Goal: Task Accomplishment & Management: Use online tool/utility

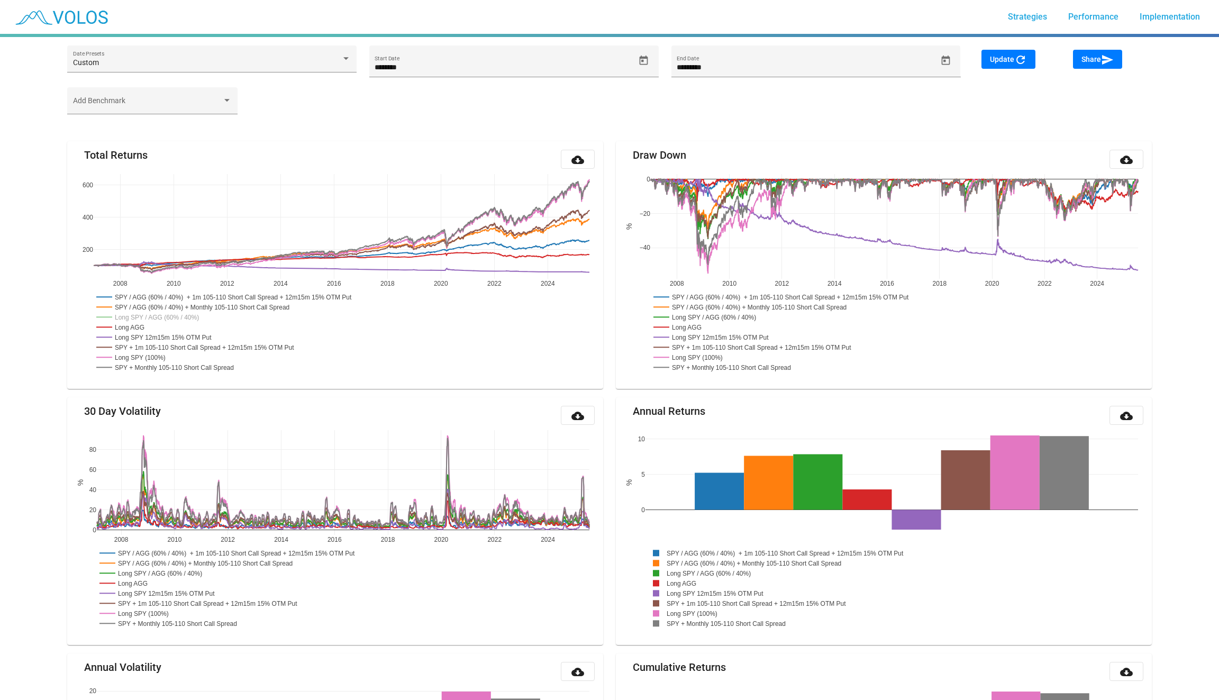
scroll to position [1006, 0]
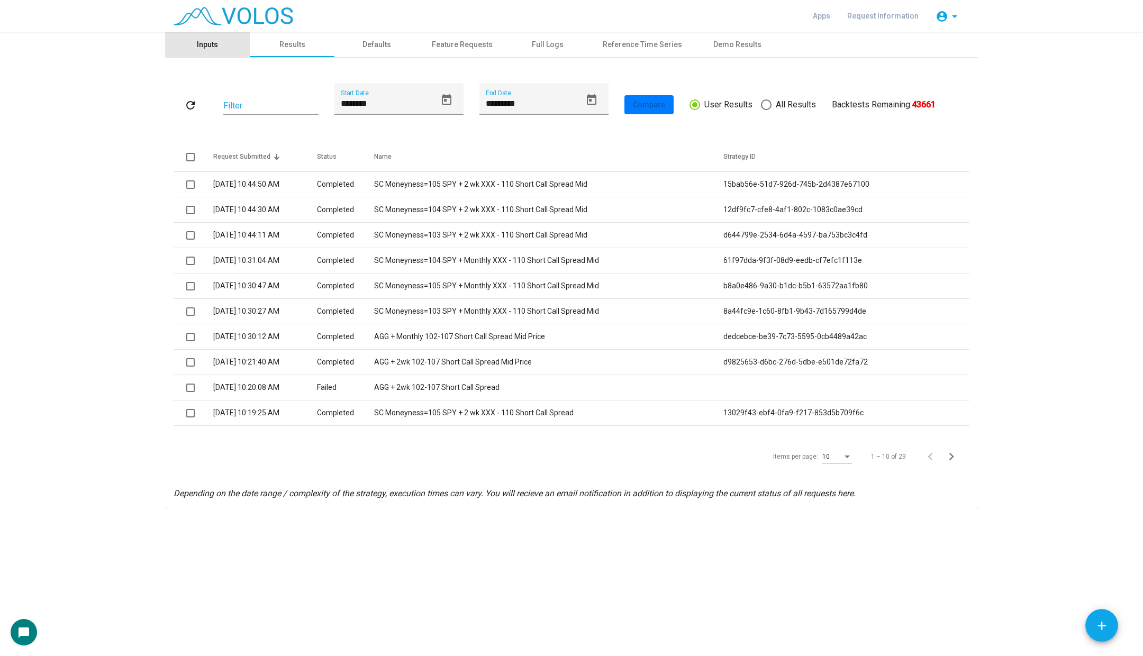
click at [205, 35] on div "Inputs" at bounding box center [207, 44] width 85 height 25
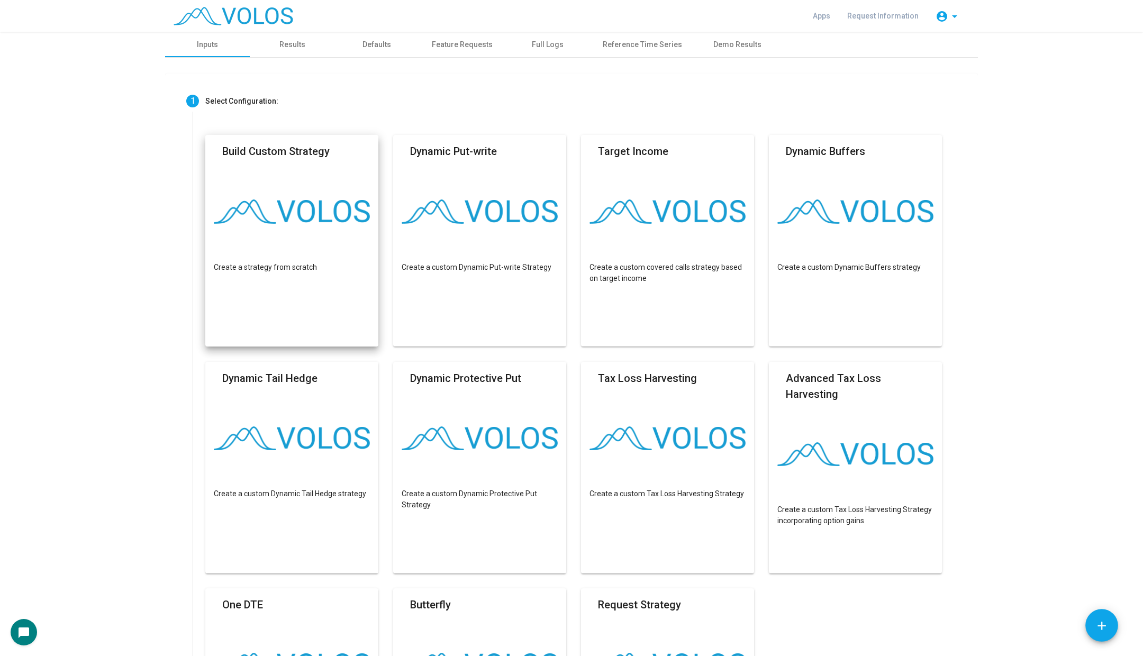
click at [294, 156] on mat-card-title "Build Custom Strategy" at bounding box center [275, 151] width 107 height 16
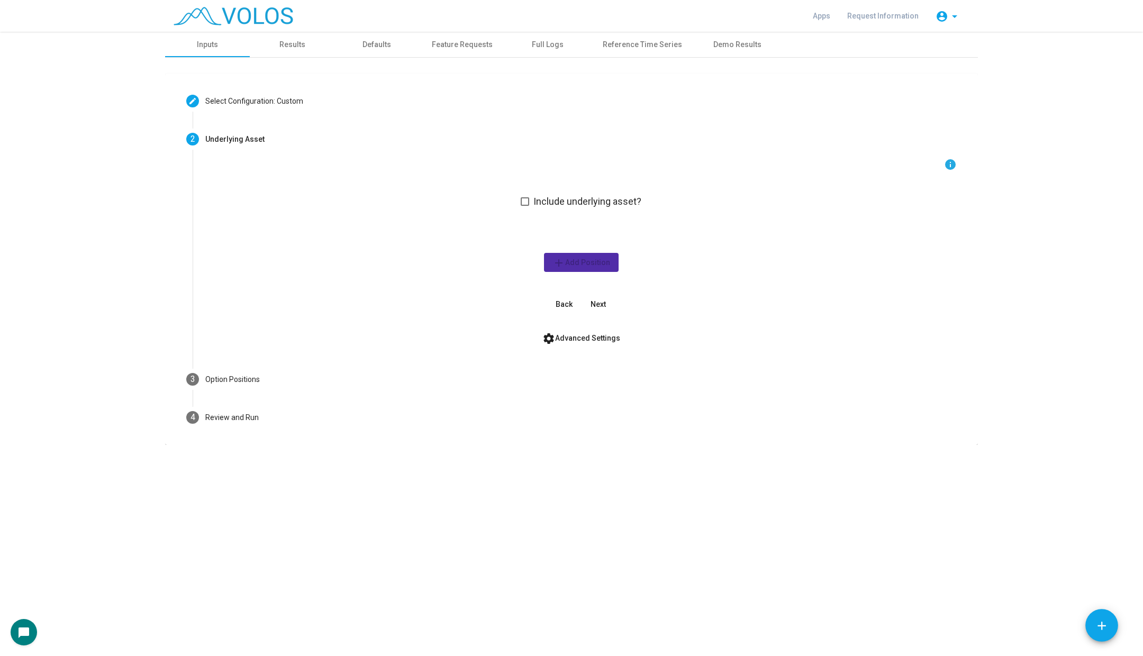
click at [517, 200] on div "info Include underlying asset? add Add Position Back Next" at bounding box center [580, 236] width 751 height 156
click at [528, 200] on span at bounding box center [525, 201] width 8 height 8
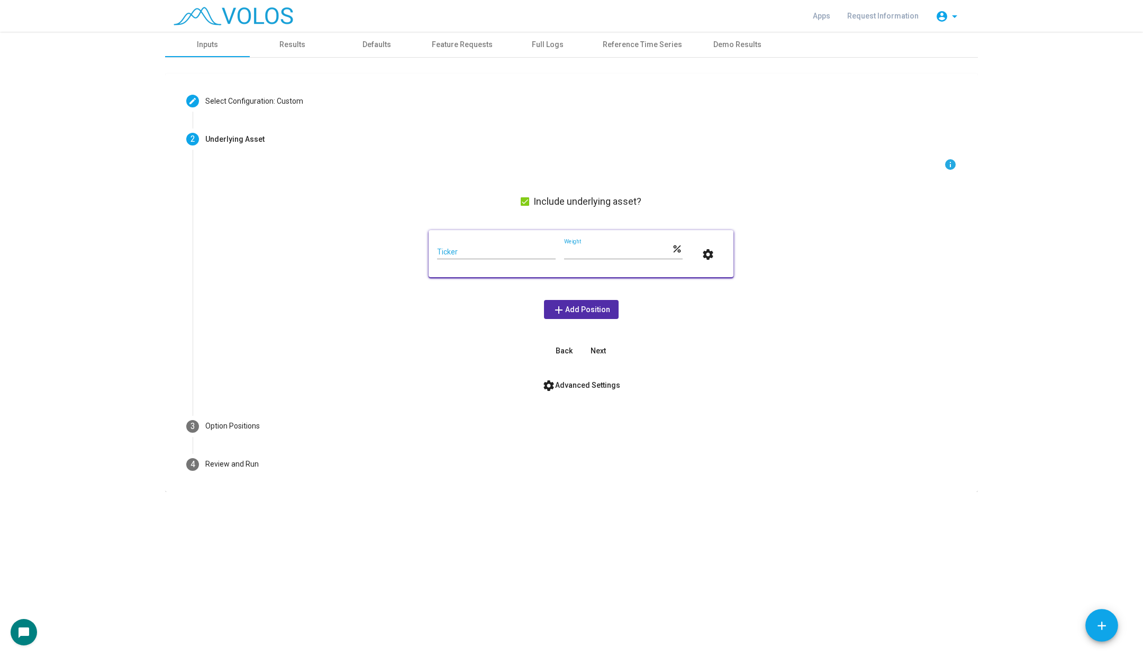
click at [509, 255] on input "Ticker" at bounding box center [496, 252] width 119 height 8
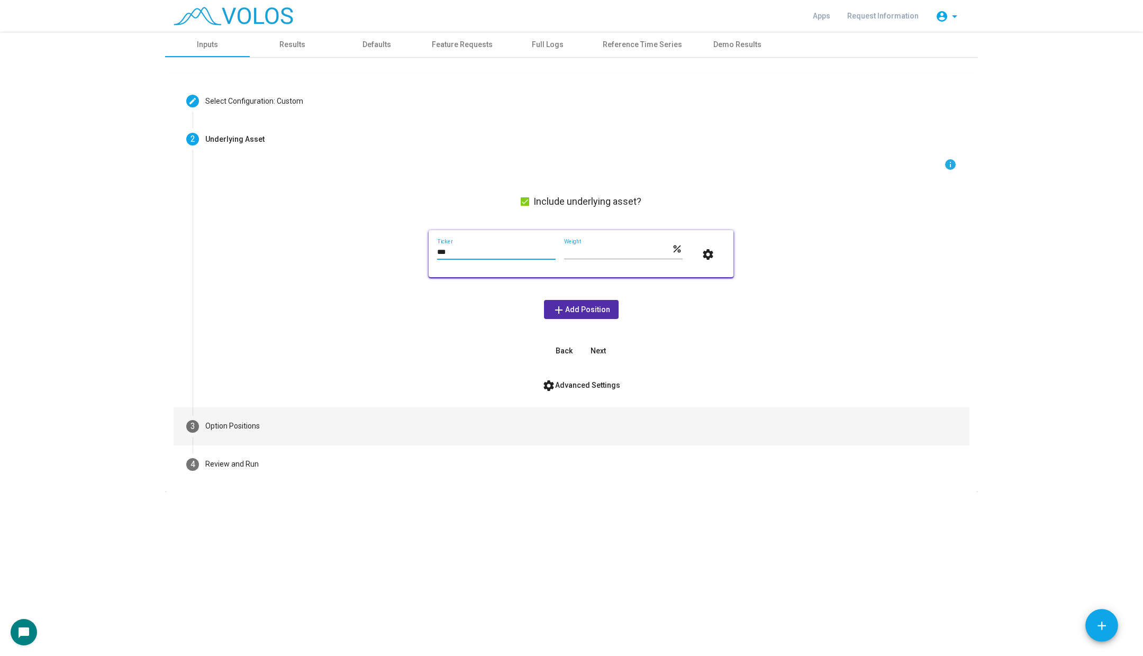
type input "***"
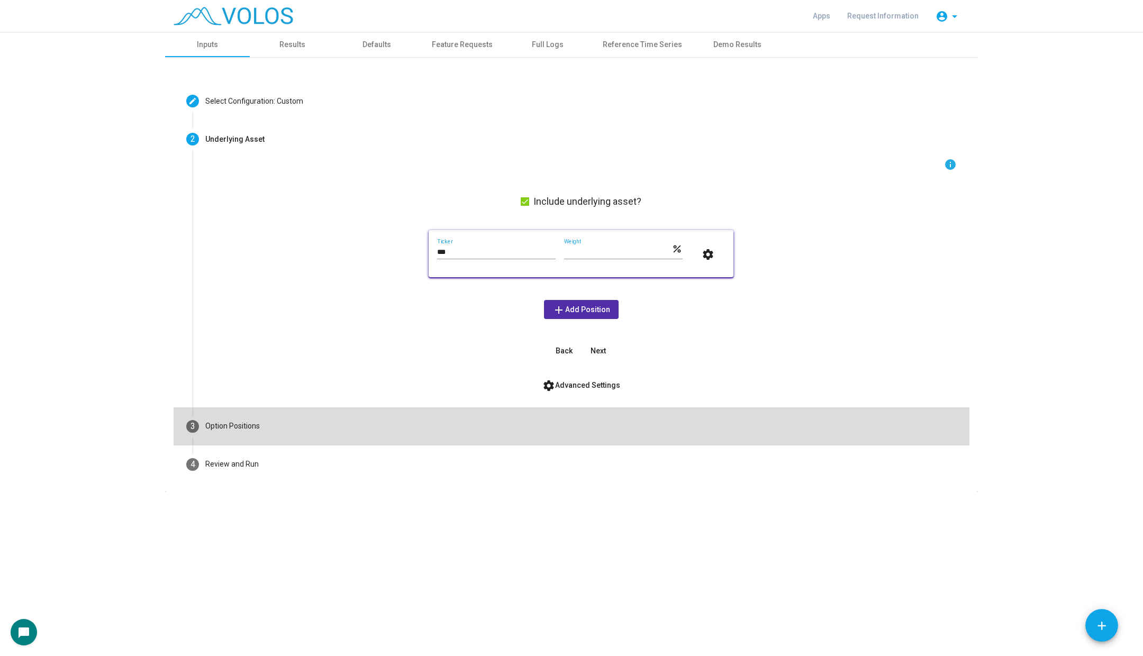
click at [365, 424] on mat-step-header "3 Option Positions" at bounding box center [572, 426] width 796 height 38
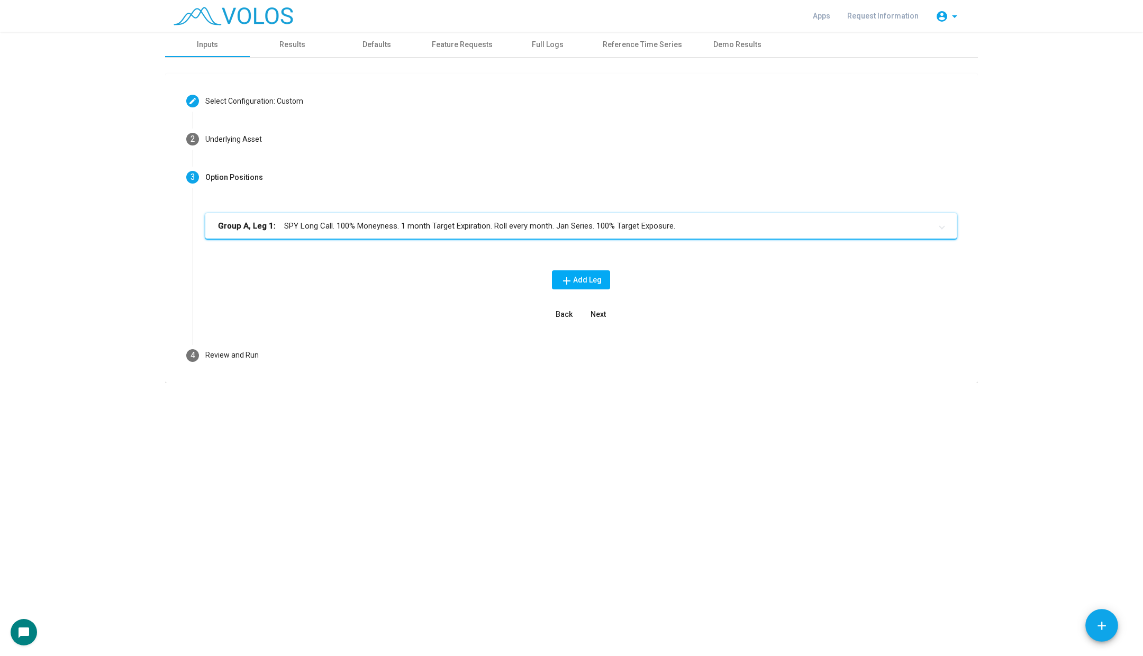
click at [391, 218] on mat-expansion-panel-header "Group A, Leg 1: SPY Long Call. 100% Moneyness. 1 month Target Expiration. Roll …" at bounding box center [580, 225] width 751 height 25
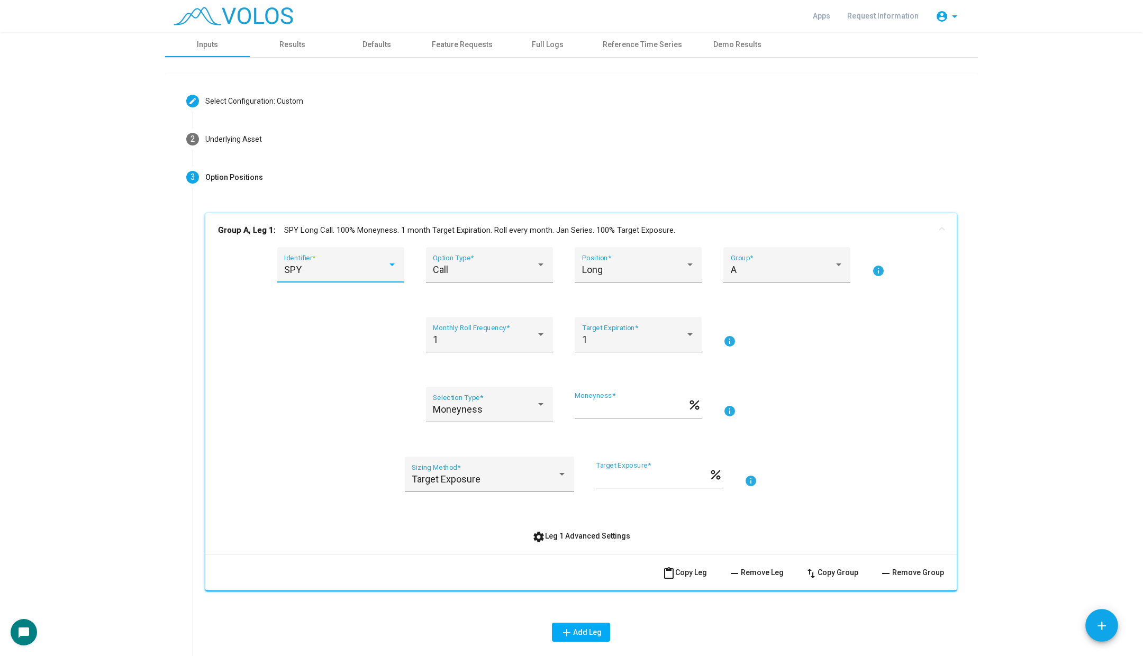
click at [356, 267] on div "SPY" at bounding box center [335, 270] width 103 height 11
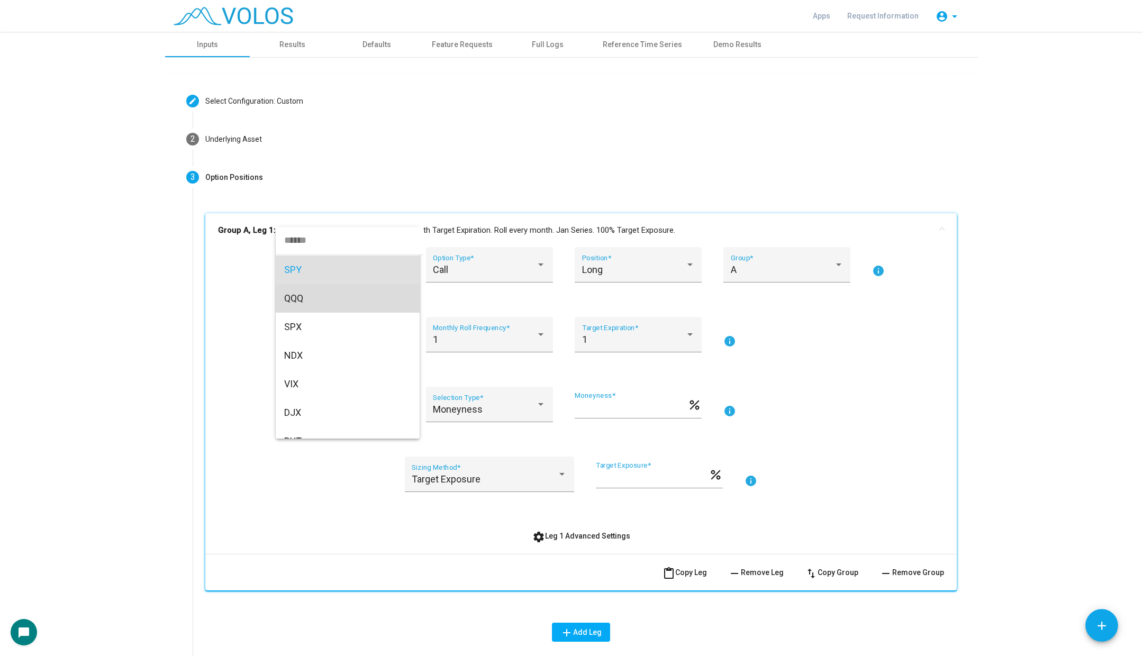
click at [353, 309] on span "QQQ" at bounding box center [347, 298] width 127 height 29
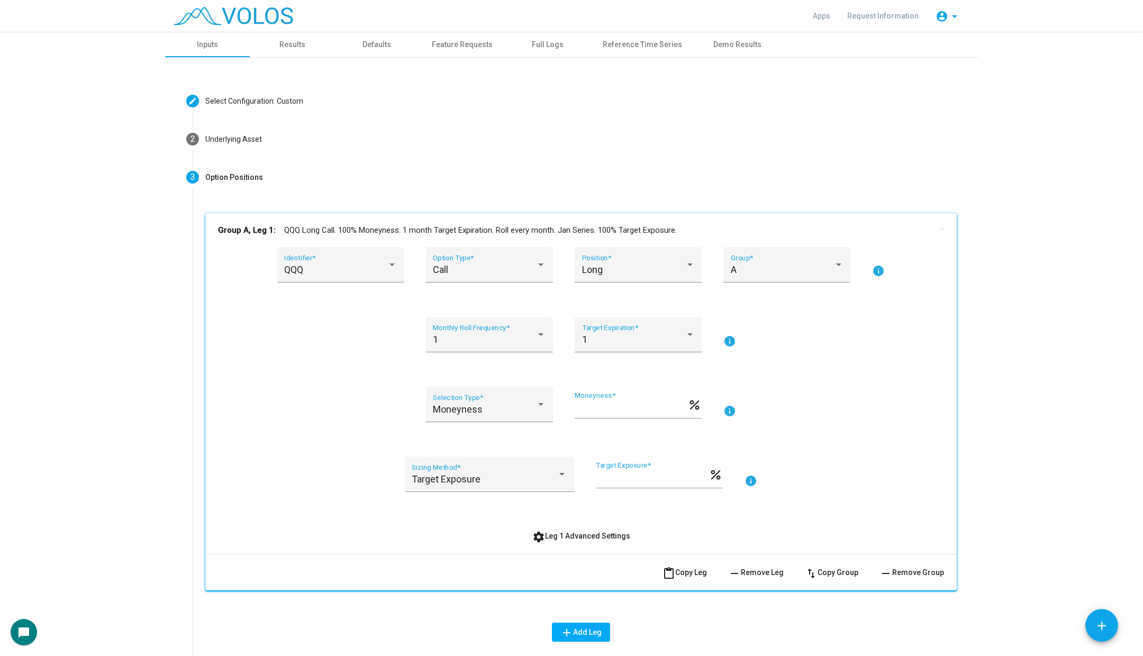
click at [398, 229] on mat-panel-title "Group A, Leg 1: QQQ Long Call. 100% Moneyness. 1 month Target Expiration. Roll …" at bounding box center [574, 230] width 713 height 12
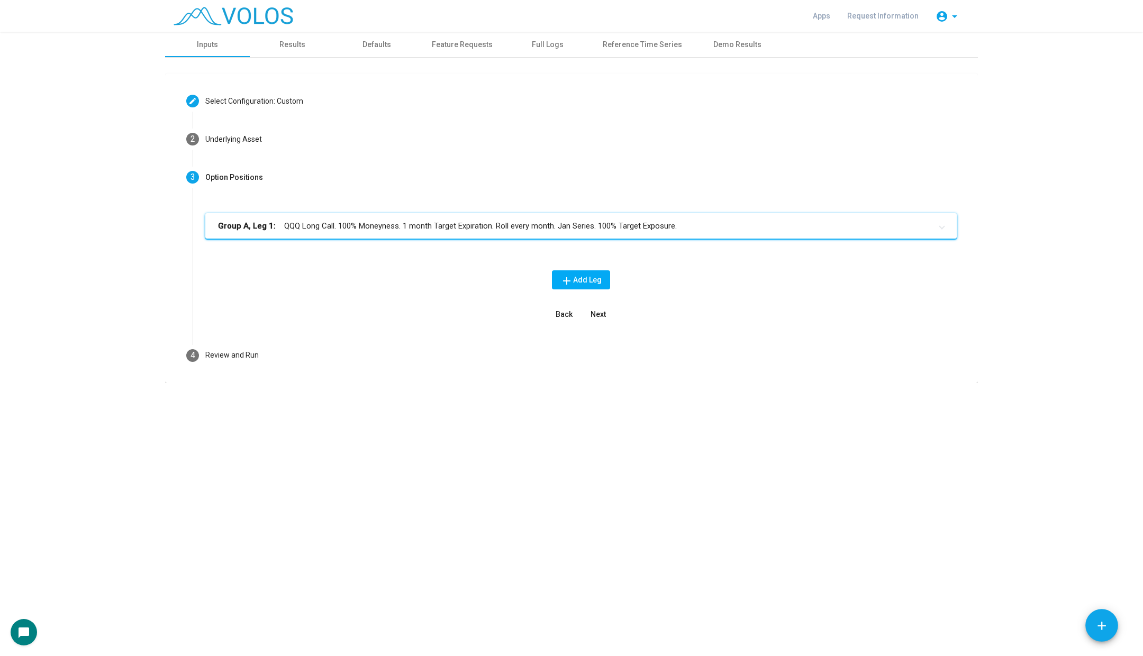
click at [398, 229] on mat-panel-title "Group A, Leg 1: QQQ Long Call. 100% Moneyness. 1 month Target Expiration. Roll …" at bounding box center [574, 226] width 713 height 12
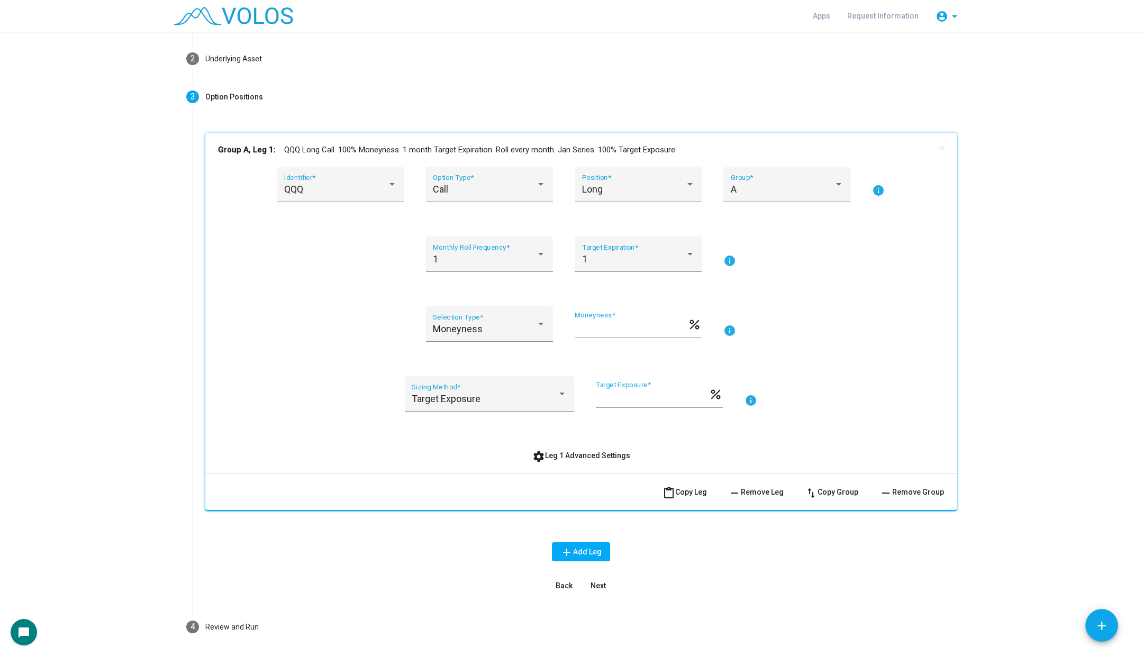
scroll to position [121, 0]
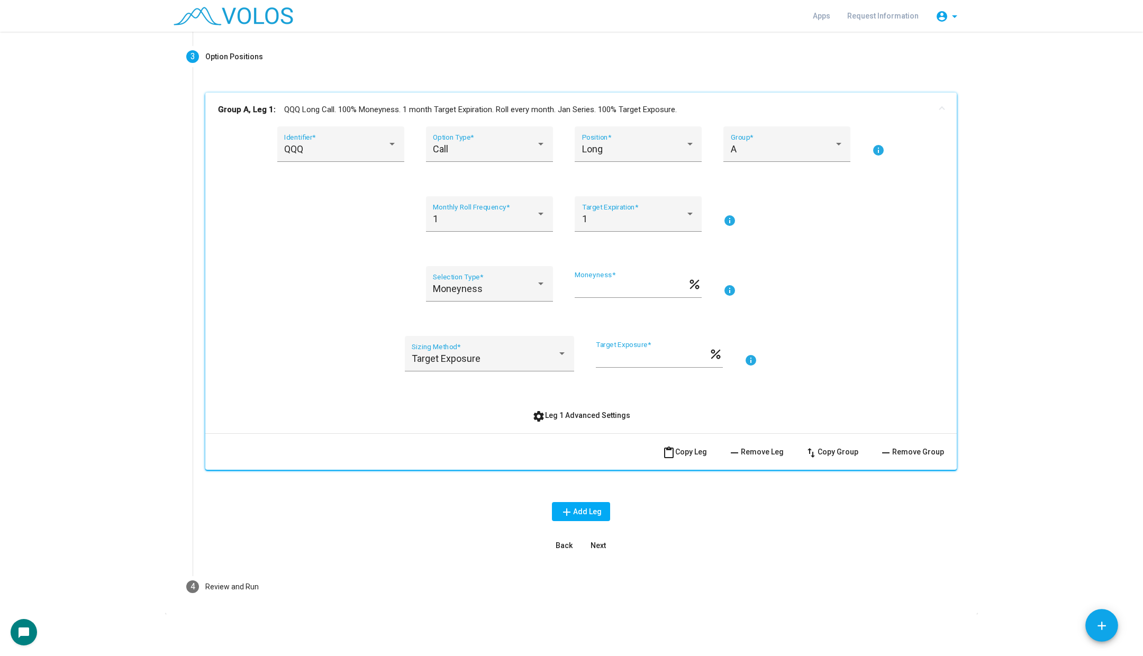
click at [562, 412] on span "settings Leg 1 Advanced Settings" at bounding box center [581, 415] width 98 height 8
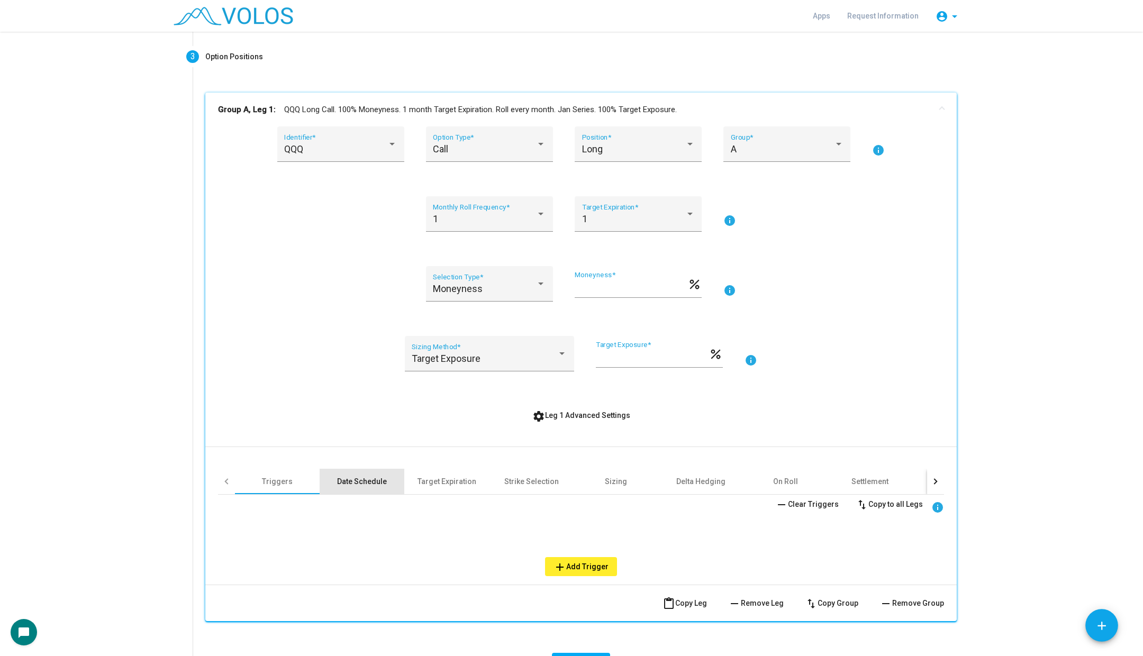
click at [344, 476] on div "Date Schedule" at bounding box center [362, 481] width 50 height 11
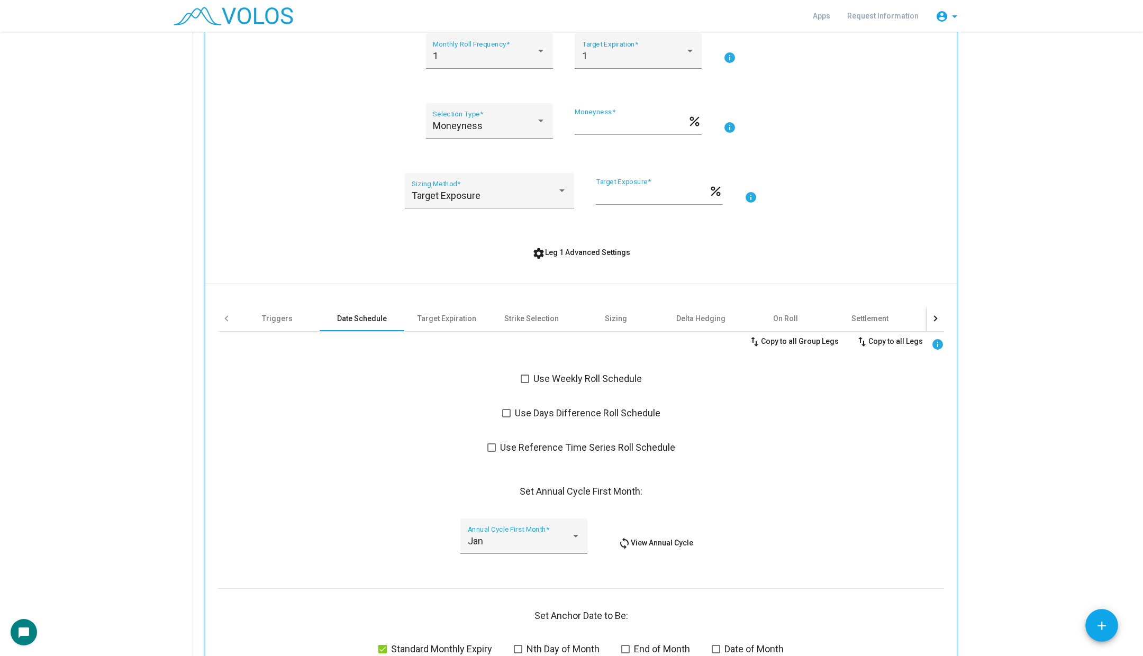
scroll to position [395, 0]
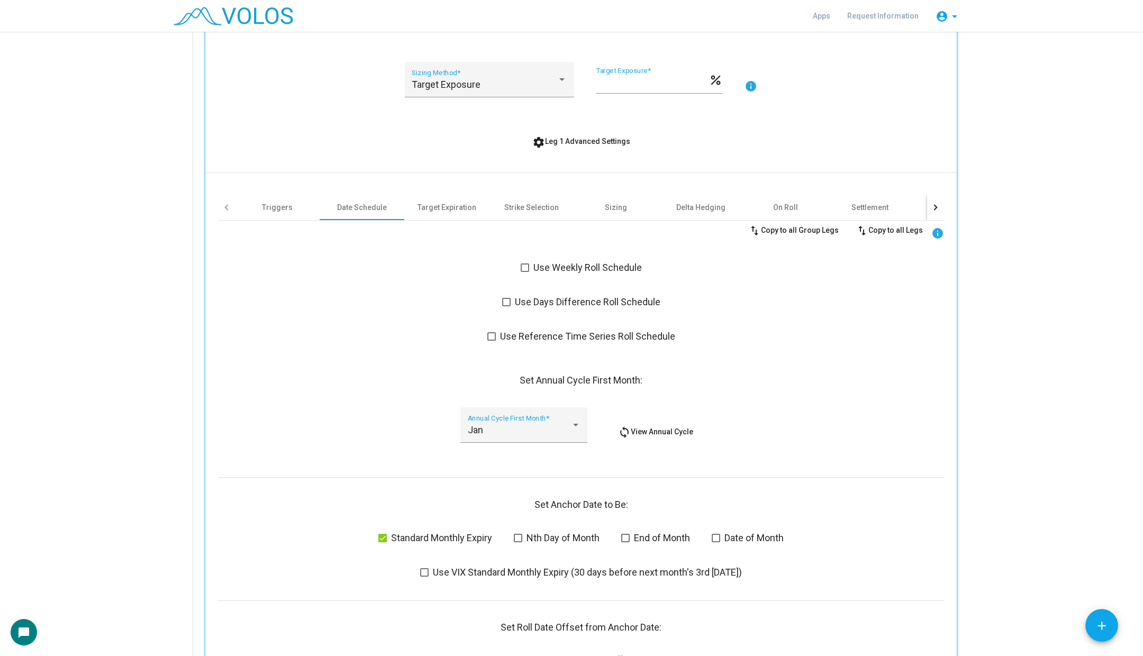
click at [527, 271] on label "Use Weekly Roll Schedule" at bounding box center [581, 267] width 121 height 13
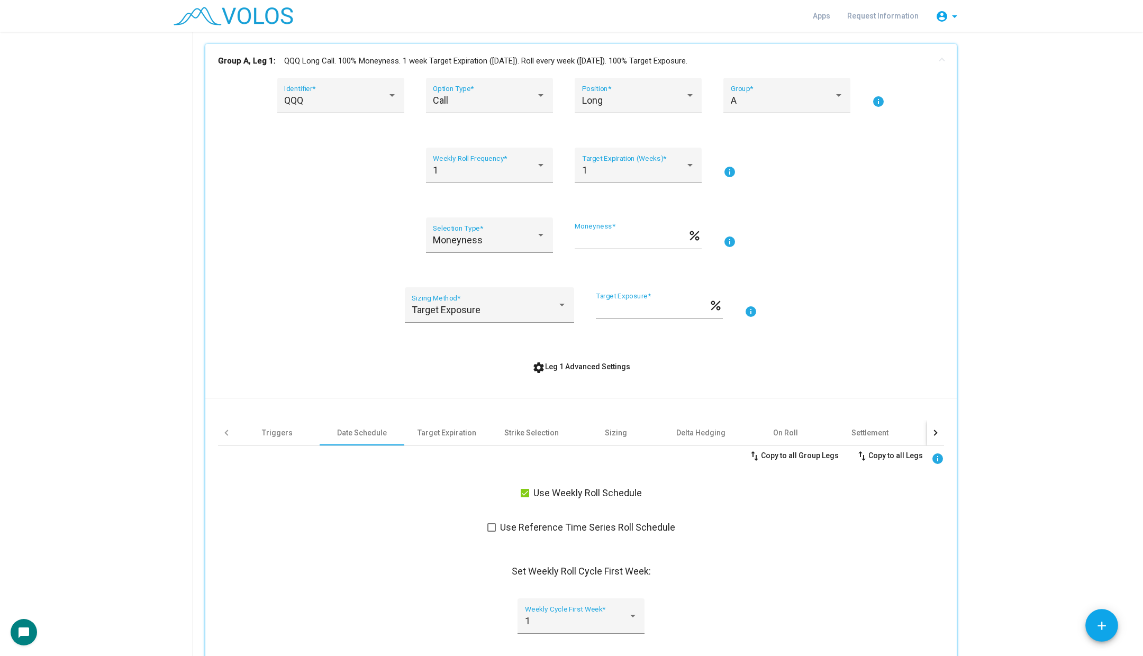
scroll to position [143, 0]
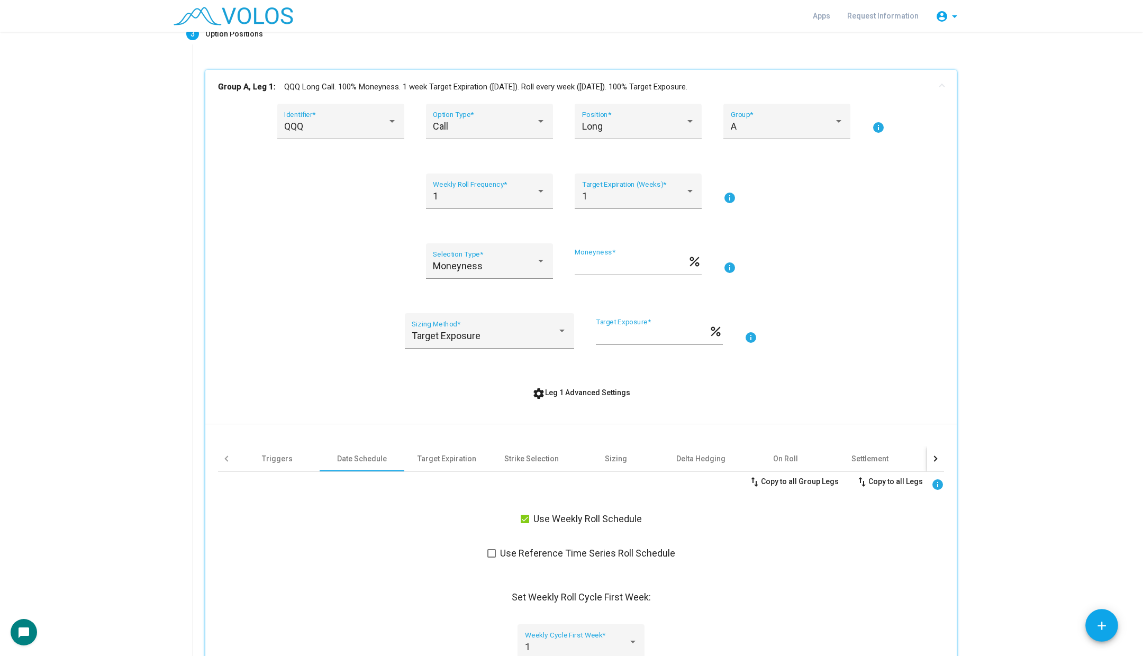
click at [491, 283] on div "Moneyness Selection Type *" at bounding box center [489, 267] width 127 height 48
click at [491, 271] on div "Moneyness Selection Type *" at bounding box center [489, 265] width 113 height 28
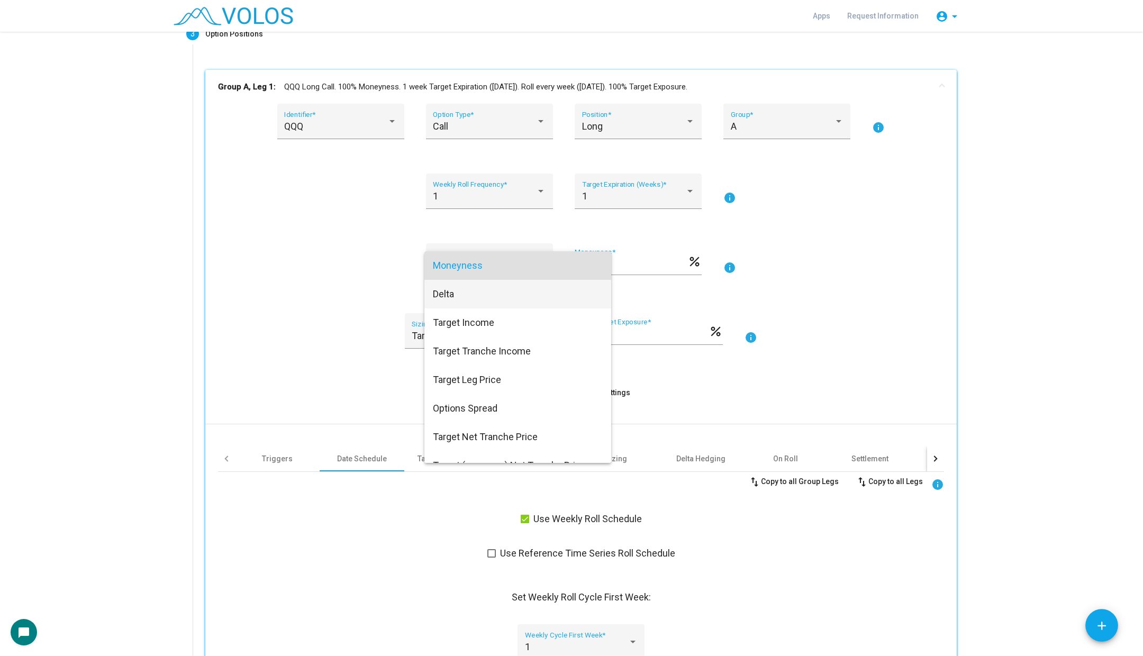
click at [485, 297] on span "Delta" at bounding box center [518, 294] width 170 height 29
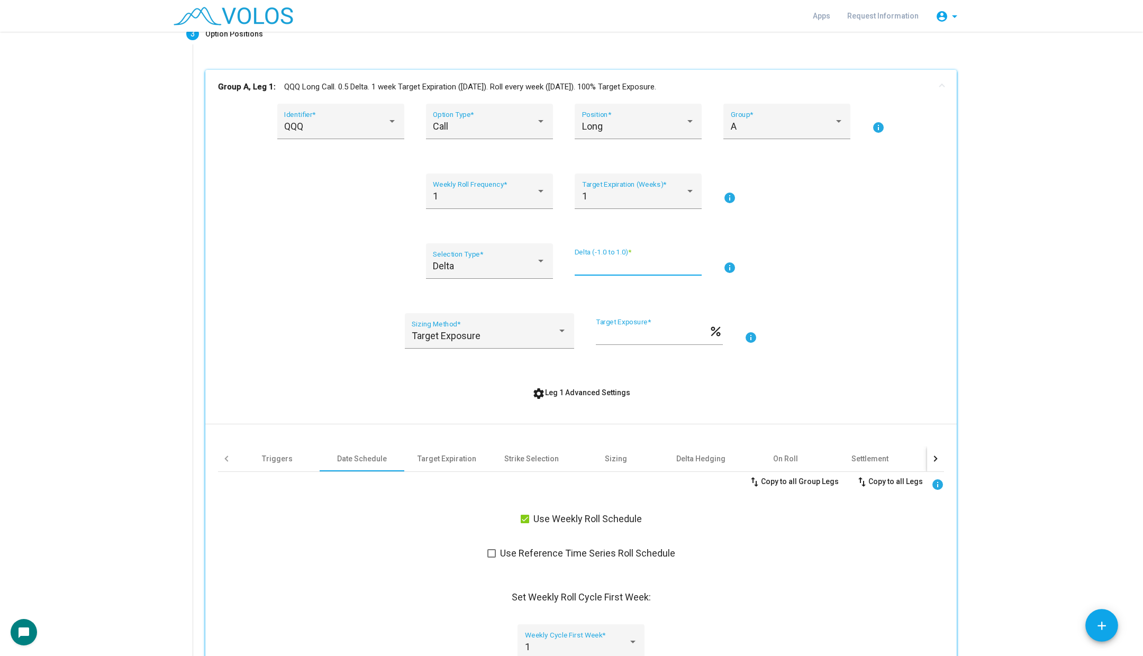
scroll to position [0, 0]
drag, startPoint x: 594, startPoint y: 268, endPoint x: 561, endPoint y: 267, distance: 33.4
click at [561, 267] on div "Delta Selection Type * *** Delta (-1.0 to 1.0) * info" at bounding box center [581, 267] width 726 height 48
click at [521, 269] on div "Delta" at bounding box center [484, 266] width 103 height 11
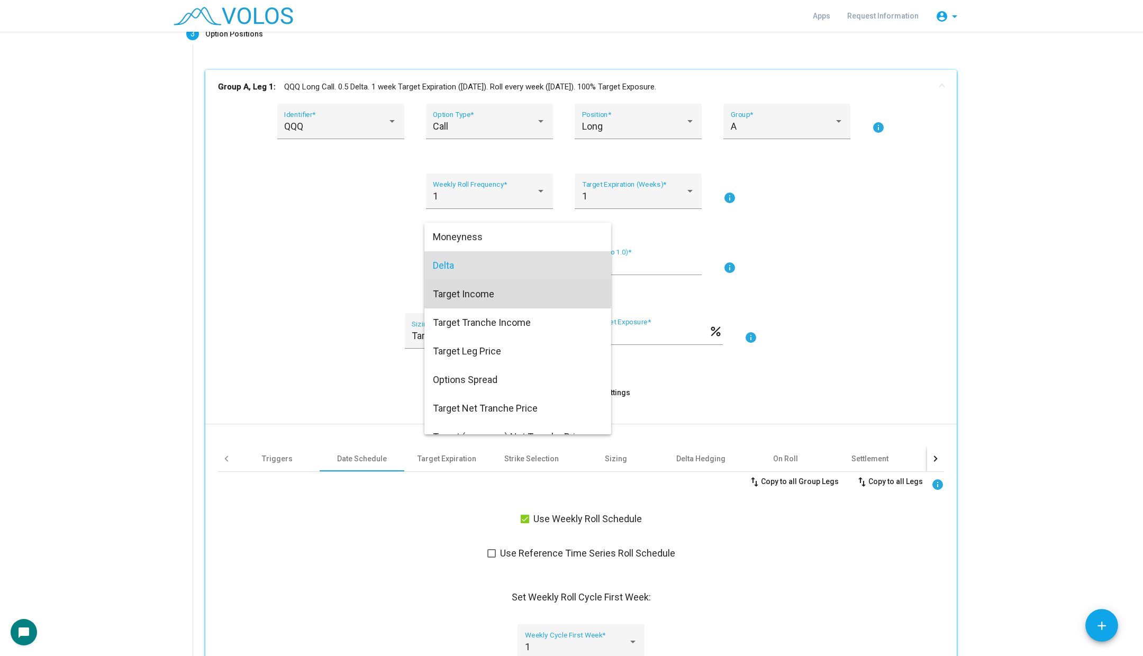
click at [510, 291] on span "Target Income" at bounding box center [518, 294] width 170 height 29
type input "*"
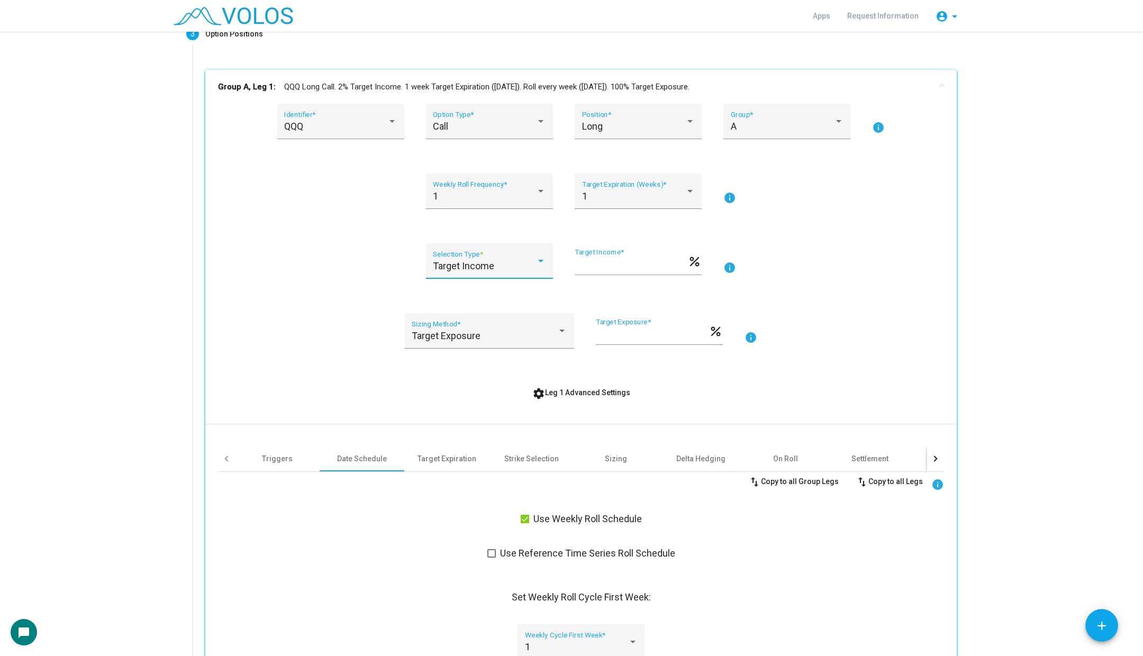
click at [597, 263] on input "*" at bounding box center [631, 265] width 113 height 11
click at [880, 265] on div "Target Income Selection Type * ** Target Income * percent info" at bounding box center [581, 267] width 726 height 48
click at [506, 270] on div "Target Income" at bounding box center [484, 266] width 103 height 11
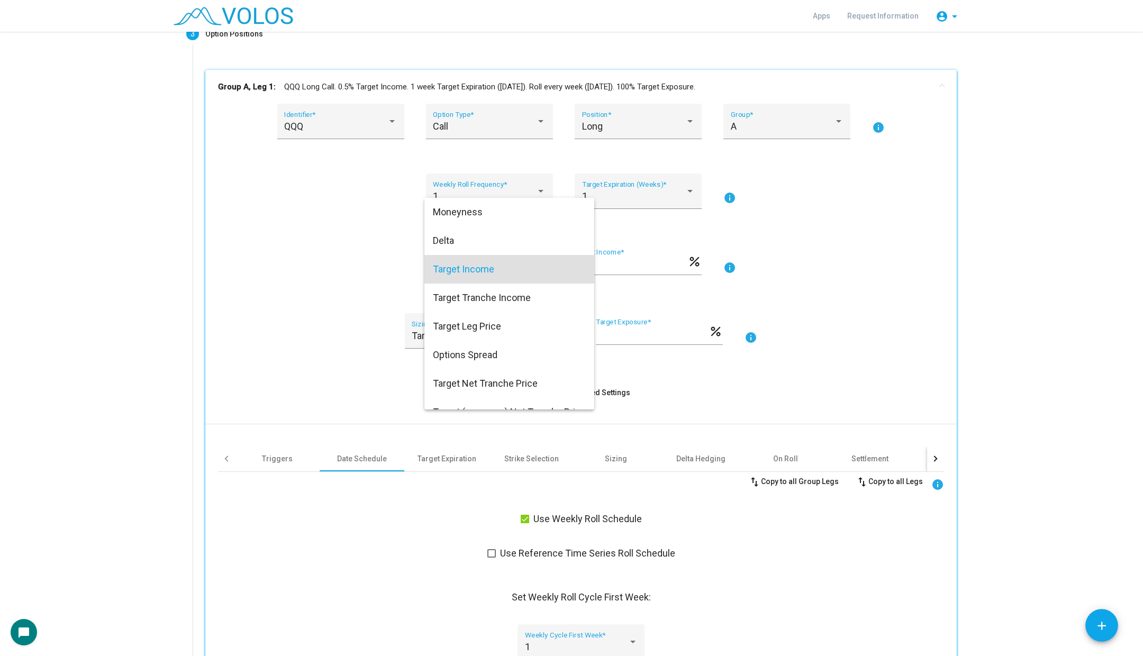
scroll to position [3, 0]
click at [488, 237] on span "Delta" at bounding box center [518, 237] width 170 height 29
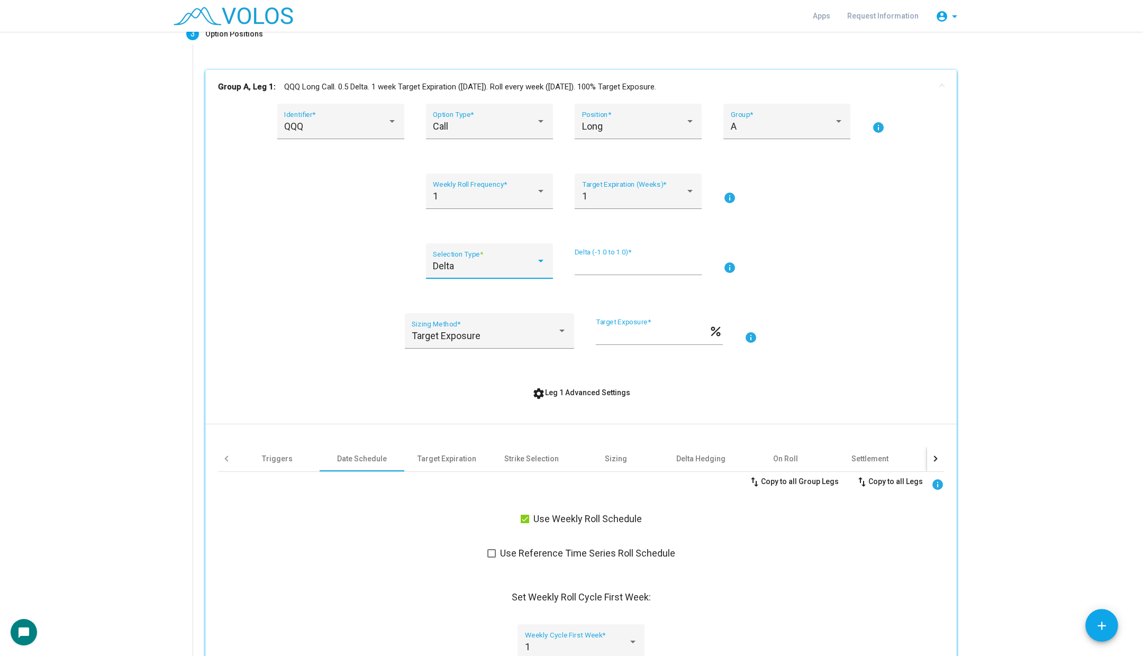
click at [626, 268] on input "***" at bounding box center [638, 265] width 127 height 11
type input "*"
type input "***"
click at [628, 125] on div "Long" at bounding box center [633, 126] width 103 height 11
click at [627, 146] on span "Short" at bounding box center [638, 154] width 113 height 29
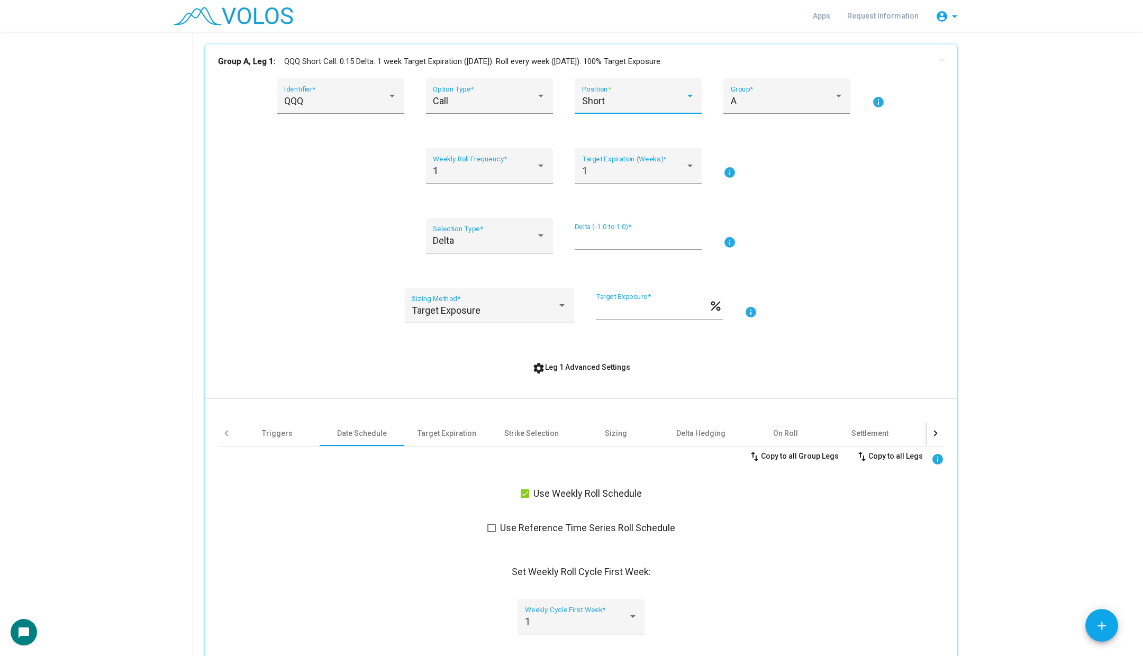
scroll to position [168, 0]
click at [585, 357] on div "QQQ Identifier * Call Option Type * Short Position * A Group * info 1 Weekly Ro…" at bounding box center [581, 444] width 726 height 731
click at [576, 368] on span "settings Leg 1 Advanced Settings" at bounding box center [581, 368] width 98 height 8
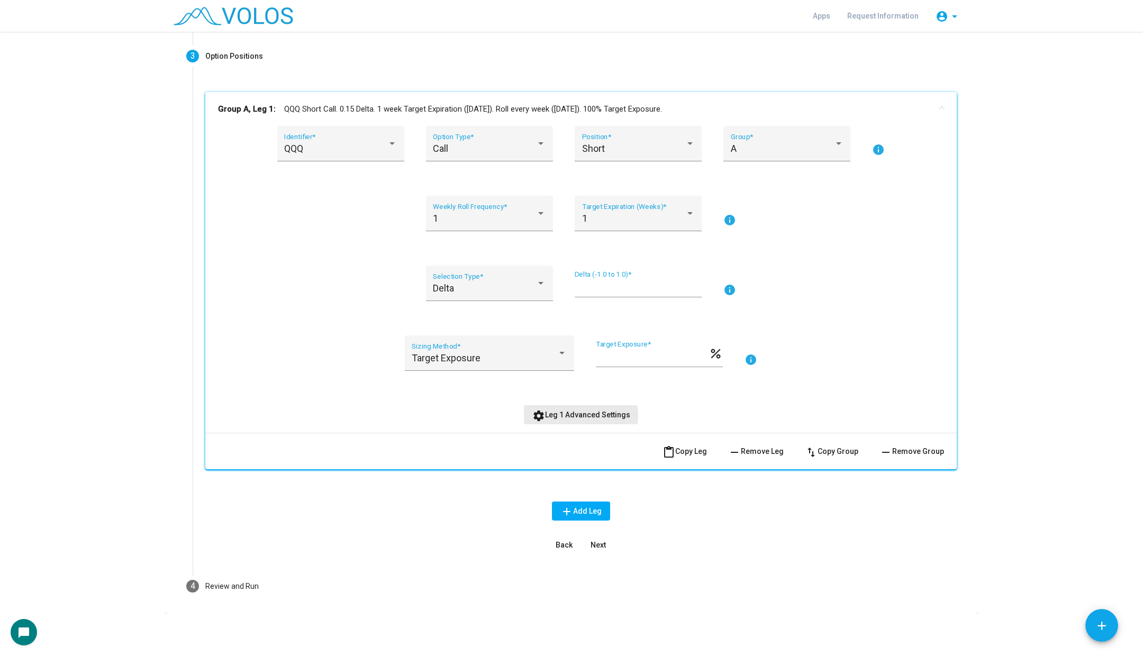
scroll to position [121, 0]
click at [574, 510] on span "add Add Leg" at bounding box center [580, 512] width 41 height 8
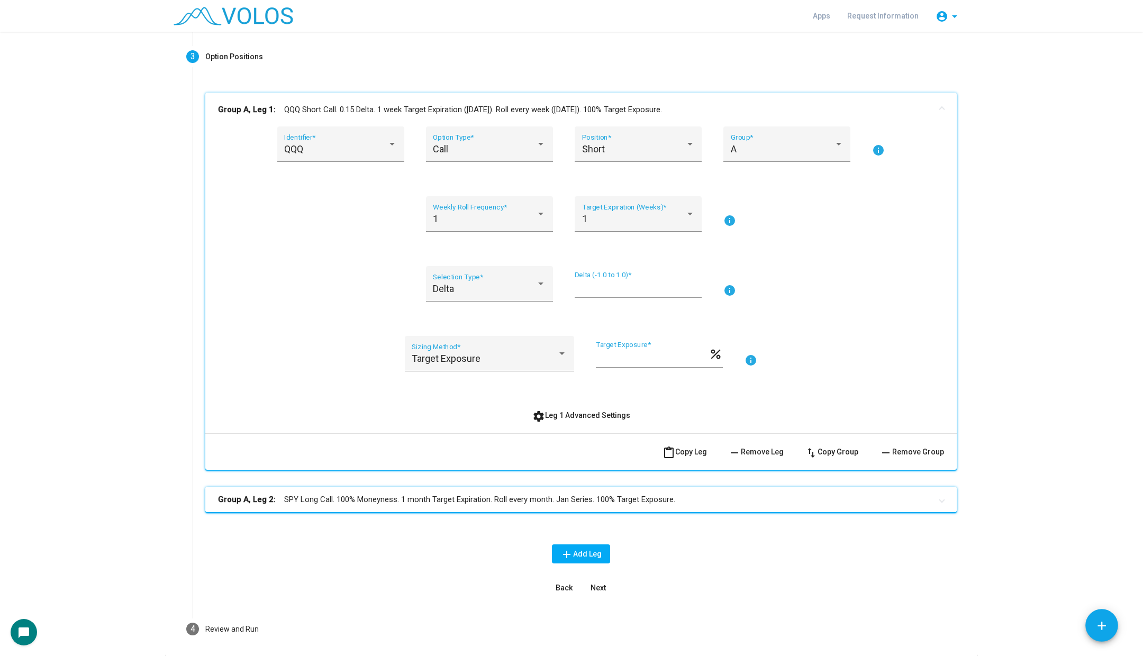
click at [455, 505] on mat-panel-title "Group A, Leg 2: SPY Long Call. 100% Moneyness. 1 month Target Expiration. Roll …" at bounding box center [574, 500] width 713 height 12
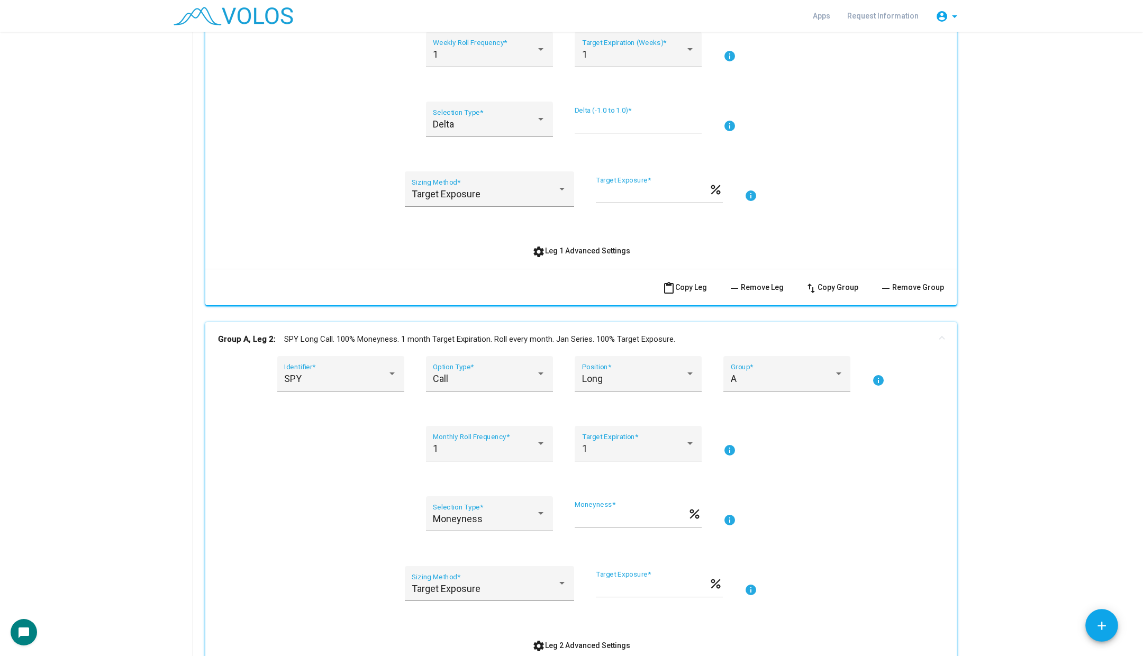
scroll to position [498, 0]
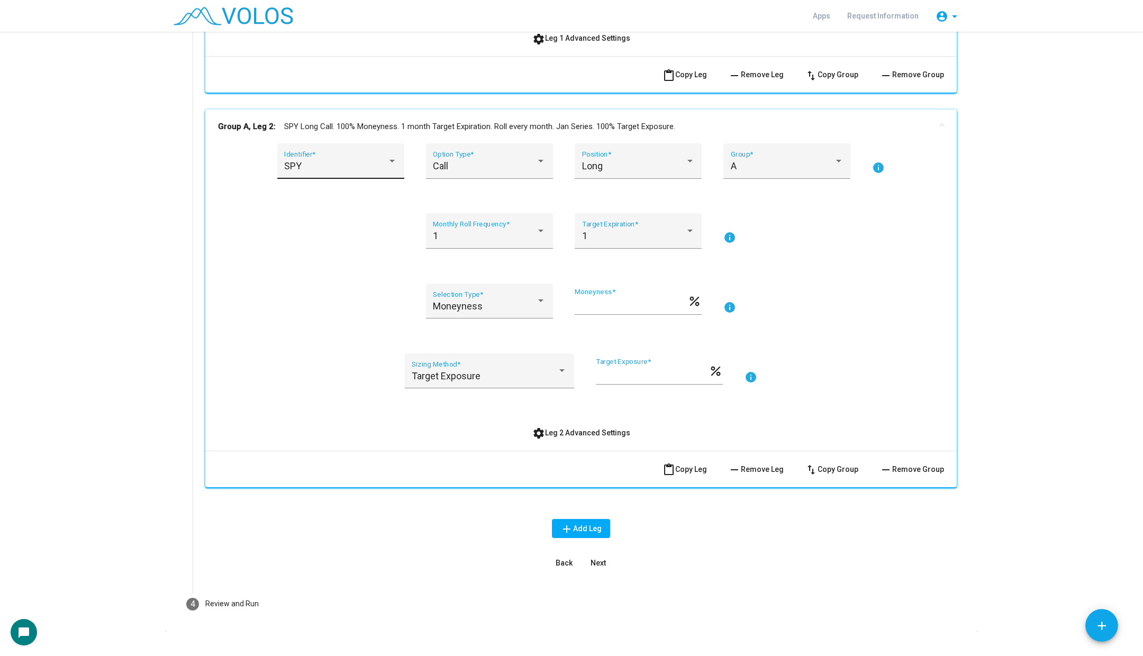
click at [328, 156] on div "SPY Identifier *" at bounding box center [340, 165] width 113 height 28
click at [333, 189] on span "QQQ" at bounding box center [347, 193] width 127 height 29
drag, startPoint x: 599, startPoint y: 305, endPoint x: 542, endPoint y: 304, distance: 56.1
click at [542, 304] on div "Moneyness Selection Type * *** Moneyness * percent info" at bounding box center [581, 308] width 726 height 48
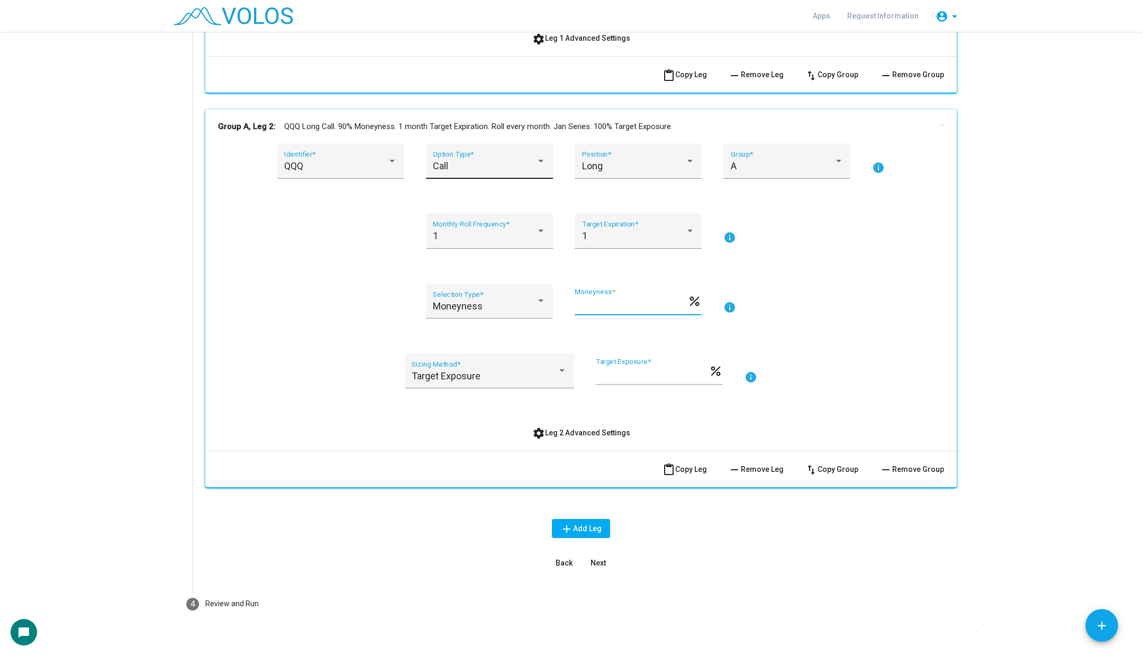
type input "**"
click at [531, 173] on div "Call Option Type *" at bounding box center [489, 165] width 113 height 28
click at [524, 195] on span "Put" at bounding box center [489, 193] width 113 height 29
click at [807, 294] on div "Moneyness Selection Type * ** Moneyness * percent info" at bounding box center [581, 308] width 726 height 48
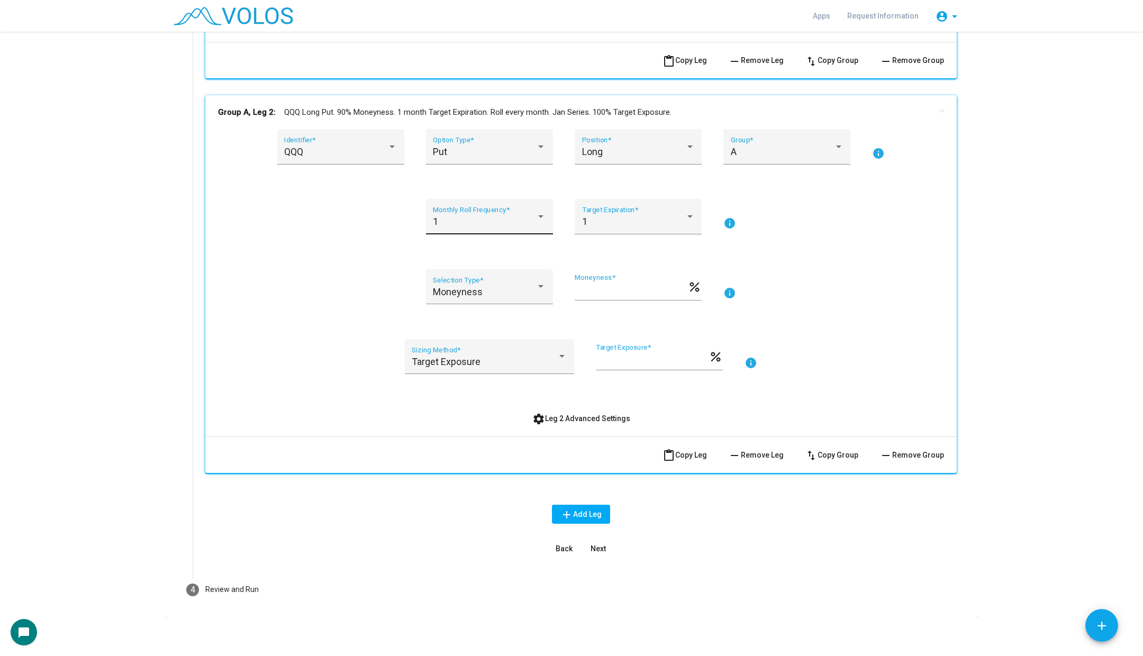
scroll to position [515, 0]
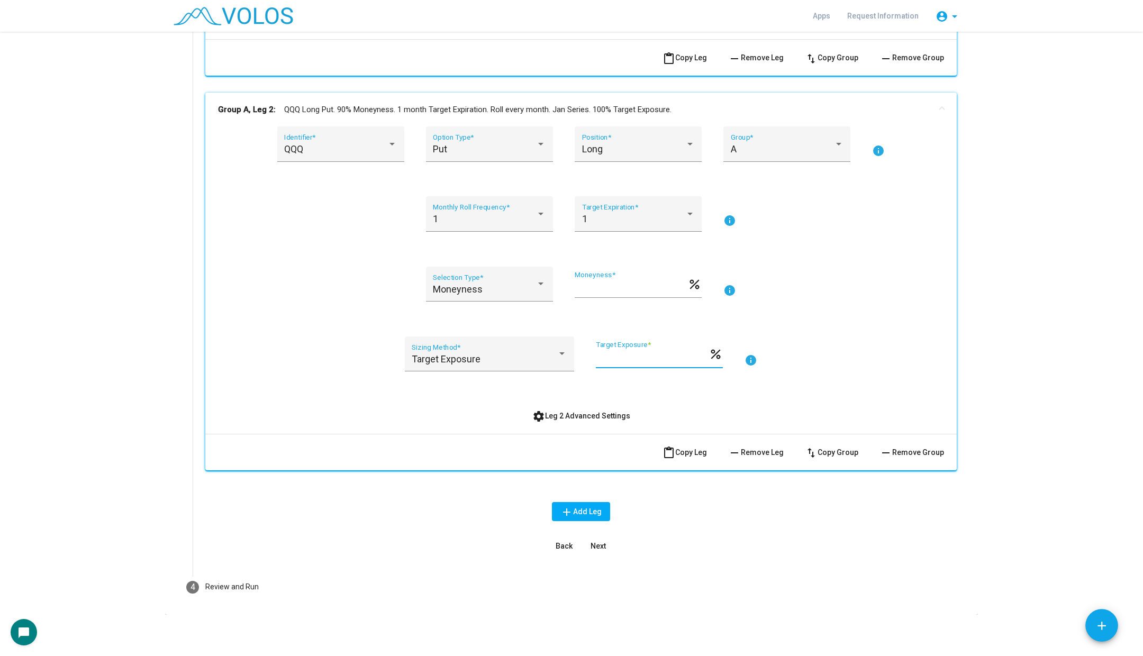
click at [622, 360] on input "***" at bounding box center [652, 358] width 113 height 11
click at [551, 407] on button "settings Leg 2 Advanced Settings" at bounding box center [581, 415] width 115 height 19
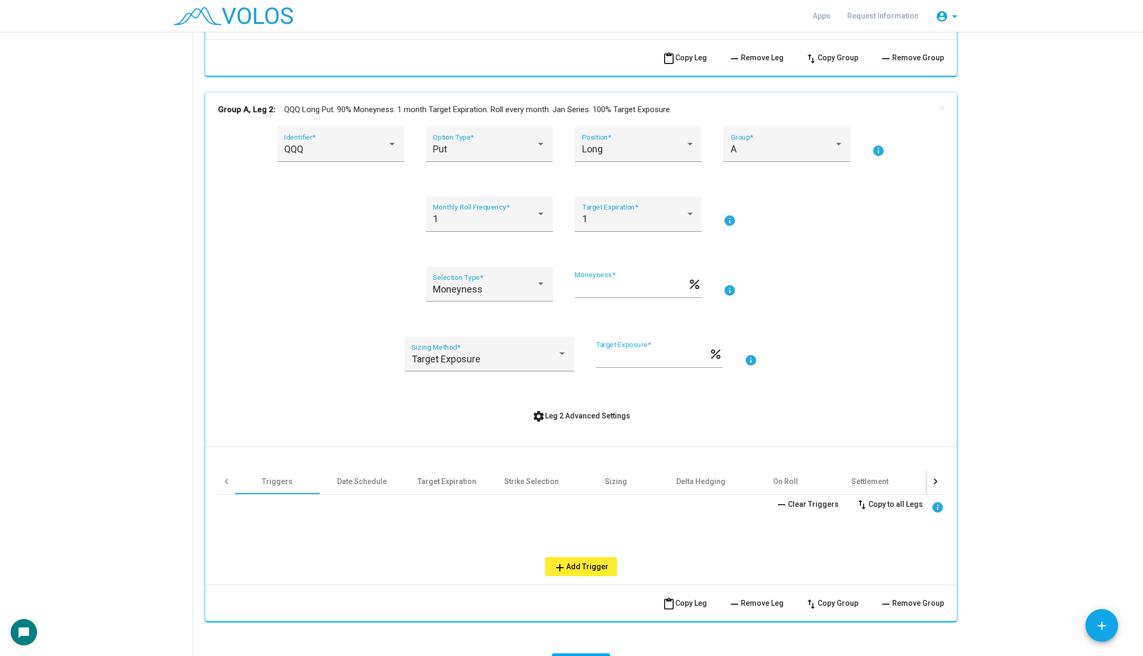
click at [375, 464] on div "Triggers Date Schedule Target Expiration Strike Selection Sizing Delta Hedging …" at bounding box center [581, 511] width 726 height 129
click at [371, 476] on div "Date Schedule" at bounding box center [362, 481] width 50 height 11
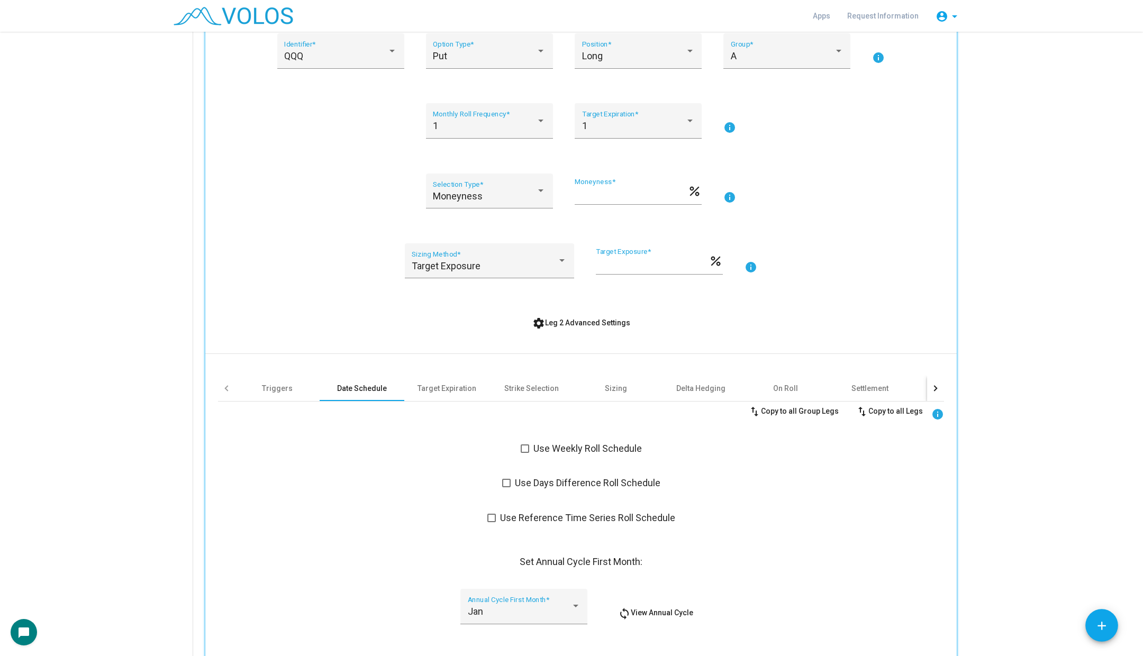
scroll to position [685, 0]
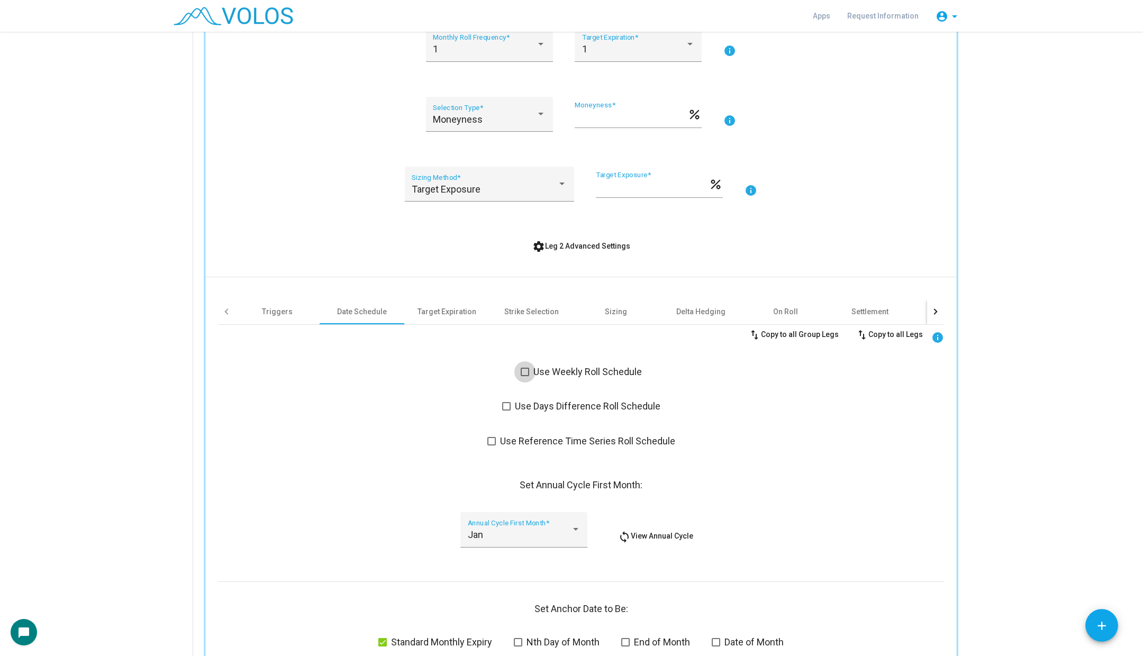
click at [528, 369] on span at bounding box center [525, 372] width 8 height 8
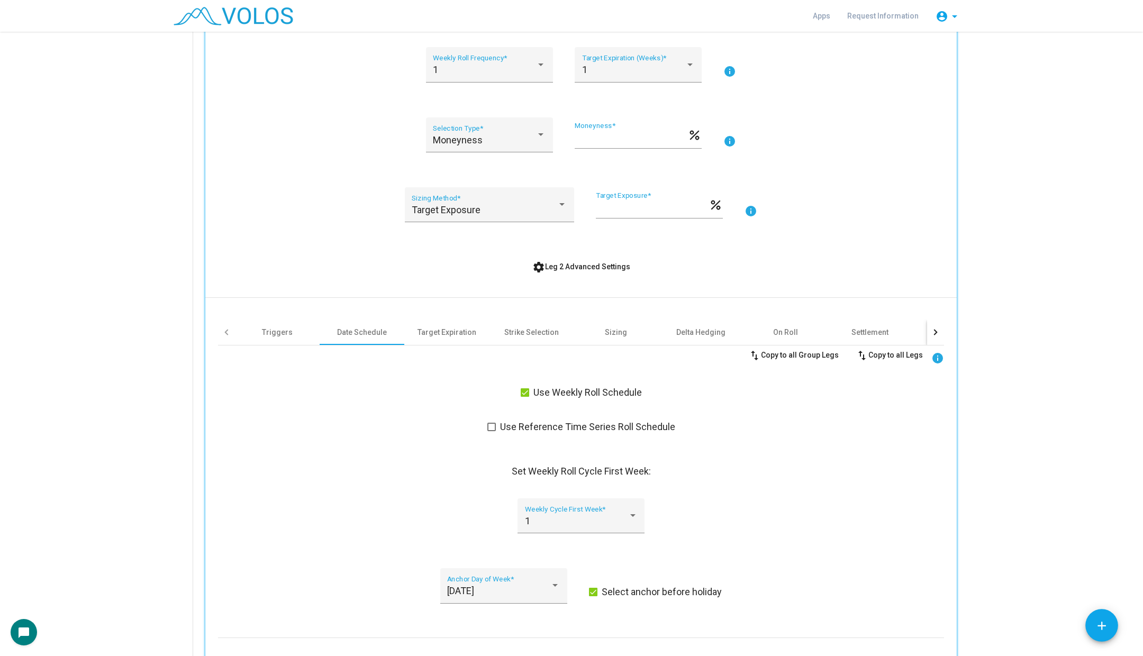
scroll to position [0, 0]
drag, startPoint x: 622, startPoint y: 210, endPoint x: 586, endPoint y: 210, distance: 36.5
click at [586, 210] on div "Target Exposure Sizing Method * *** Target Exposure * percent info" at bounding box center [581, 211] width 726 height 48
type input "**"
click at [453, 258] on div "settings Leg 2 Advanced Settings" at bounding box center [581, 266] width 726 height 19
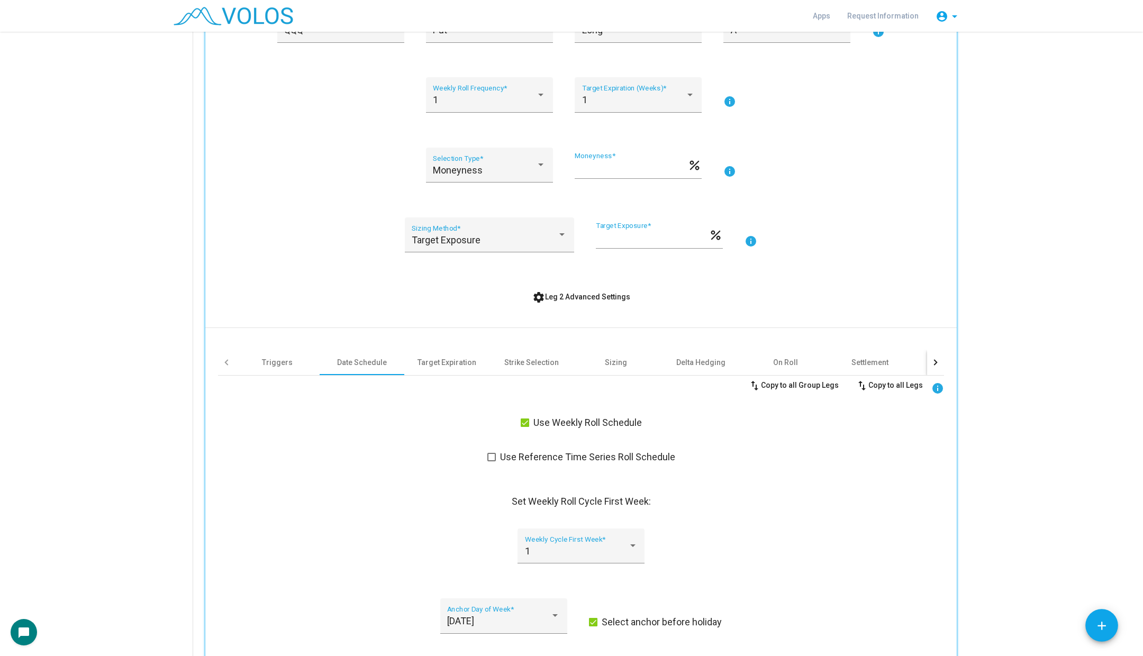
scroll to position [632, 0]
click at [478, 86] on div "1 Weekly Roll Frequency *" at bounding box center [489, 100] width 113 height 28
click at [481, 175] on span "4" at bounding box center [489, 187] width 113 height 29
click at [612, 91] on div "Target Expiration (Weeks) *" at bounding box center [638, 100] width 113 height 28
click at [607, 135] on span "4" at bounding box center [638, 129] width 113 height 29
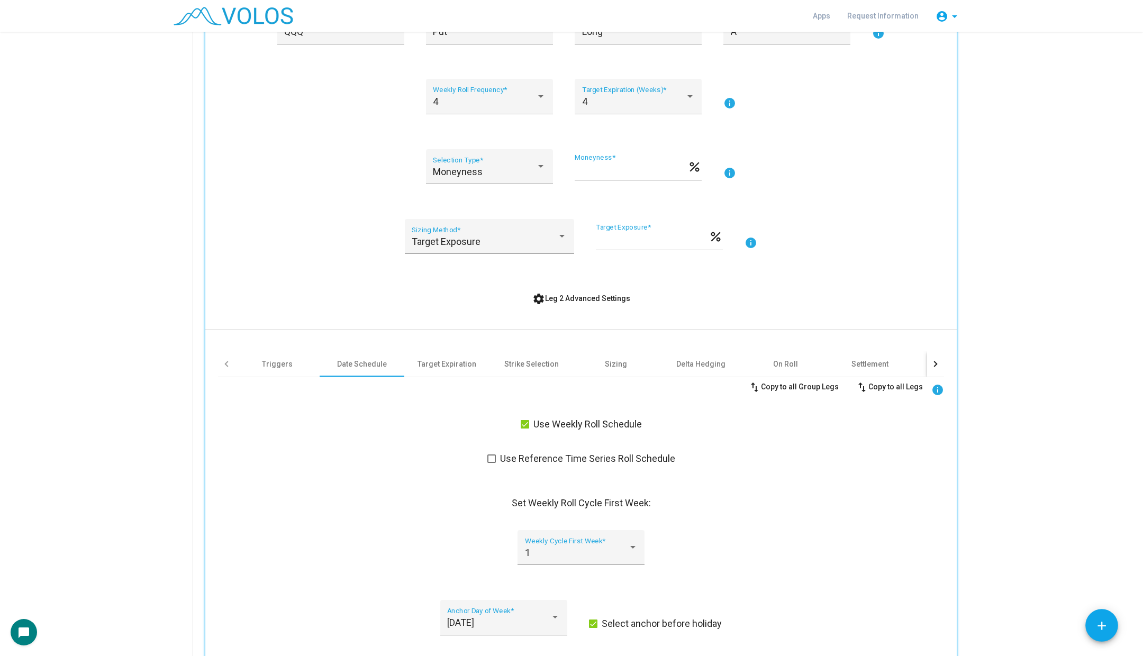
click at [852, 186] on div "Moneyness Selection Type * ** Moneyness * percent info" at bounding box center [581, 173] width 726 height 48
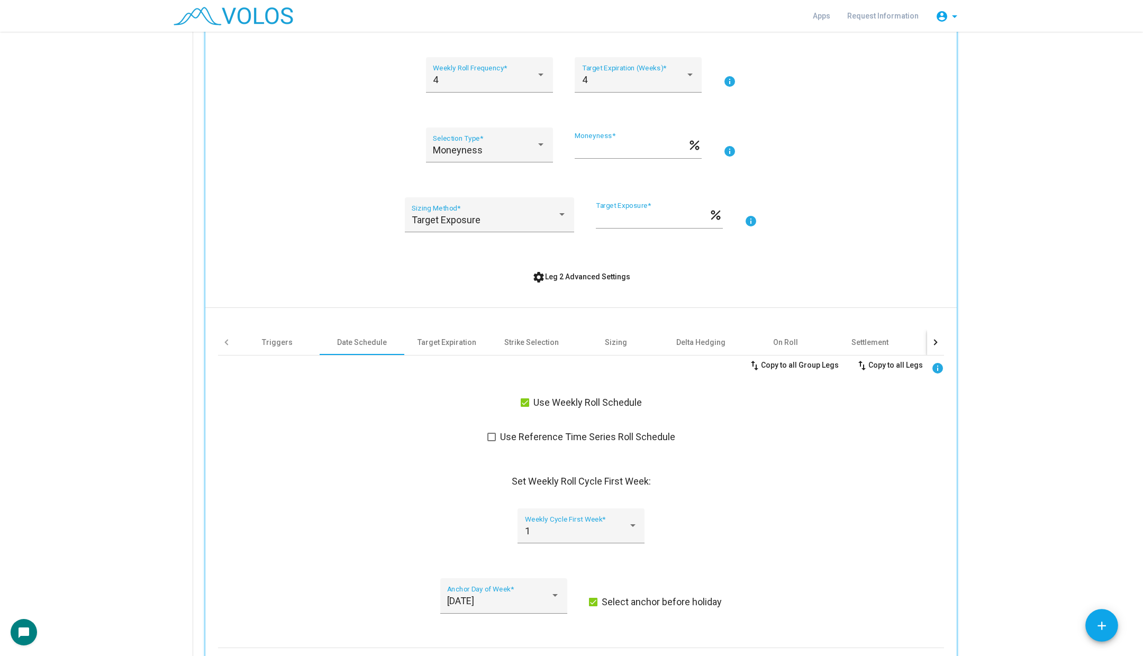
scroll to position [538, 0]
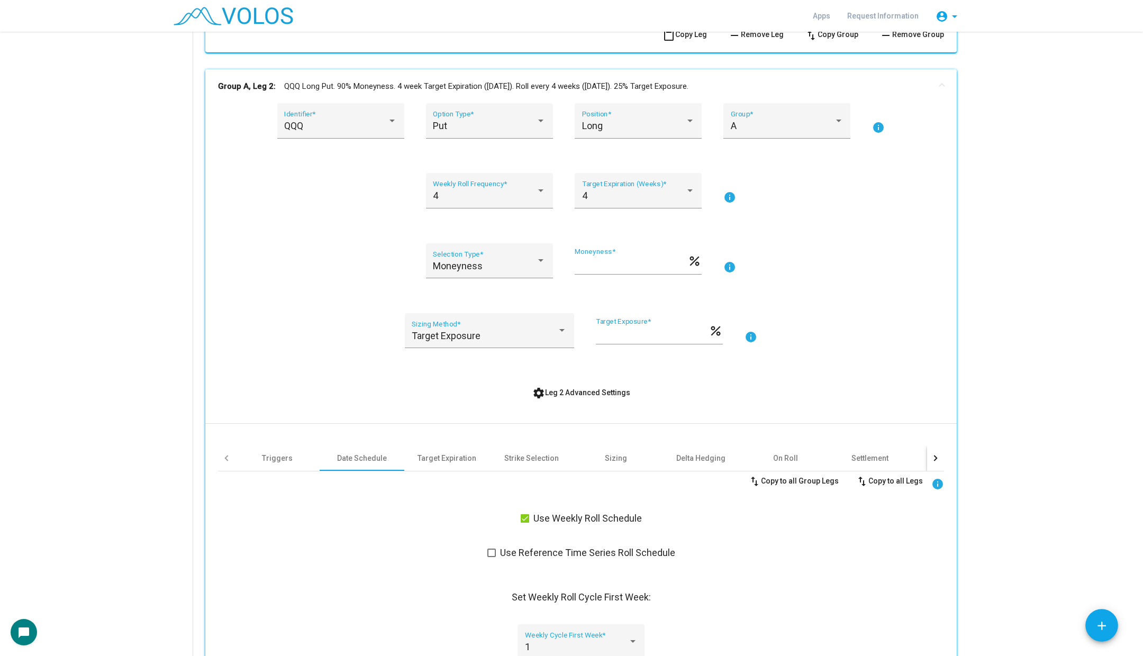
click at [563, 385] on button "settings Leg 2 Advanced Settings" at bounding box center [581, 392] width 115 height 19
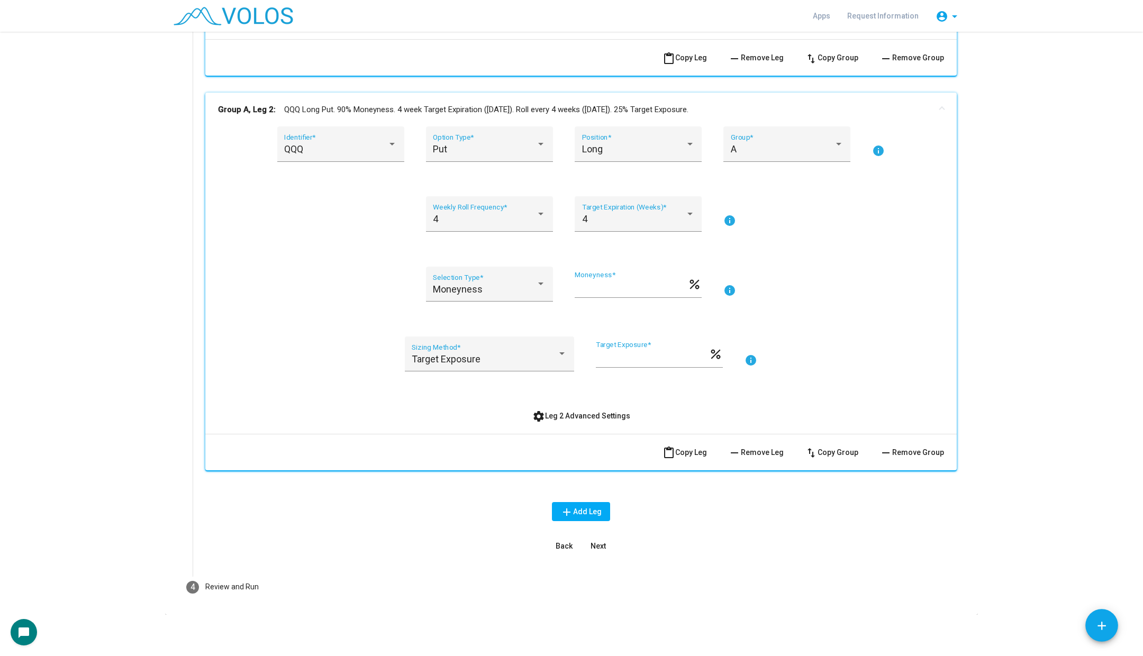
click at [685, 456] on button "content_paste Copy Leg" at bounding box center [684, 452] width 61 height 19
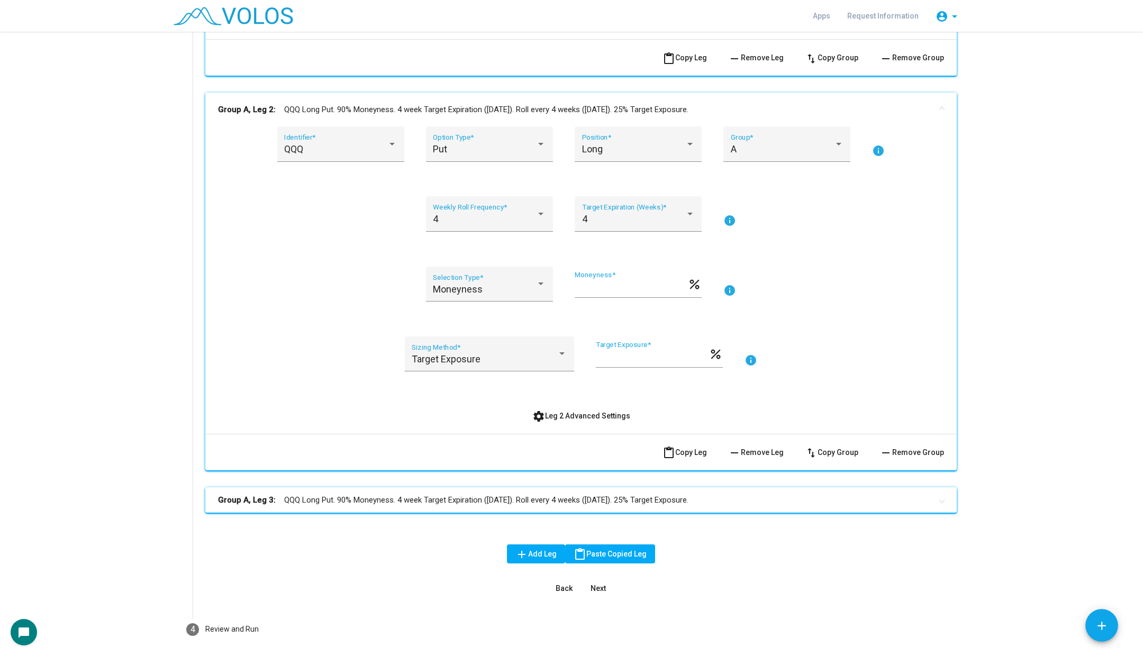
click at [584, 500] on mat-panel-title "Group A, Leg 3: QQQ Long Put. 90% Moneyness. 4 week Target Expiration (Friday).…" at bounding box center [574, 500] width 713 height 12
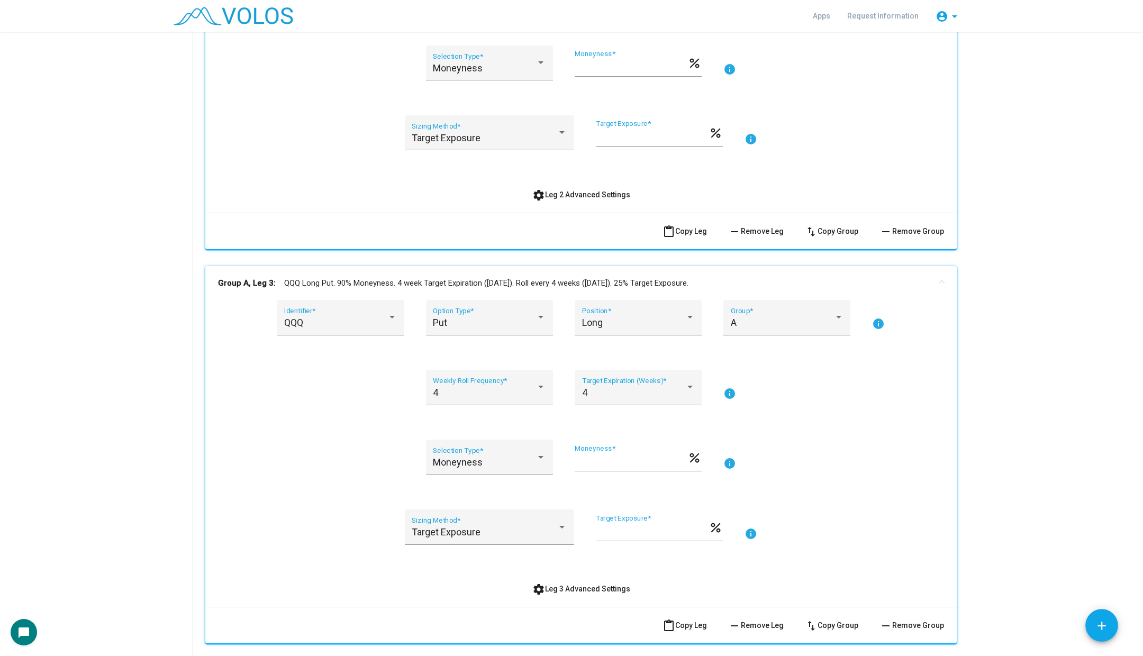
scroll to position [909, 0]
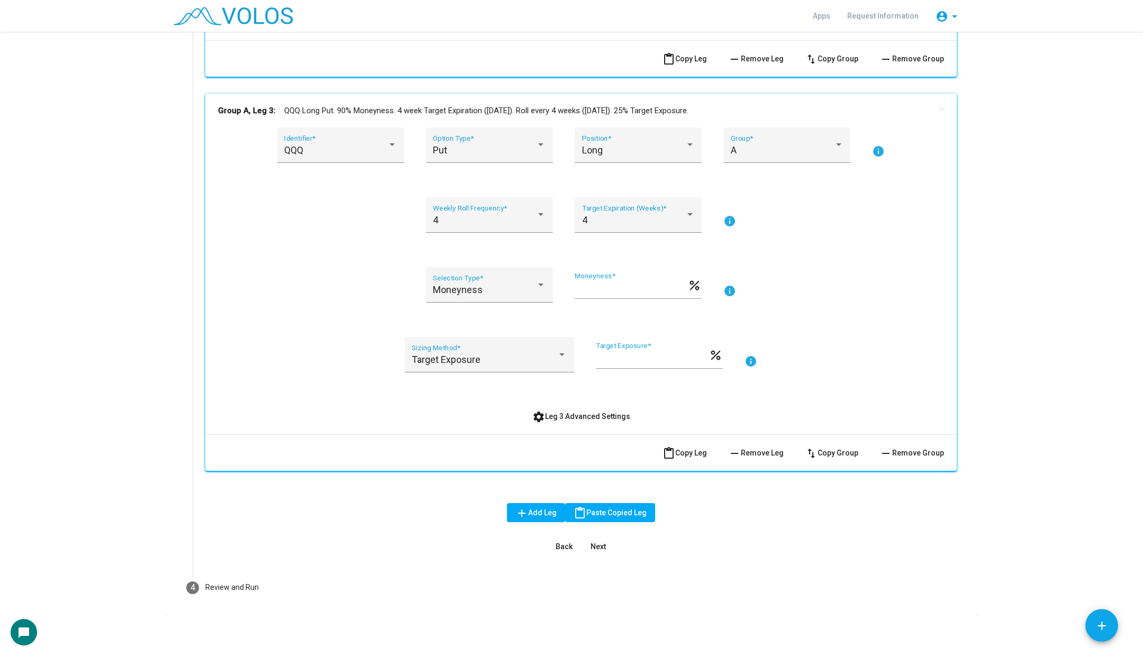
click at [556, 425] on div "QQQ Identifier * Put Option Type * Long Position * A Group * info 4 Weekly Roll…" at bounding box center [580, 281] width 751 height 307
click at [566, 420] on button "settings Leg 3 Advanced Settings" at bounding box center [581, 416] width 115 height 19
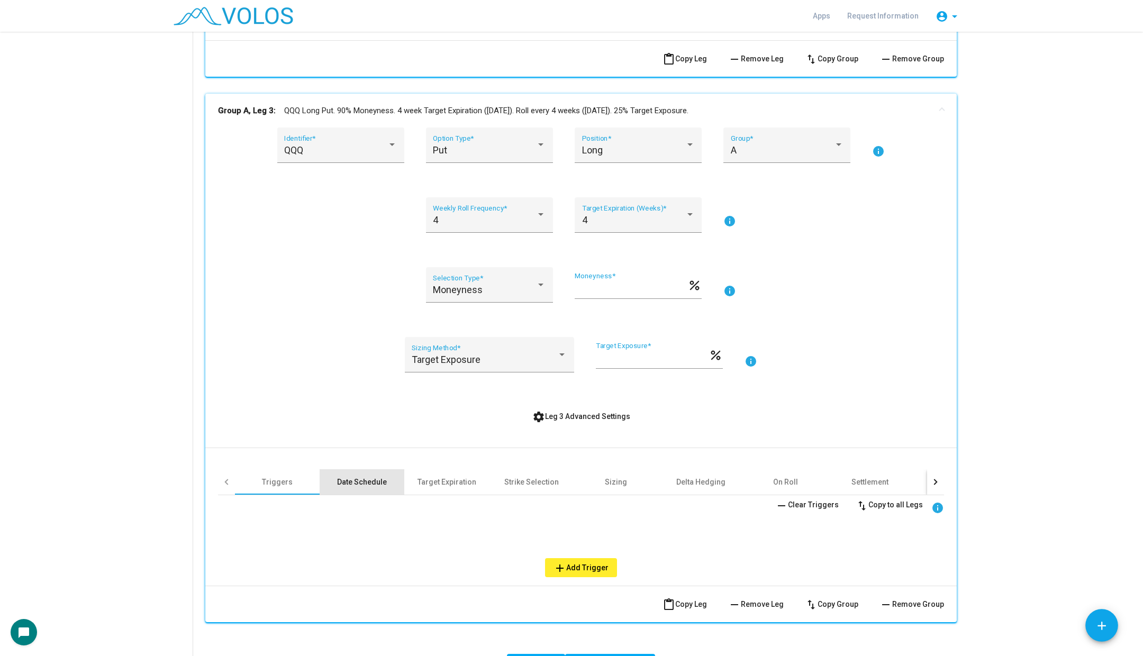
click at [360, 475] on div "Date Schedule" at bounding box center [362, 481] width 85 height 25
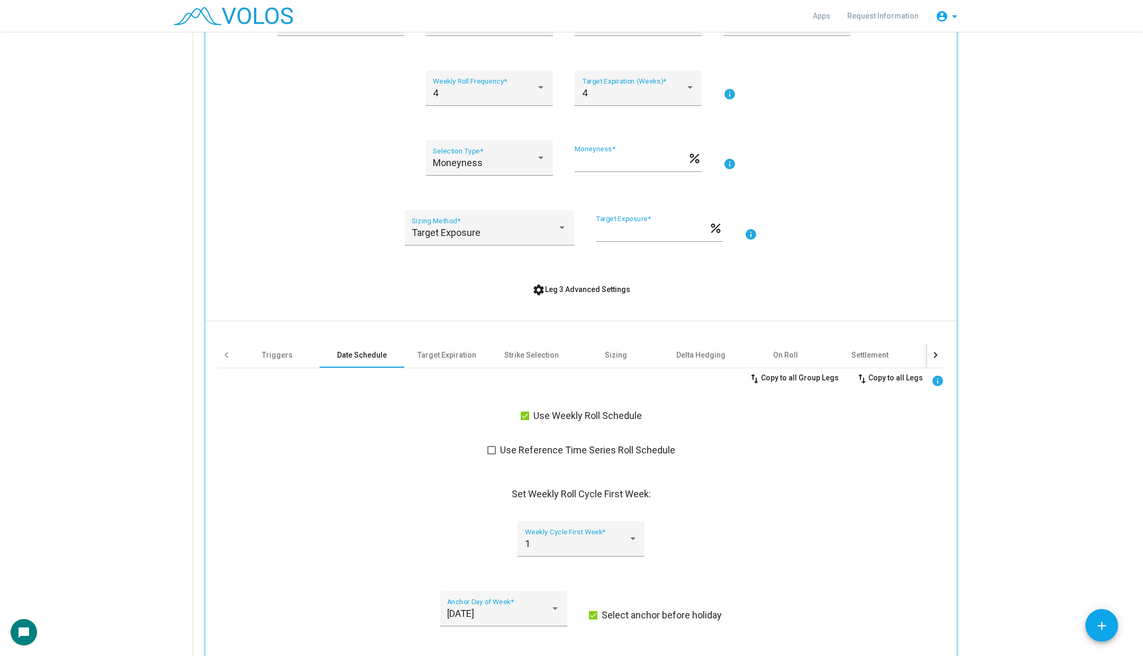
scroll to position [1207, 0]
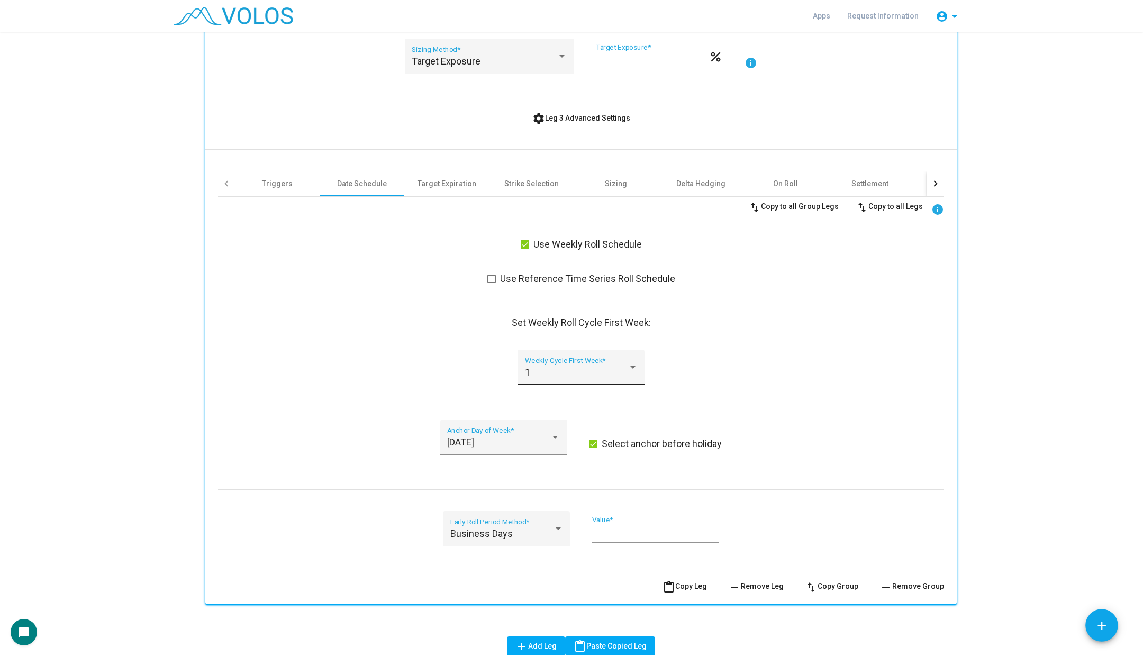
click at [553, 375] on div "1" at bounding box center [576, 372] width 103 height 11
click at [555, 402] on span "2" at bounding box center [580, 400] width 113 height 29
click at [684, 591] on button "content_paste Copy Leg" at bounding box center [684, 586] width 61 height 19
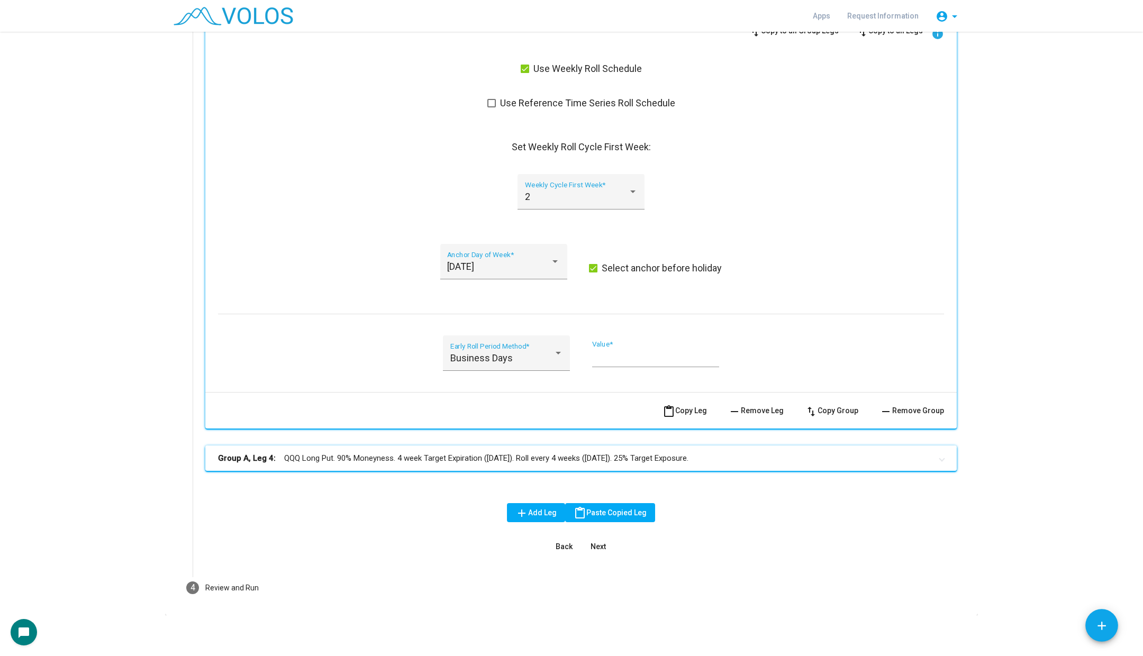
click at [494, 466] on mat-expansion-panel-header "Group A, Leg 4: QQQ Long Put. 90% Moneyness. 4 week Target Expiration (Friday).…" at bounding box center [580, 458] width 751 height 25
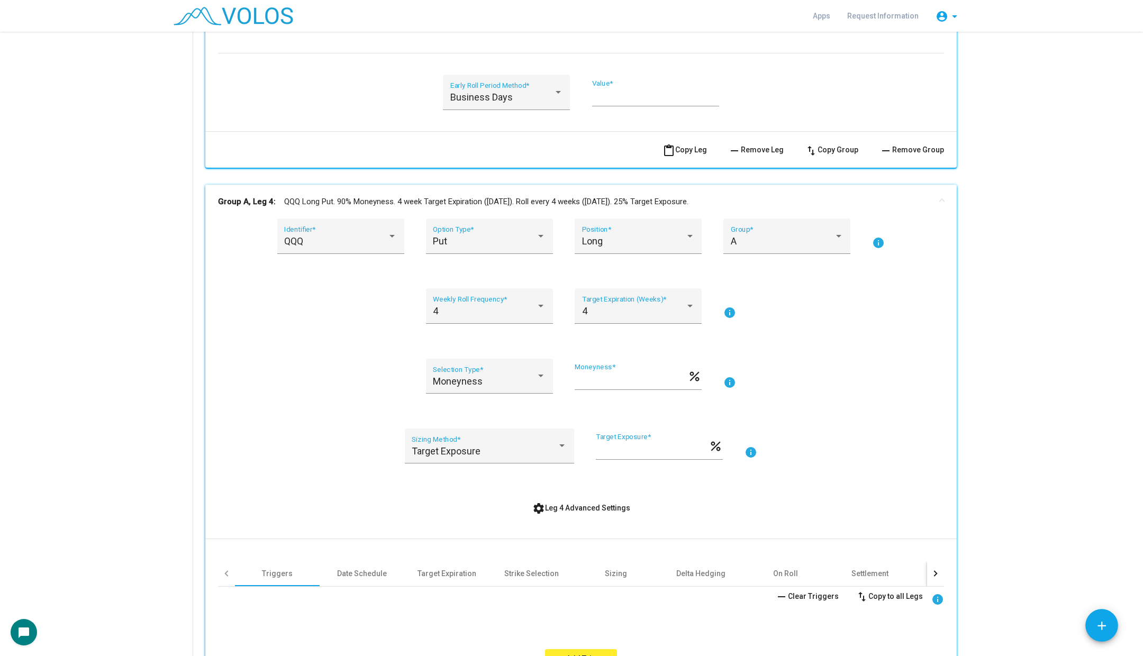
scroll to position [1810, 0]
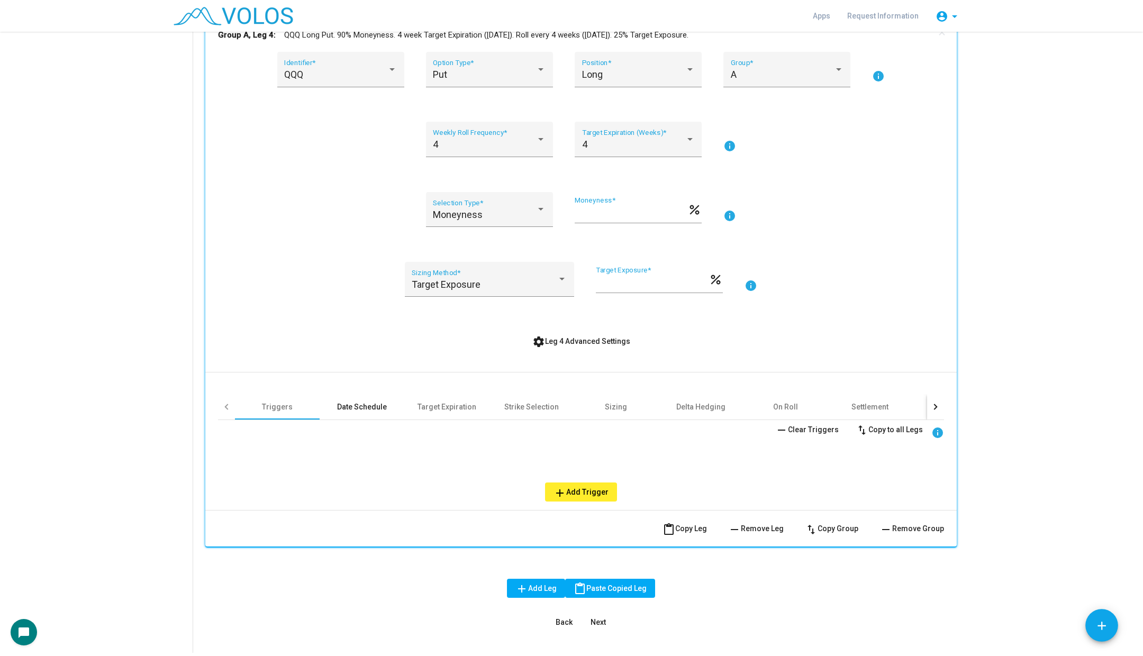
click at [367, 408] on div "Date Schedule" at bounding box center [362, 407] width 50 height 11
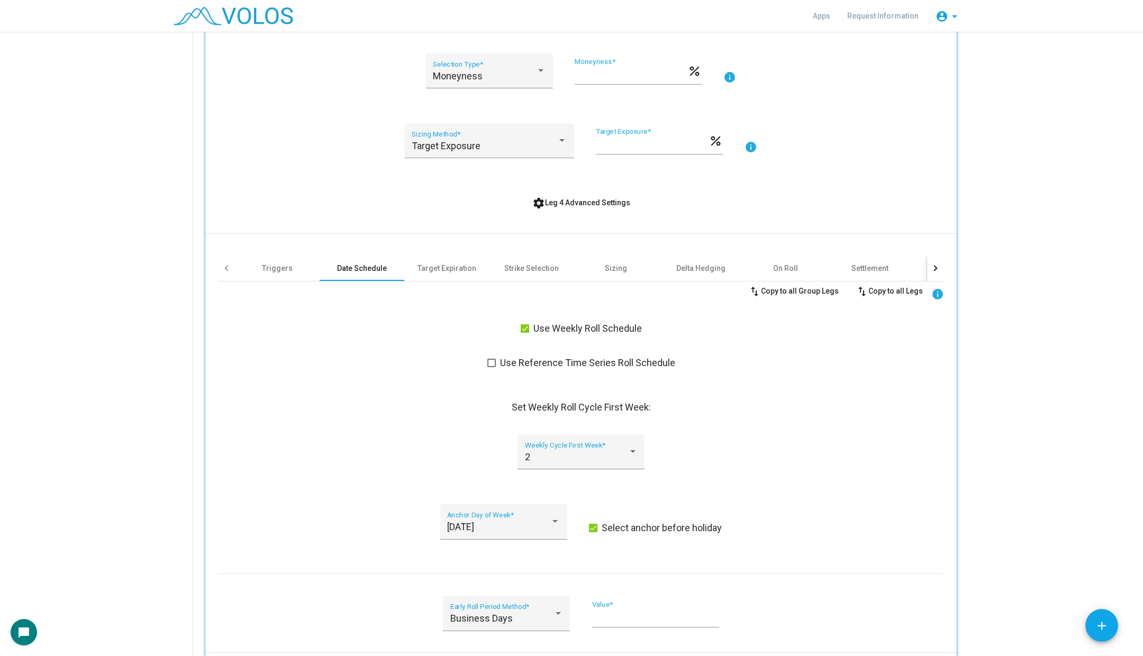
scroll to position [2099, 0]
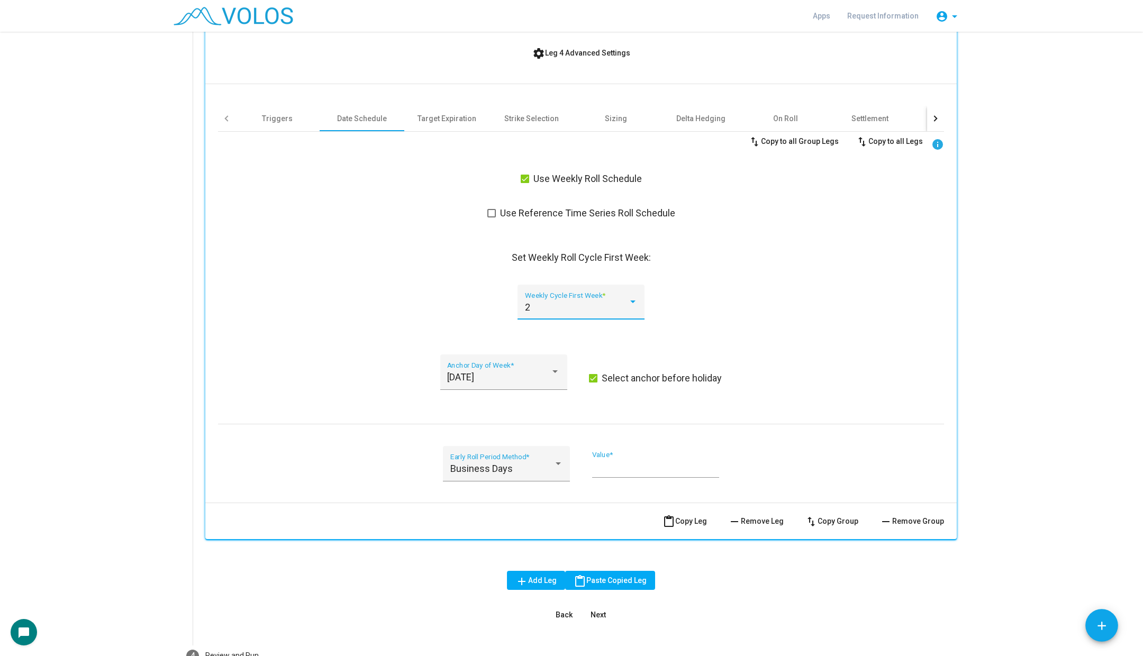
click at [580, 305] on div "2" at bounding box center [576, 307] width 103 height 11
click at [573, 344] on span "3" at bounding box center [580, 334] width 113 height 29
click at [765, 280] on div "swap_vert Copy to all Group Legs swap_vert Copy to all Legs info Use Weekly Rol…" at bounding box center [581, 313] width 726 height 363
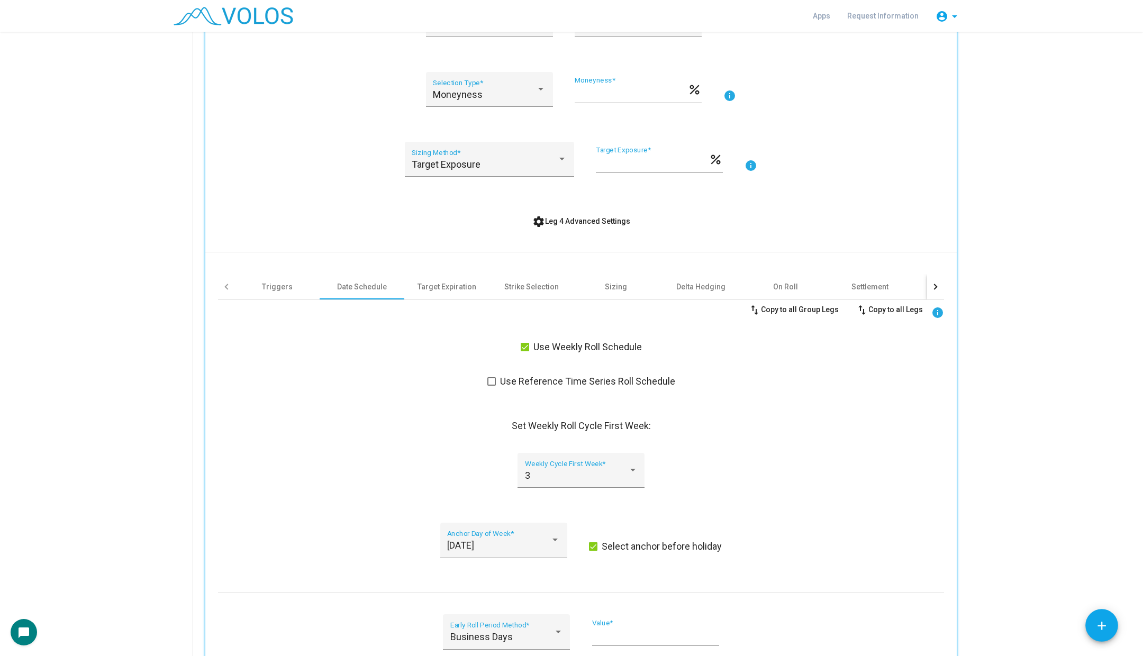
click at [580, 223] on button "settings Leg 4 Advanced Settings" at bounding box center [581, 221] width 115 height 19
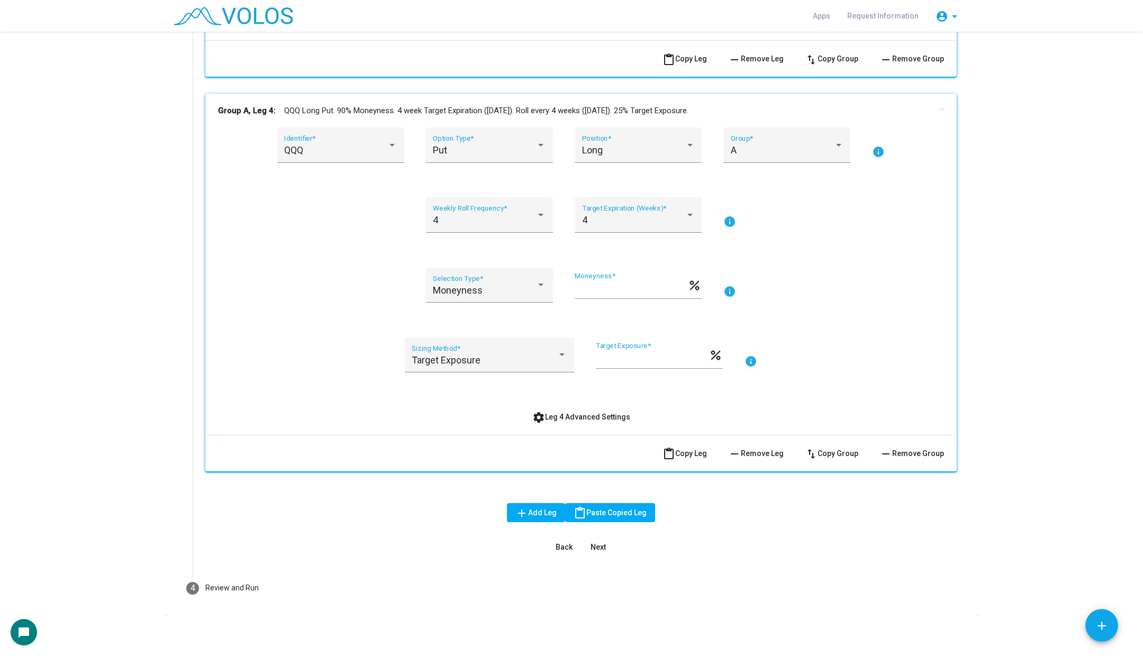
click at [691, 457] on button "content_paste Copy Leg" at bounding box center [684, 453] width 61 height 19
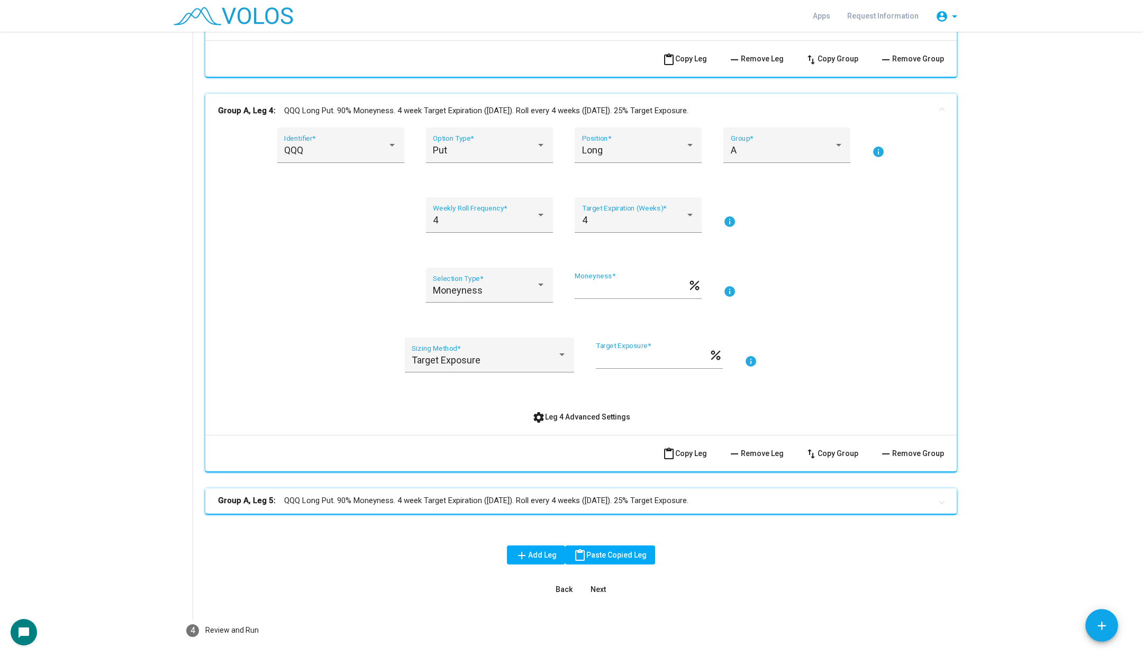
click at [598, 503] on mat-panel-title "Group A, Leg 5: QQQ Long Put. 90% Moneyness. 4 week Target Expiration (Friday).…" at bounding box center [574, 501] width 713 height 12
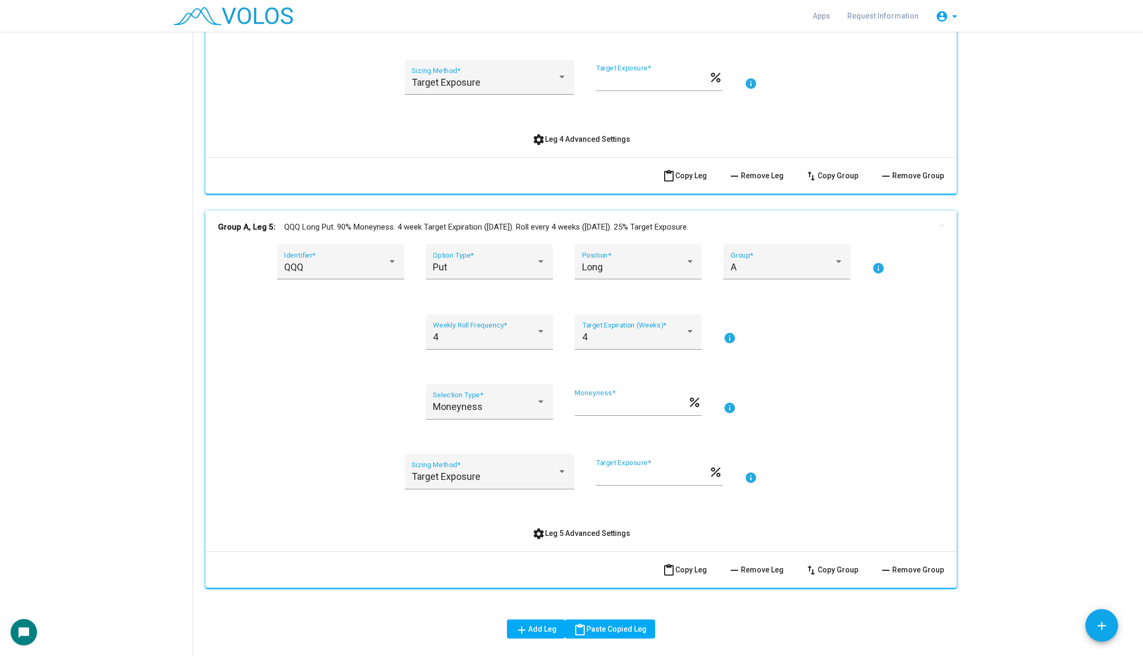
scroll to position [2129, 0]
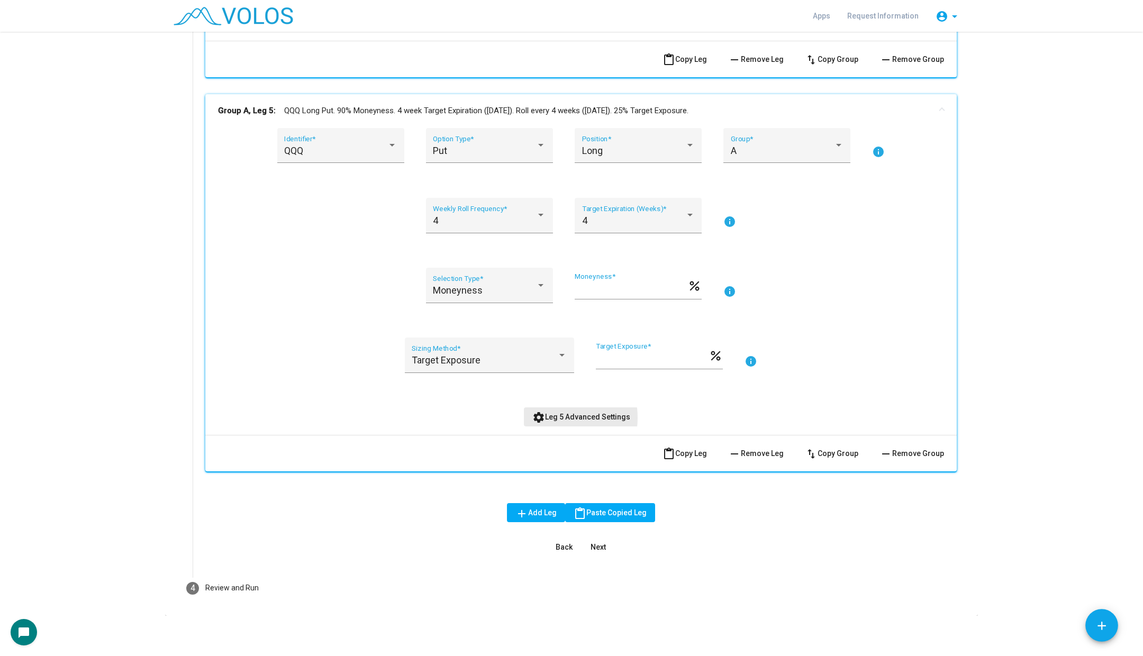
click at [549, 416] on span "settings Leg 5 Advanced Settings" at bounding box center [581, 417] width 98 height 8
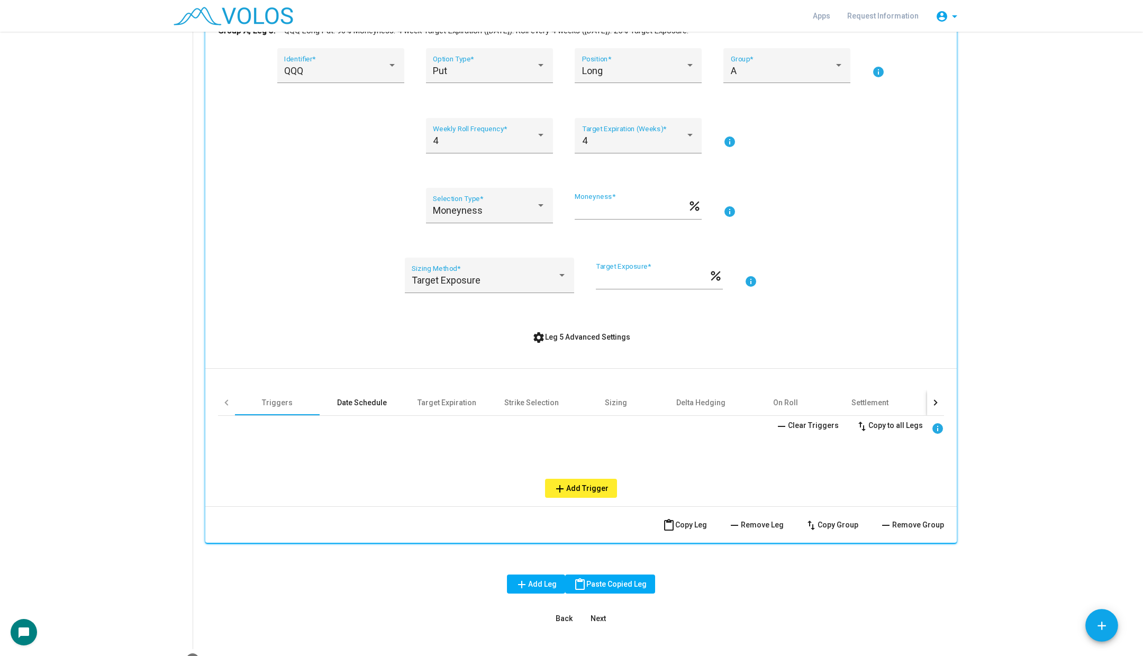
click at [356, 393] on div "Date Schedule" at bounding box center [362, 402] width 85 height 25
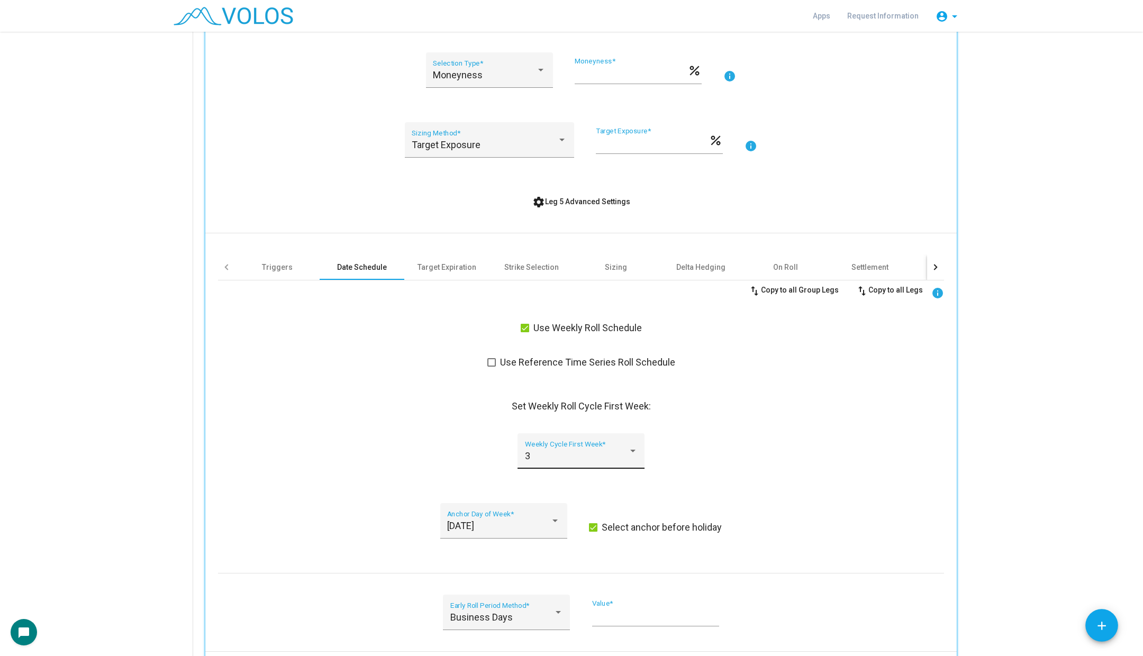
scroll to position [2357, 0]
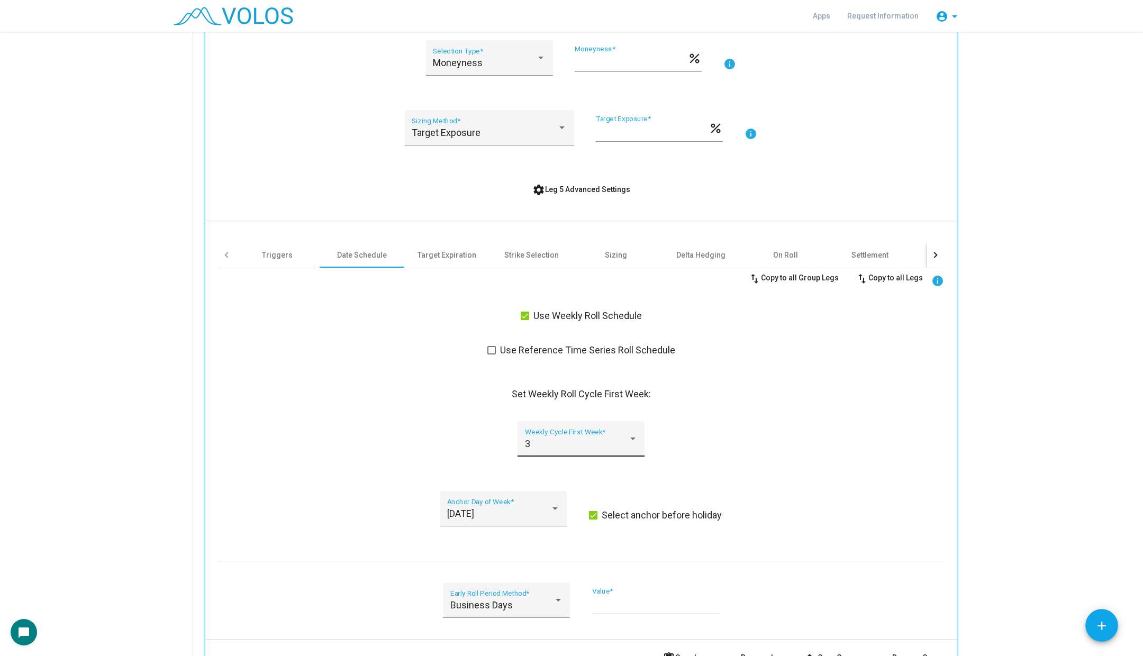
click at [560, 421] on div "3 Weekly Cycle First Week *" at bounding box center [581, 438] width 127 height 35
click at [555, 463] on span "4" at bounding box center [580, 470] width 113 height 29
click at [569, 192] on span "settings Leg 5 Advanced Settings" at bounding box center [581, 189] width 98 height 8
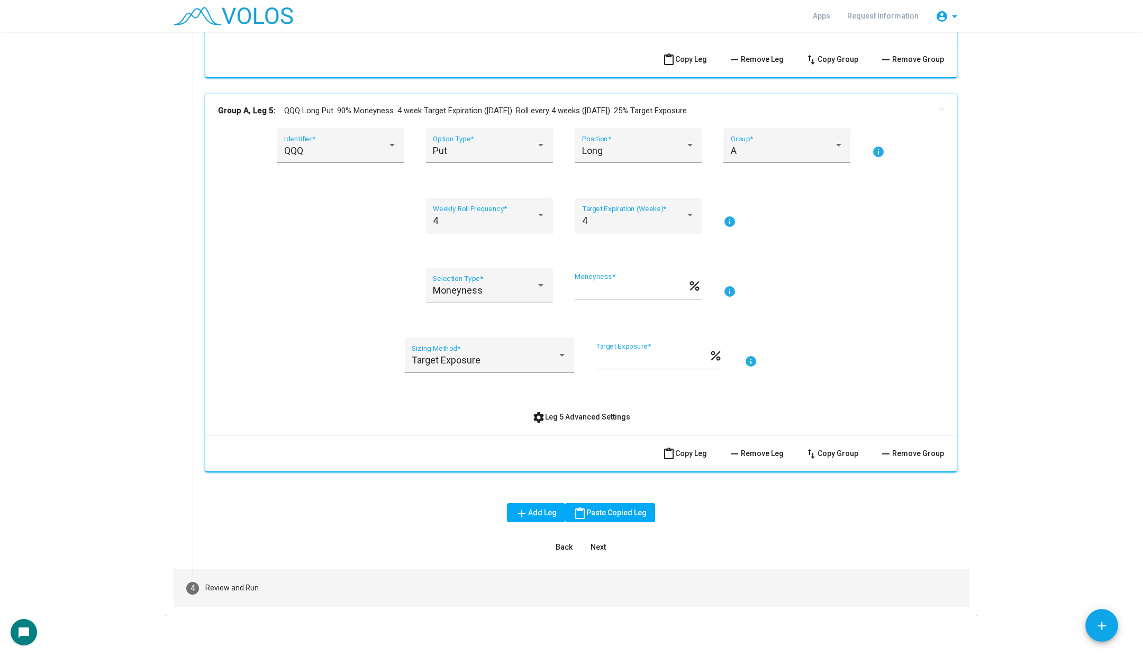
click at [281, 591] on mat-step-header "4 Review and Run" at bounding box center [572, 588] width 796 height 38
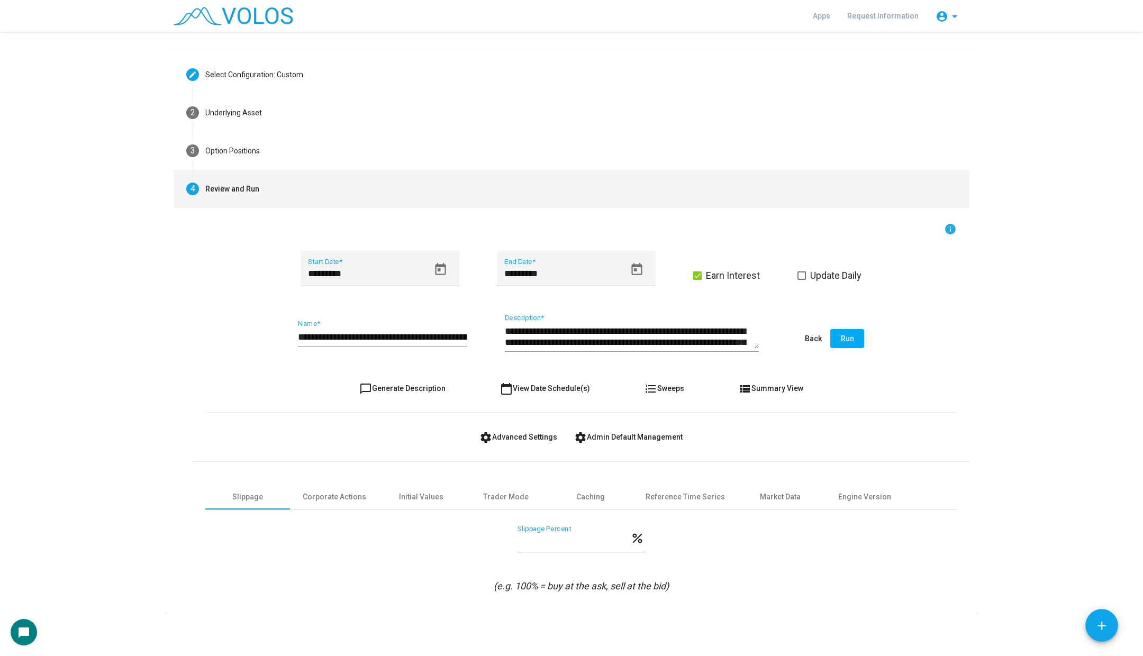
click at [387, 388] on span "chat_bubble_outline Generate Description" at bounding box center [402, 388] width 86 height 8
type textarea "**********"
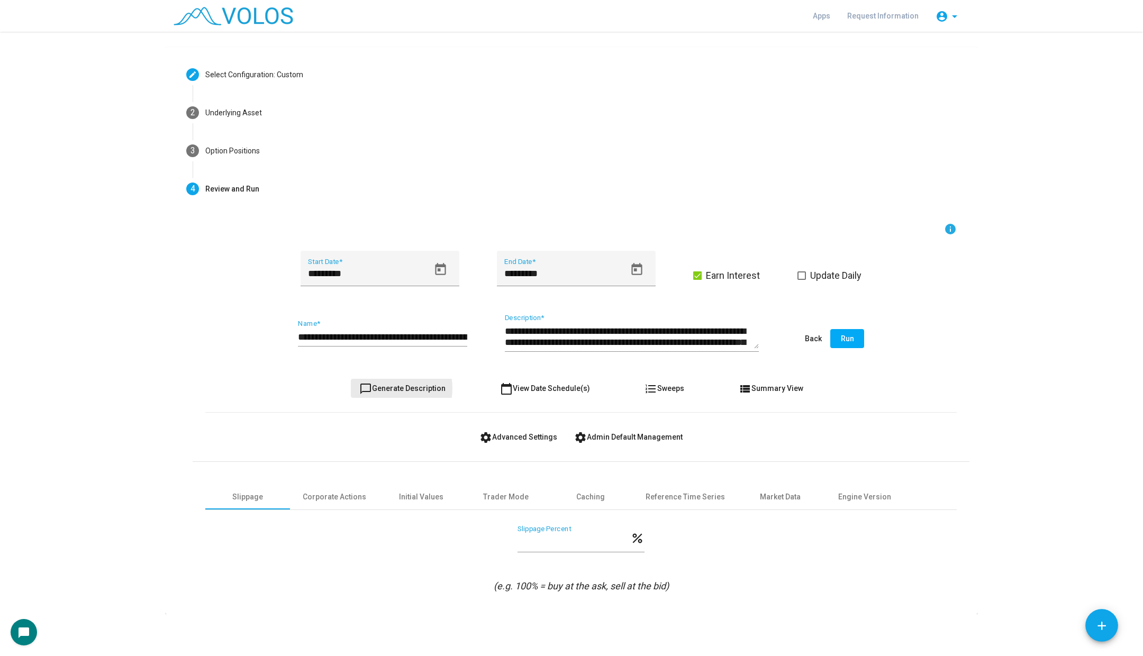
click at [387, 388] on span "chat_bubble_outline Generate Description" at bounding box center [402, 388] width 86 height 8
click at [376, 331] on div "**********" at bounding box center [382, 333] width 169 height 27
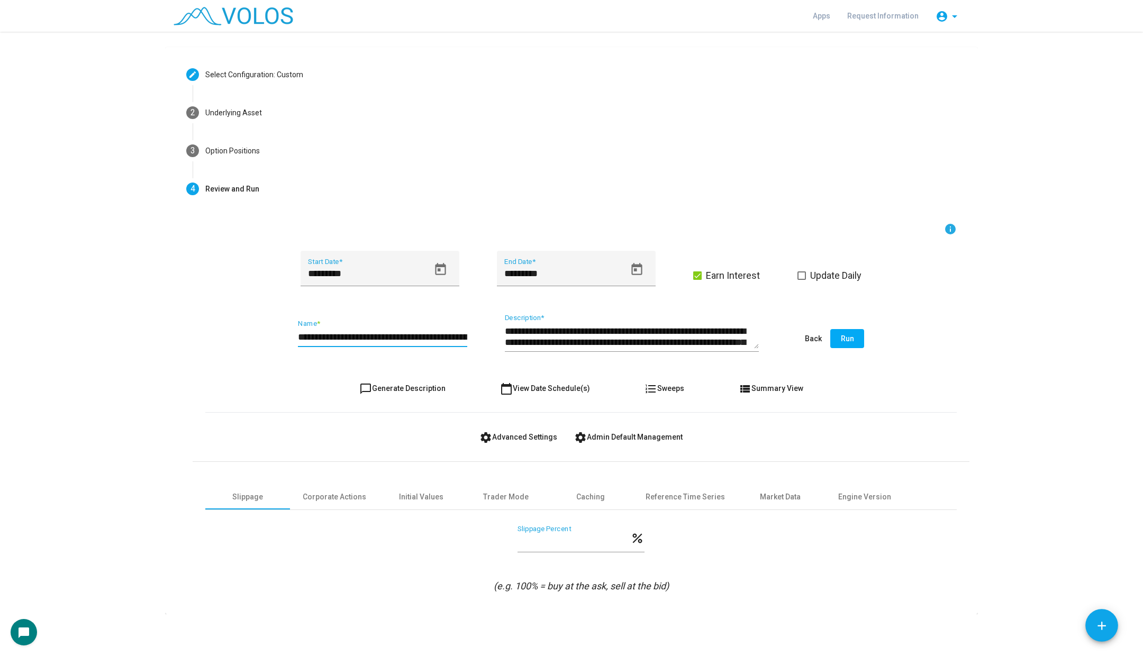
click at [376, 331] on div "**********" at bounding box center [382, 333] width 169 height 27
click at [376, 332] on input "**********" at bounding box center [382, 337] width 169 height 11
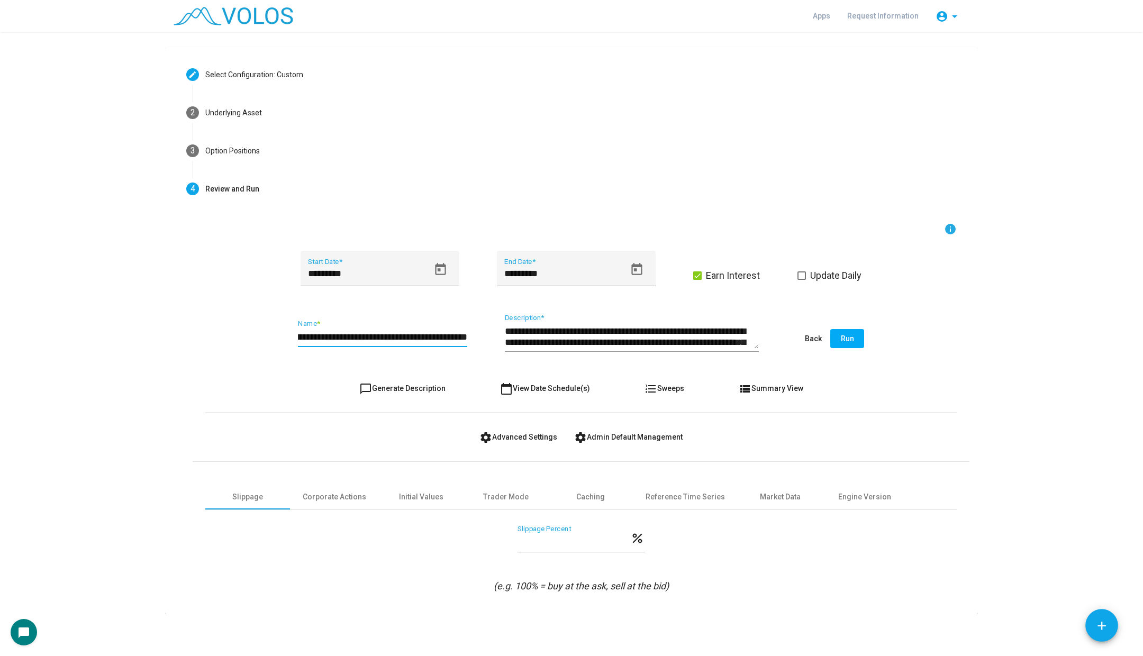
click at [376, 332] on input "**********" at bounding box center [382, 337] width 169 height 11
click at [441, 338] on input "**********" at bounding box center [382, 337] width 169 height 11
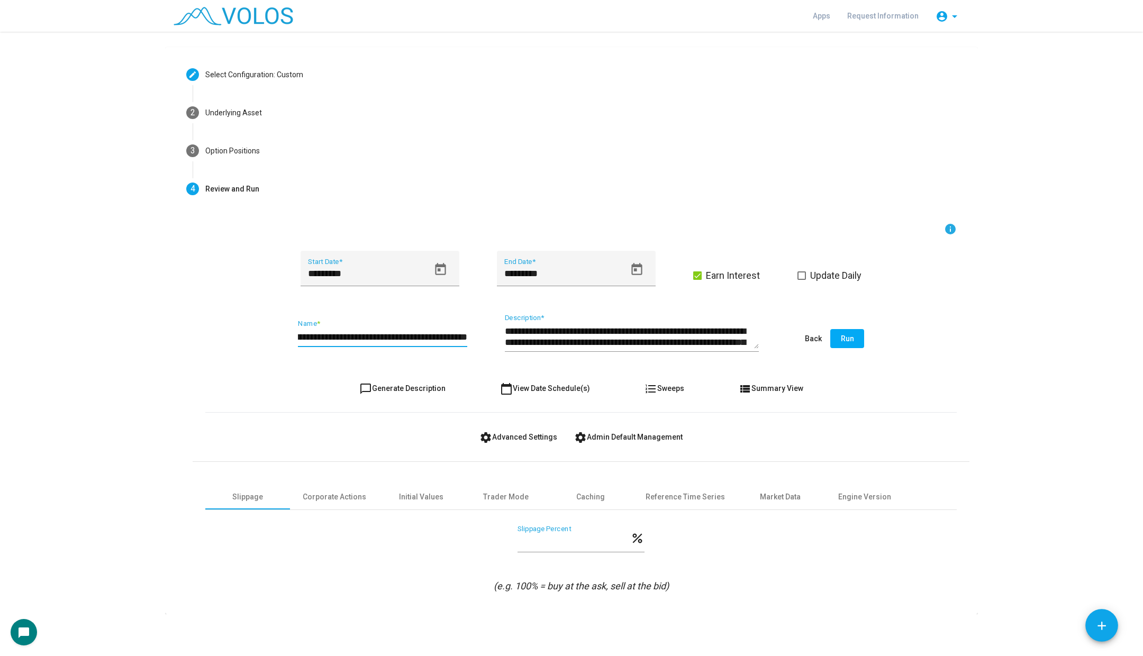
drag, startPoint x: 457, startPoint y: 333, endPoint x: 490, endPoint y: 333, distance: 32.3
click at [490, 333] on div "**********" at bounding box center [580, 339] width 751 height 50
click at [466, 336] on input "**********" at bounding box center [382, 337] width 169 height 11
type input "**********"
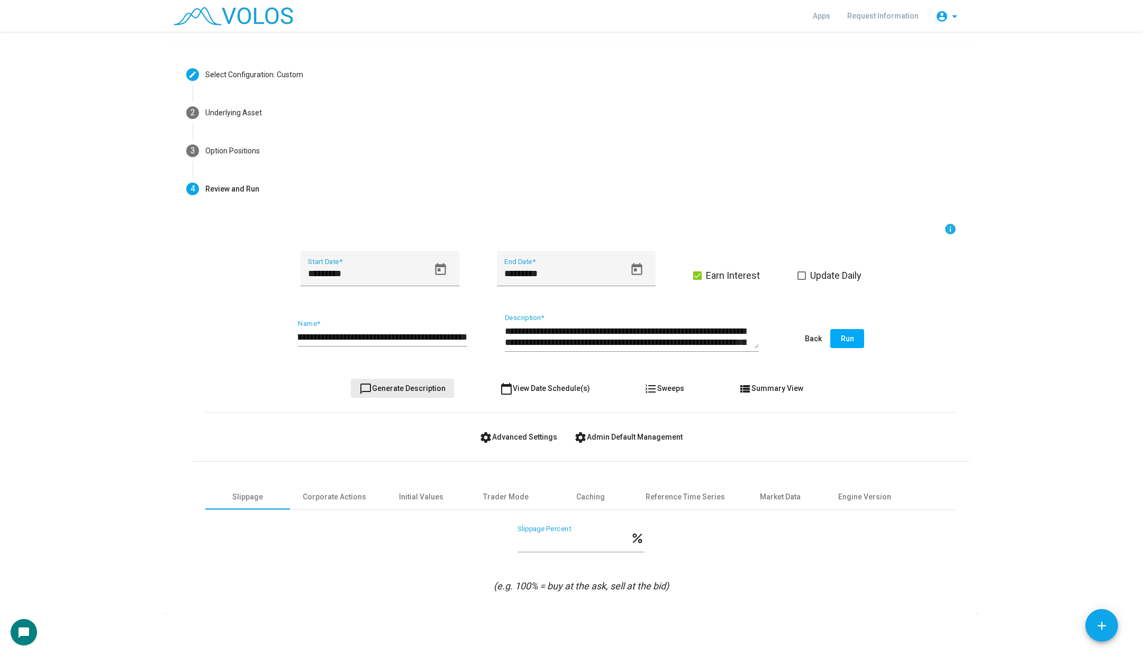
scroll to position [0, 0]
click at [415, 388] on span "chat_bubble_outline Generate Description" at bounding box center [402, 388] width 86 height 8
click at [436, 267] on icon "Open calendar" at bounding box center [440, 269] width 11 height 12
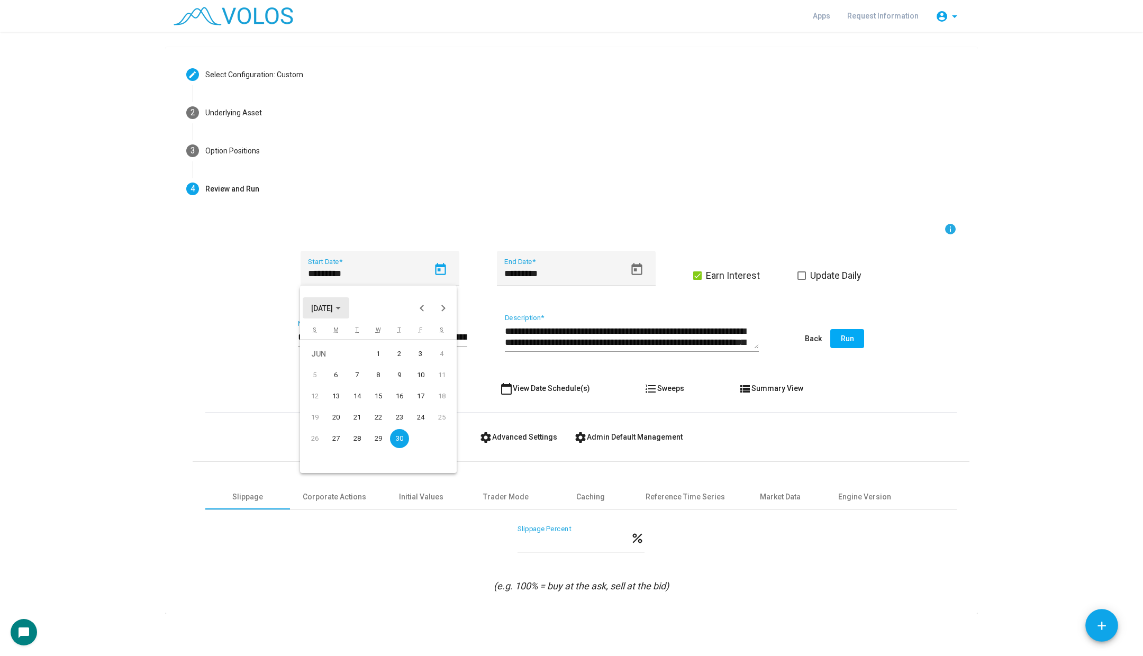
click at [326, 311] on span "JUN 2005" at bounding box center [322, 308] width 22 height 8
click at [329, 342] on div "1999" at bounding box center [322, 340] width 33 height 19
click at [326, 301] on button "1999" at bounding box center [324, 307] width 42 height 21
click at [333, 304] on span "JUN 1999" at bounding box center [322, 308] width 22 height 8
click at [320, 337] on div "1999" at bounding box center [322, 340] width 33 height 19
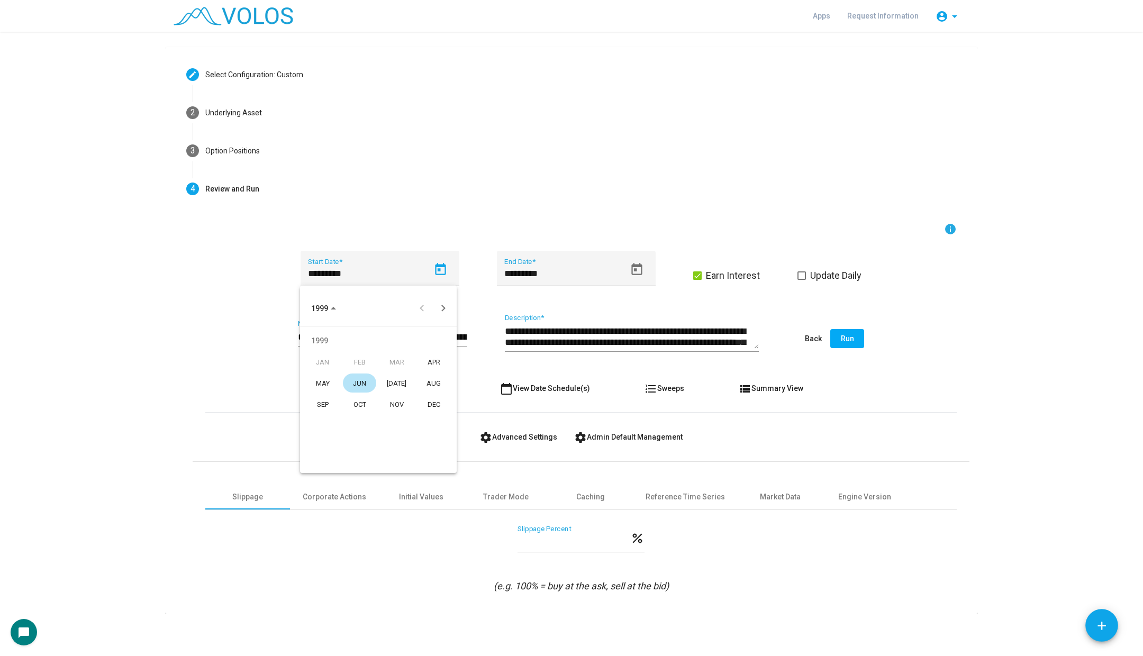
click at [429, 370] on div "APR" at bounding box center [433, 361] width 33 height 19
click at [398, 397] on div "15" at bounding box center [399, 396] width 19 height 19
type input "*********"
click at [385, 379] on button "chat_bubble_outline Generate Description" at bounding box center [402, 388] width 103 height 19
click at [385, 384] on span "chat_bubble_outline Generate Description" at bounding box center [402, 388] width 86 height 8
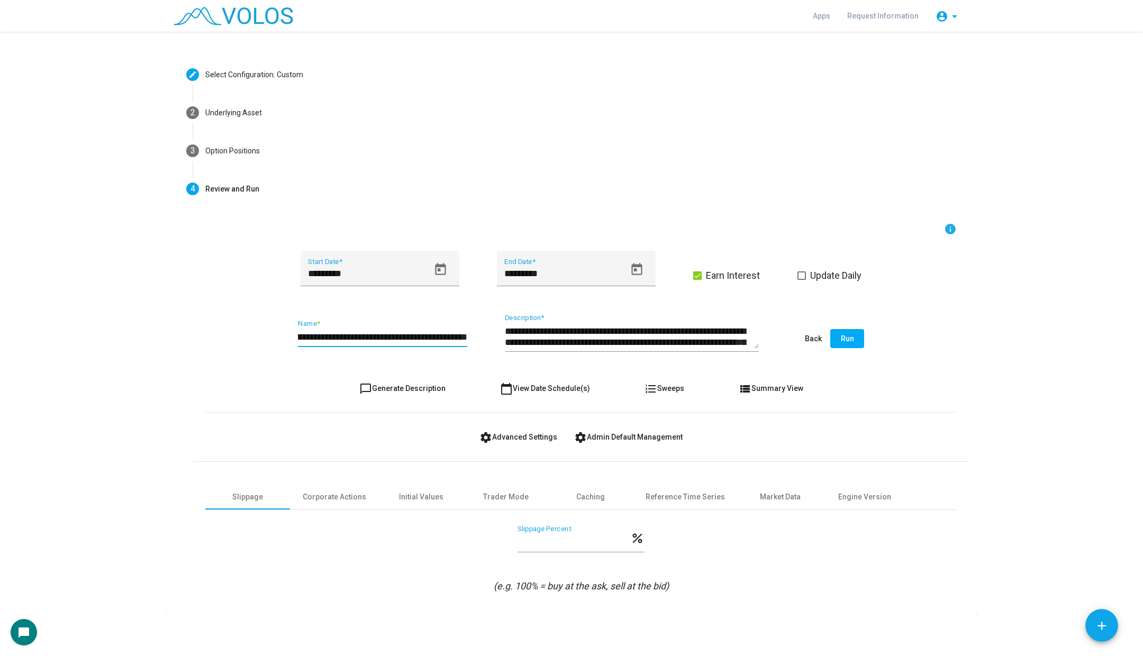
scroll to position [0, 68]
drag, startPoint x: 411, startPoint y: 332, endPoint x: 517, endPoint y: 339, distance: 106.1
click at [517, 339] on div "**********" at bounding box center [580, 339] width 751 height 50
click at [464, 333] on input "**********" at bounding box center [382, 337] width 169 height 11
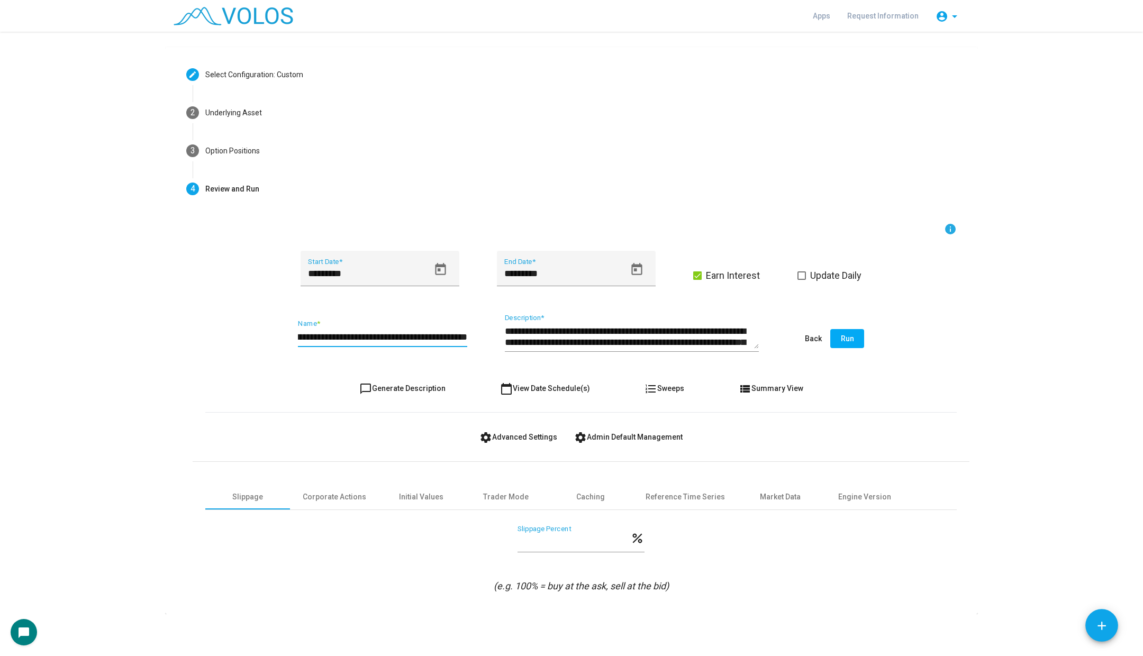
type input "**********"
click at [413, 390] on span "chat_bubble_outline Generate Description" at bounding box center [402, 388] width 86 height 8
click at [595, 500] on div "Caching" at bounding box center [590, 497] width 29 height 11
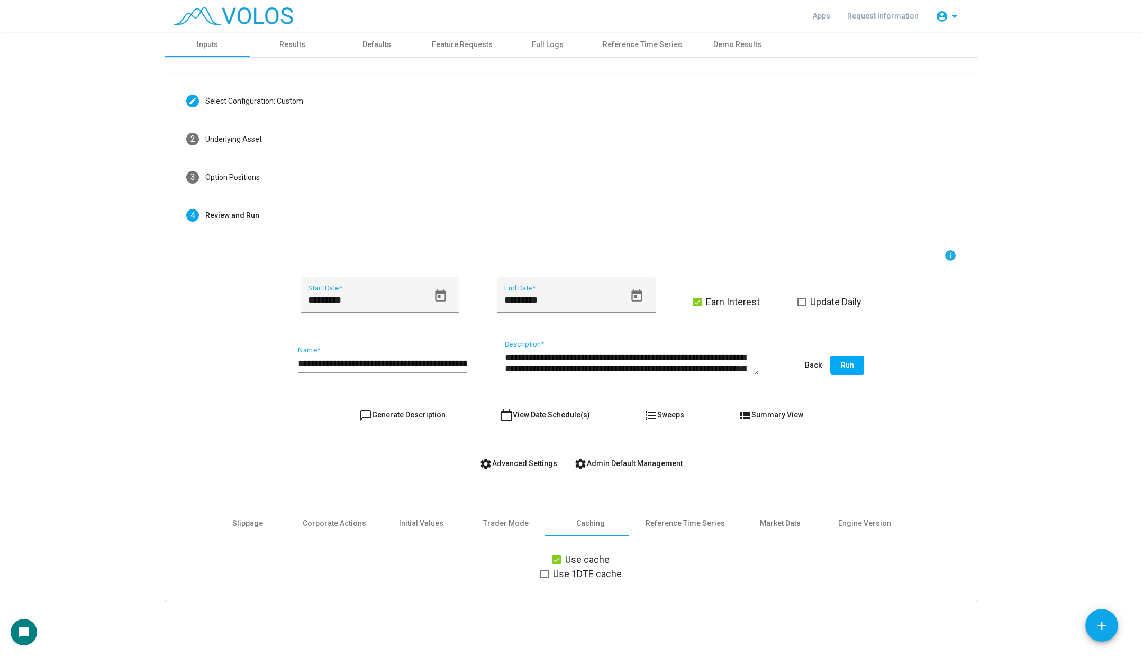
click at [590, 554] on span "Use cache" at bounding box center [587, 560] width 44 height 13
click at [846, 361] on span "Run" at bounding box center [847, 365] width 13 height 8
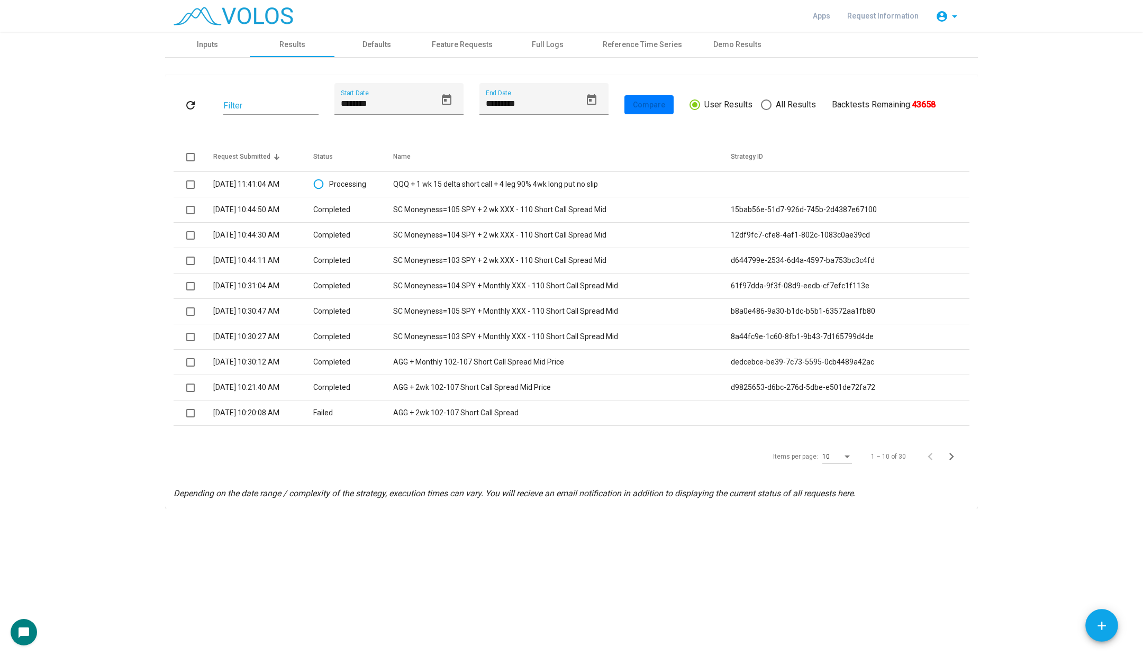
click at [390, 178] on td "Processing" at bounding box center [352, 184] width 79 height 25
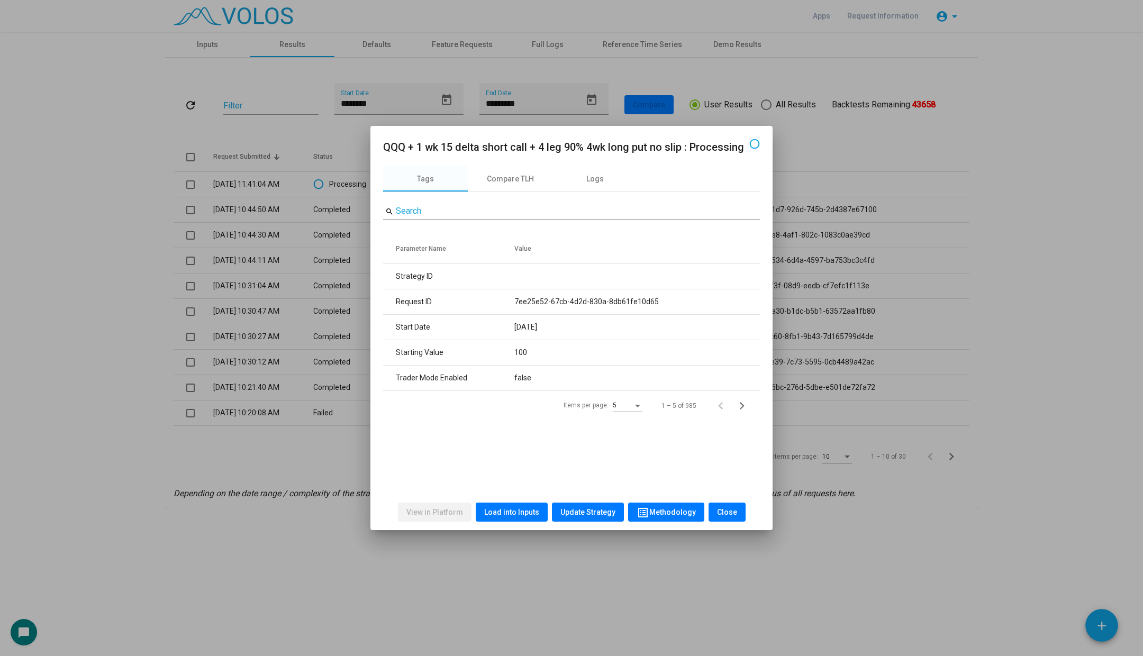
click at [508, 506] on button "Load into Inputs" at bounding box center [512, 512] width 72 height 19
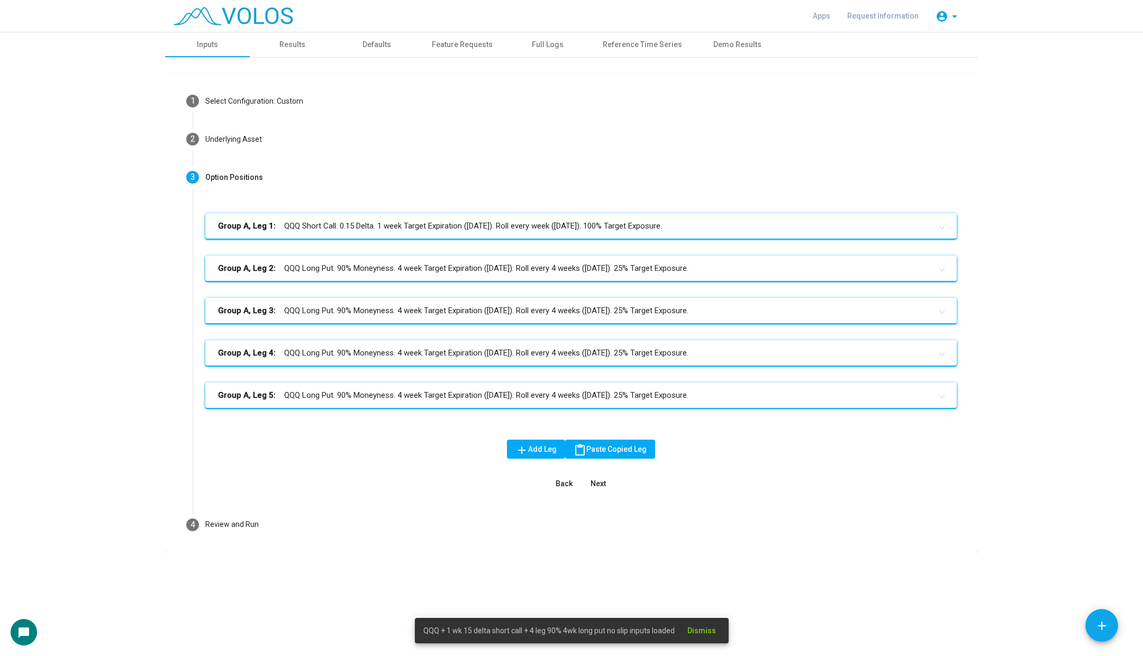
click at [374, 270] on mat-panel-title "Group A, Leg 2: QQQ Long Put. 90% Moneyness. 4 week Target Expiration (Friday).…" at bounding box center [574, 268] width 713 height 12
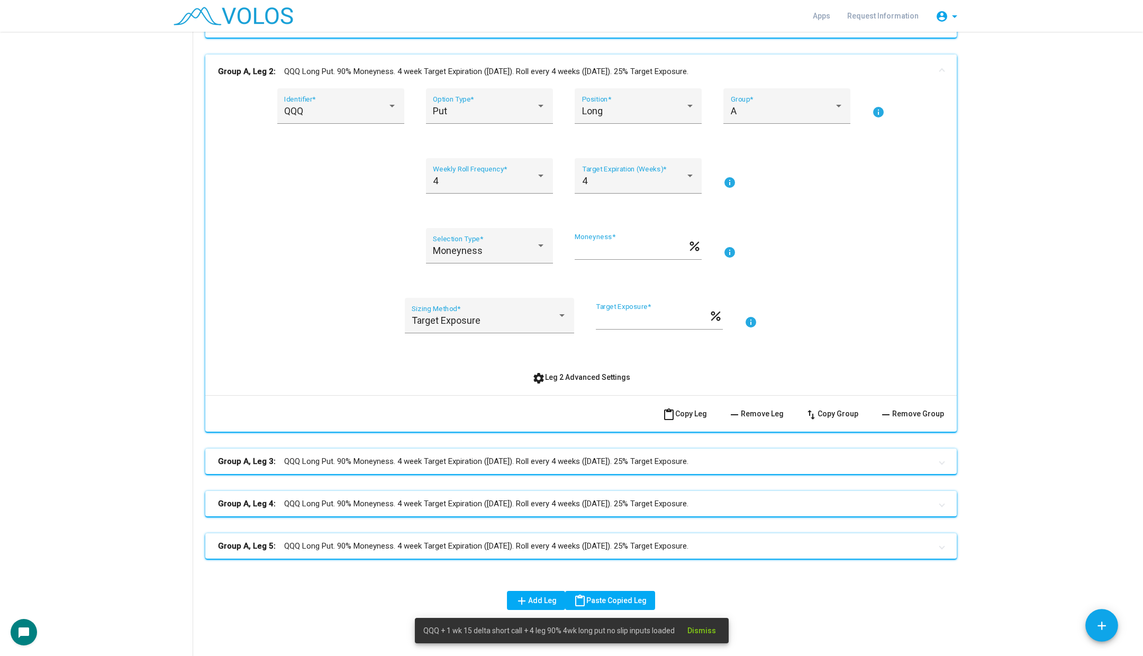
scroll to position [290, 0]
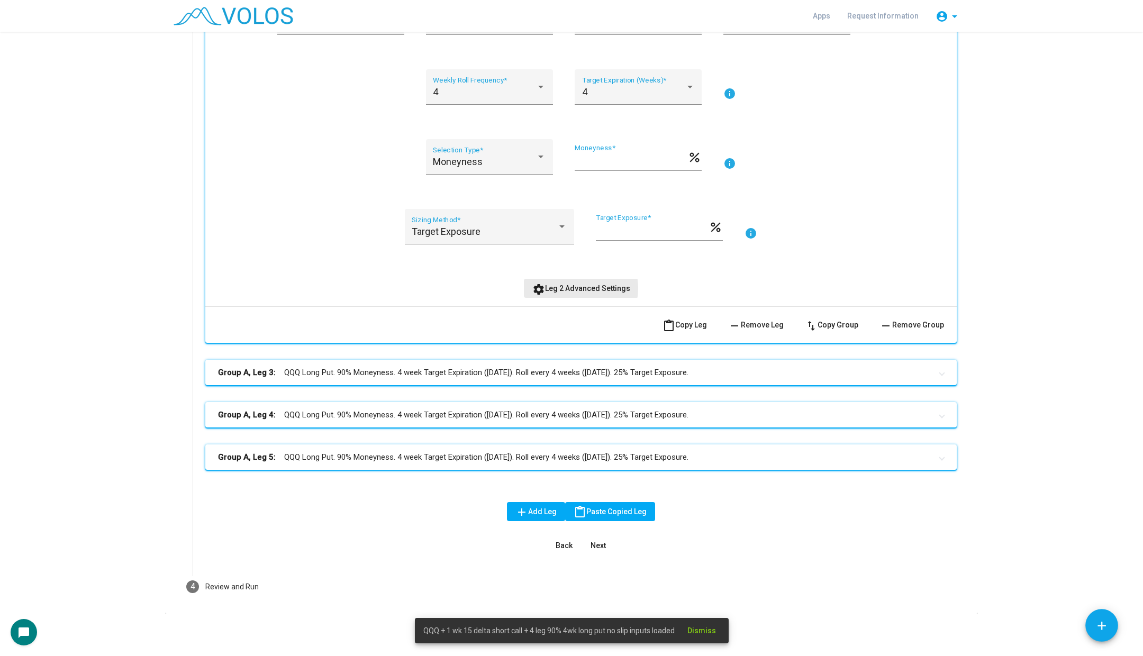
click at [572, 288] on span "settings Leg 2 Advanced Settings" at bounding box center [581, 288] width 98 height 8
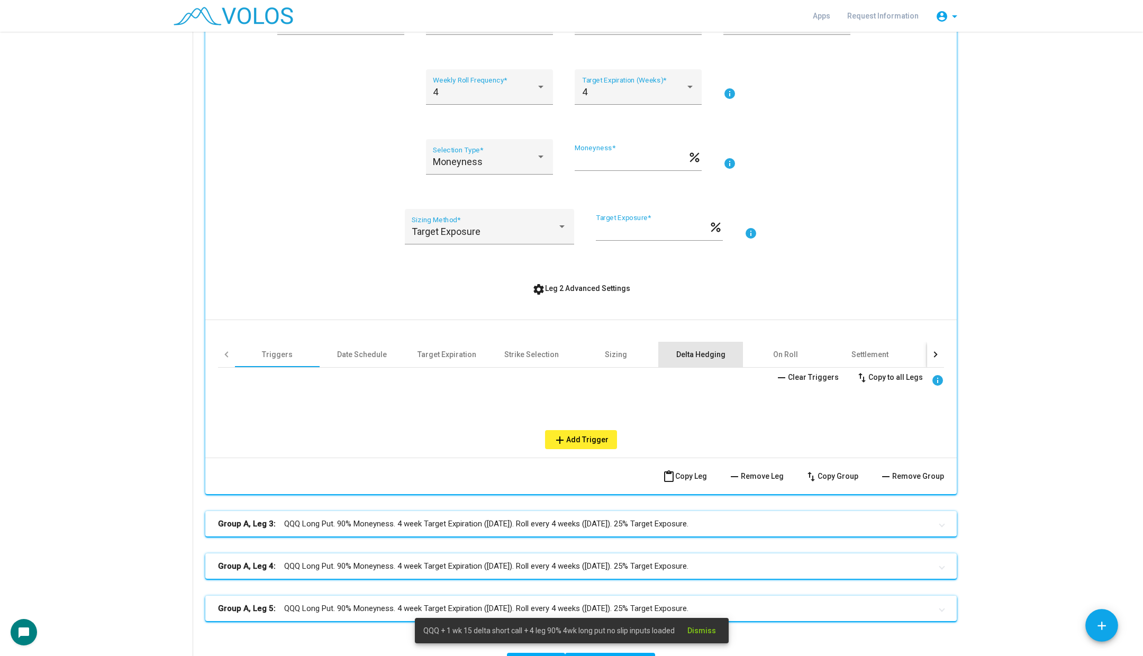
click at [699, 352] on div "Delta Hedging" at bounding box center [700, 354] width 49 height 11
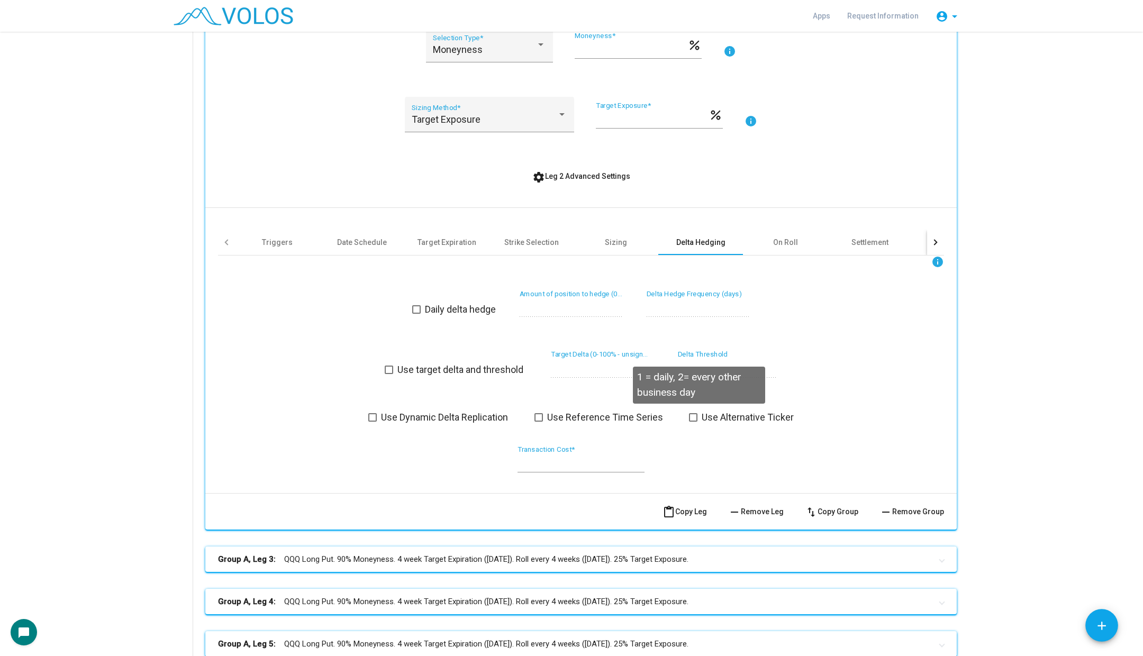
scroll to position [524, 0]
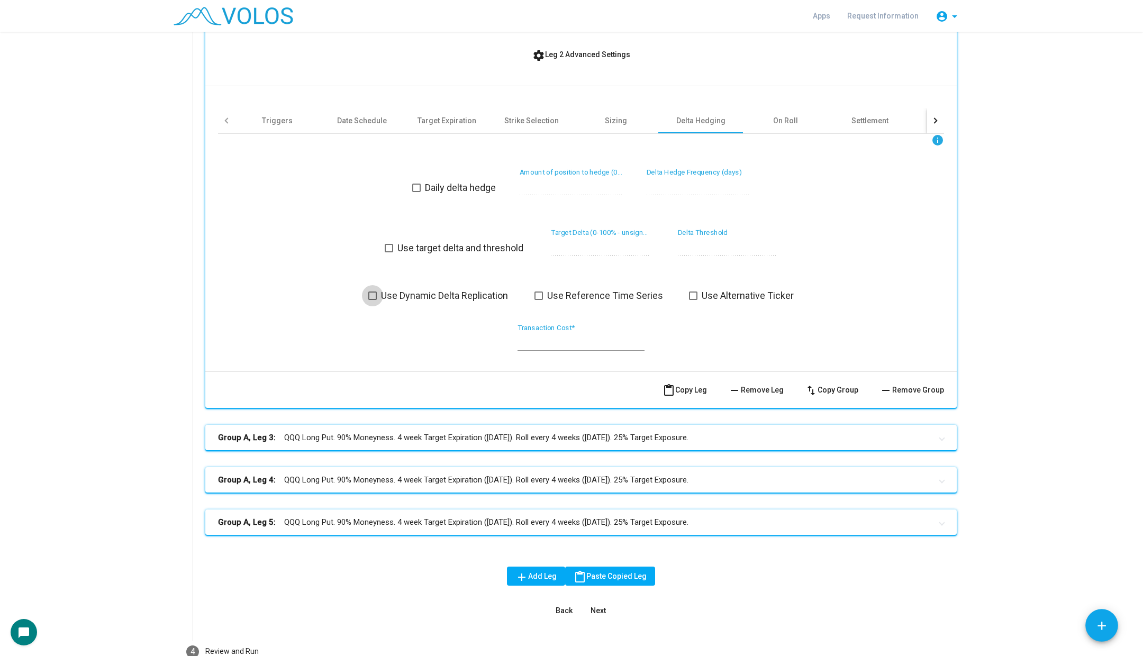
click at [412, 298] on span "Use Dynamic Delta Replication" at bounding box center [444, 295] width 127 height 13
click at [424, 435] on mat-panel-title "Group A, Leg 3: QQQ Long Put. 90% Moneyness. 4 week Target Expiration (Friday).…" at bounding box center [574, 438] width 713 height 12
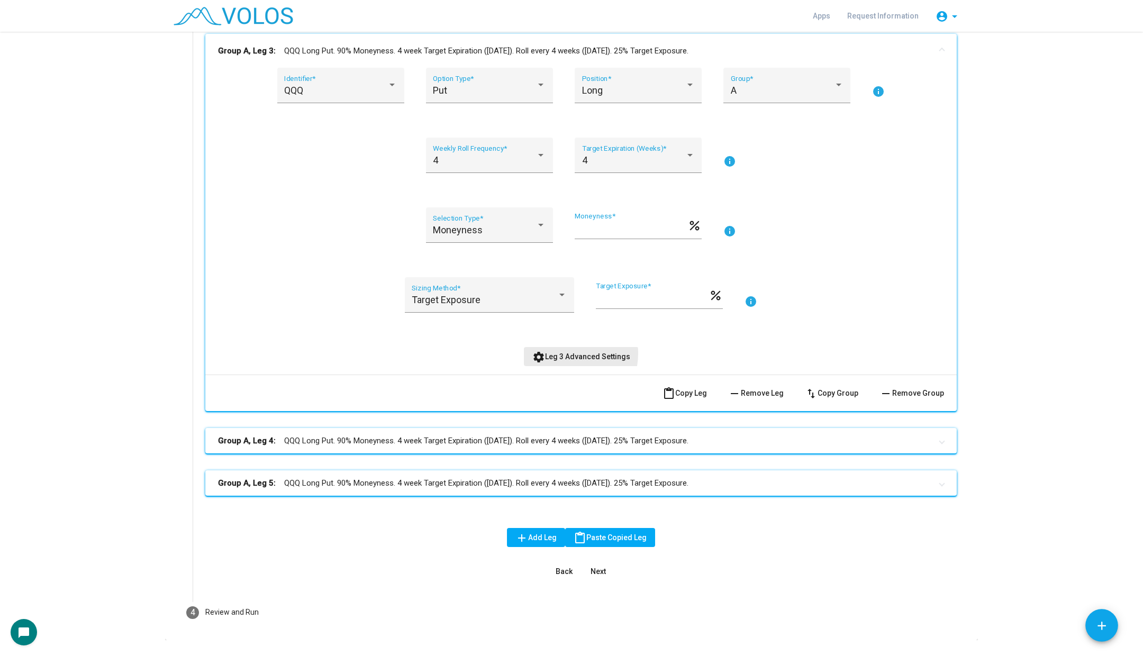
click at [562, 353] on span "settings Leg 3 Advanced Settings" at bounding box center [581, 356] width 98 height 8
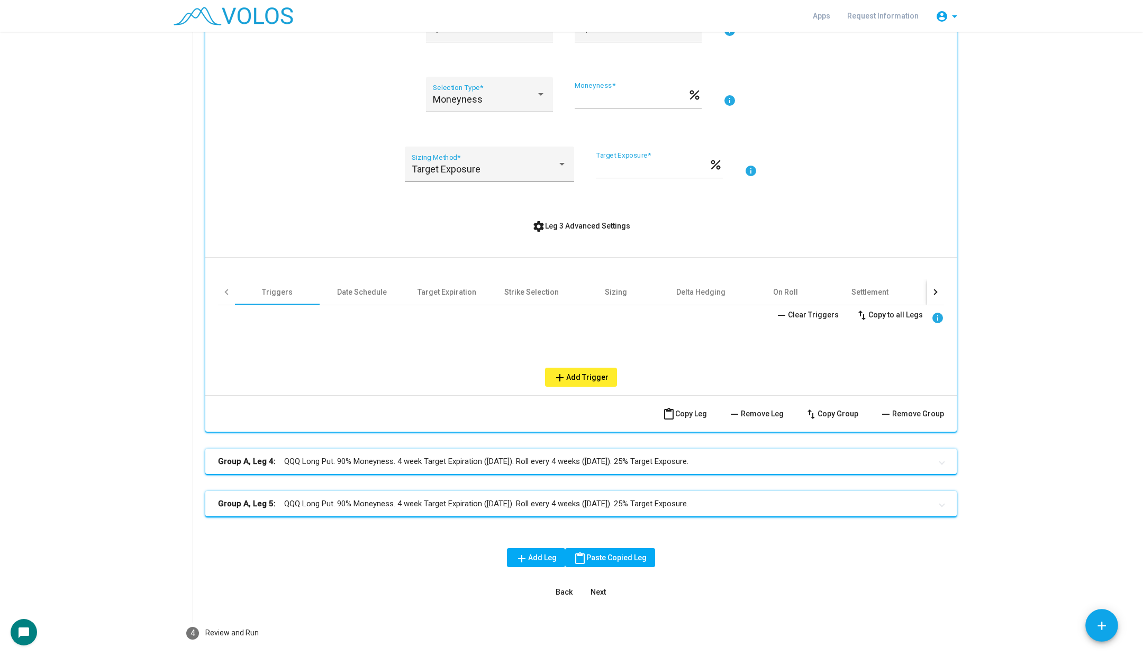
scroll to position [1091, 0]
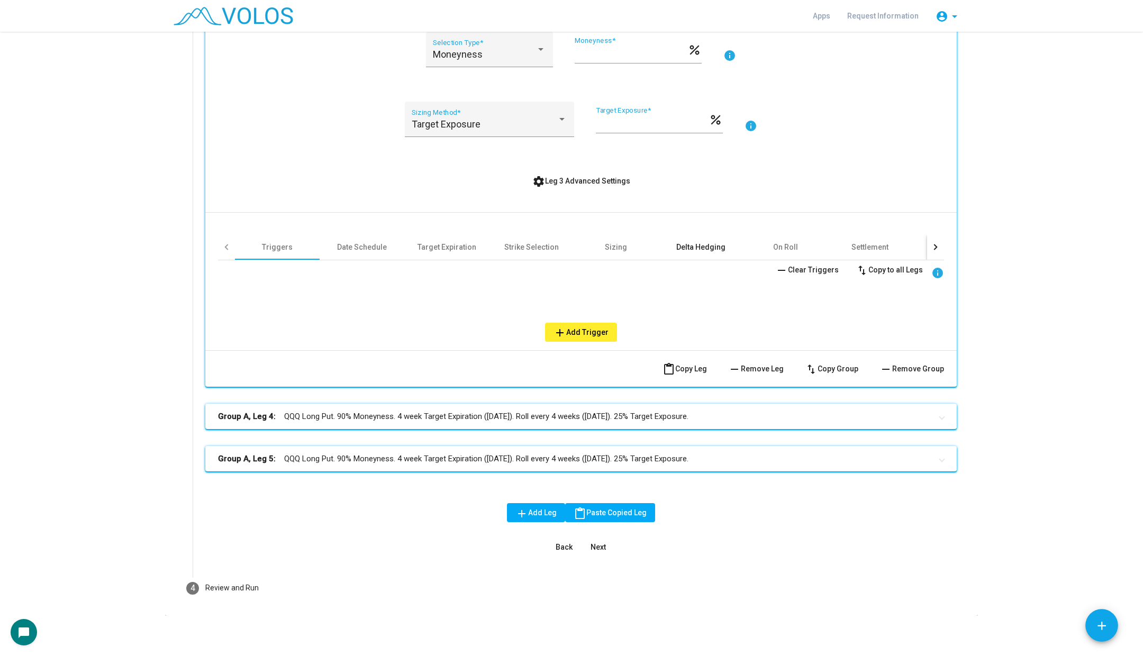
click at [699, 244] on div "Delta Hedging" at bounding box center [700, 247] width 49 height 11
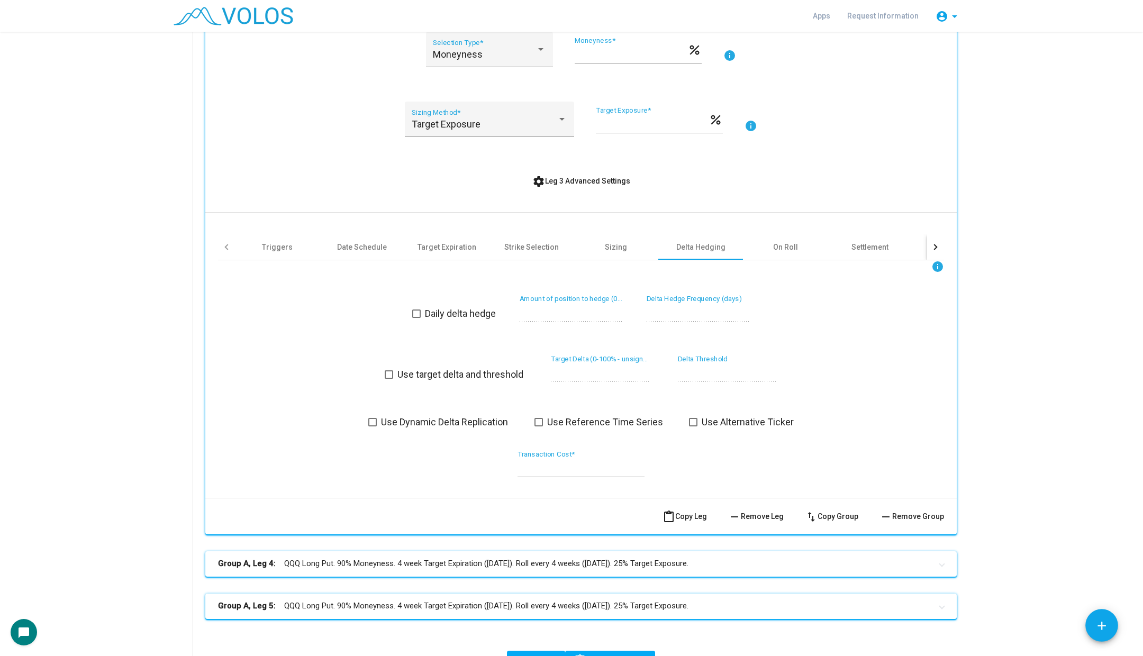
click at [374, 422] on span at bounding box center [372, 422] width 8 height 8
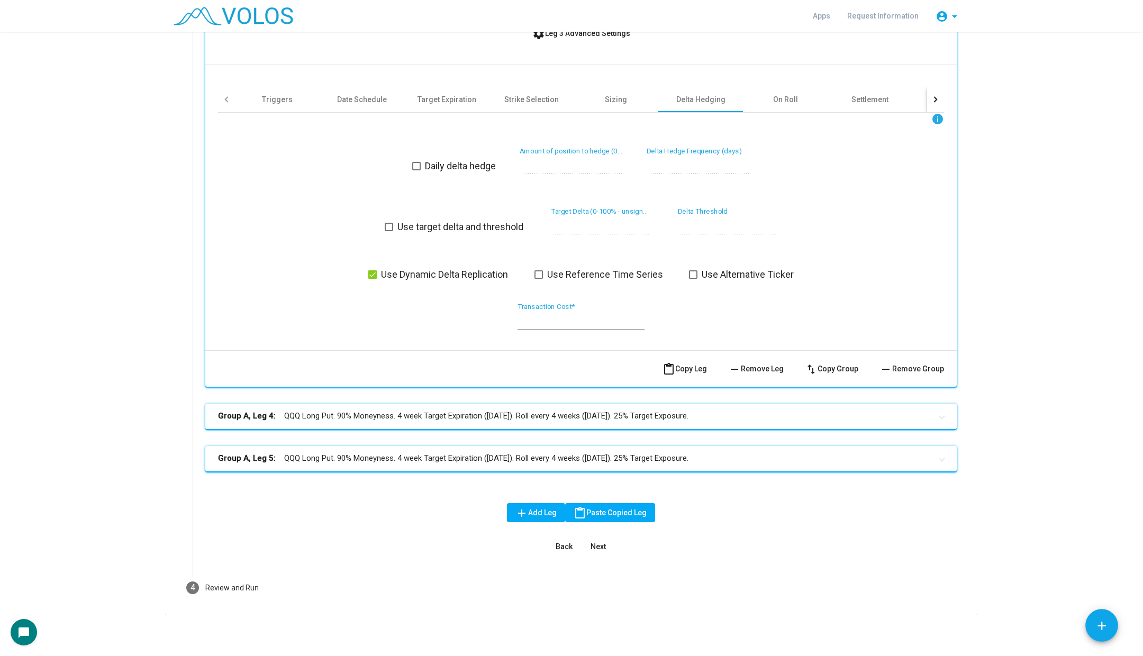
click at [383, 404] on mat-expansion-panel-header "Group A, Leg 4: QQQ Long Put. 90% Moneyness. 4 week Target Expiration (Friday).…" at bounding box center [580, 416] width 751 height 25
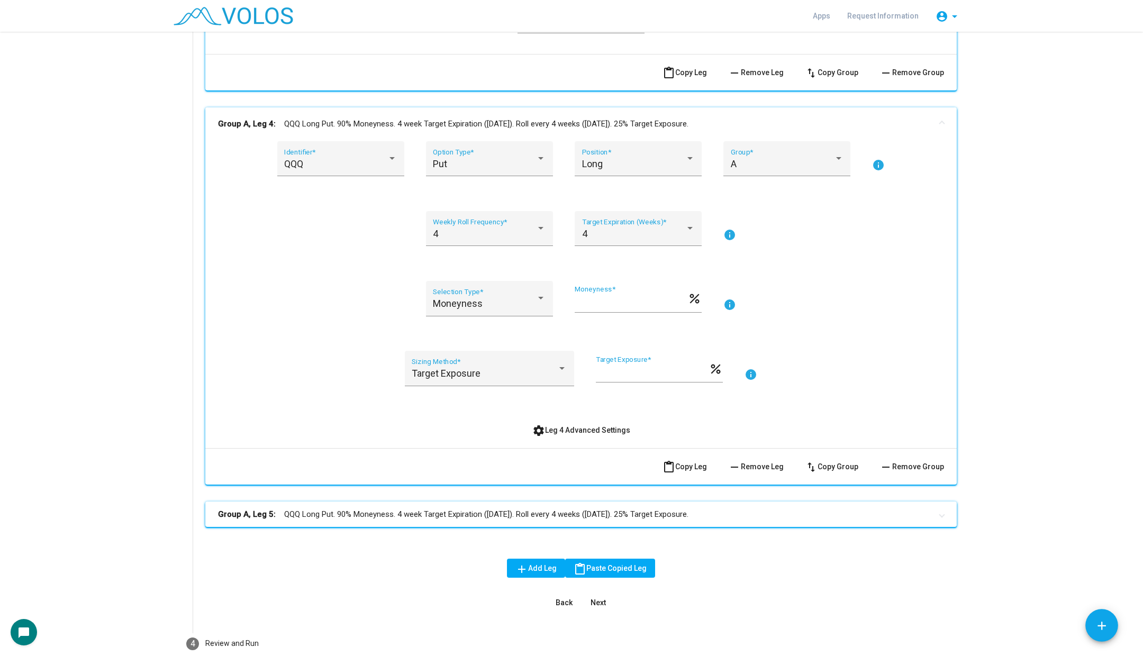
scroll to position [1590, 0]
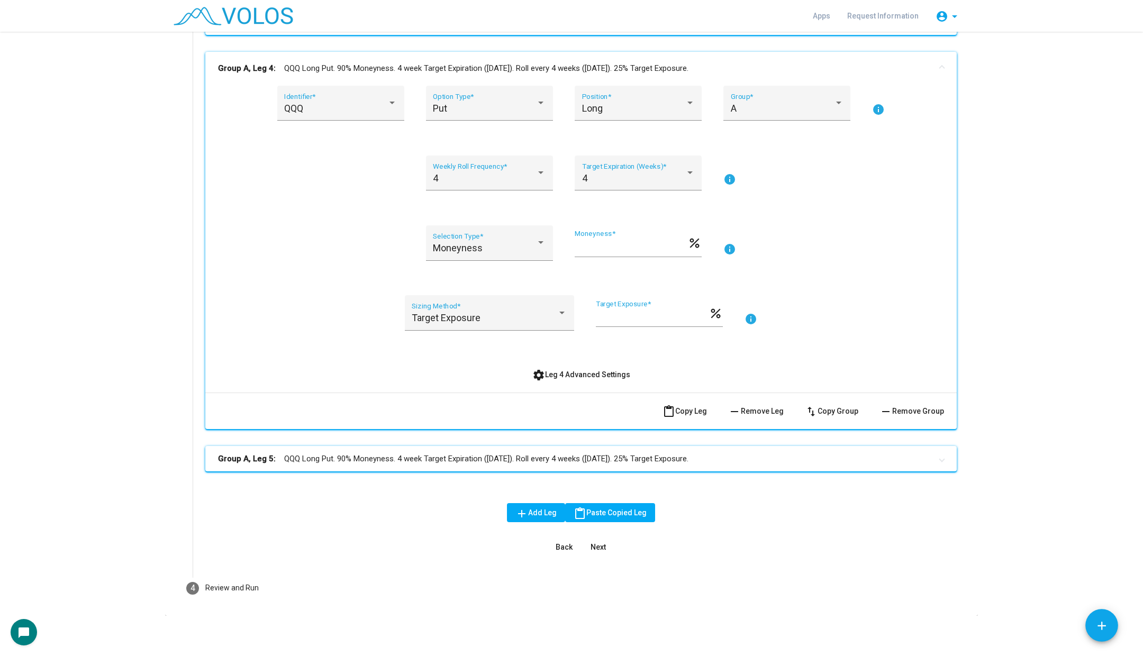
click at [540, 359] on div "QQQ Identifier * Put Option Type * Long Position * A Group * info 4 Weekly Roll…" at bounding box center [581, 235] width 726 height 298
click at [540, 360] on div "QQQ Identifier * Put Option Type * Long Position * A Group * info 4 Weekly Roll…" at bounding box center [581, 235] width 726 height 298
click at [555, 374] on span "settings Leg 4 Advanced Settings" at bounding box center [581, 374] width 98 height 8
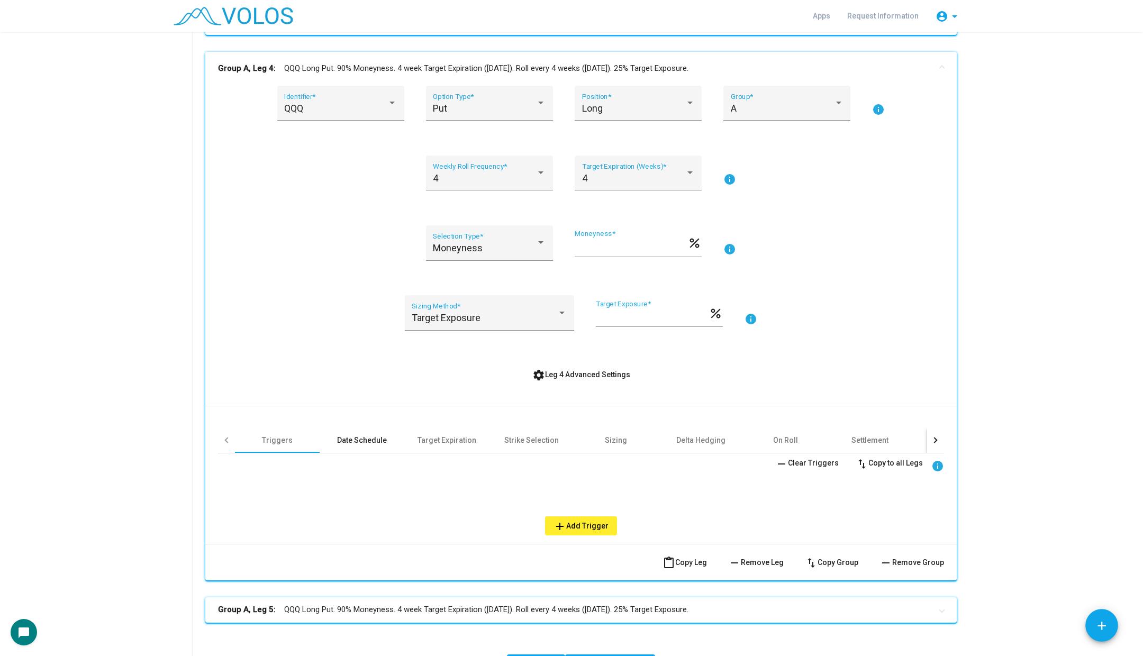
click at [359, 442] on div "Date Schedule" at bounding box center [362, 440] width 50 height 11
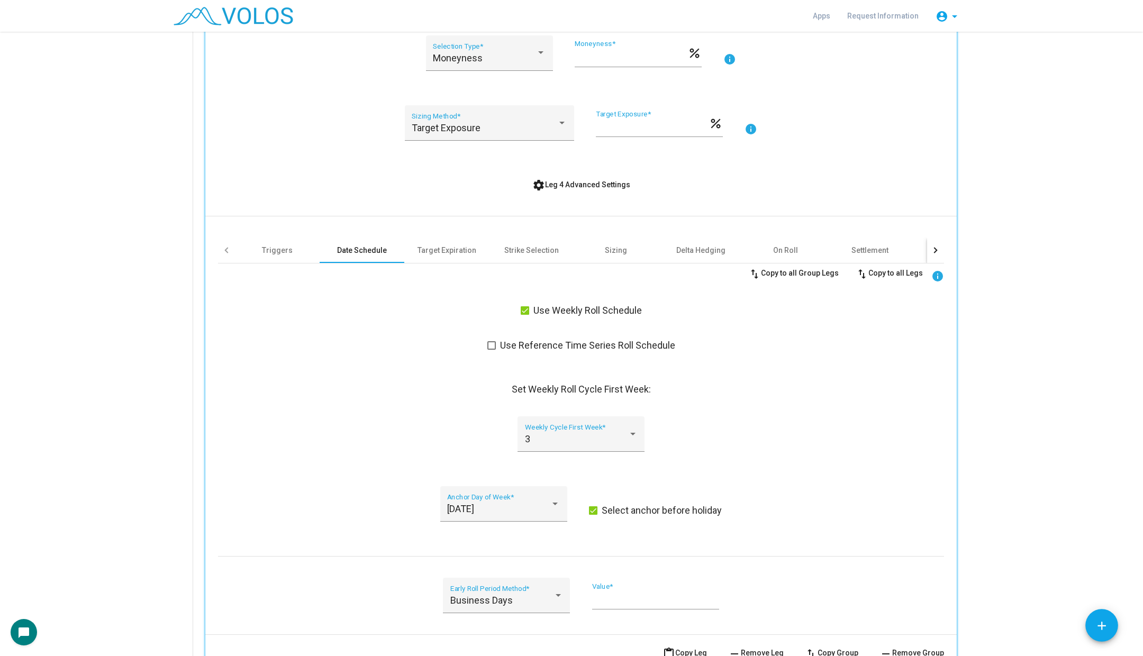
scroll to position [1764, 0]
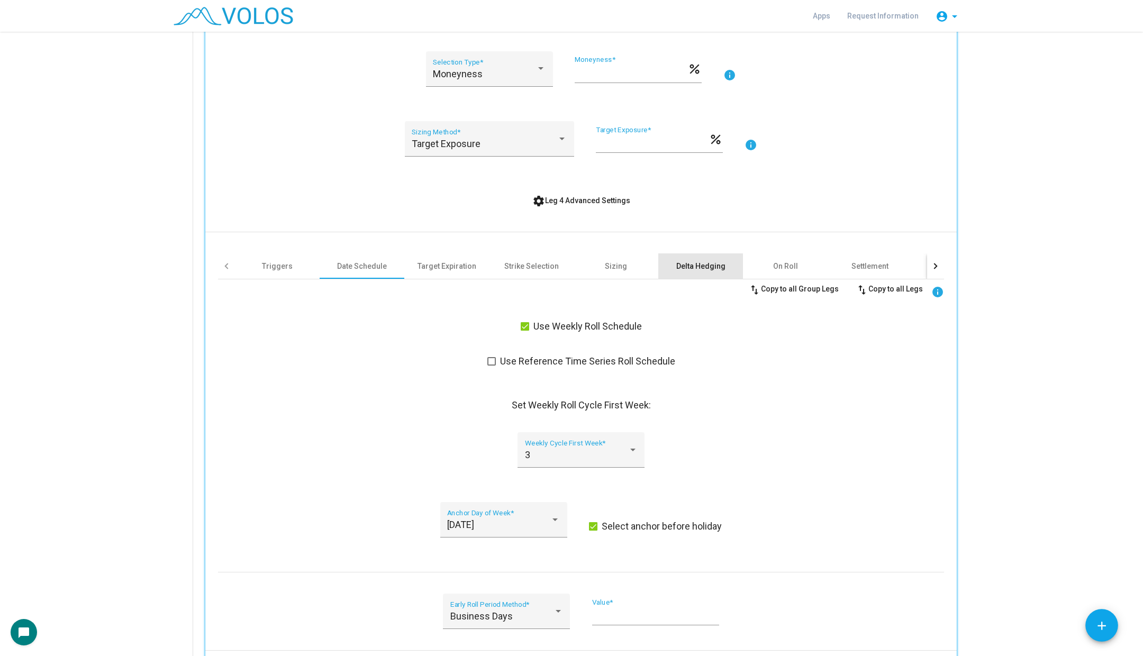
click at [717, 262] on div "Delta Hedging" at bounding box center [700, 266] width 49 height 11
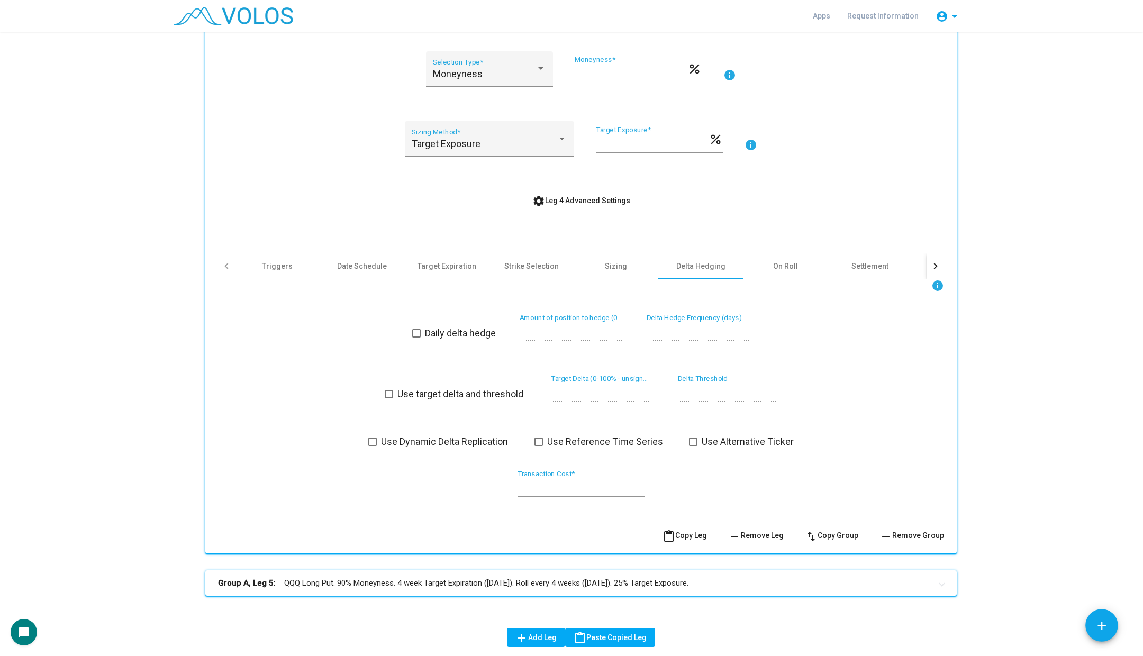
click at [432, 447] on div "info Daily delta hedge * Amount of position to hedge (0-1) * Delta Hedge Freque…" at bounding box center [581, 393] width 726 height 229
click at [433, 444] on span "Use Dynamic Delta Replication" at bounding box center [444, 442] width 127 height 13
click at [440, 581] on mat-panel-title "Group A, Leg 5: QQQ Long Put. 90% Moneyness. 4 week Target Expiration (Friday).…" at bounding box center [574, 583] width 713 height 12
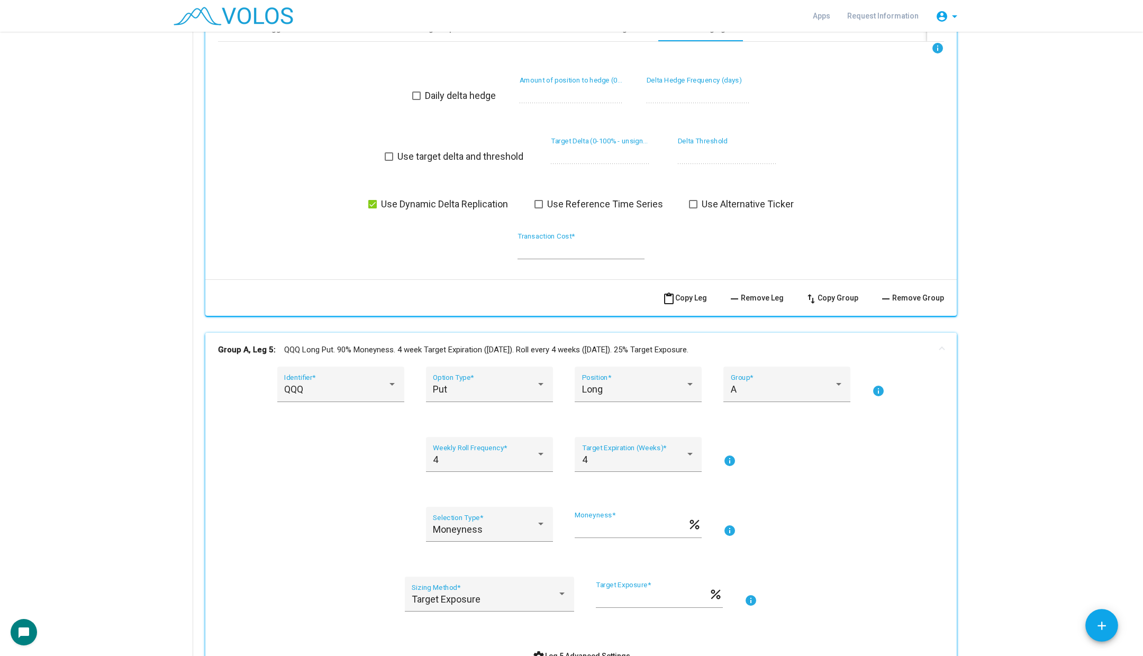
scroll to position [2193, 0]
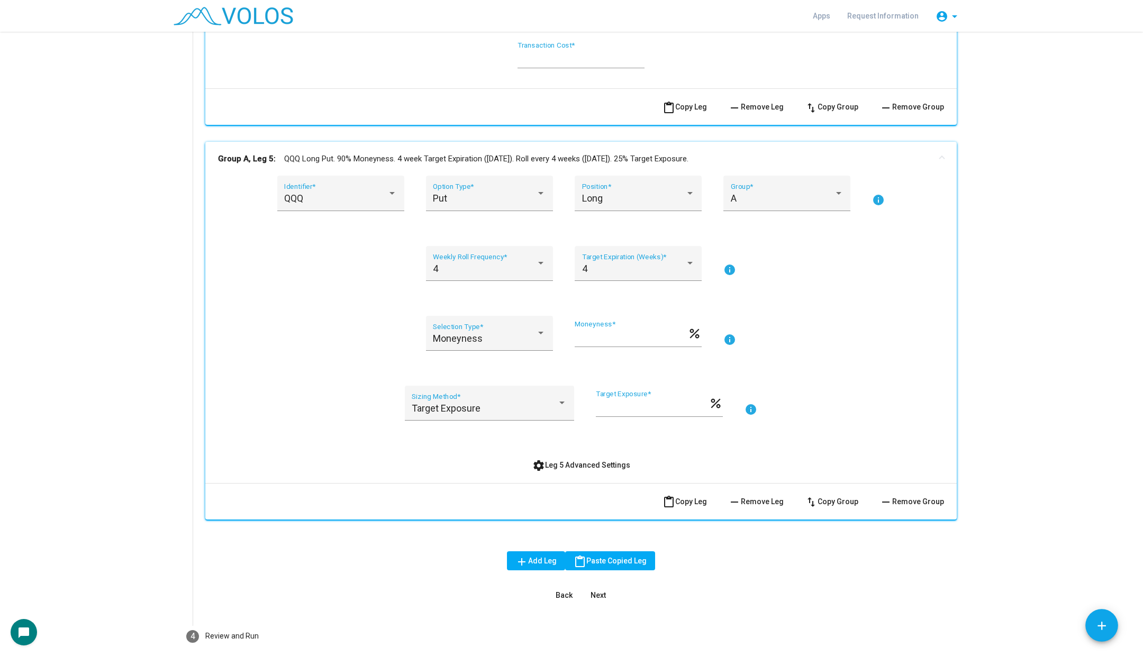
click at [572, 463] on span "settings Leg 5 Advanced Settings" at bounding box center [581, 465] width 98 height 8
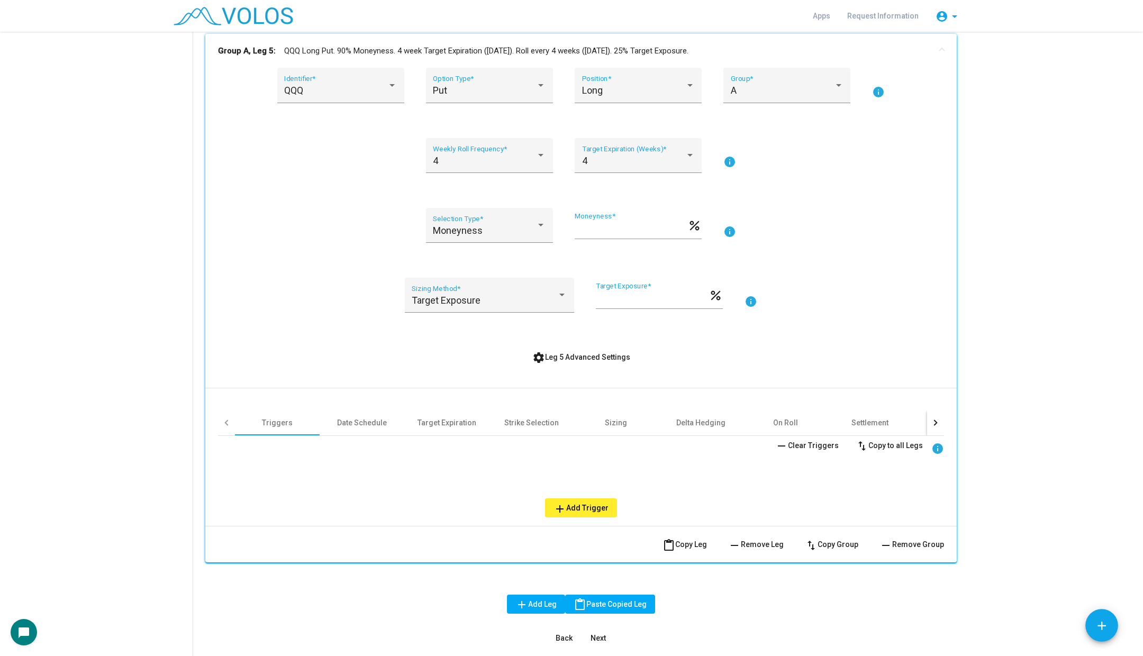
scroll to position [2392, 0]
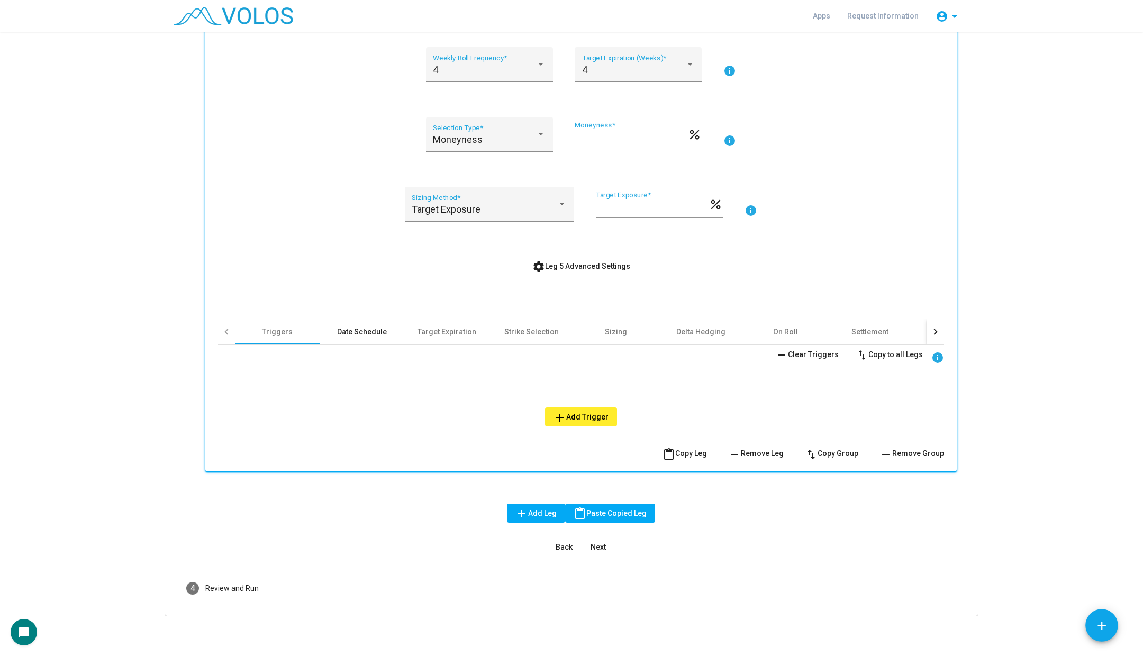
click at [354, 336] on div "Date Schedule" at bounding box center [362, 331] width 85 height 25
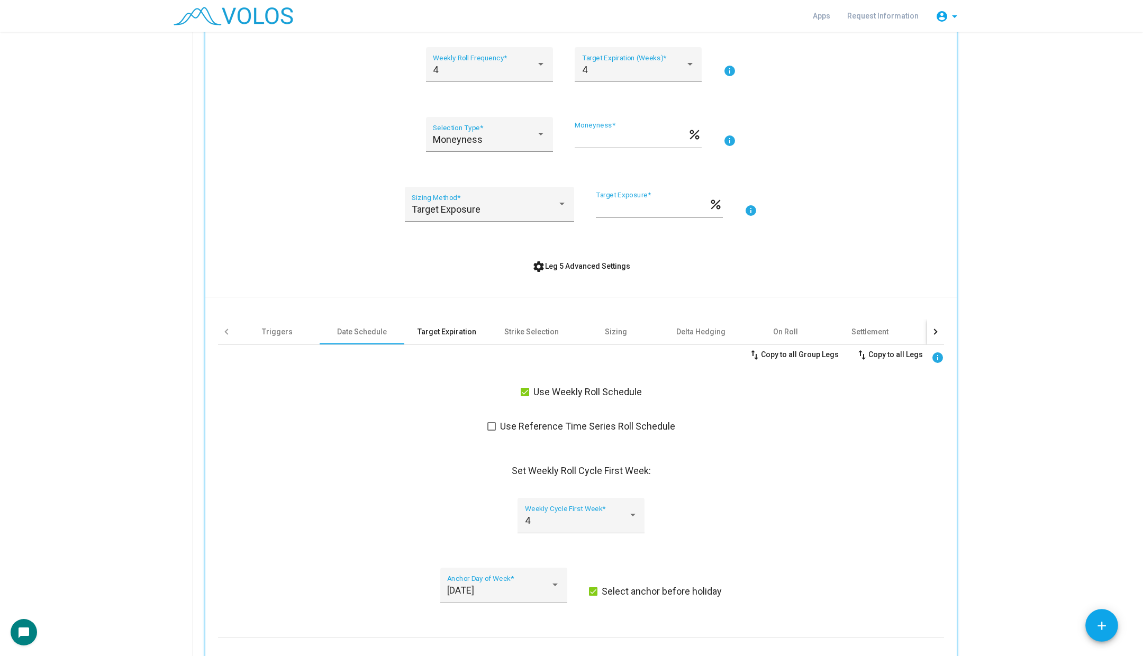
click at [455, 331] on div "Target Expiration" at bounding box center [447, 332] width 59 height 11
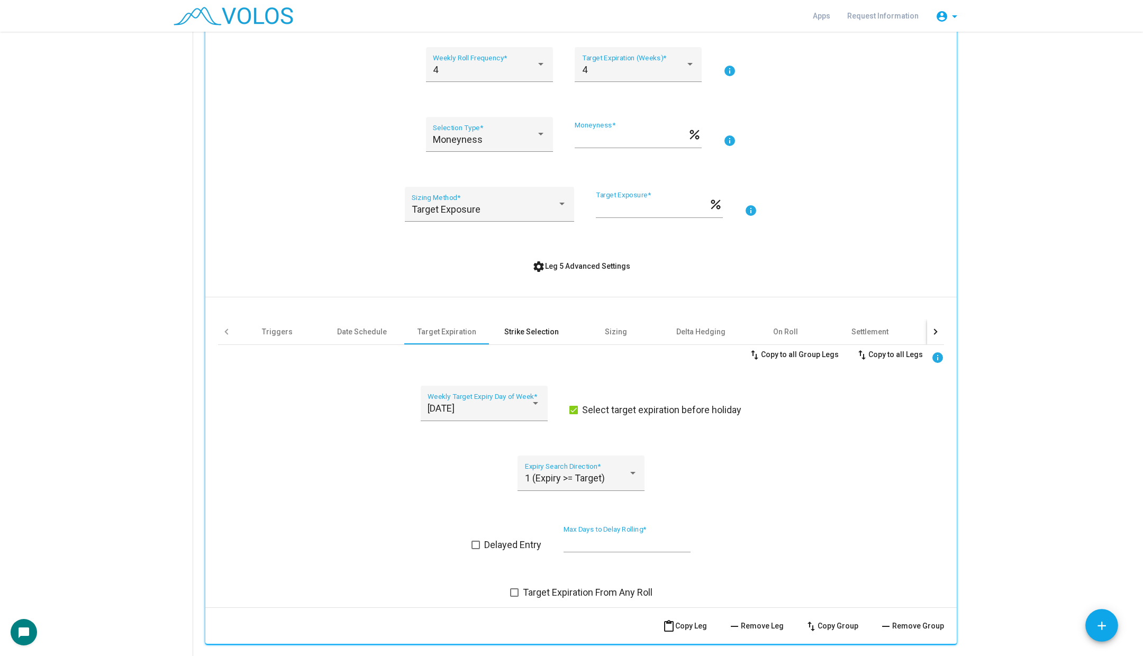
click at [511, 321] on div "Strike Selection" at bounding box center [531, 331] width 85 height 25
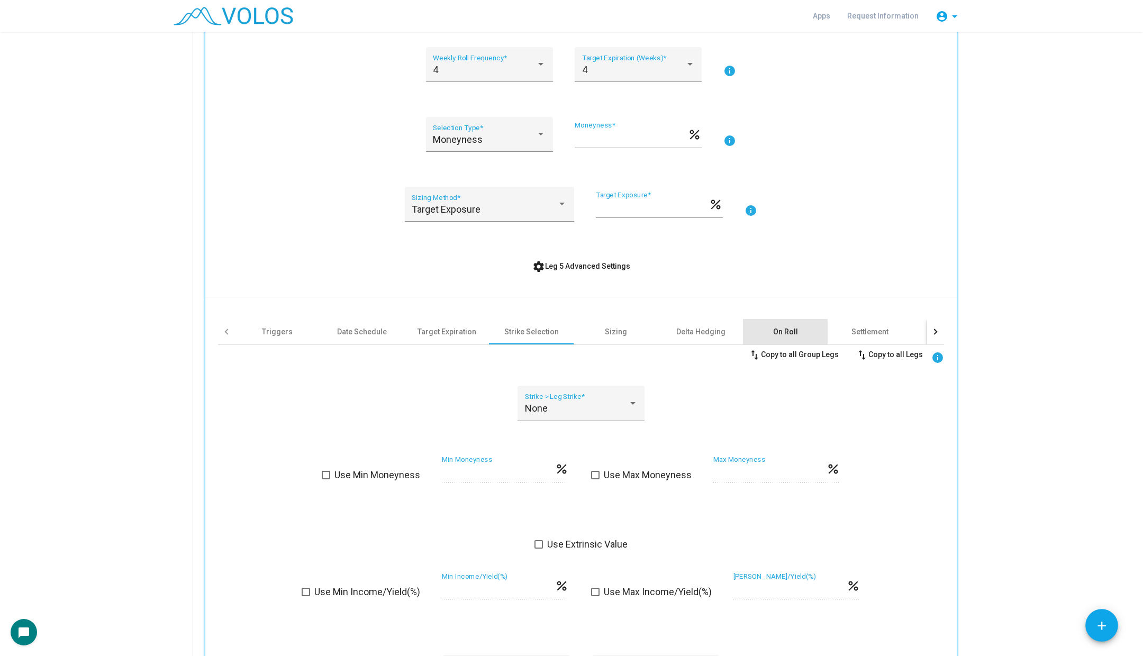
click at [786, 327] on div "On Roll" at bounding box center [785, 332] width 25 height 11
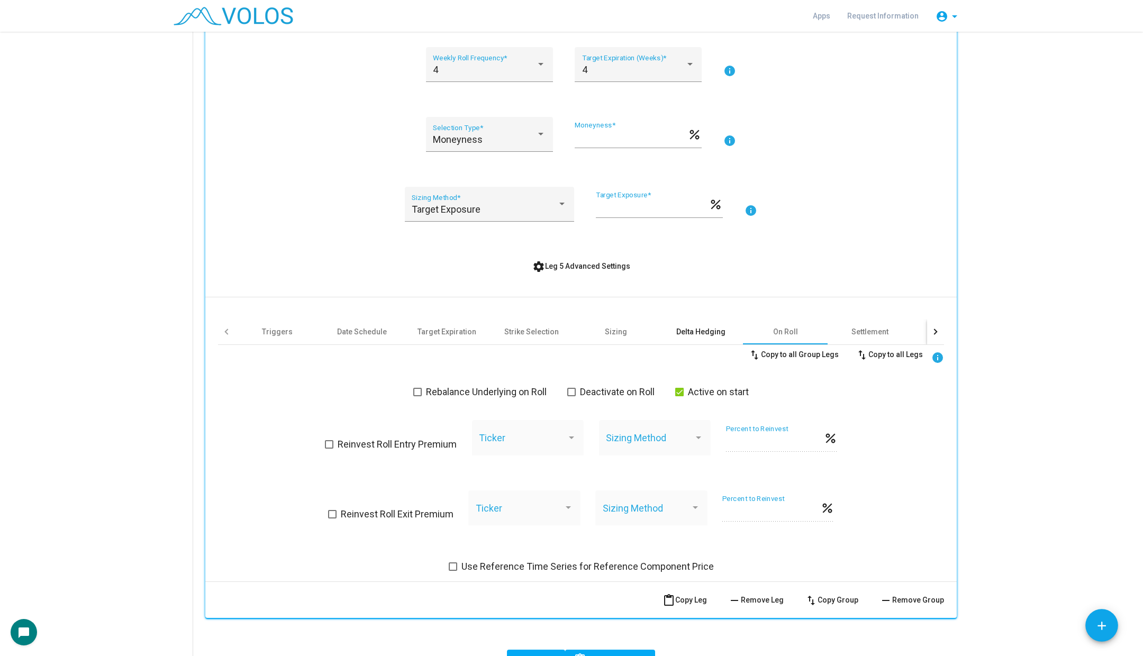
click at [697, 331] on div "Delta Hedging" at bounding box center [700, 332] width 49 height 11
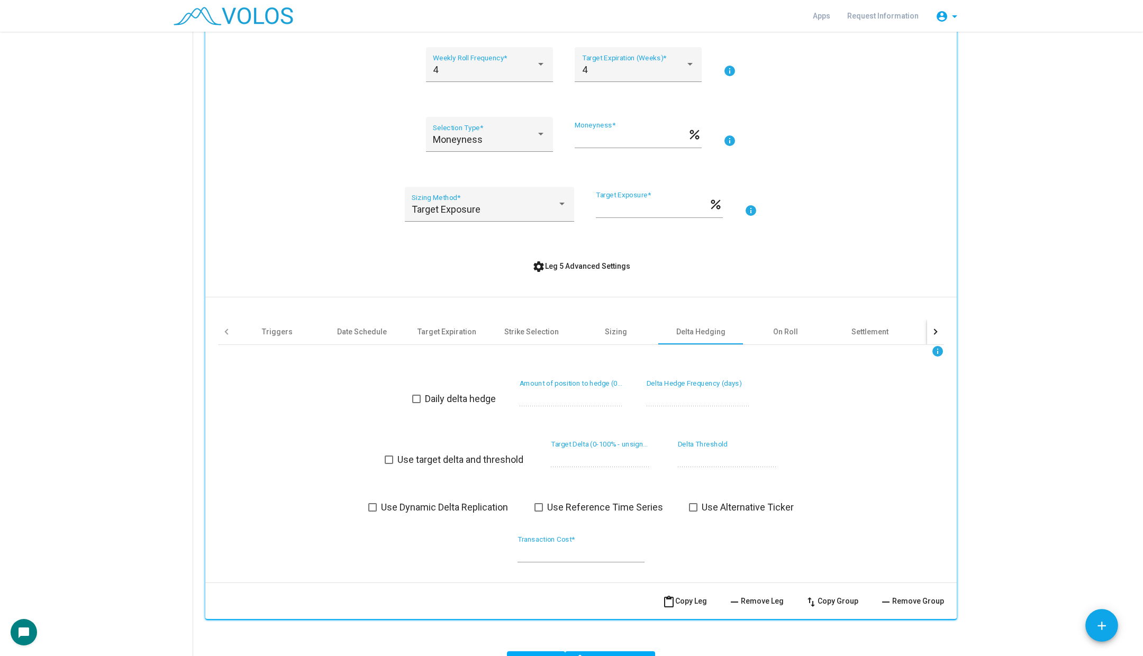
click at [418, 506] on span "Use Dynamic Delta Replication" at bounding box center [444, 507] width 127 height 13
click at [575, 269] on button "settings Leg 5 Advanced Settings" at bounding box center [581, 266] width 115 height 19
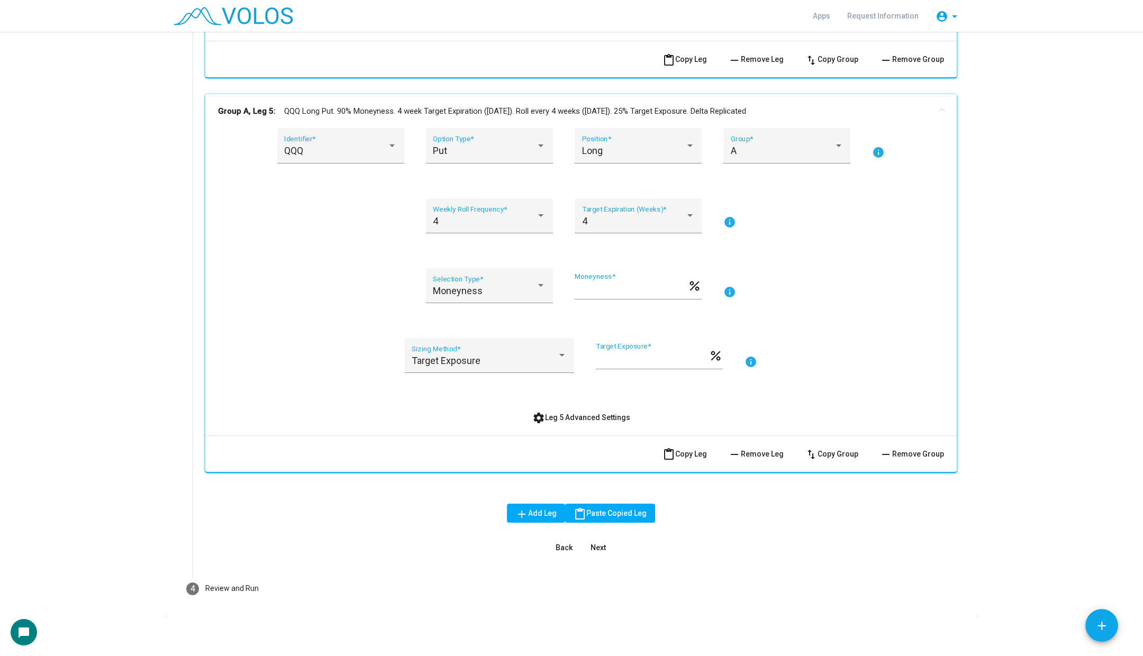
click at [558, 105] on mat-panel-title "Group A, Leg 5: QQQ Long Put. 90% Moneyness. 4 week Target Expiration (Friday).…" at bounding box center [574, 111] width 713 height 12
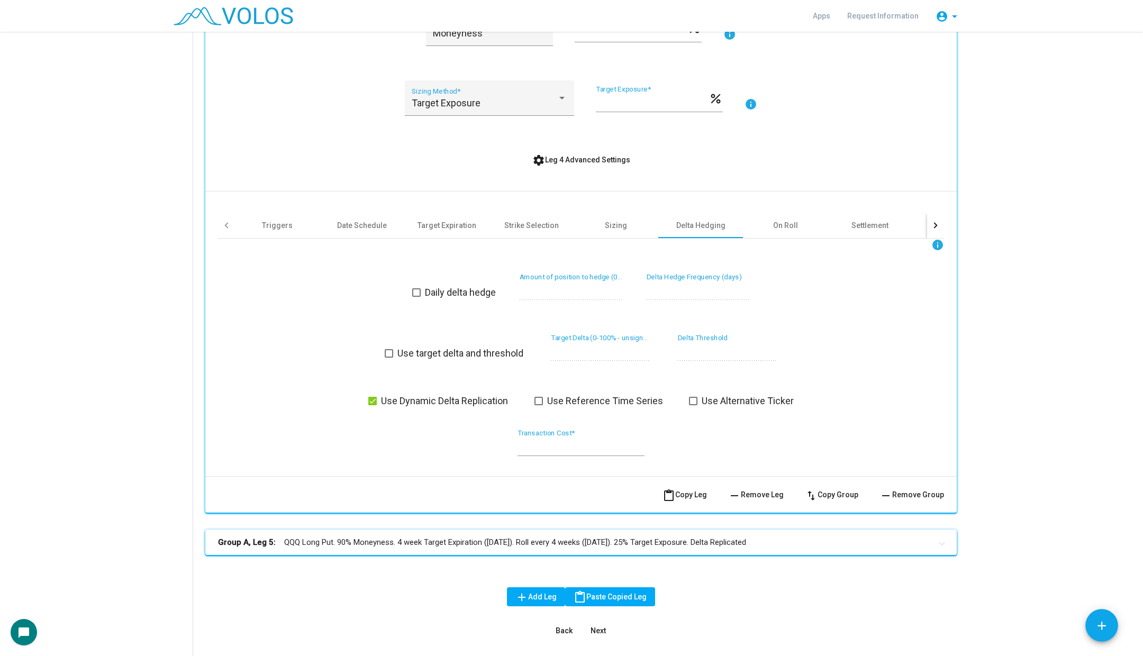
click at [559, 157] on span "settings Leg 4 Advanced Settings" at bounding box center [581, 160] width 98 height 8
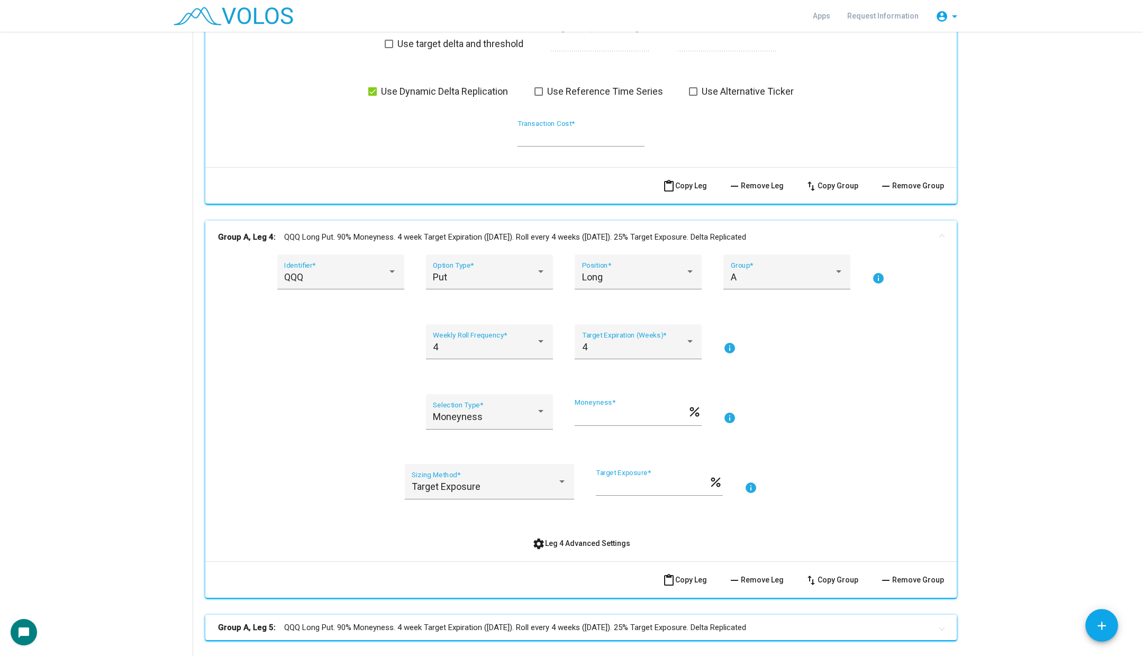
click at [552, 231] on mat-panel-title "Group A, Leg 4: QQQ Long Put. 90% Moneyness. 4 week Target Expiration (Friday).…" at bounding box center [574, 237] width 713 height 12
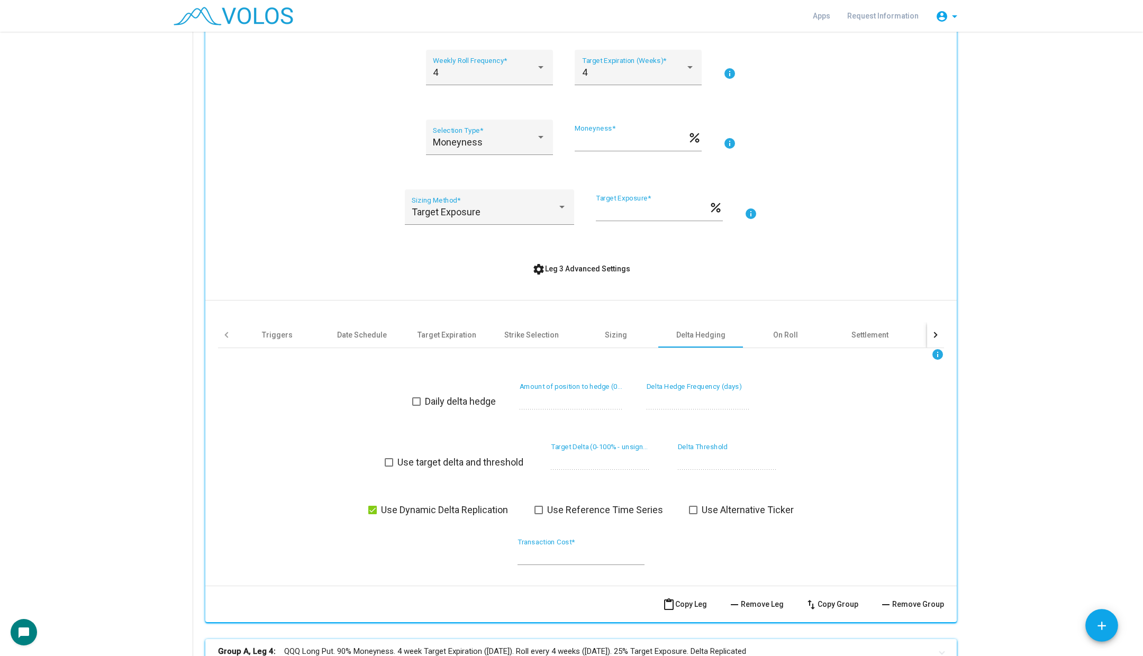
click at [572, 268] on span "settings Leg 3 Advanced Settings" at bounding box center [581, 269] width 98 height 8
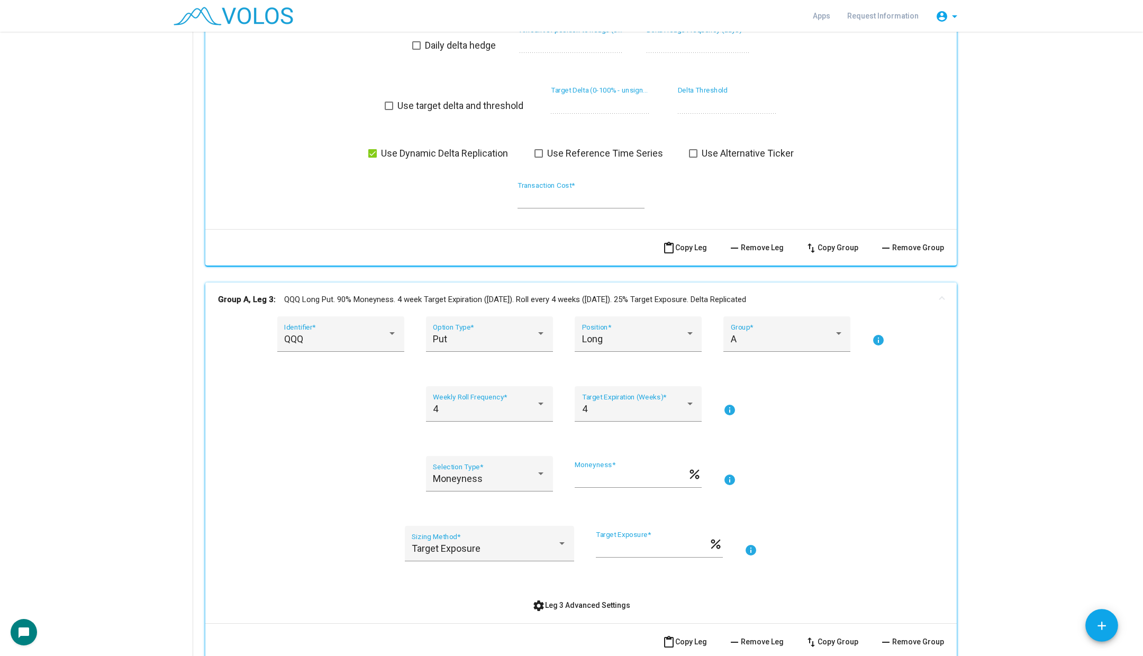
click at [545, 300] on mat-panel-title "Group A, Leg 3: QQQ Long Put. 90% Moneyness. 4 week Target Expiration (Friday).…" at bounding box center [574, 300] width 713 height 12
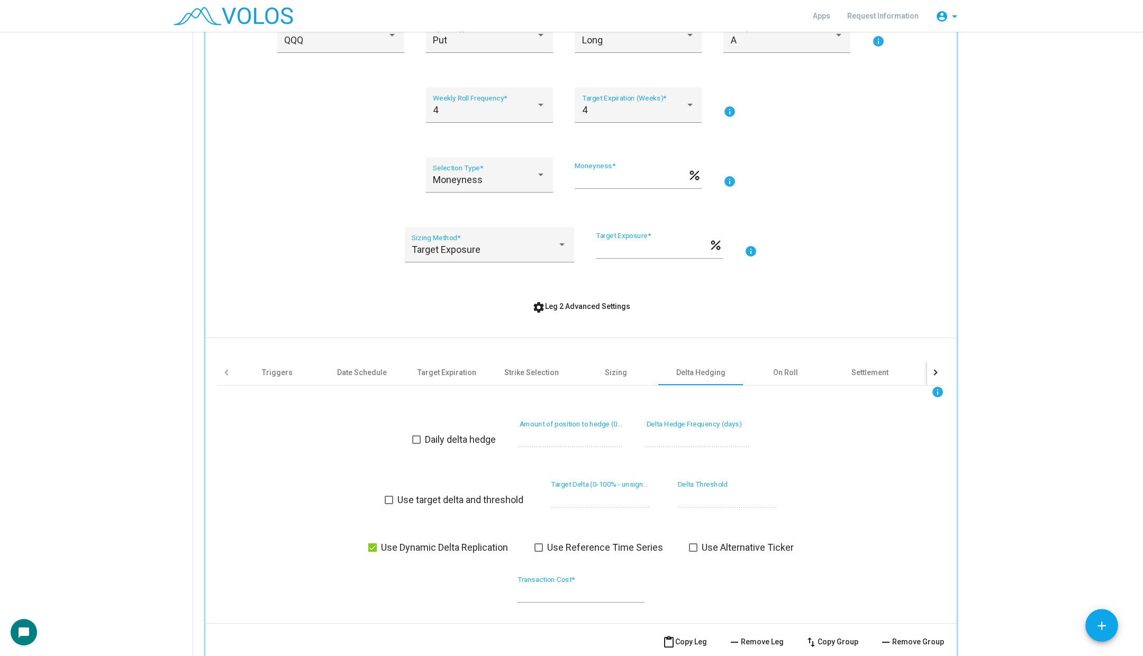
click at [547, 303] on span "settings Leg 2 Advanced Settings" at bounding box center [581, 306] width 98 height 8
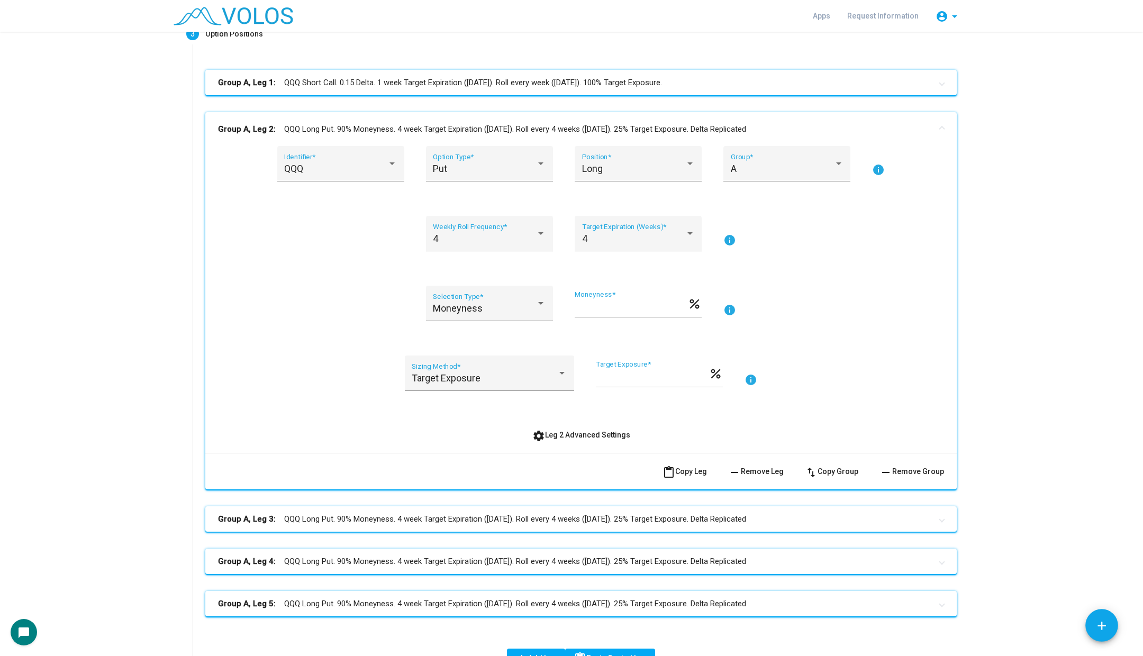
scroll to position [89, 0]
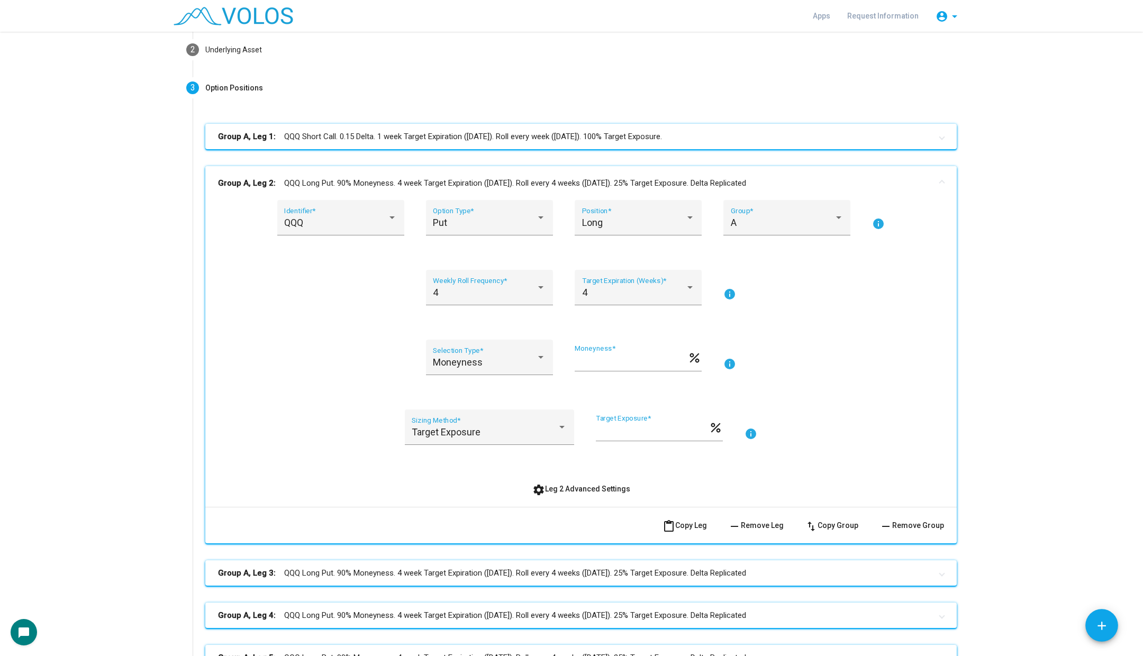
click at [459, 177] on mat-panel-title "Group A, Leg 2: QQQ Long Put. 90% Moneyness. 4 week Target Expiration (Friday).…" at bounding box center [574, 183] width 713 height 12
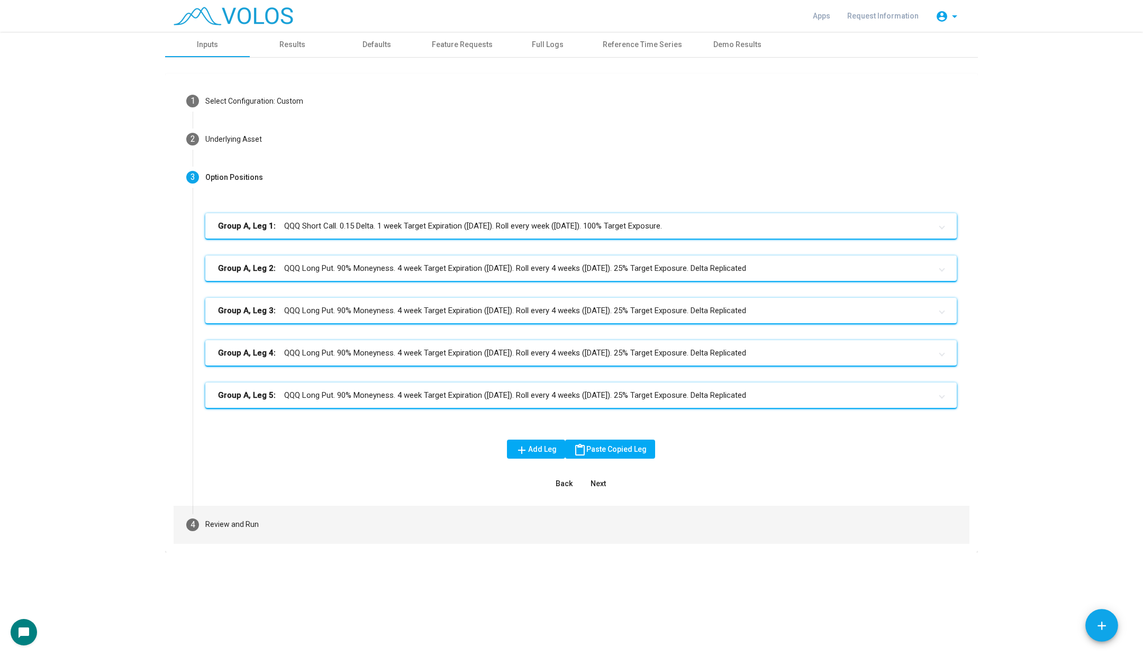
click at [279, 514] on mat-step-header "4 Review and Run" at bounding box center [572, 525] width 796 height 38
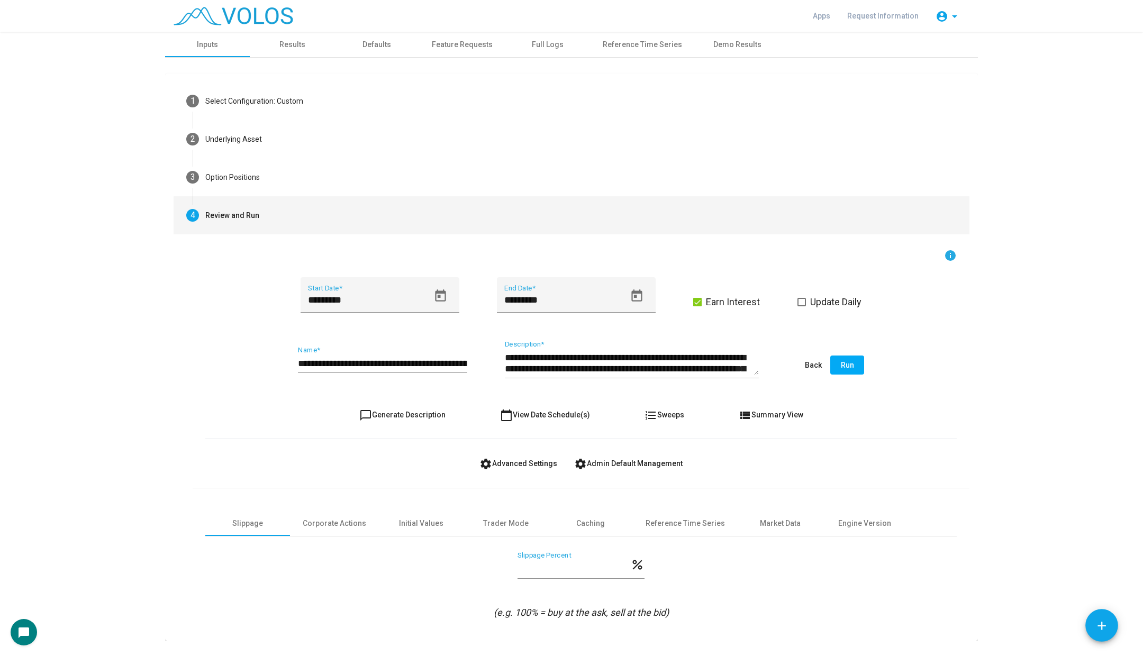
click at [399, 417] on span "chat_bubble_outline Generate Description" at bounding box center [402, 415] width 86 height 8
type textarea "**********"
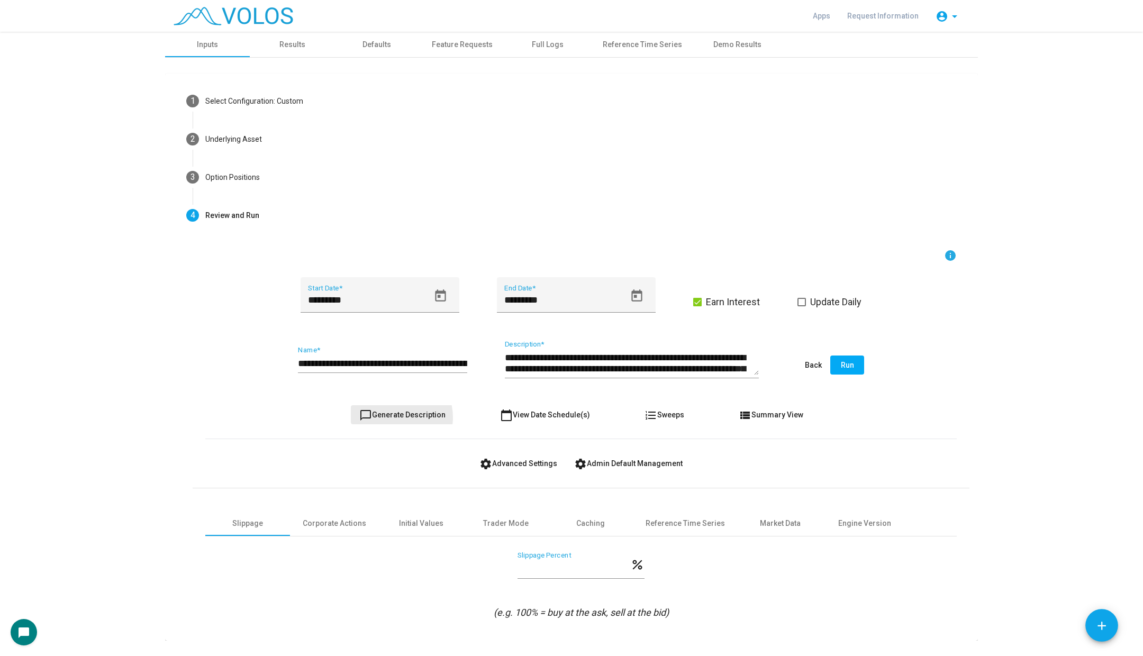
click at [399, 417] on span "chat_bubble_outline Generate Description" at bounding box center [402, 415] width 86 height 8
click at [381, 416] on span "chat_bubble_outline Generate Description" at bounding box center [402, 415] width 86 height 8
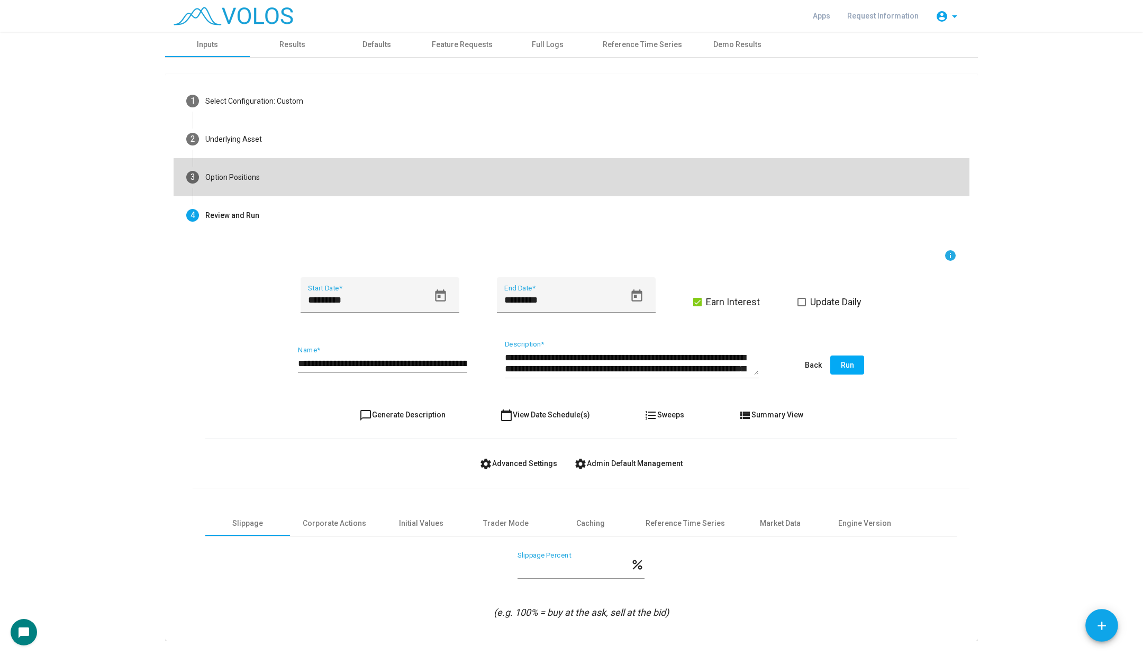
click at [271, 185] on mat-step-header "3 Option Positions" at bounding box center [572, 177] width 796 height 38
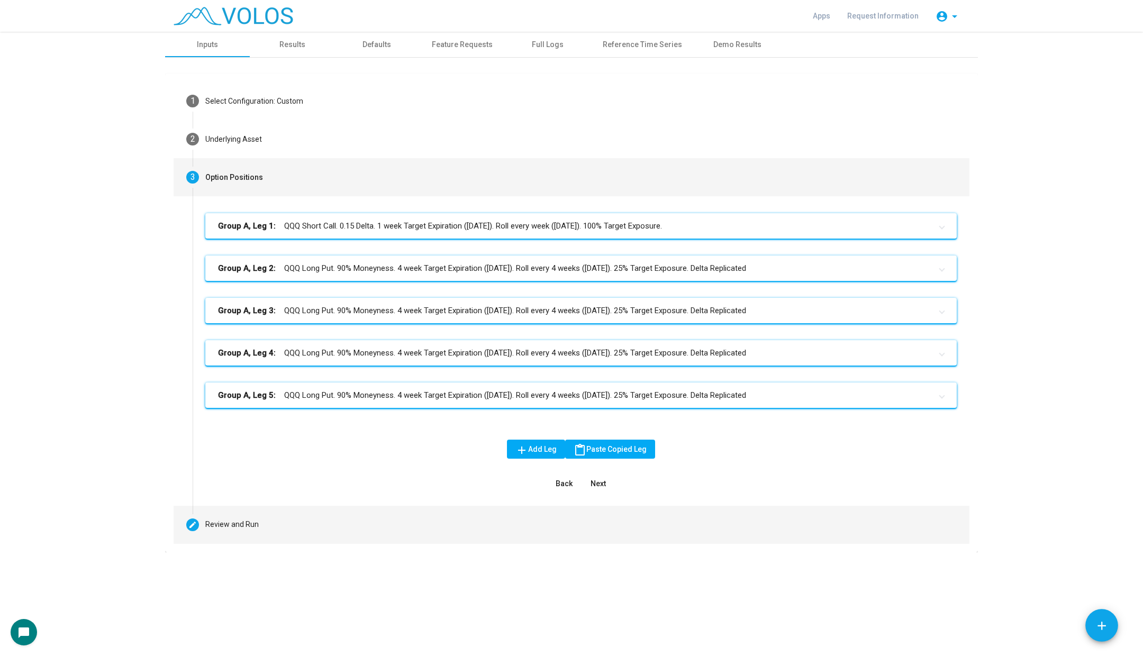
click at [283, 508] on mat-step-header "Editable create Review and Run" at bounding box center [572, 525] width 796 height 38
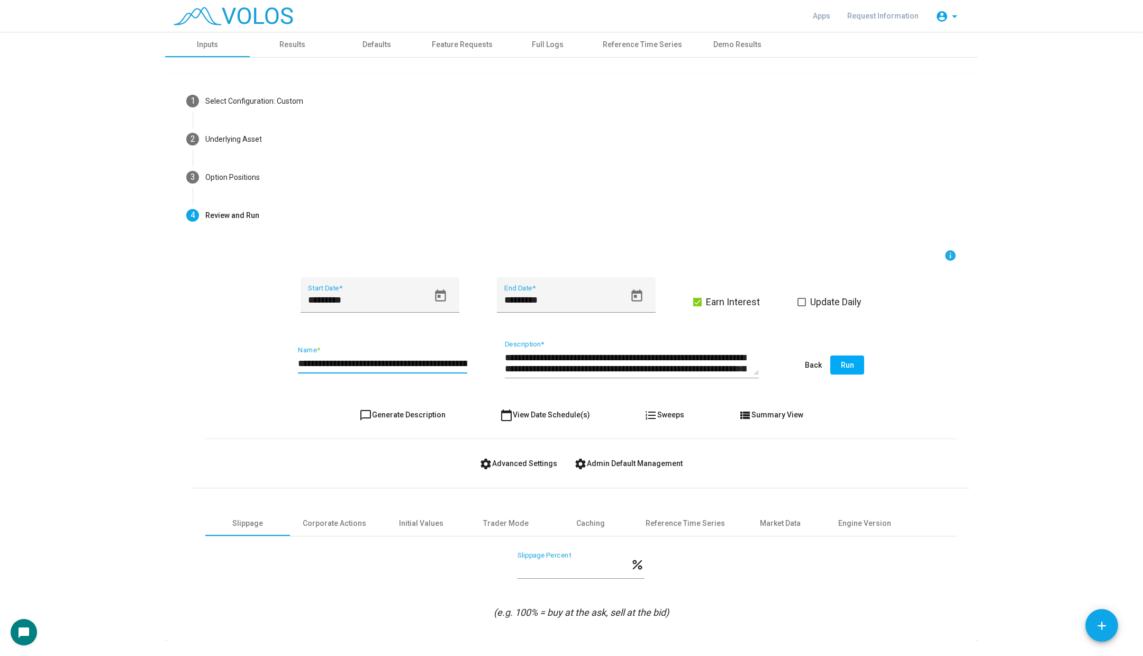
drag, startPoint x: 410, startPoint y: 364, endPoint x: 481, endPoint y: 365, distance: 71.5
click at [483, 364] on div "**********" at bounding box center [580, 366] width 751 height 50
drag, startPoint x: 454, startPoint y: 363, endPoint x: 489, endPoint y: 363, distance: 34.9
click at [489, 363] on div "**********" at bounding box center [580, 366] width 751 height 50
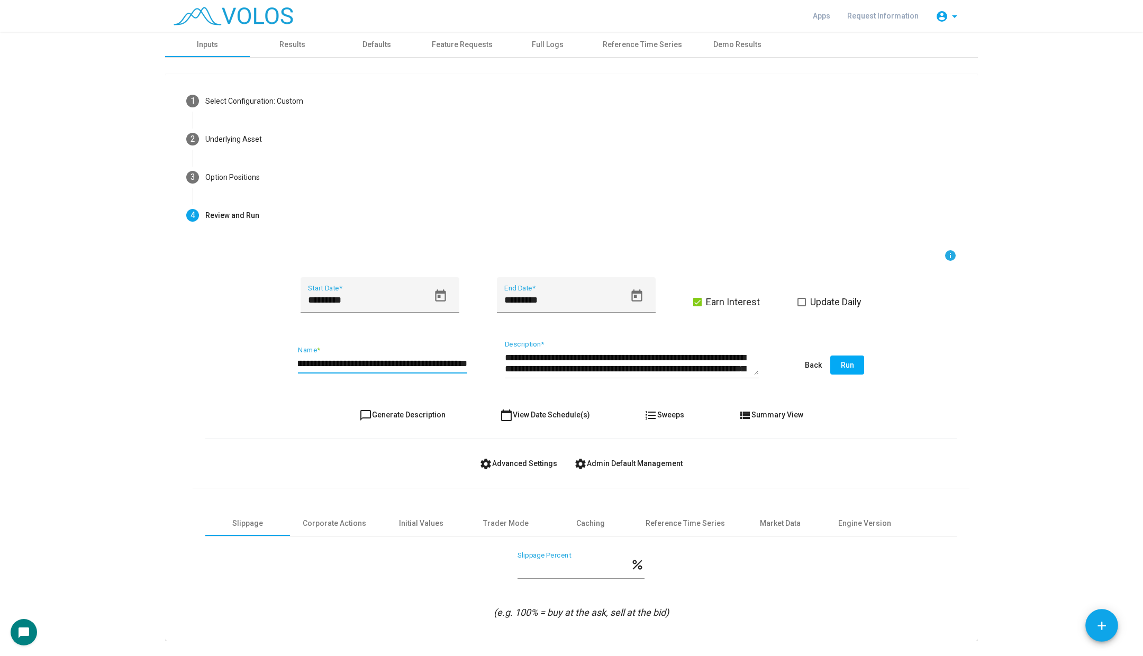
click at [361, 360] on input "**********" at bounding box center [382, 363] width 169 height 11
type input "**********"
click at [421, 414] on span "chat_bubble_outline Generate Description" at bounding box center [402, 415] width 86 height 8
click at [848, 375] on div "**********" at bounding box center [580, 366] width 751 height 50
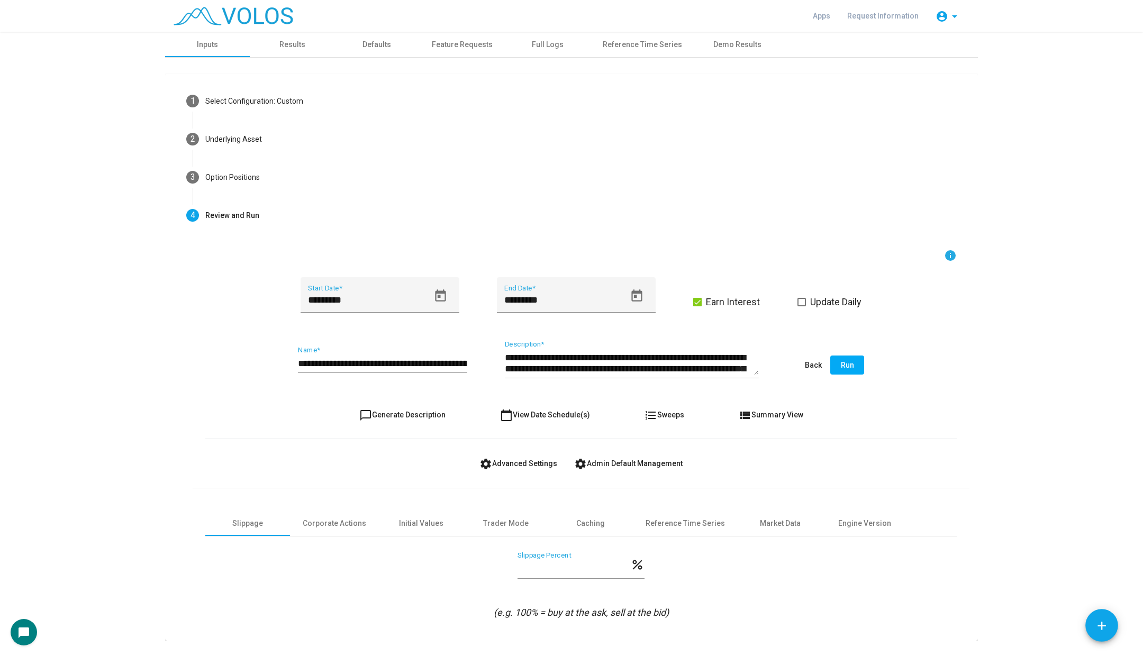
click at [853, 368] on span "Run" at bounding box center [847, 365] width 13 height 8
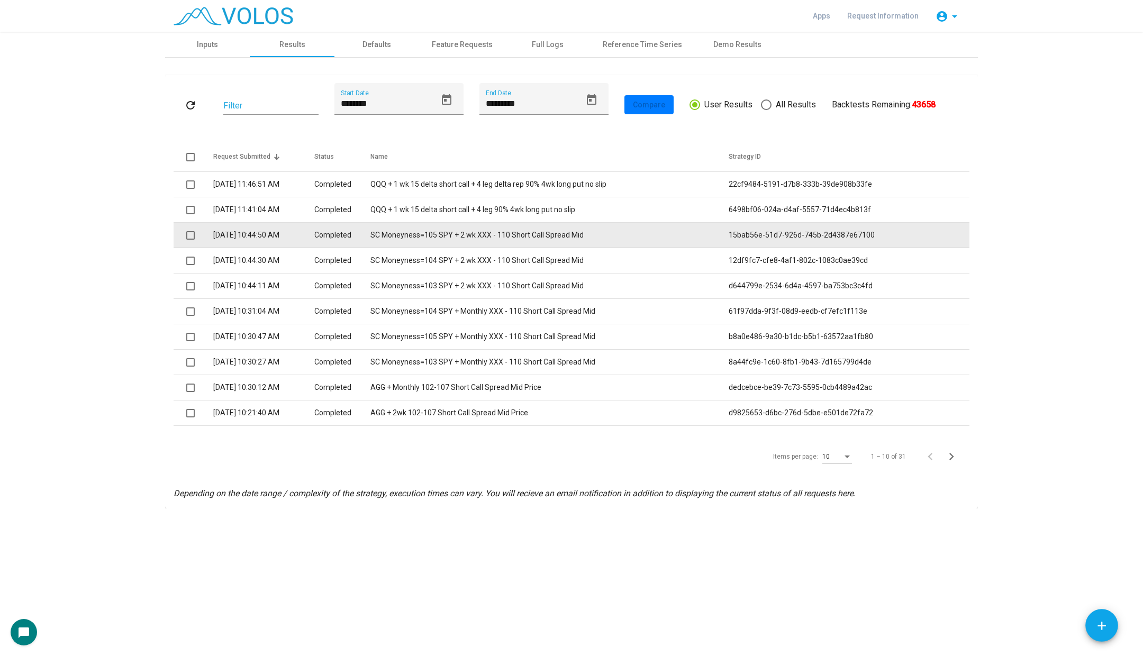
click at [506, 242] on td "SC Moneyness=105 SPY + 2 wk XXX - 110 Short Call Spread Mid" at bounding box center [549, 235] width 358 height 25
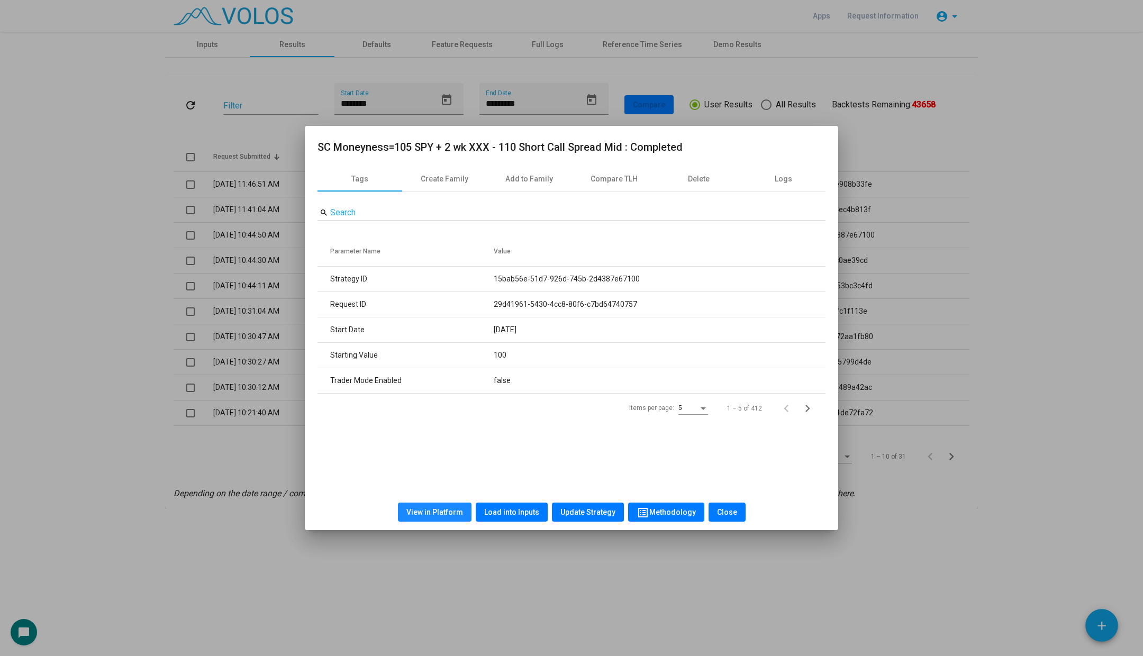
click at [439, 513] on span "View in Platform" at bounding box center [434, 512] width 57 height 8
click at [223, 404] on div at bounding box center [571, 328] width 1143 height 656
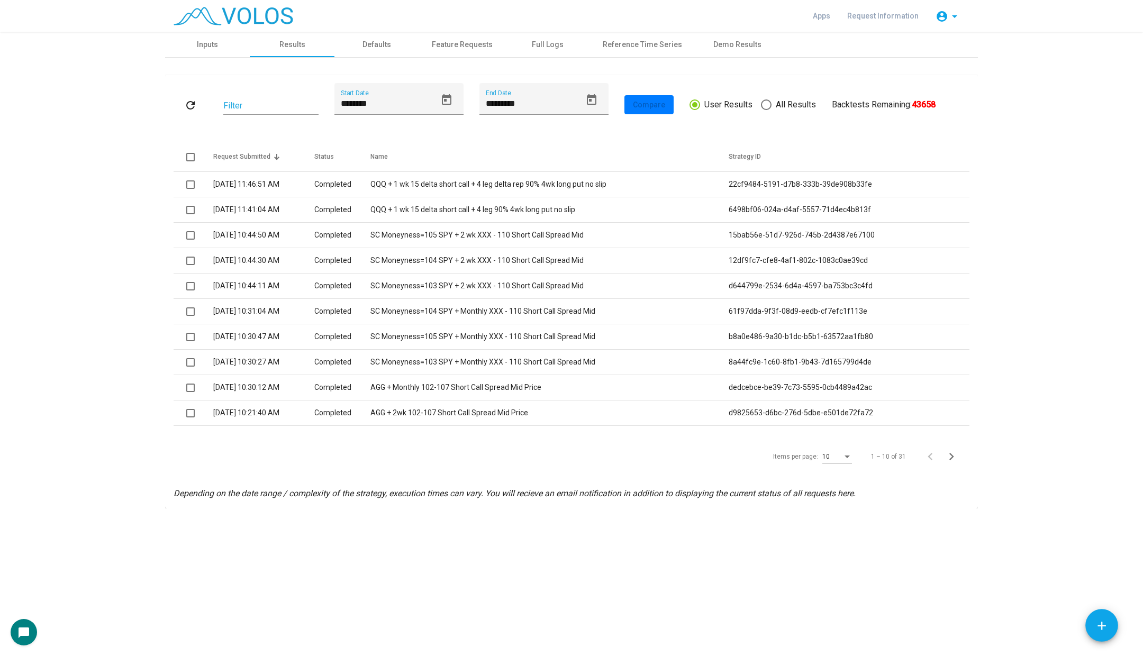
click at [829, 459] on span "10" at bounding box center [825, 456] width 7 height 7
click at [830, 479] on span "15" at bounding box center [838, 475] width 30 height 19
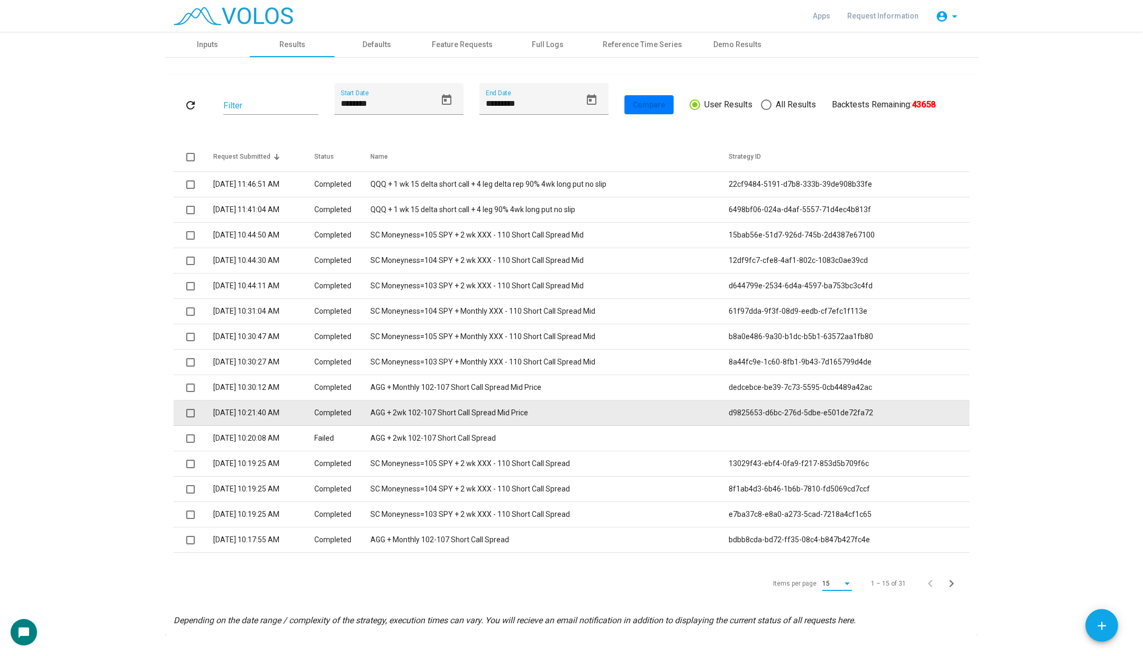
click at [189, 411] on span at bounding box center [190, 413] width 8 height 8
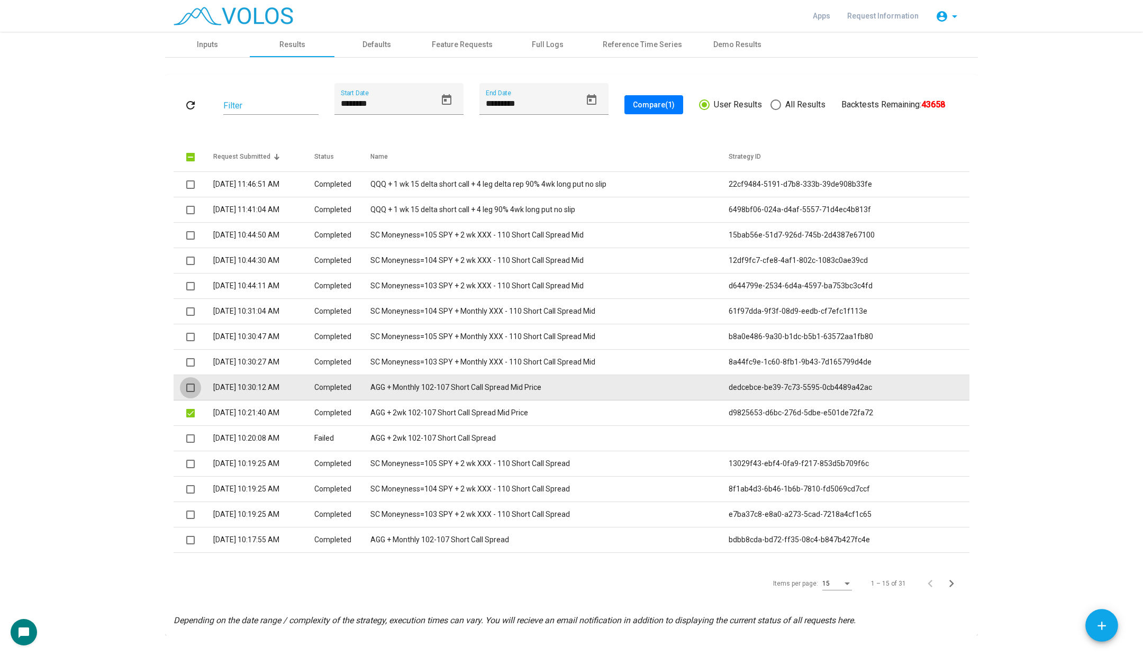
click at [194, 387] on span at bounding box center [190, 388] width 8 height 8
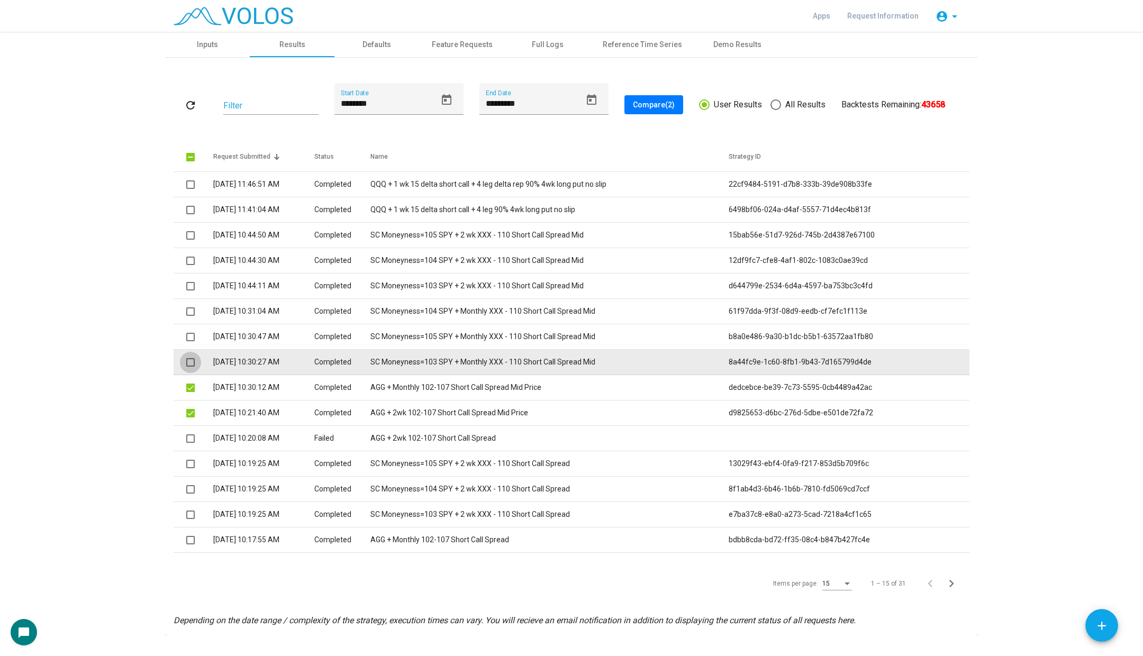
click at [192, 360] on span at bounding box center [190, 362] width 8 height 8
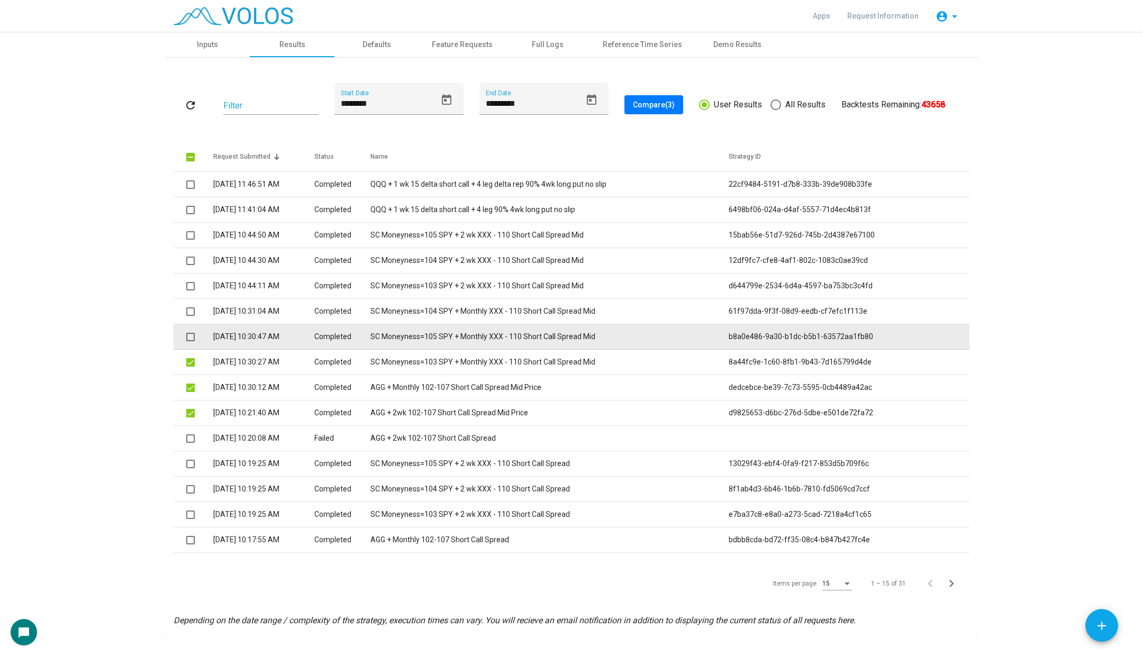
click at [188, 333] on span at bounding box center [190, 337] width 8 height 8
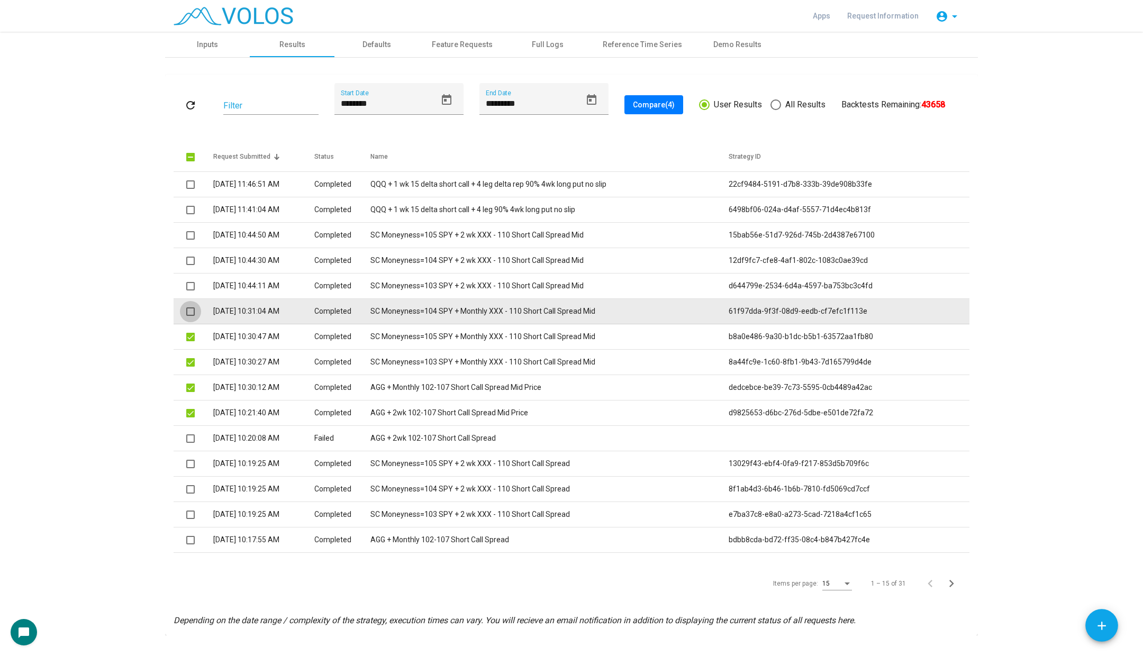
click at [189, 308] on span at bounding box center [190, 311] width 8 height 8
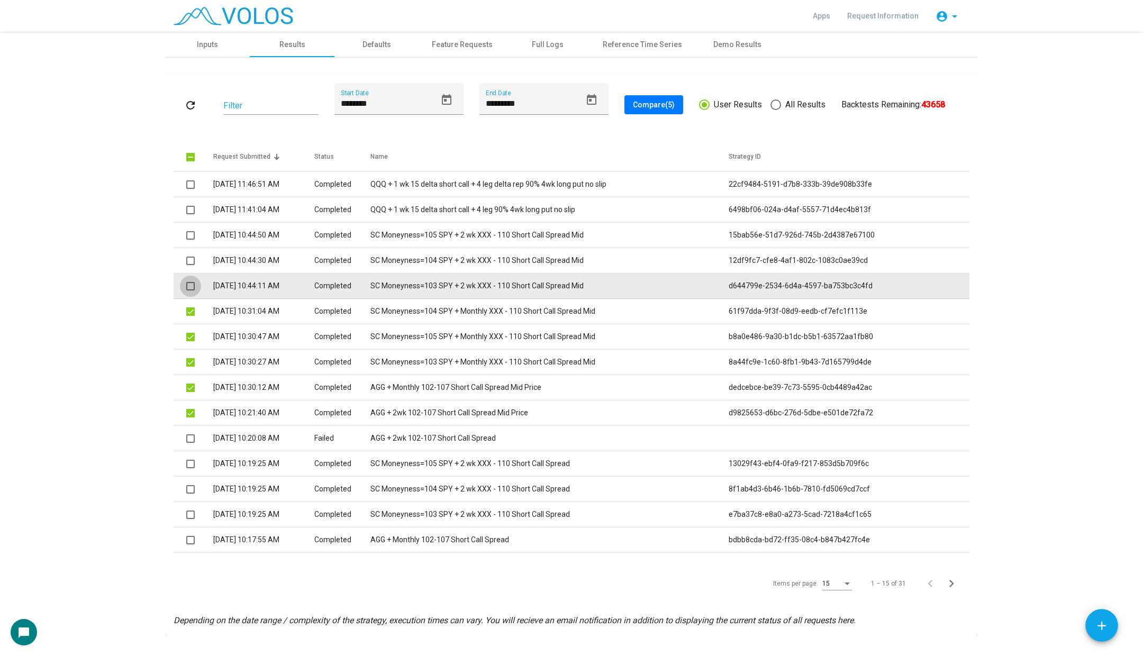
click at [190, 283] on span at bounding box center [190, 286] width 8 height 8
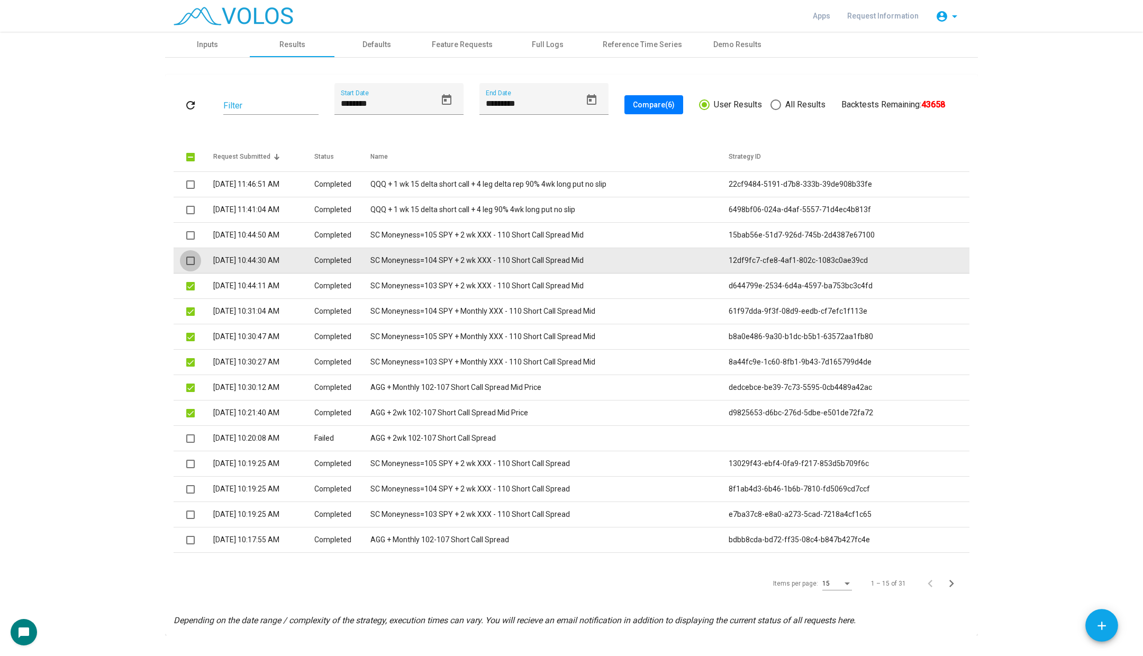
click at [190, 258] on span at bounding box center [190, 261] width 8 height 8
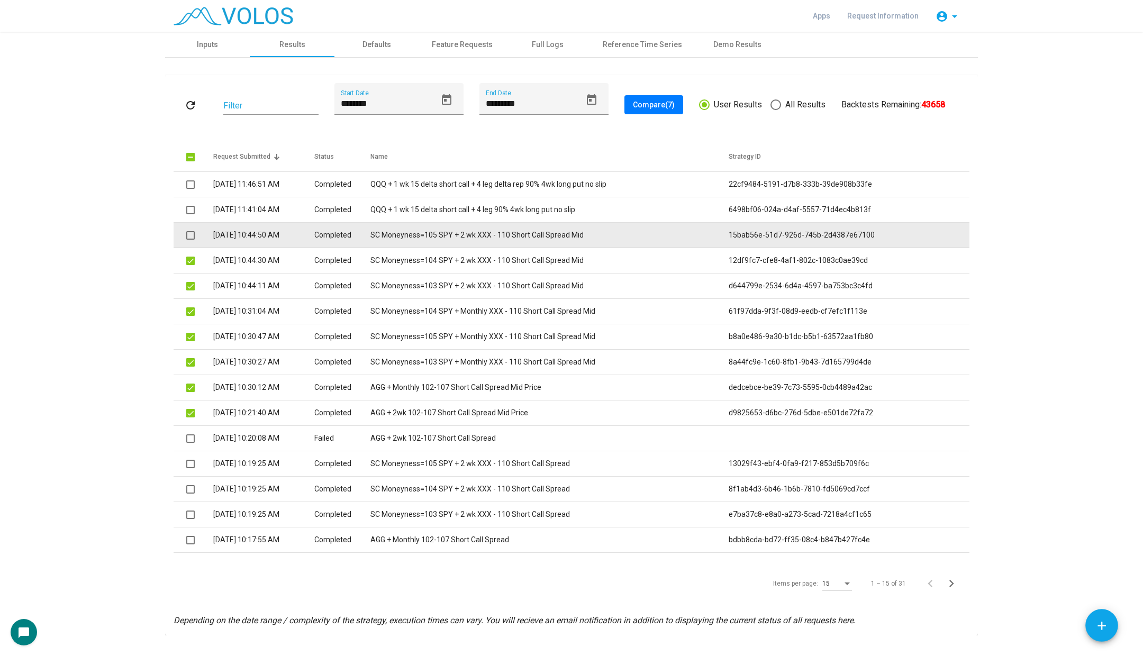
click at [191, 233] on span at bounding box center [190, 235] width 8 height 8
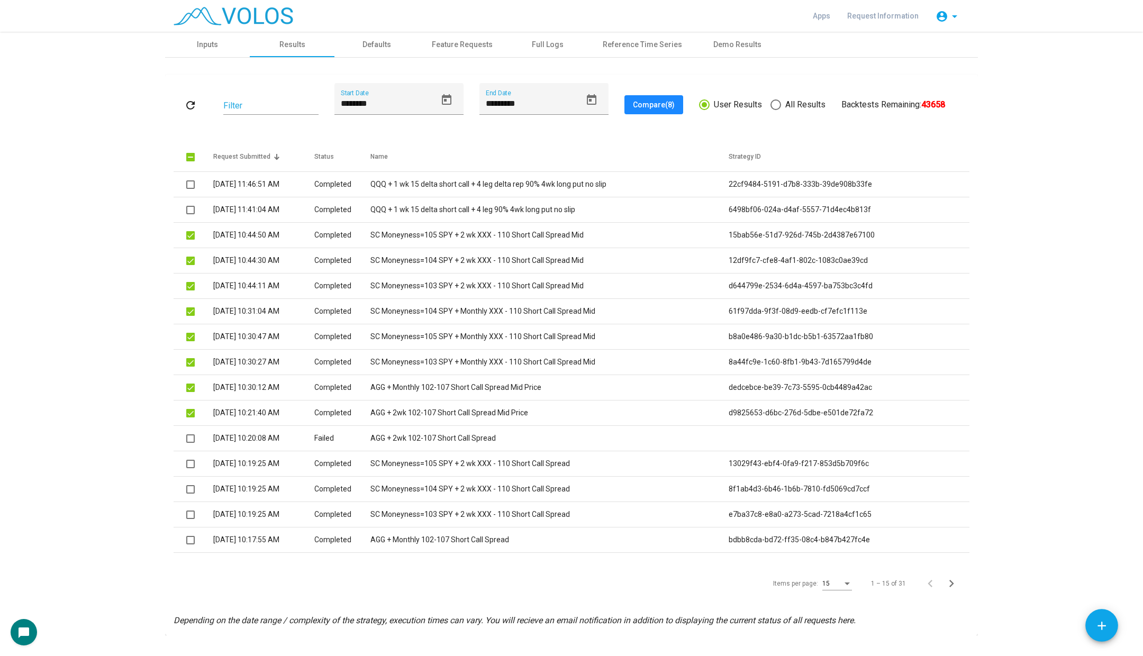
click at [658, 106] on span "Compare (8)" at bounding box center [654, 105] width 42 height 8
click at [206, 42] on div "Inputs" at bounding box center [207, 44] width 21 height 11
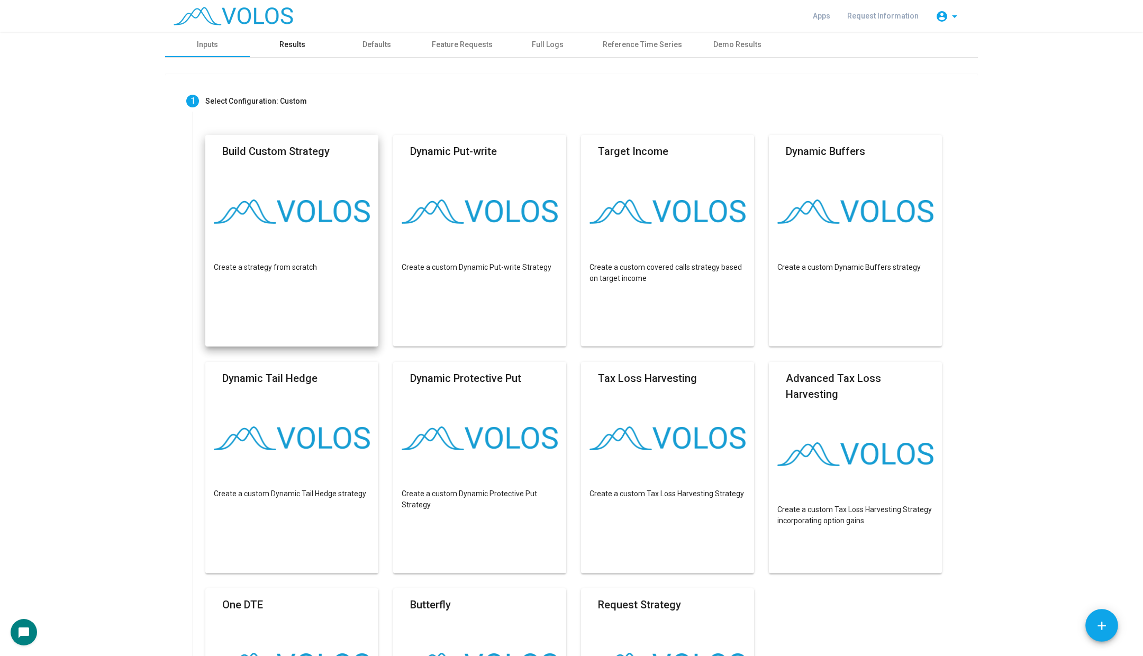
click at [286, 47] on div "Results" at bounding box center [292, 44] width 26 height 11
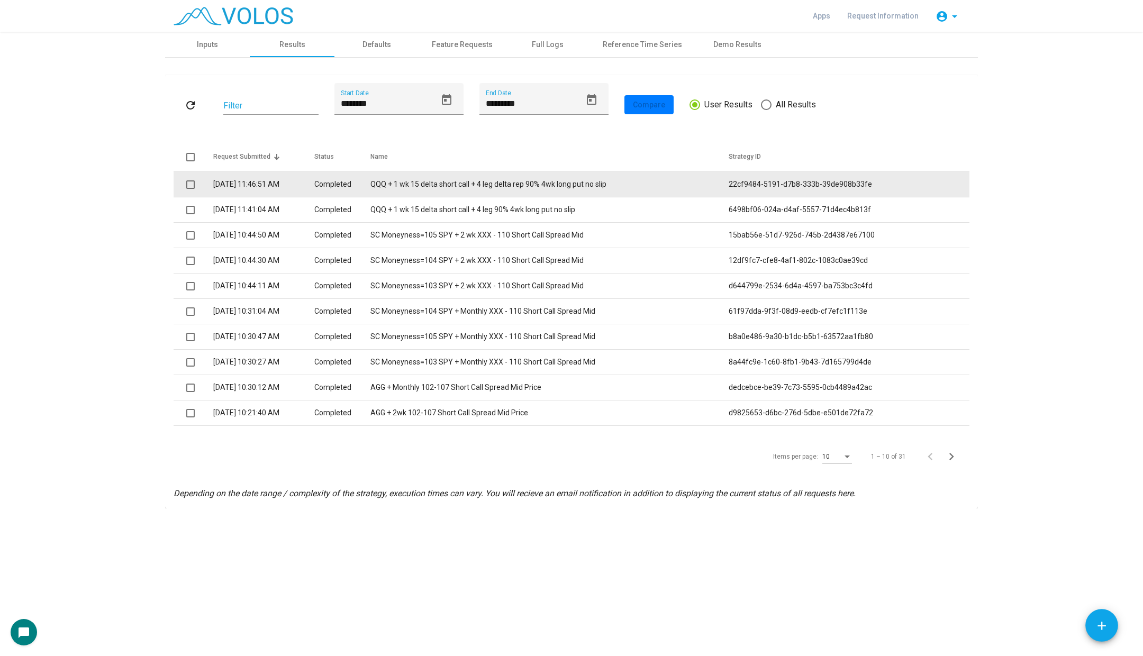
click at [192, 185] on span at bounding box center [190, 184] width 8 height 8
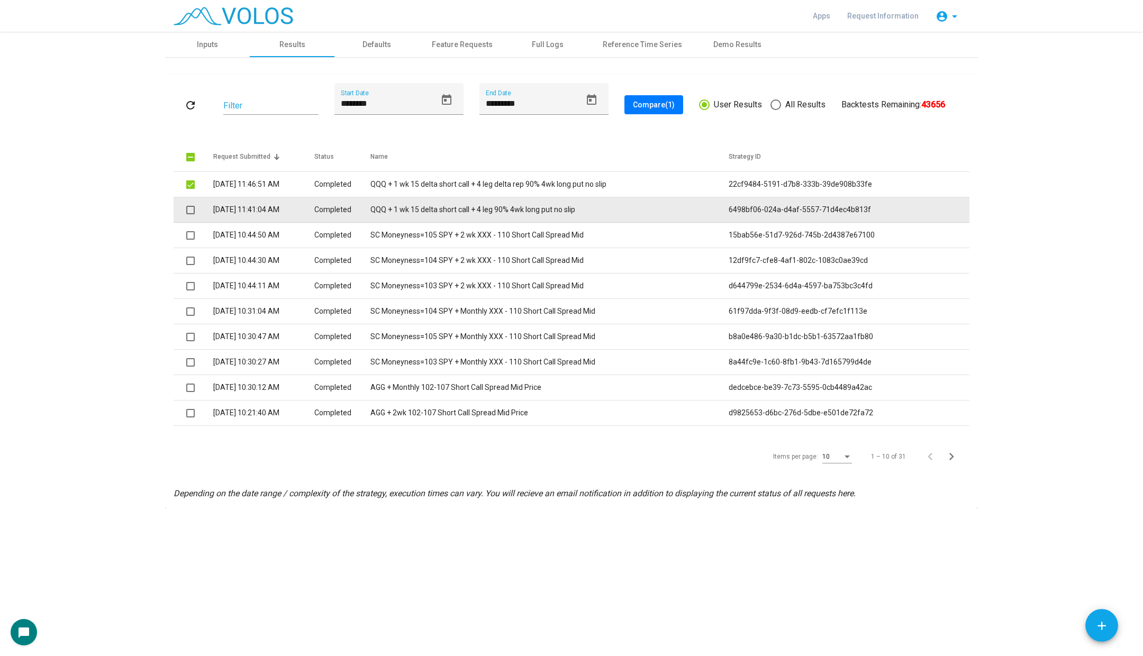
click at [192, 210] on span at bounding box center [190, 210] width 8 height 8
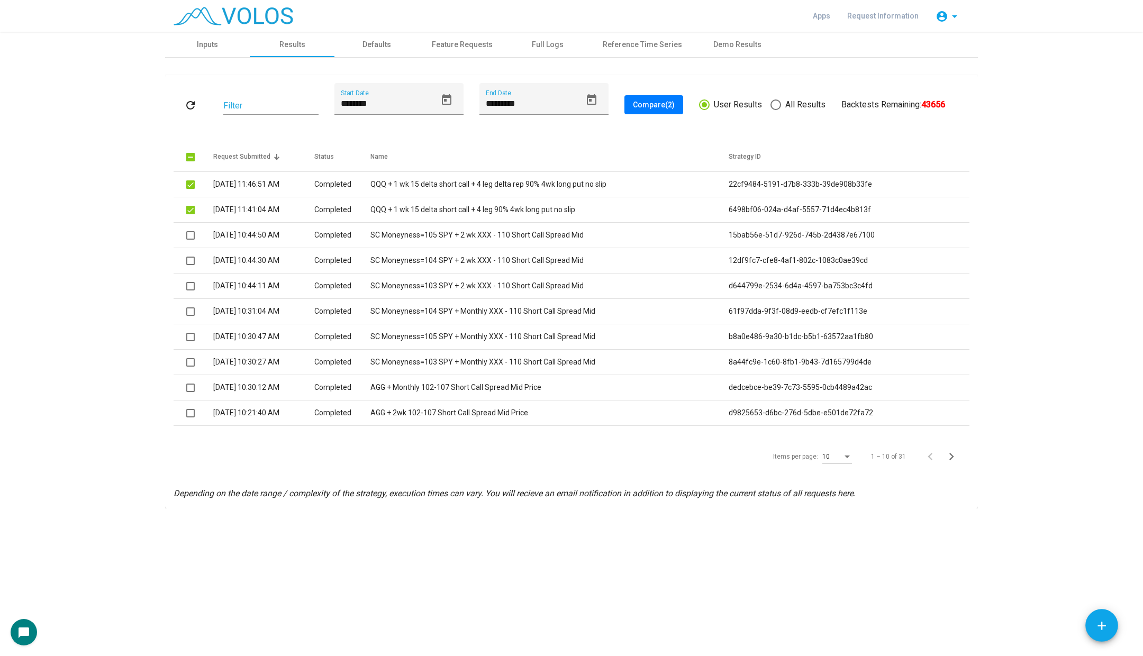
click at [673, 91] on div "refresh Filter ******** Start Date ********* End Date Compare (2) User Results …" at bounding box center [572, 104] width 796 height 43
click at [664, 117] on div "refresh Filter ******** Start Date ********* End Date Compare (2) User Results …" at bounding box center [572, 104] width 796 height 43
click at [669, 103] on span "Compare (2)" at bounding box center [654, 105] width 42 height 8
click at [227, 44] on div "Inputs" at bounding box center [207, 44] width 85 height 25
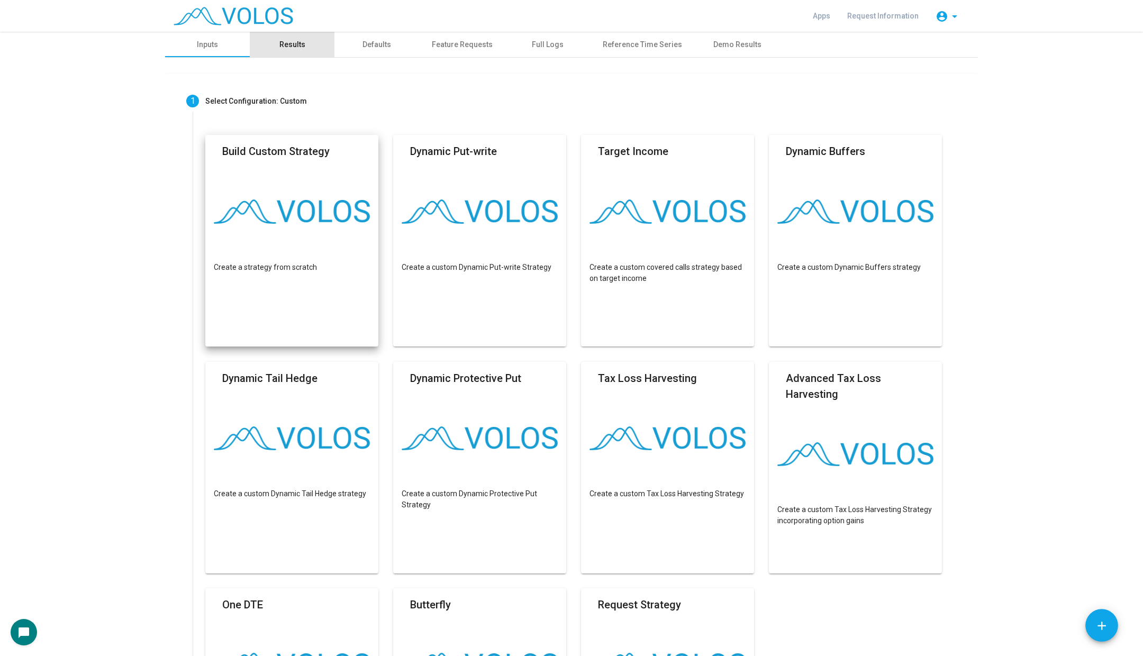
click at [292, 39] on div "Results" at bounding box center [292, 44] width 26 height 11
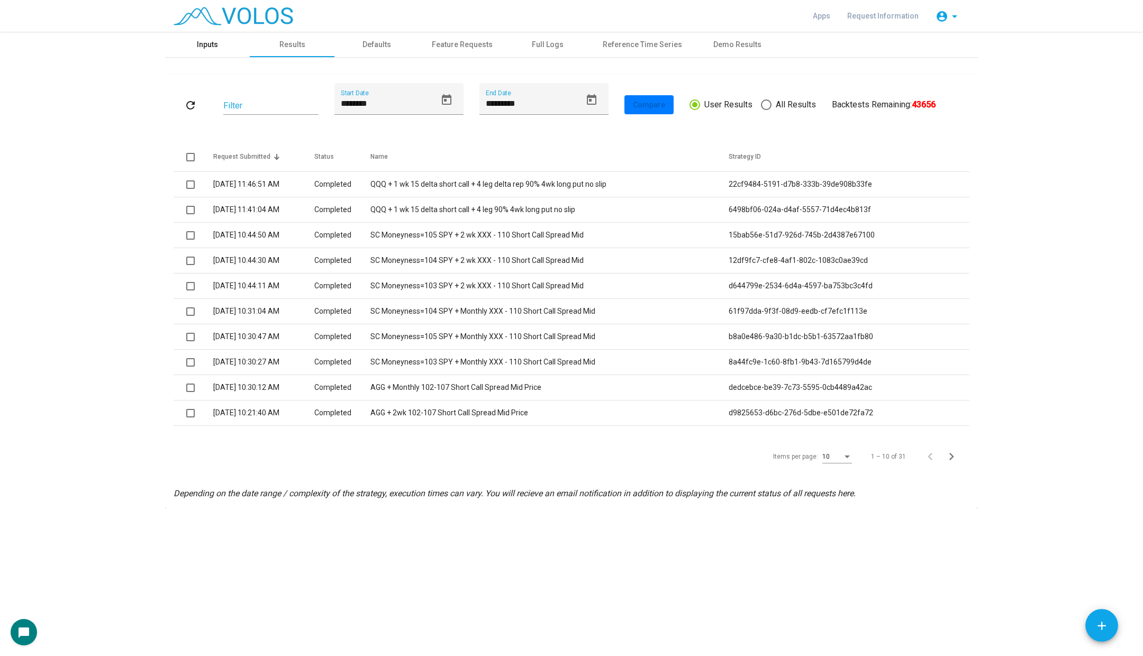
click at [220, 48] on div "Inputs" at bounding box center [207, 44] width 85 height 25
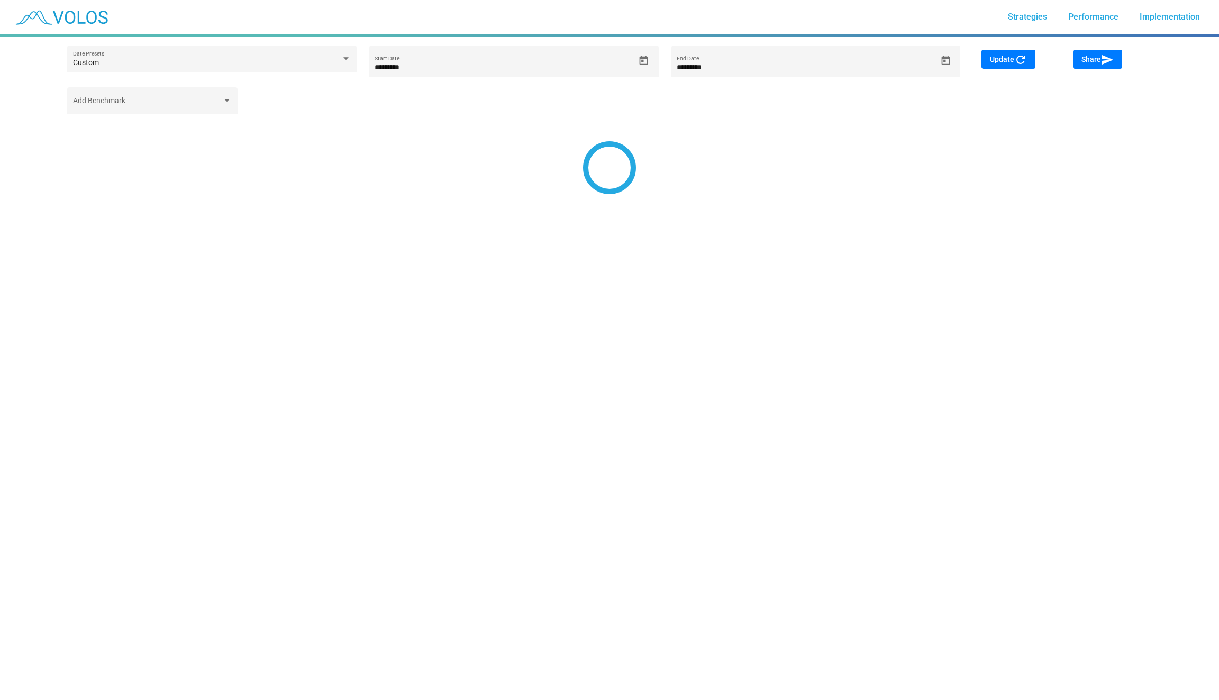
type input "*********"
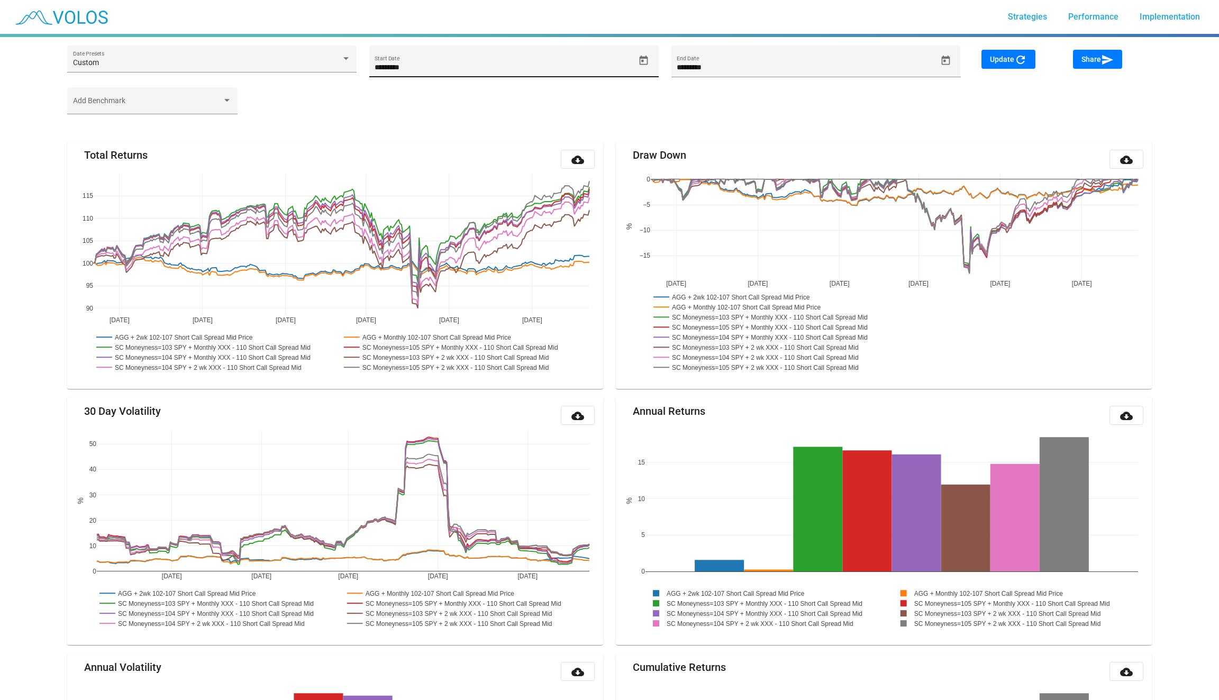
click at [648, 56] on icon "Open calendar" at bounding box center [643, 60] width 11 height 11
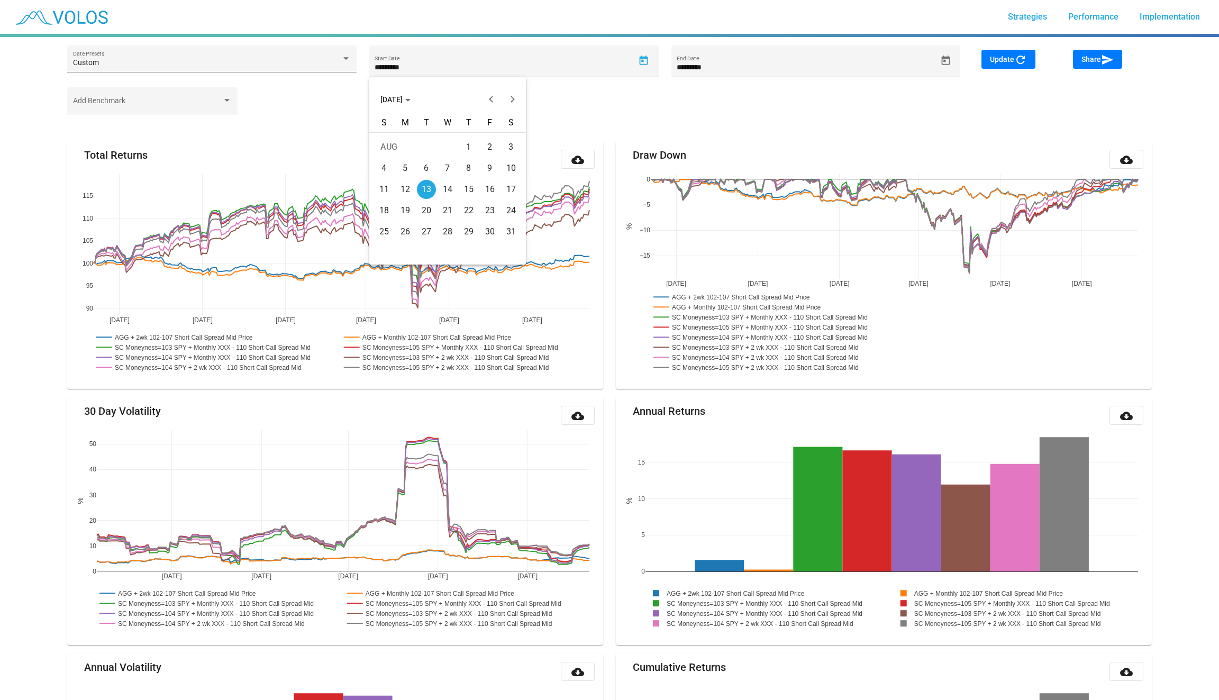
click at [383, 97] on span "[DATE]" at bounding box center [396, 99] width 30 height 8
click at [490, 98] on button "Previous 20 years" at bounding box center [491, 99] width 21 height 21
click at [416, 168] on div "2001" at bounding box center [428, 174] width 33 height 19
click at [406, 167] on td "MAY" at bounding box center [392, 174] width 37 height 21
click at [406, 167] on td at bounding box center [395, 168] width 42 height 21
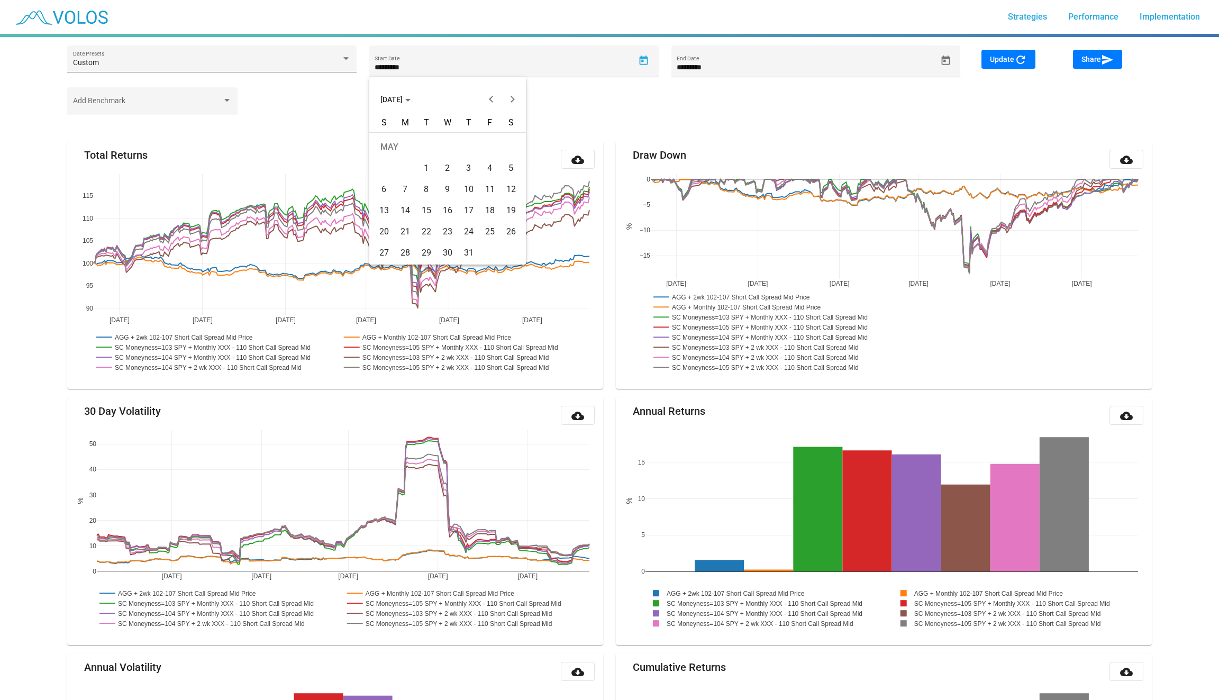
click at [449, 164] on div "2" at bounding box center [447, 168] width 19 height 19
click at [1008, 58] on span "Update refresh" at bounding box center [1008, 59] width 37 height 8
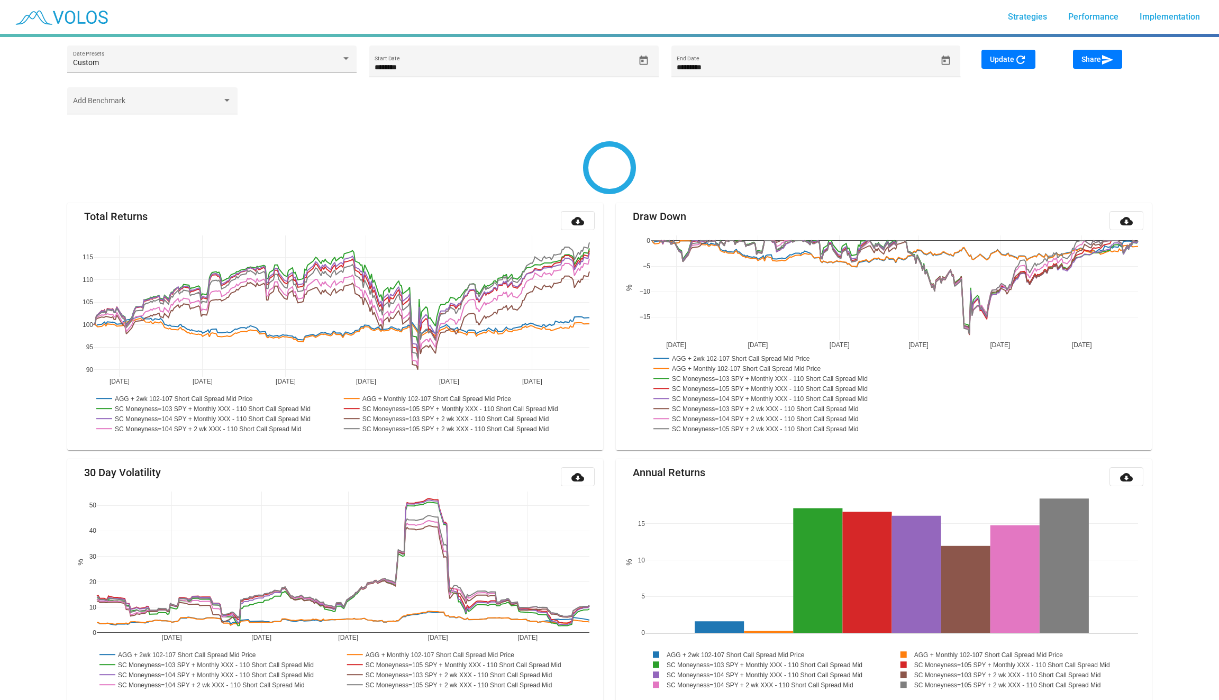
type input "**********"
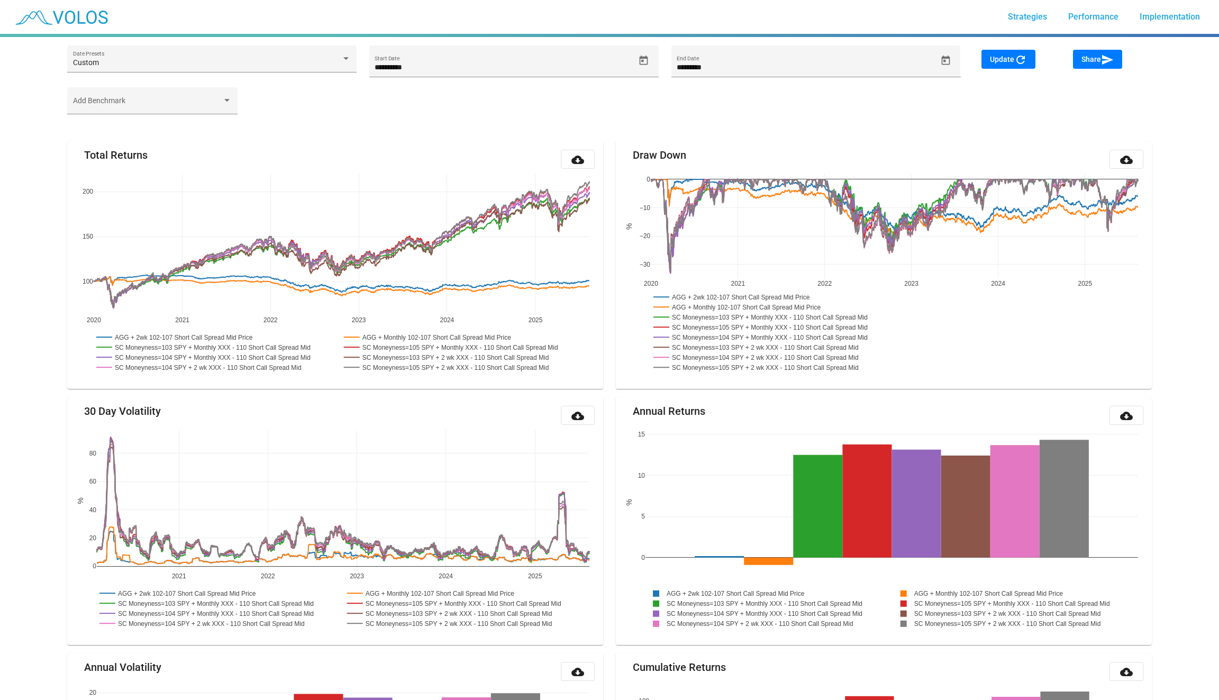
click at [1090, 56] on span "Share send" at bounding box center [1098, 59] width 32 height 8
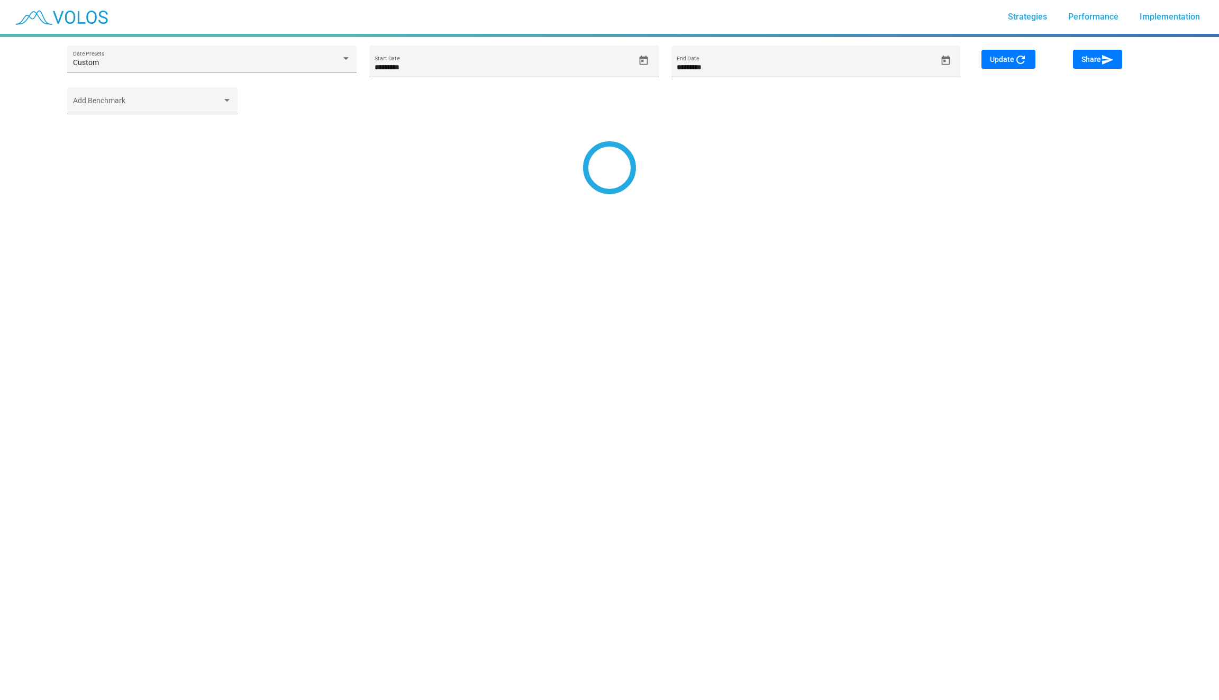
type input "*********"
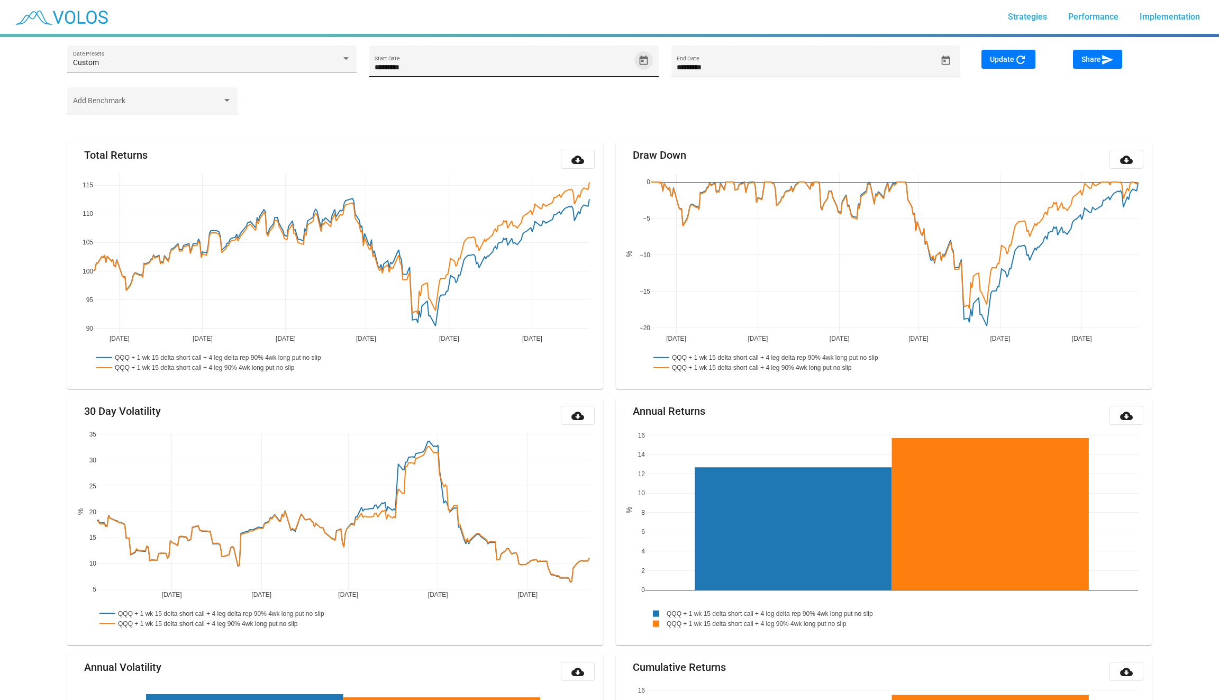
click at [645, 61] on icon "Open calendar" at bounding box center [643, 60] width 11 height 11
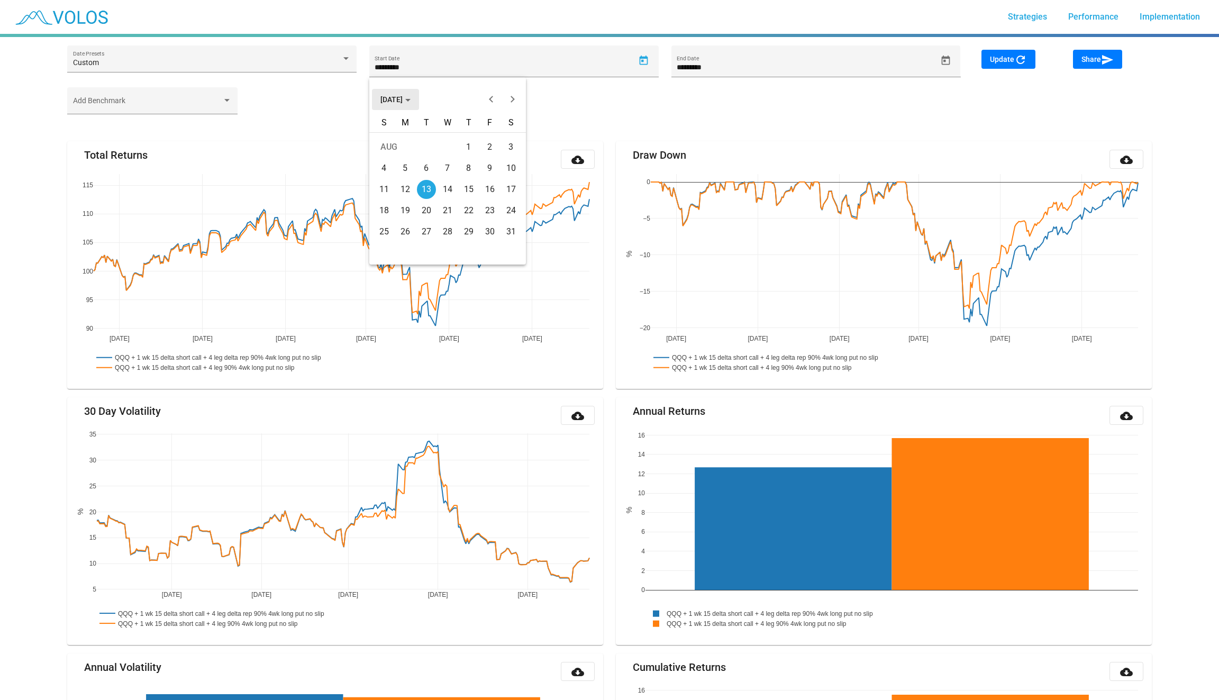
click at [399, 100] on span "[DATE]" at bounding box center [396, 99] width 30 height 8
click at [494, 100] on button "Previous 20 years" at bounding box center [491, 99] width 21 height 21
click at [431, 178] on div "2001" at bounding box center [428, 174] width 33 height 19
click at [431, 178] on div "JUN" at bounding box center [428, 174] width 33 height 19
click at [431, 178] on td "5" at bounding box center [426, 168] width 21 height 21
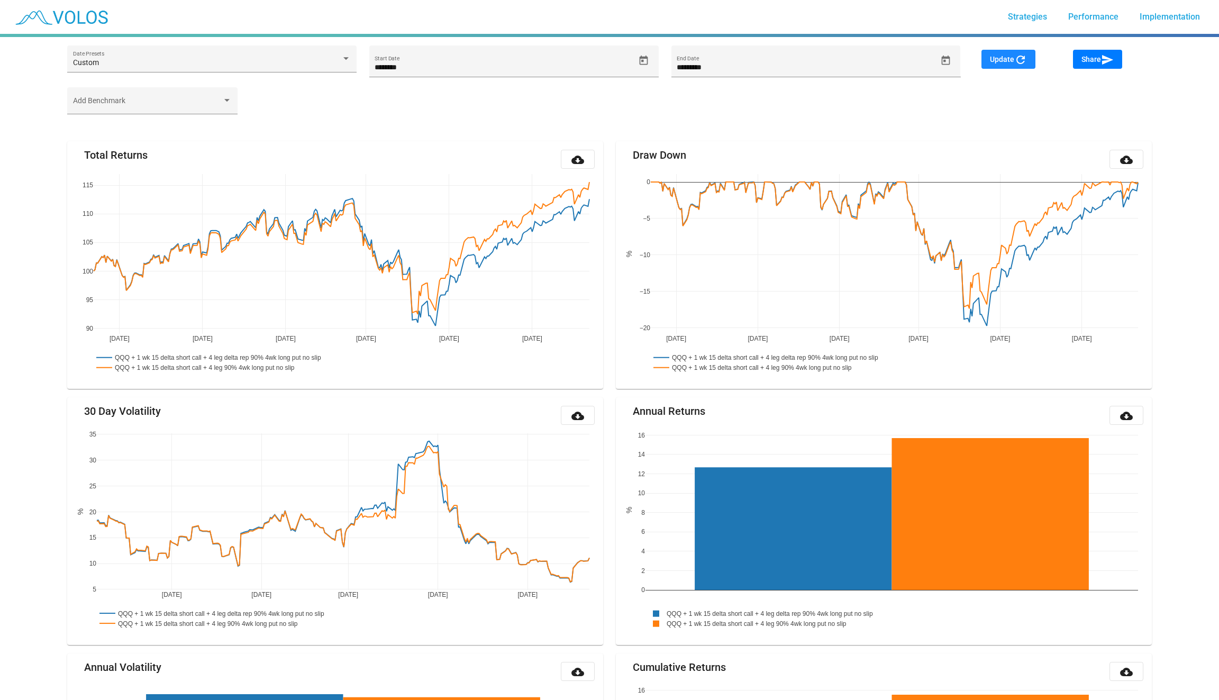
click at [1011, 53] on button "Update refresh" at bounding box center [1009, 59] width 54 height 19
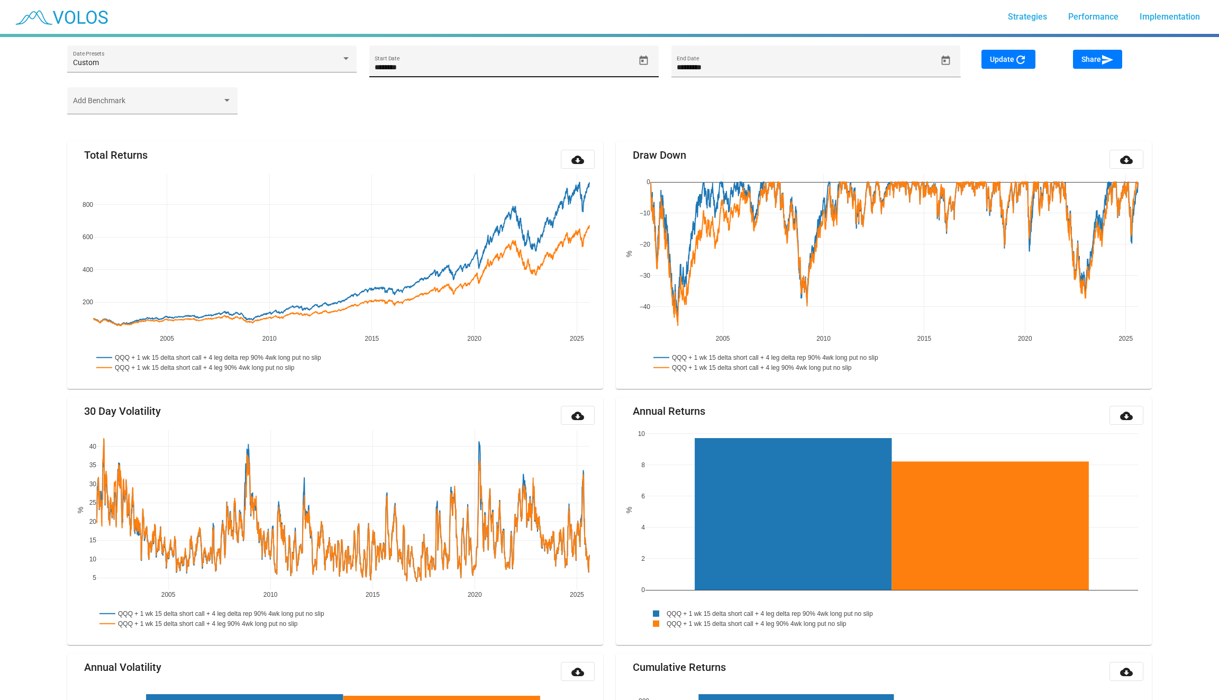
click at [638, 64] on span "Open calendar" at bounding box center [644, 60] width 19 height 11
click at [400, 103] on span "JUN 2001" at bounding box center [396, 99] width 30 height 8
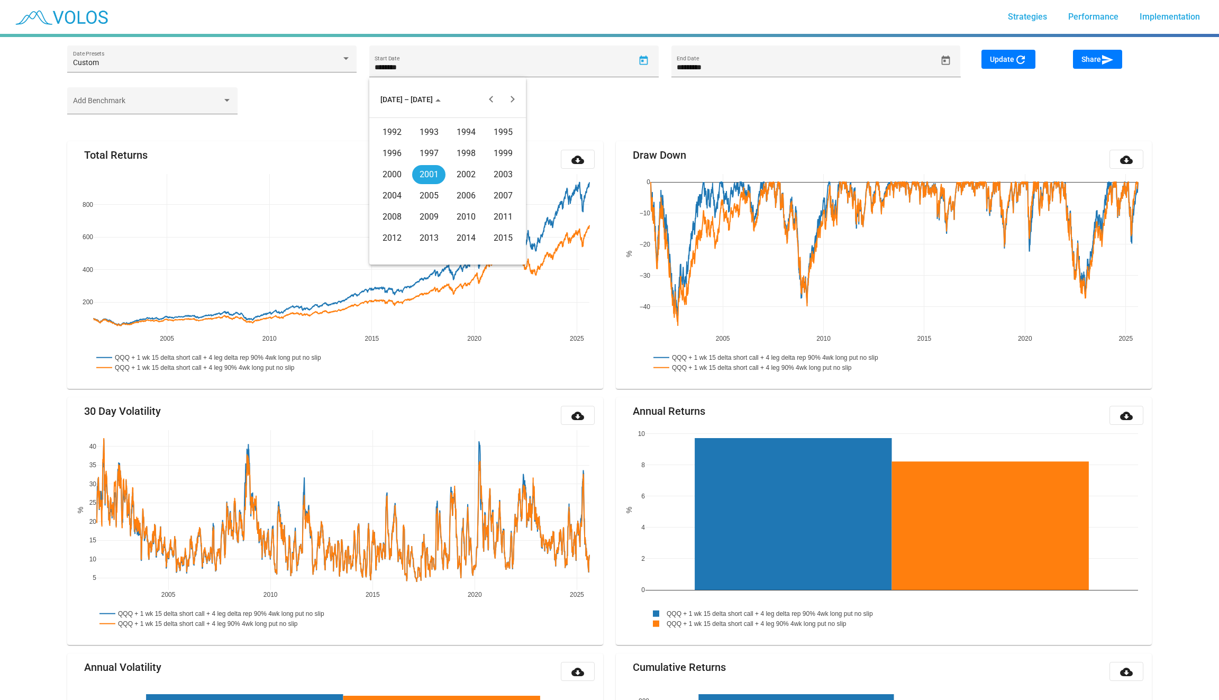
click at [430, 136] on div "1993" at bounding box center [428, 132] width 33 height 19
click at [421, 159] on div "FEB" at bounding box center [428, 153] width 33 height 19
click at [448, 183] on div "10" at bounding box center [447, 189] width 19 height 19
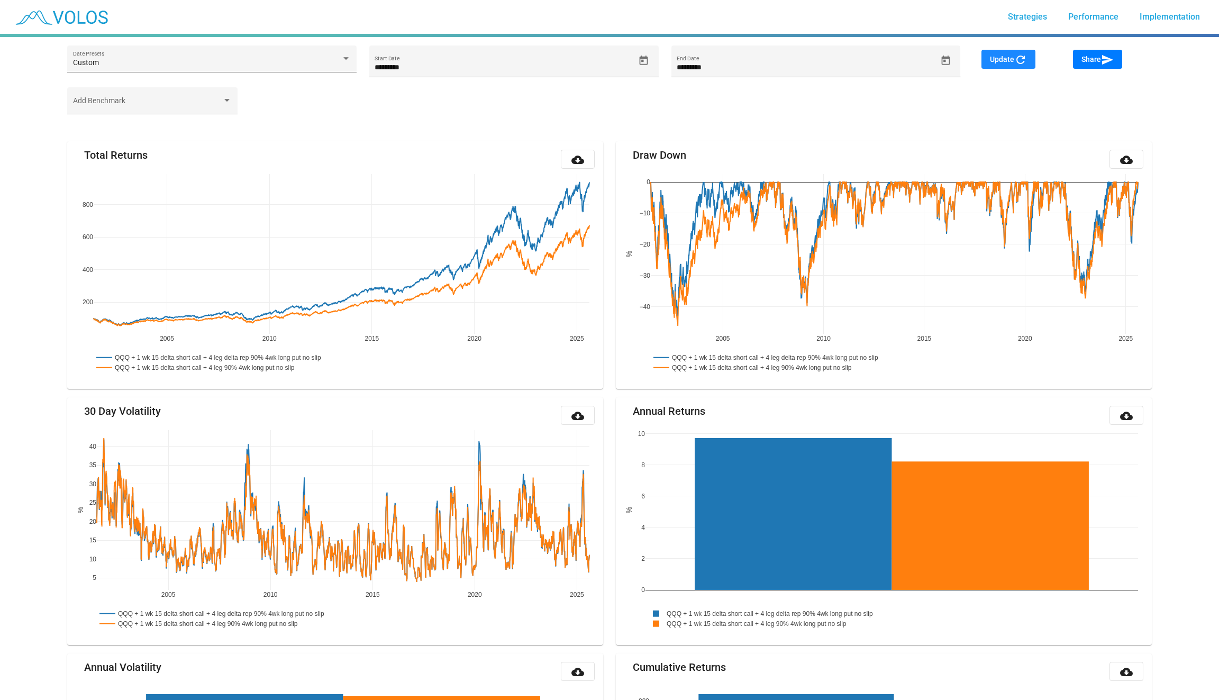
click at [1016, 55] on mat-icon "refresh" at bounding box center [1021, 59] width 13 height 13
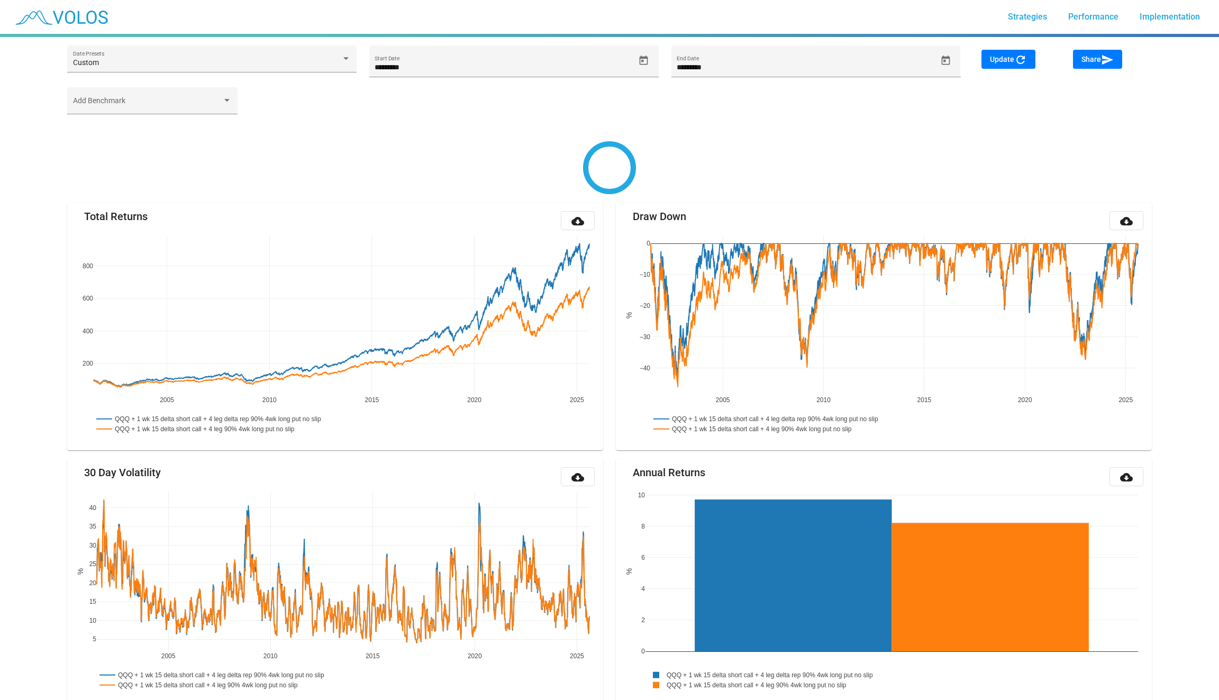
type input "*********"
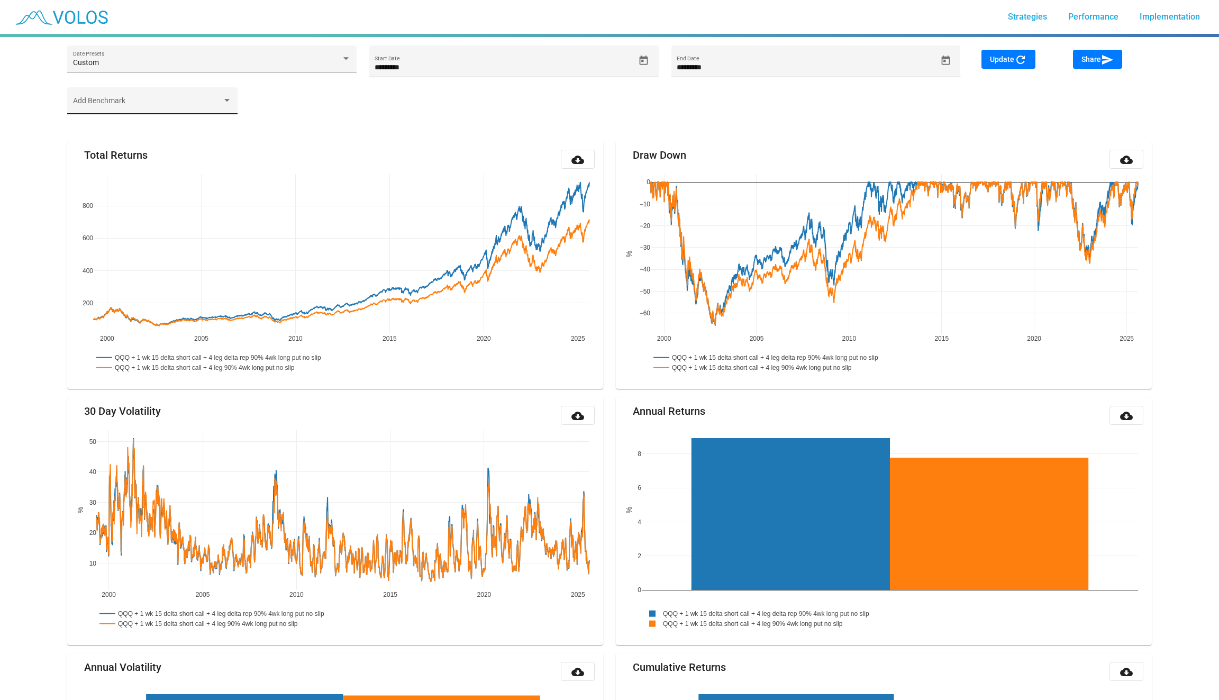
click at [218, 94] on div "Add Benchmark" at bounding box center [152, 104] width 159 height 22
click at [153, 113] on span "SPY" at bounding box center [155, 105] width 164 height 22
click at [161, 105] on span "SPY" at bounding box center [155, 105] width 164 height 22
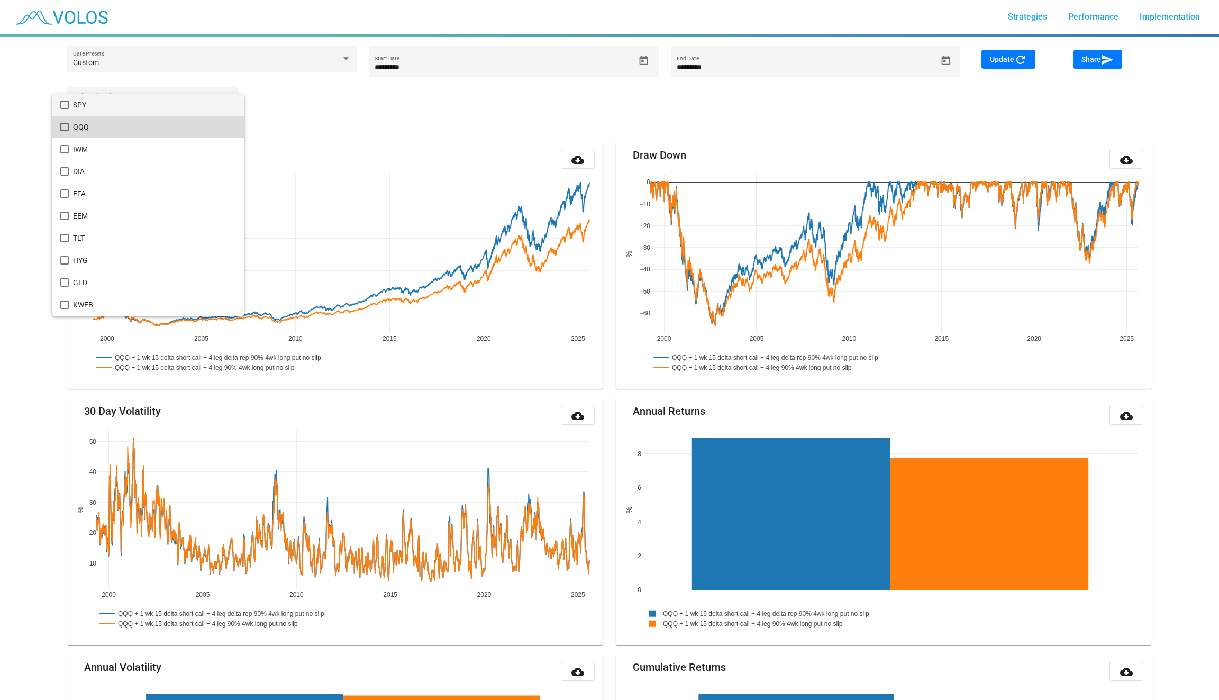
click at [155, 125] on span "QQQ" at bounding box center [155, 127] width 164 height 22
click at [1024, 59] on div at bounding box center [609, 350] width 1219 height 700
click at [1012, 63] on span "Update refresh" at bounding box center [1008, 59] width 37 height 8
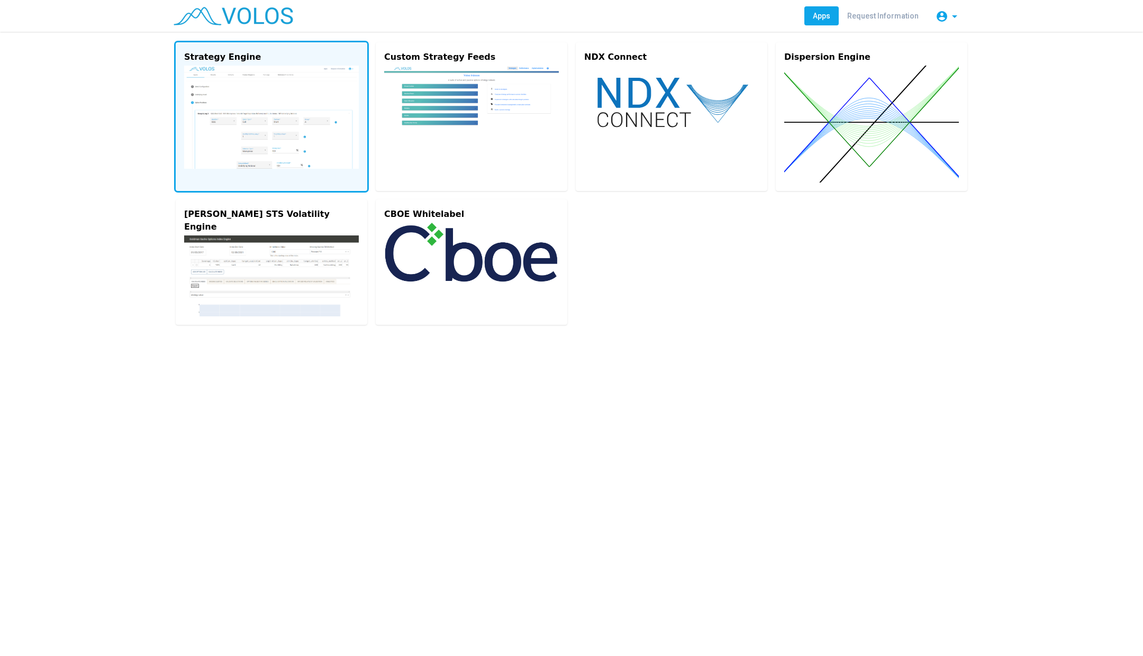
click at [277, 111] on img at bounding box center [271, 117] width 175 height 103
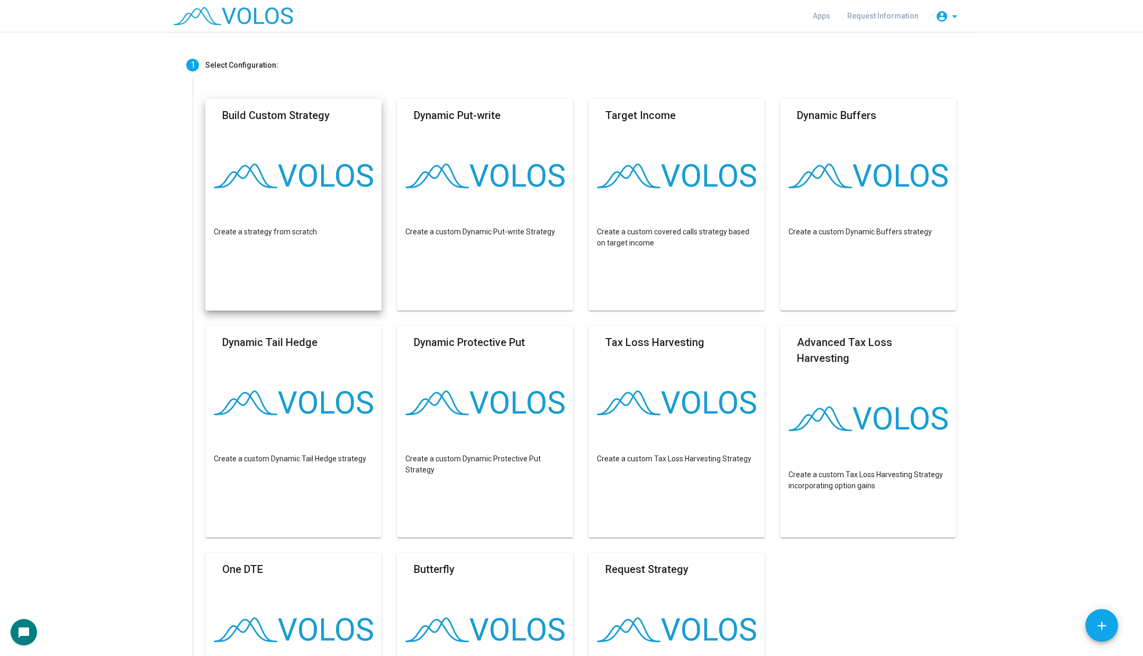
scroll to position [53, 0]
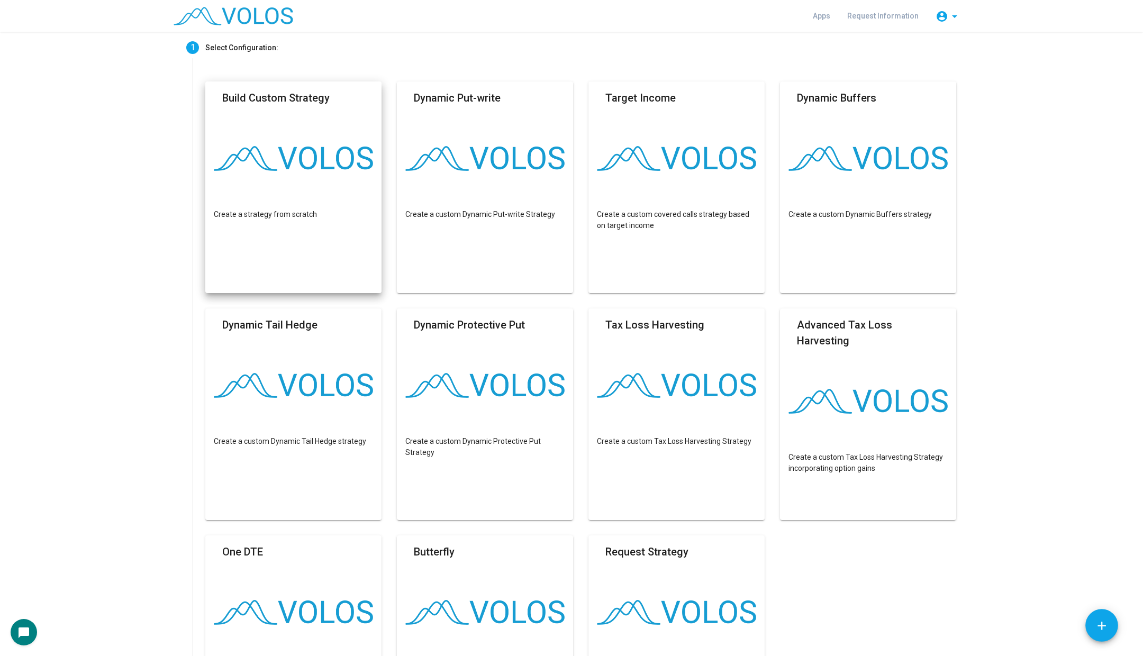
click at [274, 174] on mat-card "Build Custom Strategy Create a strategy from scratch" at bounding box center [293, 187] width 176 height 212
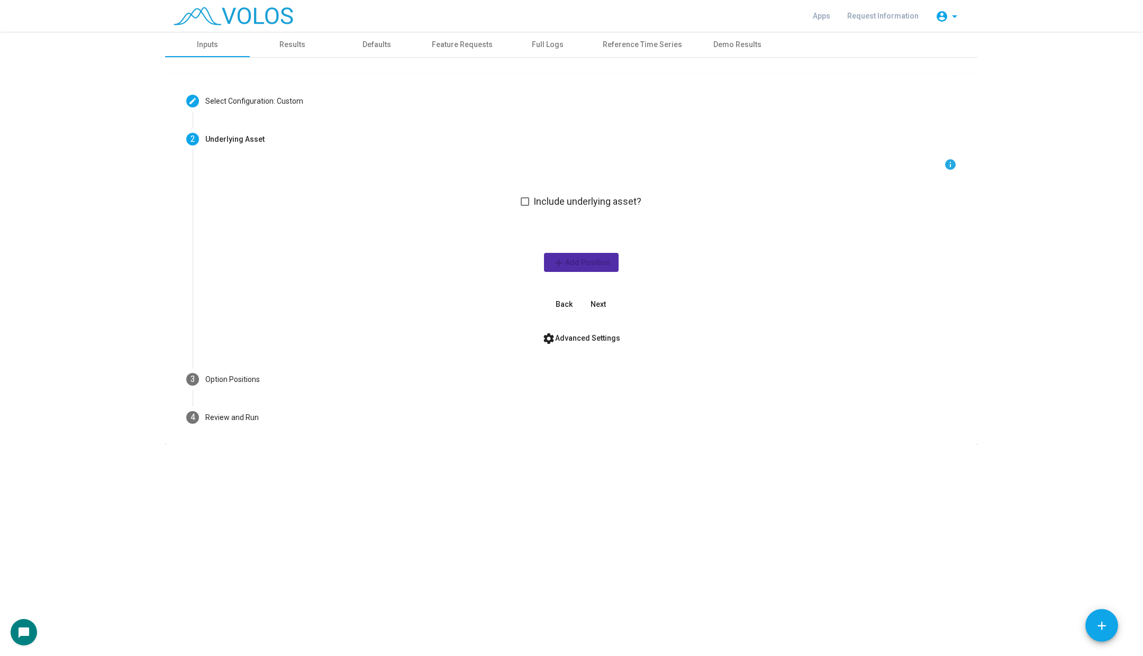
click at [528, 197] on span at bounding box center [525, 201] width 8 height 8
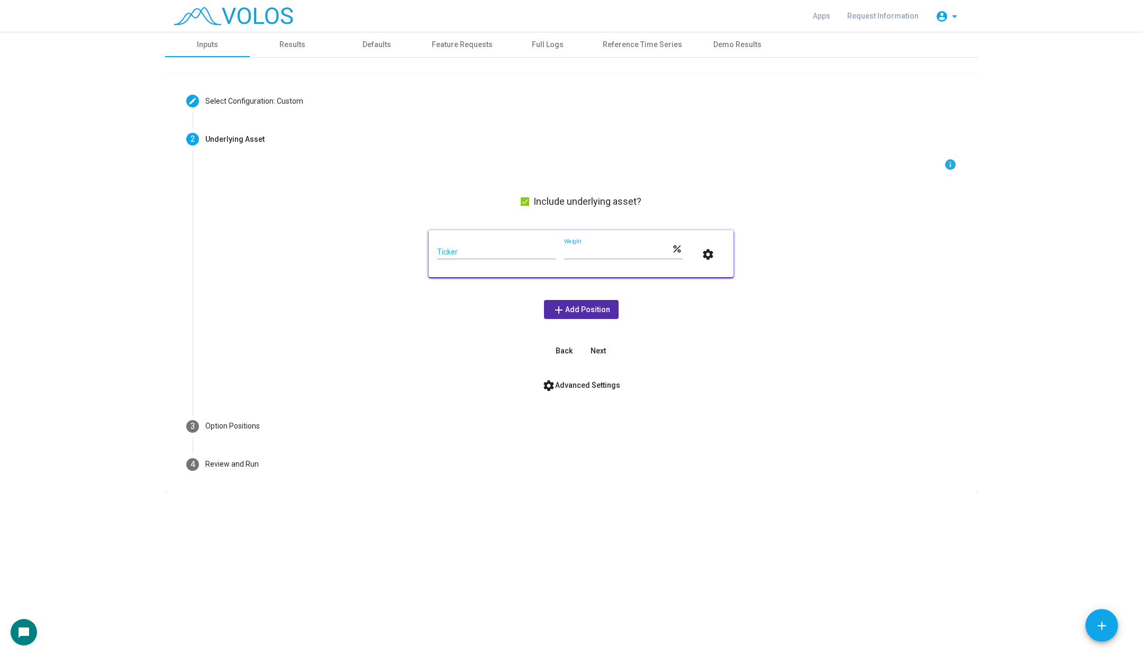
click at [492, 251] on input "Ticker" at bounding box center [496, 252] width 119 height 8
type input "***"
click at [545, 387] on mat-icon "settings" at bounding box center [548, 385] width 13 height 13
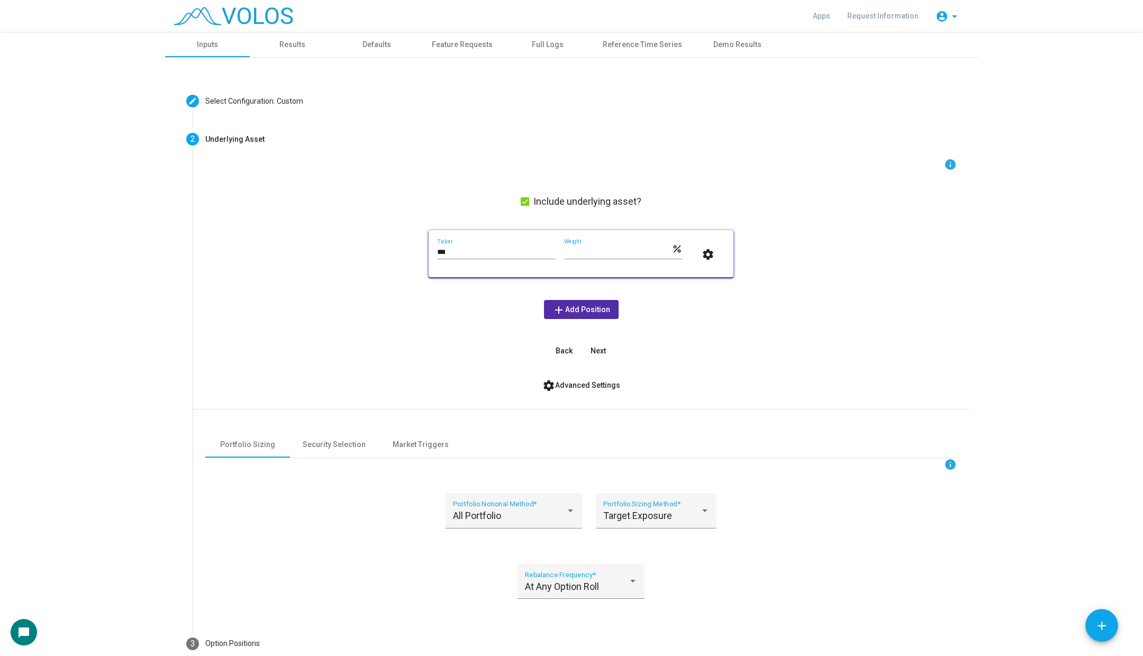
scroll to position [95, 0]
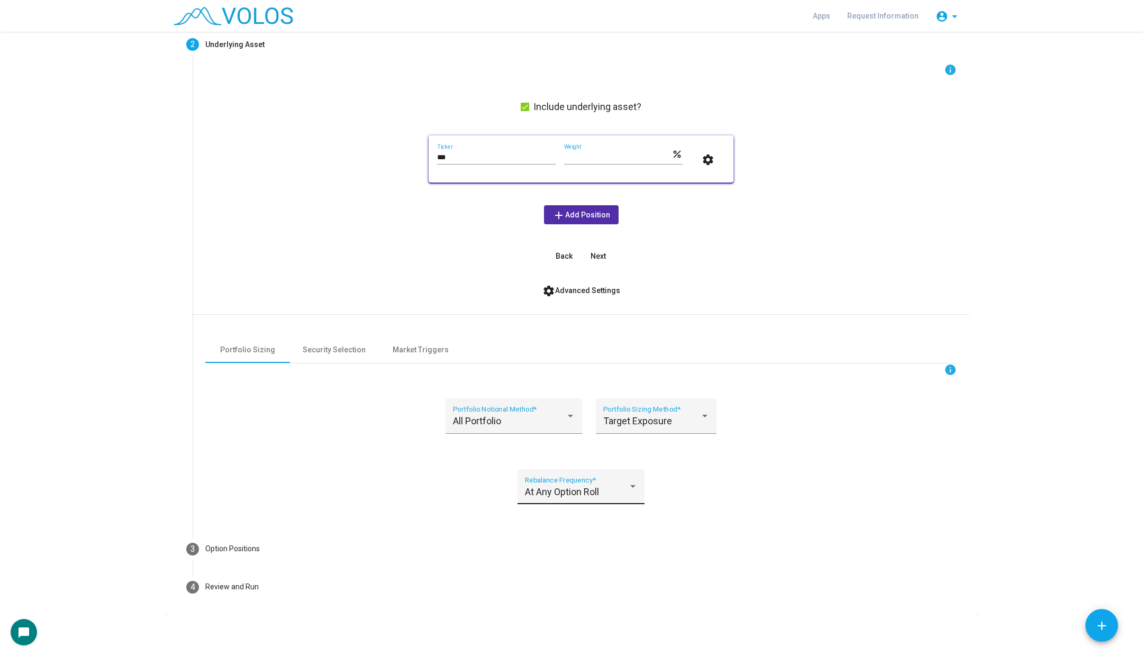
click at [584, 482] on div "At Any Option Roll Rebalance Frequency *" at bounding box center [581, 490] width 113 height 28
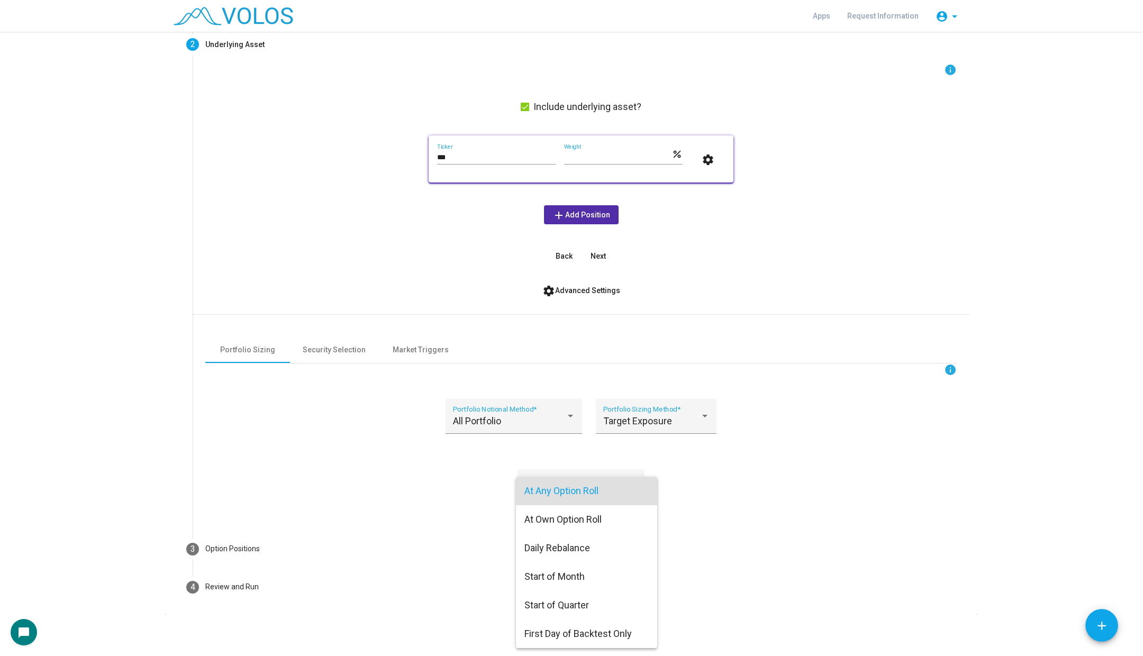
click at [692, 415] on div at bounding box center [571, 328] width 1143 height 656
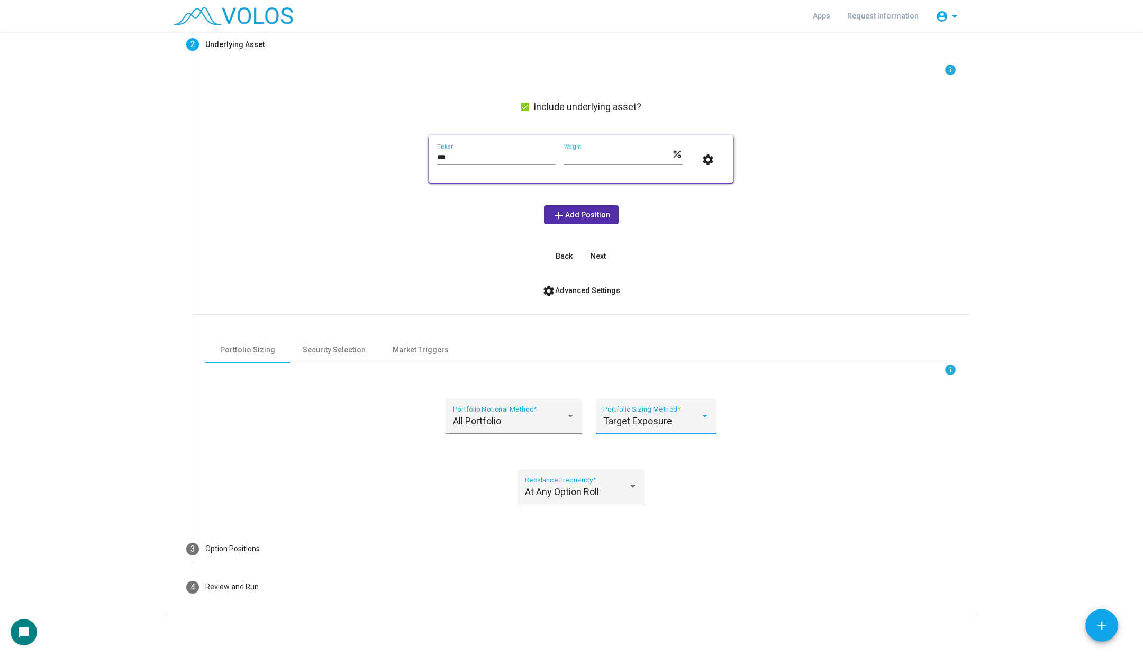
click at [692, 419] on div "Target Exposure" at bounding box center [651, 421] width 97 height 11
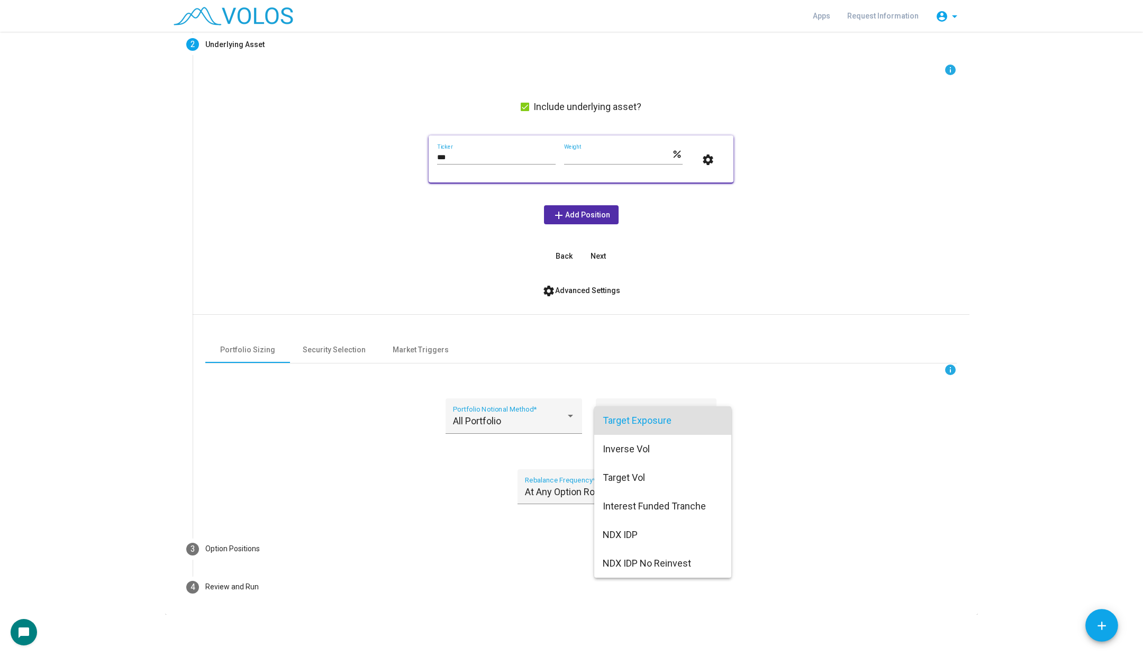
click at [780, 322] on div at bounding box center [571, 328] width 1143 height 656
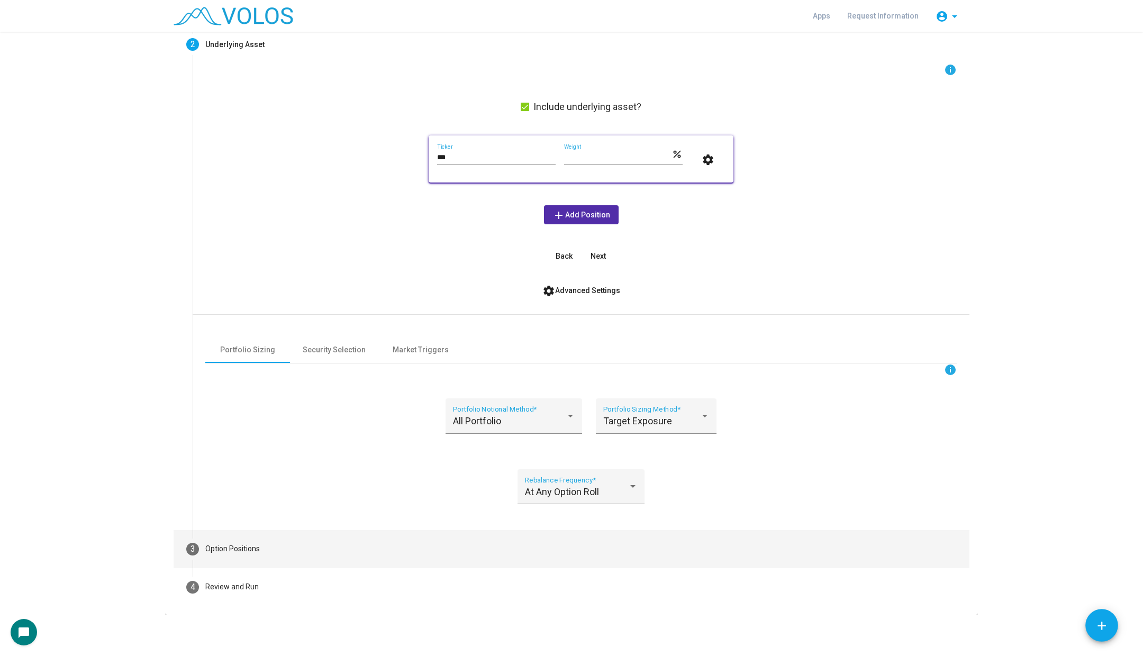
click at [235, 557] on mat-step-header "3 Option Positions" at bounding box center [572, 549] width 796 height 38
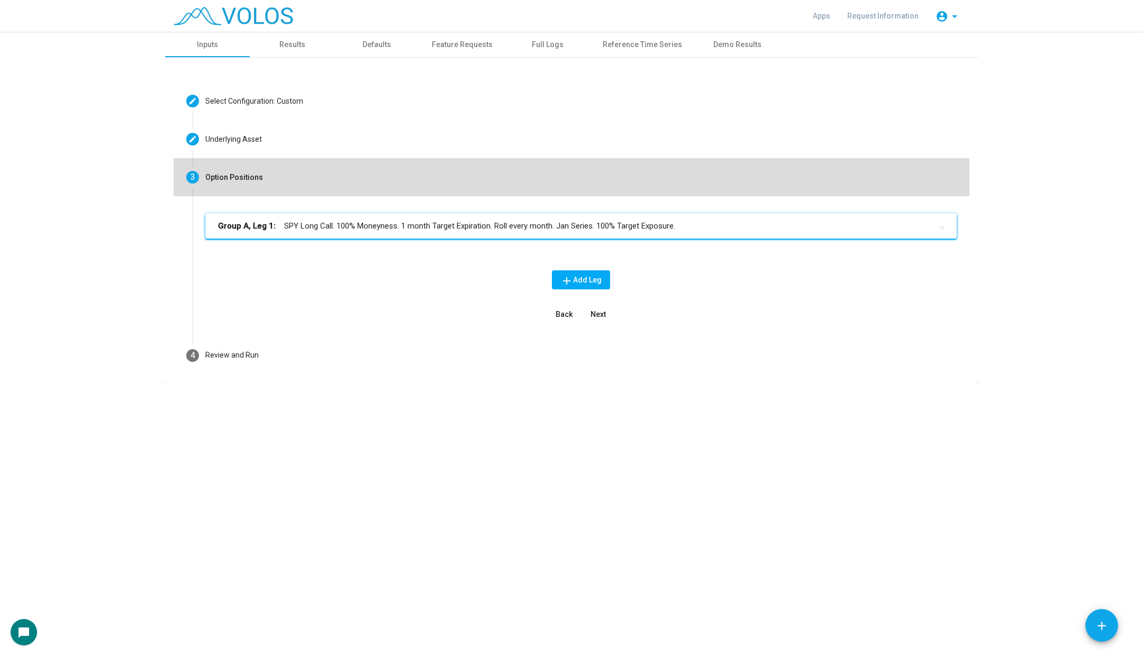
scroll to position [0, 0]
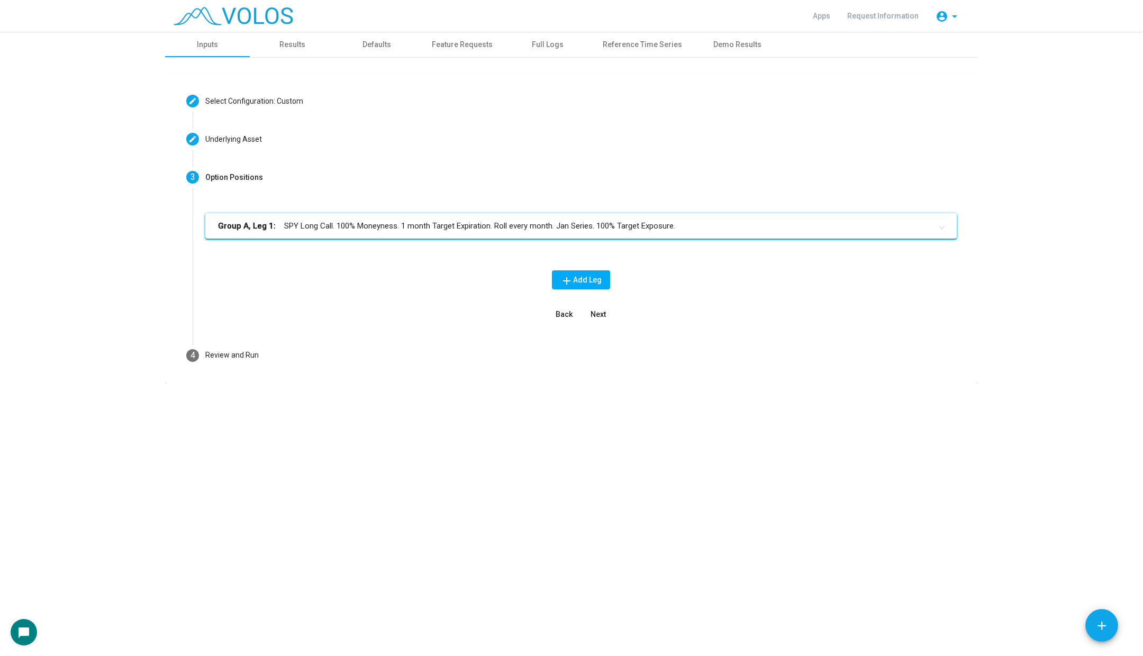
click at [529, 233] on mat-expansion-panel-header "Group A, Leg 1: SPY Long Call. 100% Moneyness. 1 month Target Expiration. Roll …" at bounding box center [580, 225] width 751 height 25
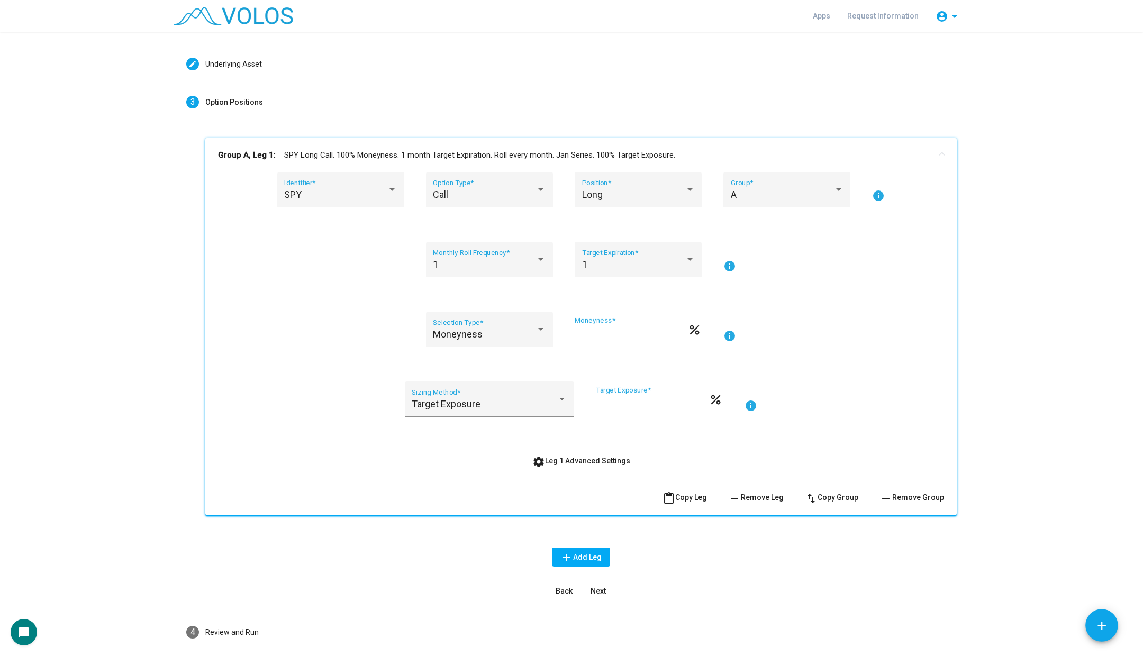
scroll to position [77, 0]
click at [362, 177] on div "SPY Identifier *" at bounding box center [340, 191] width 113 height 28
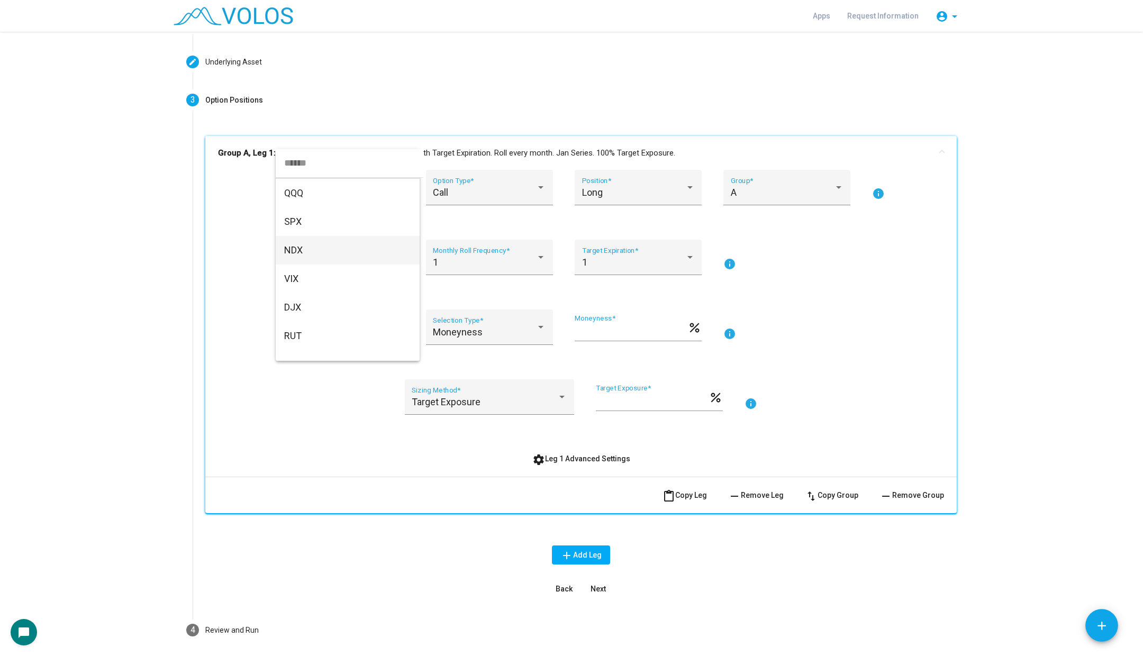
scroll to position [0, 0]
click at [309, 420] on div at bounding box center [571, 328] width 1143 height 656
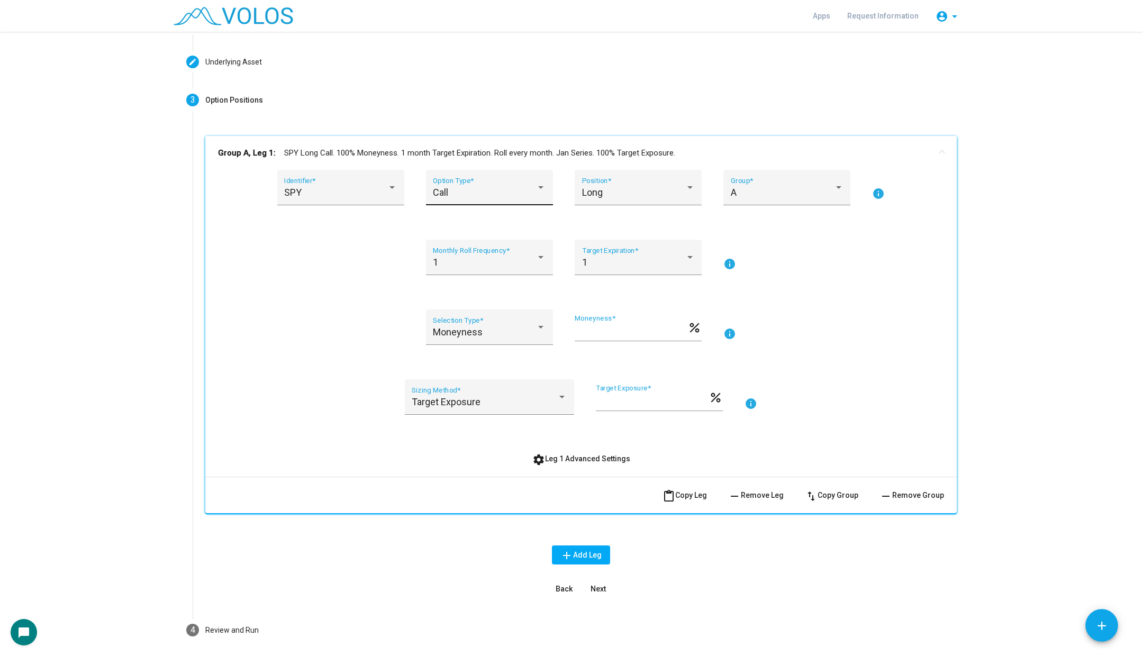
click at [482, 184] on div "Call Option Type *" at bounding box center [489, 191] width 113 height 28
click at [481, 195] on span "Call" at bounding box center [489, 192] width 113 height 29
click at [601, 182] on div "Long Position *" at bounding box center [638, 191] width 113 height 28
click at [601, 185] on span "Long" at bounding box center [638, 192] width 113 height 29
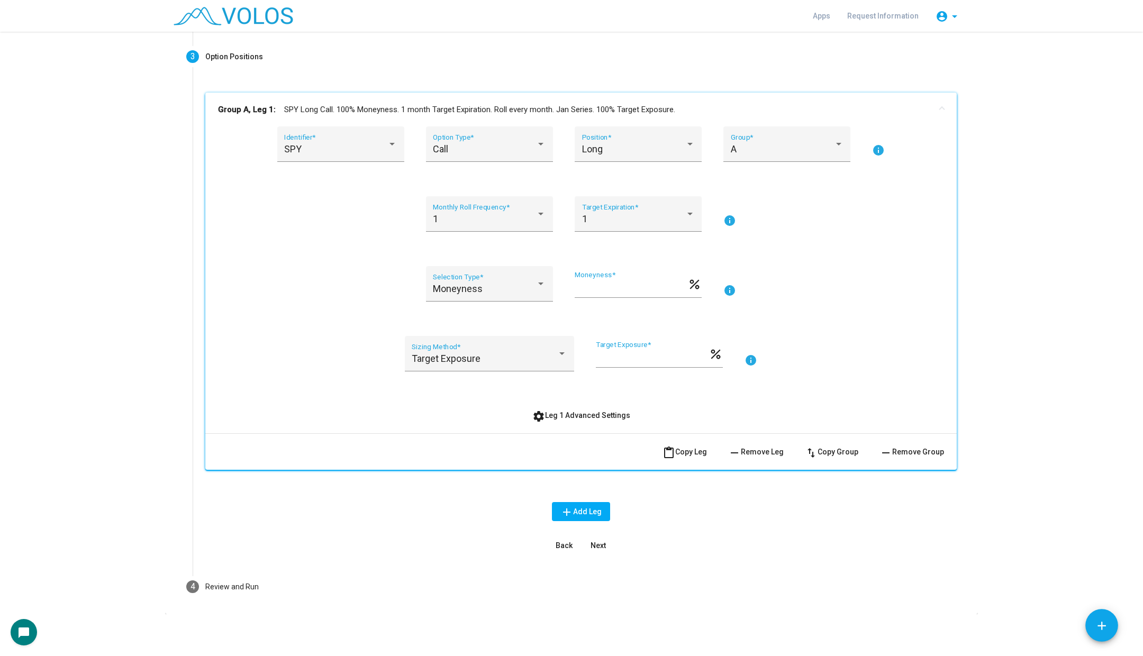
click at [587, 522] on div "Group A, Leg 1: SPY Long Call. 100% Moneyness. 1 month Target Expiration. Roll …" at bounding box center [580, 324] width 751 height 463
click at [593, 510] on span "add Add Leg" at bounding box center [580, 512] width 41 height 8
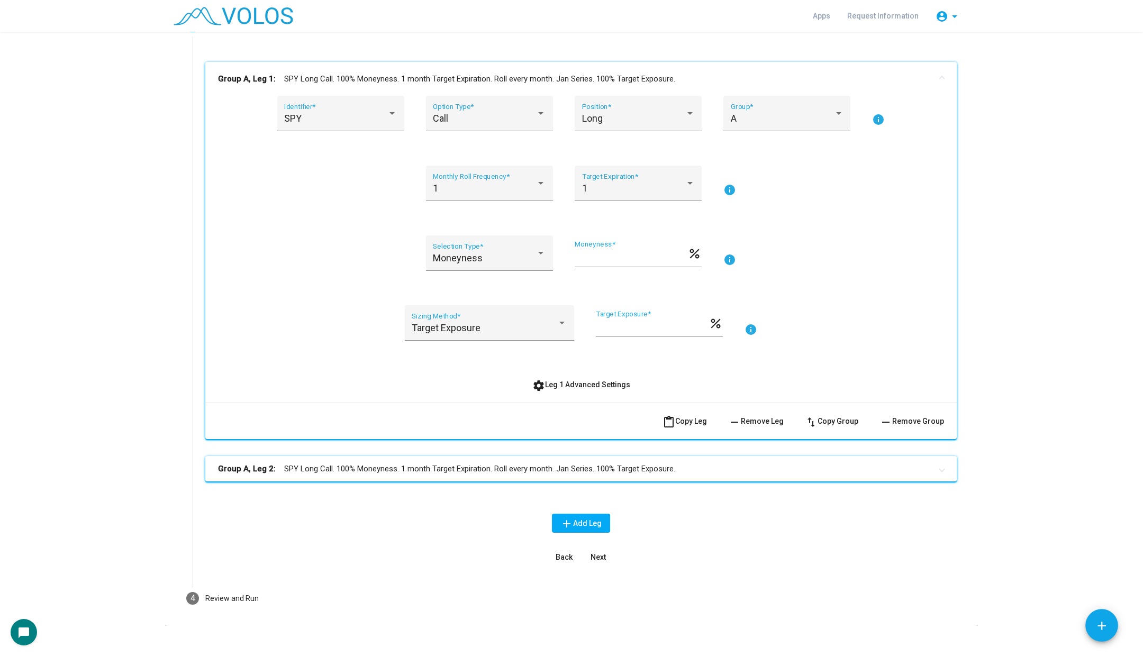
scroll to position [163, 0]
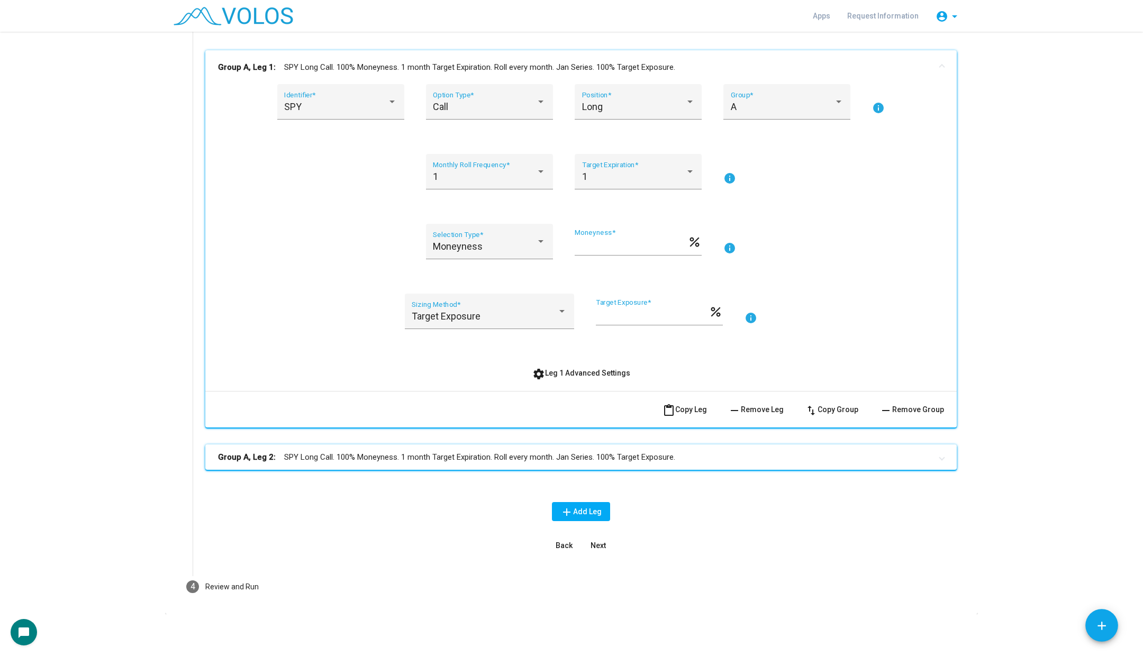
click at [588, 484] on div "Group A, Leg 1: SPY Long Call. 100% Moneyness. 1 month Target Expiration. Roll …" at bounding box center [580, 268] width 751 height 437
click at [593, 466] on mat-expansion-panel-header "Group A, Leg 2: SPY Long Call. 100% Moneyness. 1 month Target Expiration. Roll …" at bounding box center [580, 457] width 751 height 25
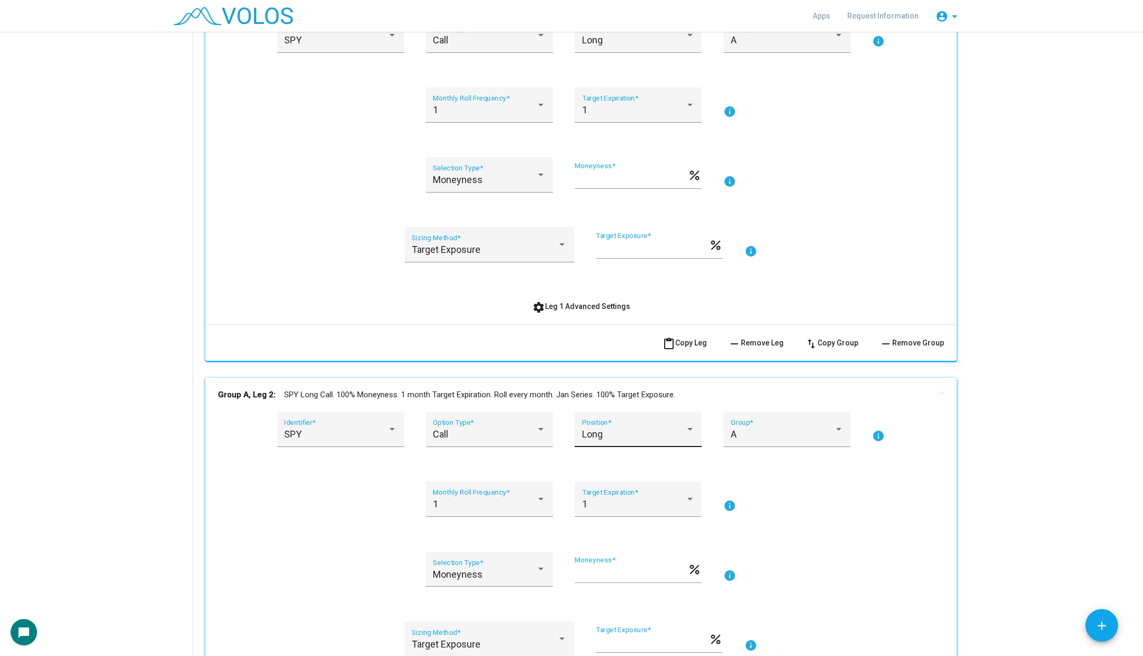
scroll to position [247, 0]
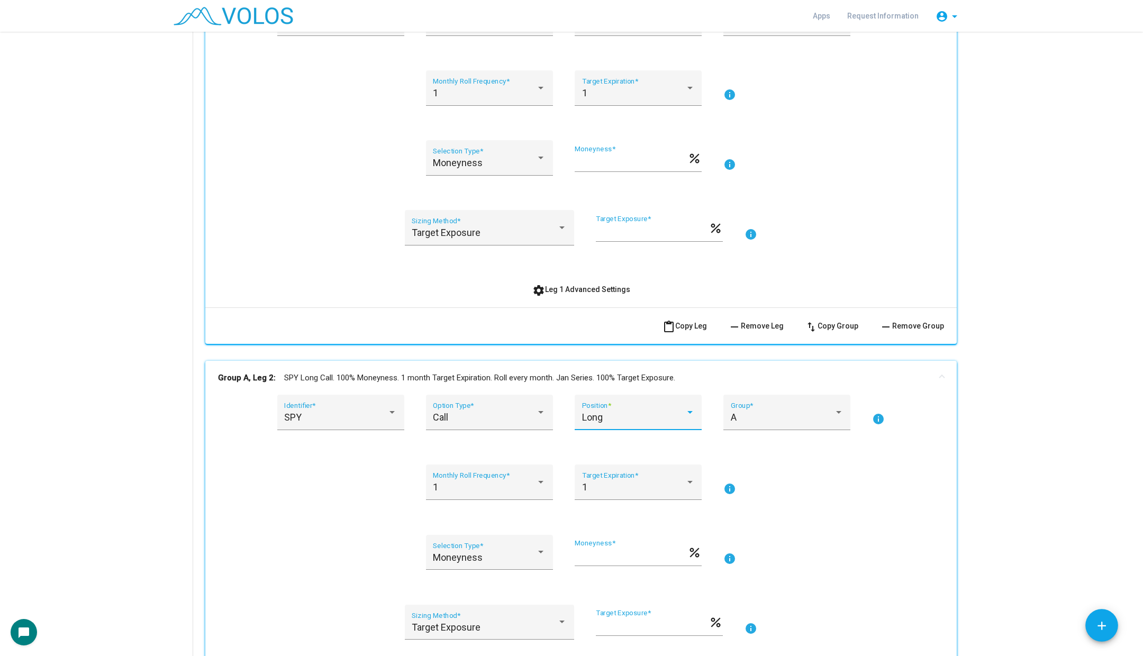
click at [606, 413] on div "Long" at bounding box center [633, 417] width 103 height 11
click at [605, 449] on span "Short" at bounding box center [638, 445] width 113 height 29
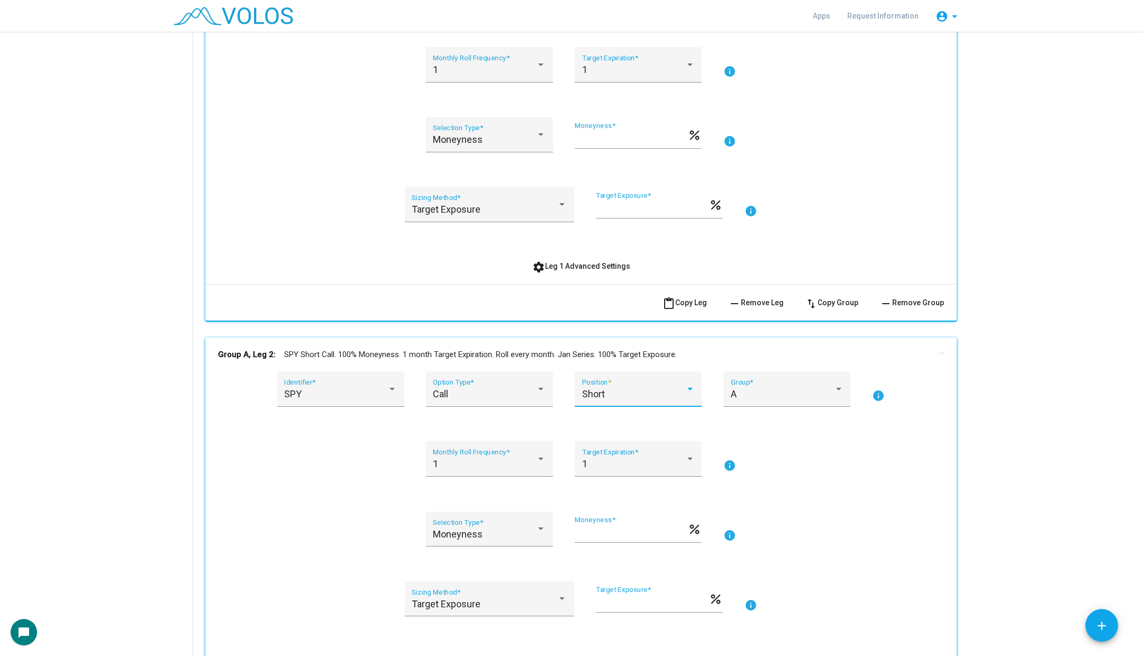
scroll to position [274, 0]
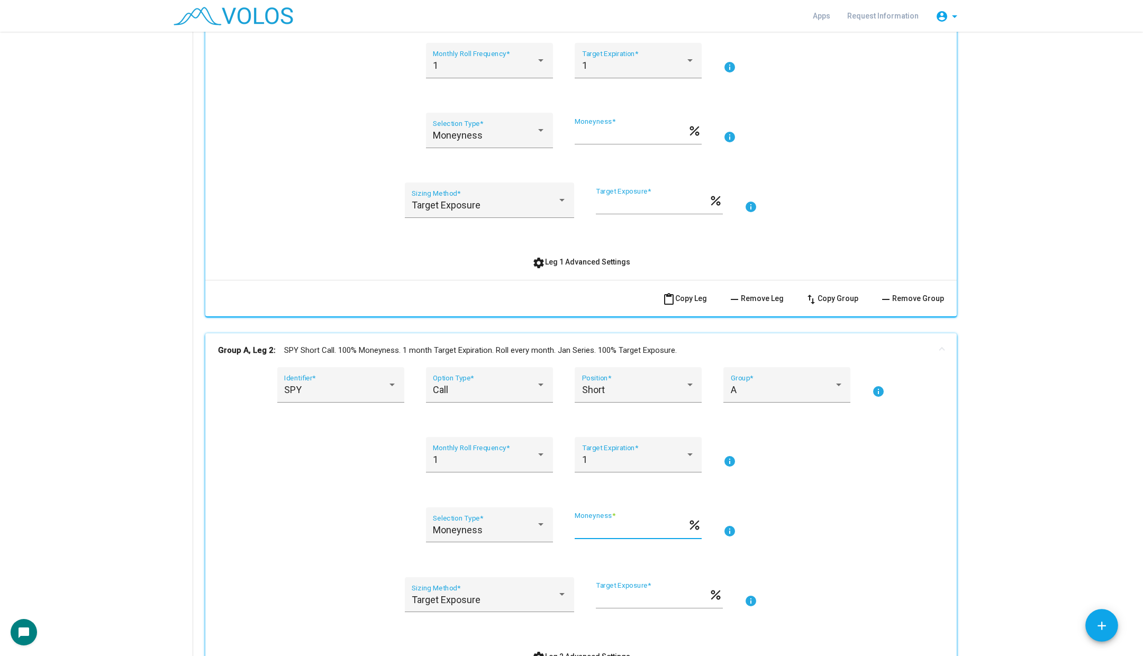
drag, startPoint x: 604, startPoint y: 529, endPoint x: 587, endPoint y: 529, distance: 16.9
click at [587, 529] on input "***" at bounding box center [631, 529] width 113 height 11
type input "***"
click at [826, 269] on div "settings Leg 1 Advanced Settings" at bounding box center [581, 261] width 726 height 19
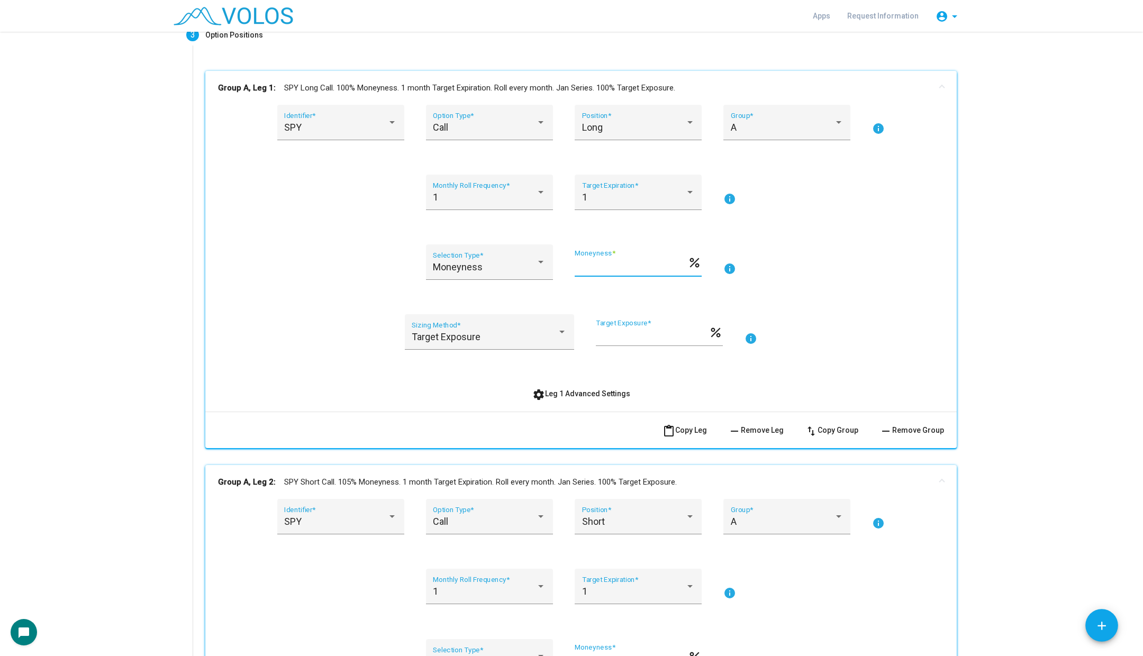
scroll to position [0, 0]
drag, startPoint x: 619, startPoint y: 269, endPoint x: 558, endPoint y: 269, distance: 61.4
click at [558, 269] on div "Moneyness Selection Type * *** Moneyness * percent info" at bounding box center [581, 268] width 726 height 48
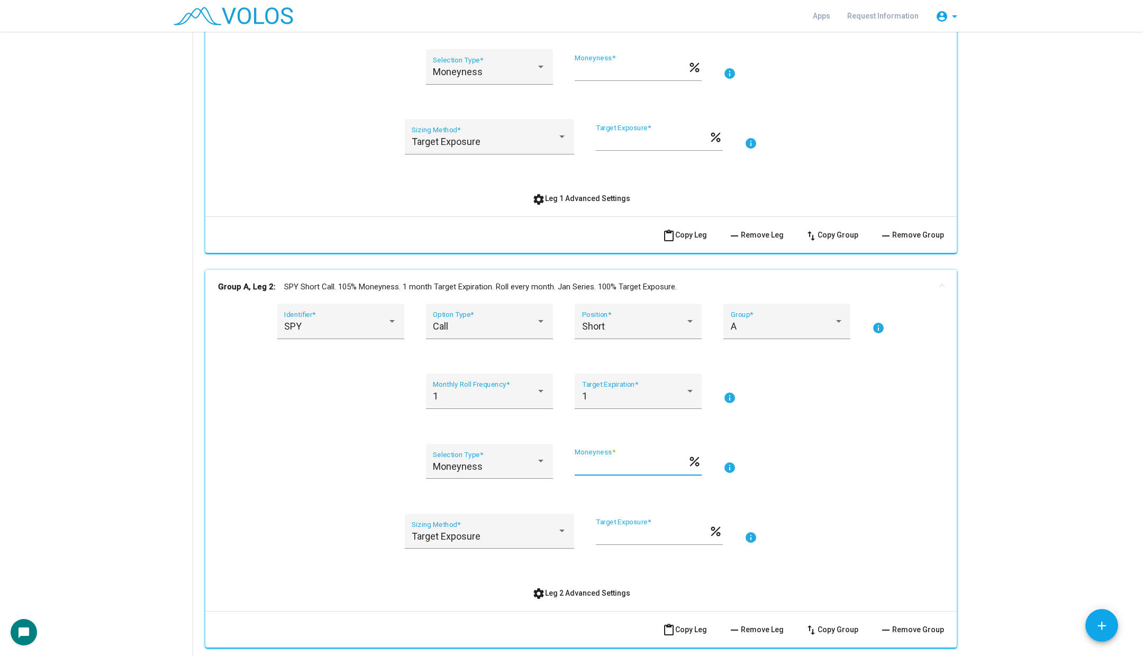
drag, startPoint x: 604, startPoint y: 466, endPoint x: 566, endPoint y: 466, distance: 38.1
click at [566, 466] on div "Moneyness Selection Type * *** Moneyness * percent info" at bounding box center [581, 468] width 726 height 48
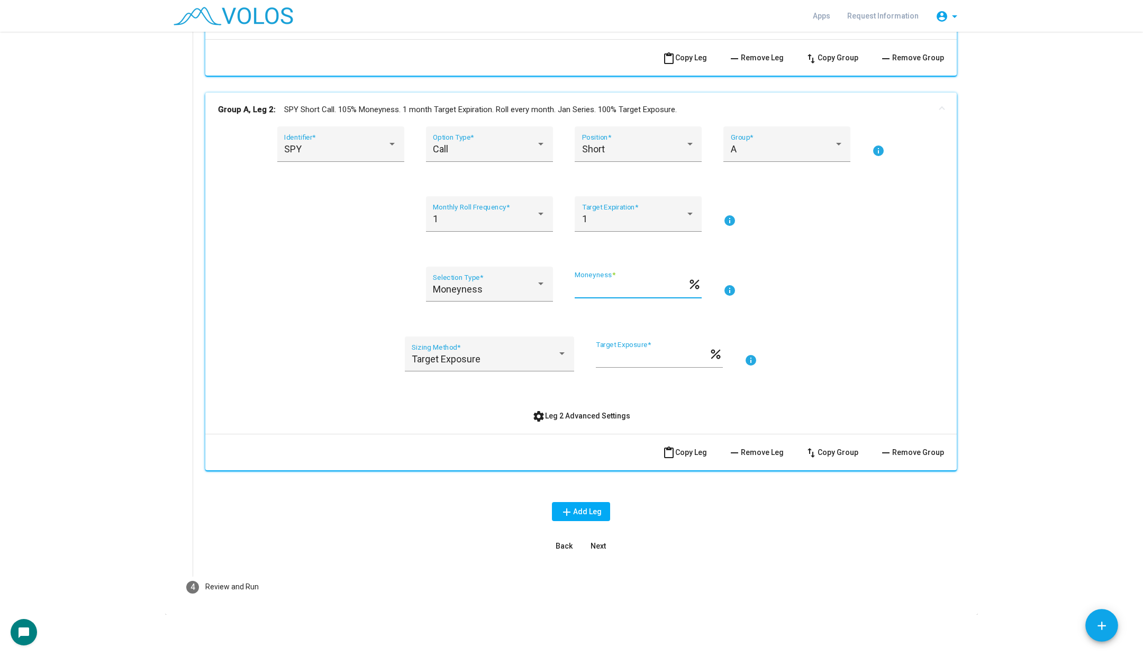
click at [689, 455] on button "content_paste Copy Leg" at bounding box center [684, 452] width 61 height 19
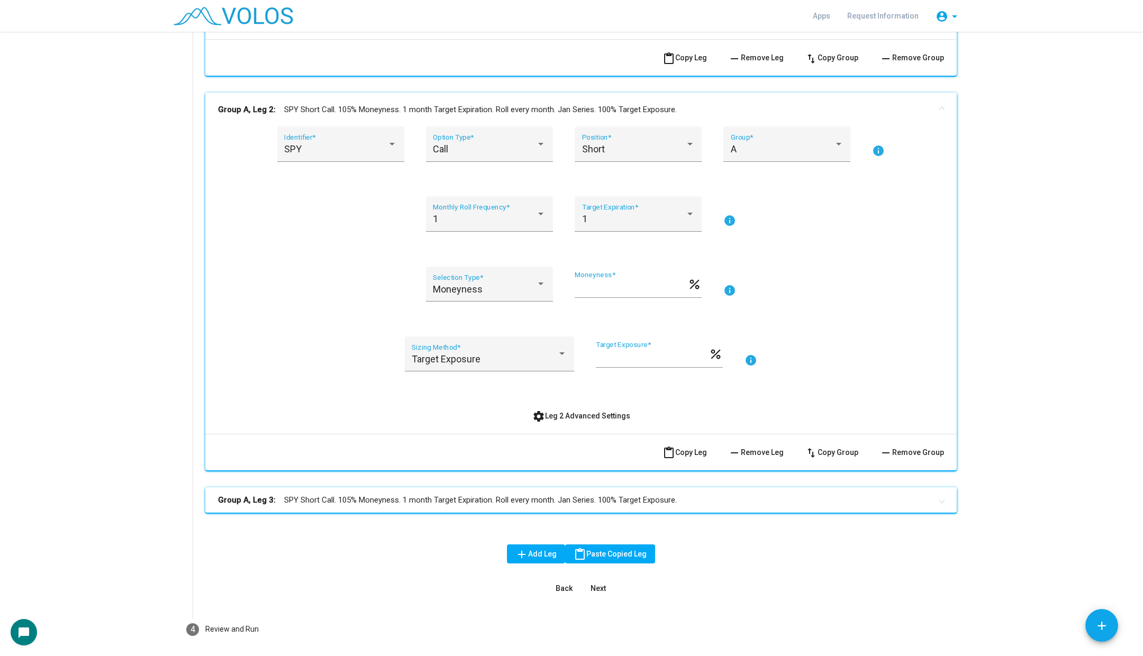
click at [554, 501] on mat-panel-title "Group A, Leg 3: SPY Short Call. 105% Moneyness. 1 month Target Expiration. Roll…" at bounding box center [574, 500] width 713 height 12
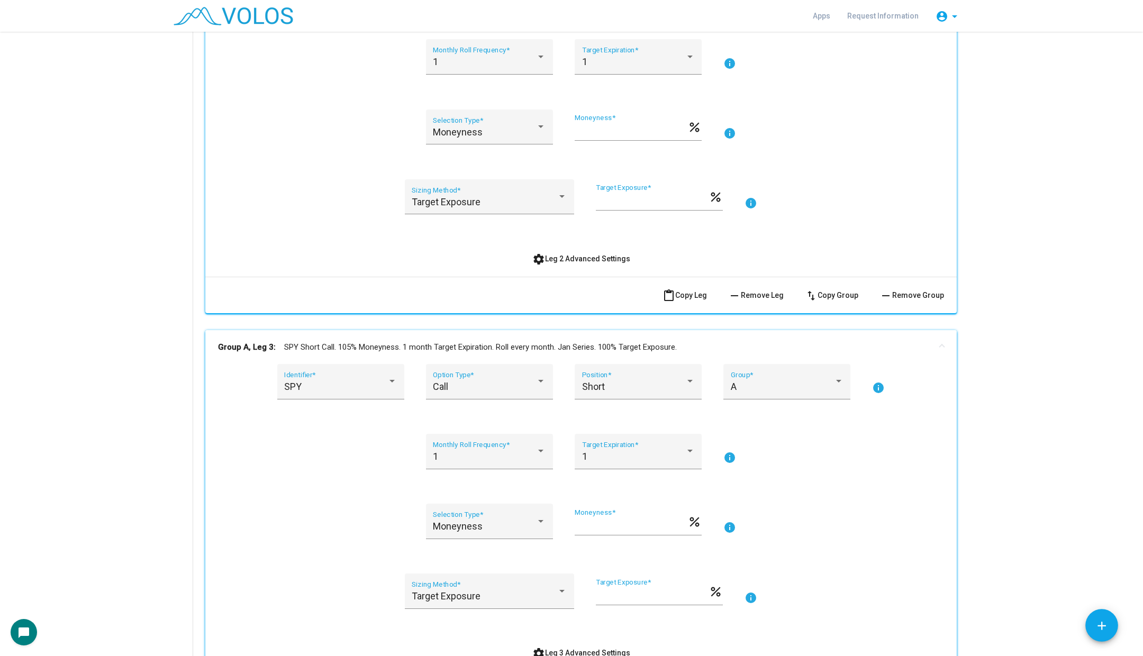
scroll to position [909, 0]
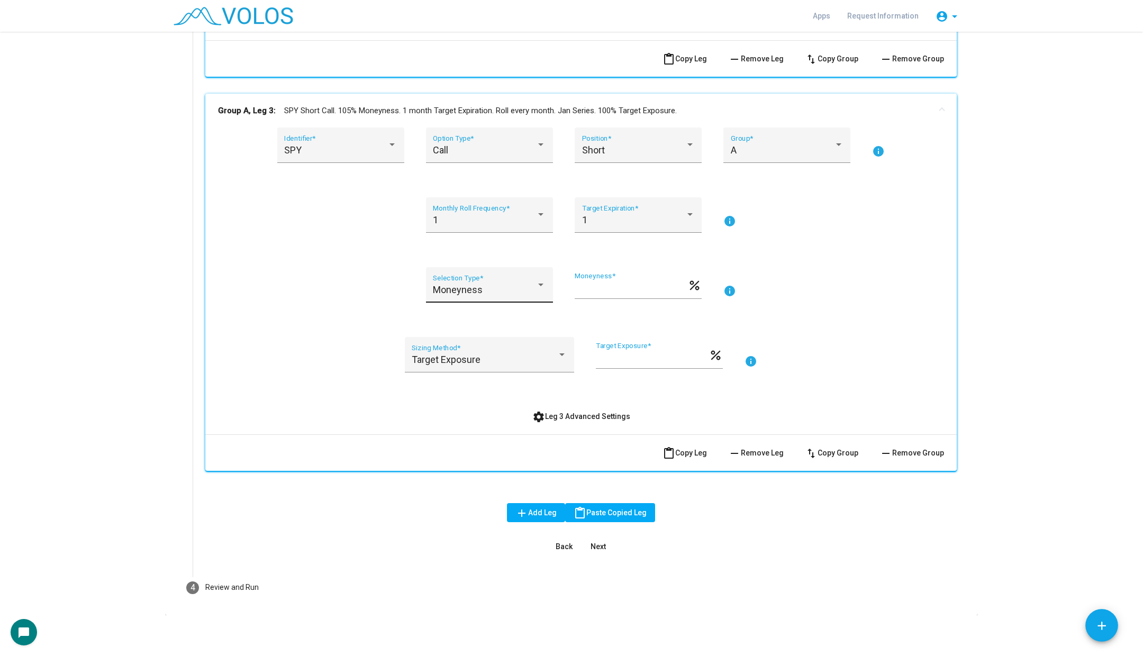
click at [454, 284] on span "Moneyness" at bounding box center [458, 289] width 50 height 11
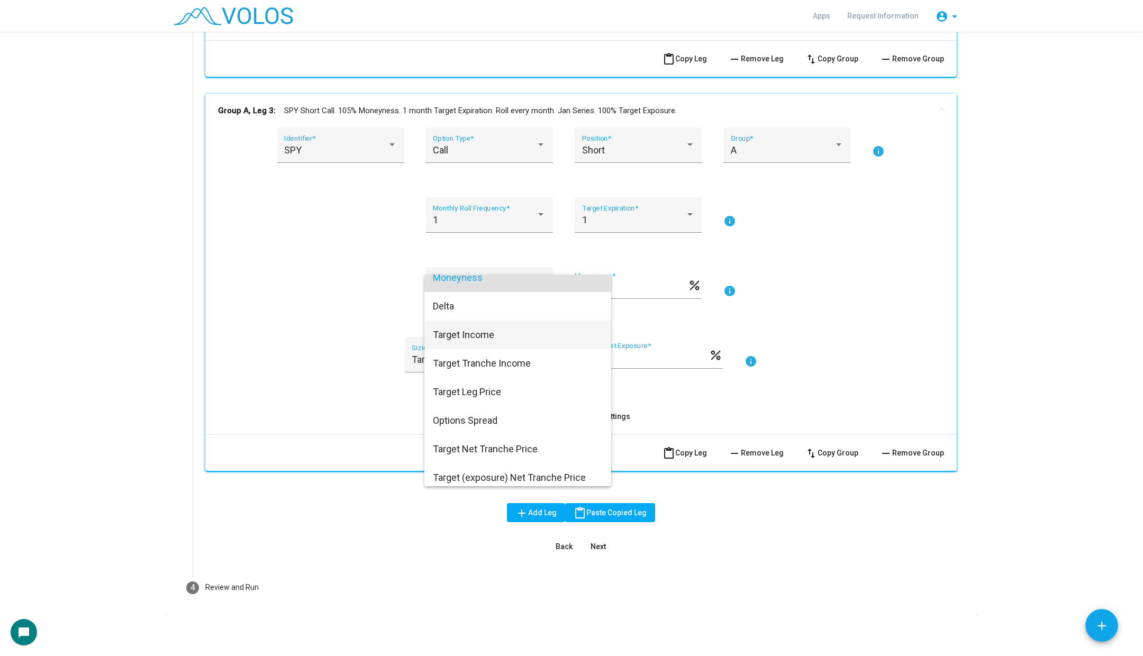
scroll to position [14, 0]
click at [377, 369] on div at bounding box center [571, 328] width 1143 height 656
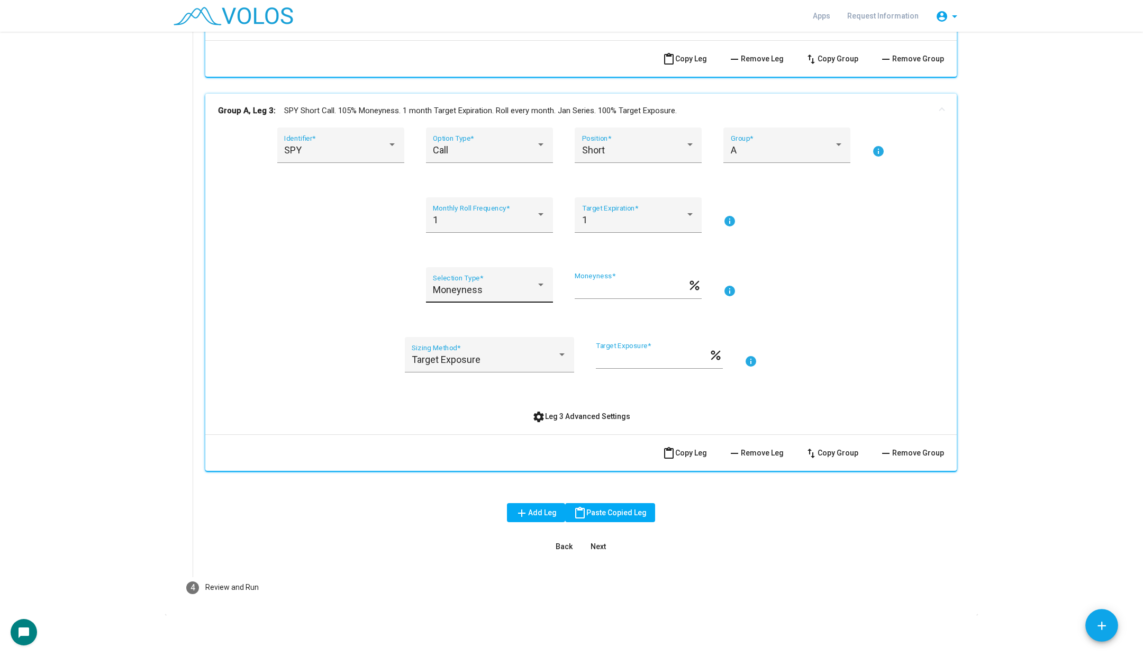
click at [490, 294] on div "Moneyness Selection Type *" at bounding box center [489, 288] width 113 height 28
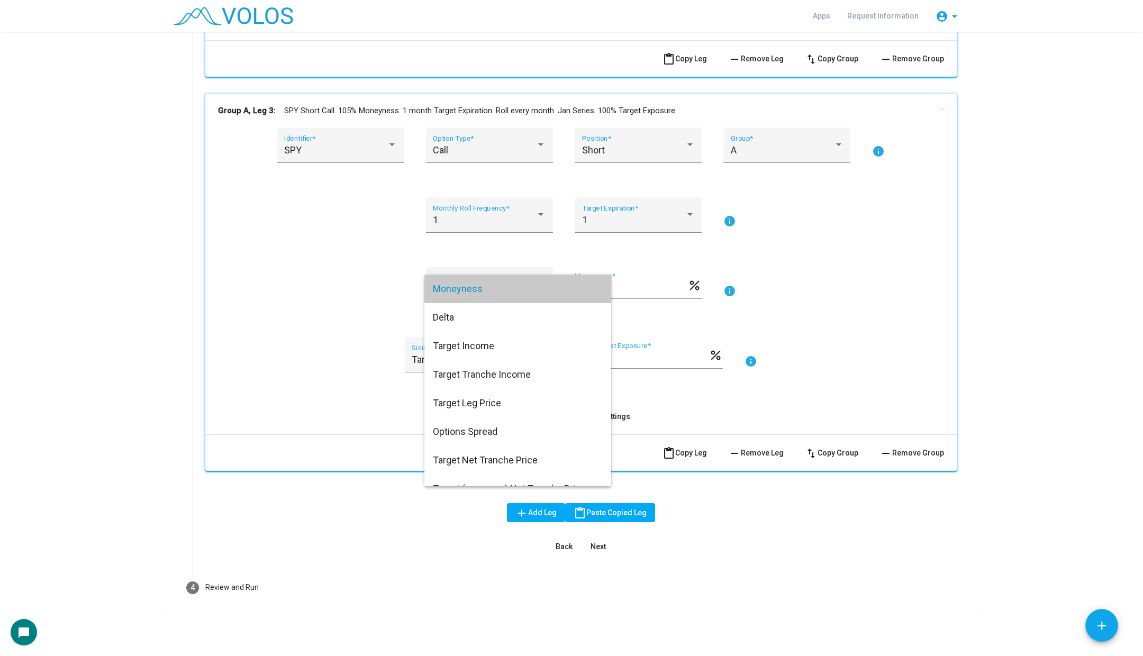
click at [490, 294] on span "Moneyness" at bounding box center [518, 289] width 170 height 29
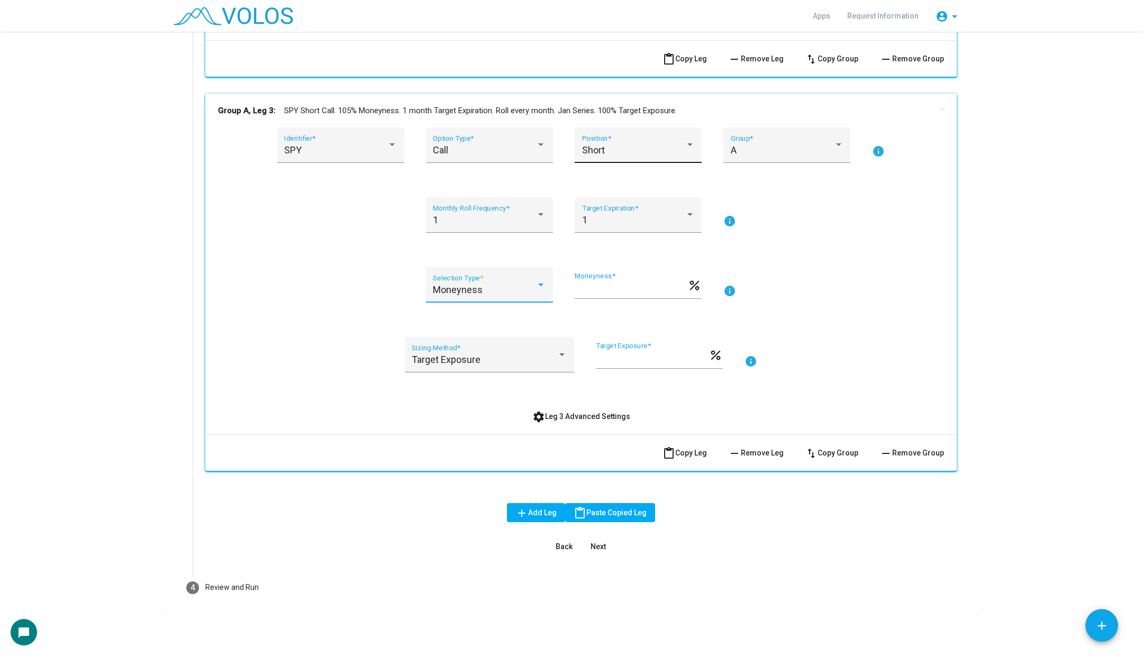
click at [583, 148] on span "Short" at bounding box center [593, 149] width 23 height 11
click at [497, 138] on div at bounding box center [571, 328] width 1143 height 656
click at [495, 146] on div "Call" at bounding box center [484, 150] width 103 height 11
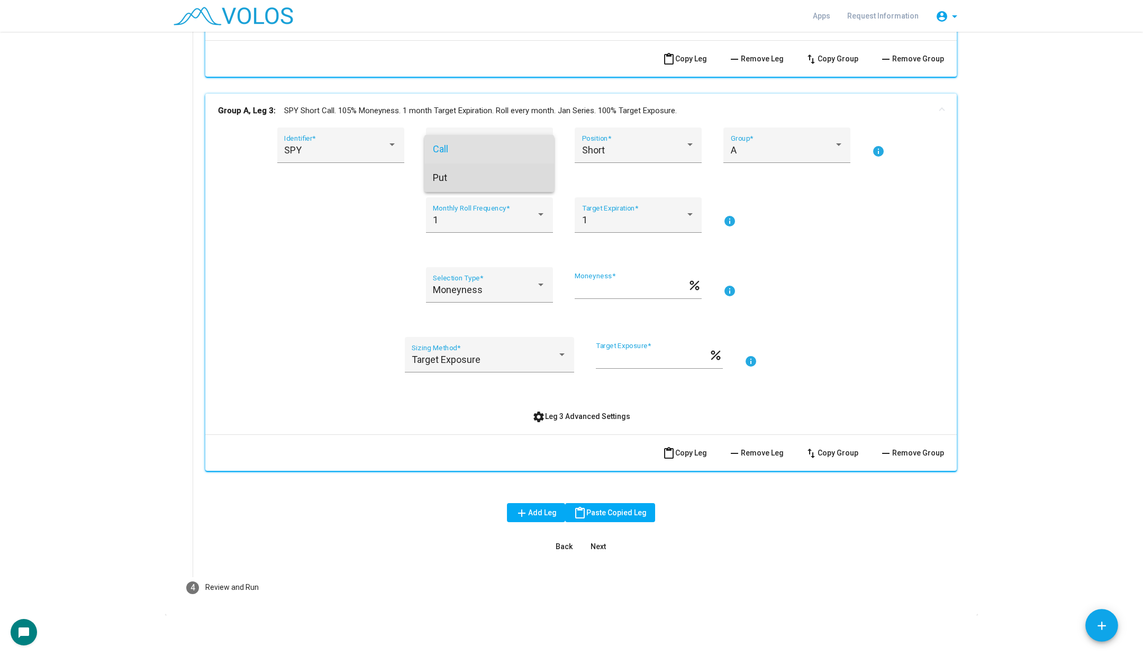
click at [511, 177] on span "Put" at bounding box center [489, 178] width 113 height 29
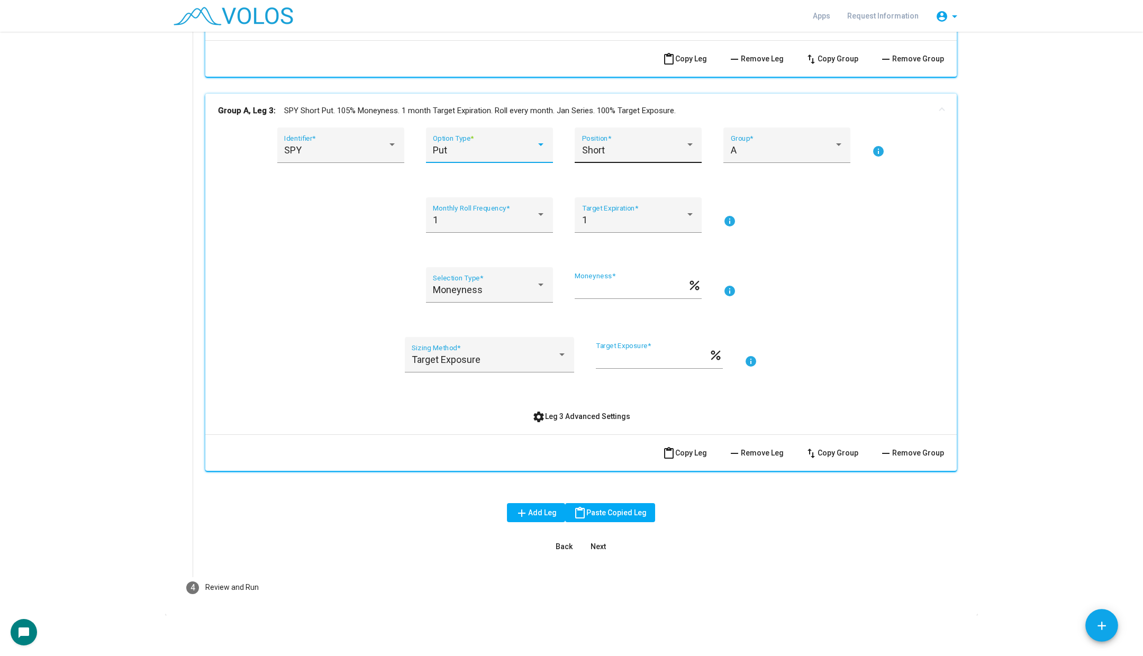
click at [643, 148] on div "Short" at bounding box center [633, 150] width 103 height 11
click at [645, 116] on span "Long" at bounding box center [638, 120] width 113 height 29
click at [821, 148] on div "A" at bounding box center [782, 150] width 103 height 11
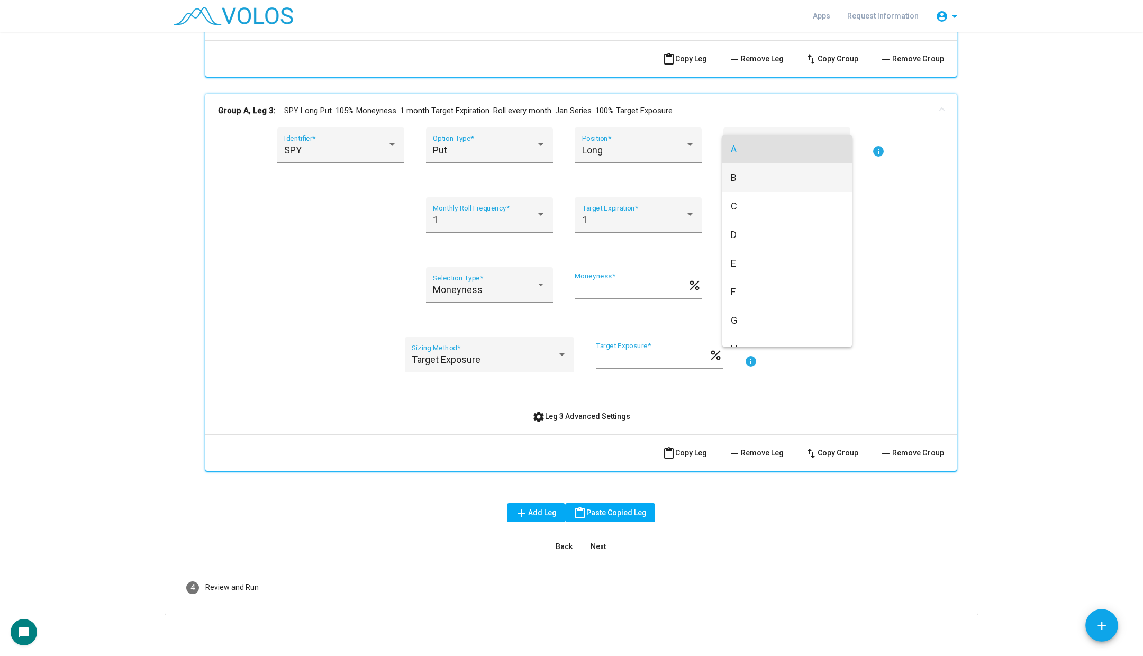
click at [814, 171] on span "B" at bounding box center [787, 178] width 113 height 29
click at [521, 287] on div "Moneyness" at bounding box center [484, 290] width 103 height 11
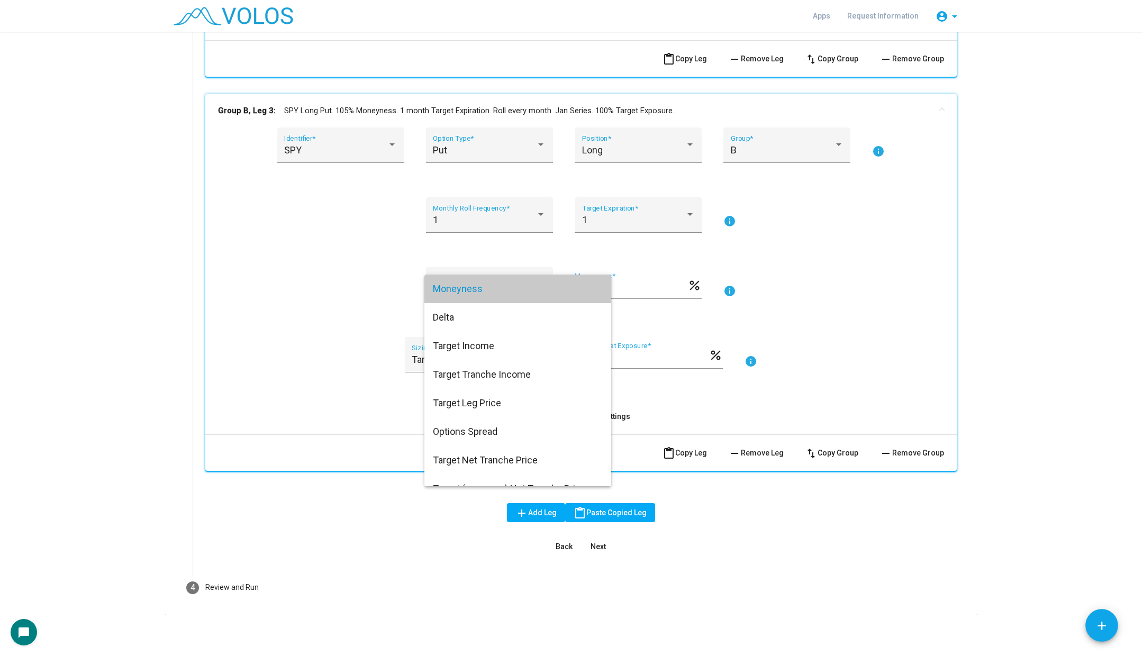
click at [521, 288] on span "Moneyness" at bounding box center [518, 289] width 170 height 29
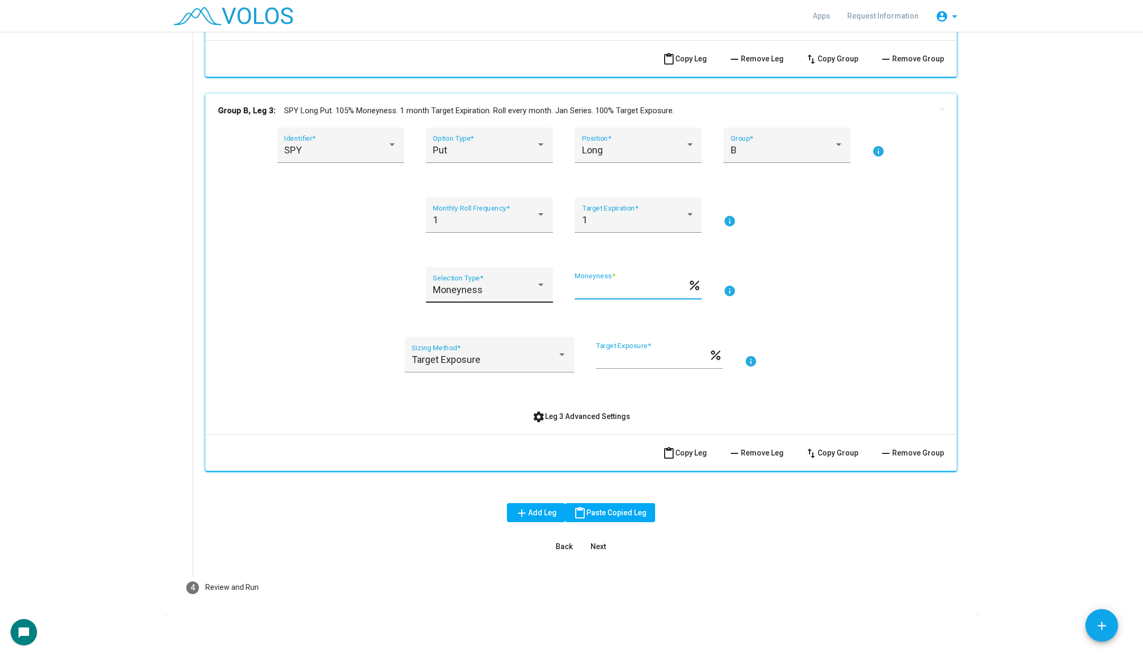
drag, startPoint x: 602, startPoint y: 288, endPoint x: 526, endPoint y: 288, distance: 76.2
click at [526, 288] on div "Moneyness Selection Type * *** Moneyness * percent info" at bounding box center [581, 291] width 726 height 48
type input "**"
click at [820, 251] on div "SPY Identifier * Put Option Type * Long Position * B Group * info 1 Monthly Rol…" at bounding box center [581, 277] width 726 height 298
click at [500, 358] on div "Target Exposure" at bounding box center [485, 360] width 146 height 11
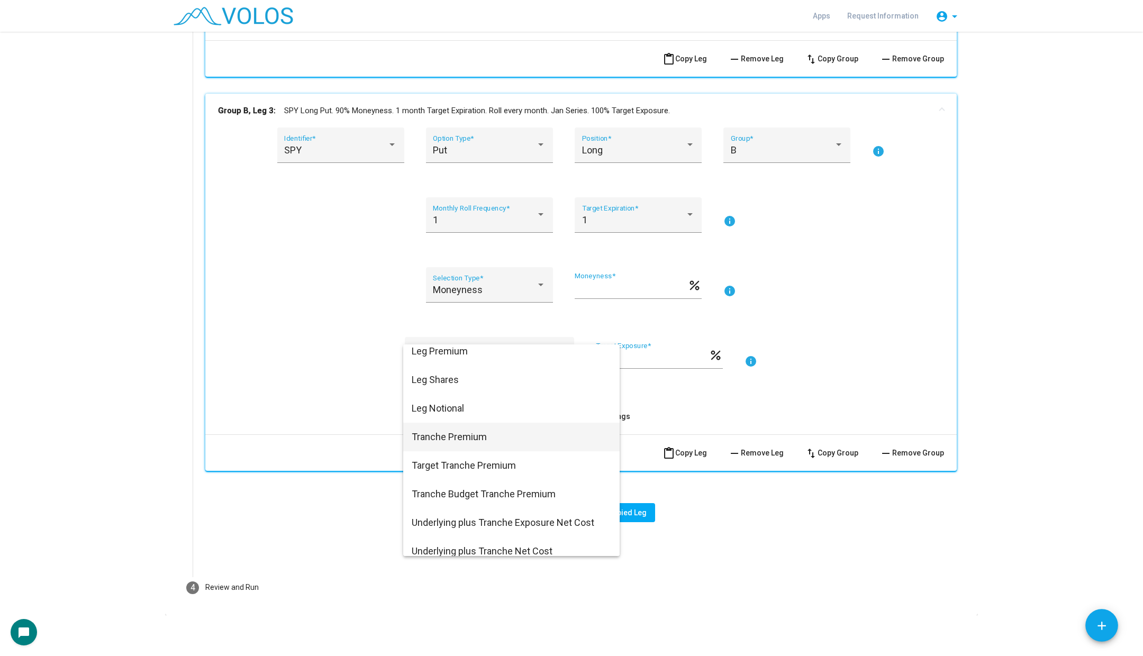
scroll to position [352, 0]
click at [475, 435] on span "Tranche Premium" at bounding box center [512, 435] width 200 height 29
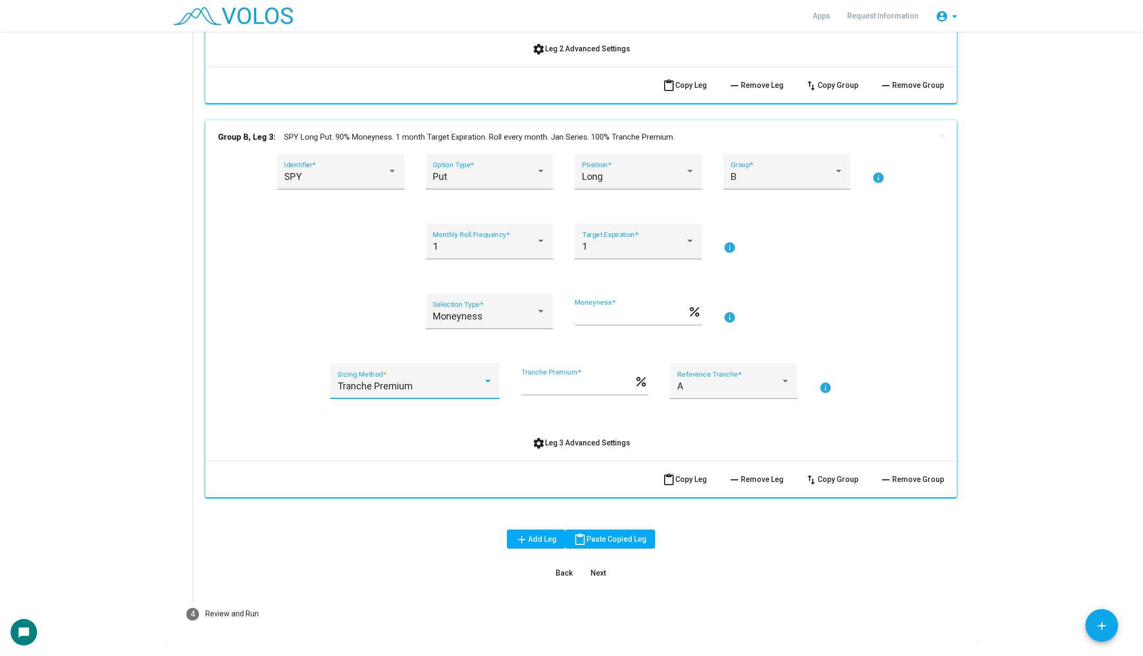
scroll to position [876, 0]
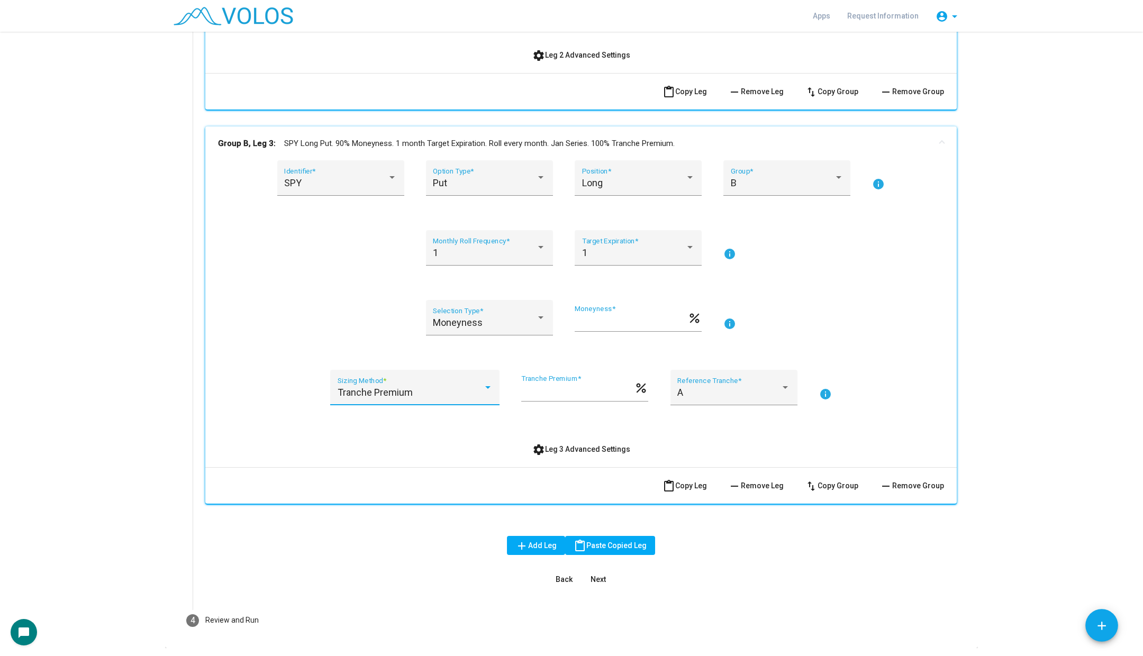
click at [555, 395] on input "***" at bounding box center [577, 392] width 113 height 11
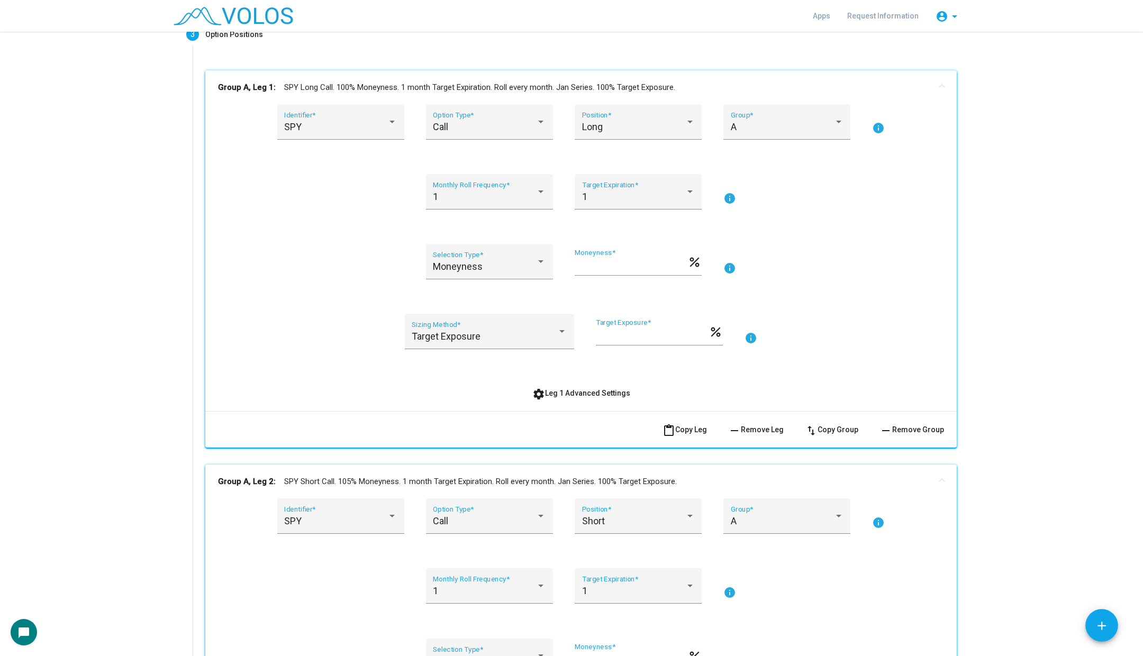
scroll to position [141, 0]
click at [490, 194] on div "1" at bounding box center [484, 199] width 103 height 11
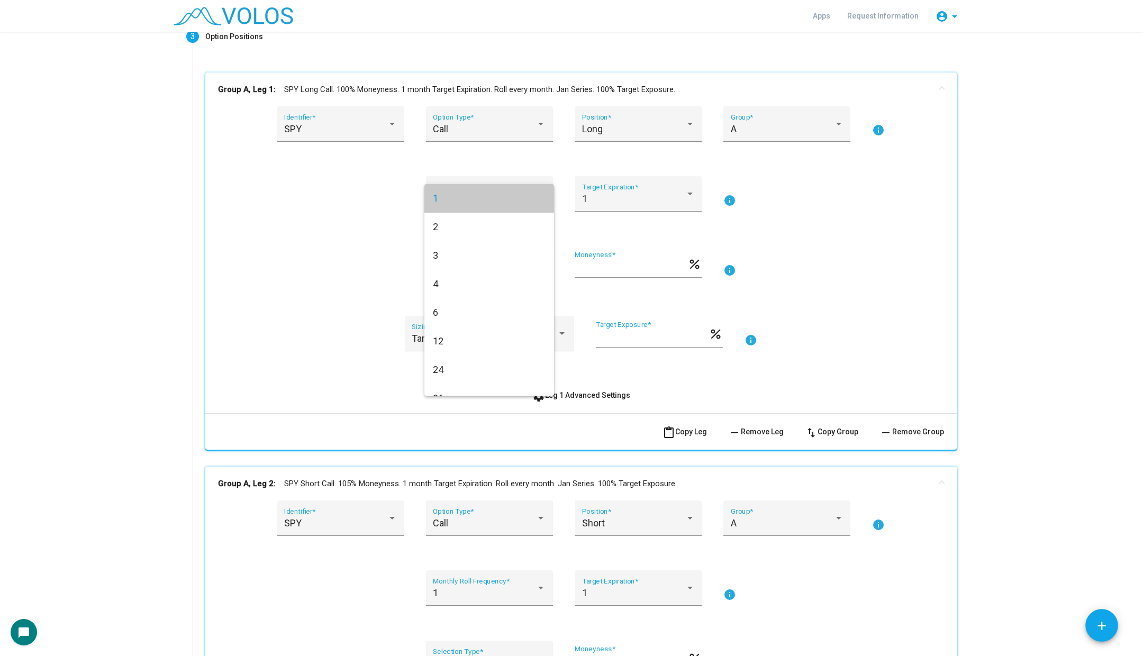
click at [490, 194] on span "1" at bounding box center [489, 198] width 113 height 29
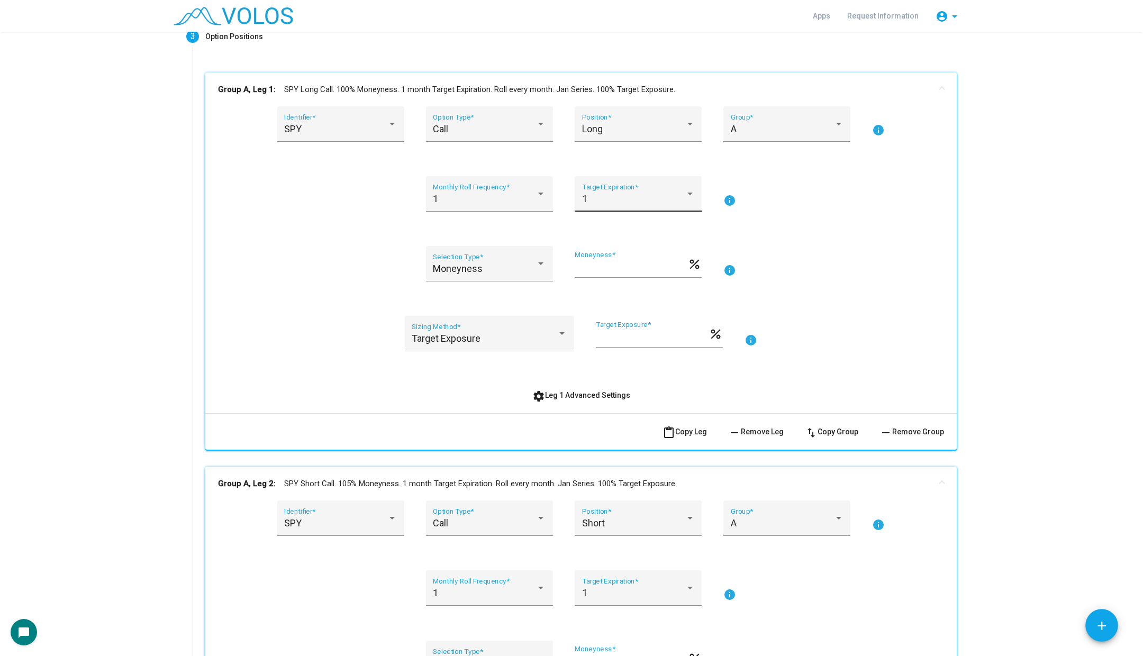
click at [645, 190] on div "1 Target Expiration *" at bounding box center [638, 198] width 113 height 28
click at [626, 253] on span "3" at bounding box center [638, 255] width 113 height 29
click at [488, 269] on div "Moneyness" at bounding box center [484, 269] width 103 height 11
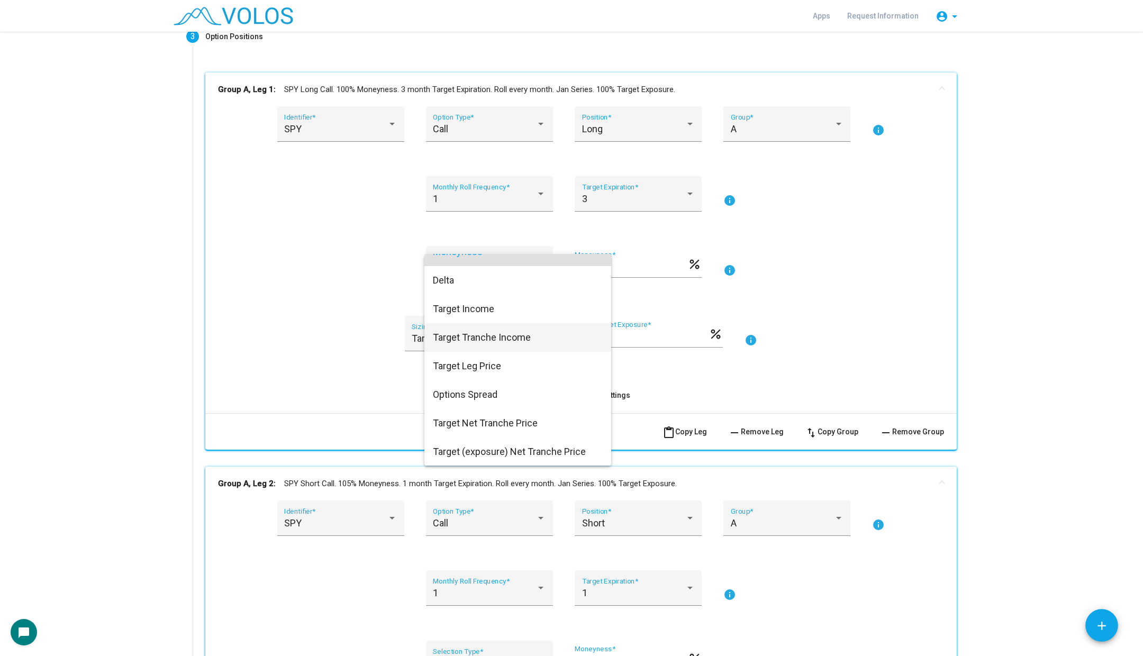
scroll to position [0, 0]
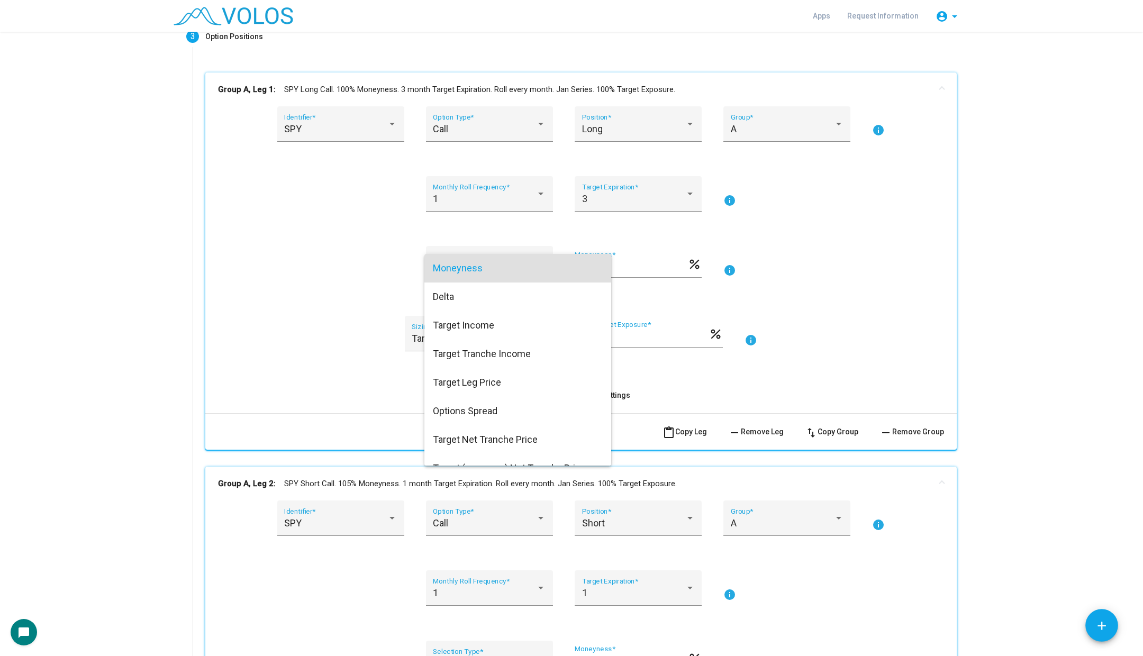
click at [381, 323] on div at bounding box center [571, 328] width 1143 height 656
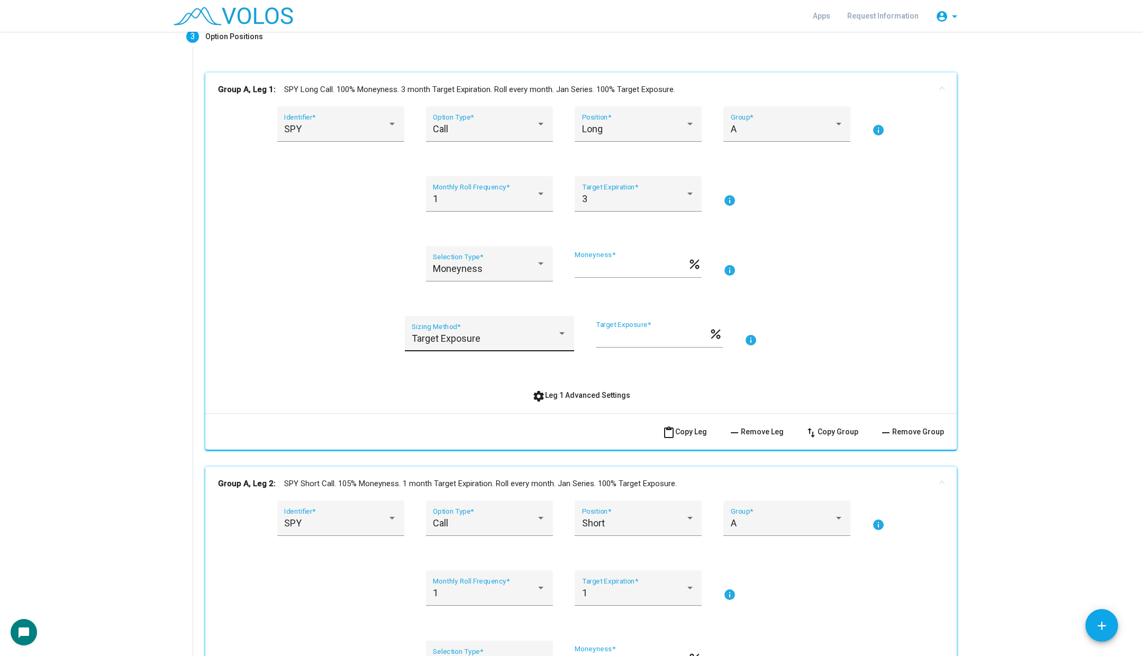
click at [437, 327] on div "Target Exposure Sizing Method *" at bounding box center [489, 337] width 155 height 28
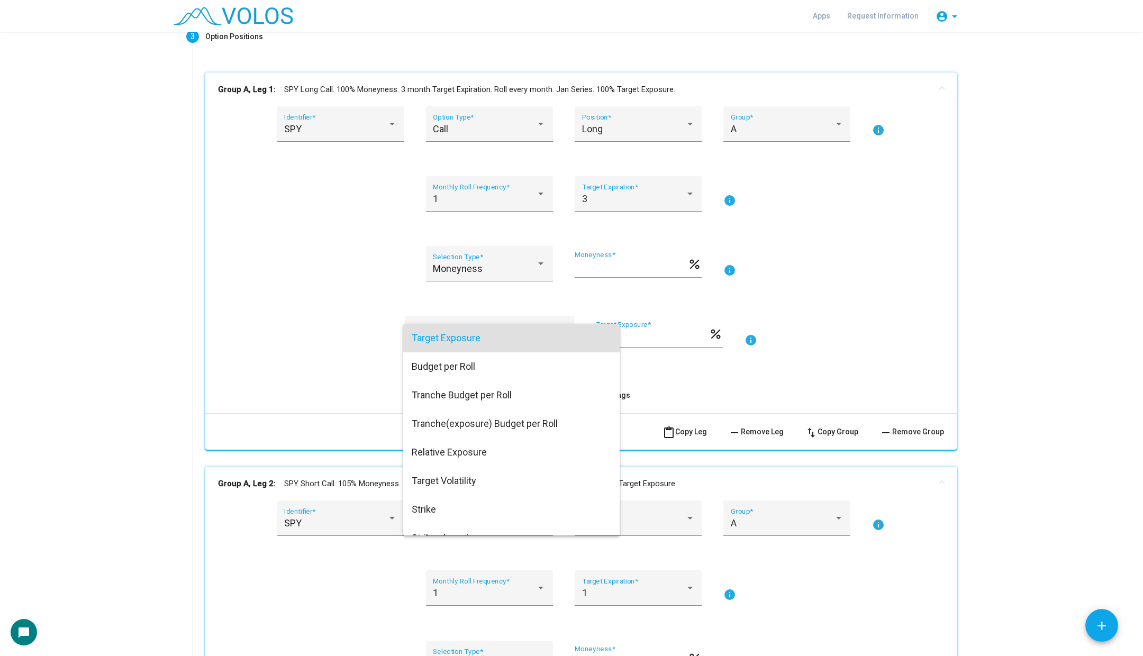
click at [352, 323] on div at bounding box center [571, 328] width 1143 height 656
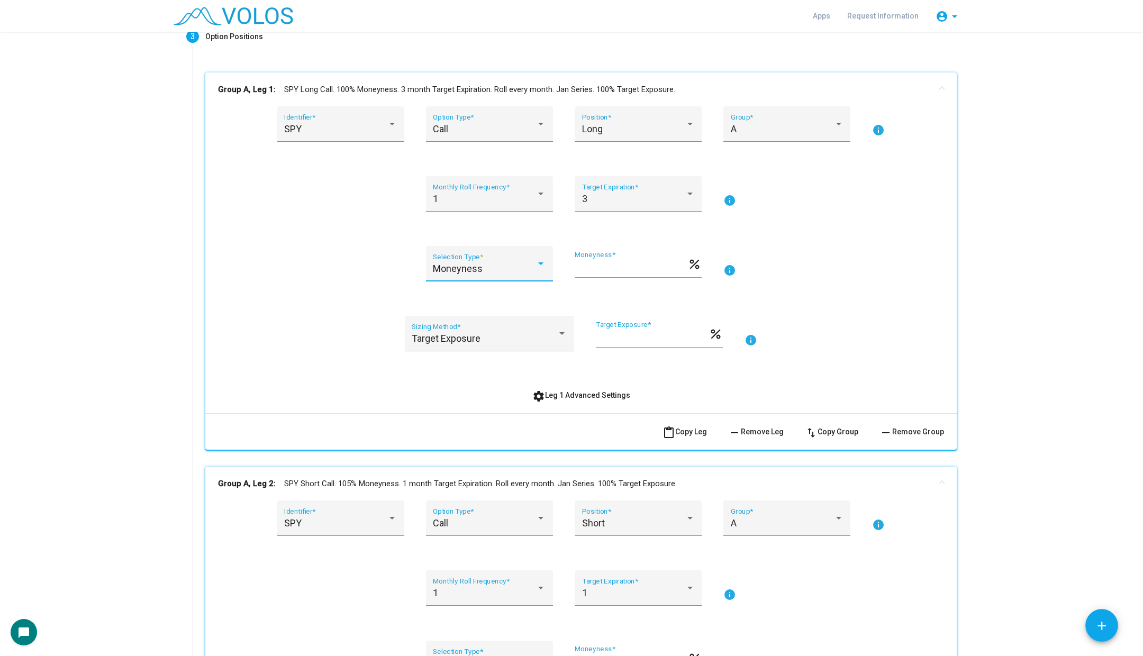
click at [454, 267] on span "Moneyness" at bounding box center [458, 268] width 50 height 11
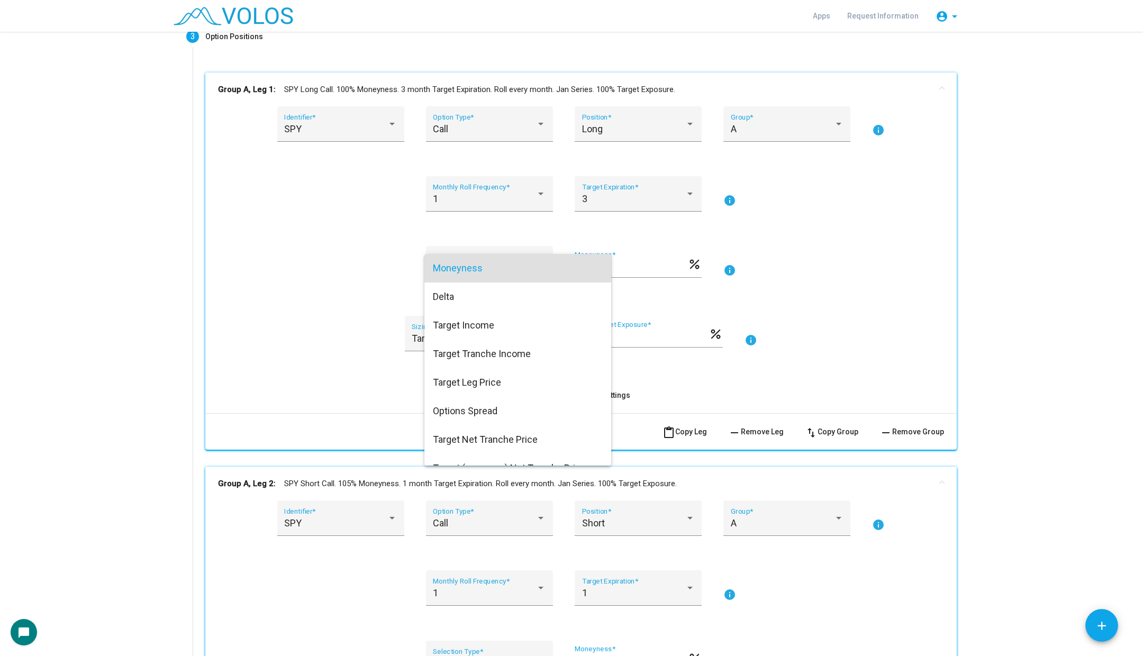
click at [310, 338] on div at bounding box center [571, 328] width 1143 height 656
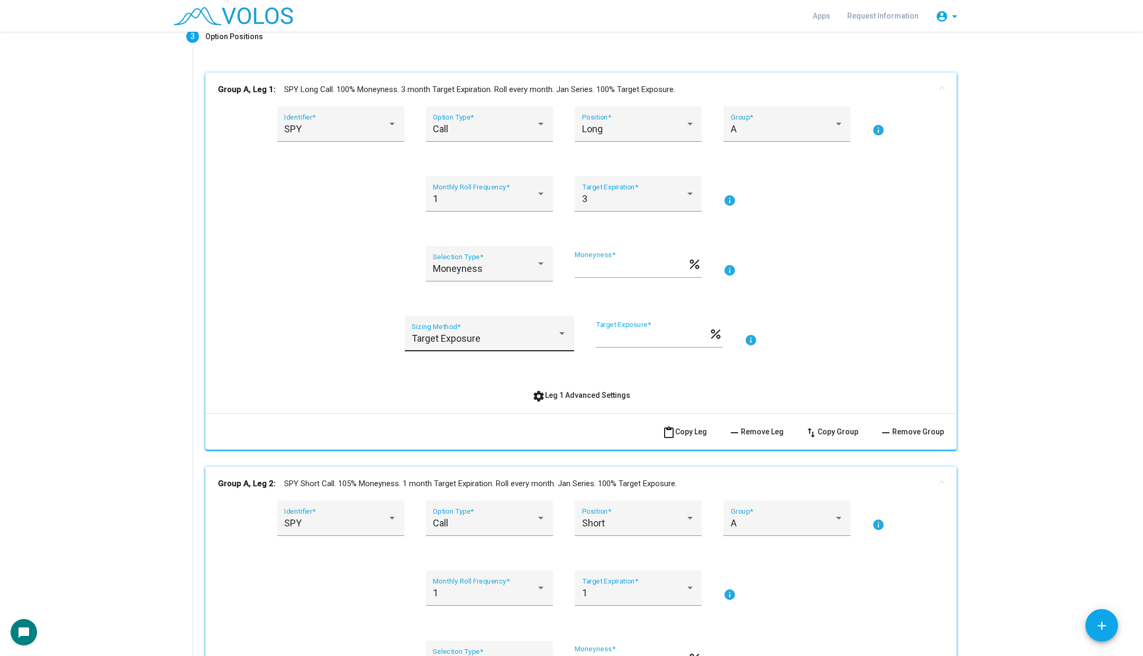
click at [438, 336] on span "Target Exposure" at bounding box center [446, 338] width 69 height 11
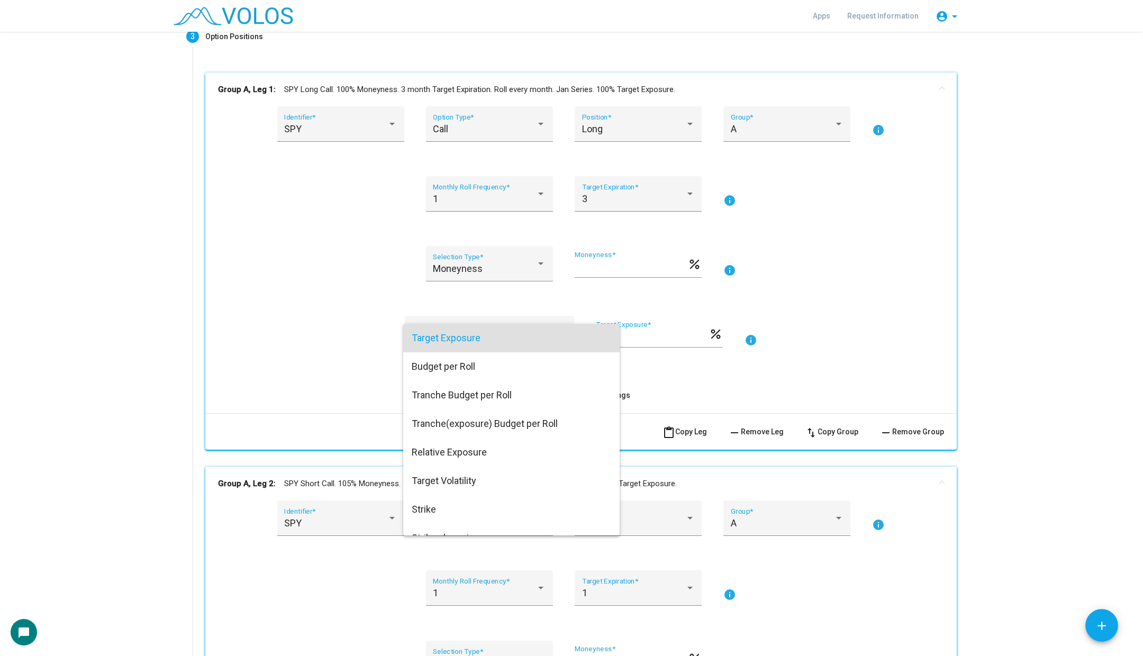
click at [356, 343] on div at bounding box center [571, 328] width 1143 height 656
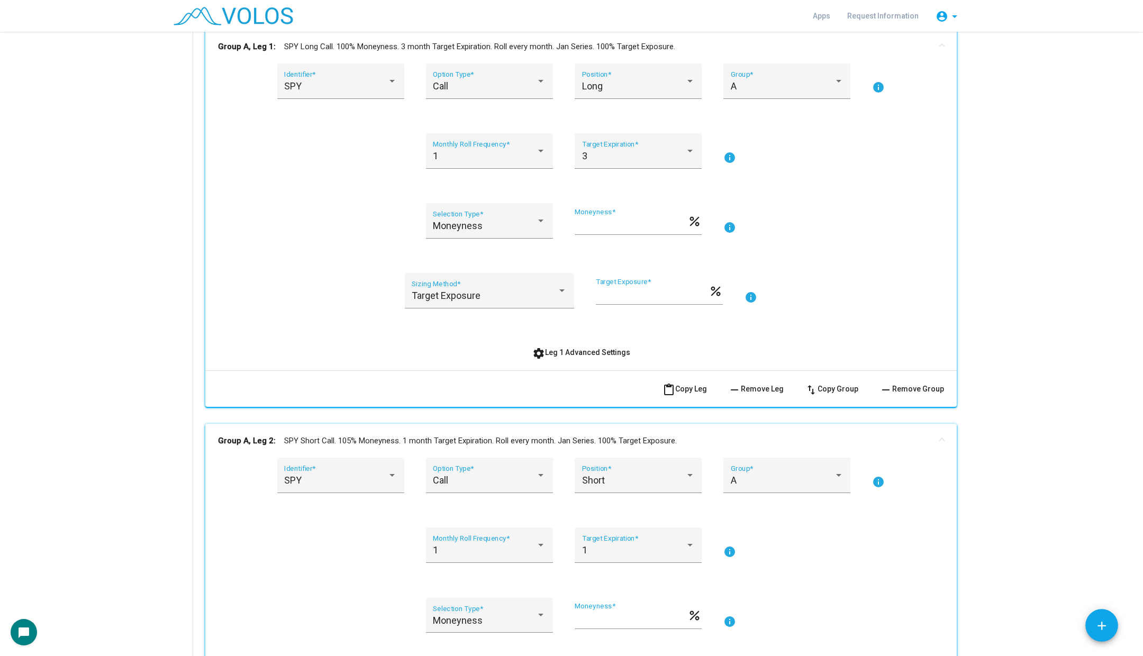
scroll to position [180, 0]
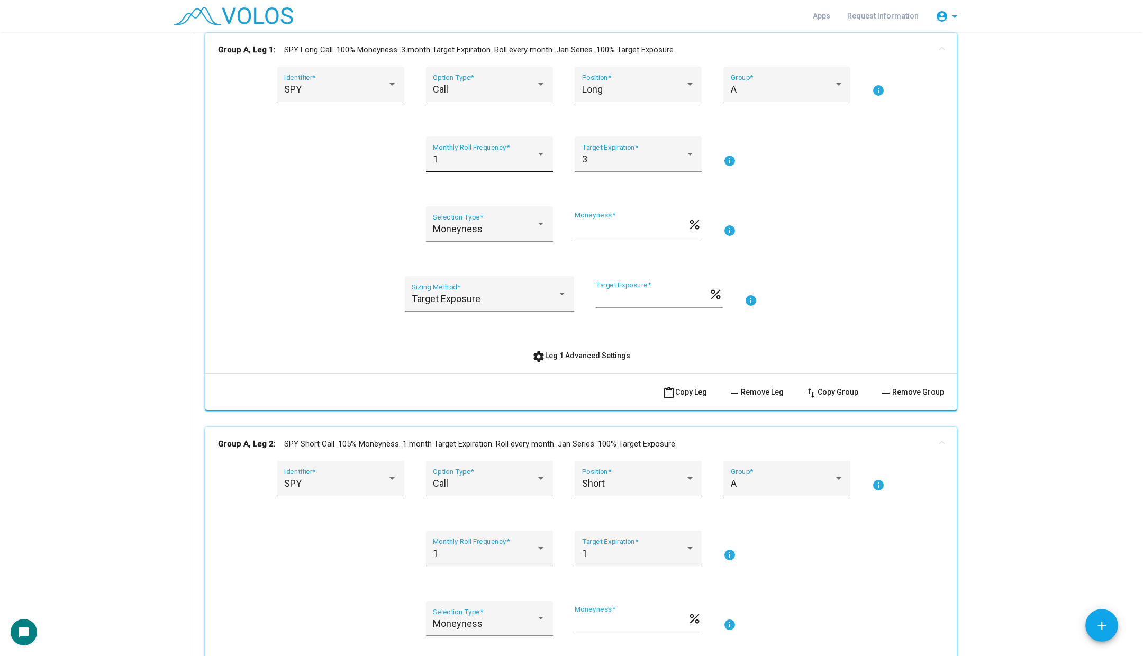
click at [506, 164] on div "1" at bounding box center [484, 159] width 103 height 11
click at [491, 216] on span "3" at bounding box center [489, 216] width 113 height 29
click at [553, 339] on div "SPY Identifier * Call Option Type * Long Position * A Group * info 3 Monthly Ro…" at bounding box center [581, 216] width 726 height 298
click at [549, 353] on span "settings Leg 1 Advanced Settings" at bounding box center [581, 355] width 98 height 8
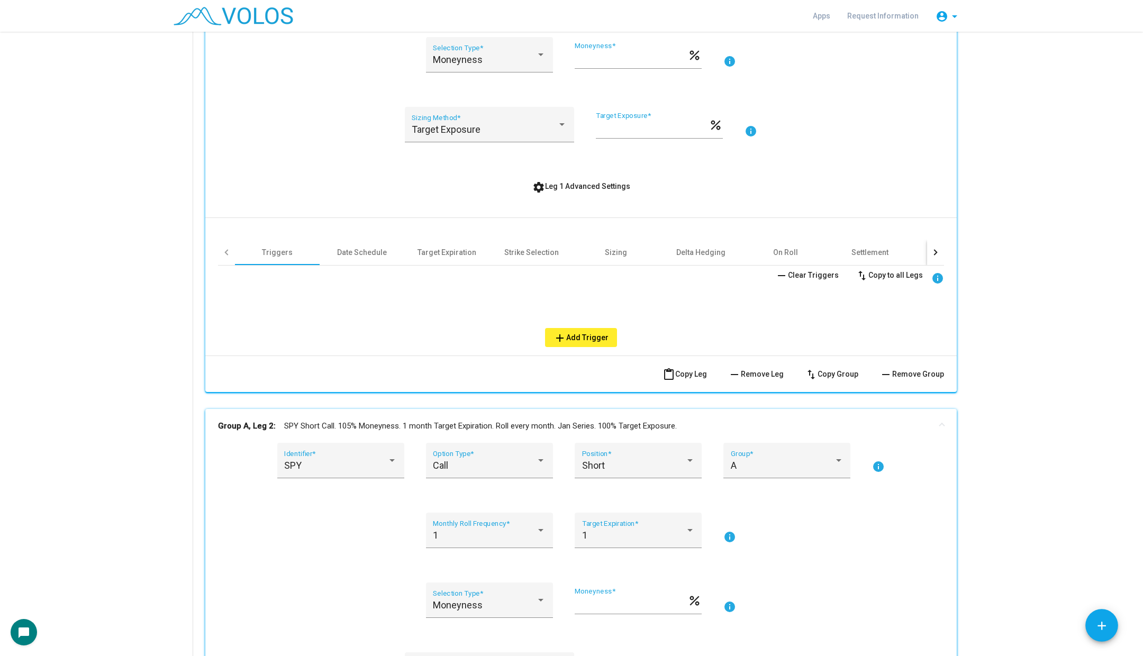
scroll to position [347, 0]
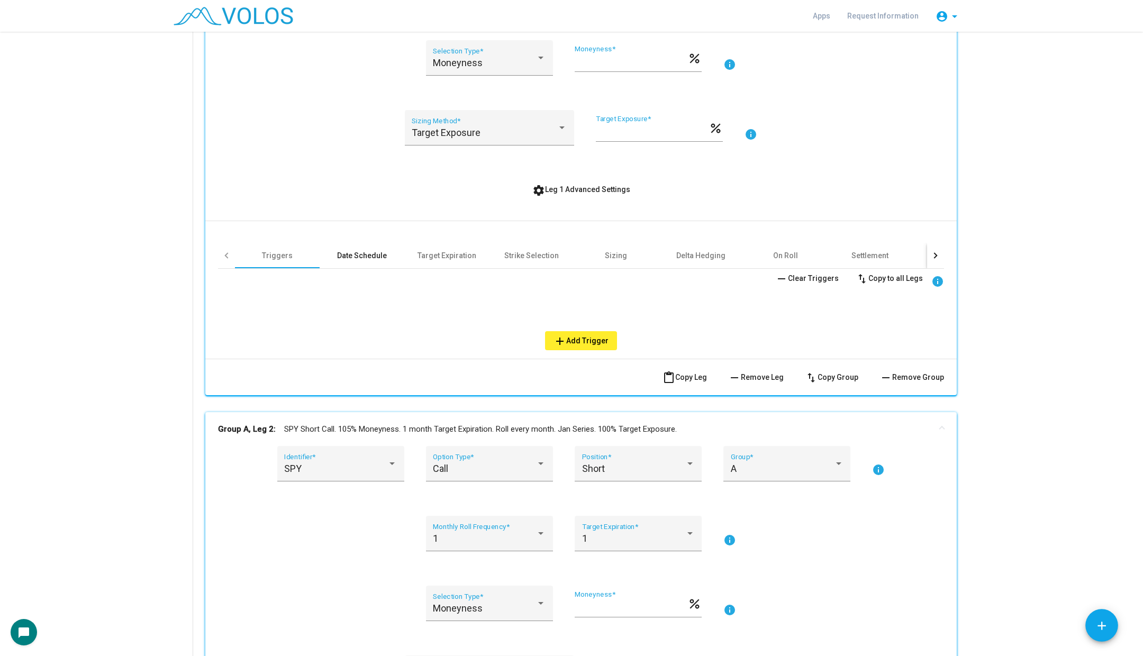
click at [355, 252] on div "Date Schedule" at bounding box center [362, 255] width 50 height 11
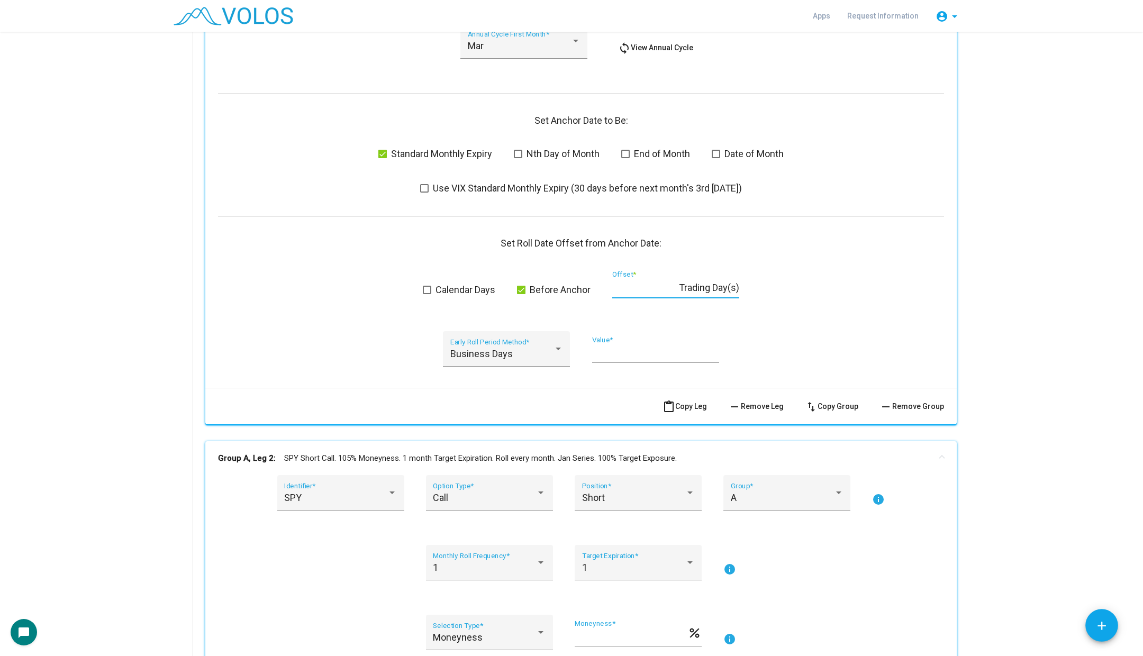
scroll to position [0, 0]
drag, startPoint x: 653, startPoint y: 290, endPoint x: 604, endPoint y: 290, distance: 48.2
click at [604, 290] on div "Calendar Days Before Anchor * Offset * Trading Day(s)" at bounding box center [581, 290] width 726 height 39
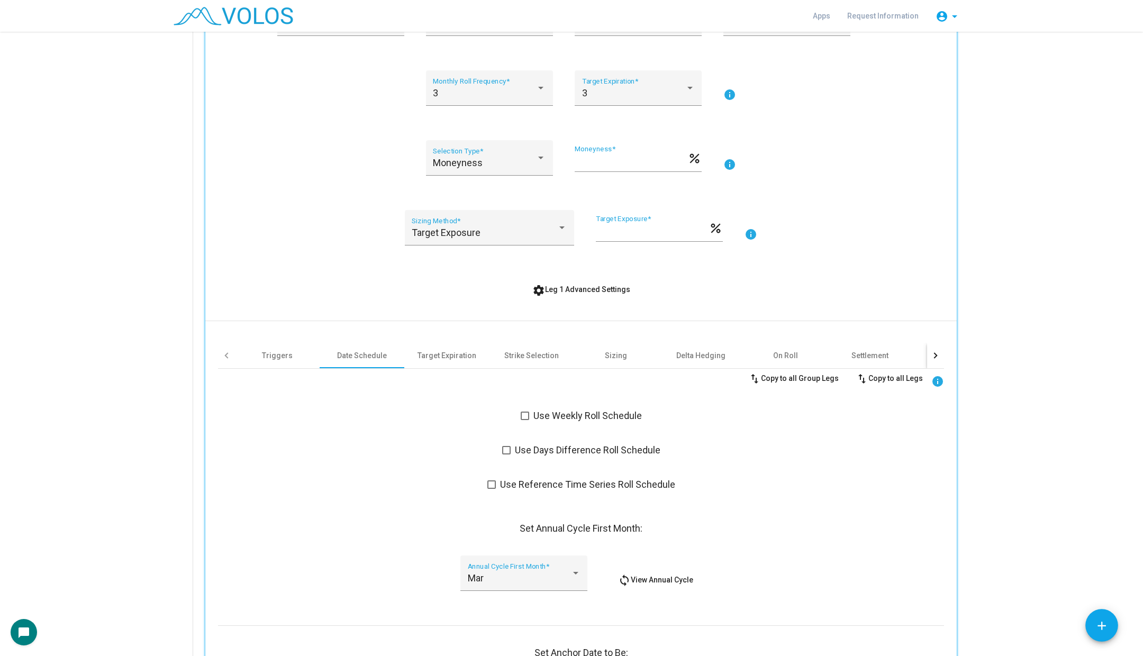
scroll to position [224, 0]
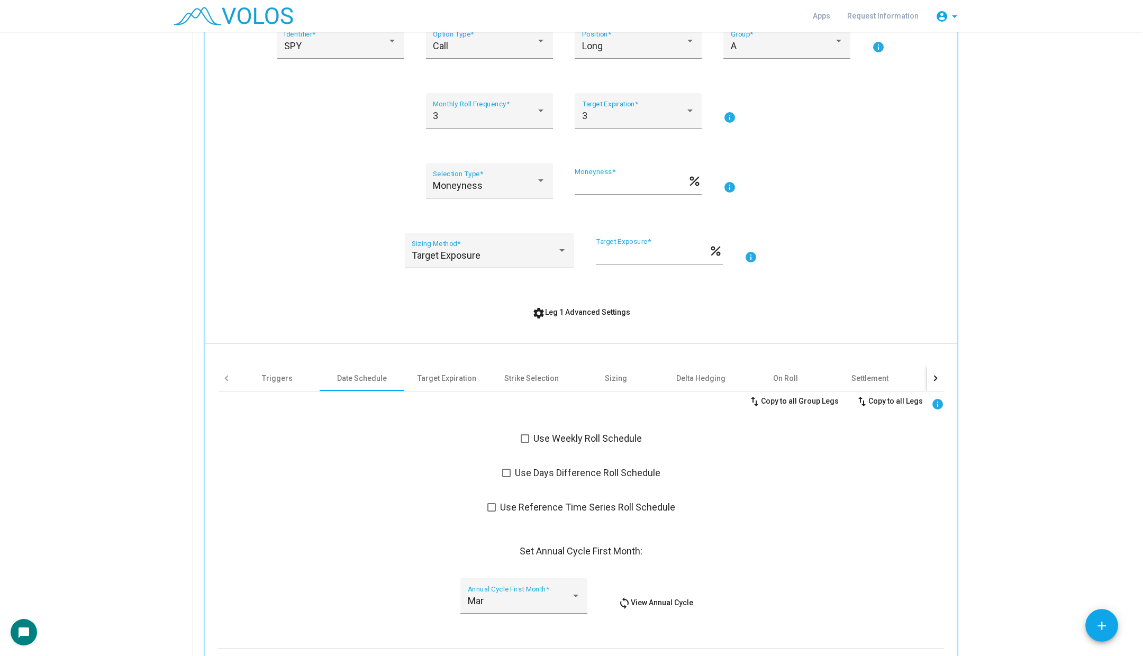
type input "*"
click at [526, 438] on span at bounding box center [525, 438] width 8 height 8
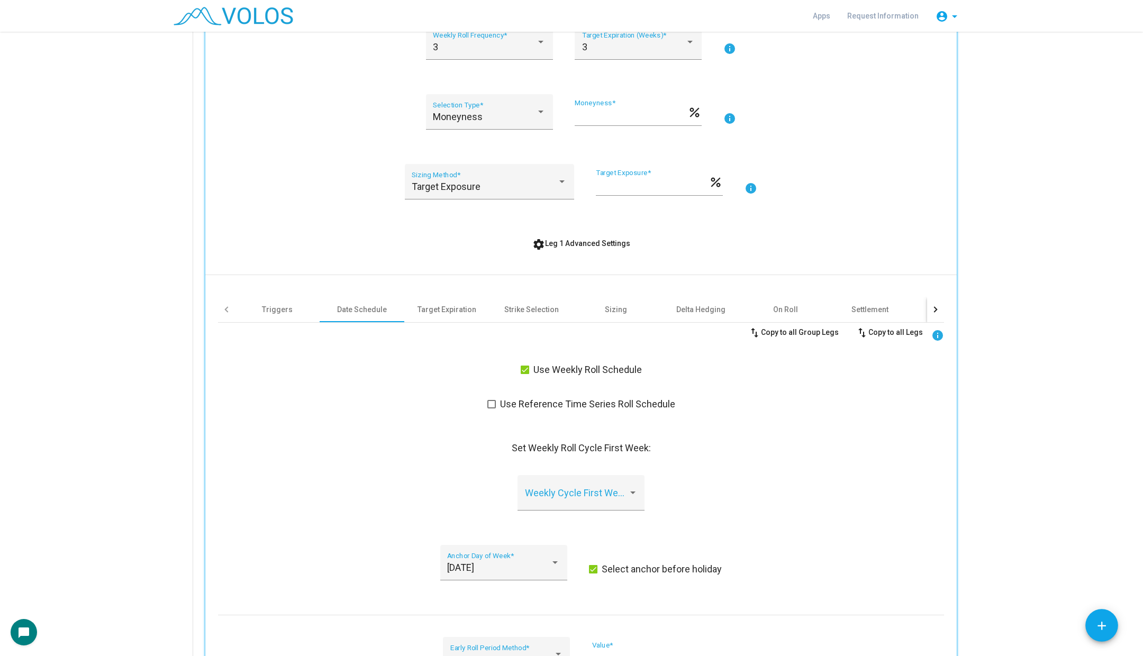
scroll to position [297, 0]
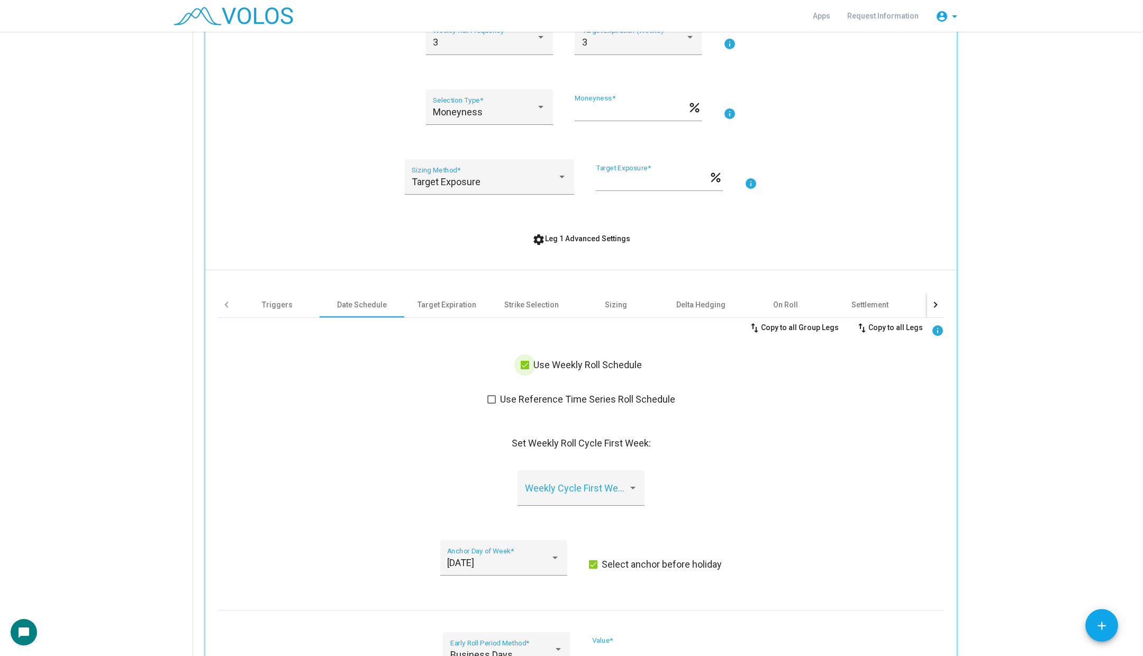
click at [581, 360] on span "Use Weekly Roll Schedule" at bounding box center [587, 365] width 108 height 13
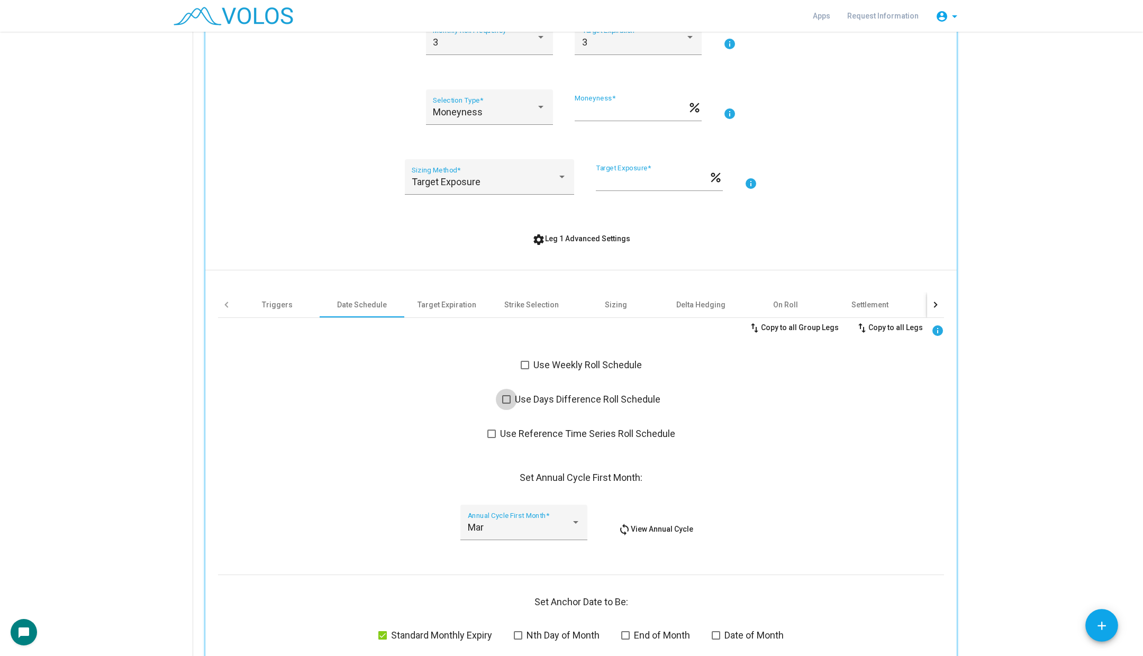
click at [504, 401] on span at bounding box center [506, 399] width 8 height 8
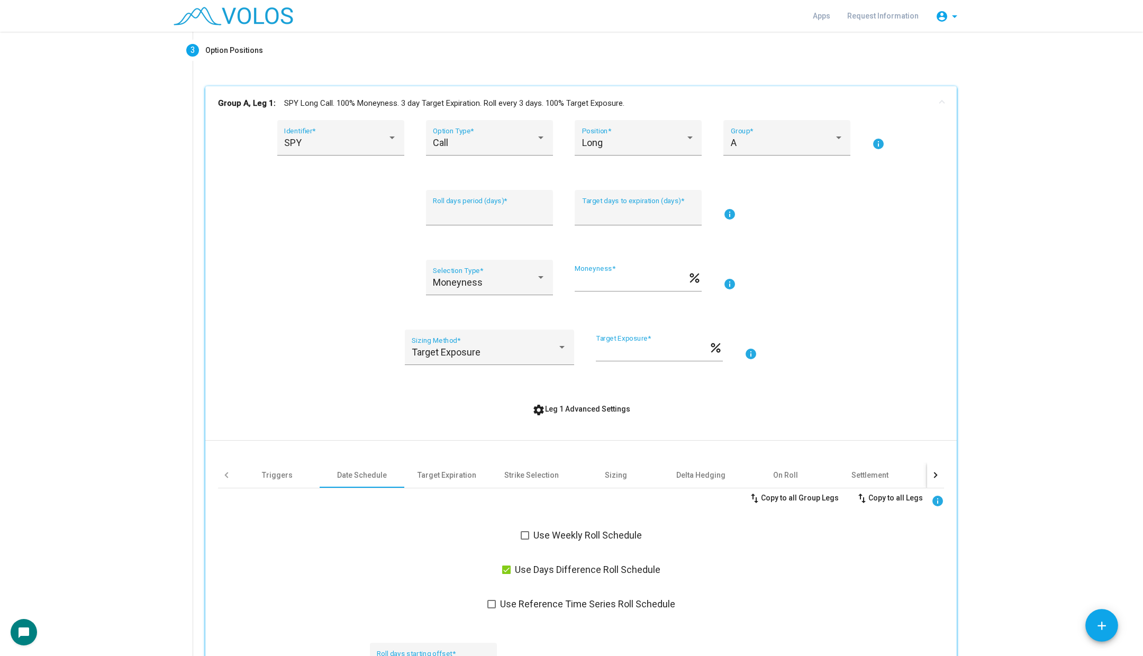
scroll to position [117, 0]
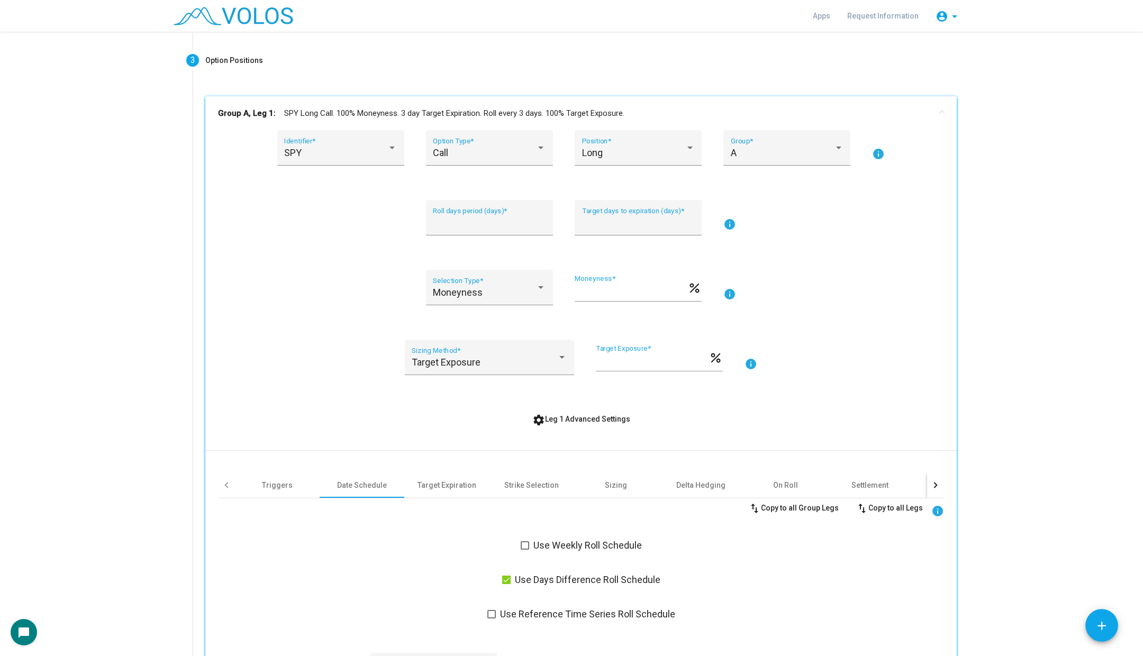
click at [482, 184] on div "SPY Identifier * Call Option Type * Long Position * A Group * info * Roll days …" at bounding box center [581, 450] width 726 height 641
click at [471, 218] on input "*" at bounding box center [489, 223] width 113 height 11
type input "*"
click at [608, 228] on input "*" at bounding box center [638, 223] width 113 height 11
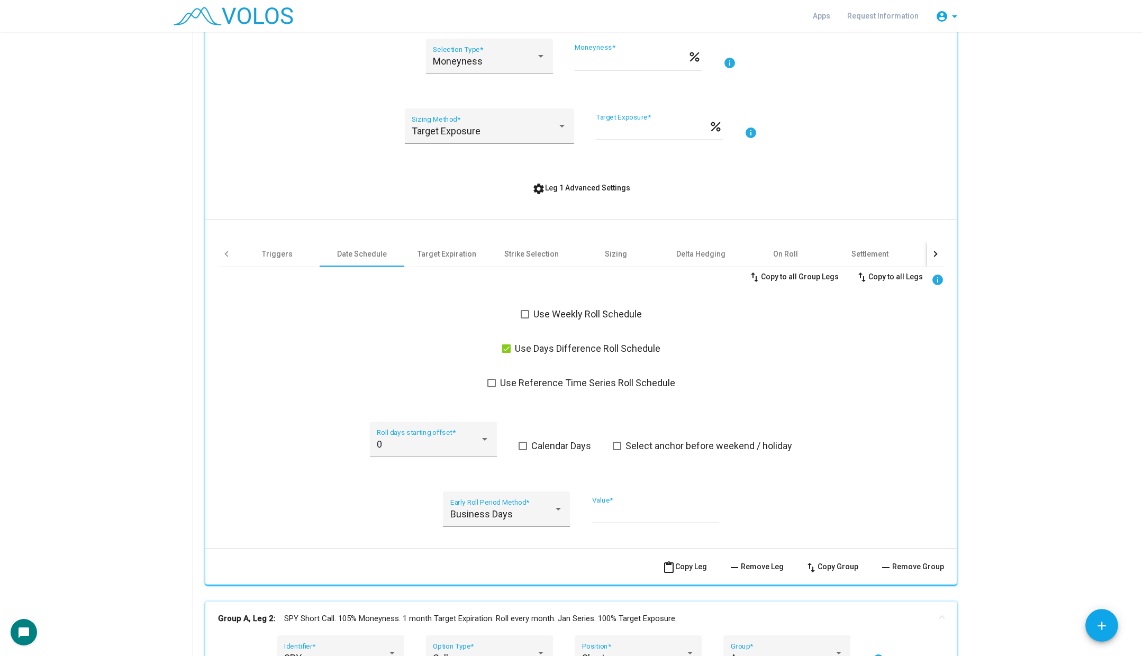
scroll to position [387, 0]
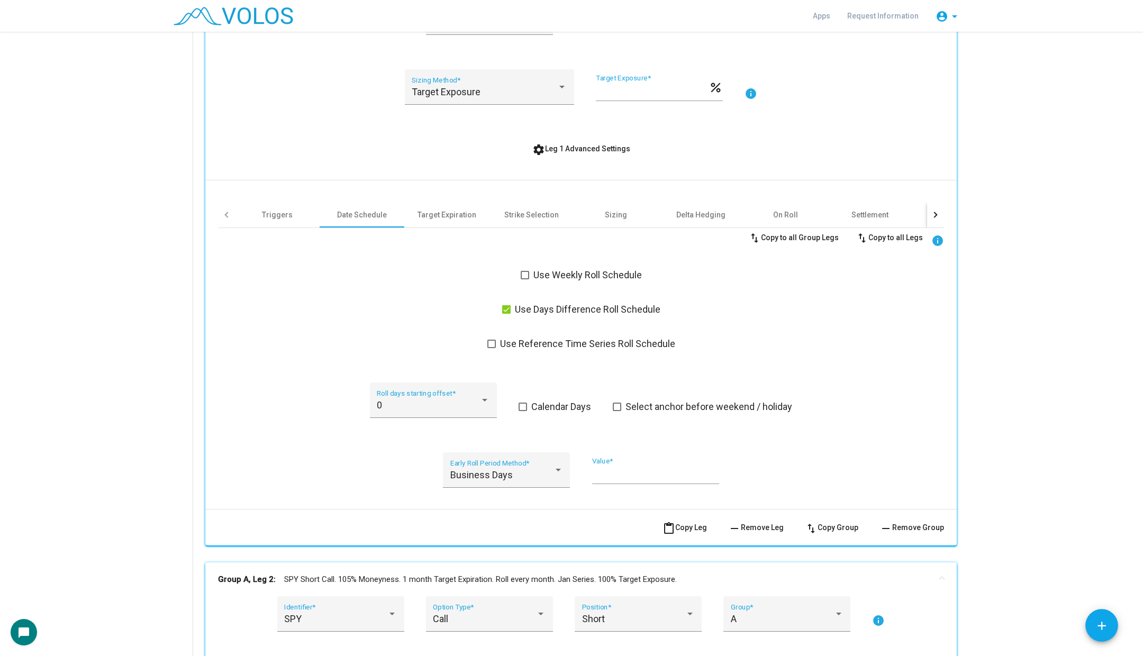
type input "*"
click at [542, 310] on span "Use Days Difference Roll Schedule" at bounding box center [588, 309] width 146 height 13
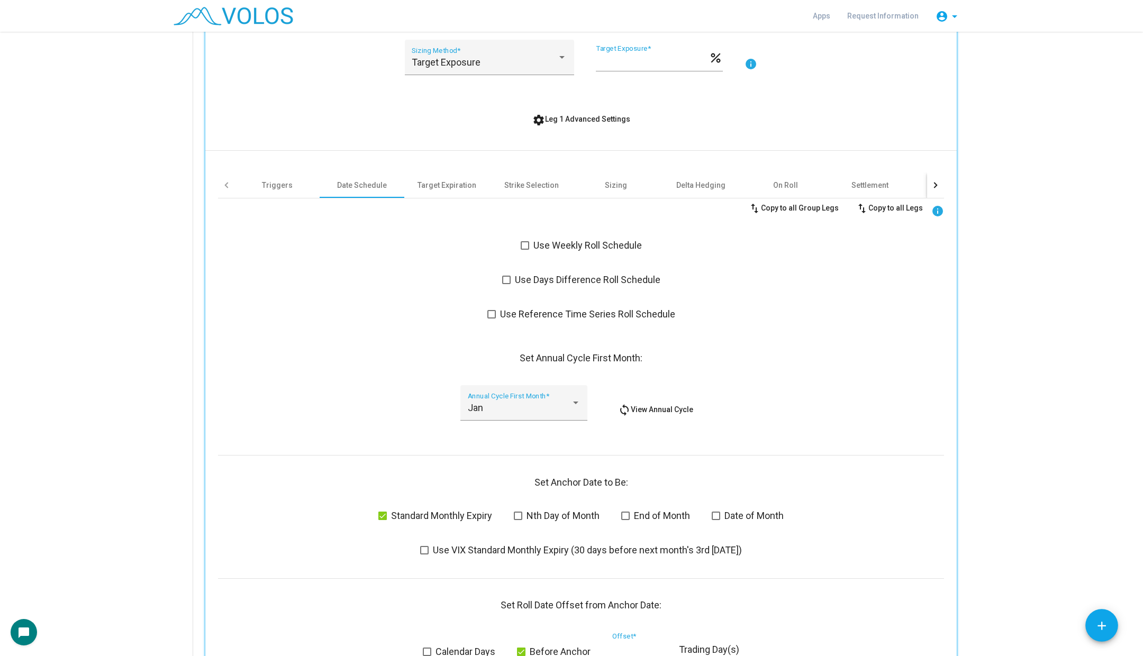
scroll to position [423, 0]
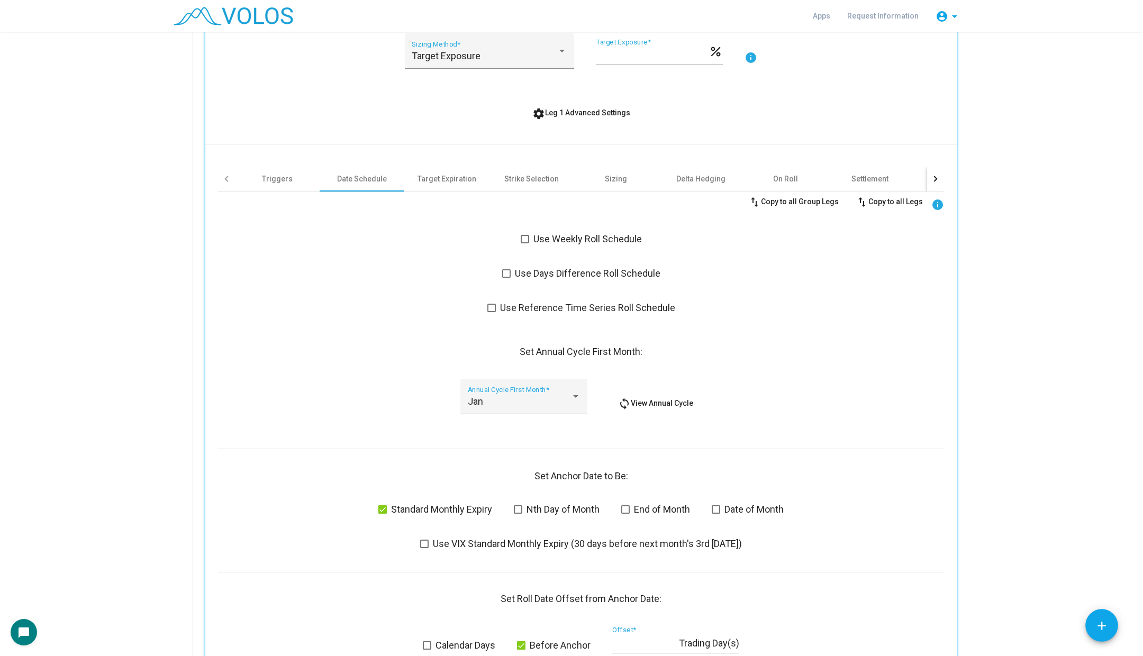
click at [542, 307] on span "Use Reference Time Series Roll Schedule" at bounding box center [587, 308] width 175 height 13
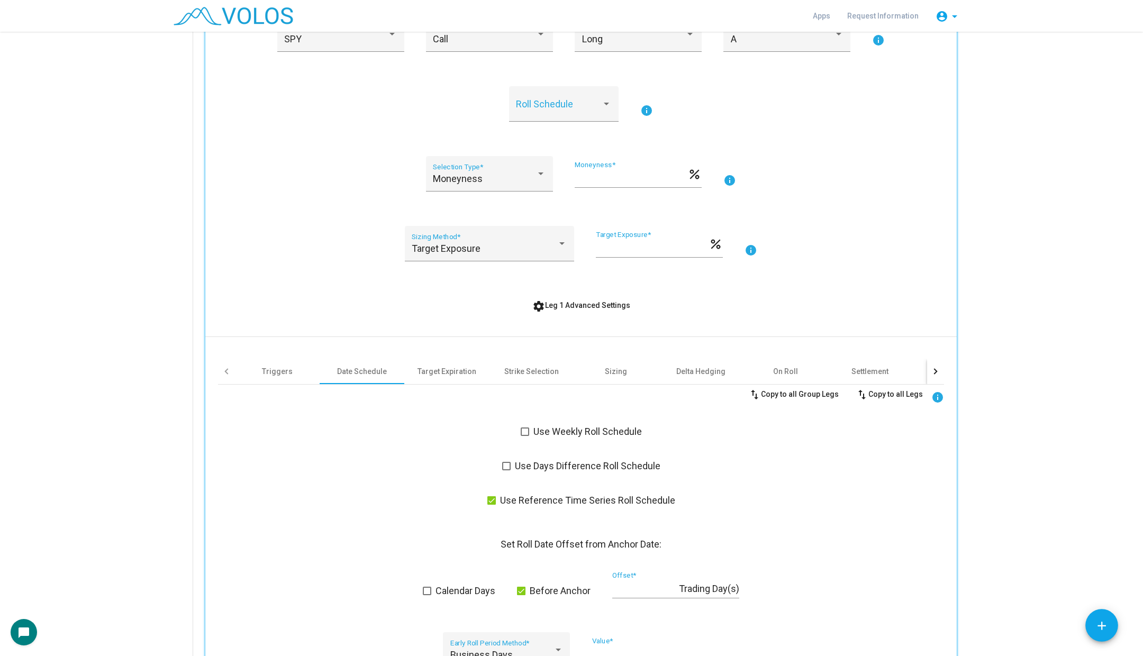
scroll to position [156, 0]
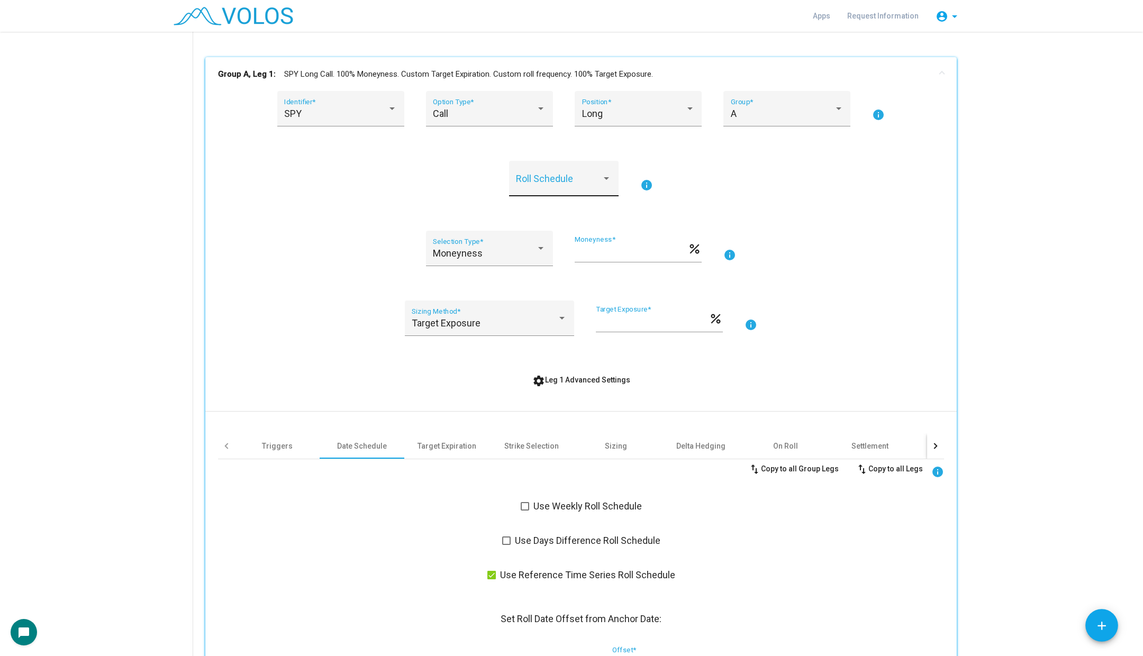
click at [572, 183] on span at bounding box center [559, 183] width 86 height 11
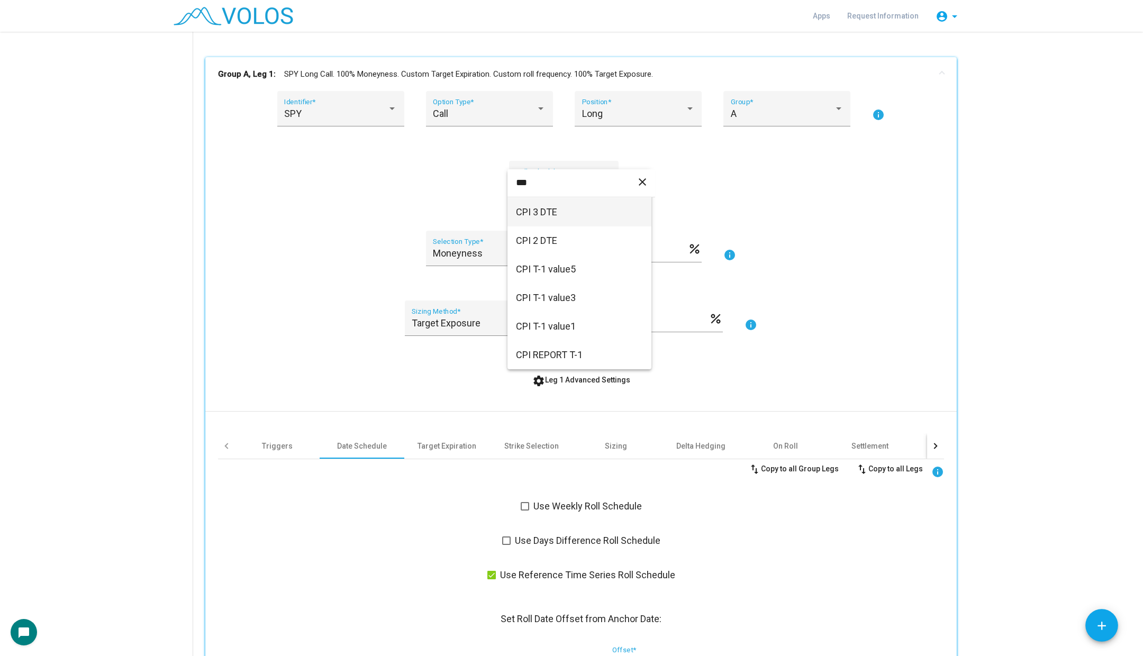
type input "***"
click at [576, 216] on span "CPI 3 DTE" at bounding box center [579, 212] width 127 height 29
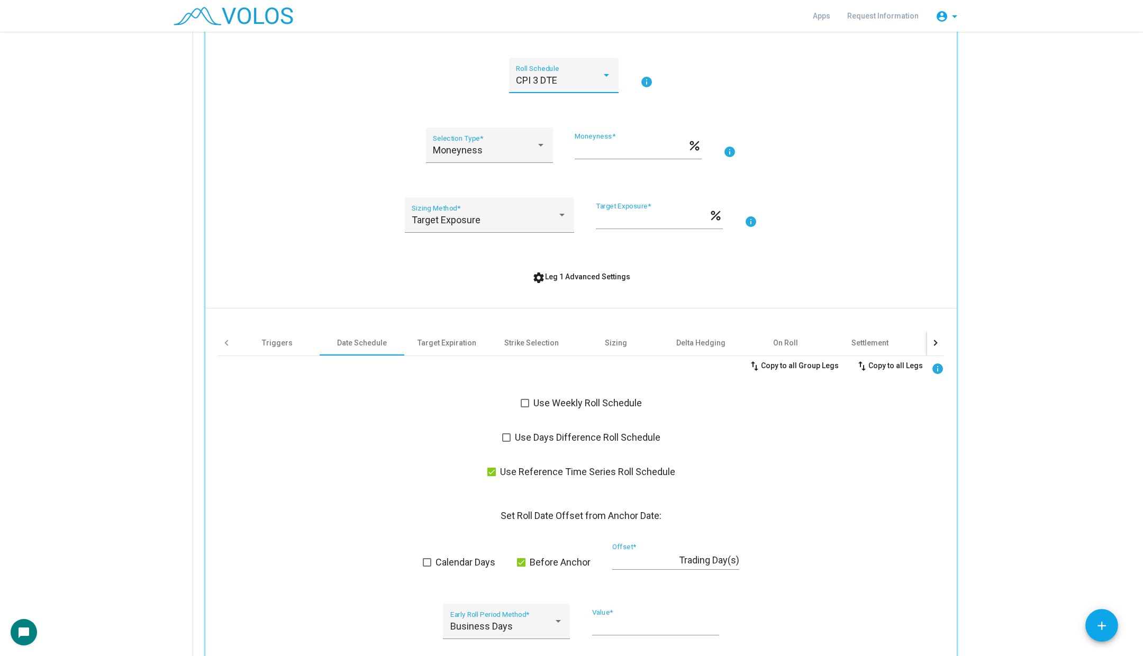
scroll to position [263, 0]
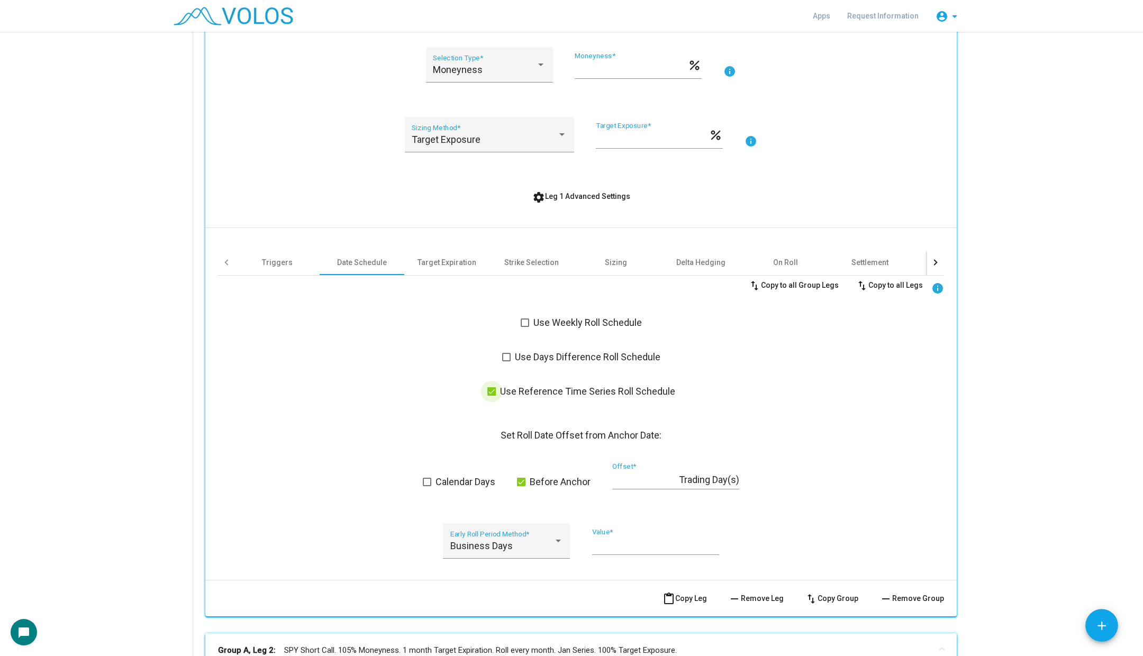
click at [560, 393] on span "Use Reference Time Series Roll Schedule" at bounding box center [587, 391] width 175 height 13
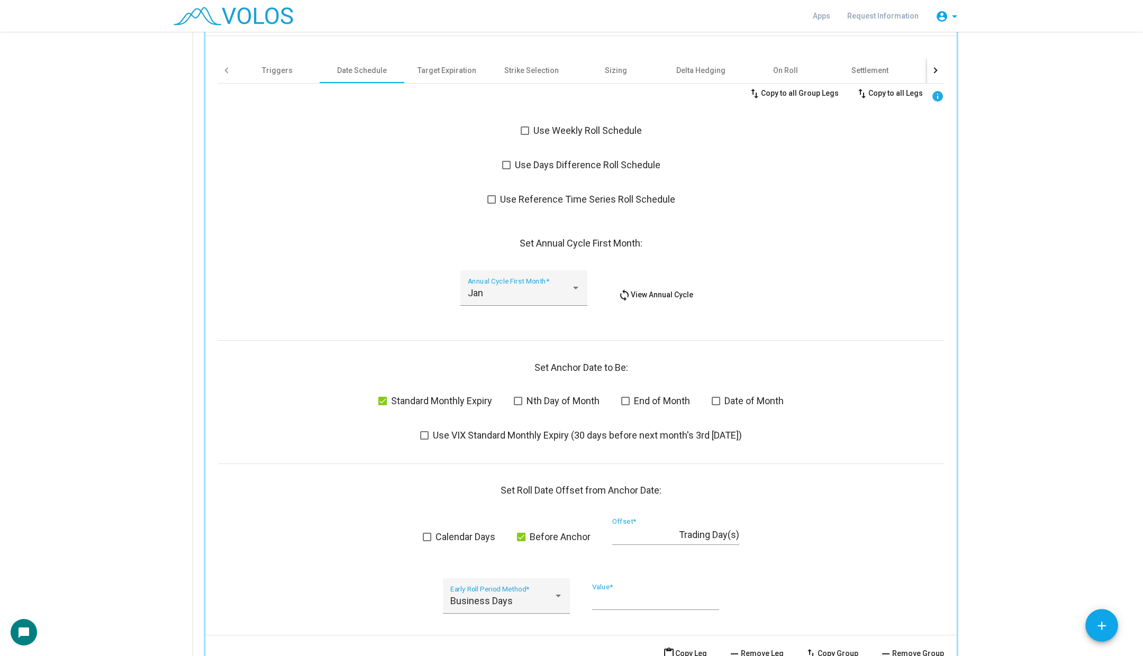
scroll to position [532, 0]
click at [521, 279] on div "Jan Annual Cycle First Month *" at bounding box center [524, 291] width 113 height 28
click at [419, 216] on div at bounding box center [571, 328] width 1143 height 656
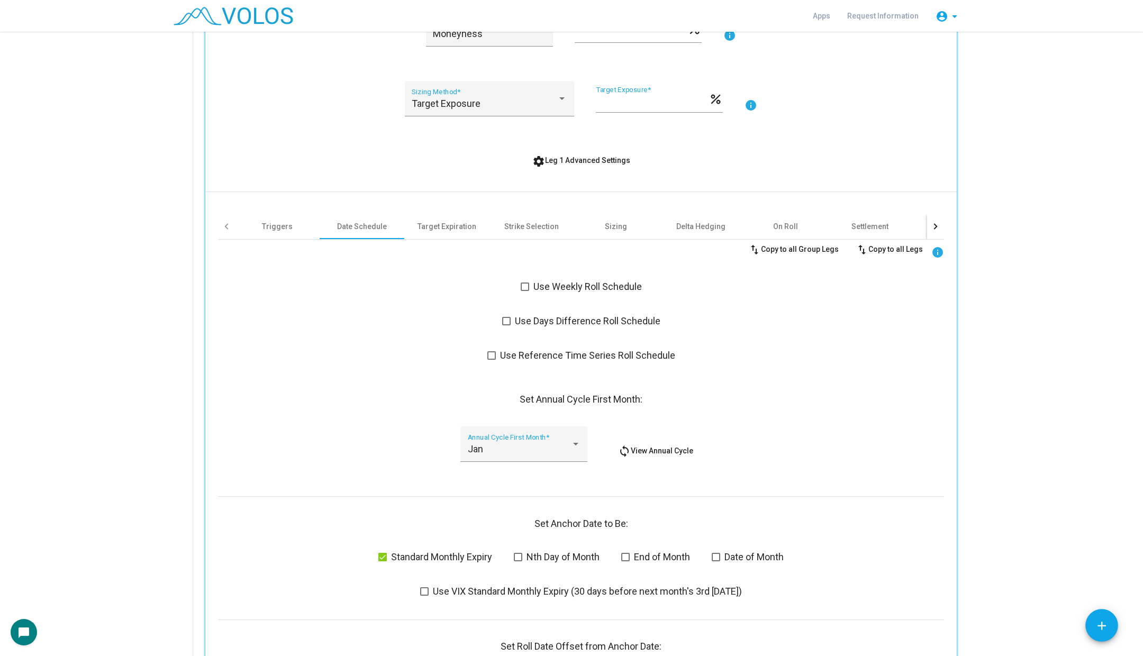
scroll to position [218, 0]
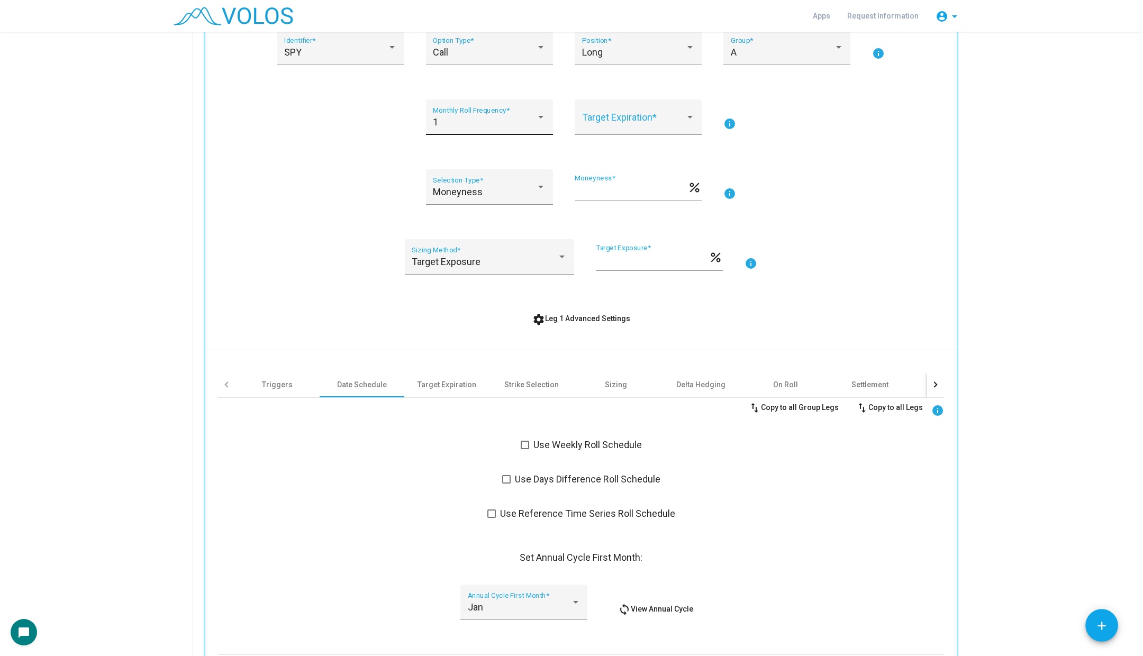
click at [453, 112] on div "1 Monthly Roll Frequency *" at bounding box center [489, 121] width 113 height 28
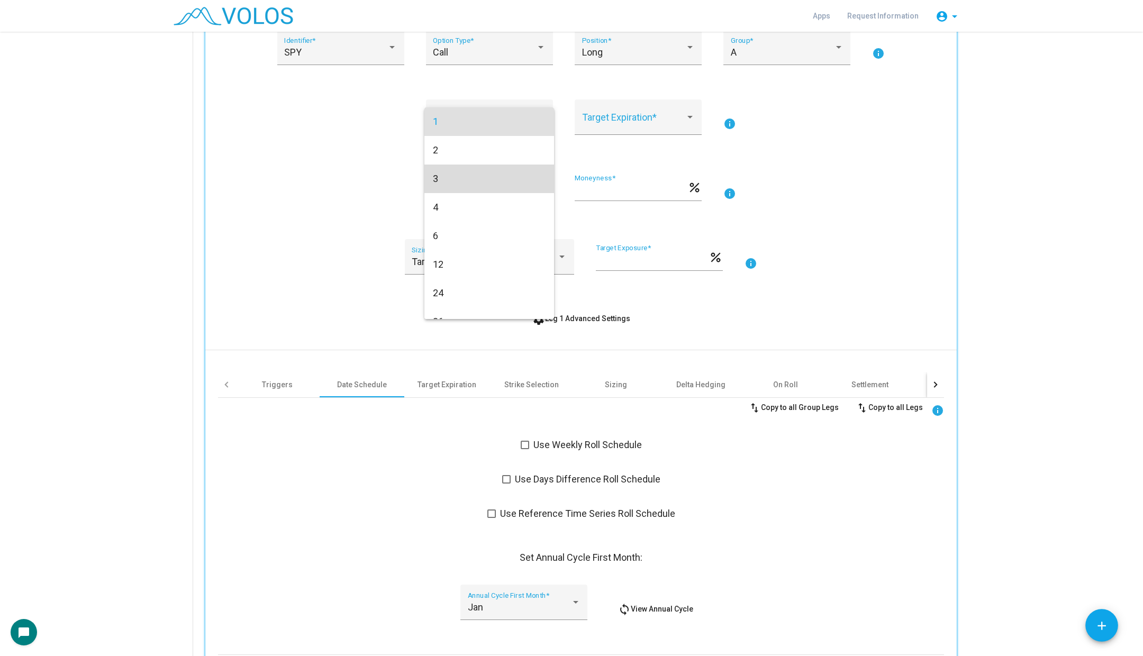
click at [457, 179] on span "3" at bounding box center [489, 179] width 113 height 29
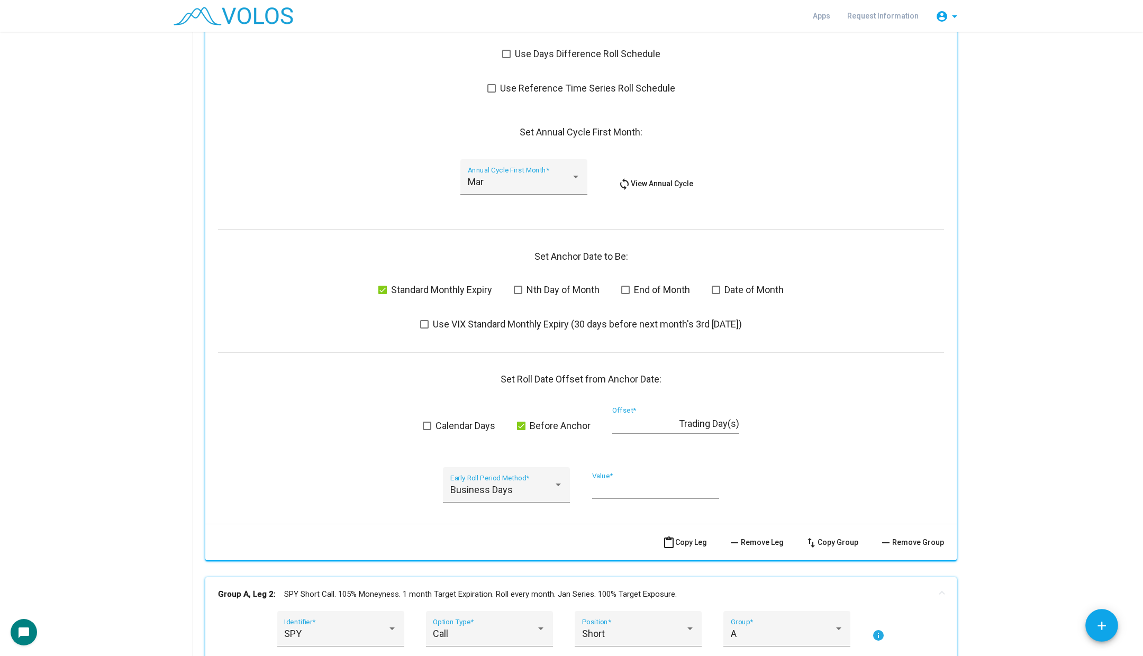
scroll to position [642, 0]
click at [538, 168] on div "Mar Annual Cycle First Month *" at bounding box center [524, 182] width 113 height 28
click at [522, 126] on span "Jan" at bounding box center [523, 125] width 113 height 29
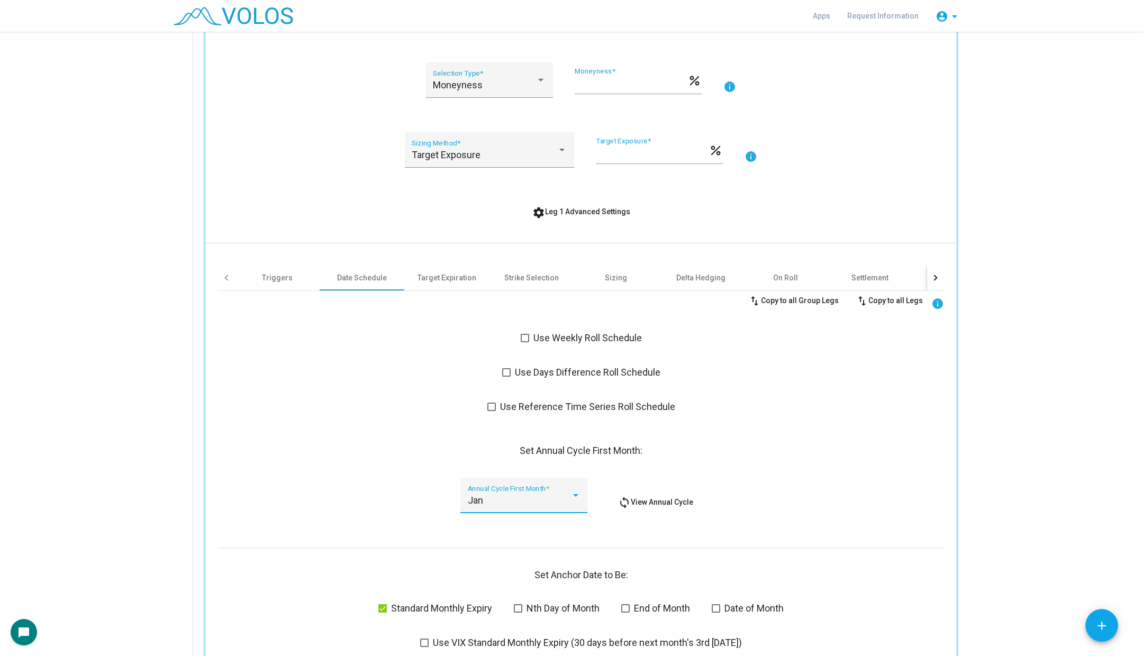
scroll to position [314, 0]
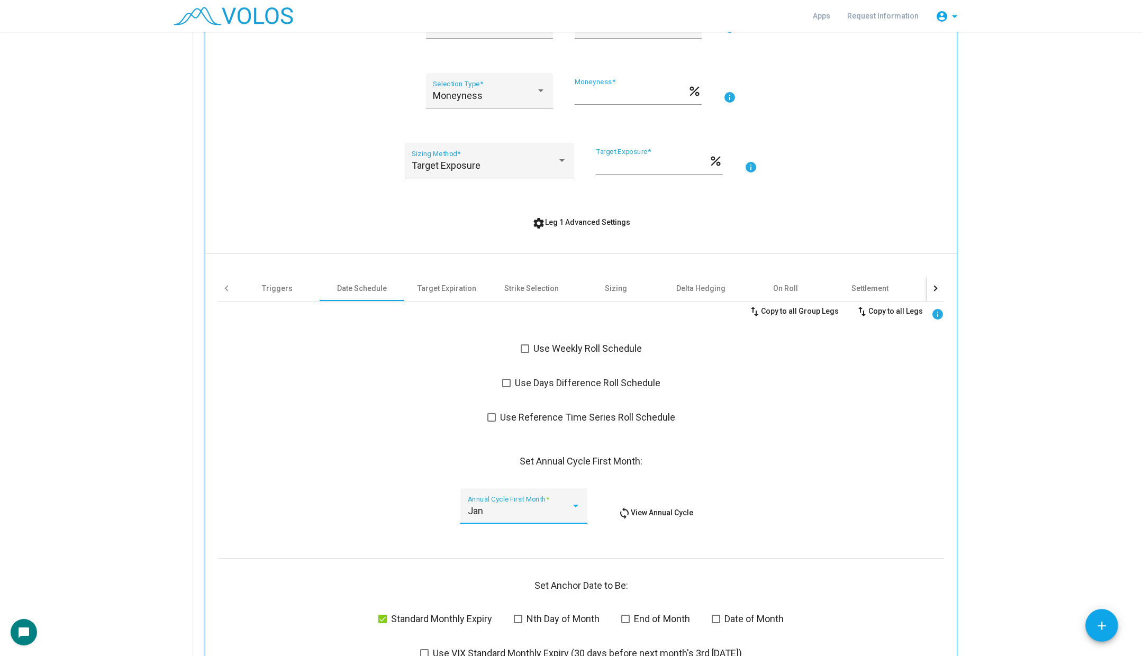
click at [571, 223] on span "settings Leg 1 Advanced Settings" at bounding box center [581, 222] width 98 height 8
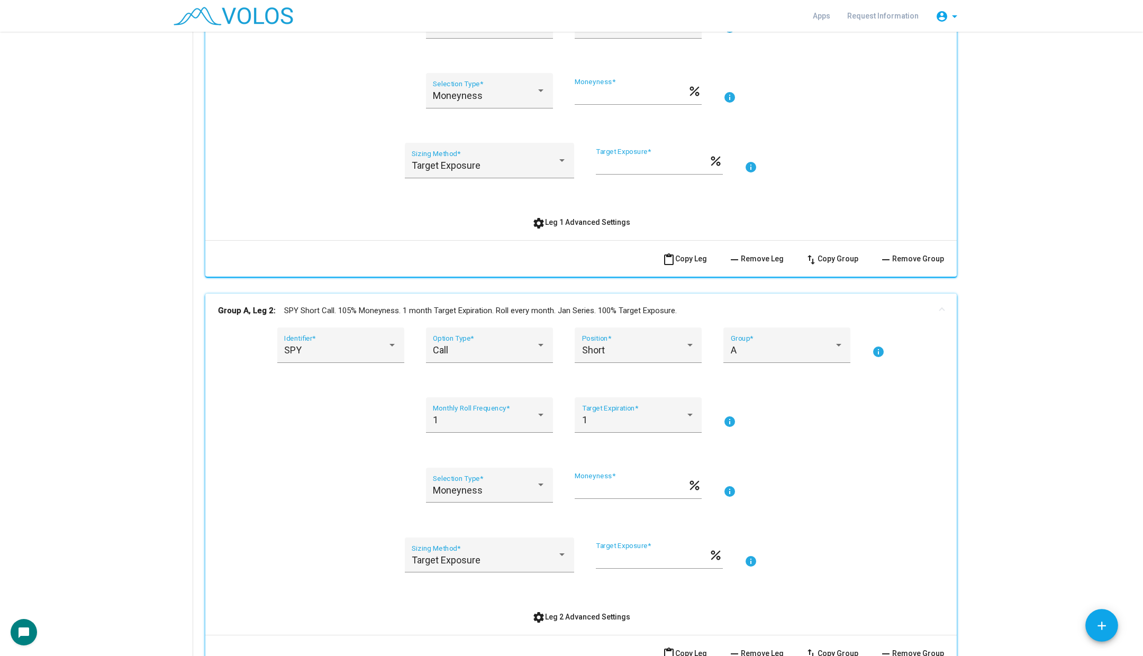
click at [641, 170] on div "*** Target Exposure *" at bounding box center [652, 161] width 113 height 27
drag, startPoint x: 640, startPoint y: 166, endPoint x: 588, endPoint y: 166, distance: 52.4
click at [588, 166] on div "Target Exposure Sizing Method * *** Target Exposure * percent info" at bounding box center [581, 167] width 726 height 48
type input "*****"
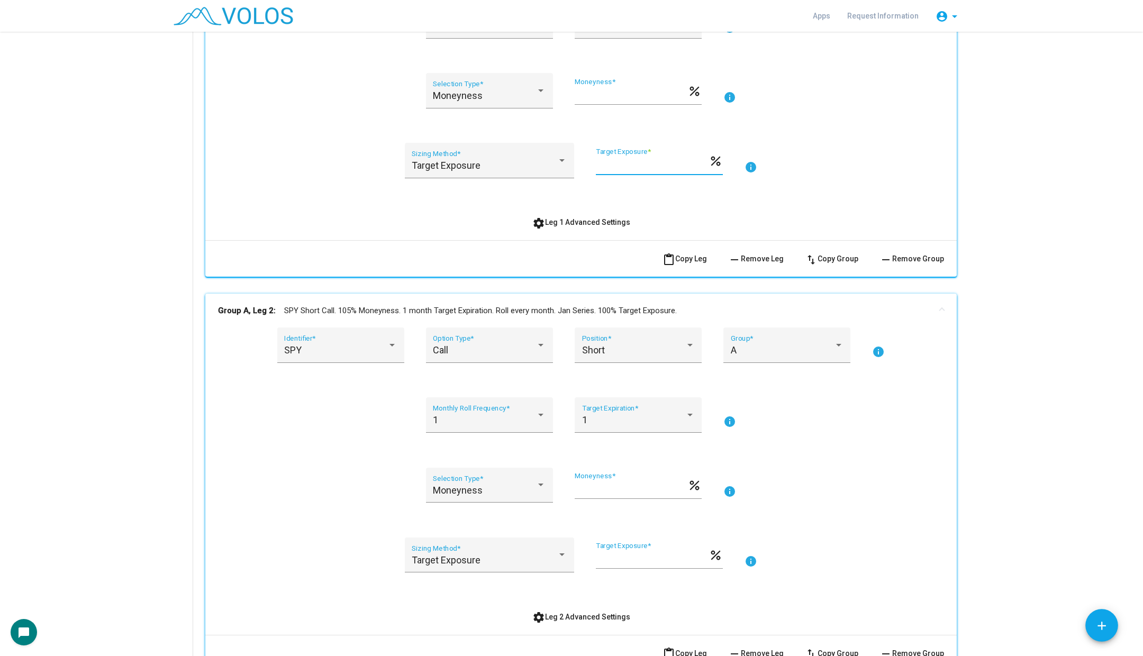
click at [541, 222] on mat-icon "settings" at bounding box center [538, 223] width 13 height 13
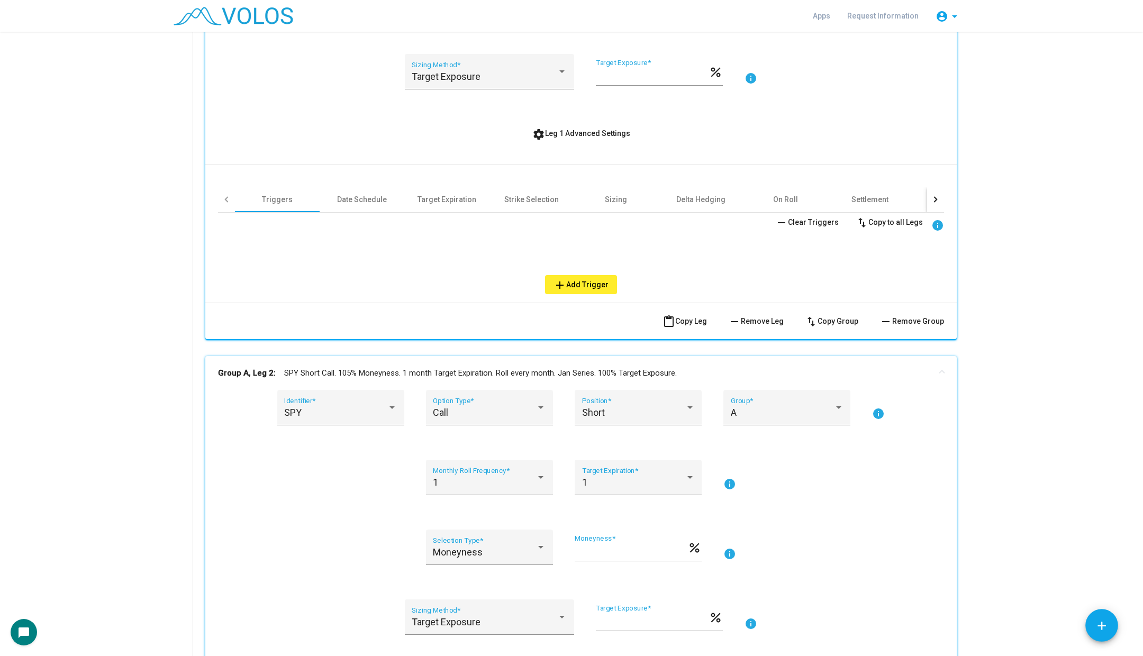
scroll to position [456, 0]
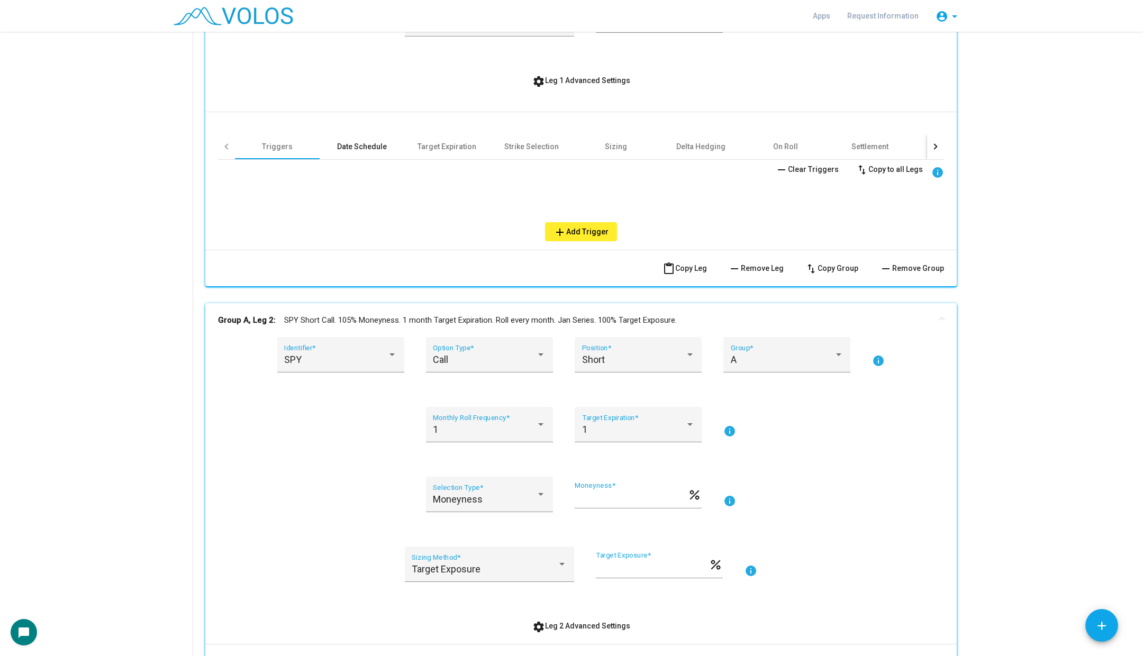
click at [368, 147] on div "Date Schedule" at bounding box center [362, 146] width 50 height 11
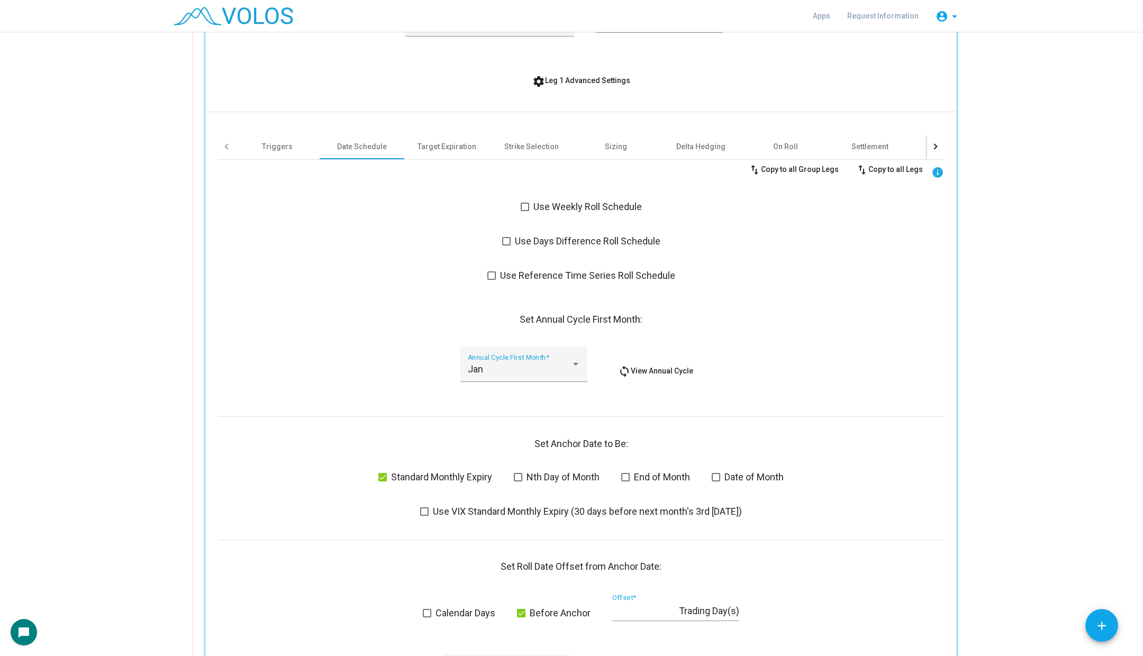
click at [419, 298] on div "swap_vert Copy to all Group Legs swap_vert Copy to all Legs info Use Weekly Rol…" at bounding box center [581, 431] width 726 height 543
click at [567, 49] on div "Target Exposure Sizing Method *" at bounding box center [489, 25] width 169 height 48
click at [564, 341] on div "swap_vert Copy to all Group Legs swap_vert Copy to all Legs info Use Weekly Rol…" at bounding box center [581, 431] width 726 height 543
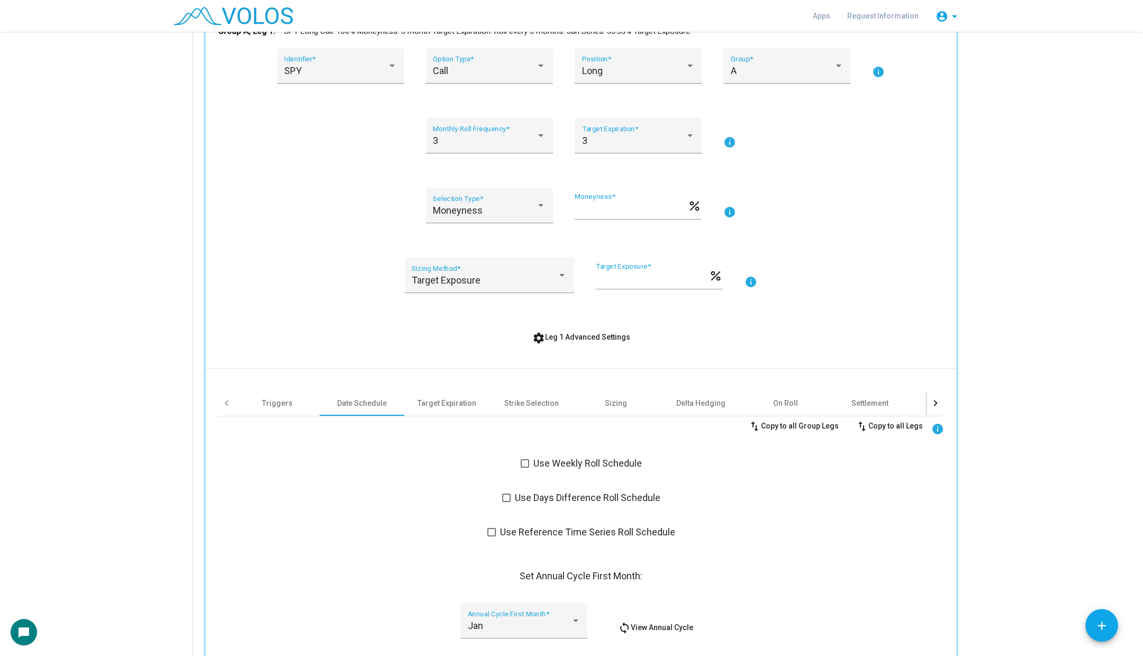
click at [564, 342] on button "settings Leg 1 Advanced Settings" at bounding box center [581, 337] width 115 height 19
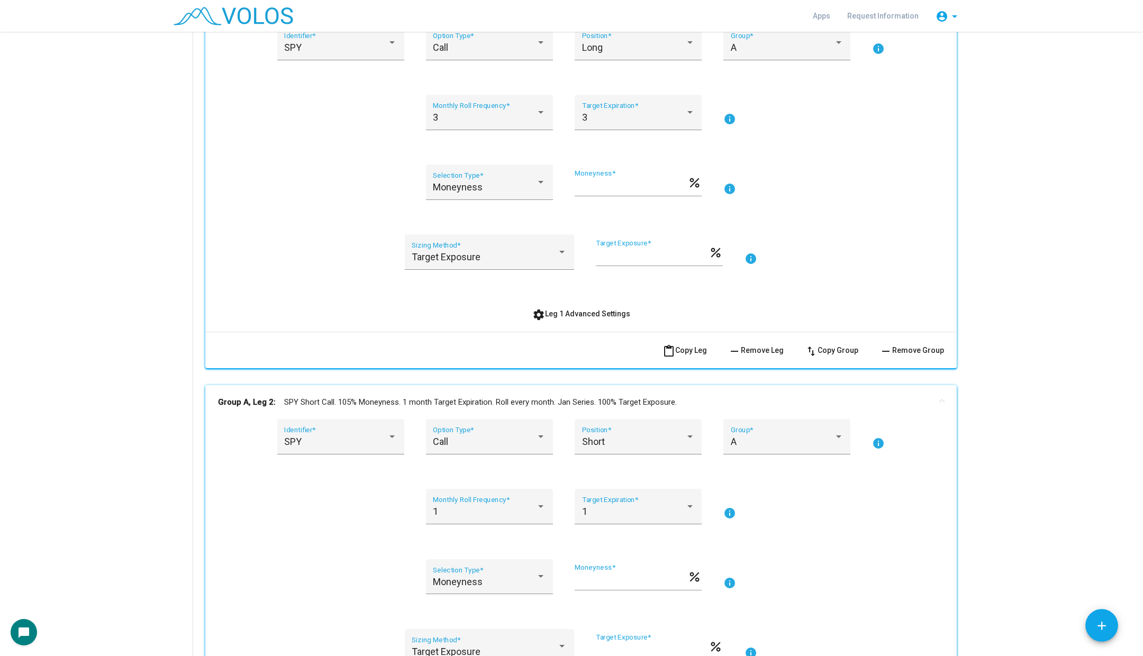
scroll to position [229, 0]
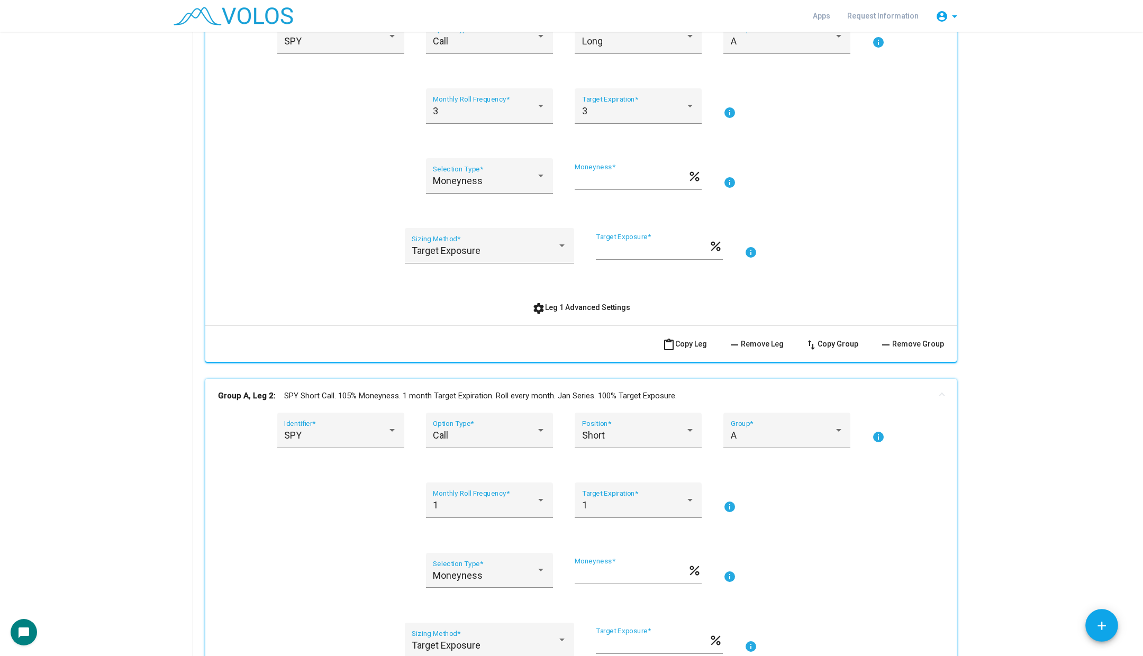
click at [599, 295] on div "SPY Identifier * Call Option Type * Long Position * A Group * info 3 Monthly Ro…" at bounding box center [581, 168] width 726 height 298
click at [591, 312] on button "settings Leg 1 Advanced Settings" at bounding box center [581, 307] width 115 height 19
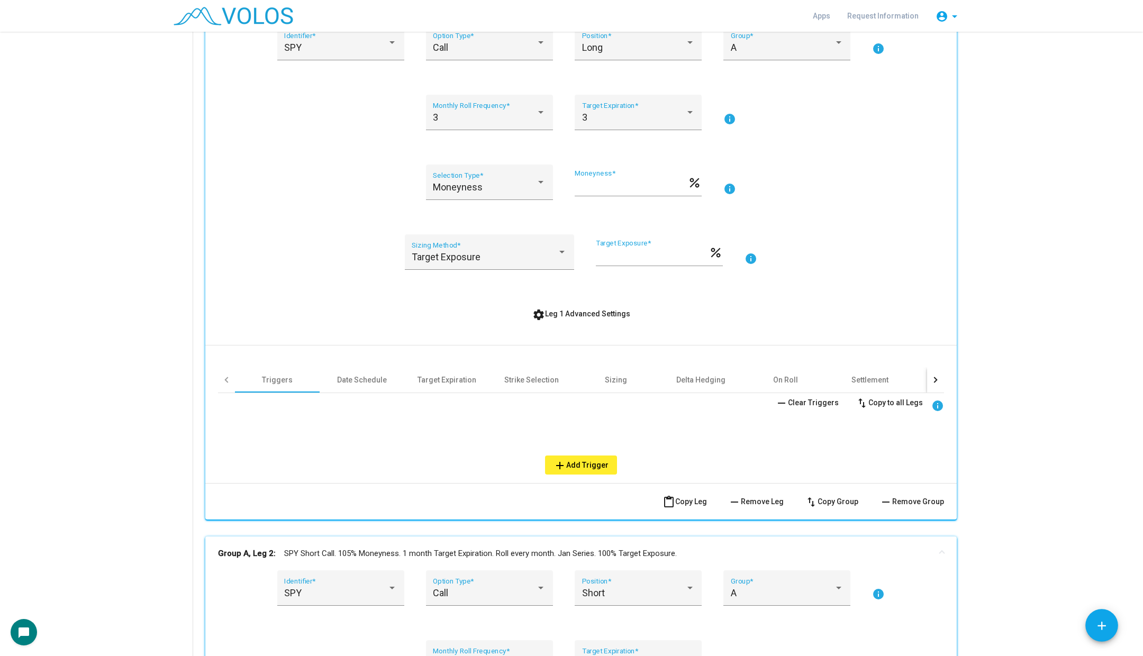
scroll to position [218, 0]
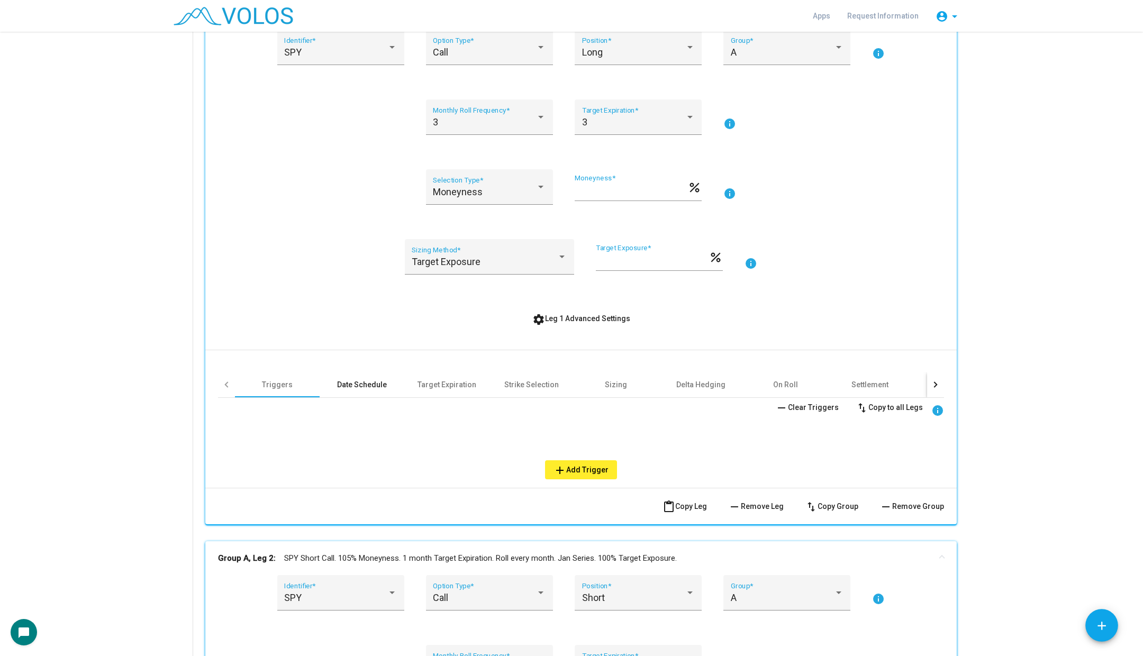
click at [373, 386] on div "Date Schedule" at bounding box center [362, 384] width 50 height 11
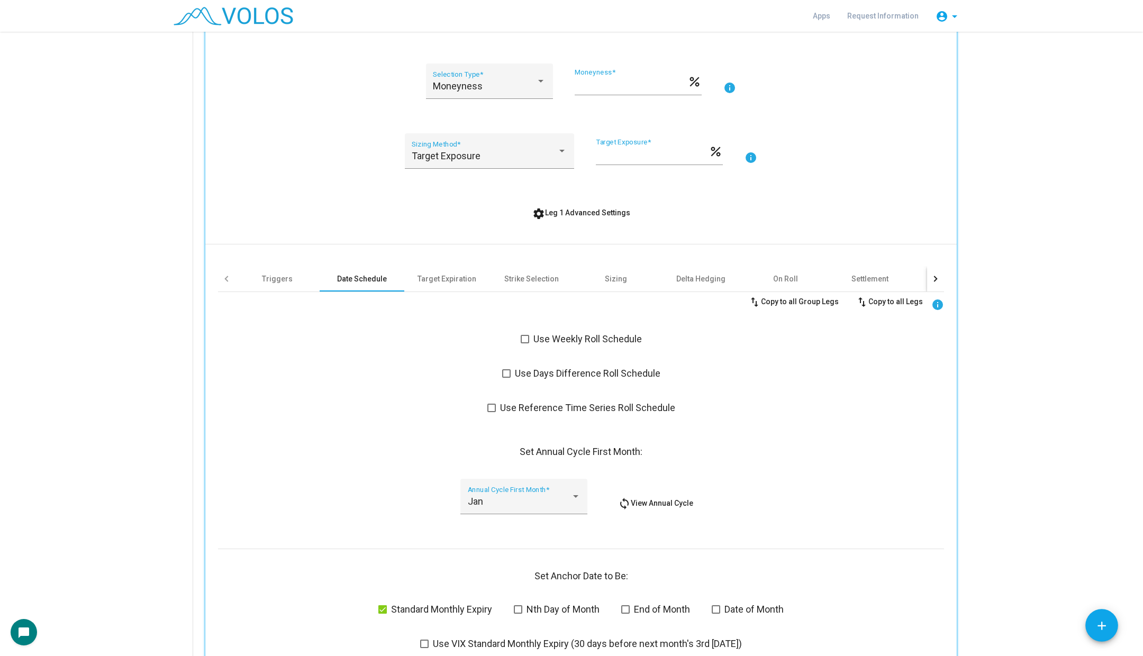
scroll to position [350, 0]
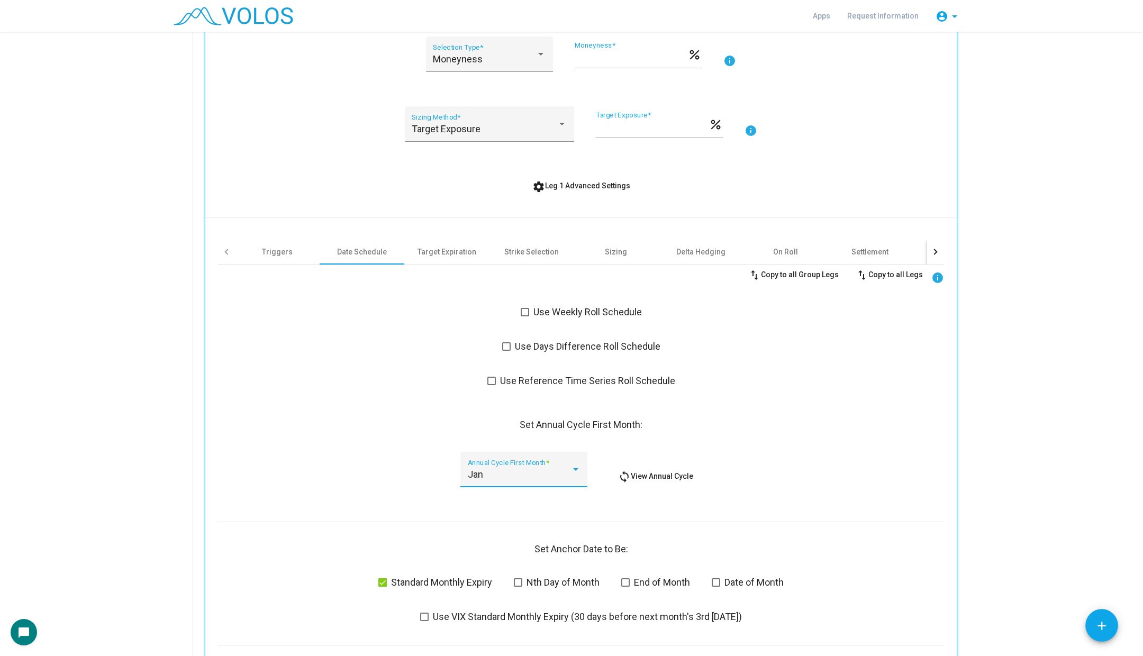
click at [542, 470] on div "Jan" at bounding box center [519, 474] width 103 height 11
click at [529, 525] on span "Mar" at bounding box center [523, 531] width 113 height 29
click at [577, 188] on span "settings Leg 1 Advanced Settings" at bounding box center [581, 186] width 98 height 8
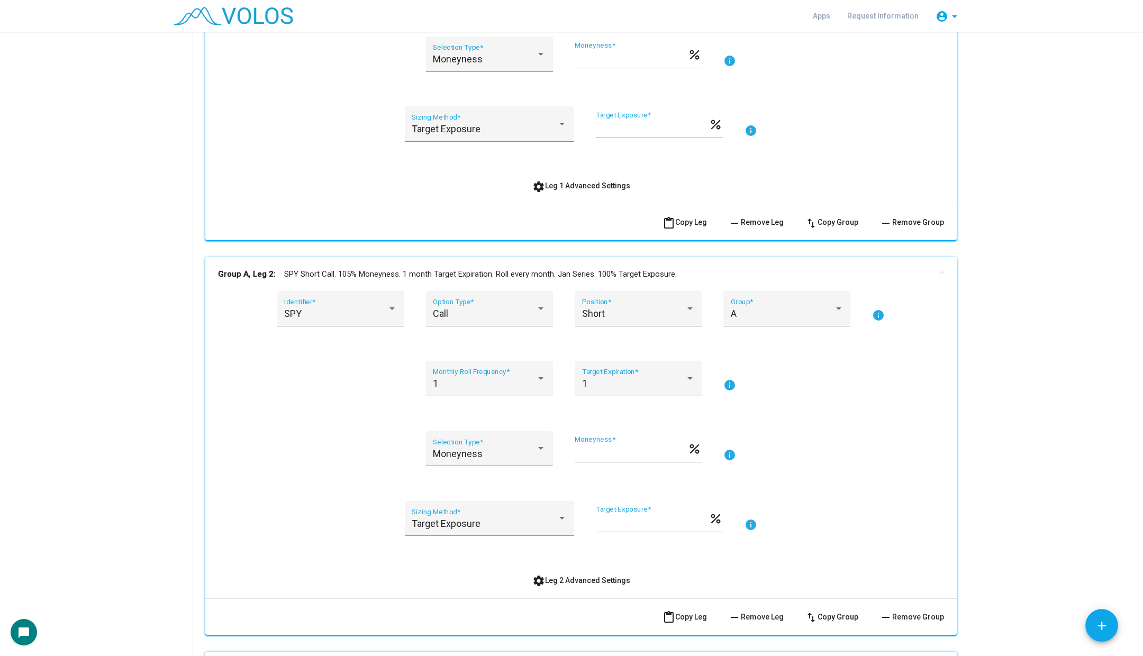
scroll to position [332, 0]
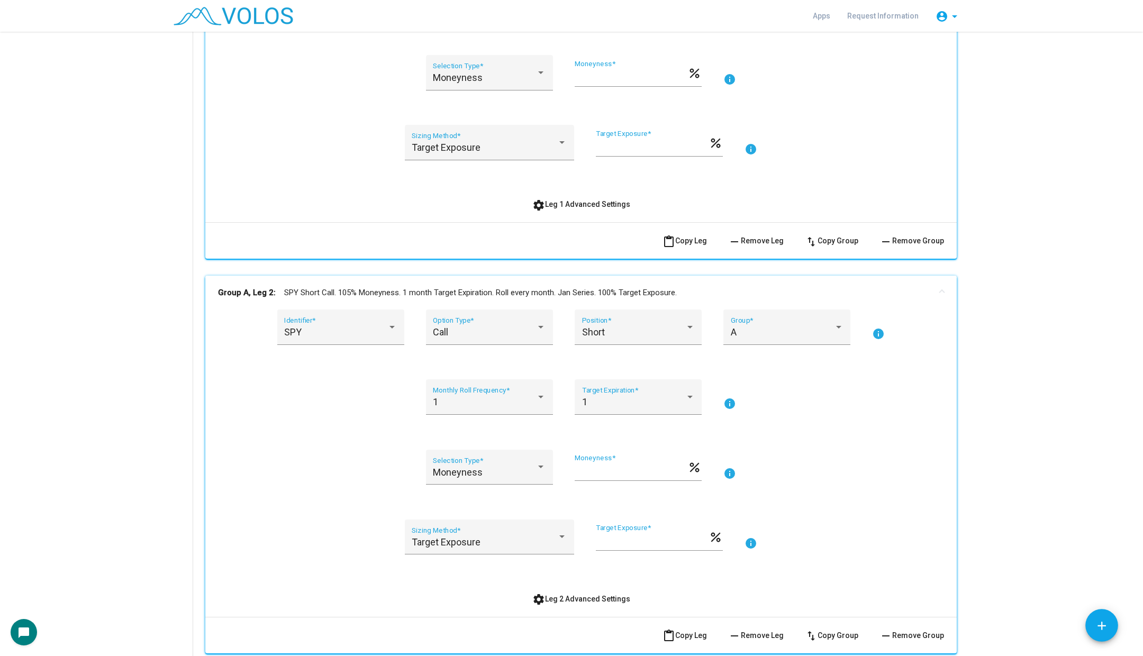
click at [557, 288] on mat-panel-title "Group A, Leg 2: SPY Short Call. 105% Moneyness. 1 month Target Expiration. Roll…" at bounding box center [574, 293] width 713 height 12
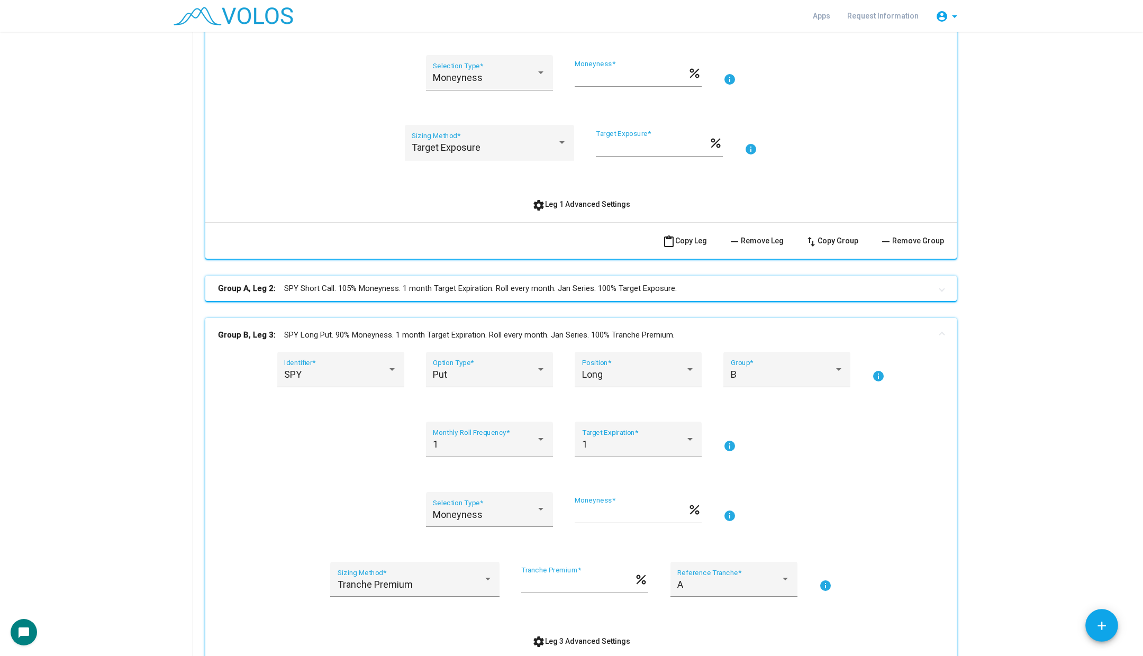
click at [714, 325] on mat-expansion-panel-header "Group B, Leg 3: SPY Long Put. 90% Moneyness. 1 month Target Expiration. Roll ev…" at bounding box center [580, 335] width 751 height 34
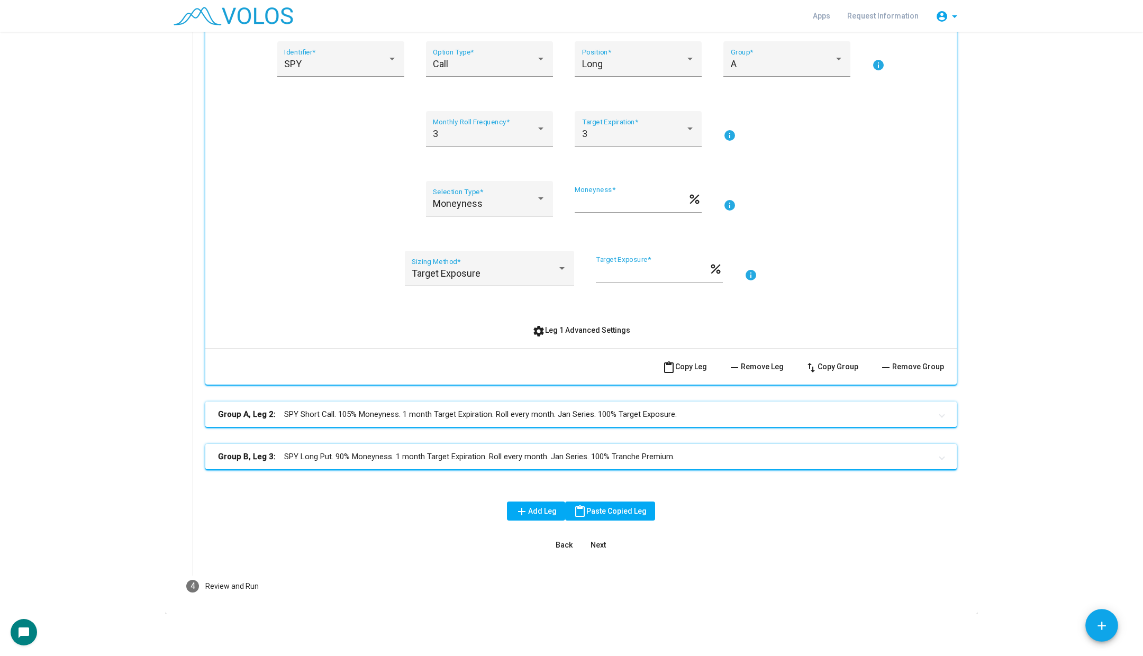
scroll to position [205, 0]
click at [674, 453] on mat-panel-title "Group B, Leg 3: SPY Long Put. 90% Moneyness. 1 month Target Expiration. Roll ev…" at bounding box center [574, 457] width 713 height 12
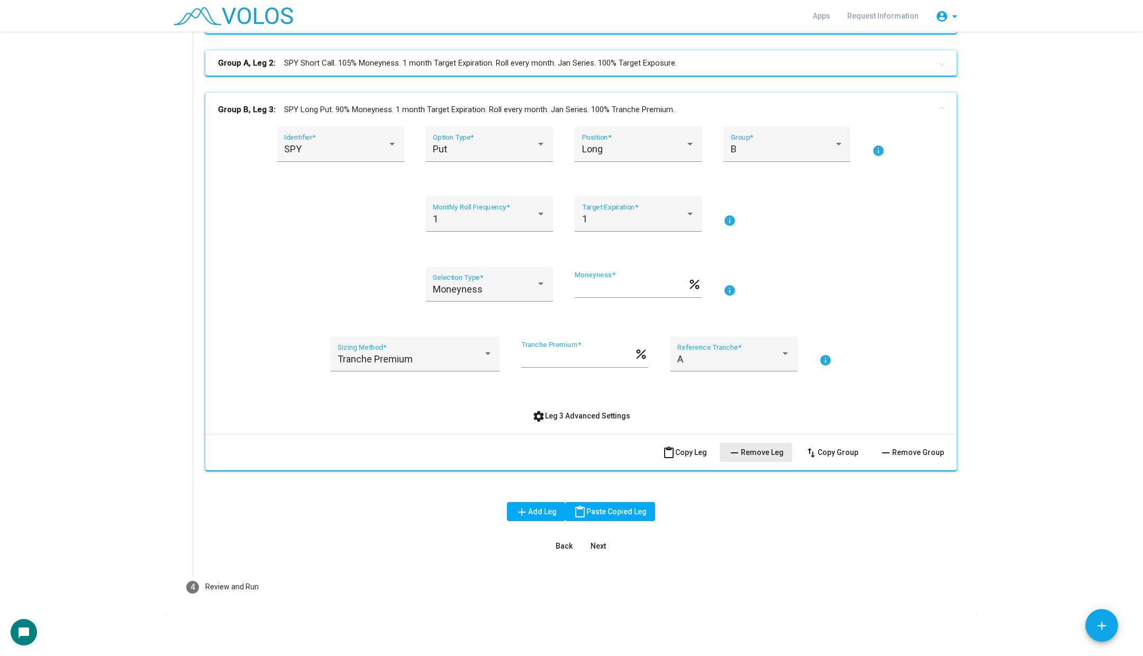
click at [777, 449] on span "remove Remove Leg" at bounding box center [756, 452] width 56 height 8
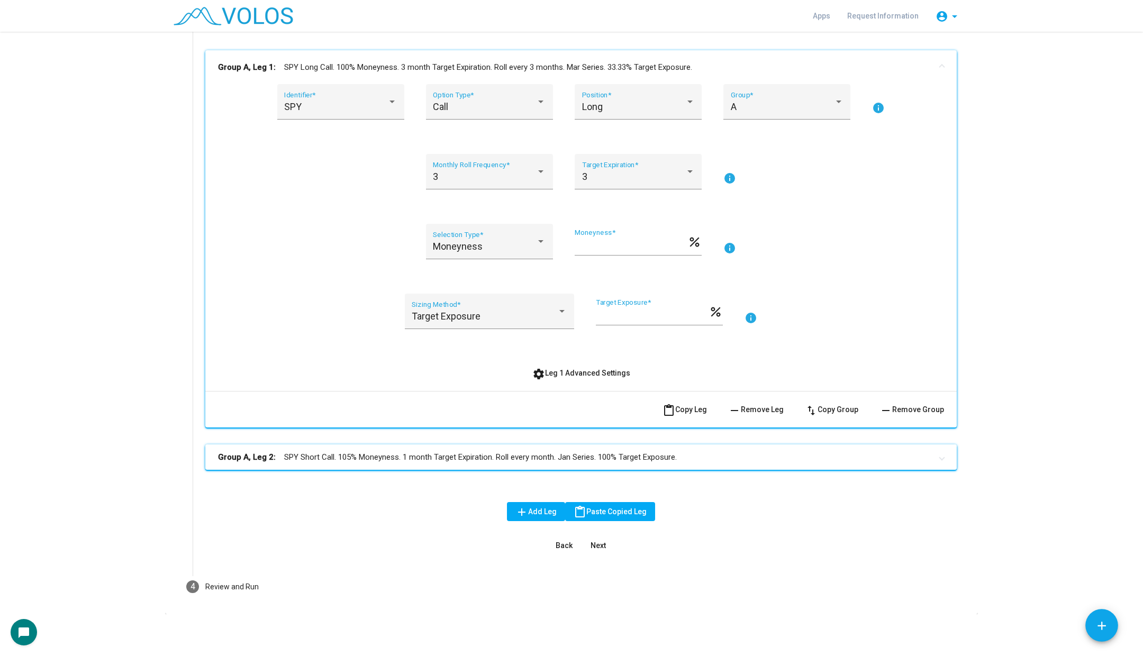
click at [690, 451] on mat-panel-title "Group A, Leg 2: SPY Short Call. 105% Moneyness. 1 month Target Expiration. Roll…" at bounding box center [574, 457] width 713 height 12
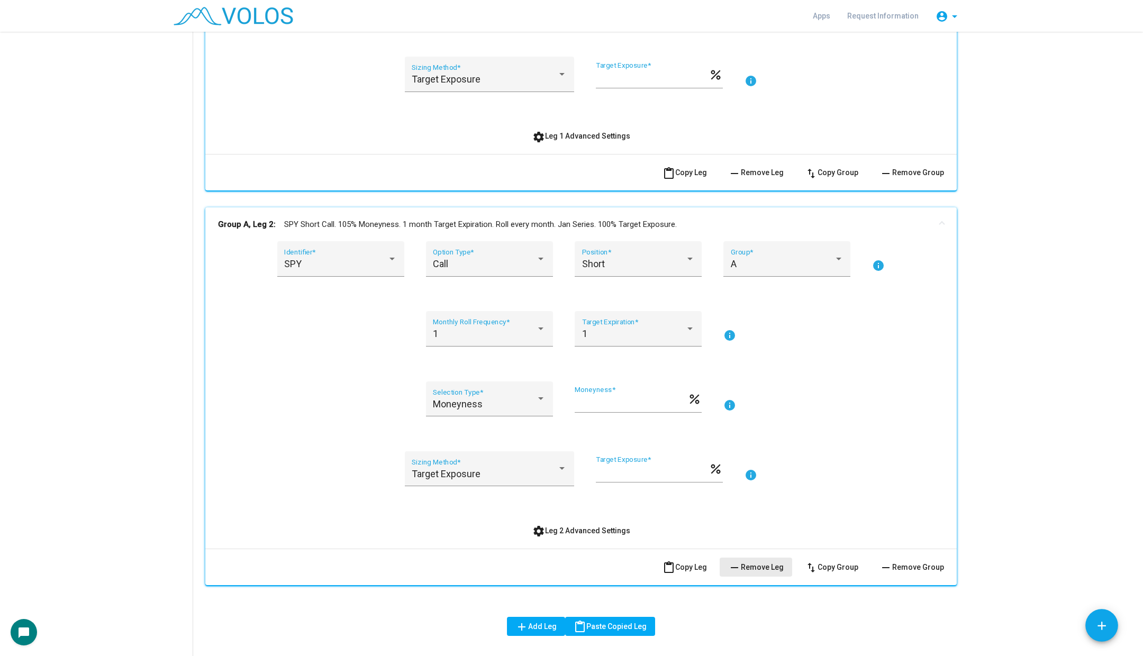
click at [761, 572] on button "remove Remove Leg" at bounding box center [756, 567] width 73 height 19
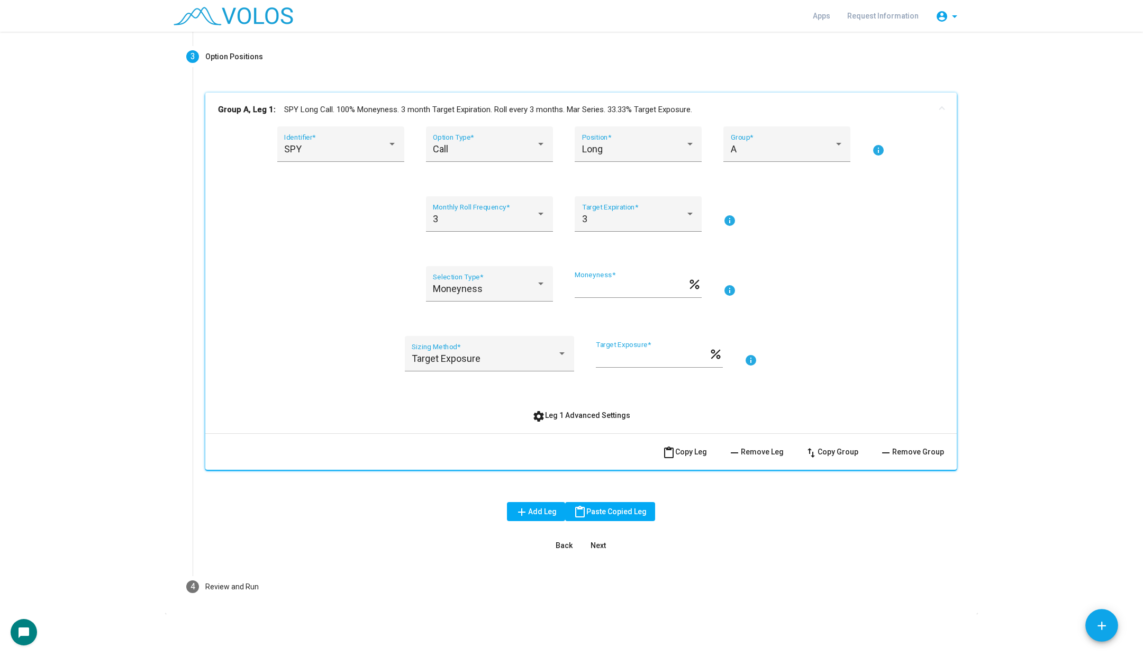
click at [689, 454] on span "content_paste Copy Leg" at bounding box center [685, 452] width 44 height 8
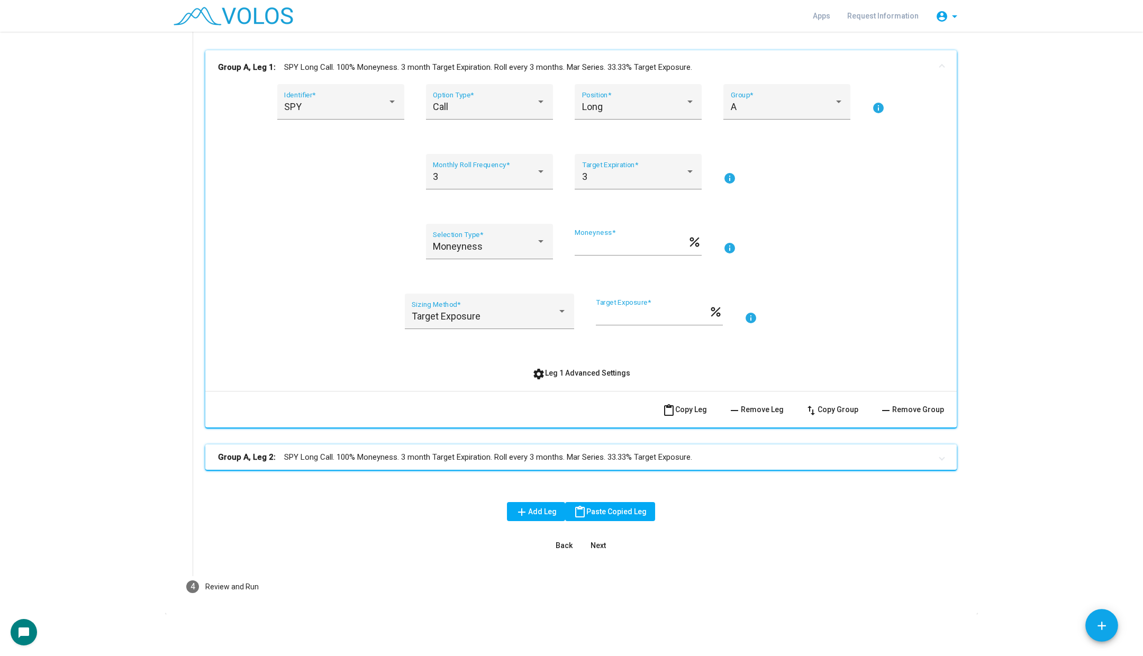
click at [674, 454] on mat-panel-title "Group A, Leg 2: SPY Long Call. 100% Moneyness. 3 month Target Expiration. Roll …" at bounding box center [574, 457] width 713 height 12
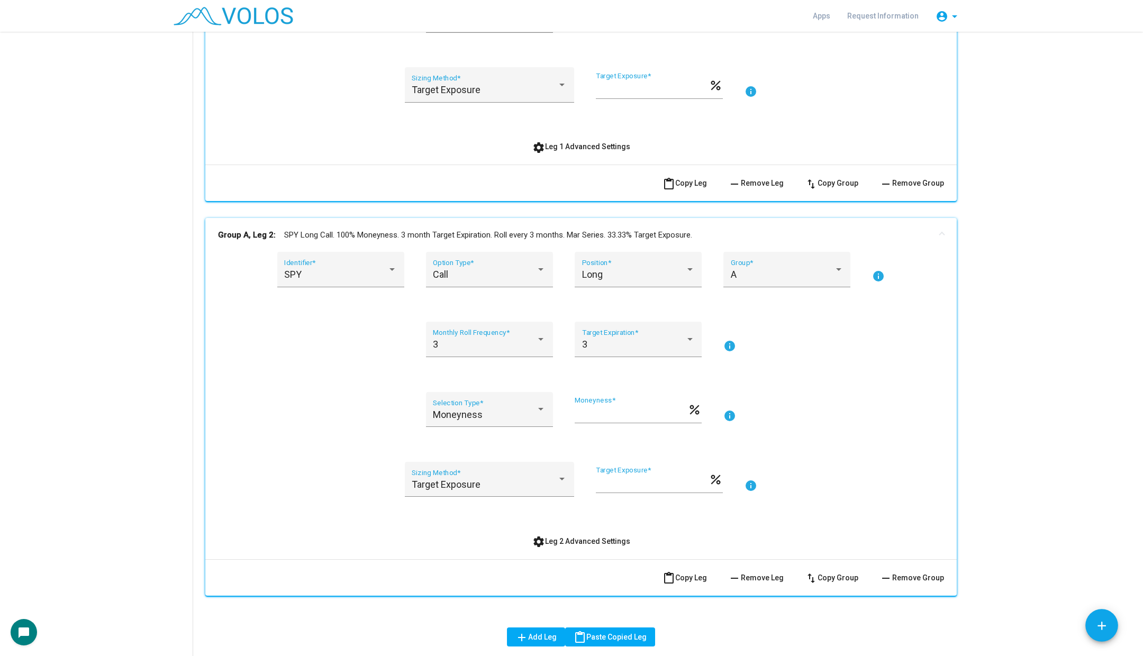
click at [553, 541] on span "settings Leg 2 Advanced Settings" at bounding box center [581, 541] width 98 height 8
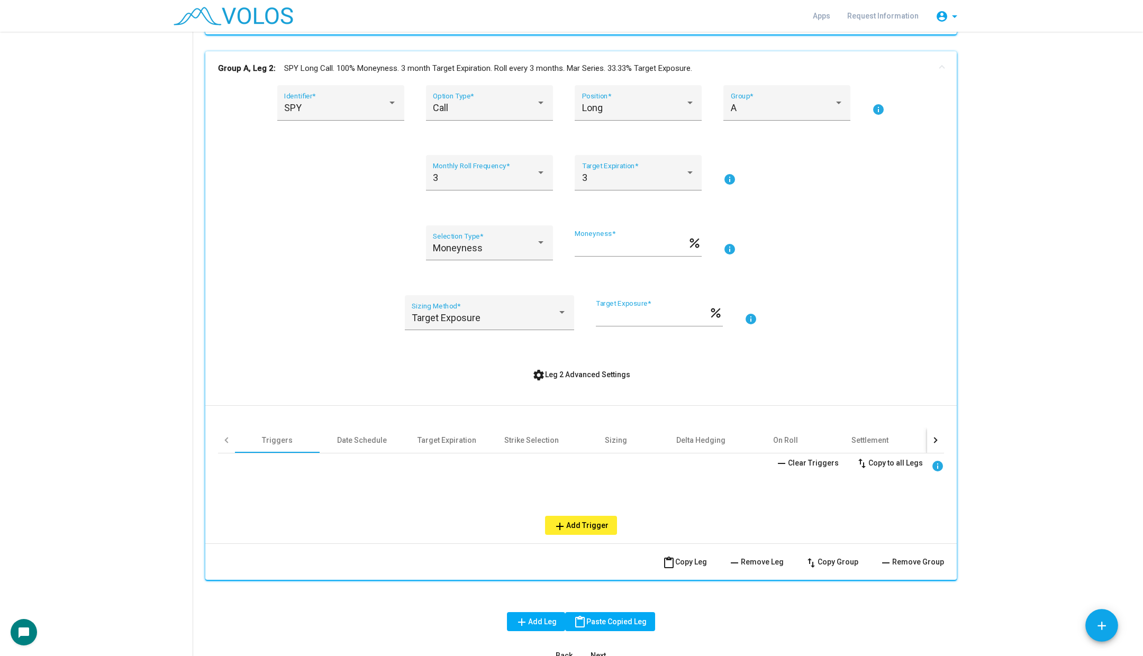
scroll to position [666, 0]
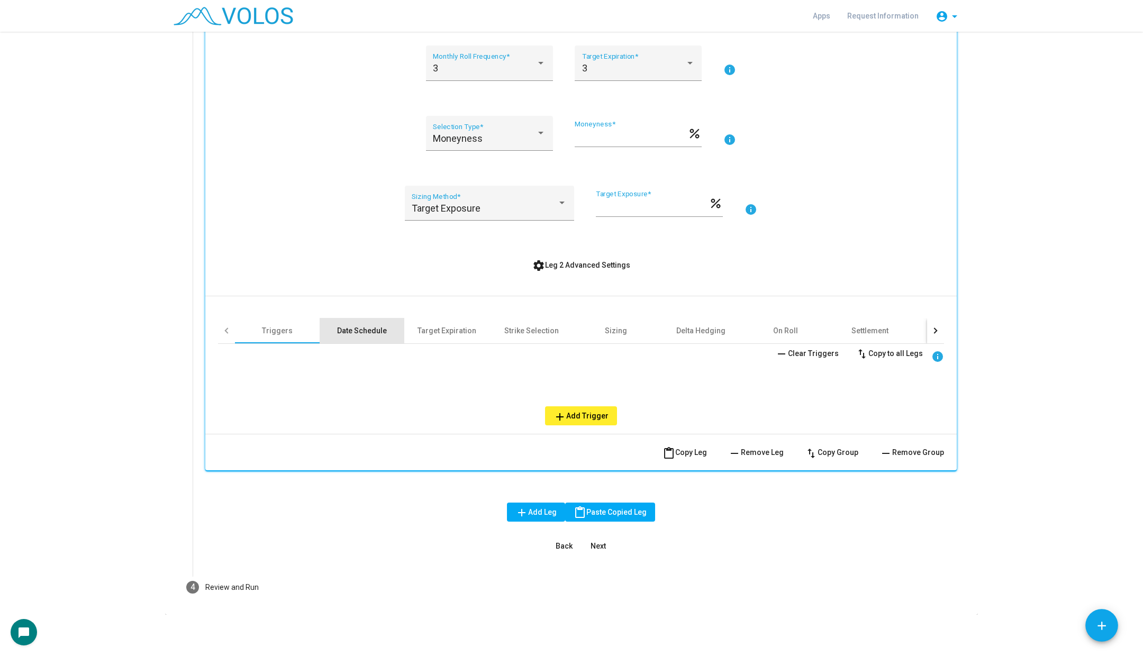
click at [372, 329] on div "Date Schedule" at bounding box center [362, 330] width 50 height 11
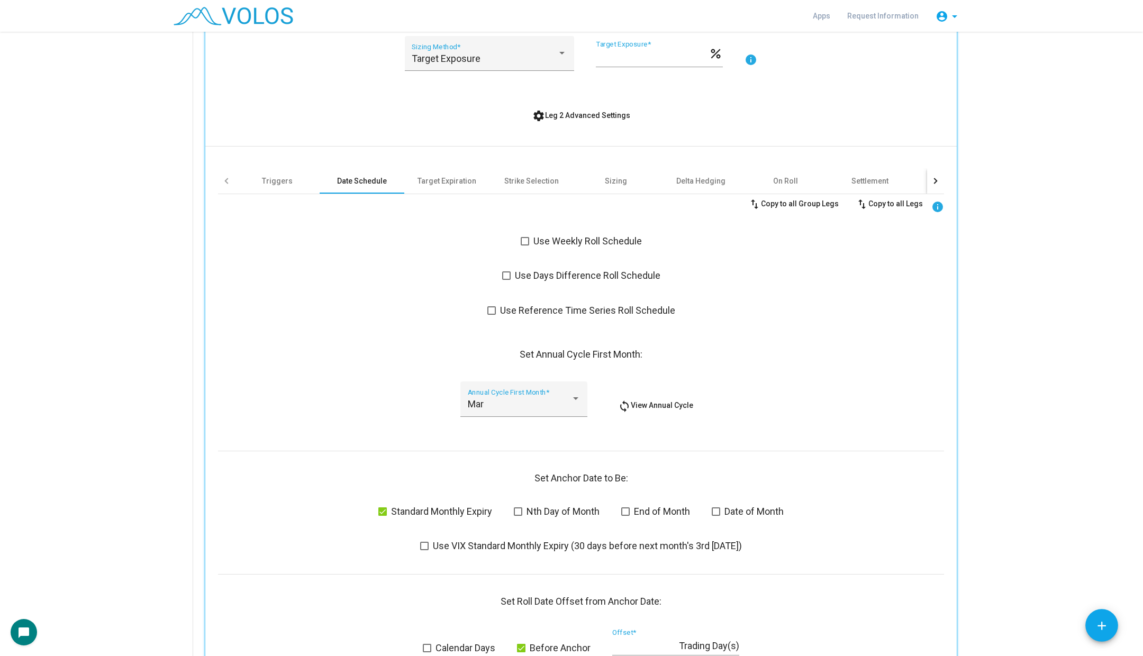
scroll to position [862, 0]
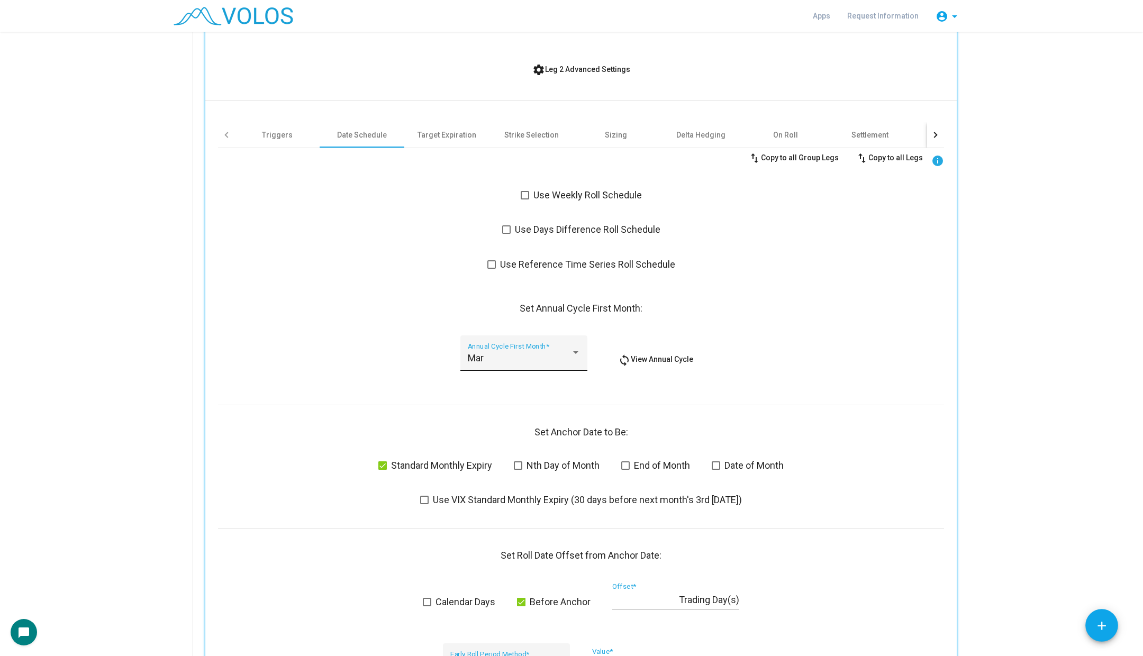
click at [501, 354] on div "Mar" at bounding box center [519, 358] width 103 height 11
click at [501, 327] on span "Feb" at bounding box center [523, 328] width 113 height 29
click at [569, 71] on span "settings Leg 2 Advanced Settings" at bounding box center [581, 69] width 98 height 8
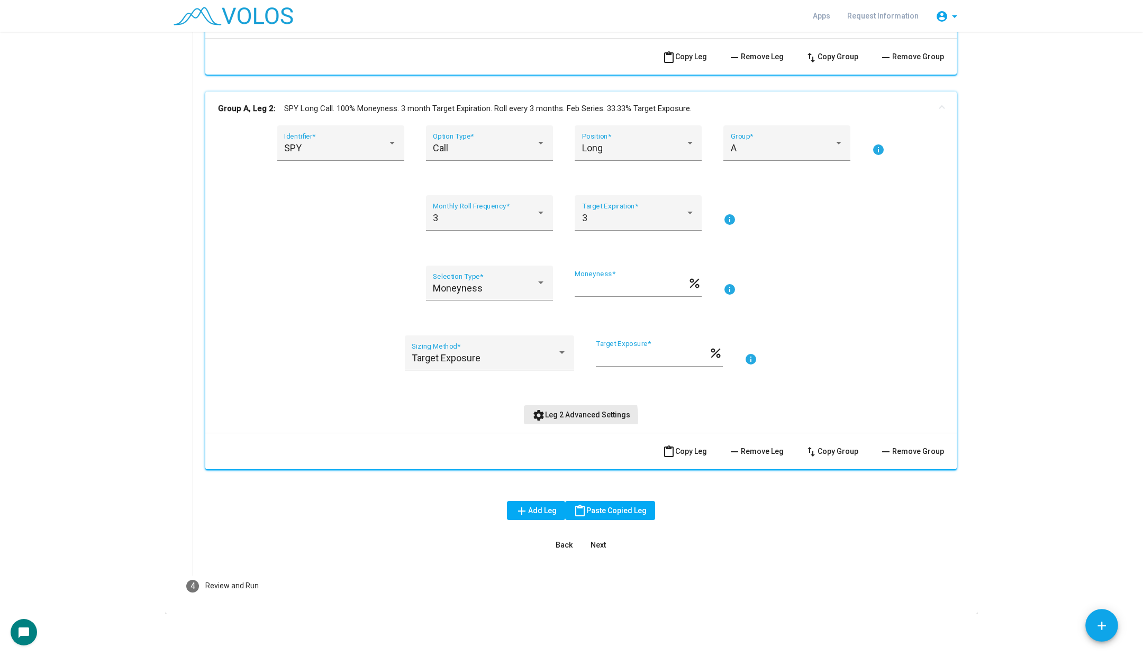
scroll to position [515, 0]
click at [692, 456] on button "content_paste Copy Leg" at bounding box center [684, 452] width 61 height 19
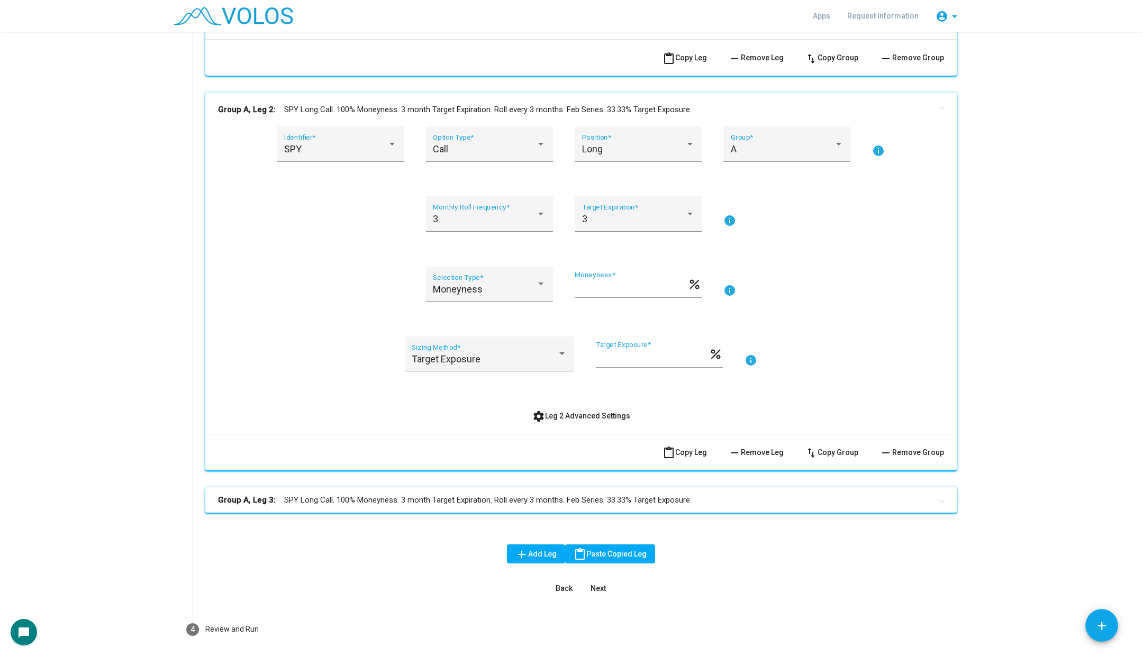
click at [557, 502] on mat-panel-title "Group A, Leg 3: SPY Long Call. 100% Moneyness. 3 month Target Expiration. Roll …" at bounding box center [574, 500] width 713 height 12
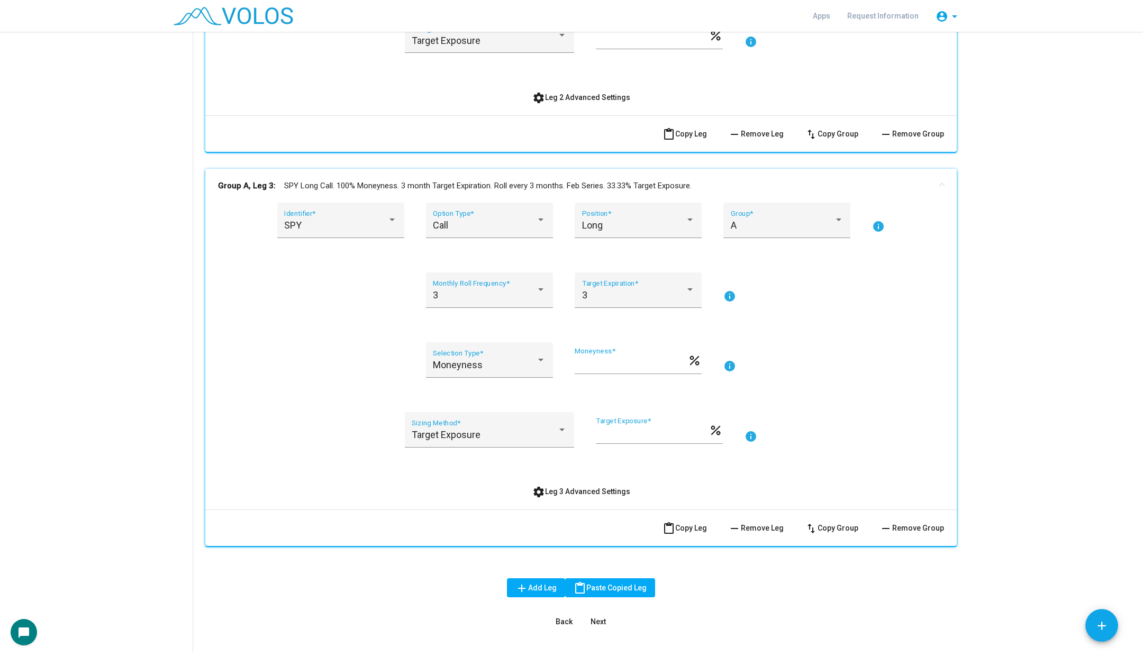
scroll to position [909, 0]
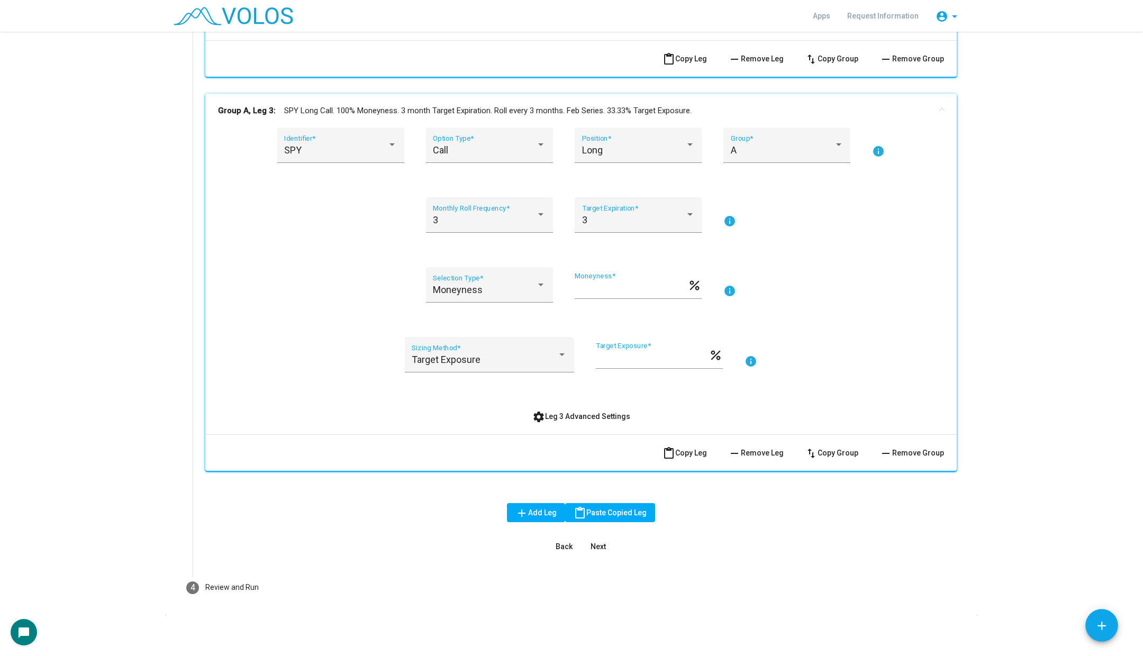
click at [548, 407] on button "settings Leg 3 Advanced Settings" at bounding box center [581, 416] width 115 height 19
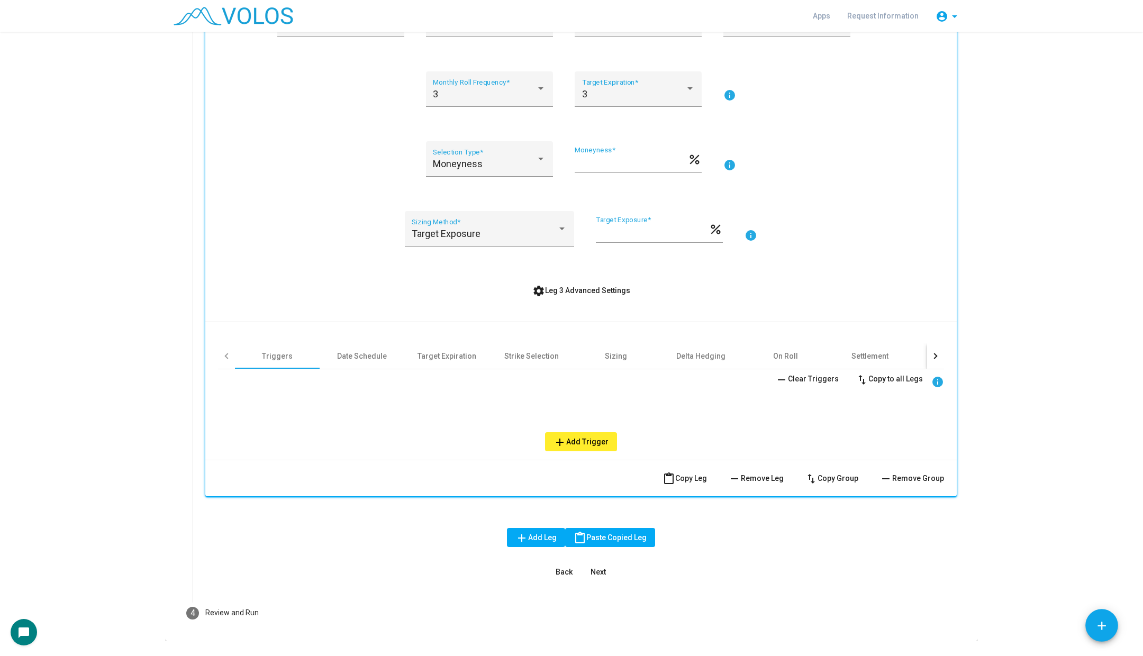
scroll to position [1060, 0]
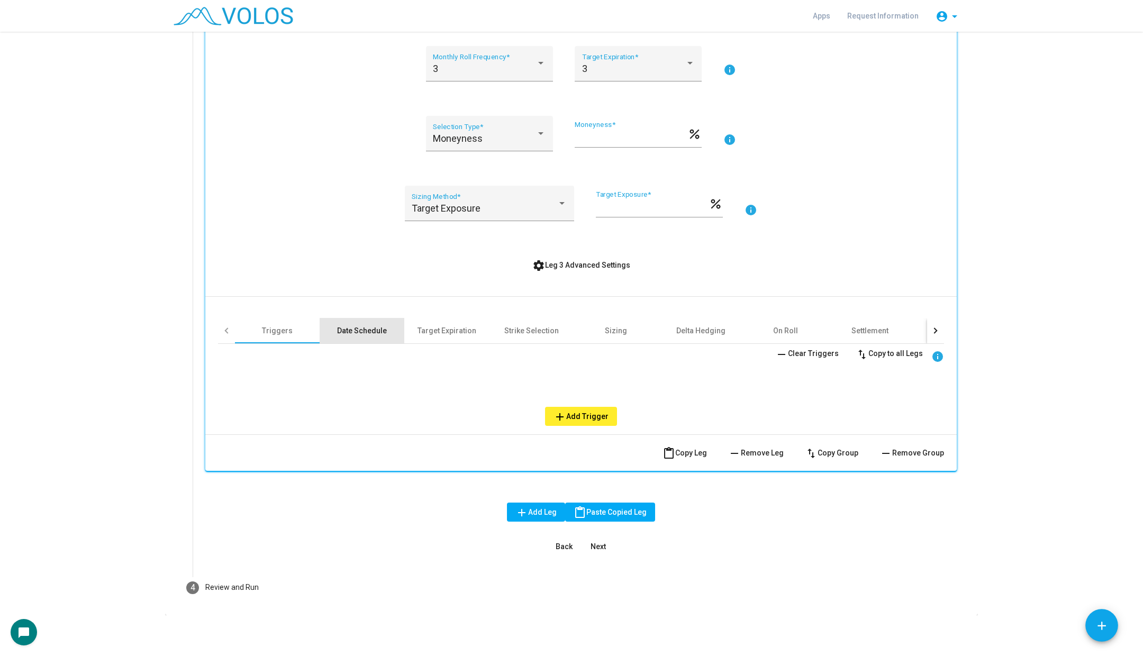
click at [347, 342] on div "Date Schedule" at bounding box center [362, 330] width 85 height 25
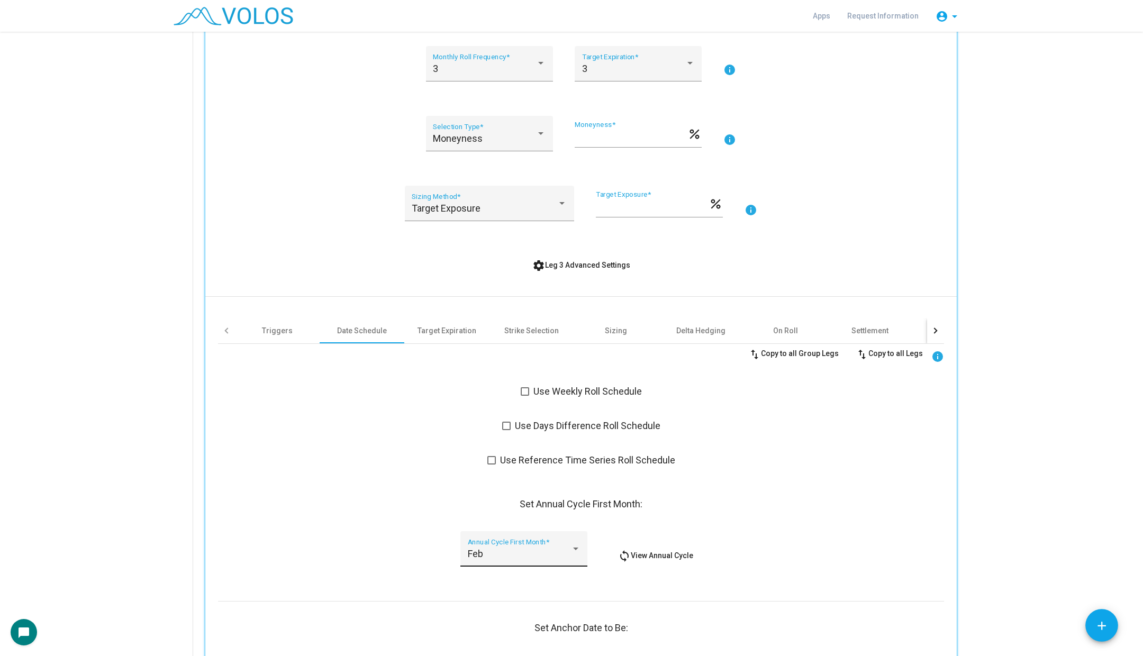
click at [560, 558] on div "Feb" at bounding box center [519, 554] width 103 height 11
click at [537, 519] on span "Jan" at bounding box center [523, 524] width 113 height 29
click at [581, 263] on span "settings Leg 3 Advanced Settings" at bounding box center [581, 265] width 98 height 8
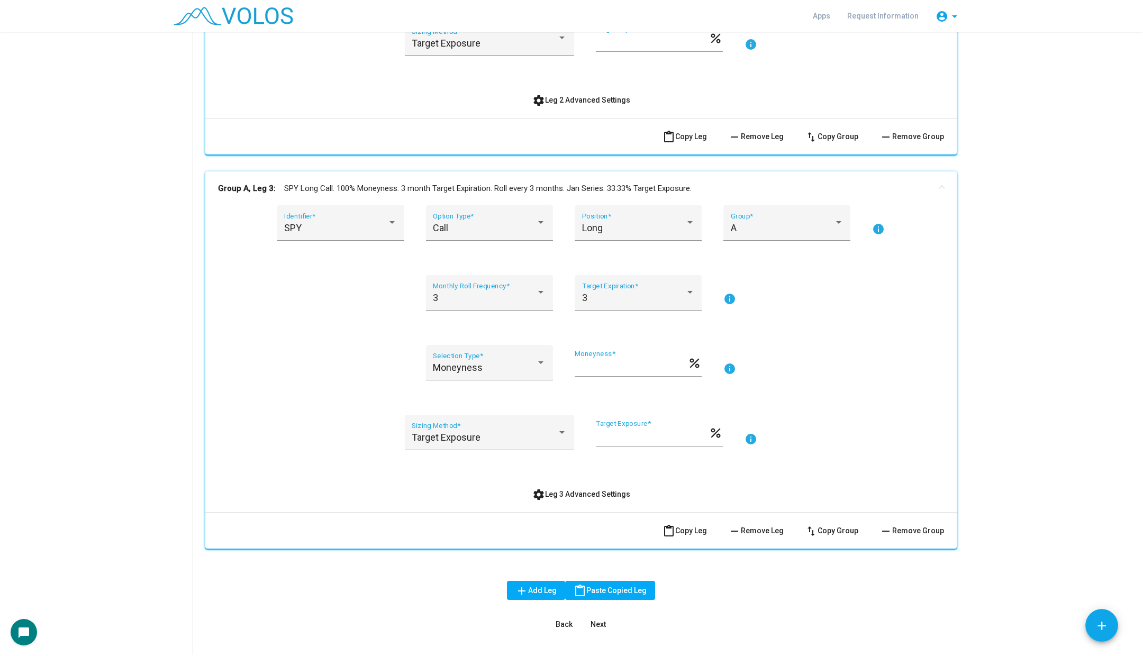
click at [570, 191] on mat-panel-title "Group A, Leg 3: SPY Long Call. 100% Moneyness. 3 month Target Expiration. Roll …" at bounding box center [574, 189] width 713 height 12
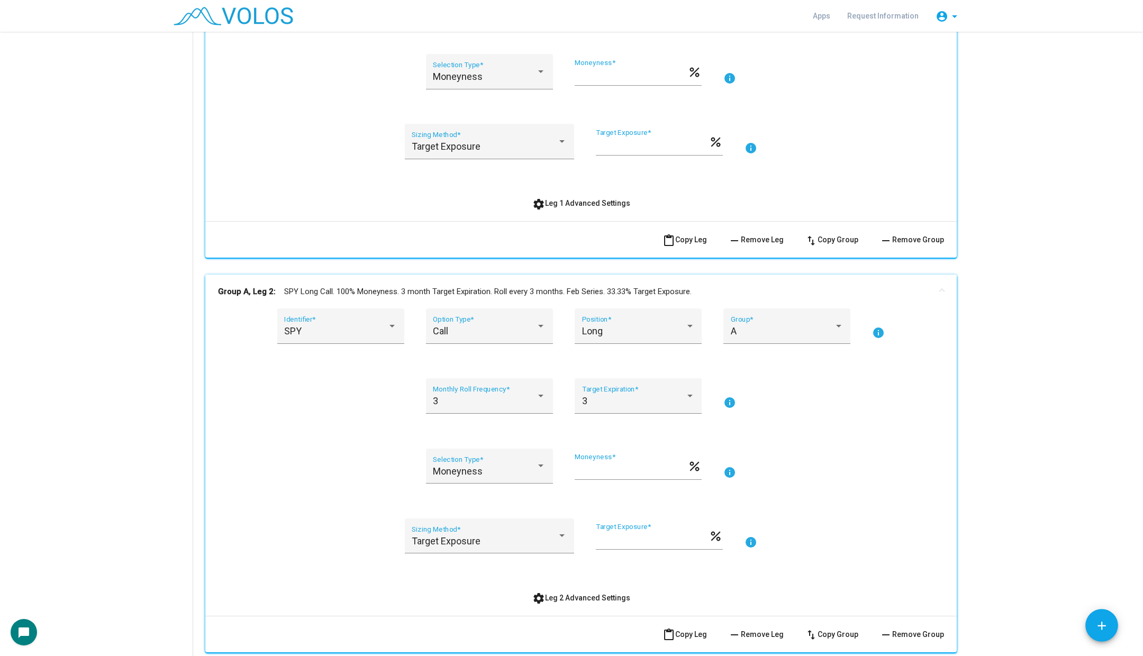
click at [551, 296] on mat-panel-title "Group A, Leg 2: SPY Long Call. 100% Moneyness. 3 month Target Expiration. Roll …" at bounding box center [574, 292] width 713 height 12
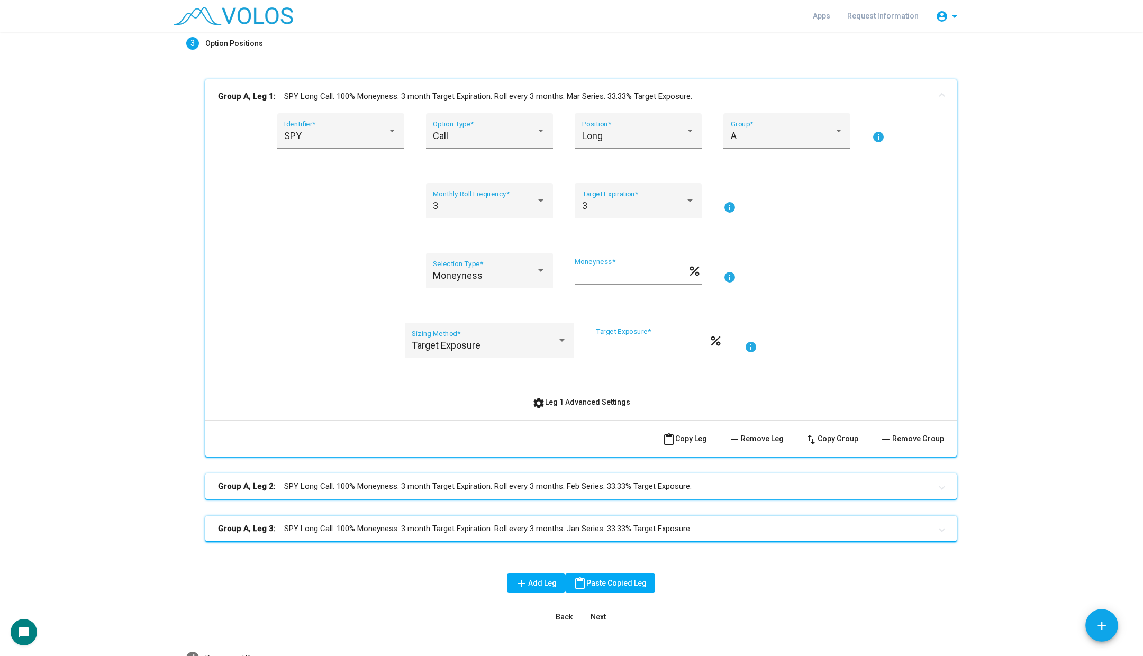
scroll to position [0, 0]
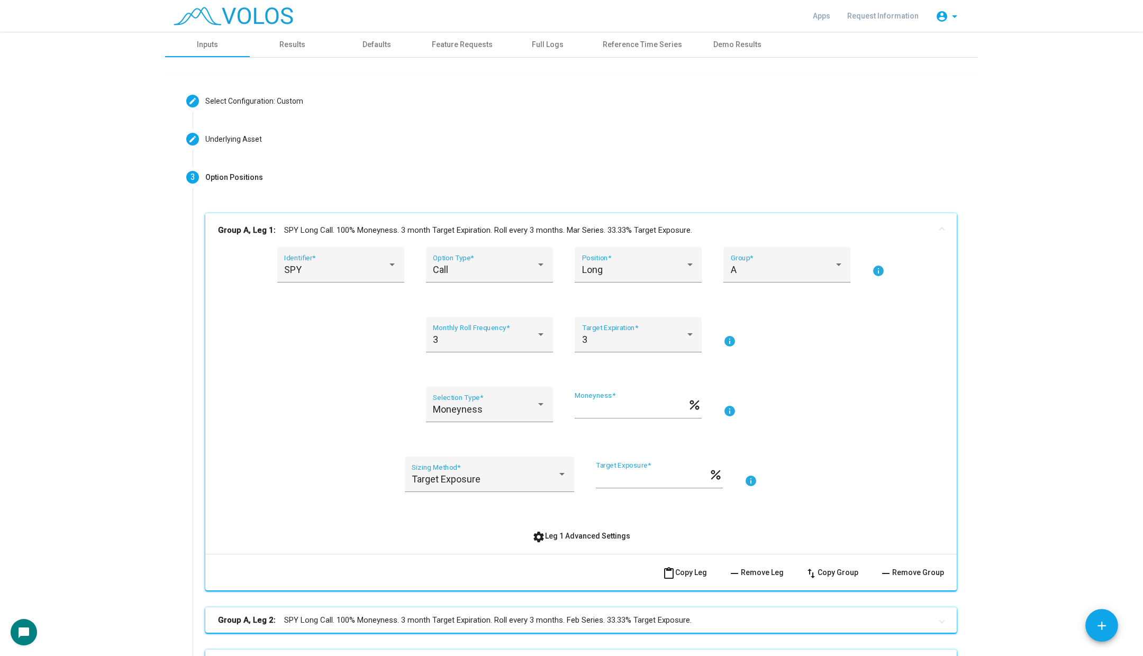
click at [541, 224] on mat-panel-title "Group A, Leg 1: SPY Long Call. 100% Moneyness. 3 month Target Expiration. Roll …" at bounding box center [574, 230] width 713 height 12
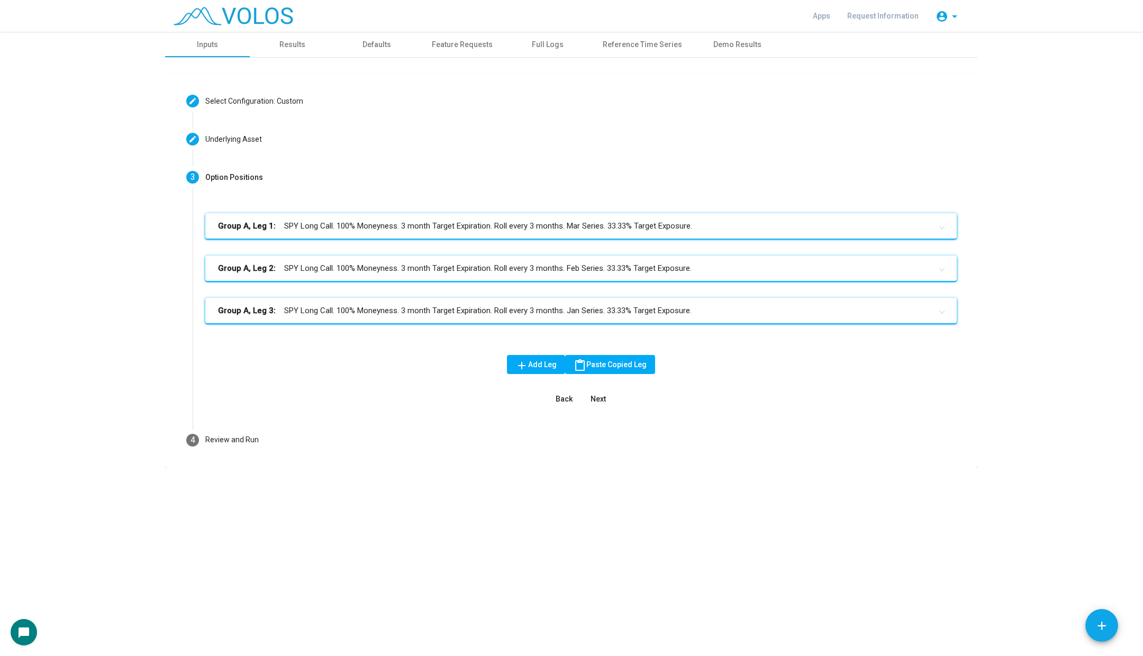
click at [589, 224] on mat-panel-title "Group A, Leg 1: SPY Long Call. 100% Moneyness. 3 month Target Expiration. Roll …" at bounding box center [574, 226] width 713 height 12
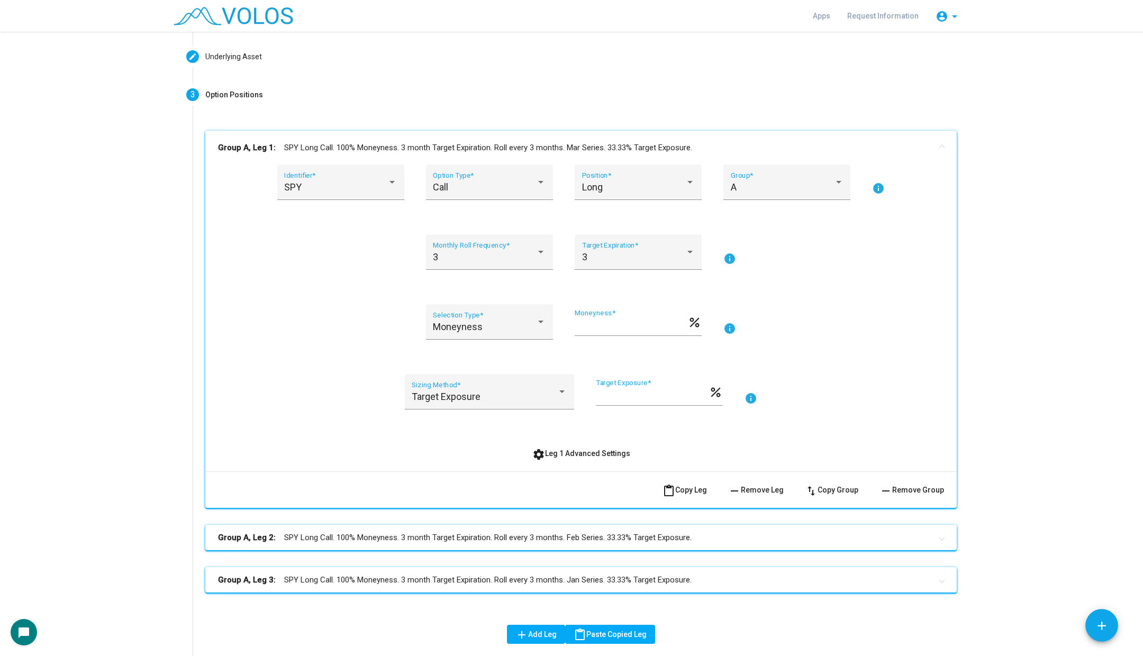
scroll to position [205, 0]
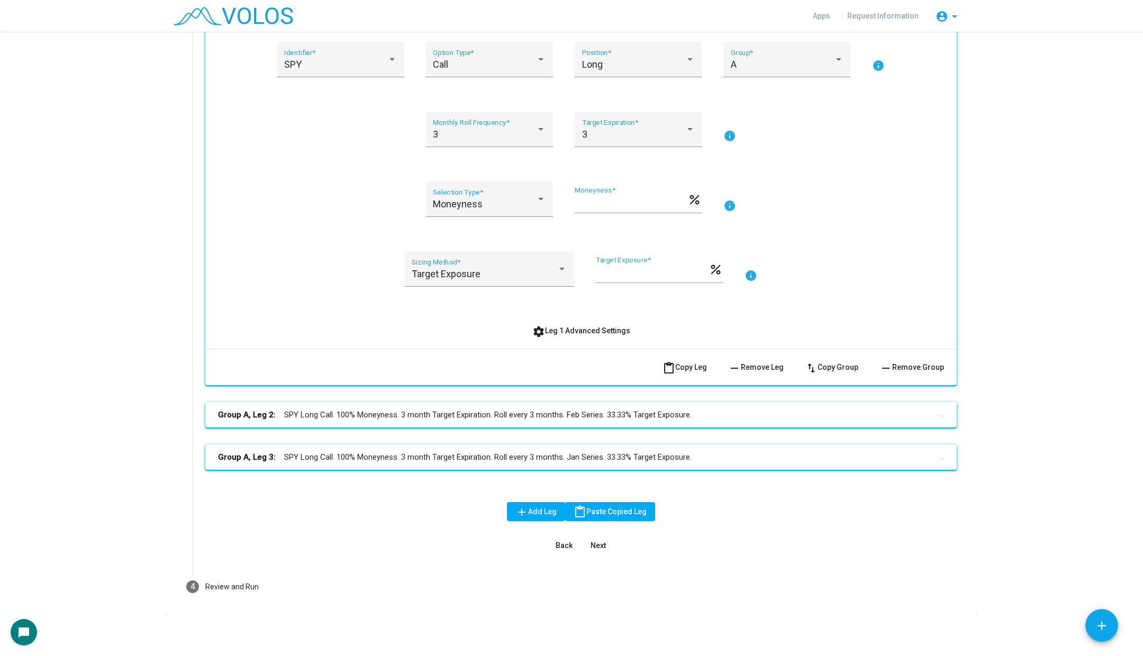
click at [562, 316] on div "SPY Identifier * Call Option Type * Long Position * A Group * info 3 Monthly Ro…" at bounding box center [581, 191] width 726 height 298
click at [560, 327] on span "settings Leg 1 Advanced Settings" at bounding box center [581, 331] width 98 height 8
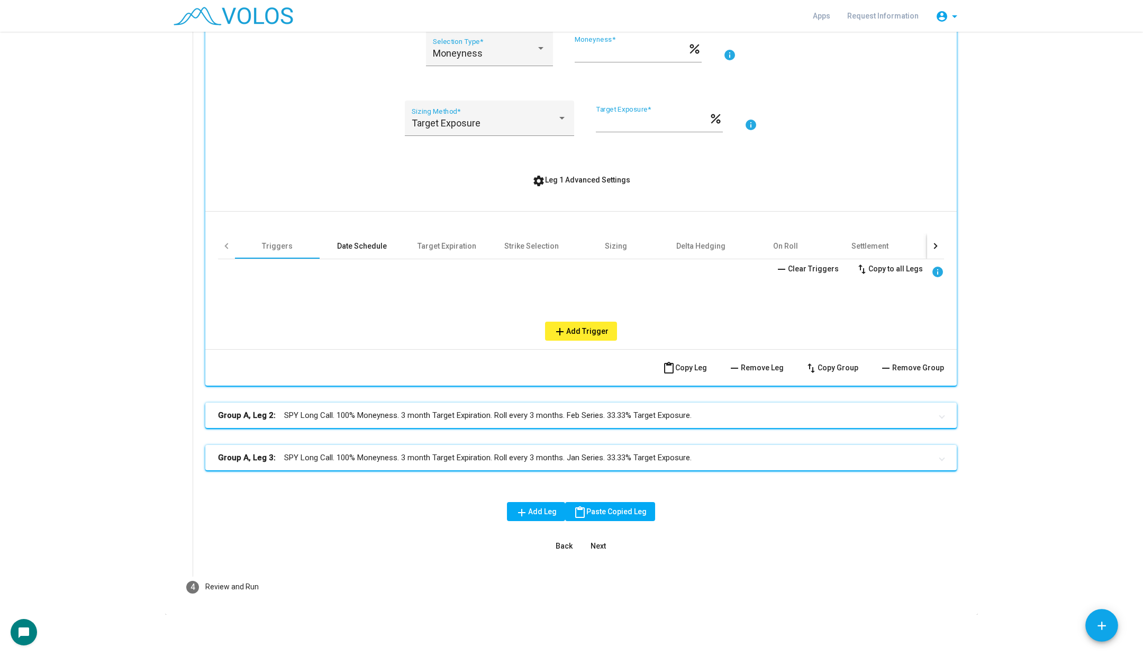
click at [382, 252] on div "Date Schedule" at bounding box center [362, 245] width 85 height 25
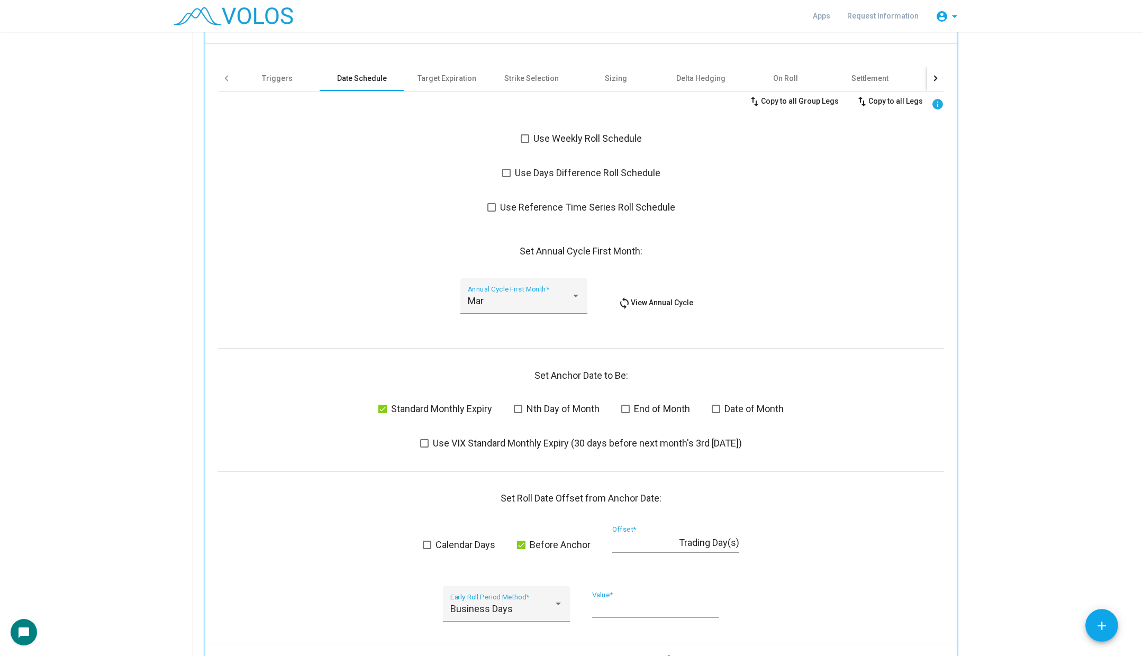
scroll to position [586, 0]
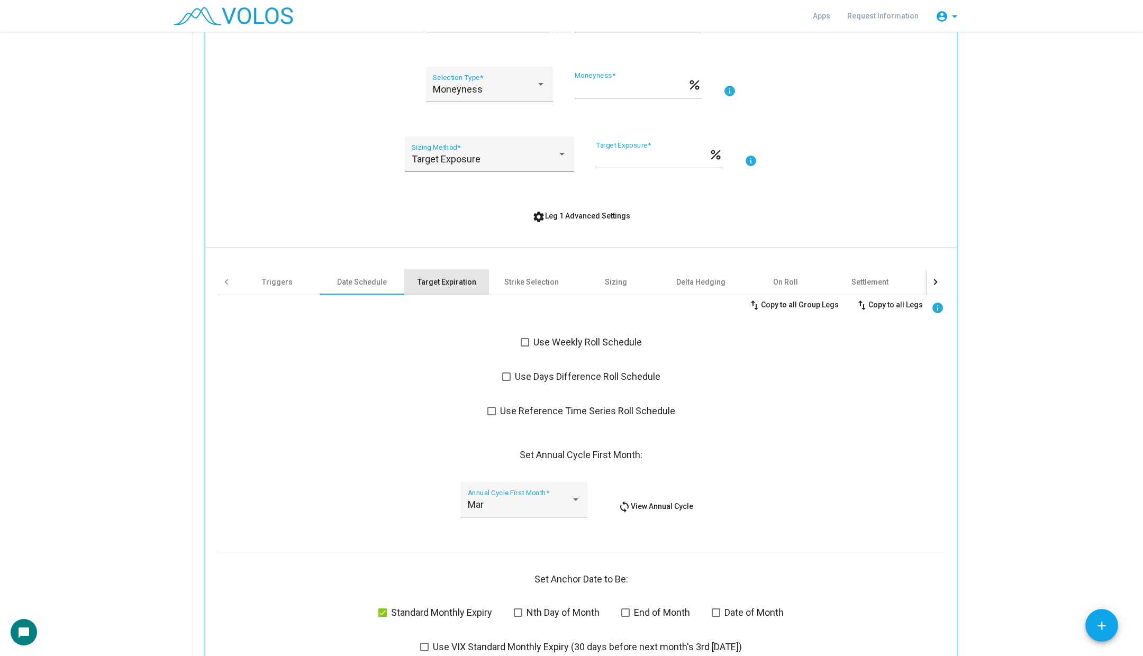
click at [448, 278] on div "Target Expiration" at bounding box center [447, 282] width 59 height 11
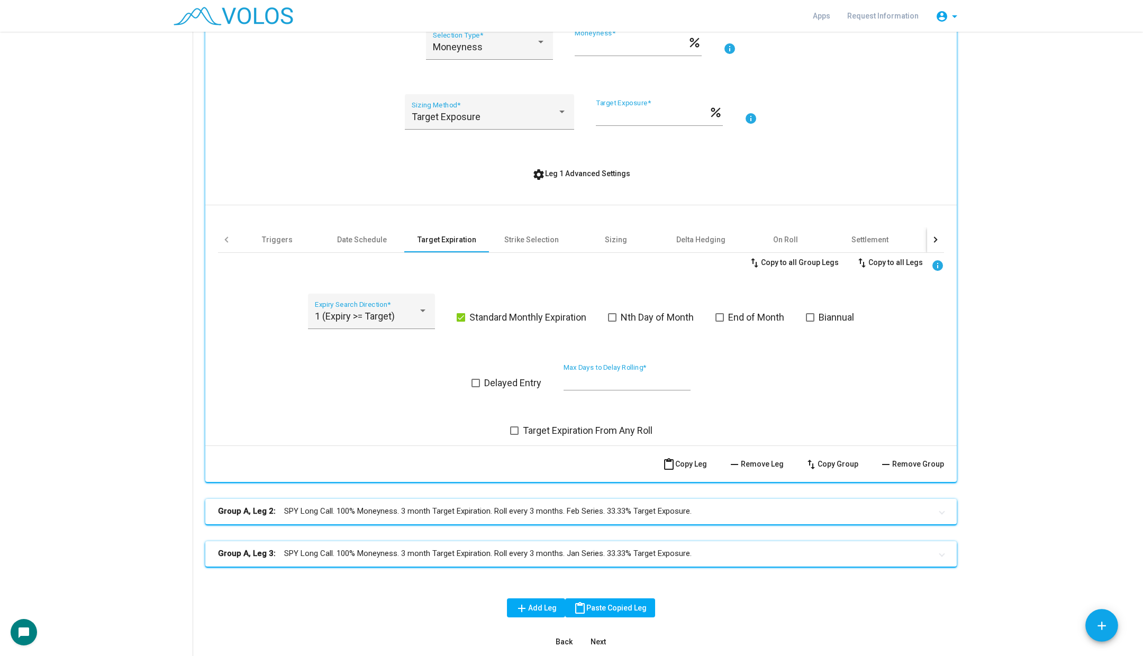
scroll to position [381, 0]
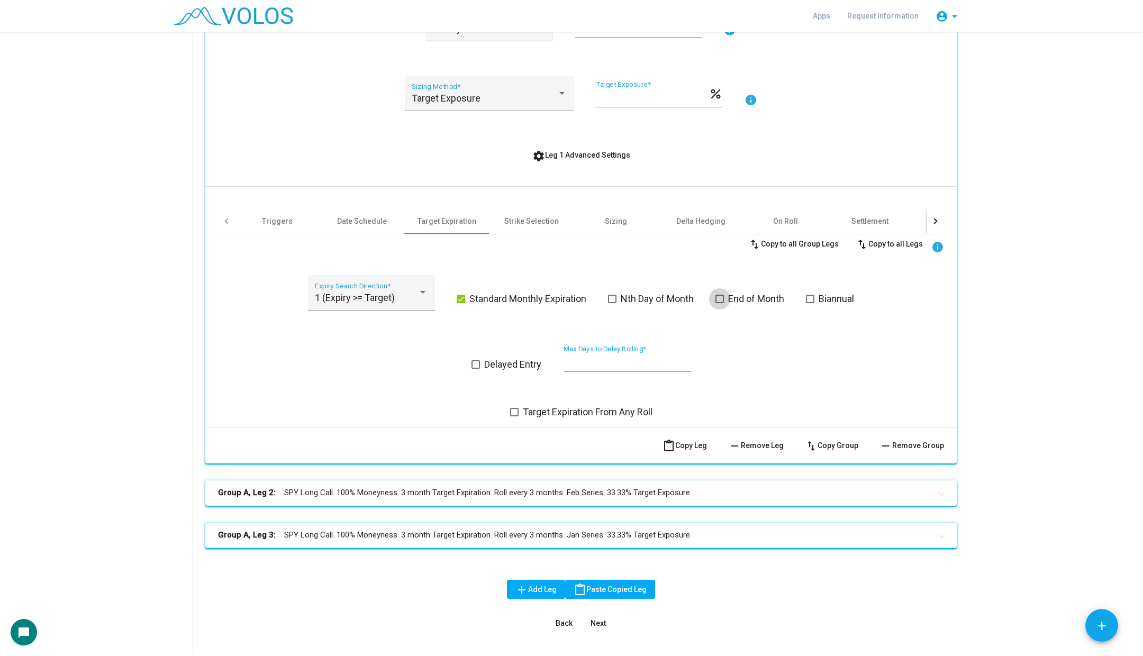
click at [724, 300] on span at bounding box center [720, 299] width 8 height 8
click at [394, 283] on div "1 (Expiry >= Target) Expiry Search Direction *" at bounding box center [371, 296] width 113 height 28
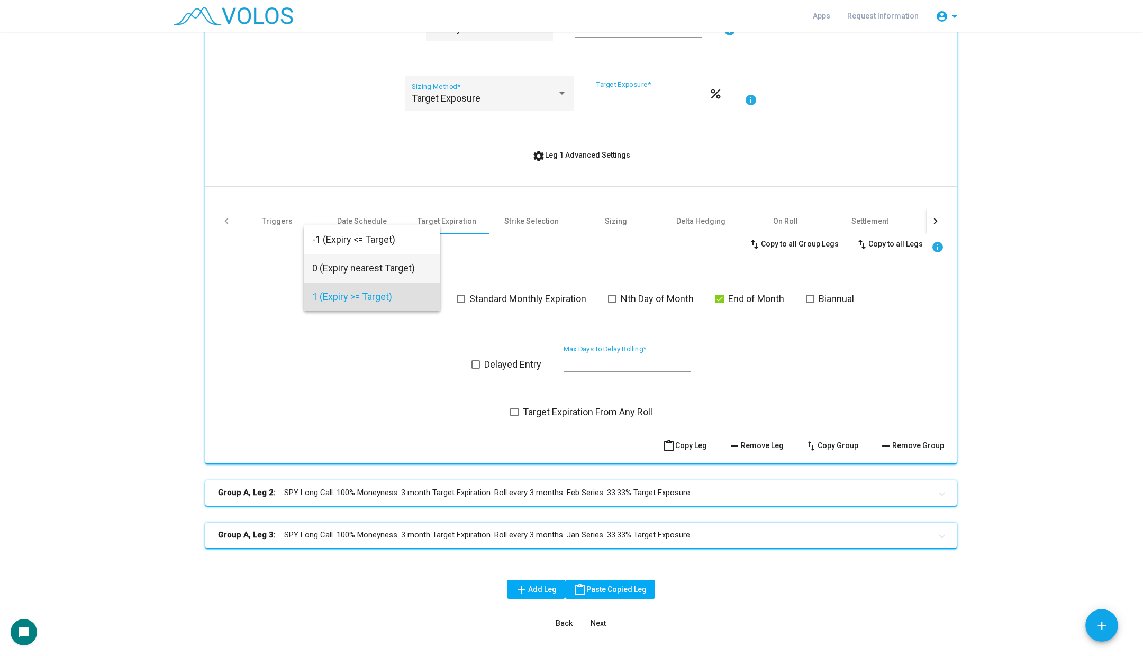
click at [390, 274] on span "0 (Expiry nearest Target)" at bounding box center [372, 268] width 120 height 29
click at [344, 294] on span "0 (Expiry nearest Target)" at bounding box center [366, 297] width 103 height 11
click at [347, 330] on span "1 (Expiry >= Target)" at bounding box center [372, 325] width 120 height 29
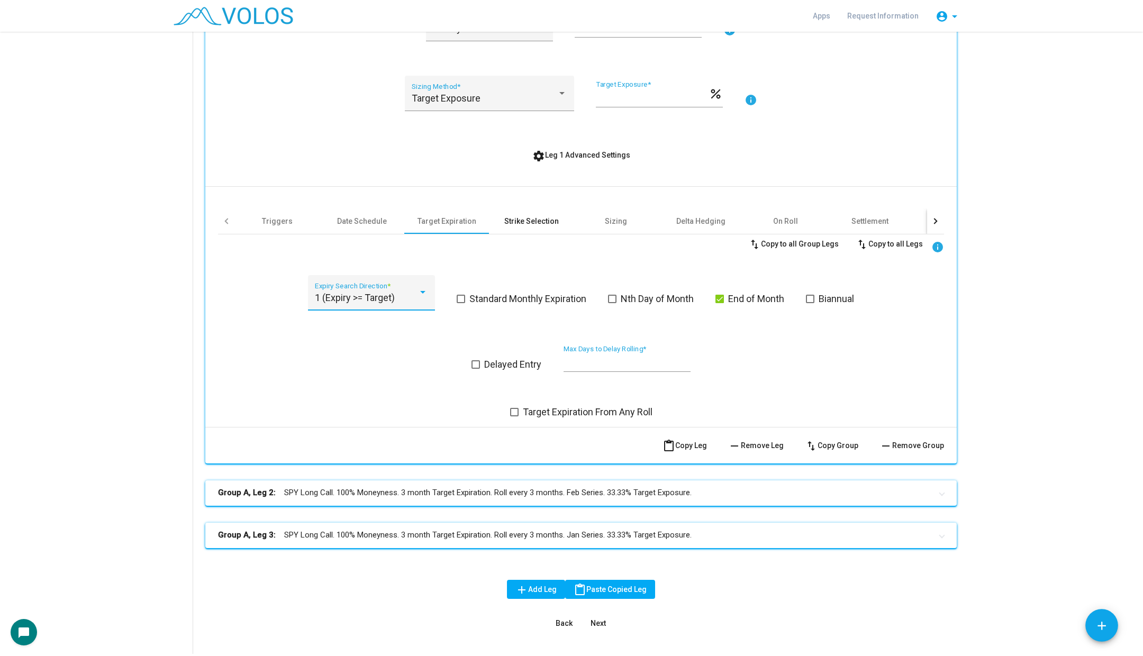
click at [536, 219] on div "Strike Selection" at bounding box center [531, 221] width 55 height 11
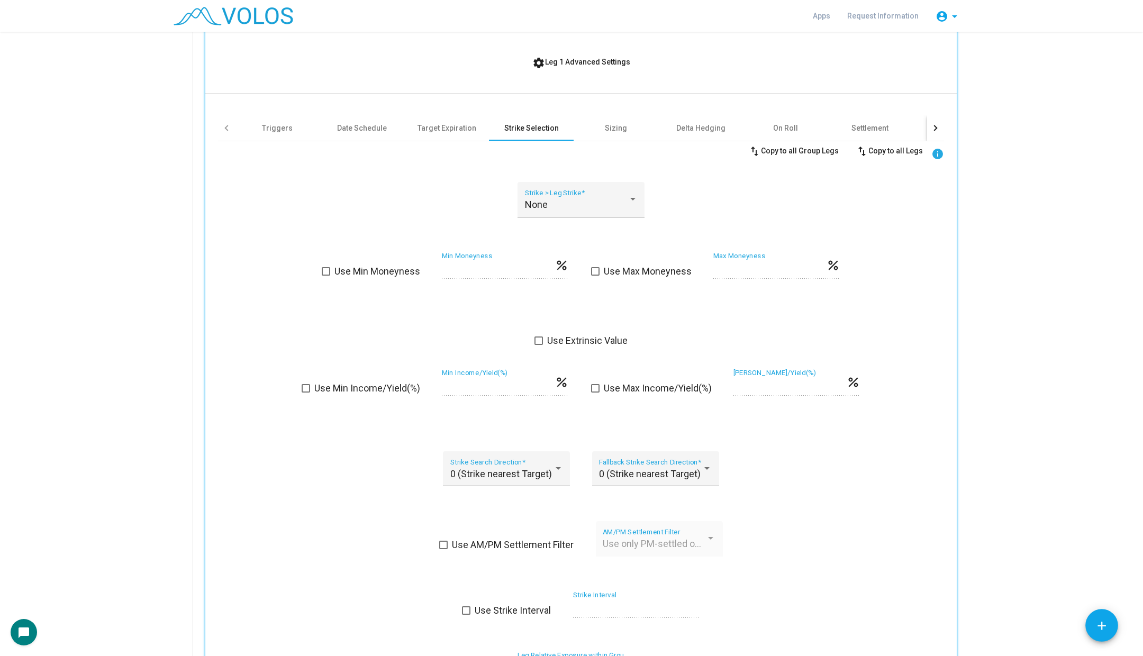
scroll to position [478, 0]
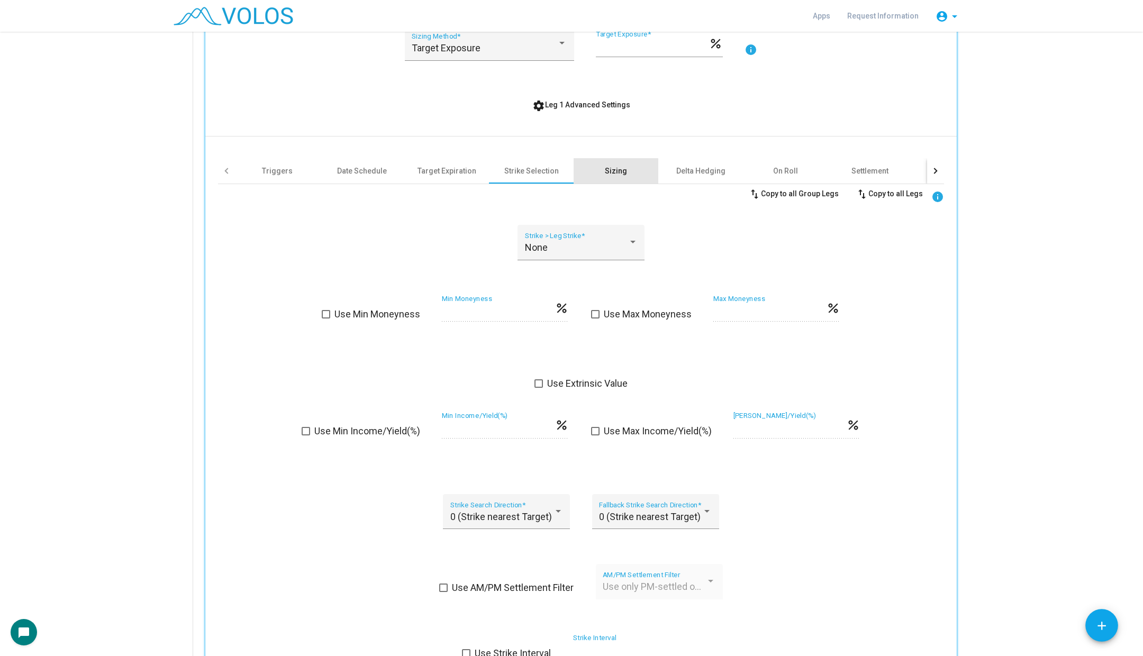
click at [602, 176] on div "Sizing" at bounding box center [616, 170] width 85 height 25
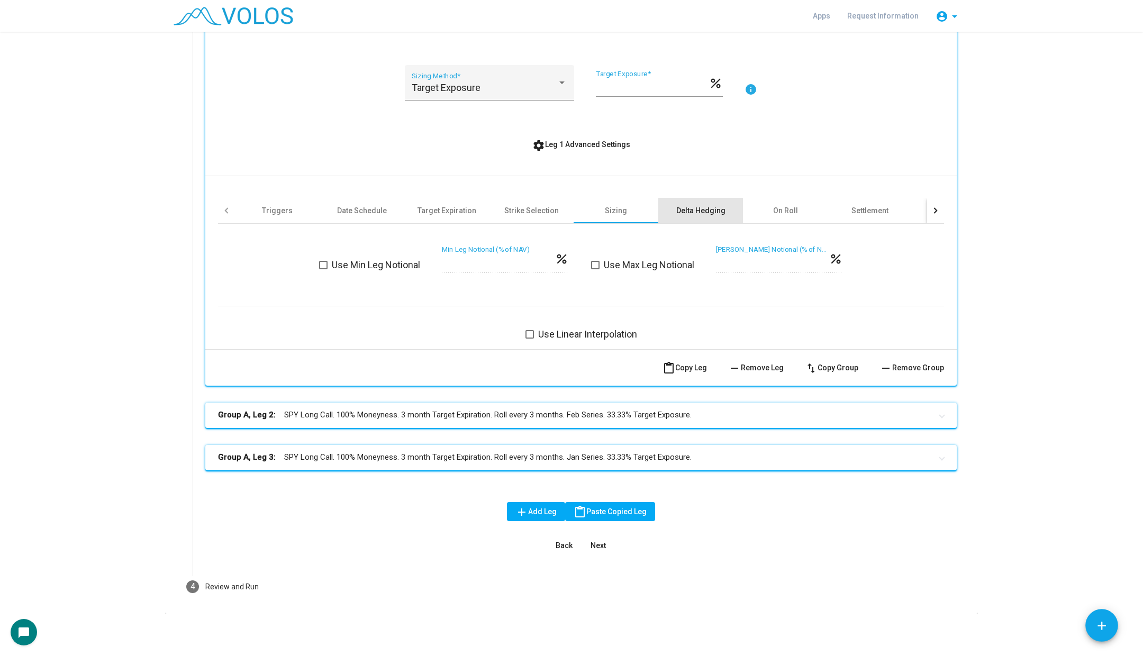
click at [684, 214] on div "Delta Hedging" at bounding box center [700, 210] width 49 height 11
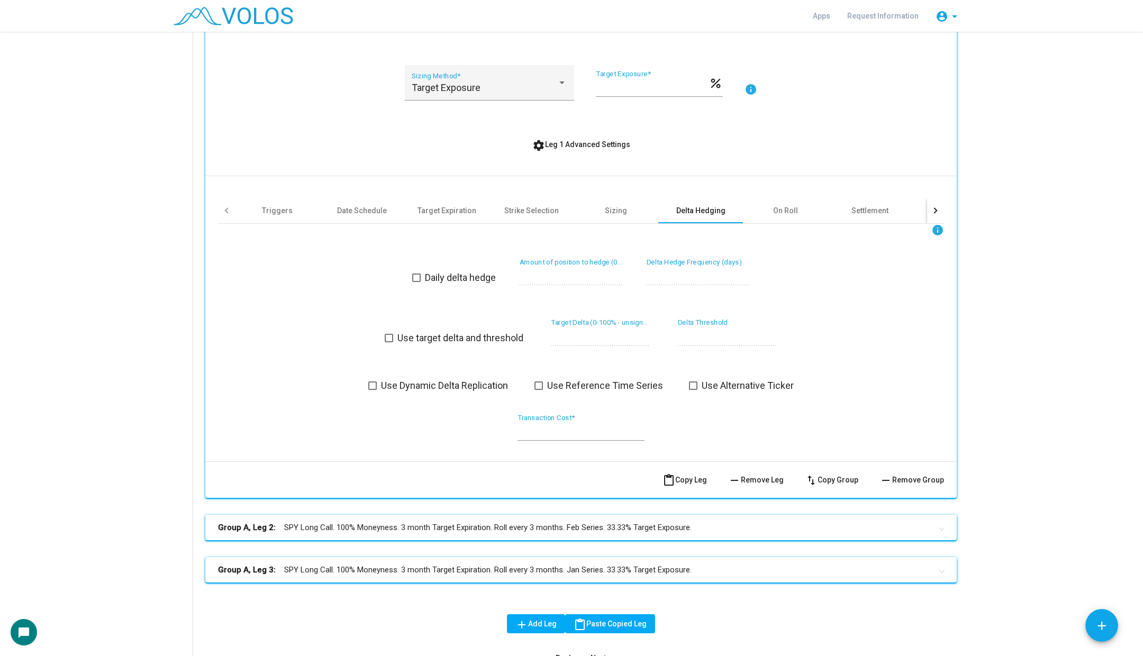
scroll to position [0, 0]
click at [415, 277] on span at bounding box center [416, 278] width 8 height 8
click at [373, 387] on span at bounding box center [372, 386] width 8 height 8
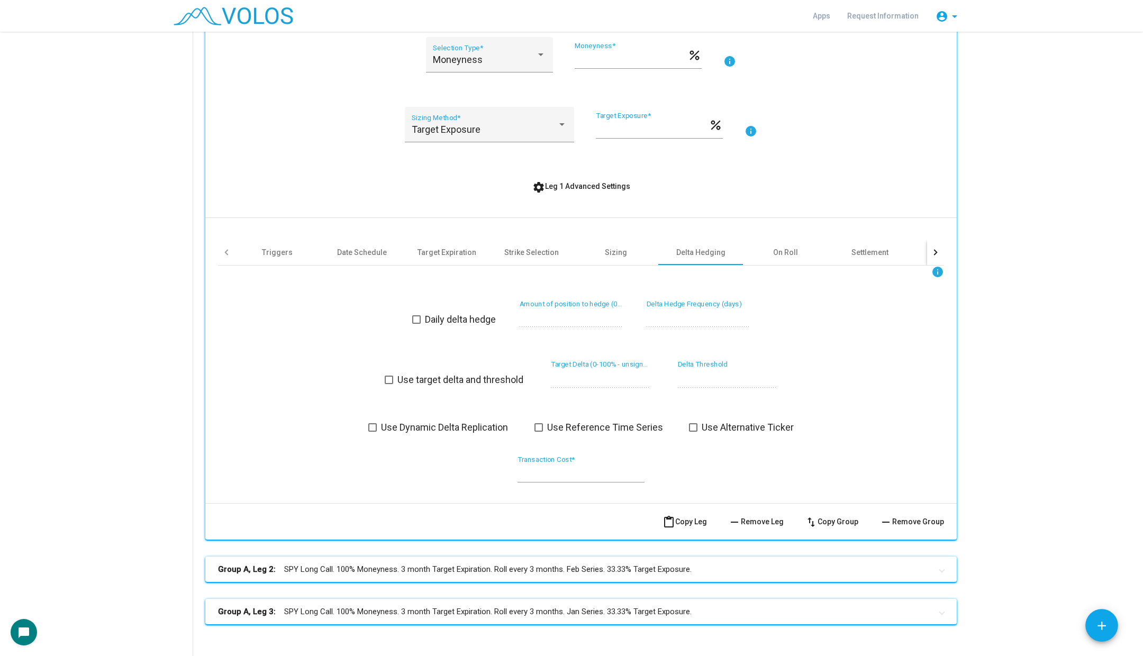
scroll to position [368, 0]
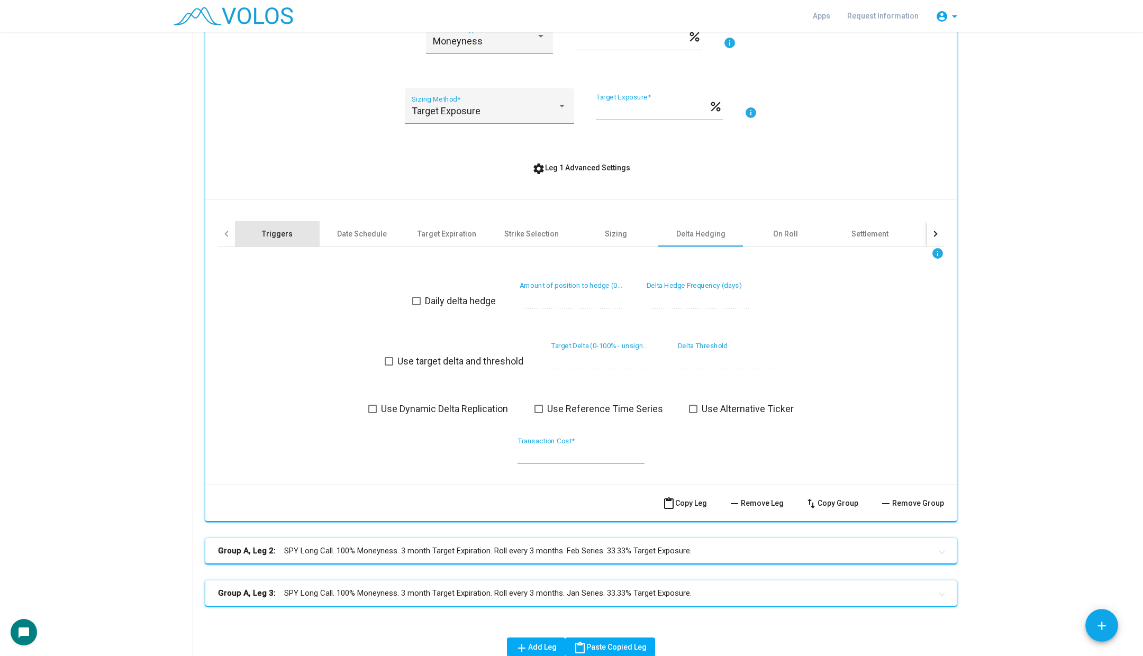
click at [288, 226] on div "Triggers" at bounding box center [277, 233] width 85 height 25
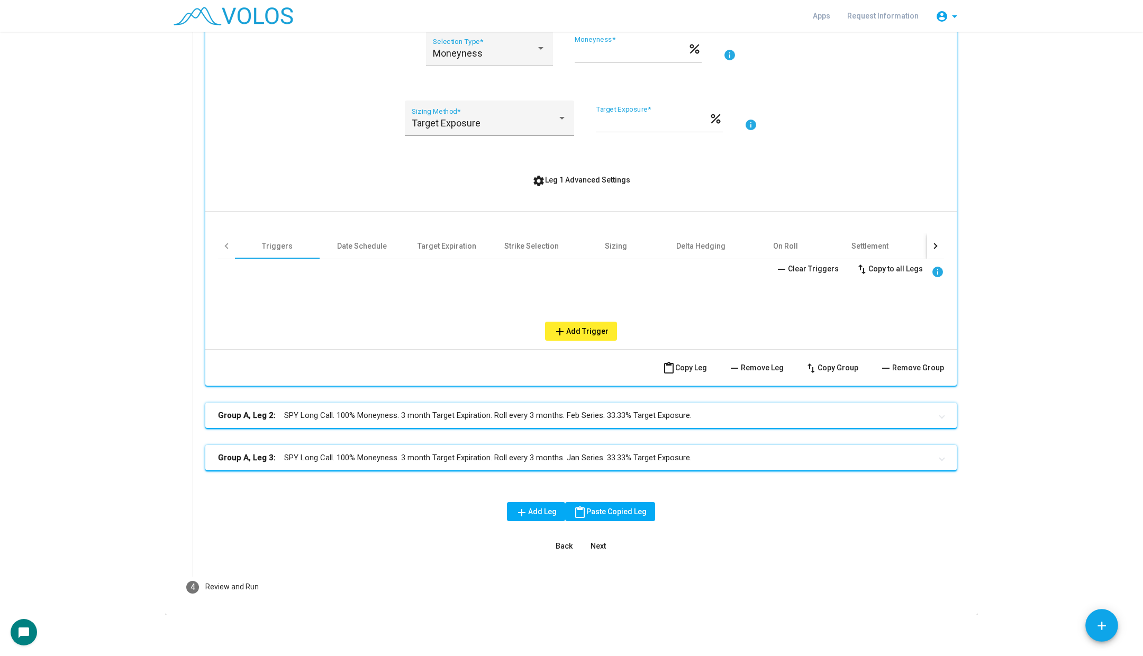
click at [568, 332] on span "add Add Trigger" at bounding box center [581, 331] width 55 height 8
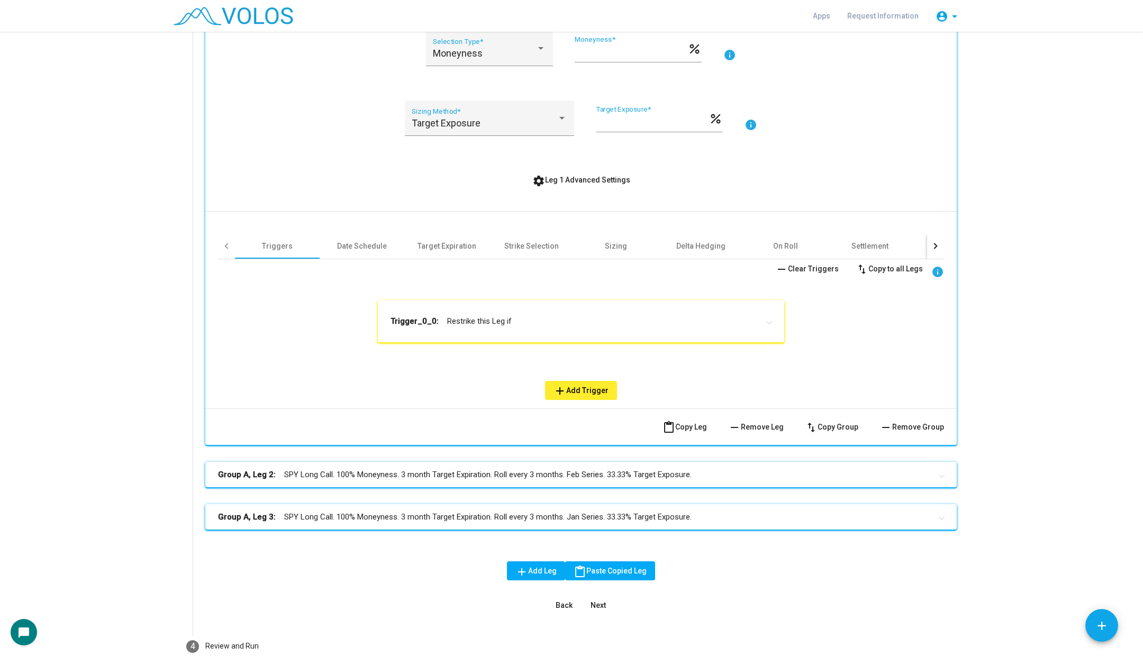
click at [538, 317] on mat-panel-title "Trigger_0_0: Restrike this Leg if" at bounding box center [575, 321] width 368 height 11
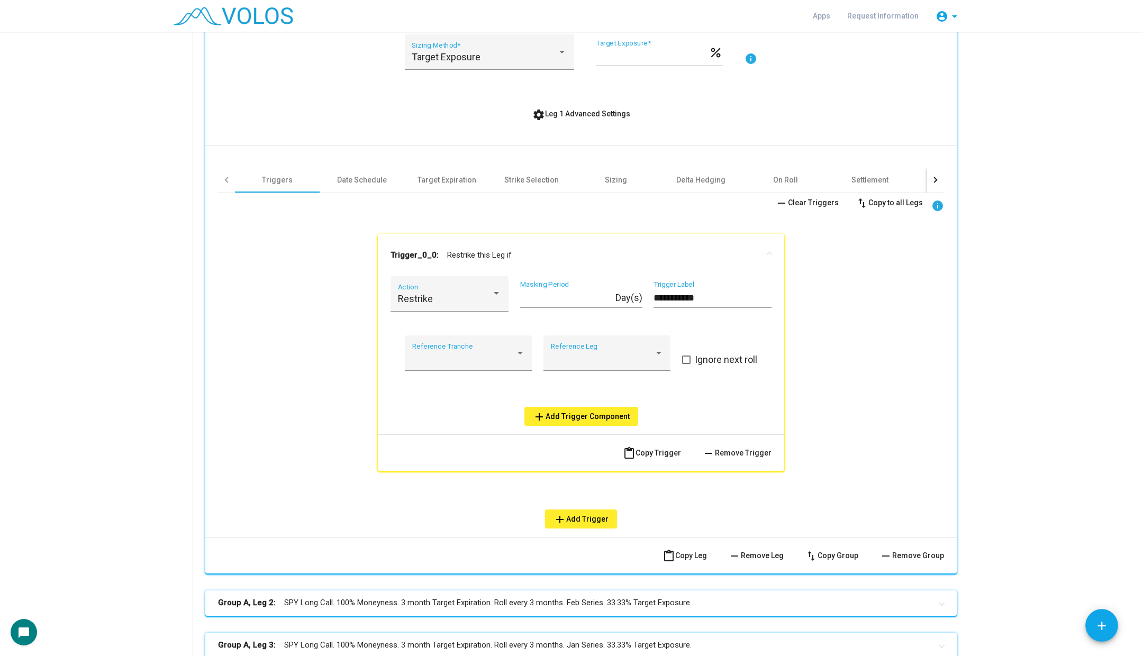
scroll to position [439, 0]
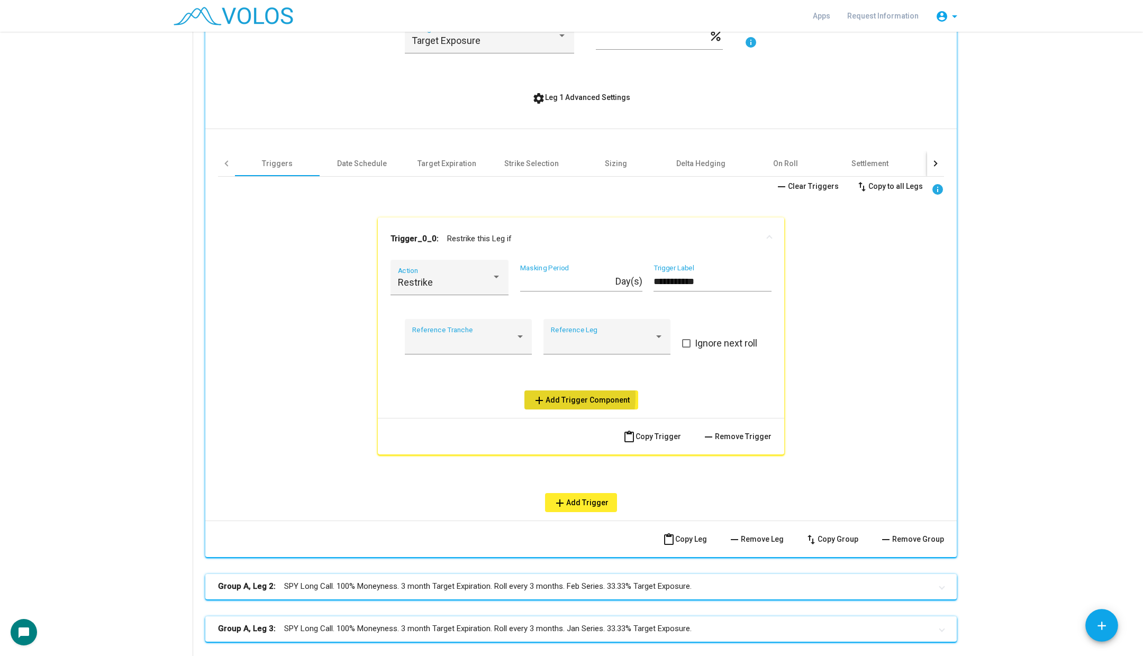
click at [545, 396] on mat-icon "add" at bounding box center [539, 400] width 13 height 13
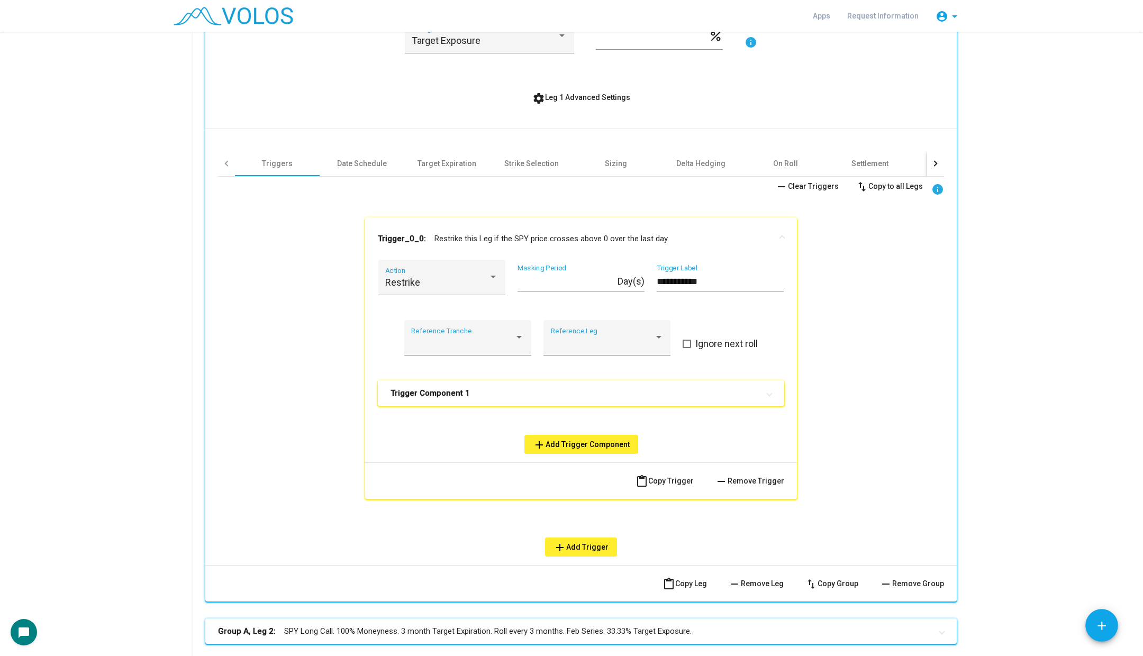
click at [517, 400] on mat-expansion-panel-header "Trigger Component 1" at bounding box center [581, 393] width 406 height 25
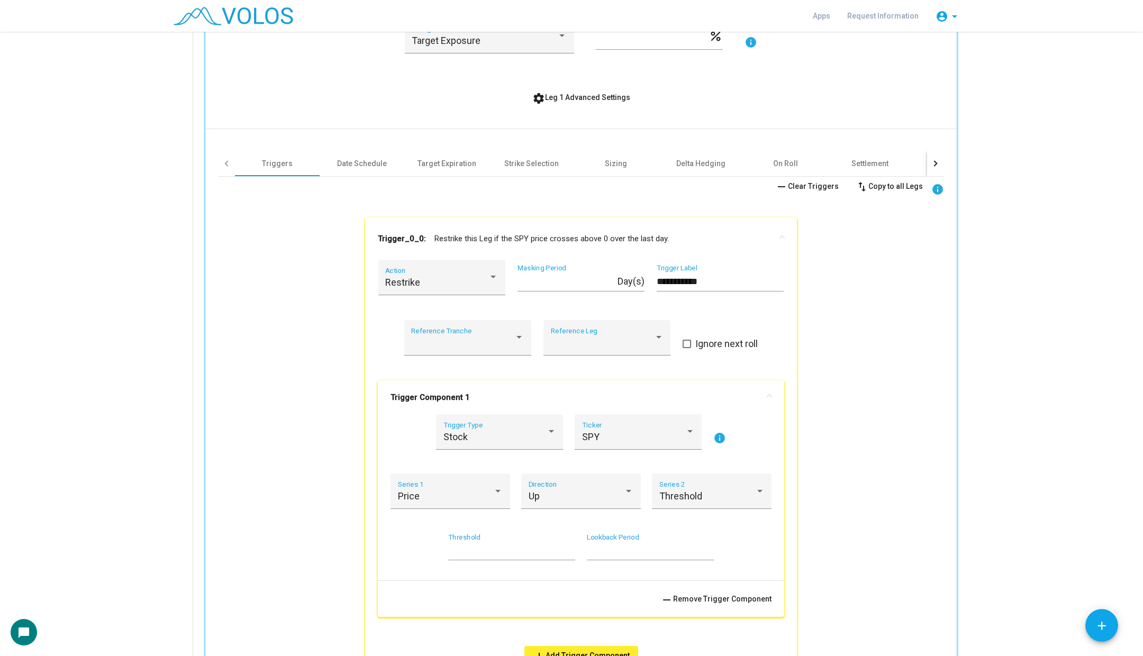
click at [452, 300] on div "Restrike Action" at bounding box center [441, 284] width 127 height 48
click at [452, 287] on div "Restrike" at bounding box center [436, 282] width 103 height 11
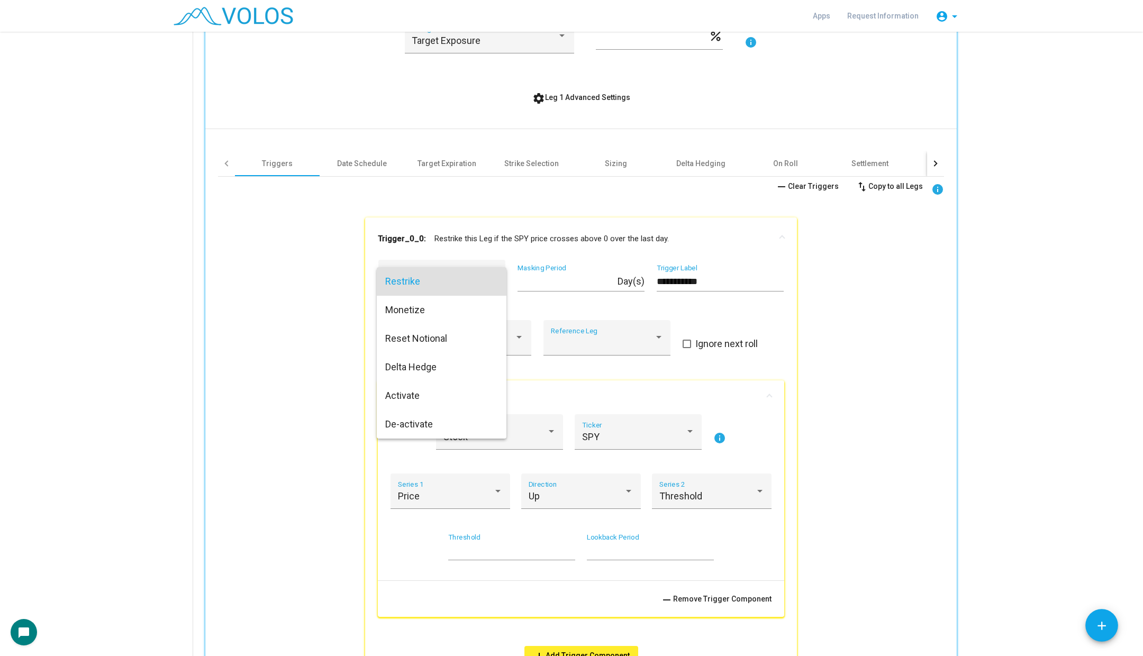
click at [465, 274] on span "Restrike" at bounding box center [441, 281] width 113 height 29
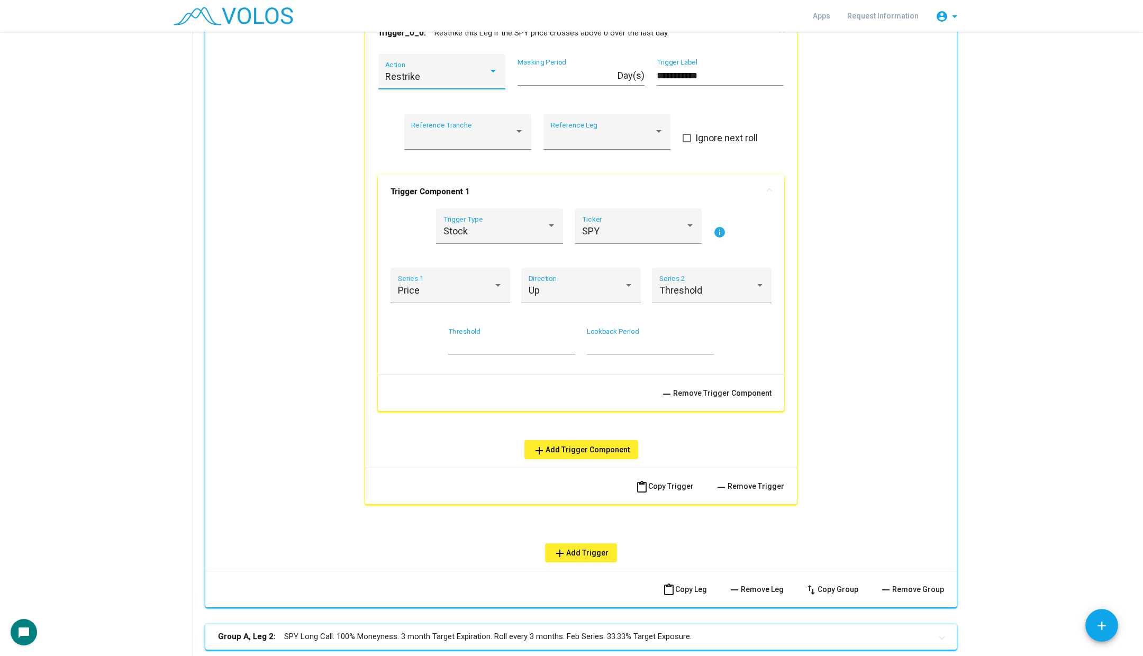
scroll to position [648, 0]
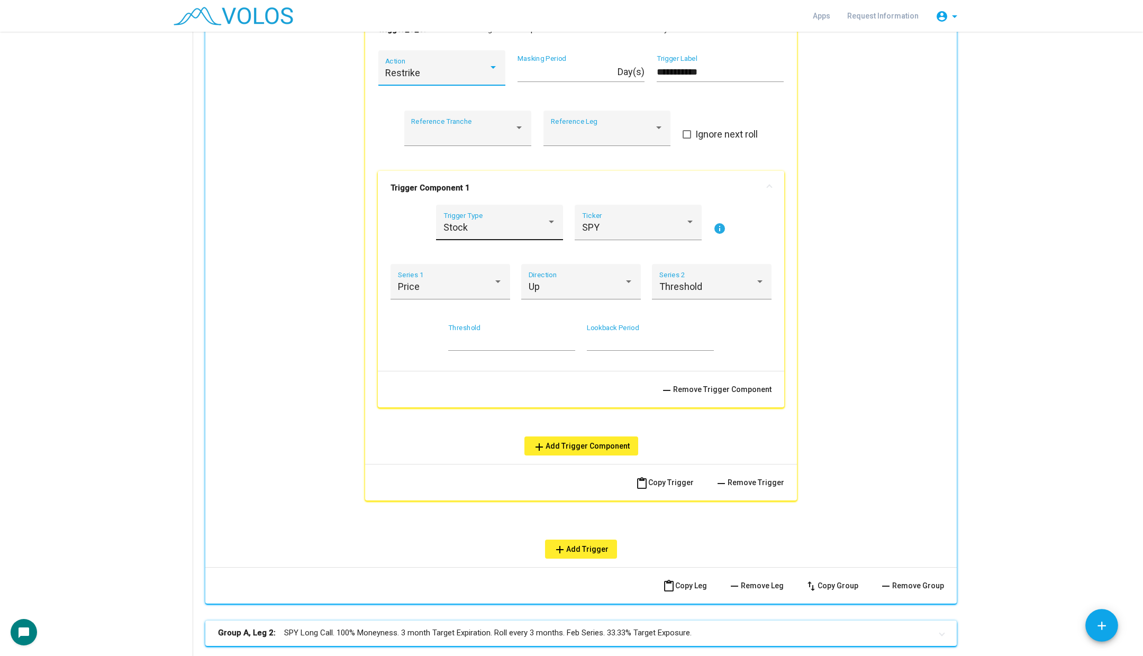
click at [511, 229] on div "Stock" at bounding box center [494, 227] width 103 height 11
click at [502, 228] on span "Stock" at bounding box center [499, 226] width 113 height 29
click at [447, 293] on div "Price Series 1" at bounding box center [450, 285] width 105 height 28
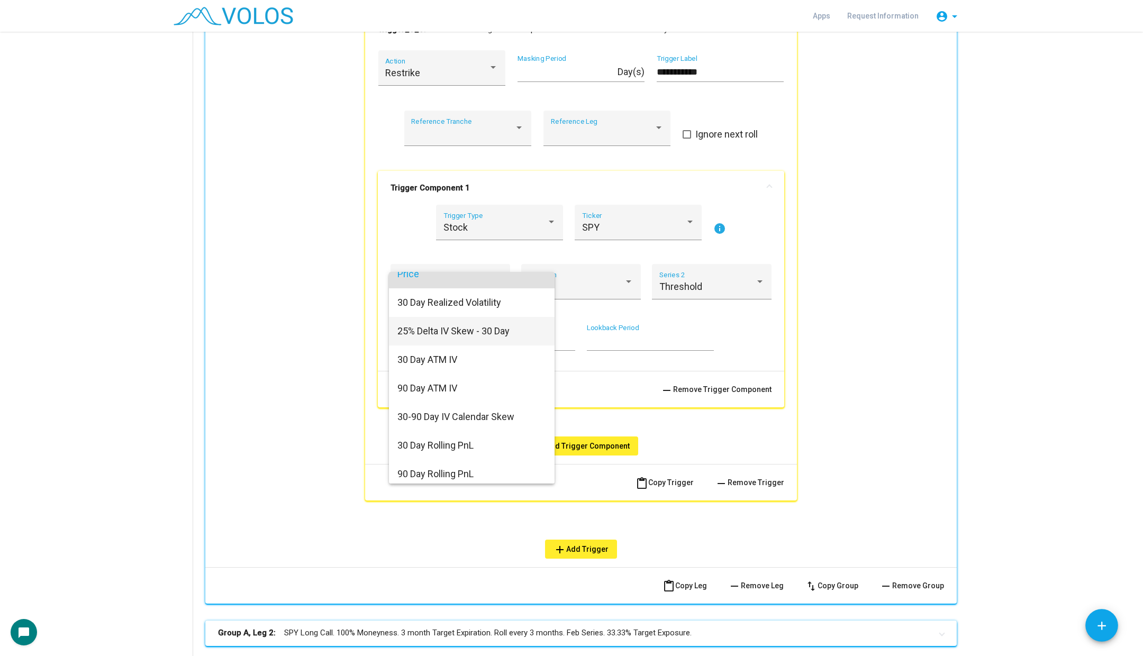
scroll to position [0, 0]
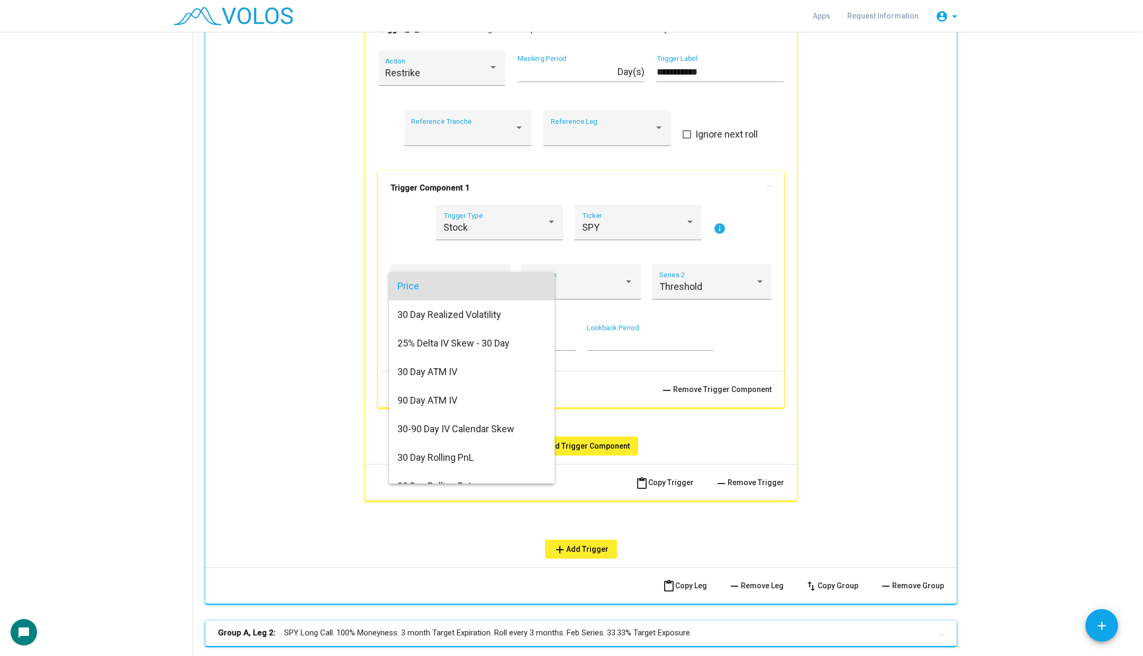
click at [475, 297] on span "Price" at bounding box center [471, 286] width 149 height 29
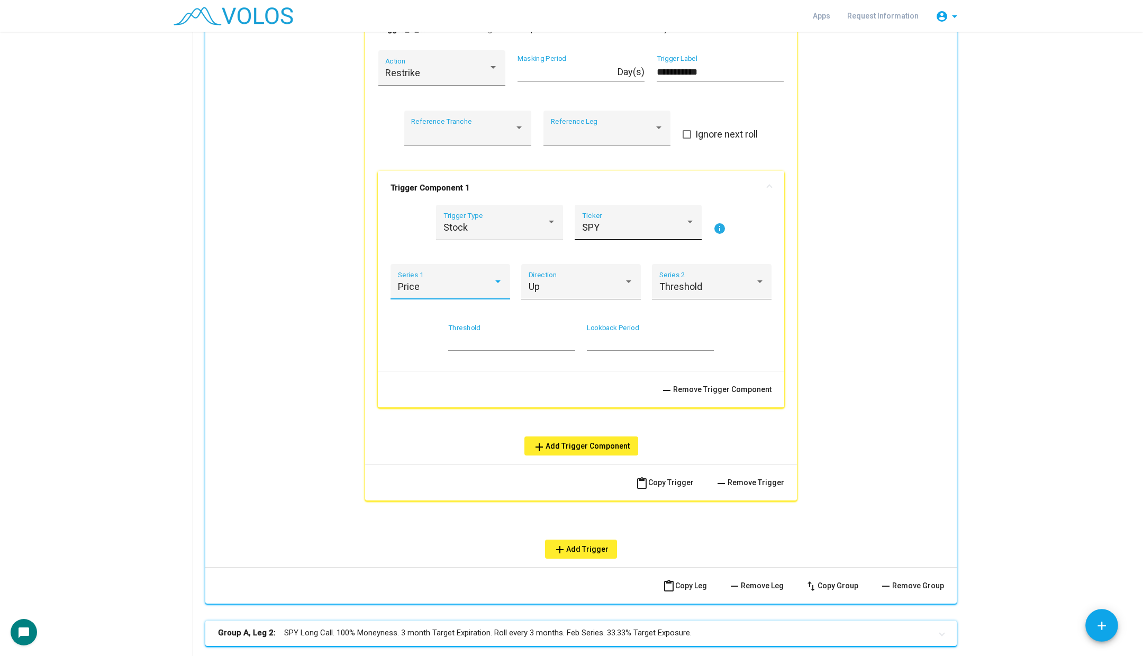
click at [619, 223] on div "SPY" at bounding box center [633, 227] width 103 height 11
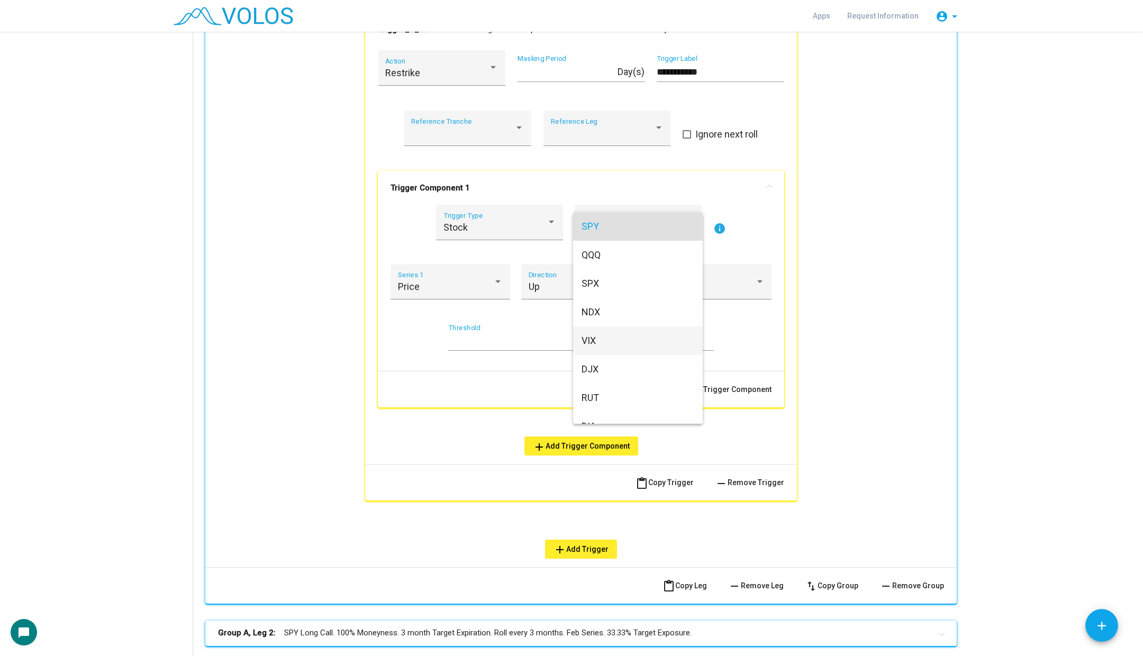
click at [612, 343] on span "VIX" at bounding box center [638, 341] width 113 height 29
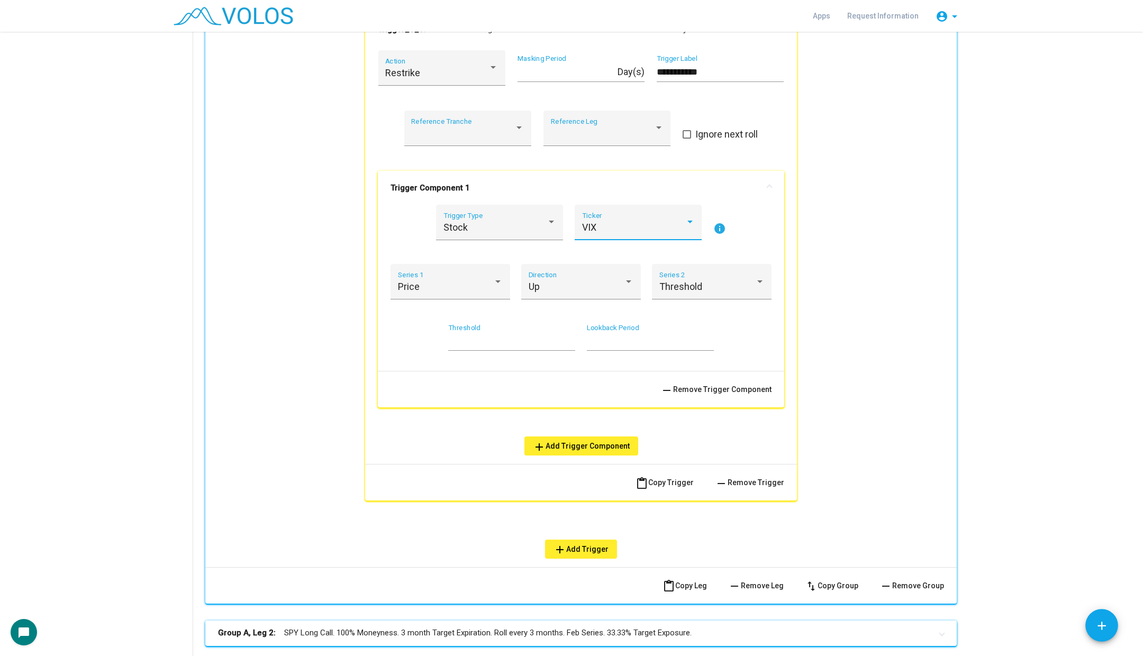
scroll to position [7, 0]
click at [462, 339] on input "*" at bounding box center [511, 341] width 127 height 11
click at [600, 209] on div "VIX Ticker" at bounding box center [638, 222] width 127 height 35
click at [760, 180] on div at bounding box center [571, 328] width 1143 height 656
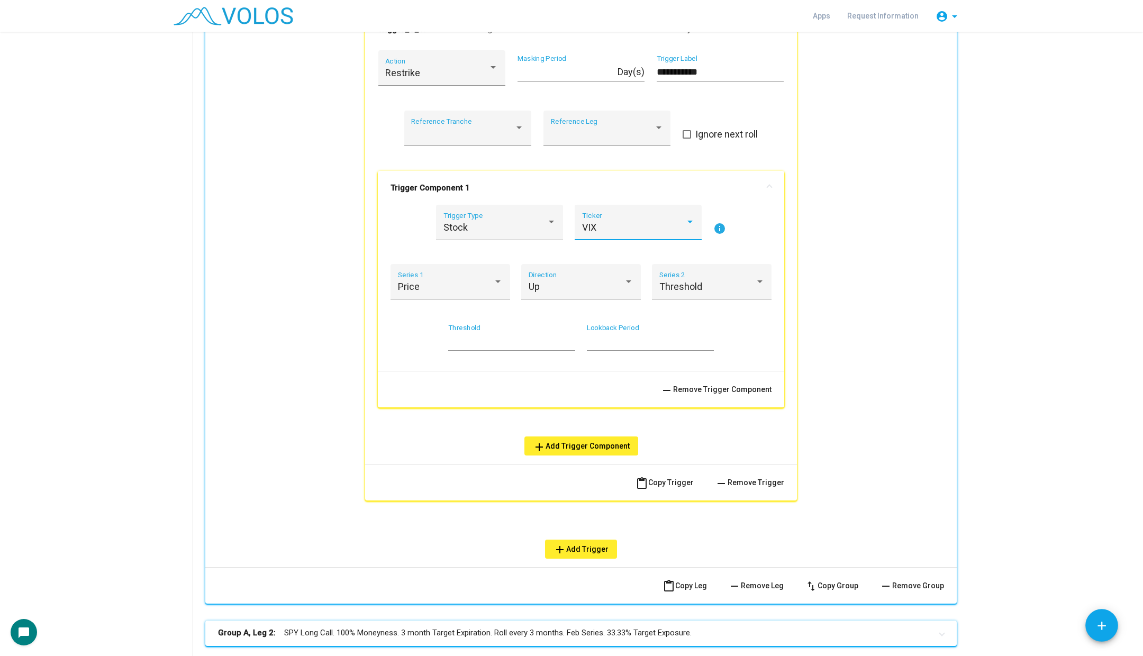
click at [639, 230] on div "VIX" at bounding box center [633, 227] width 103 height 11
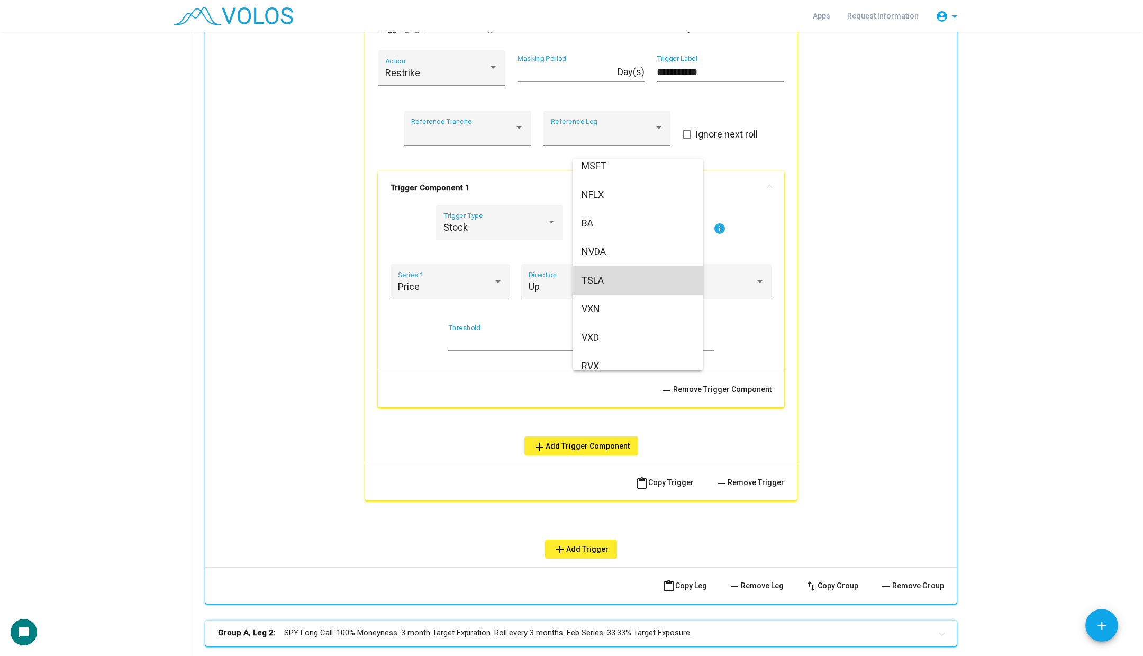
click at [620, 274] on span "TSLA" at bounding box center [638, 280] width 113 height 29
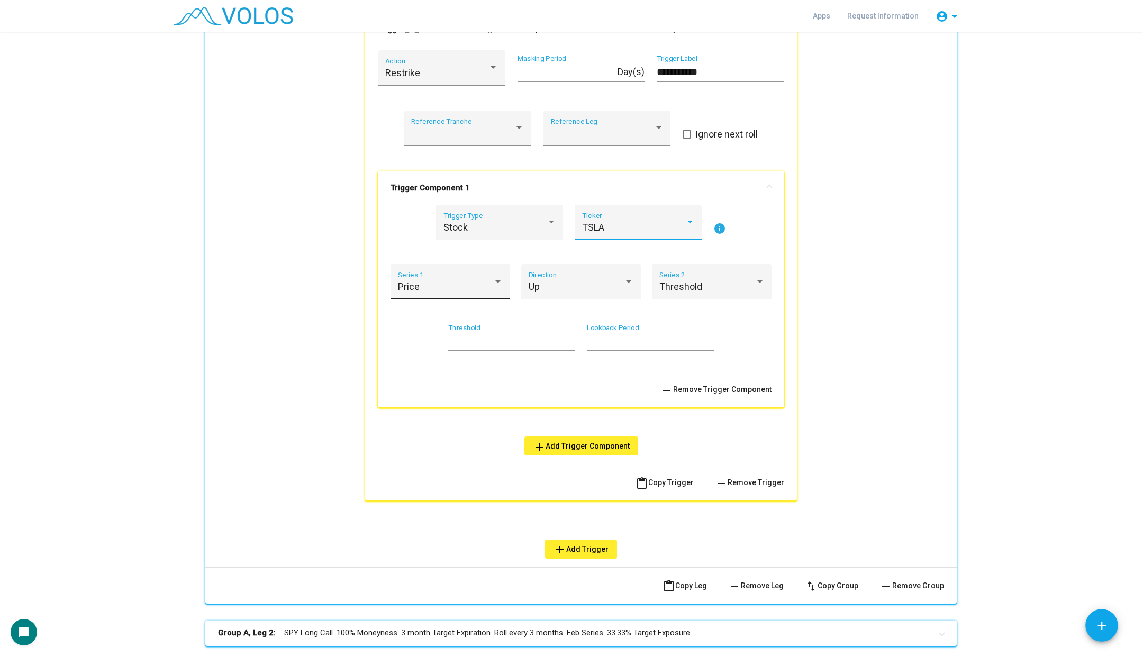
click at [478, 283] on div "Price" at bounding box center [446, 287] width 96 height 11
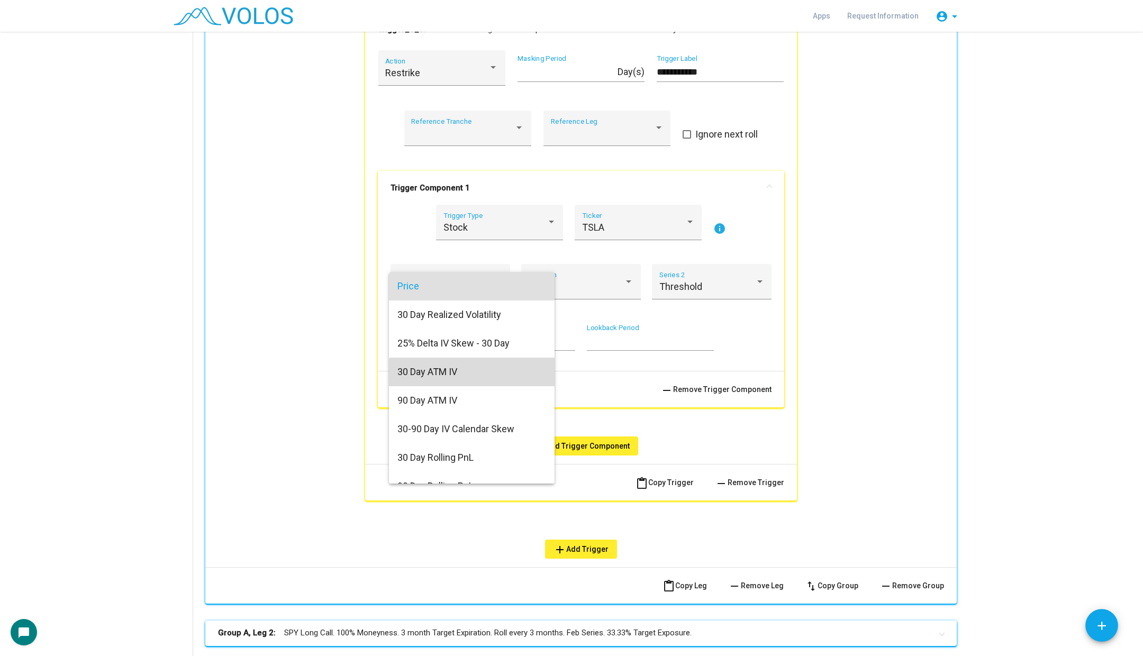
click at [476, 374] on span "30 Day ATM IV" at bounding box center [471, 372] width 149 height 29
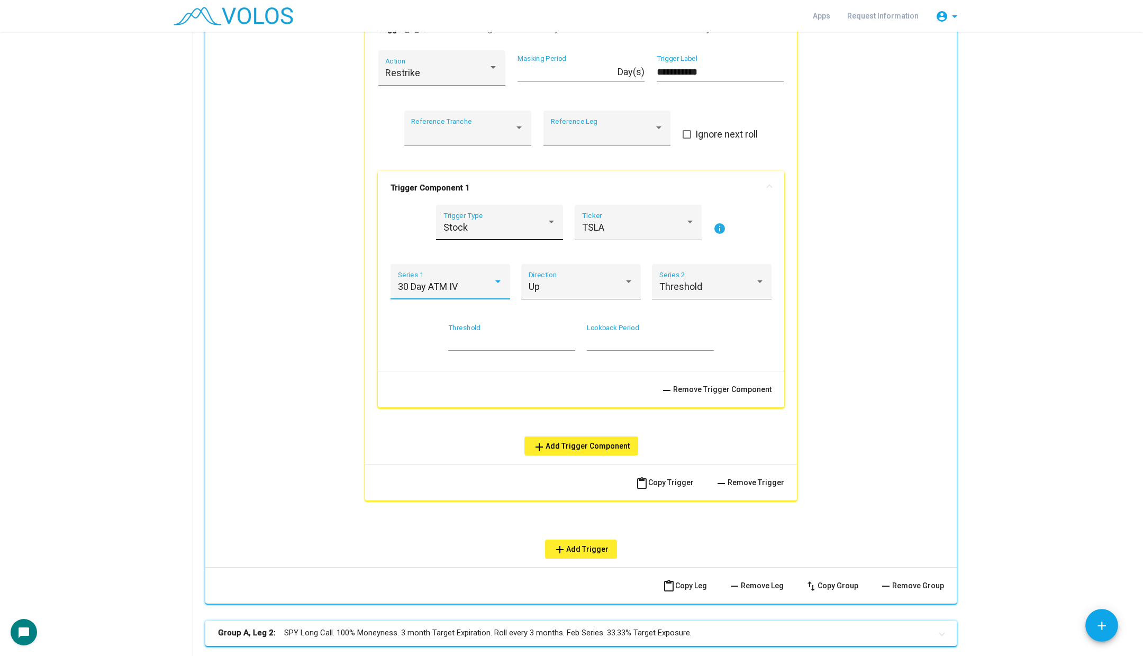
click at [495, 223] on div "Stock" at bounding box center [494, 227] width 103 height 11
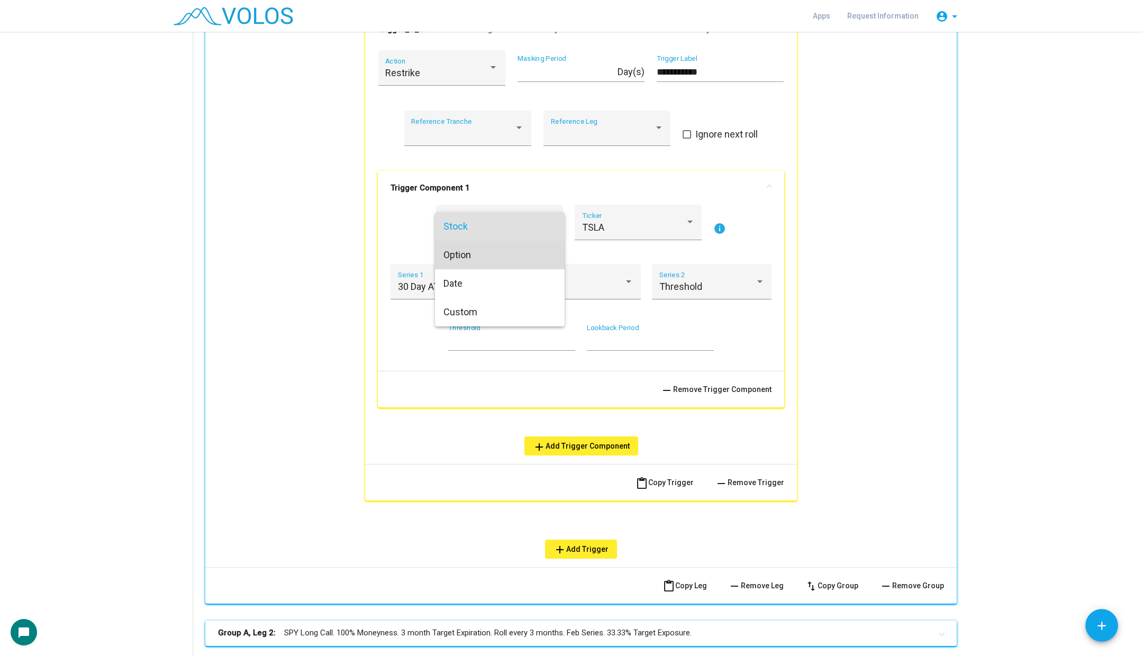
click at [494, 255] on span "Option" at bounding box center [499, 255] width 113 height 29
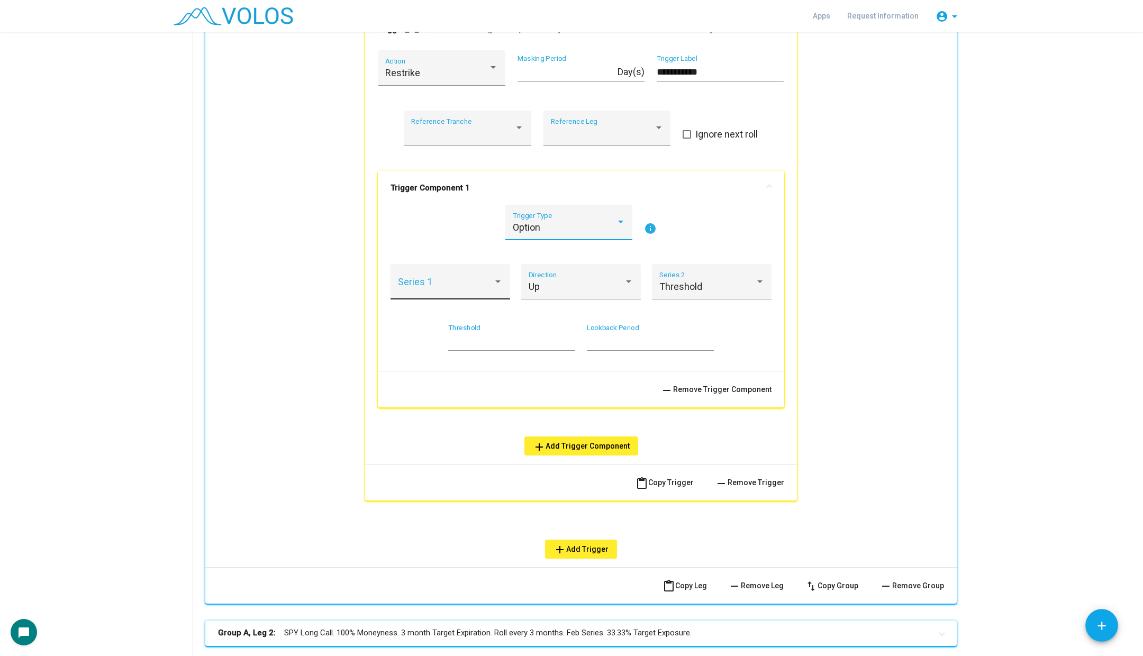
click at [462, 278] on div "Series 1" at bounding box center [450, 285] width 105 height 28
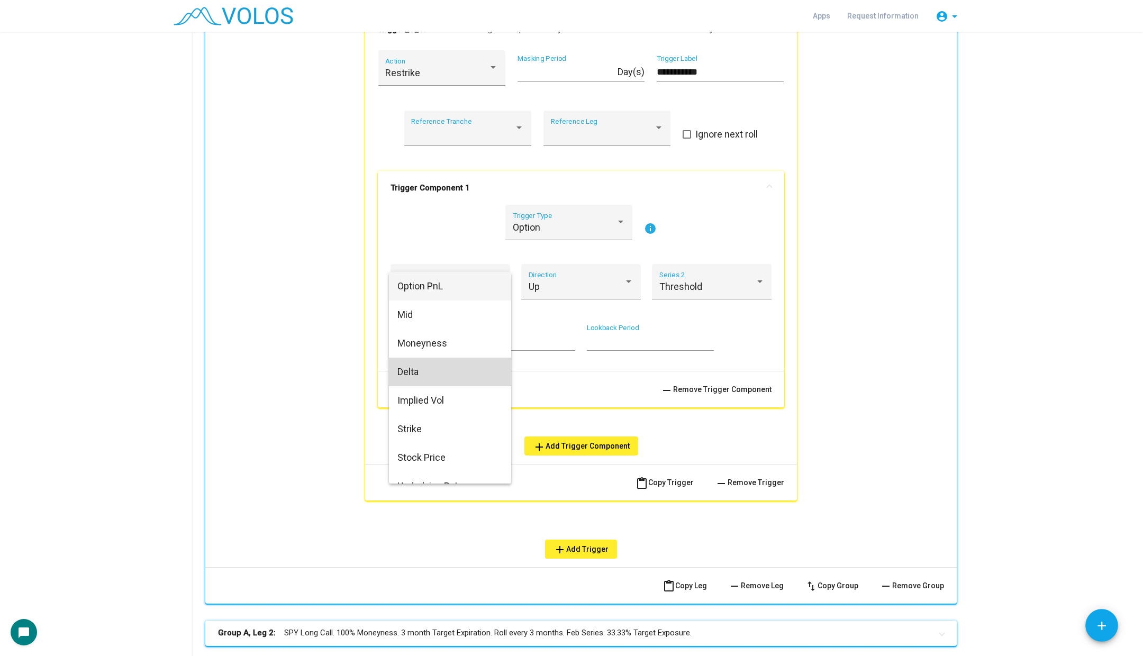
click at [457, 379] on span "Delta" at bounding box center [449, 372] width 105 height 29
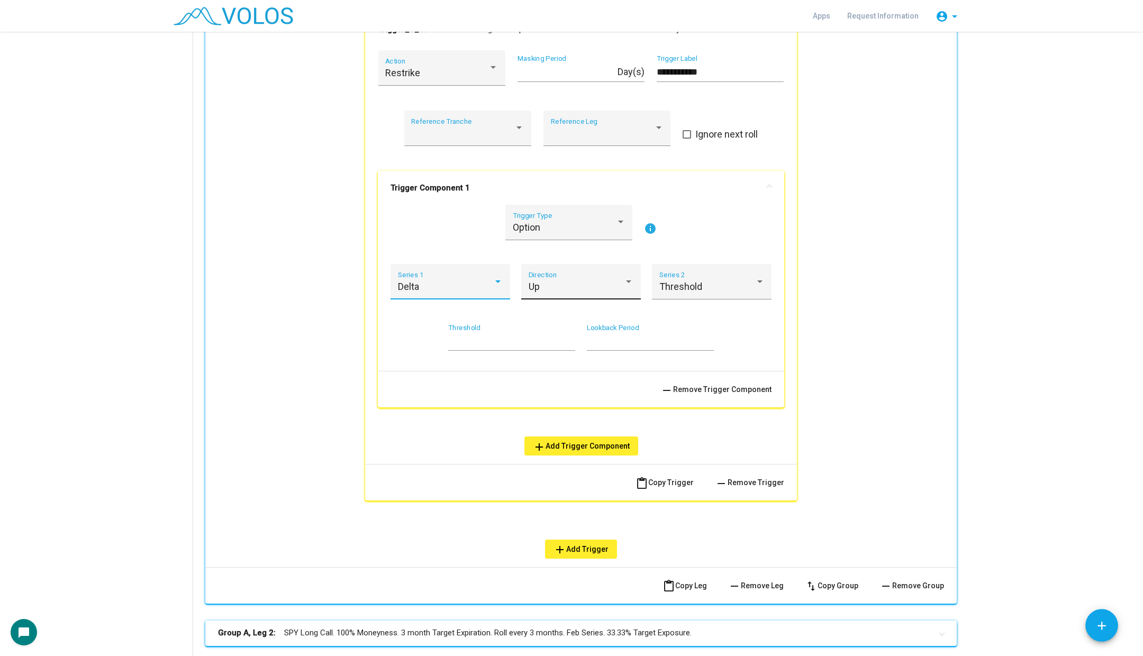
click at [555, 282] on div "Up" at bounding box center [577, 287] width 96 height 11
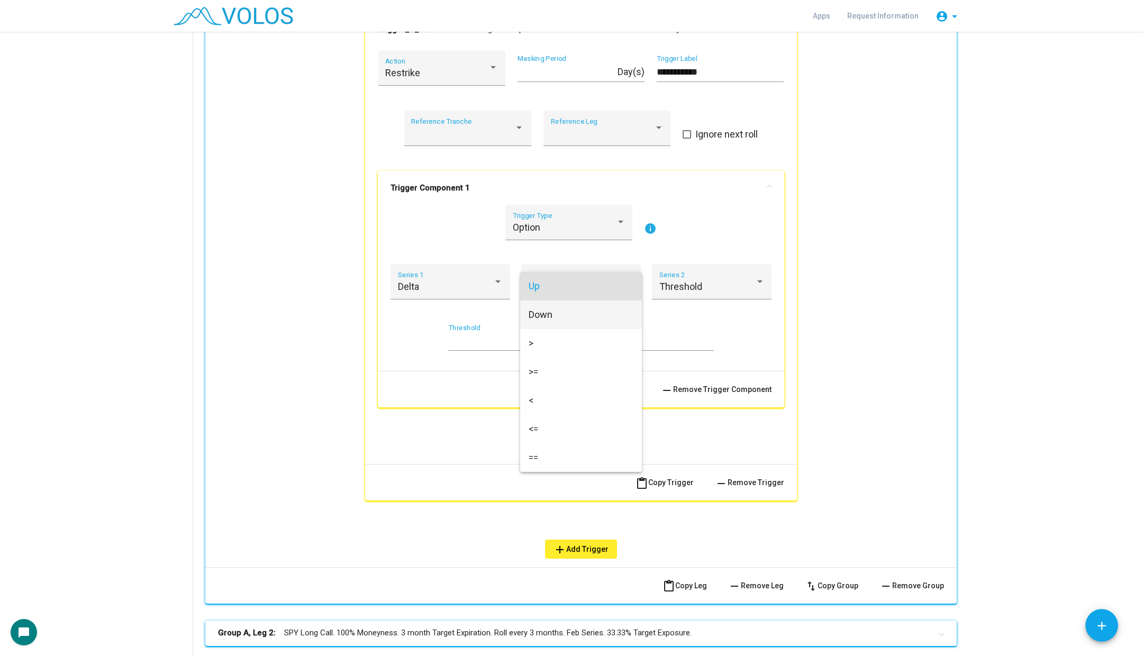
click at [551, 313] on span "Down" at bounding box center [581, 315] width 105 height 29
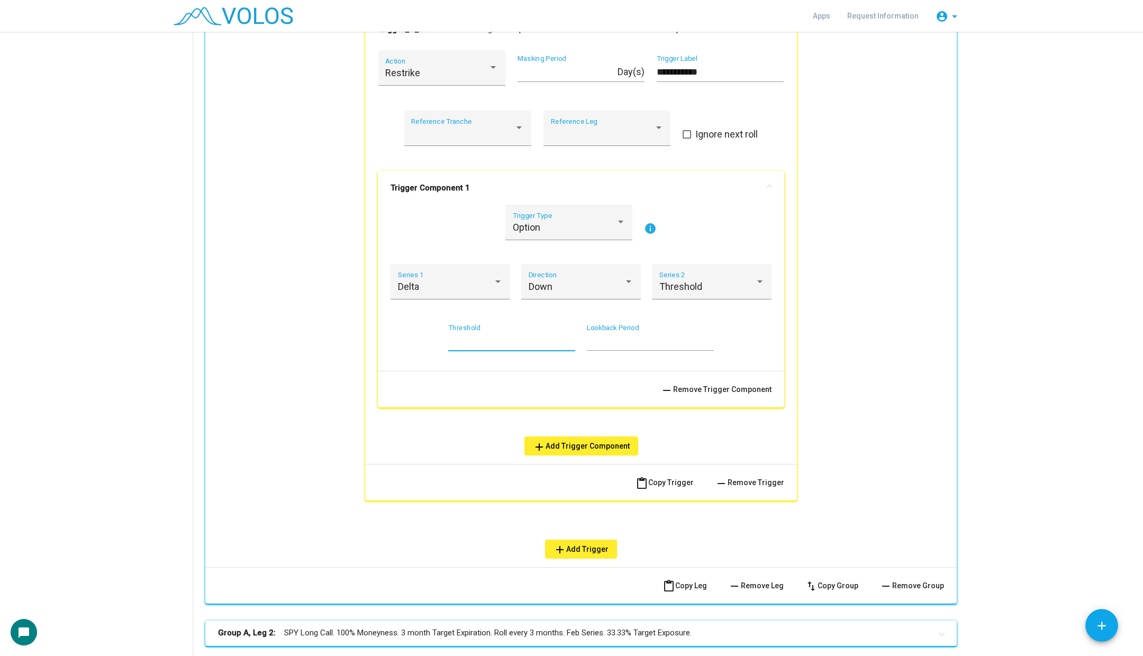
click at [494, 338] on input "**" at bounding box center [511, 341] width 127 height 11
type input "*"
type input "**"
click at [453, 277] on div "Delta Series 1" at bounding box center [450, 285] width 105 height 28
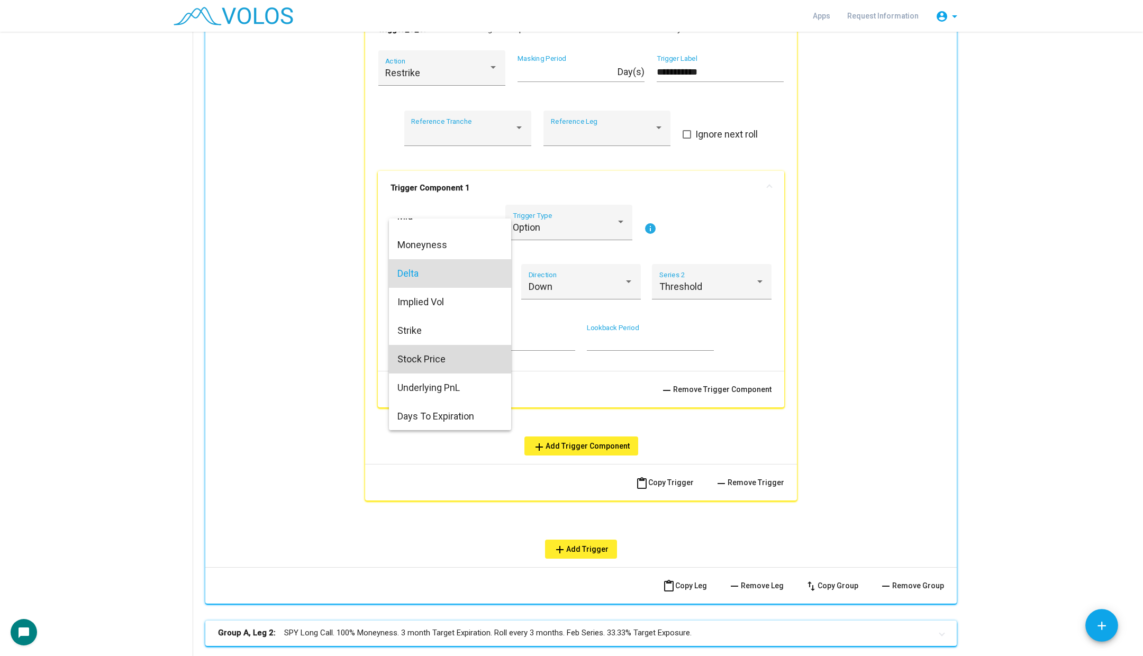
click at [445, 356] on span "Stock Price" at bounding box center [449, 359] width 105 height 29
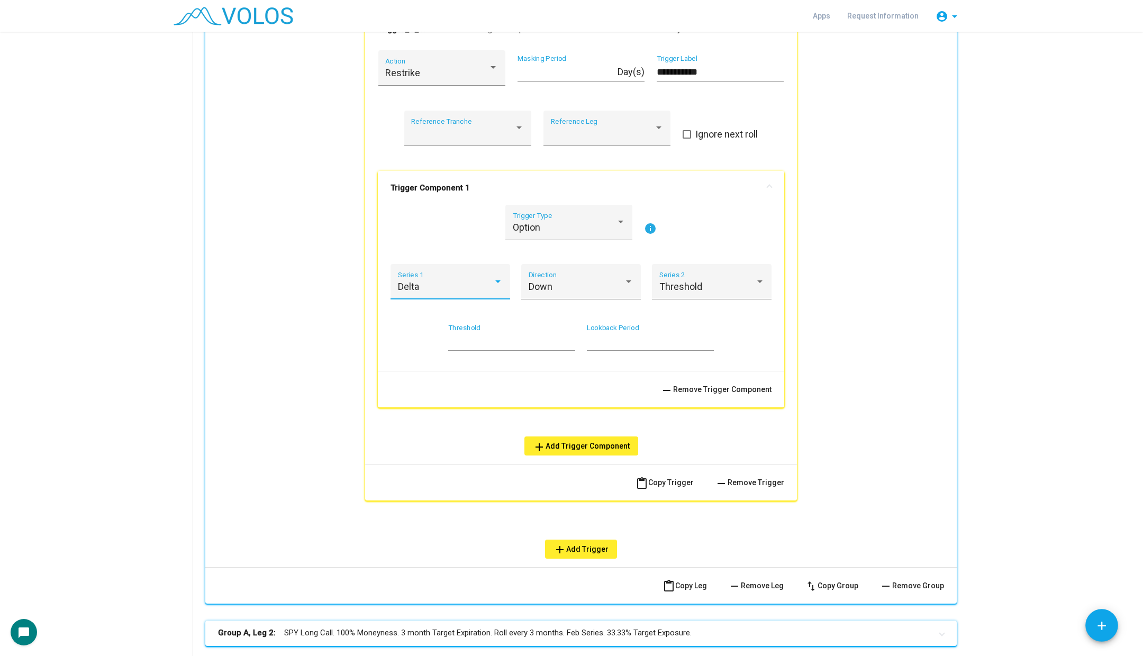
scroll to position [46, 0]
click at [693, 284] on span "Threshold" at bounding box center [680, 286] width 43 height 11
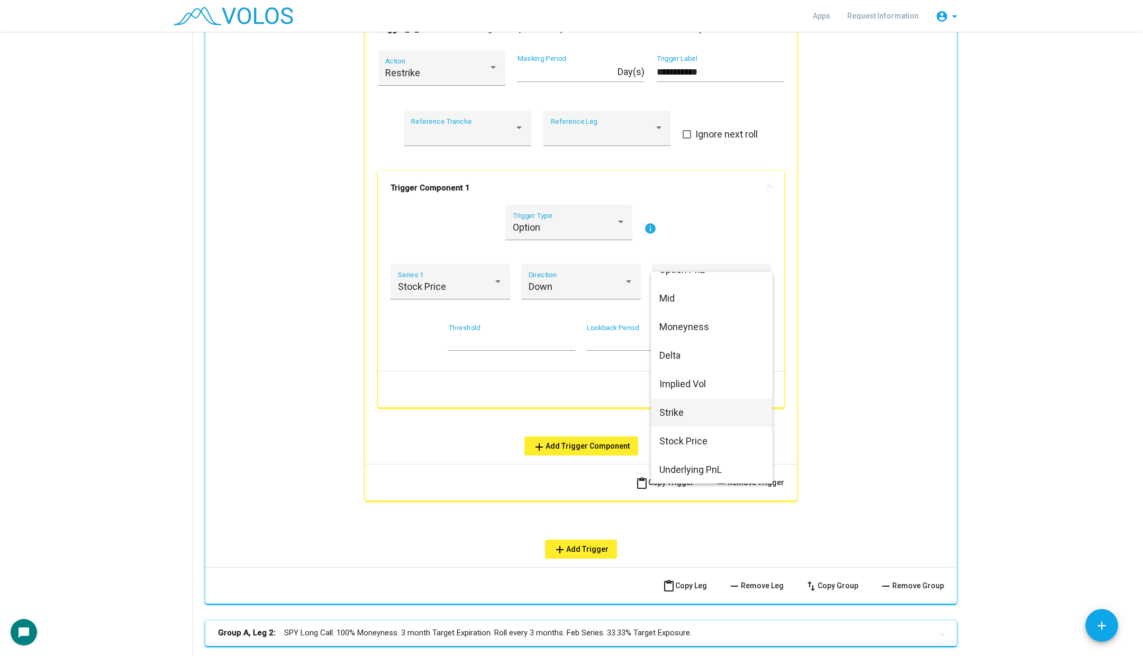
click at [704, 421] on span "Strike" at bounding box center [711, 413] width 105 height 29
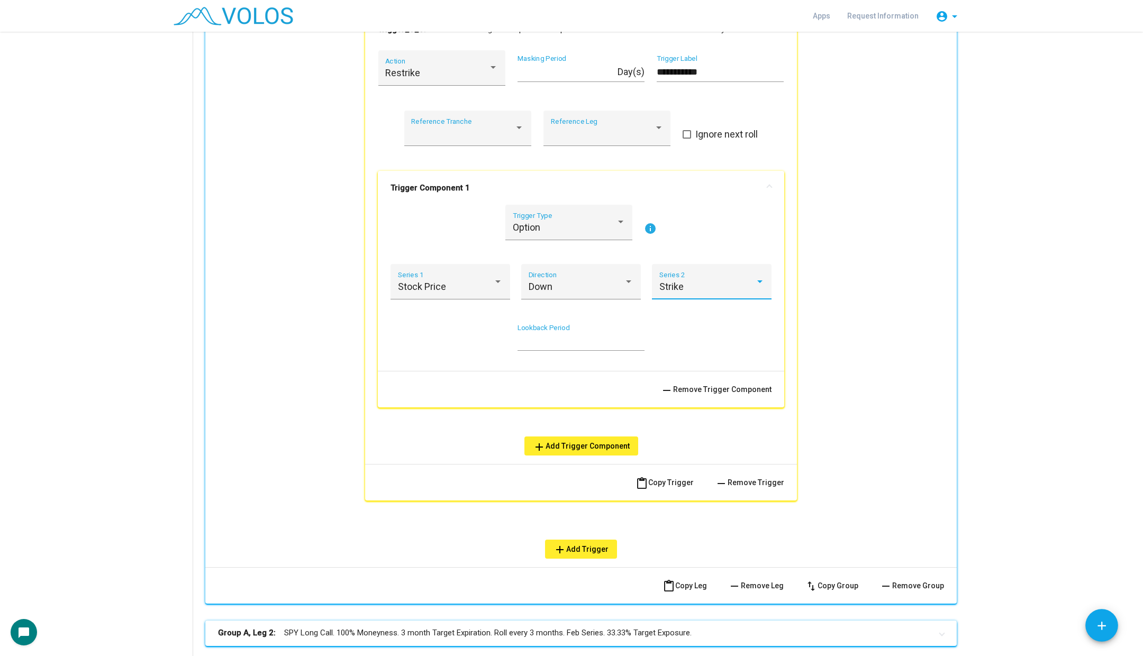
scroll to position [64, 0]
click at [482, 292] on div "Stock Price Series 1" at bounding box center [450, 285] width 105 height 28
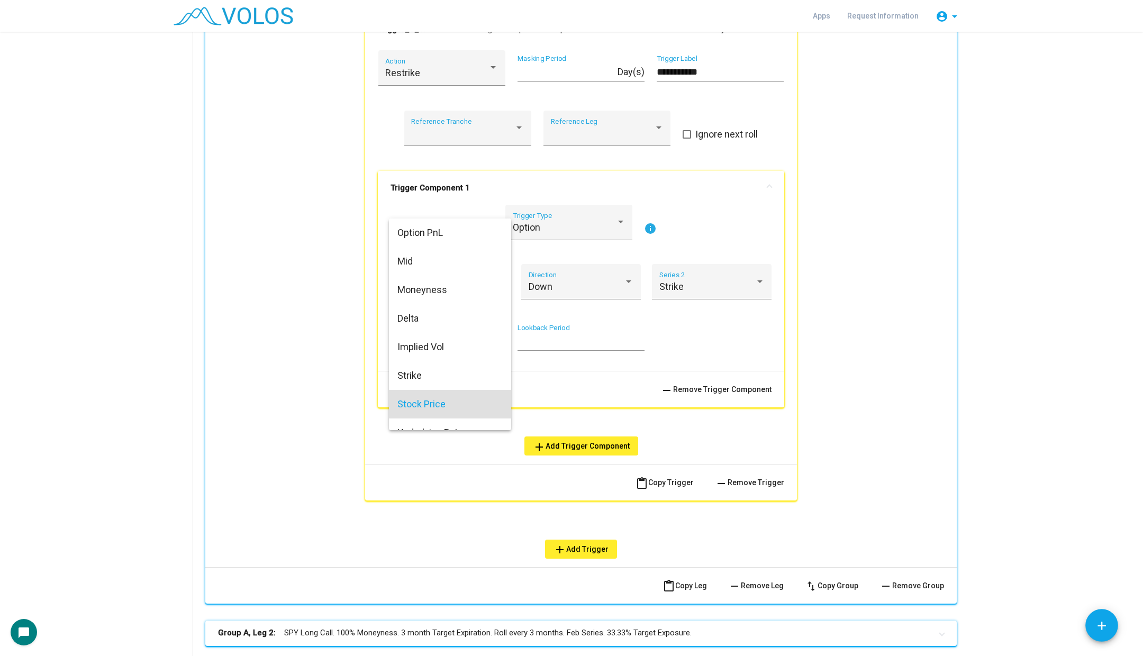
scroll to position [0, 0]
click at [464, 224] on span "Option PnL" at bounding box center [449, 233] width 105 height 29
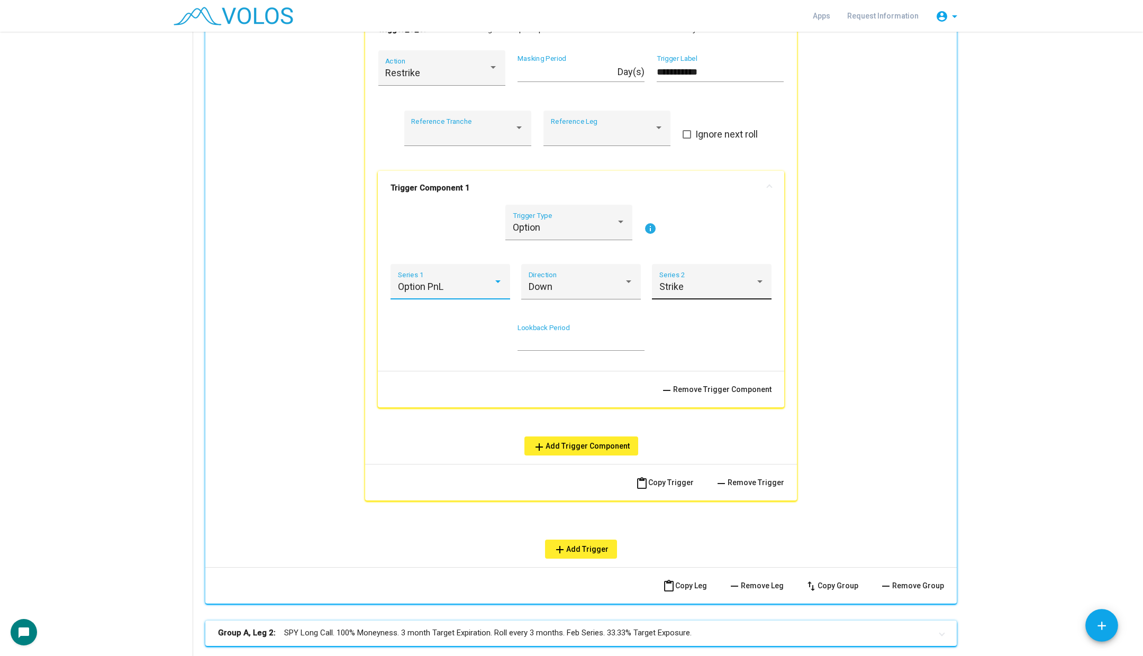
click at [673, 282] on span "Strike" at bounding box center [671, 286] width 24 height 11
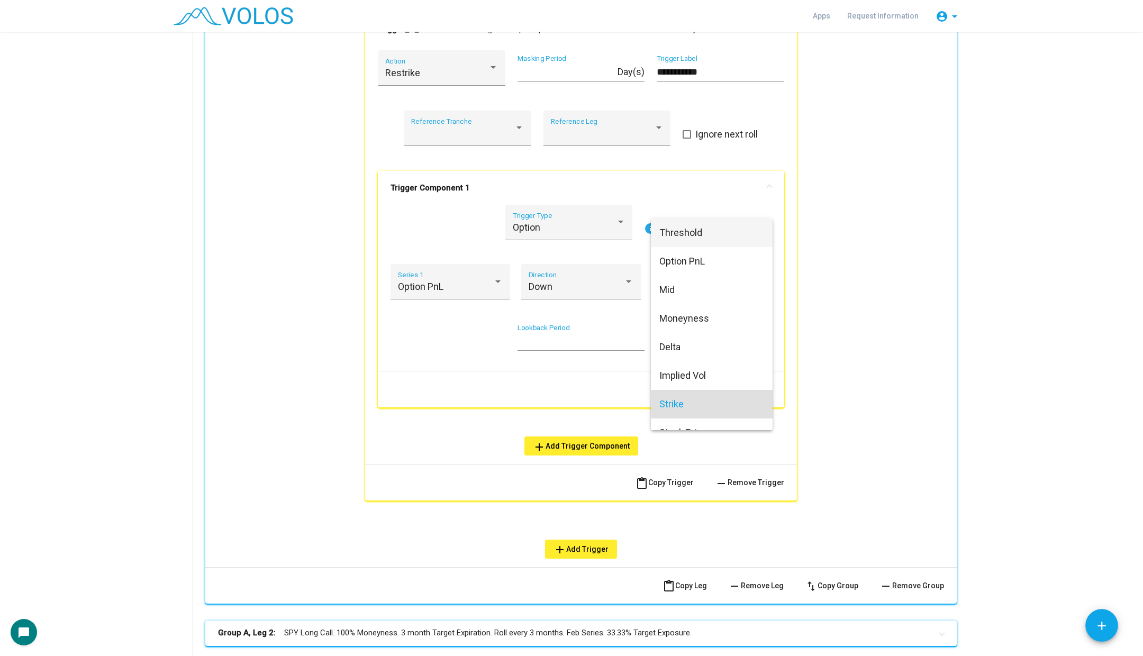
click at [677, 238] on span "Threshold" at bounding box center [711, 233] width 105 height 29
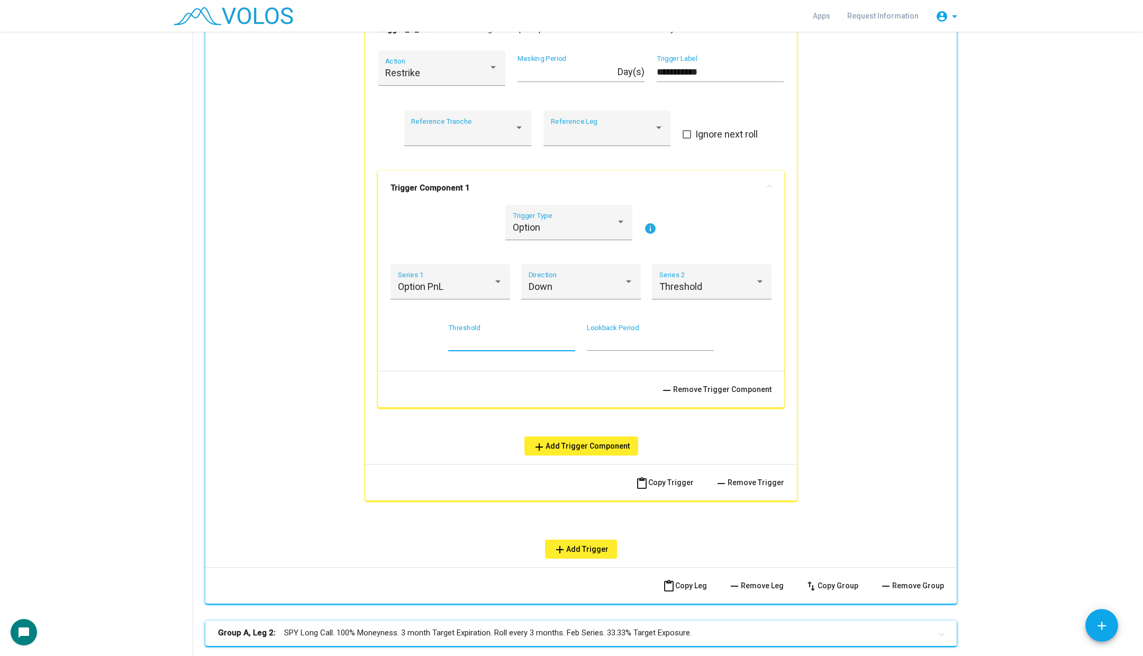
drag, startPoint x: 522, startPoint y: 342, endPoint x: 409, endPoint y: 339, distance: 113.3
click at [409, 339] on div "*** Threshold * Lookback Period" at bounding box center [581, 343] width 381 height 39
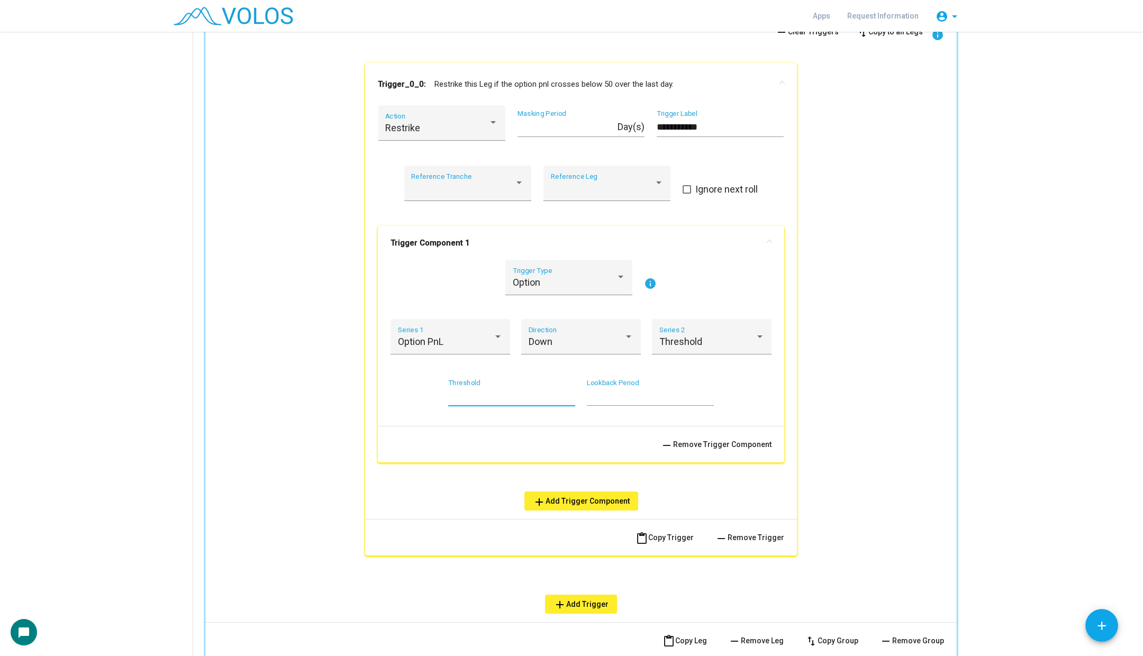
scroll to position [590, 0]
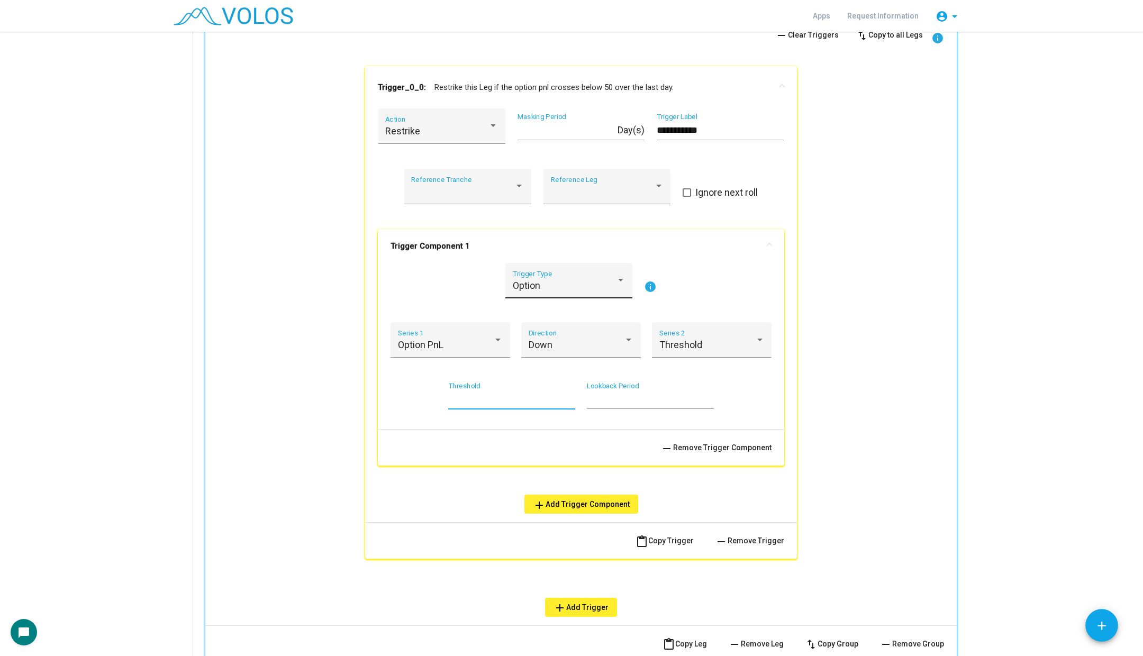
type input "**"
click at [549, 272] on div "Option Trigger Type" at bounding box center [569, 284] width 113 height 28
click at [553, 345] on span "Custom" at bounding box center [569, 342] width 113 height 29
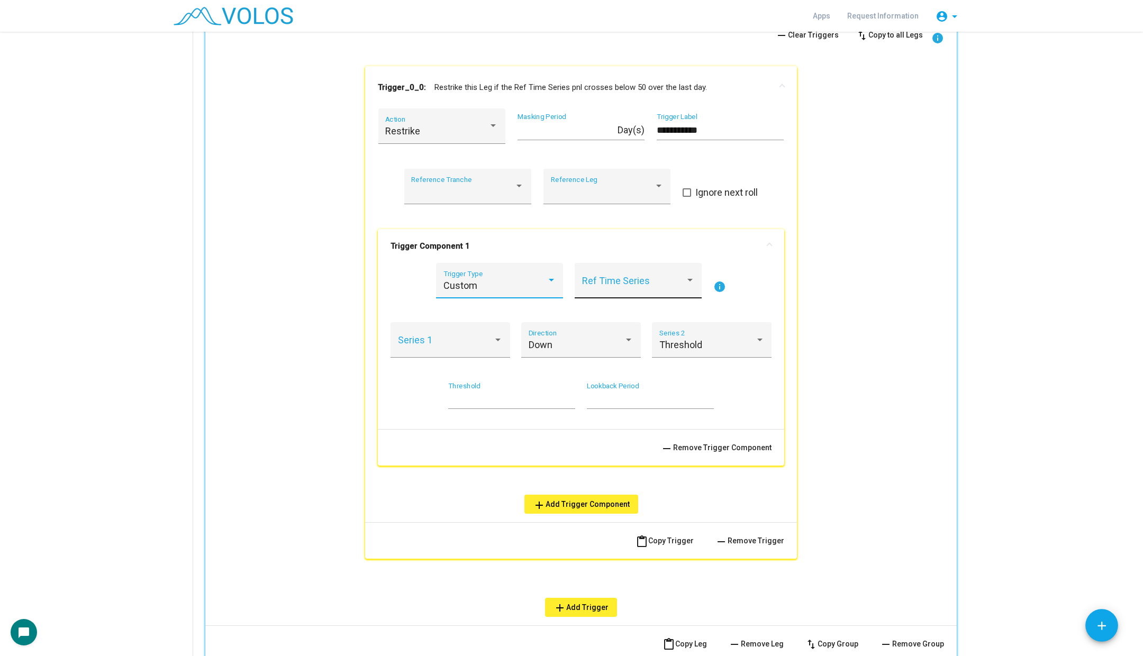
click at [623, 285] on span at bounding box center [633, 285] width 103 height 11
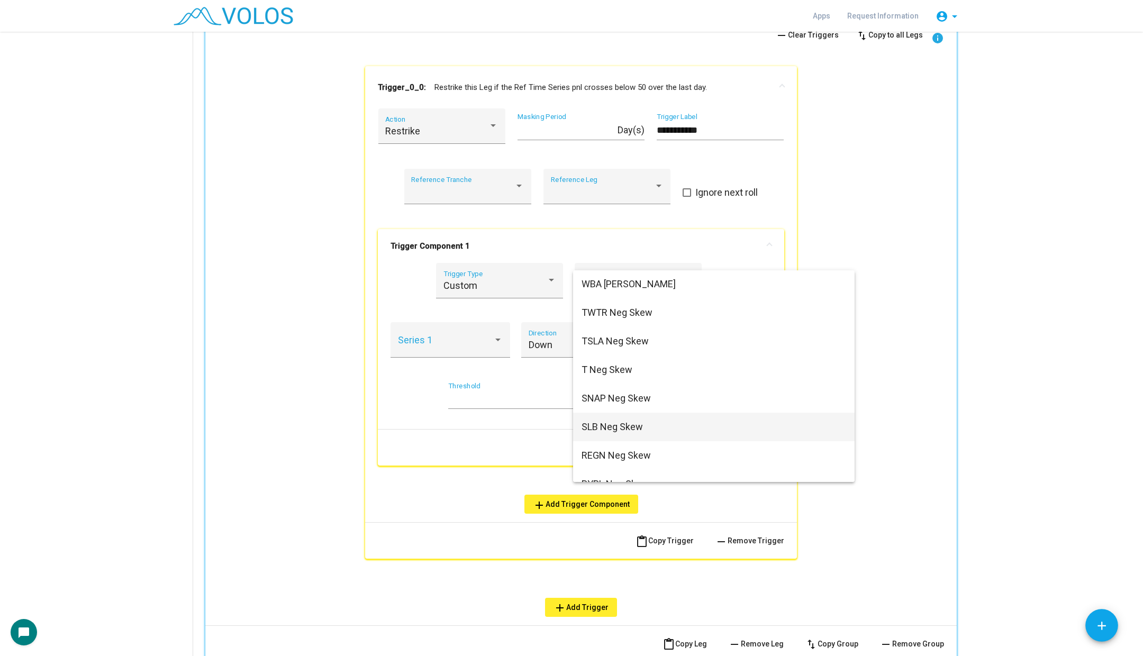
scroll to position [278, 0]
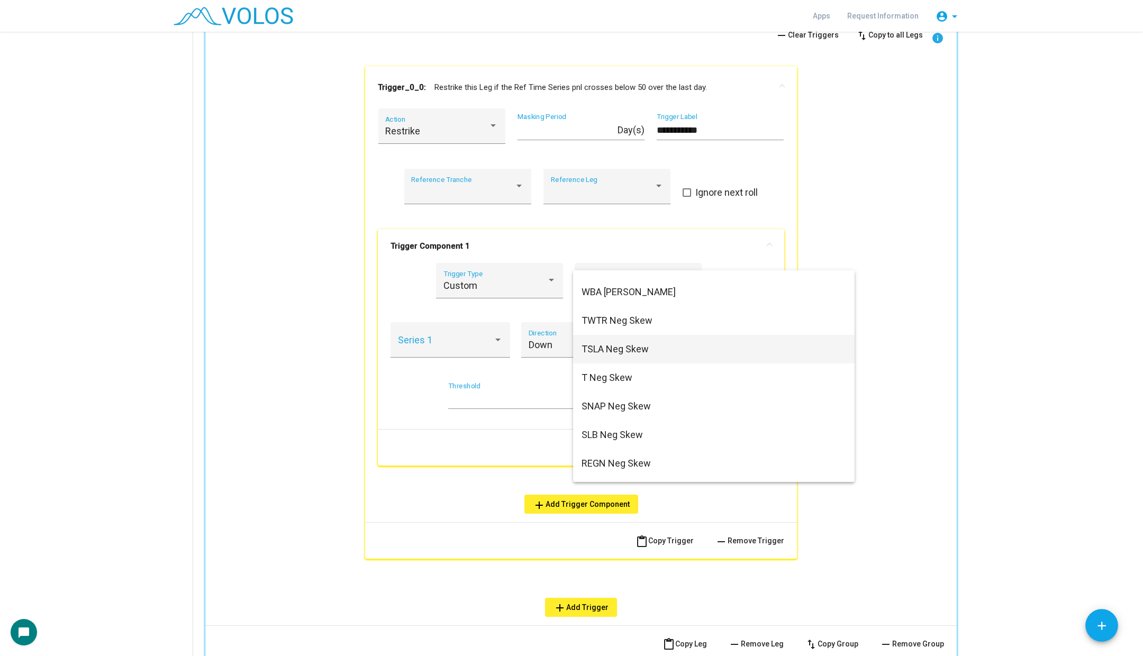
click at [638, 350] on span "TSLA Neg Skew" at bounding box center [714, 349] width 265 height 29
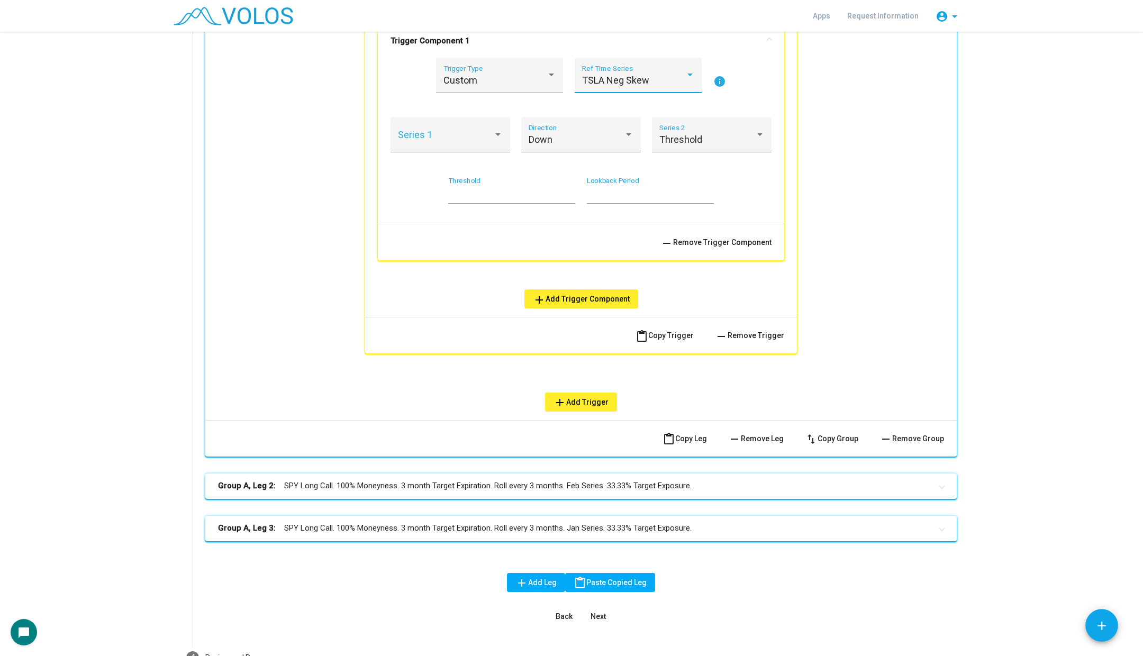
scroll to position [866, 0]
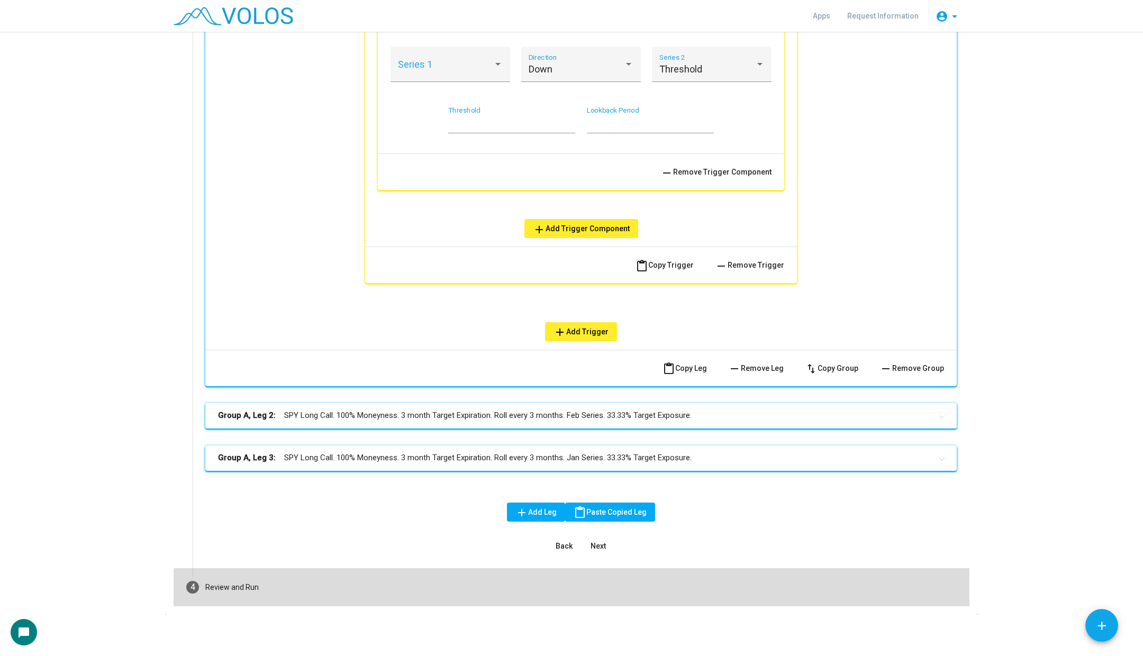
click at [266, 584] on mat-step-header "4 Review and Run" at bounding box center [572, 587] width 796 height 38
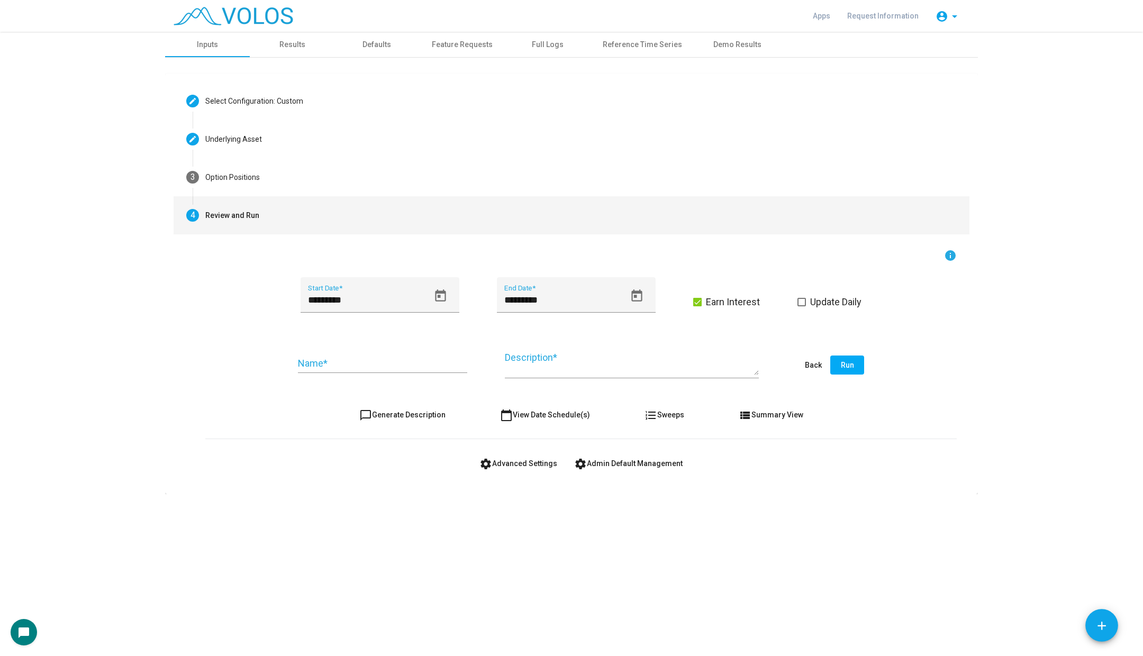
click at [396, 413] on span "chat_bubble_outline Generate Description" at bounding box center [402, 415] width 86 height 8
type textarea "**********"
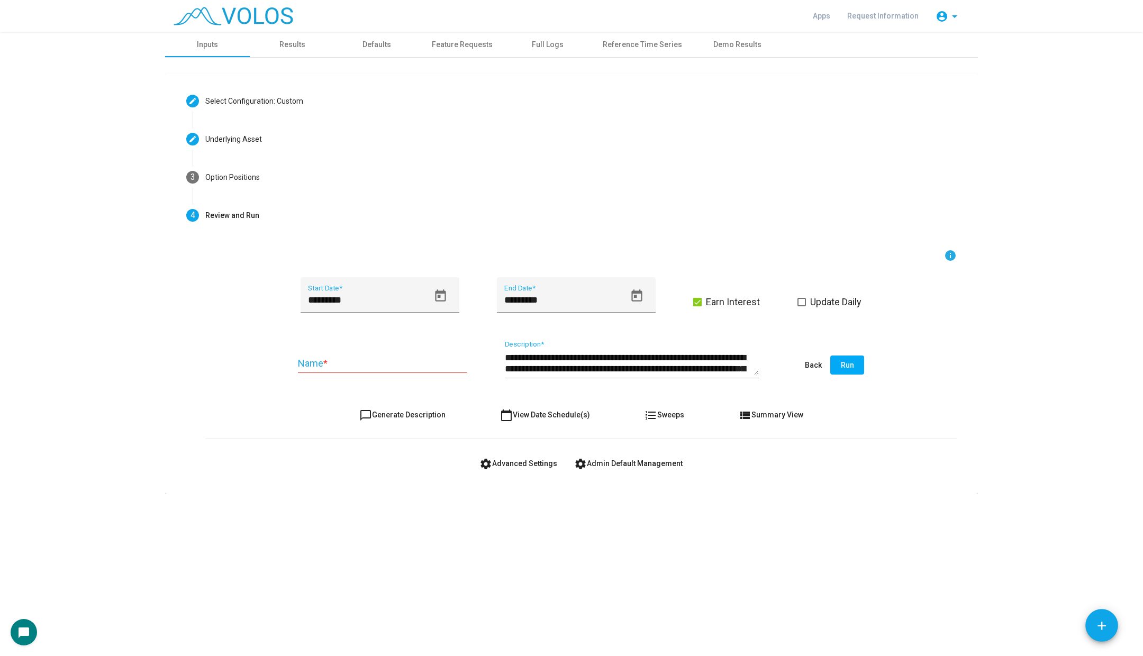
click at [396, 413] on span "chat_bubble_outline Generate Description" at bounding box center [402, 415] width 86 height 8
click at [357, 370] on div "Name *" at bounding box center [382, 359] width 169 height 27
type input "********"
click at [431, 295] on button "Open calendar" at bounding box center [441, 296] width 24 height 24
click at [624, 159] on div at bounding box center [571, 328] width 1143 height 656
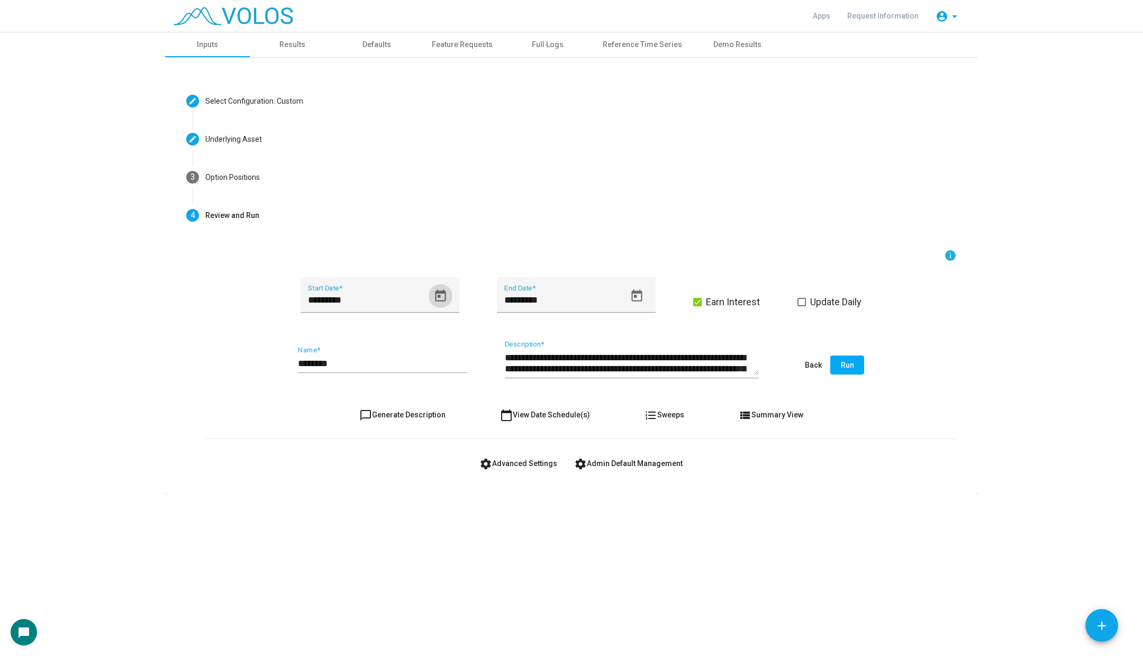
click at [698, 303] on span at bounding box center [697, 302] width 8 height 8
click at [802, 298] on span at bounding box center [802, 302] width 8 height 8
click at [527, 465] on span "settings Advanced Settings" at bounding box center [518, 463] width 78 height 8
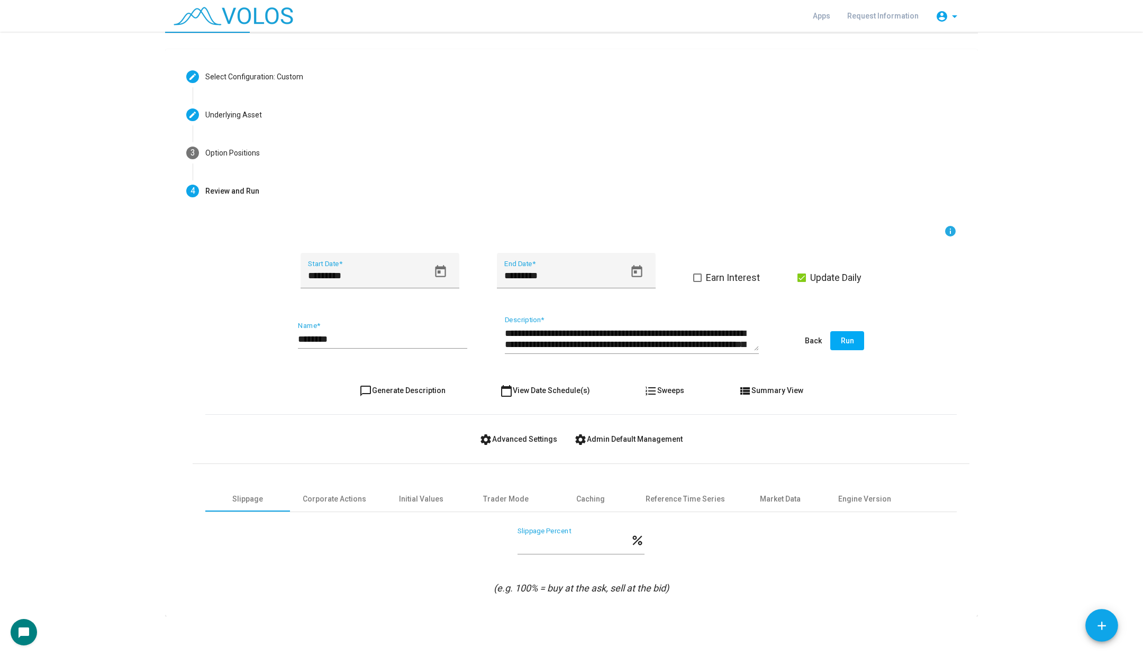
scroll to position [26, 0]
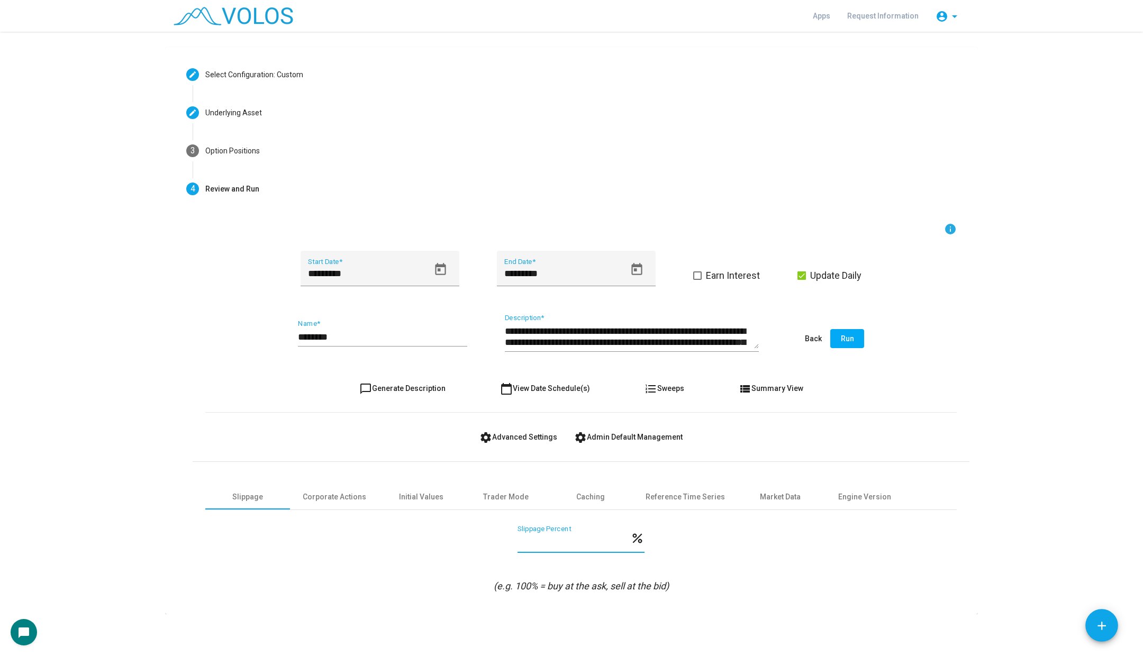
drag, startPoint x: 547, startPoint y: 539, endPoint x: 522, endPoint y: 539, distance: 24.9
click at [522, 539] on input "***" at bounding box center [574, 542] width 113 height 11
click at [549, 543] on input "***" at bounding box center [574, 542] width 113 height 11
drag, startPoint x: 552, startPoint y: 544, endPoint x: 488, endPoint y: 537, distance: 64.4
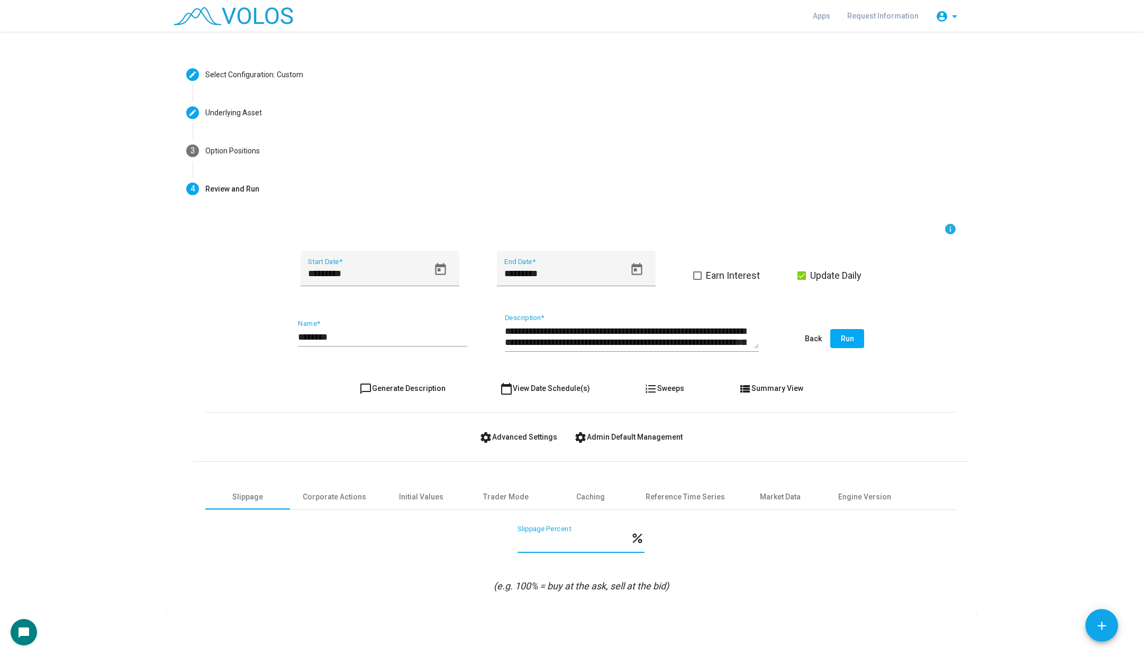
click at [488, 537] on div "*** Slippage Percent percent" at bounding box center [580, 545] width 751 height 39
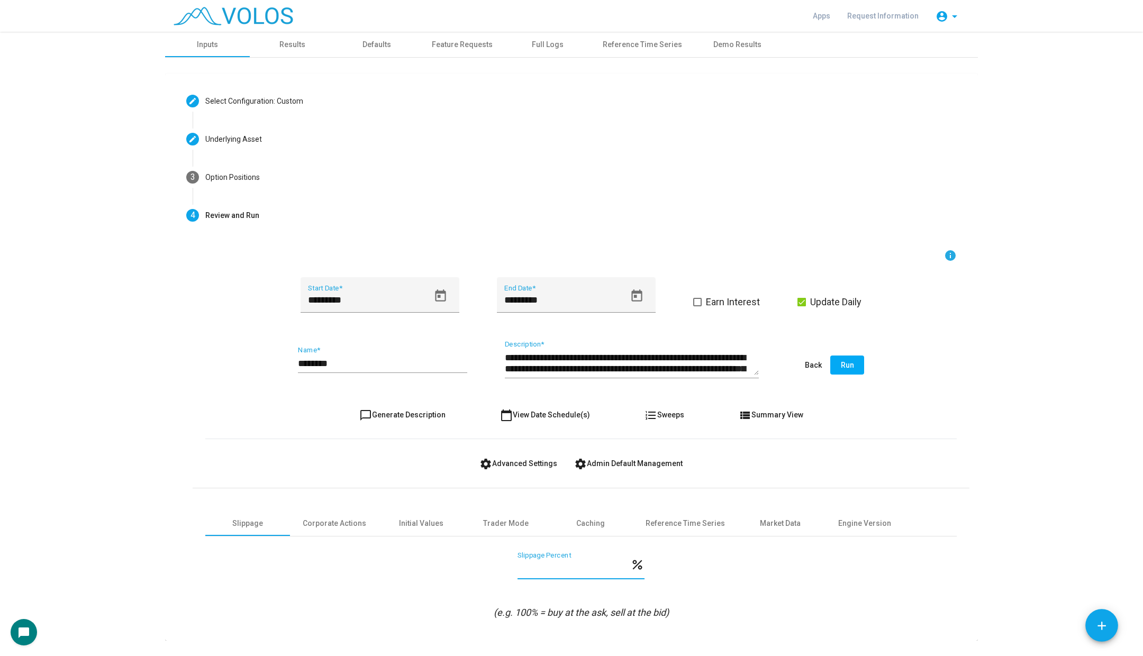
type input "*"
click at [296, 52] on div "Results" at bounding box center [292, 44] width 85 height 25
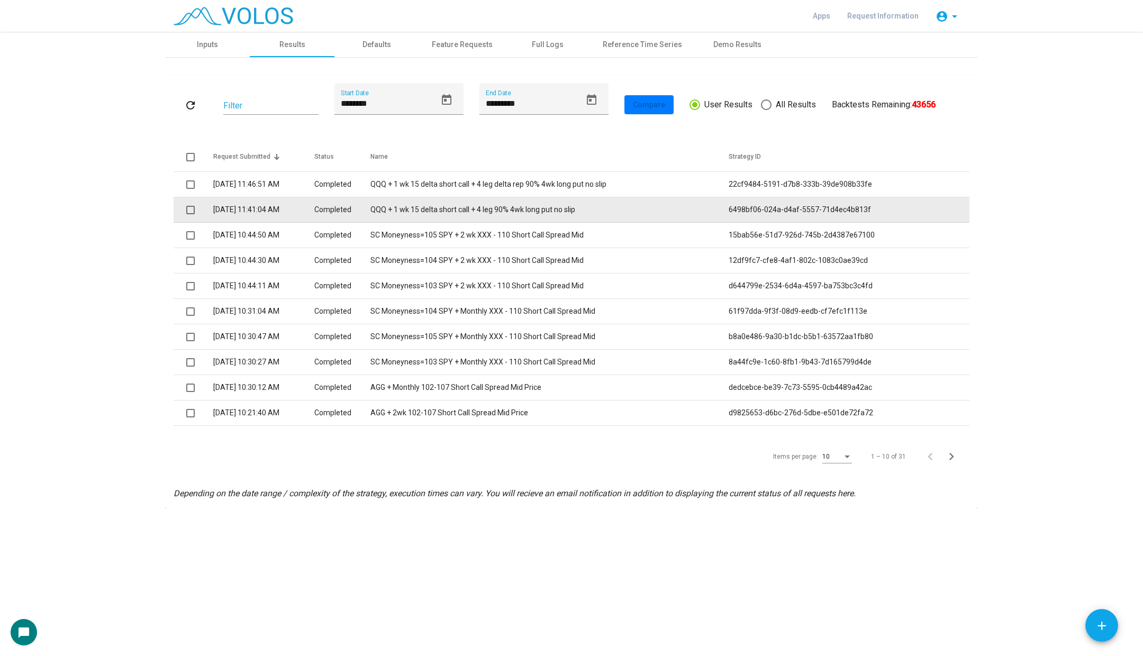
click at [456, 204] on td "QQQ + 1 wk 15 delta short call + 4 leg 90% 4wk long put no slip" at bounding box center [549, 209] width 358 height 25
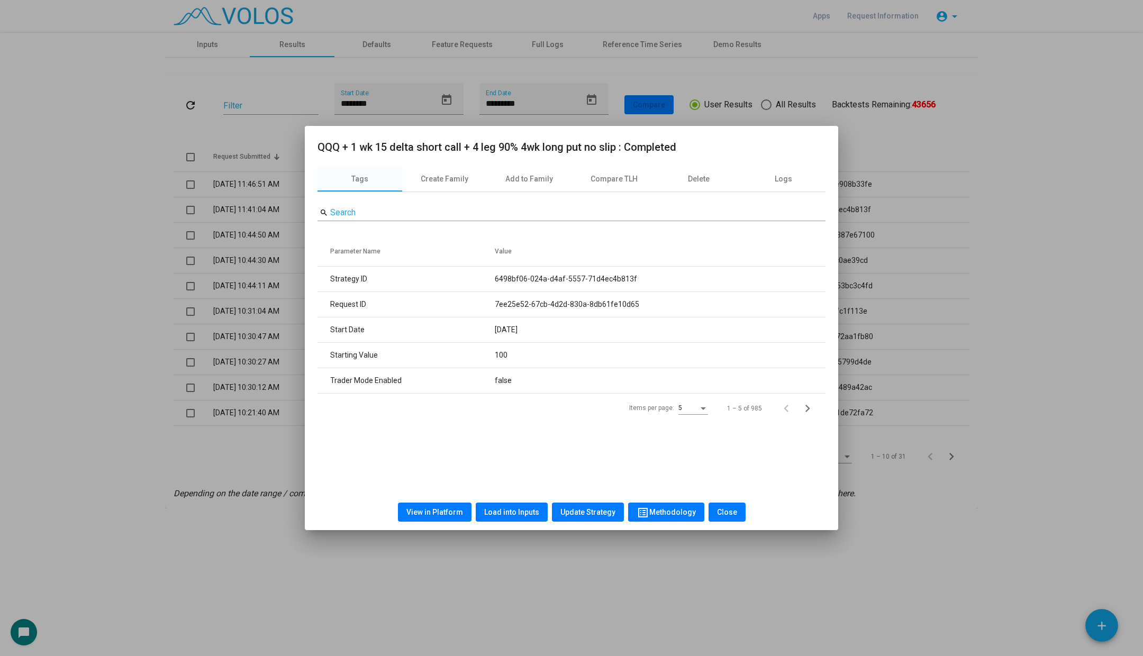
click at [138, 214] on div at bounding box center [571, 328] width 1143 height 656
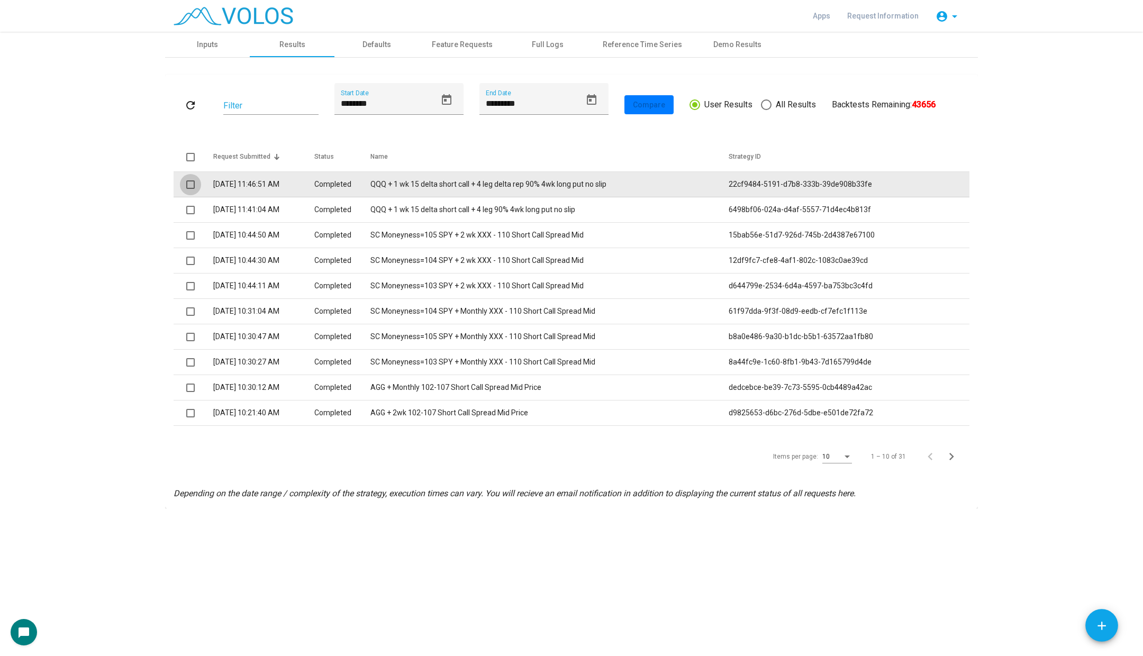
click at [190, 183] on span at bounding box center [190, 184] width 8 height 8
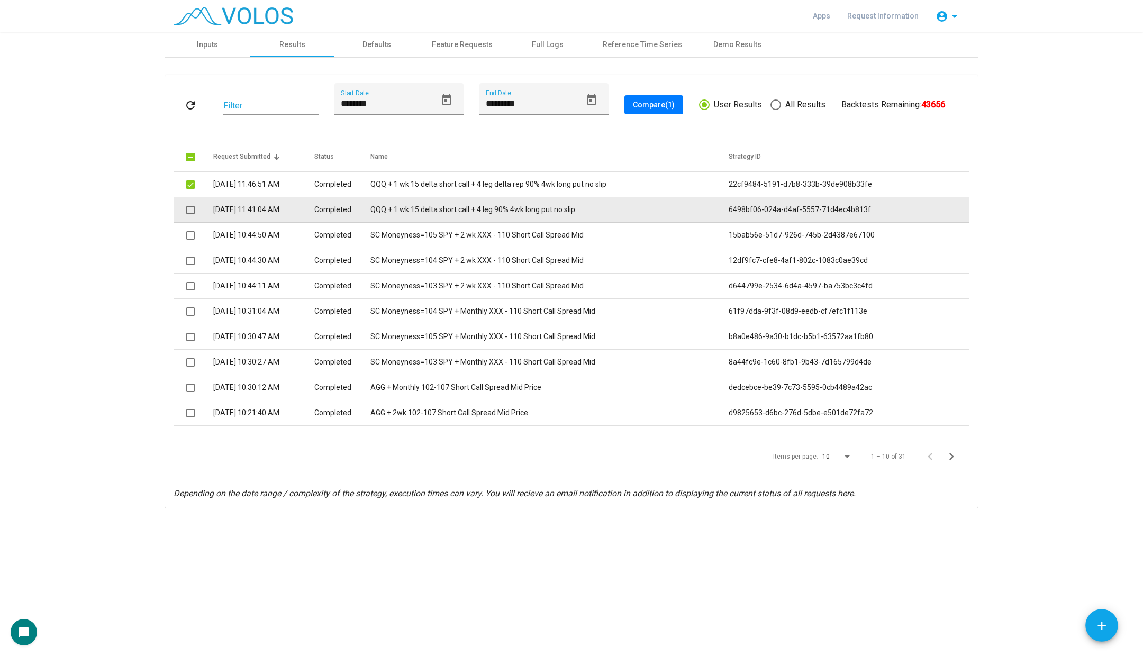
click at [190, 211] on span at bounding box center [190, 210] width 8 height 8
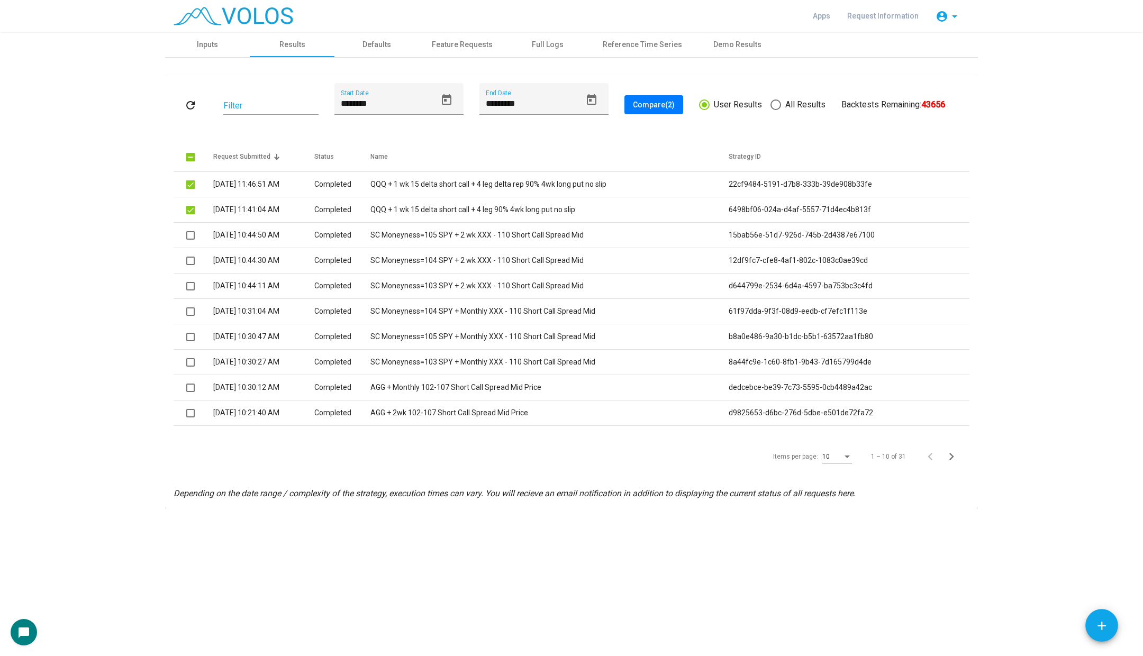
click at [657, 105] on span "Compare (2)" at bounding box center [654, 105] width 42 height 8
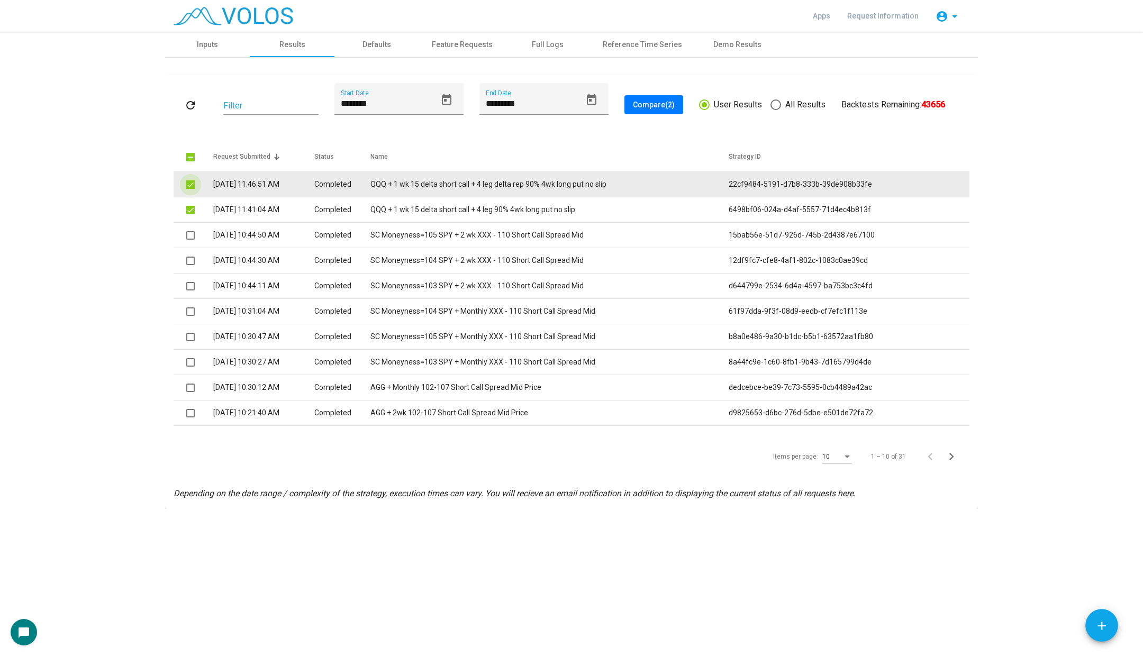
click at [191, 184] on span at bounding box center [190, 184] width 8 height 8
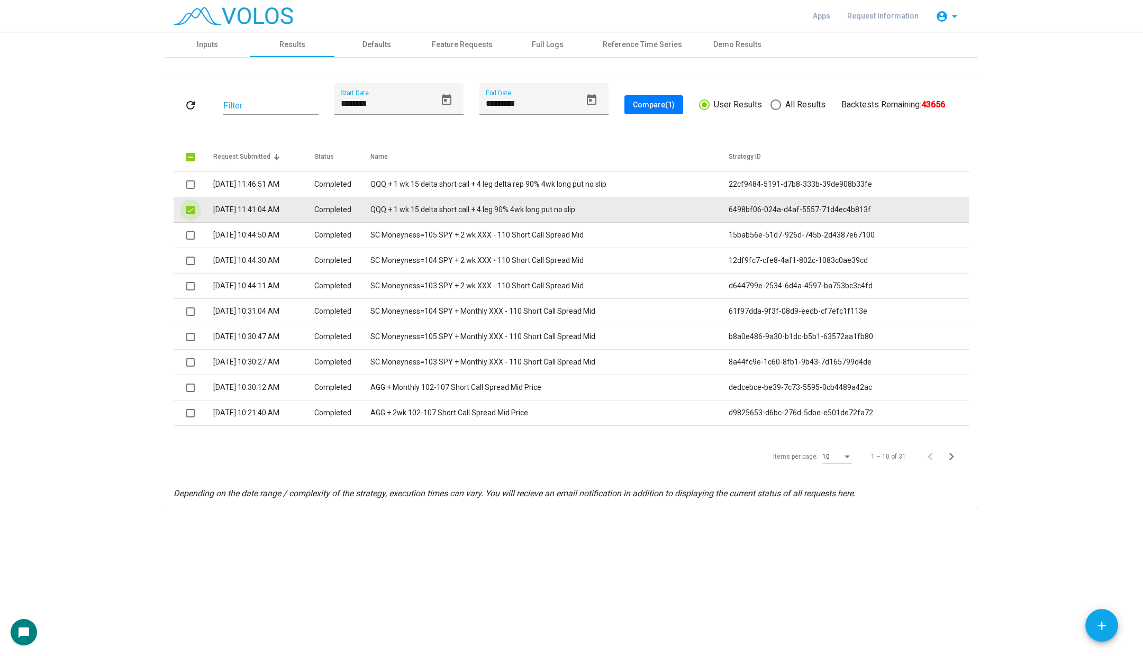
click at [191, 209] on span at bounding box center [190, 210] width 8 height 8
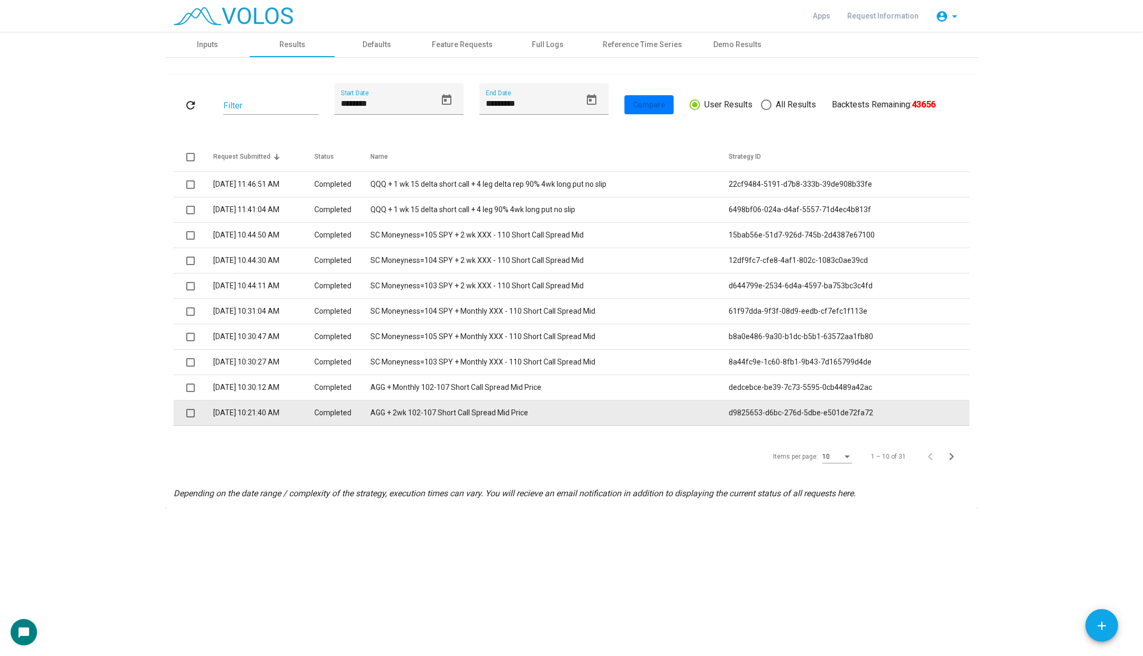
click at [191, 416] on span at bounding box center [190, 413] width 8 height 8
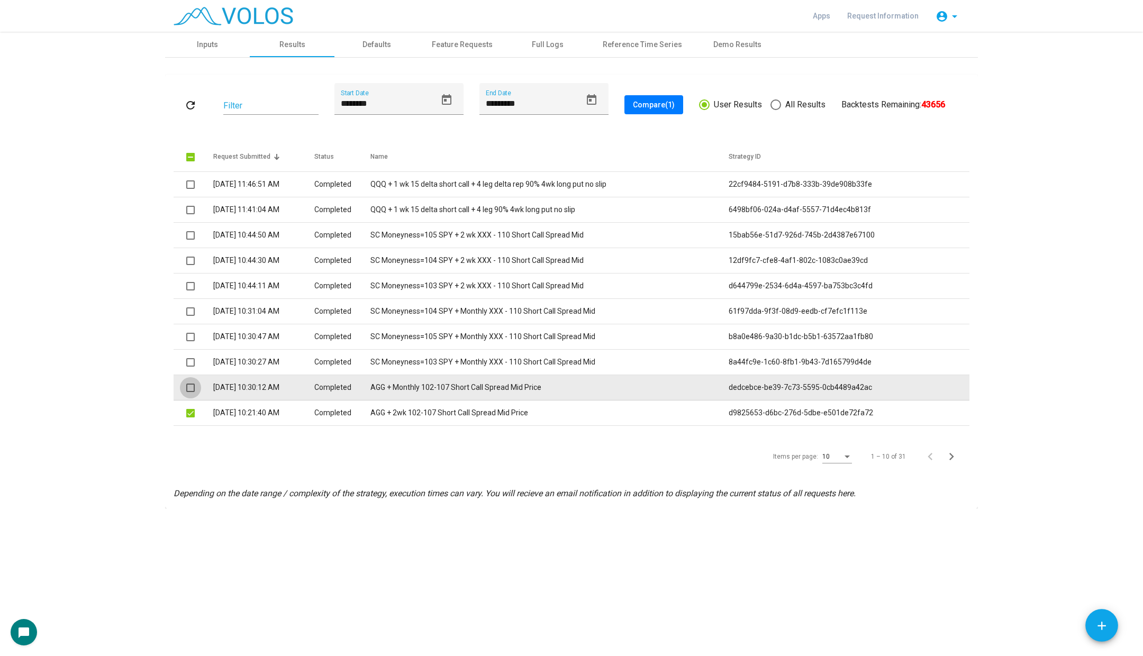
click at [188, 388] on span at bounding box center [190, 388] width 8 height 8
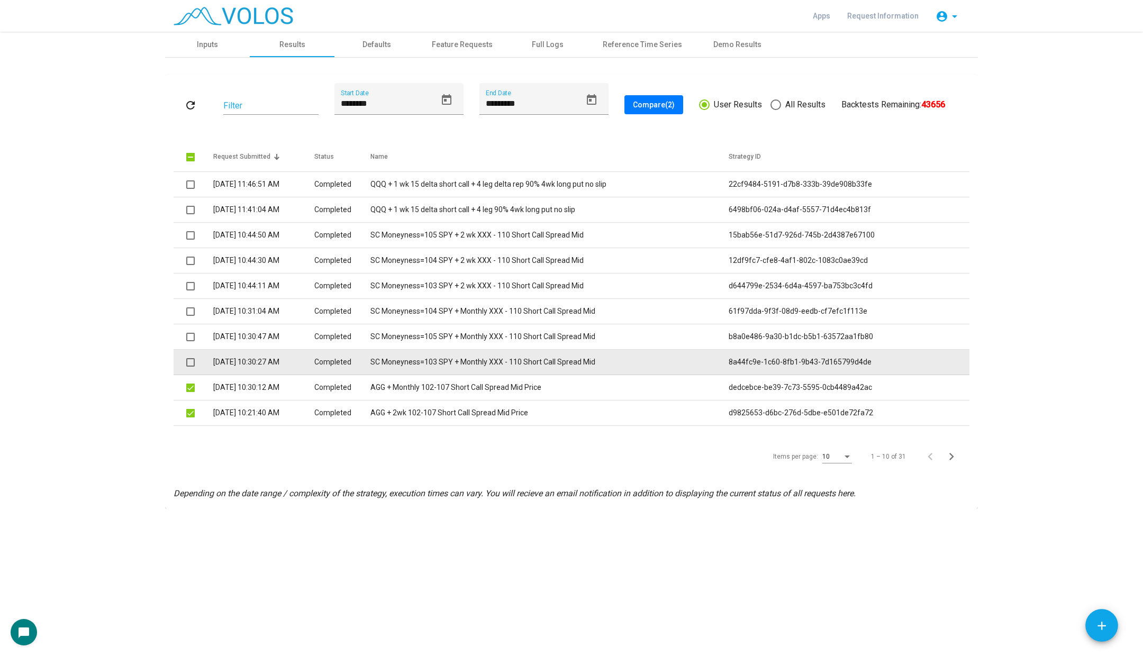
click at [188, 358] on span at bounding box center [190, 362] width 8 height 8
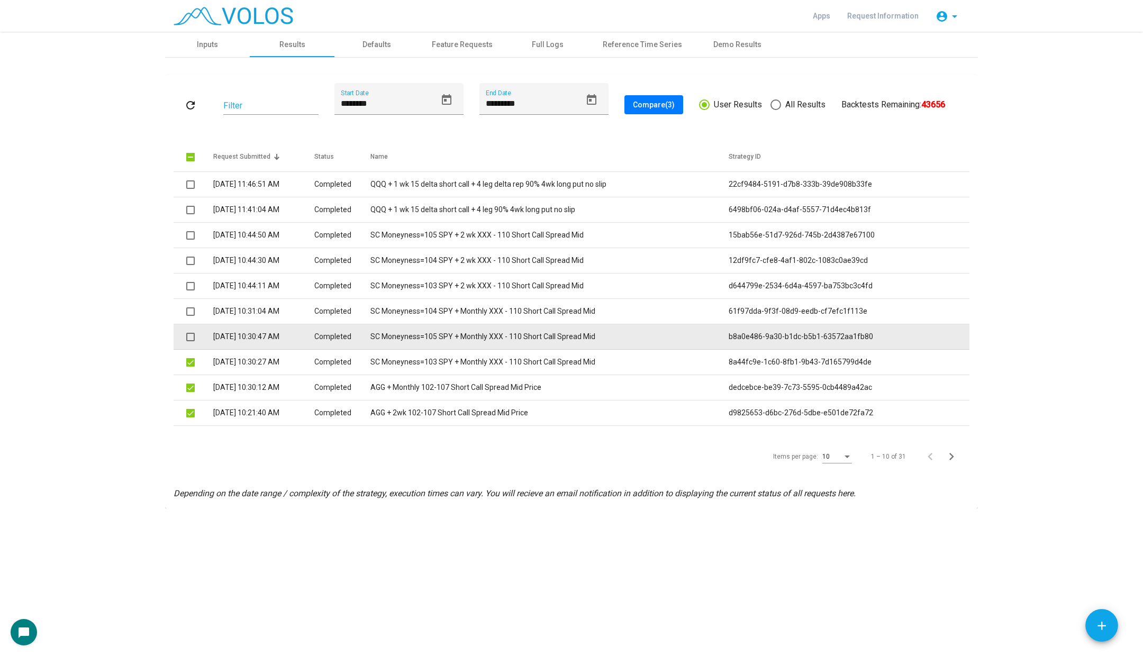
click at [189, 333] on span at bounding box center [190, 337] width 8 height 8
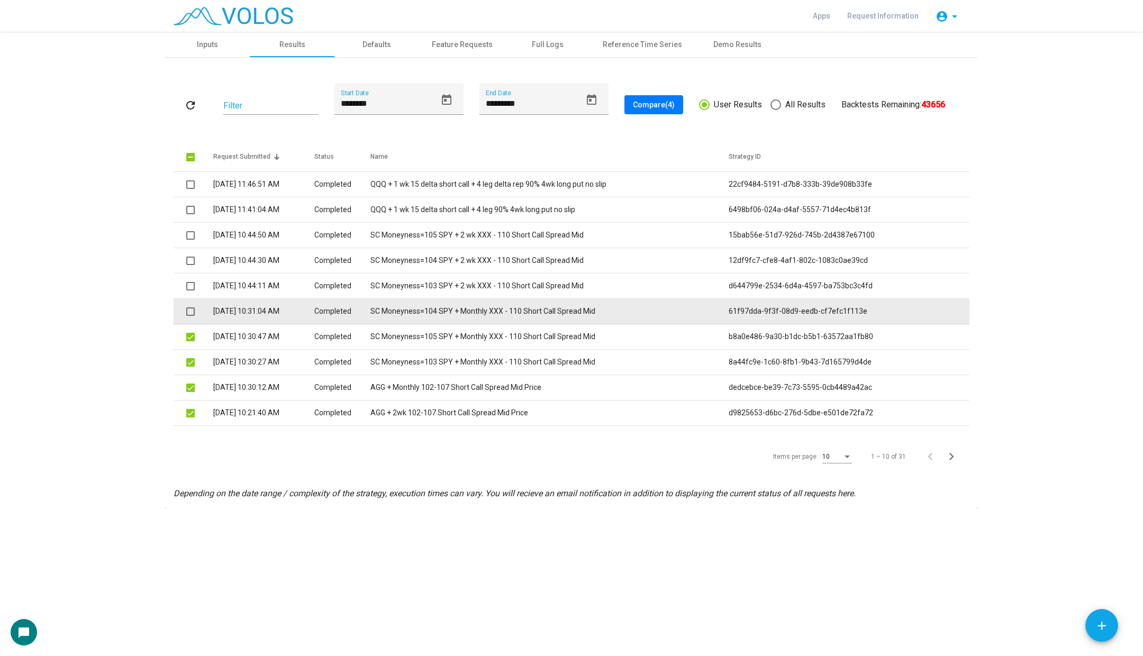
click at [194, 308] on span at bounding box center [190, 311] width 8 height 8
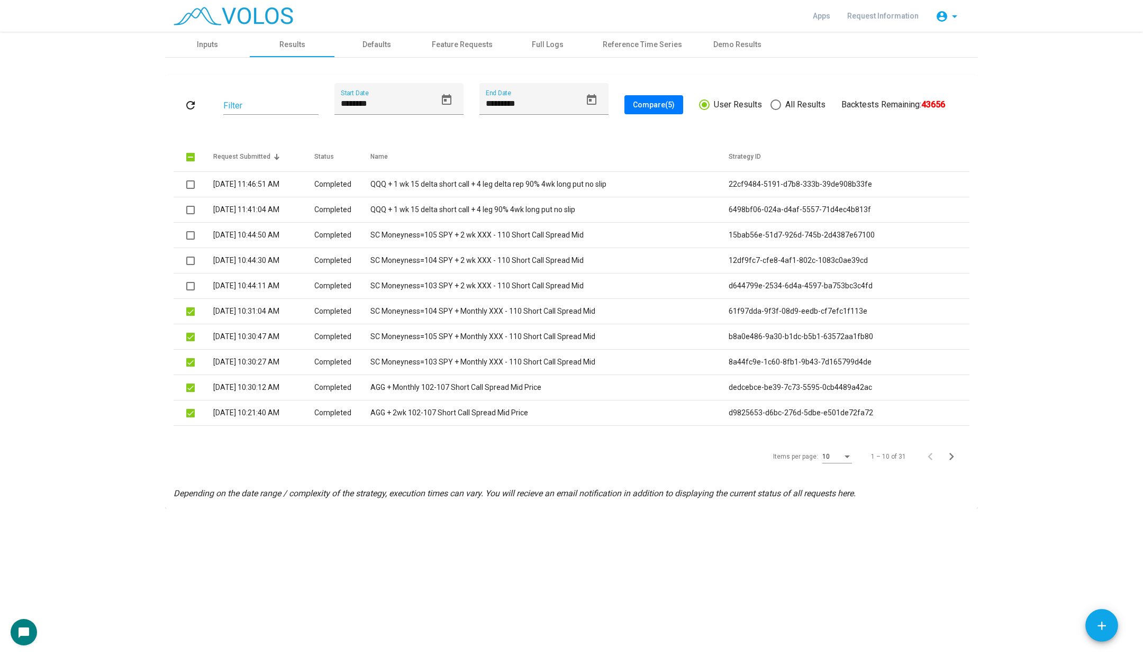
click at [650, 107] on span "Compare (5)" at bounding box center [654, 105] width 42 height 8
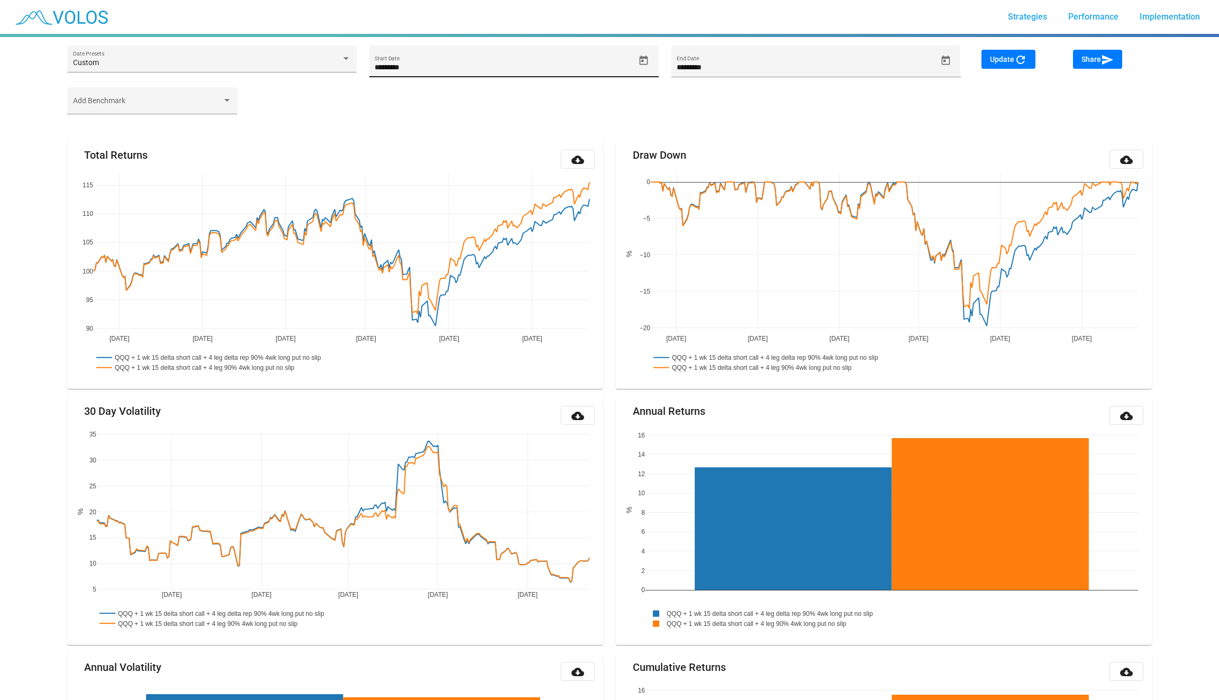
click at [644, 66] on button "Open calendar" at bounding box center [644, 60] width 19 height 19
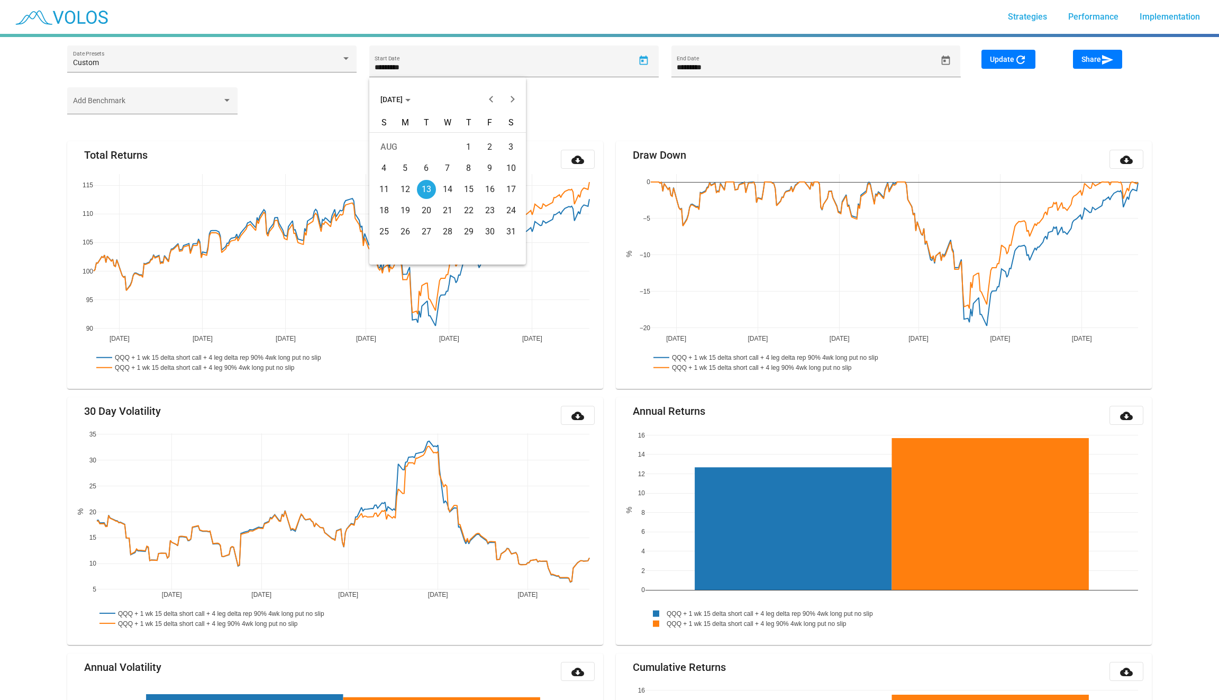
click at [386, 101] on span "[DATE]" at bounding box center [396, 99] width 30 height 8
click at [390, 129] on div "2016" at bounding box center [391, 132] width 33 height 19
click at [394, 155] on div "JAN" at bounding box center [391, 153] width 33 height 19
click at [418, 183] on td "12" at bounding box center [426, 189] width 21 height 21
type input "*********"
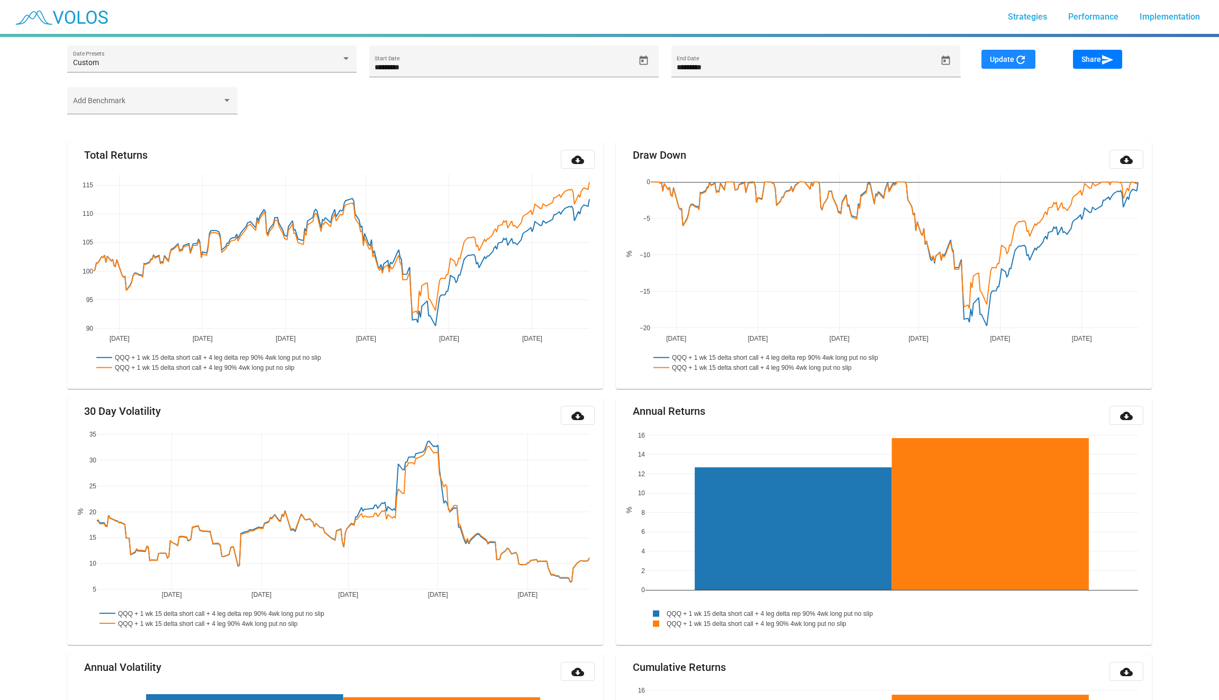
click at [994, 58] on span "Update refresh" at bounding box center [1008, 59] width 37 height 8
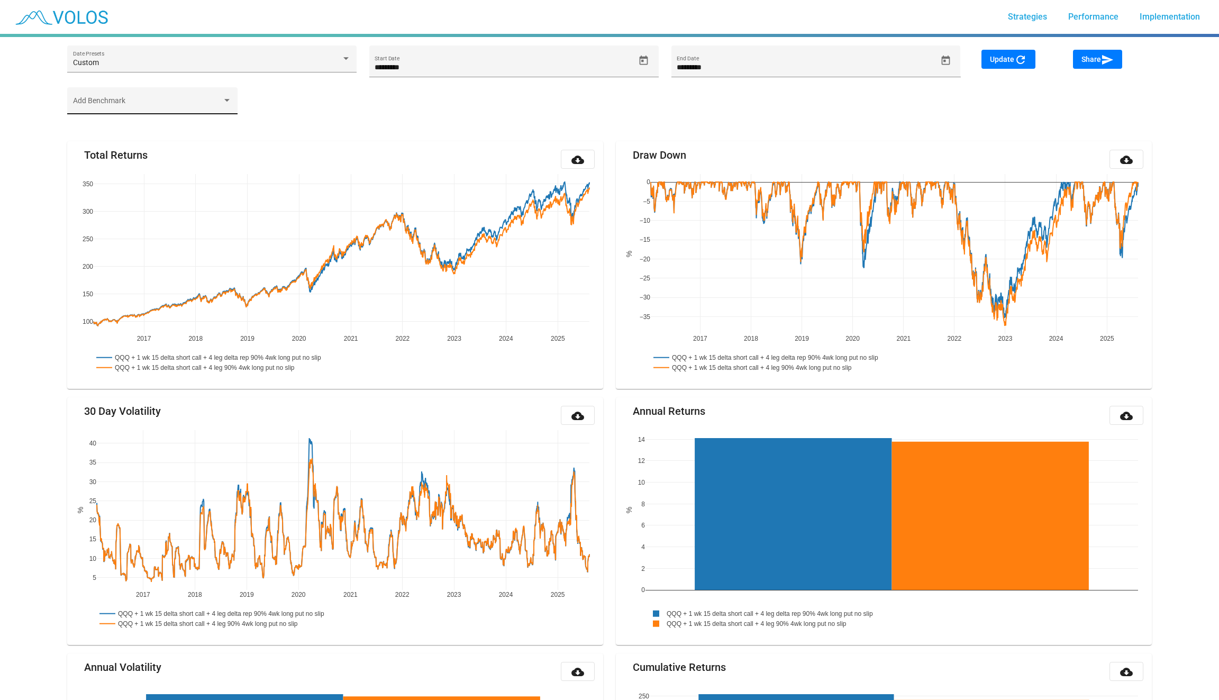
click at [193, 107] on span at bounding box center [148, 105] width 150 height 8
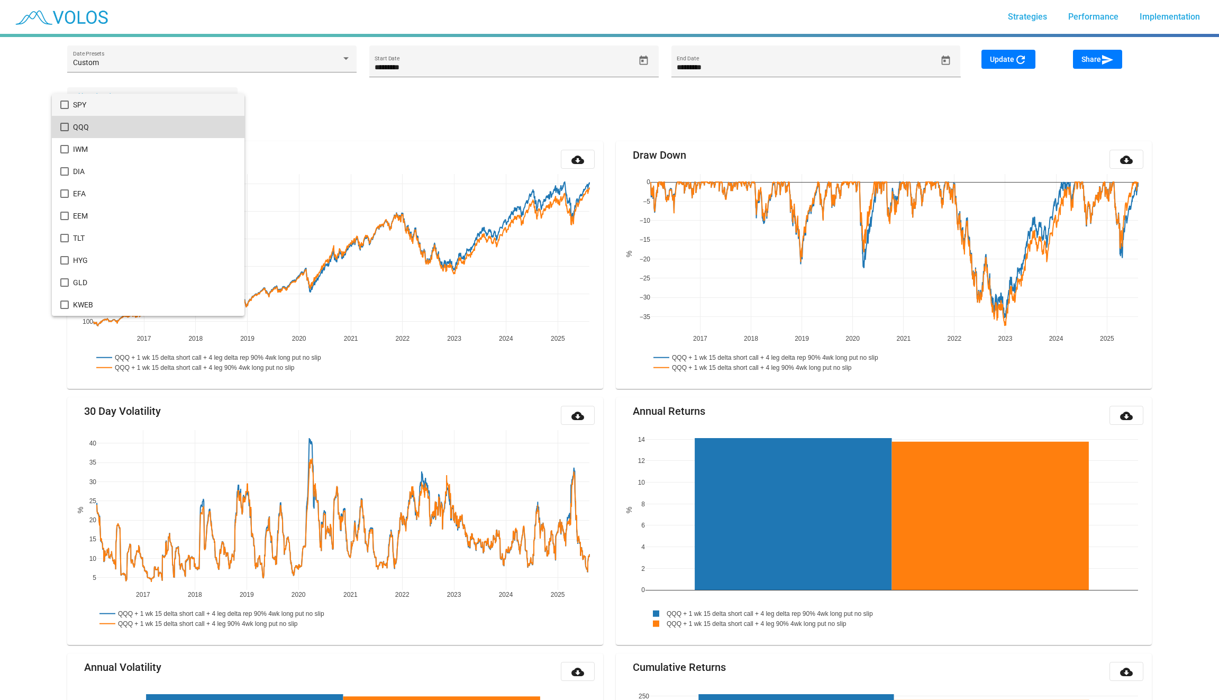
click at [169, 133] on span "QQQ" at bounding box center [155, 127] width 164 height 22
click at [986, 54] on div at bounding box center [609, 350] width 1219 height 700
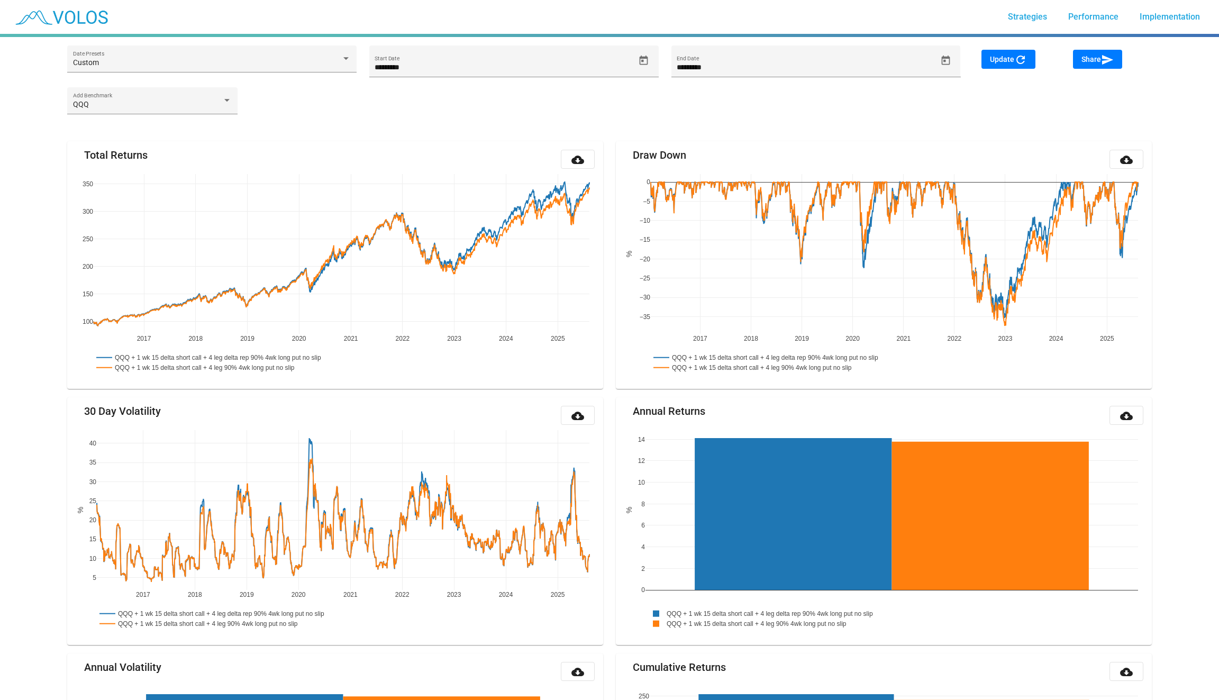
click at [990, 57] on button "Update refresh" at bounding box center [1009, 59] width 54 height 19
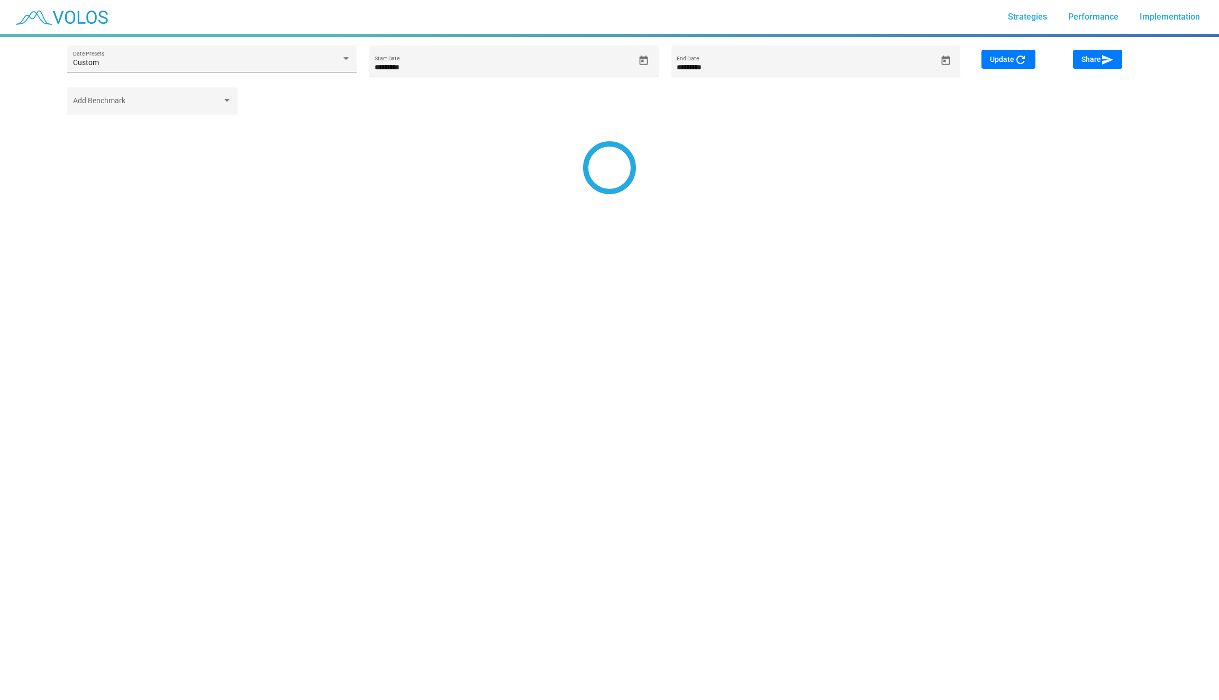
type input "*********"
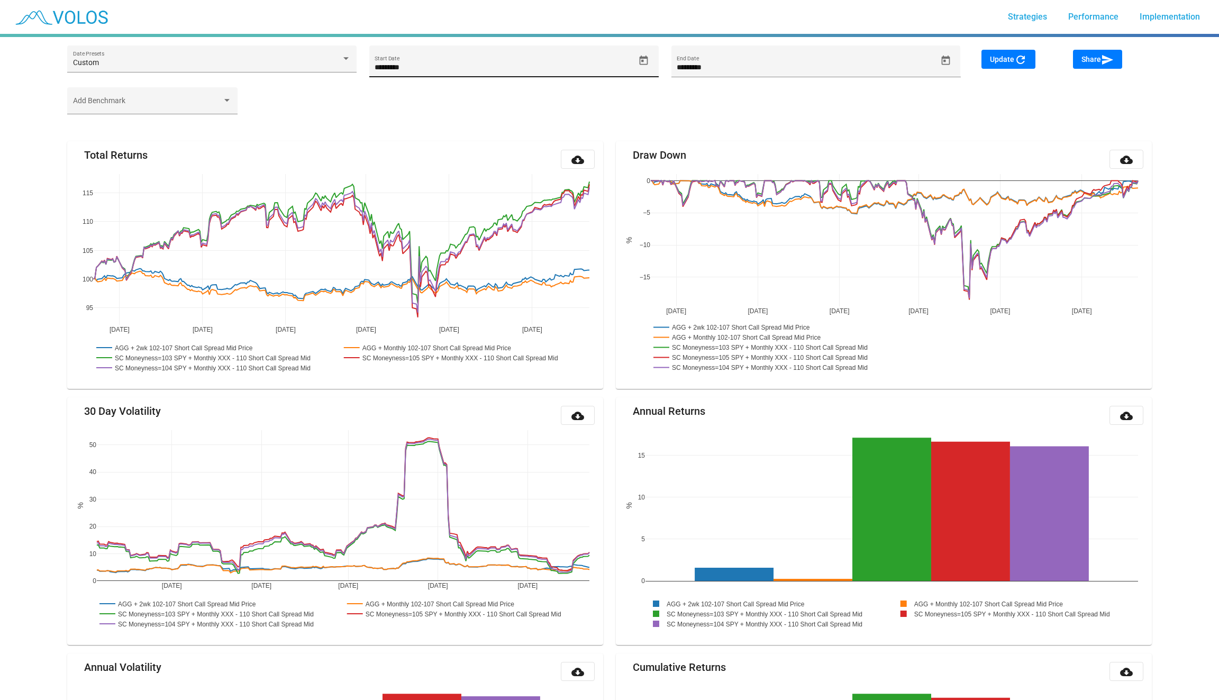
click at [430, 66] on input "*********" at bounding box center [505, 68] width 260 height 8
drag, startPoint x: 421, startPoint y: 70, endPoint x: 368, endPoint y: 70, distance: 52.4
click at [368, 70] on mat-form-field "********* Start Date" at bounding box center [514, 67] width 302 height 42
click at [472, 72] on div "********* Start Date" at bounding box center [505, 67] width 260 height 22
type input "*********"
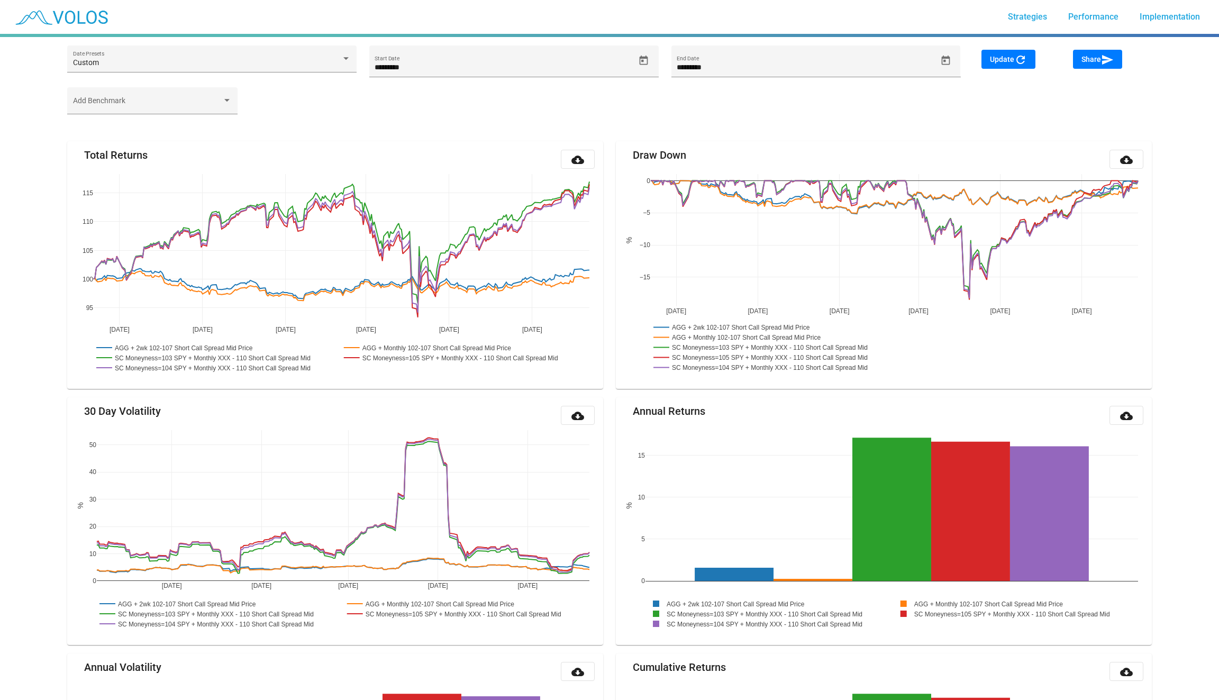
click at [646, 94] on div "Add Benchmark" at bounding box center [610, 105] width 1098 height 37
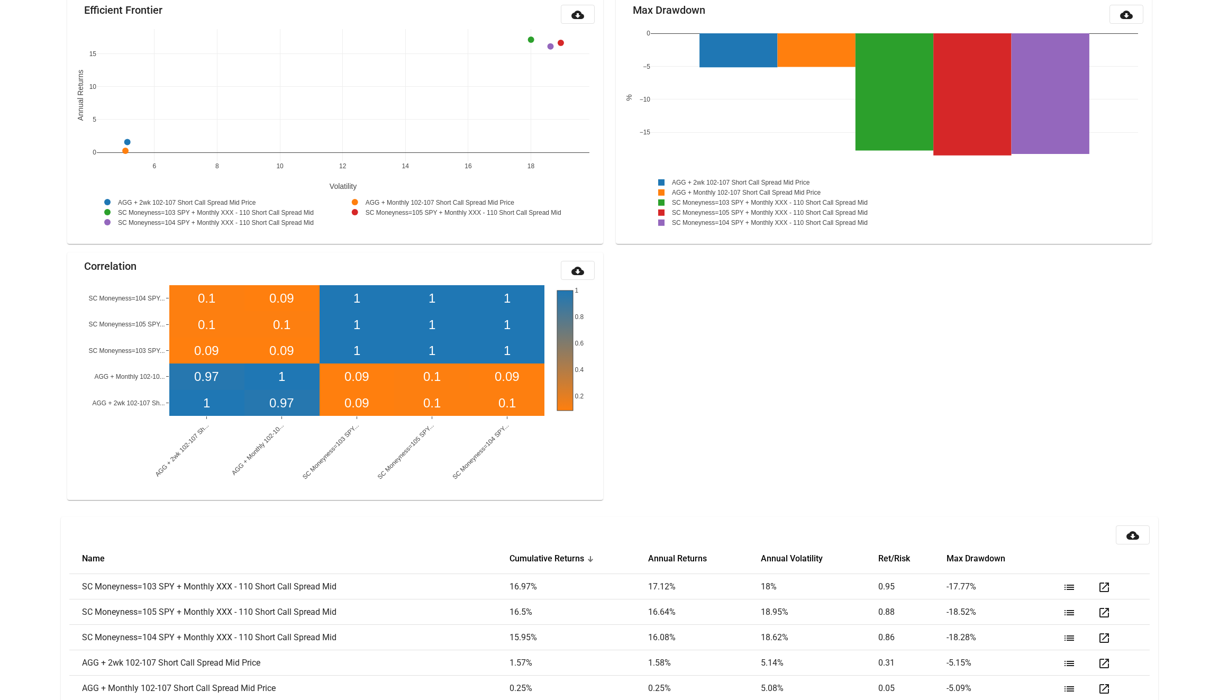
scroll to position [929, 0]
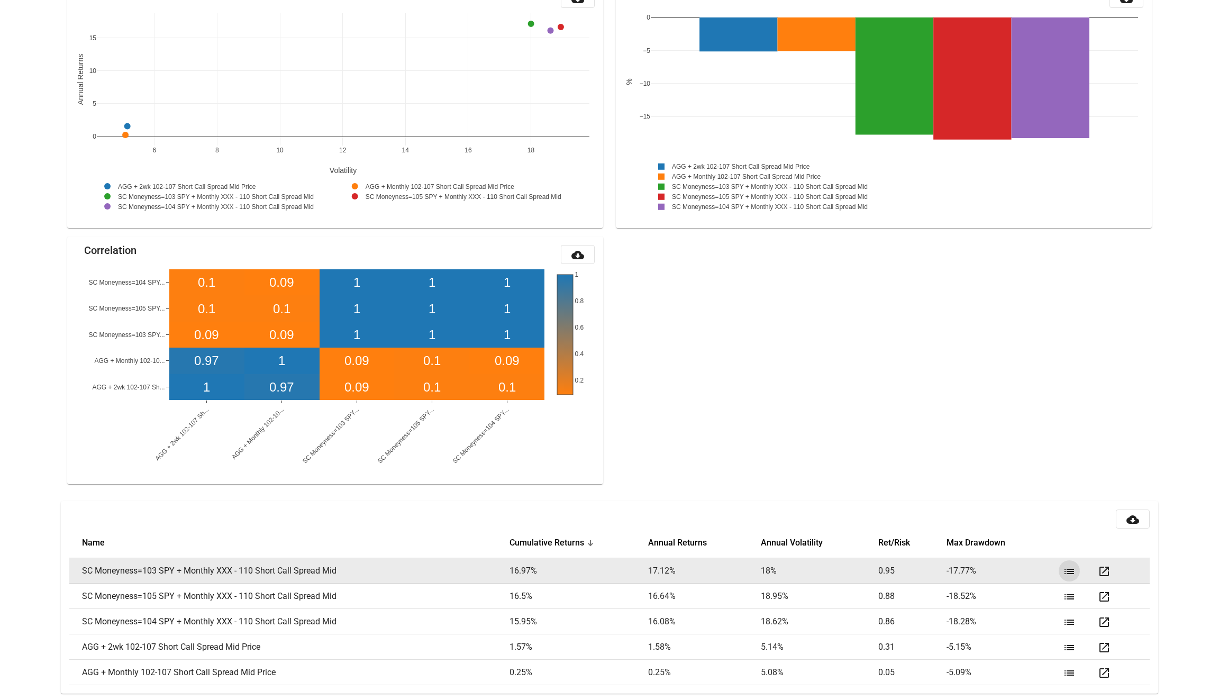
click at [1066, 574] on mat-icon "list" at bounding box center [1069, 571] width 13 height 13
click at [1103, 568] on mat-icon "open_in_new" at bounding box center [1104, 571] width 13 height 13
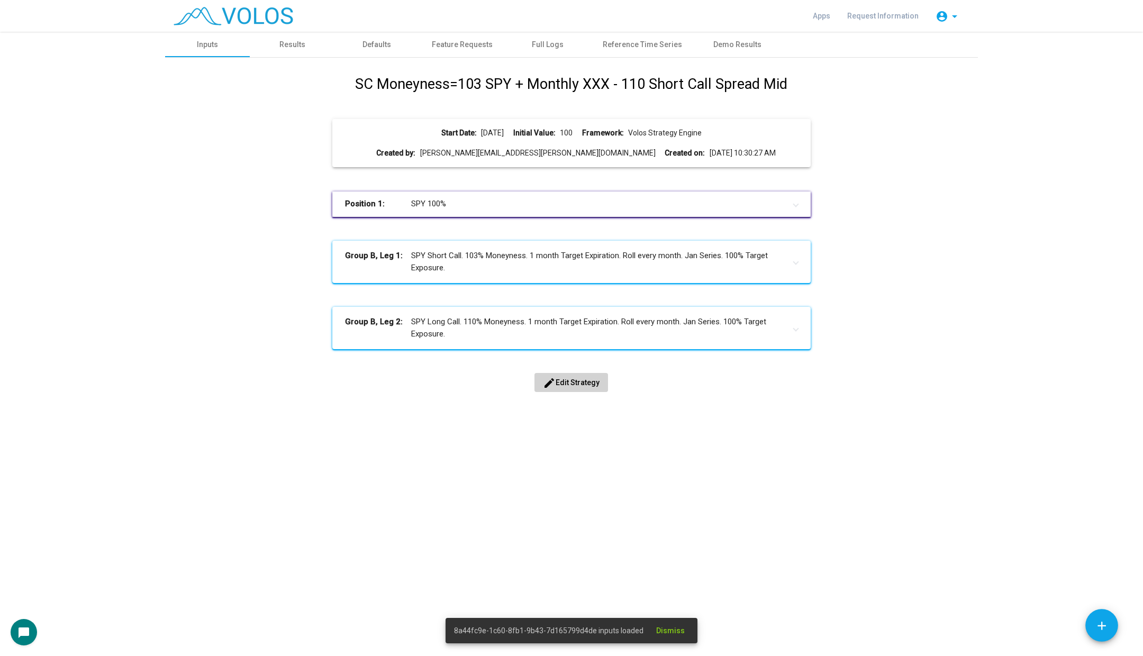
click at [573, 383] on span "edit Edit Strategy" at bounding box center [571, 382] width 57 height 8
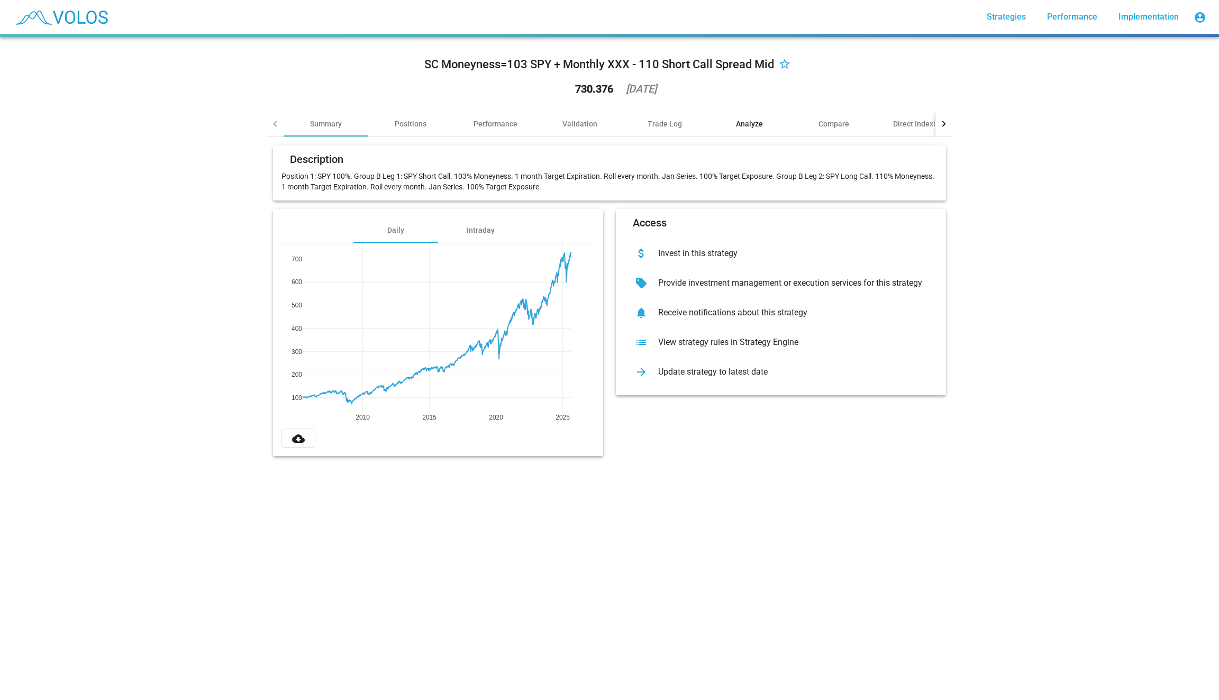
click at [747, 121] on div "Analyze" at bounding box center [749, 124] width 27 height 11
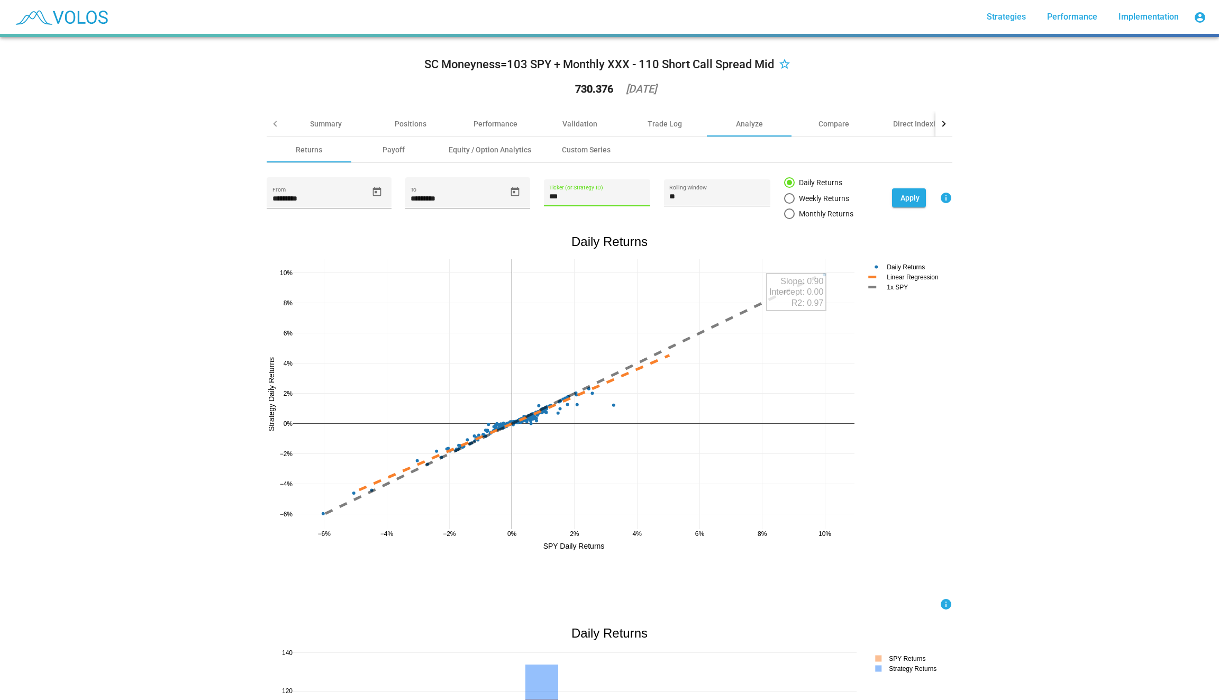
click at [588, 197] on input "***" at bounding box center [596, 197] width 95 height 8
drag, startPoint x: 582, startPoint y: 197, endPoint x: 542, endPoint y: 197, distance: 39.7
click at [542, 197] on div "********* From ********* To *** Ticker (or Strategy ID) ** Rolling Window Daily…" at bounding box center [610, 198] width 686 height 42
click at [589, 193] on input "***" at bounding box center [596, 197] width 95 height 8
click at [585, 195] on input "***" at bounding box center [596, 197] width 95 height 8
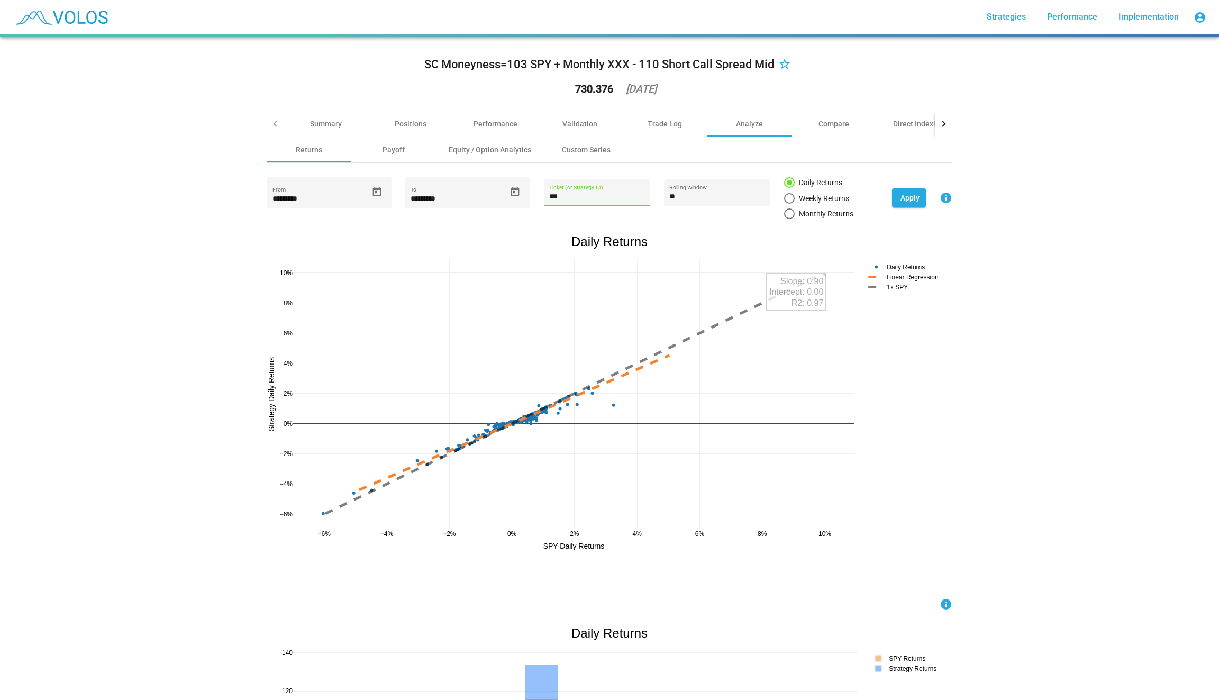
click at [585, 195] on input "***" at bounding box center [596, 197] width 95 height 8
paste input "**********"
type input "**********"
click at [329, 122] on div "Summary" at bounding box center [326, 124] width 32 height 11
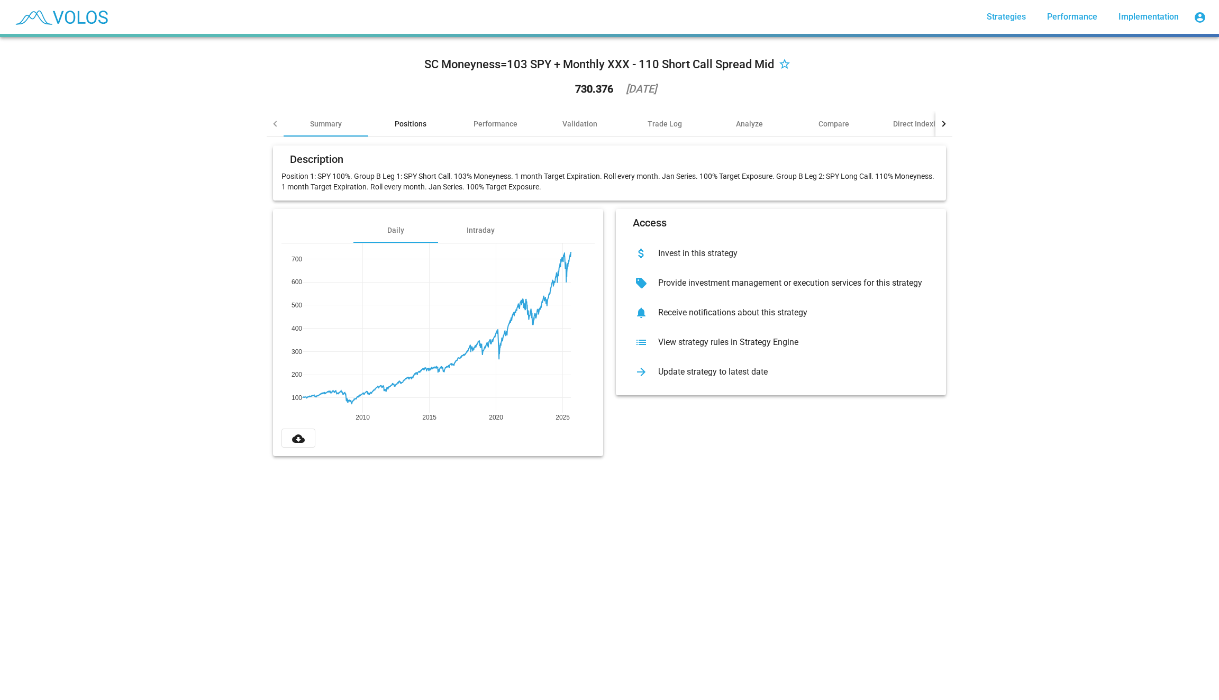
click at [419, 128] on div "Positions" at bounding box center [411, 124] width 32 height 11
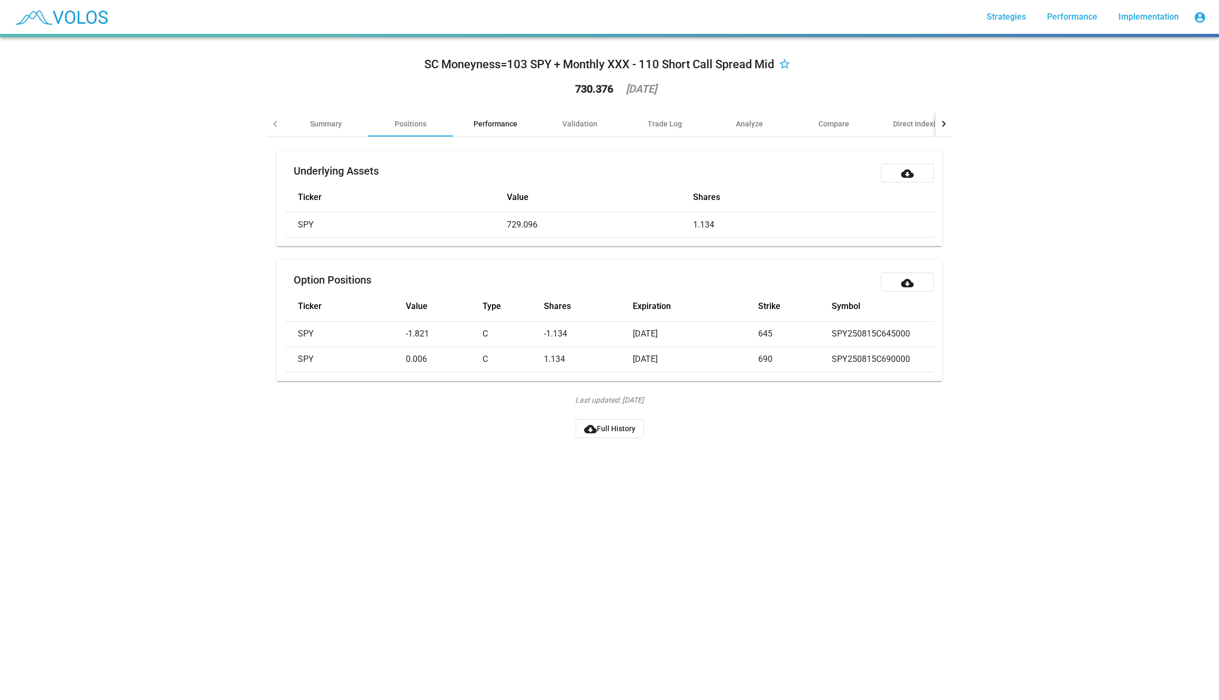
click at [504, 124] on div "Performance" at bounding box center [496, 124] width 44 height 11
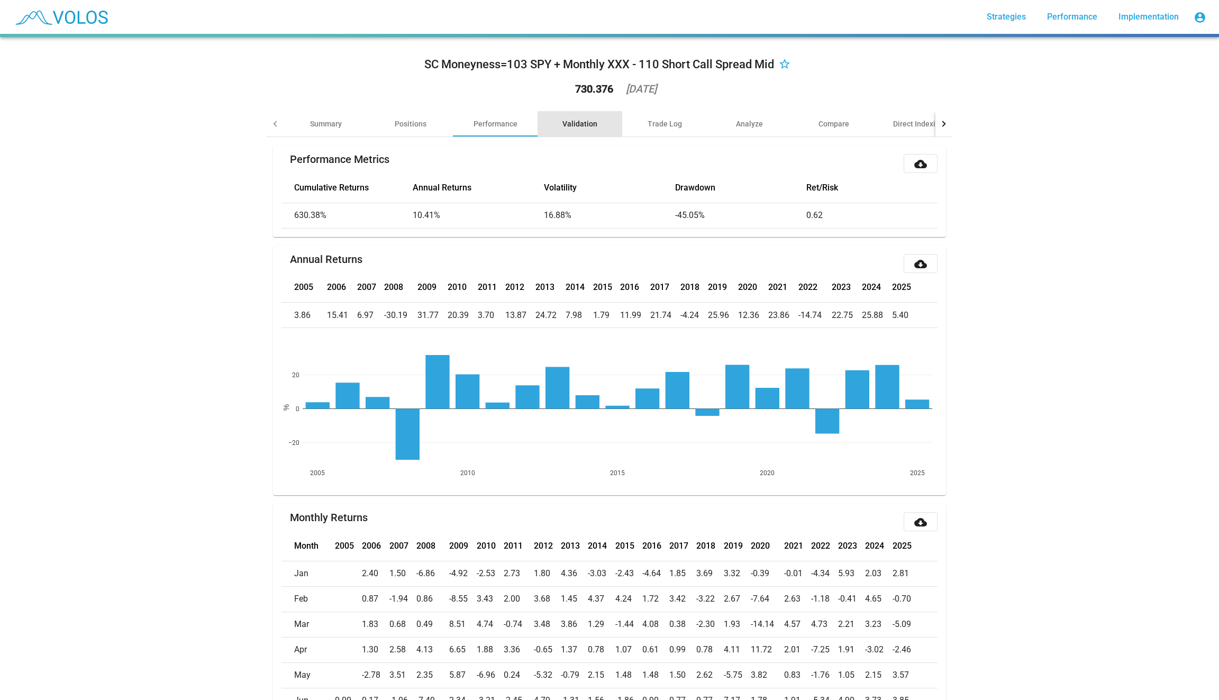
click at [575, 128] on div "Validation" at bounding box center [580, 124] width 35 height 11
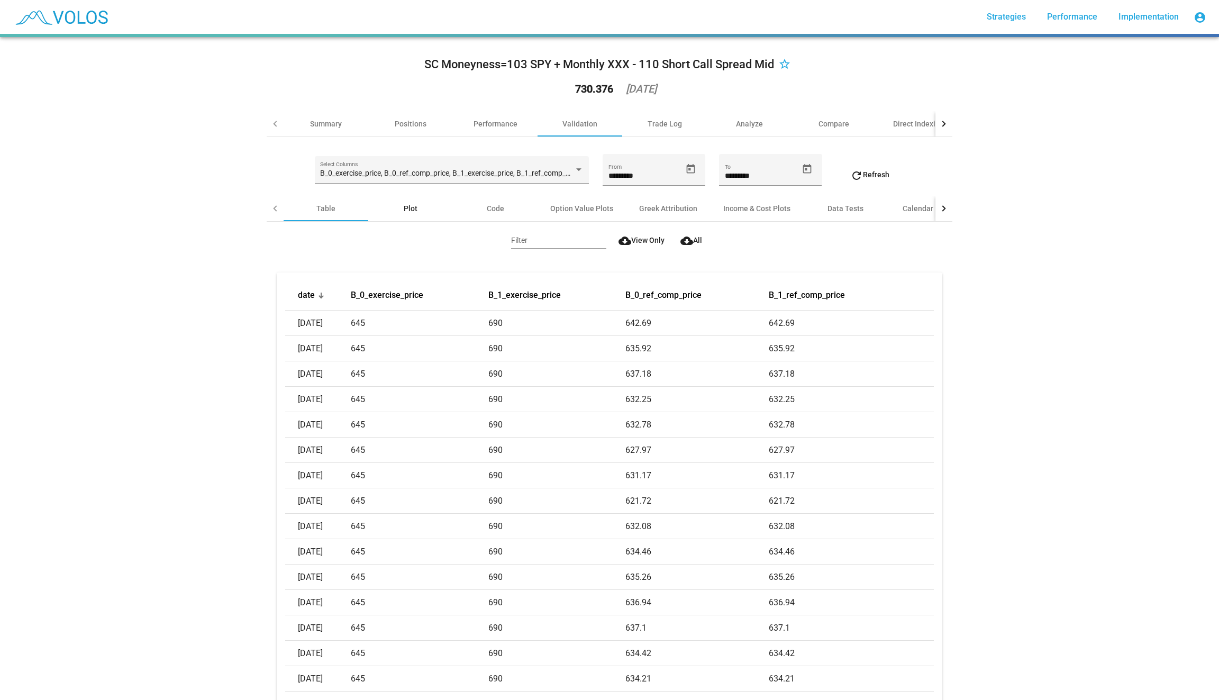
click at [411, 213] on div "Plot" at bounding box center [411, 208] width 14 height 11
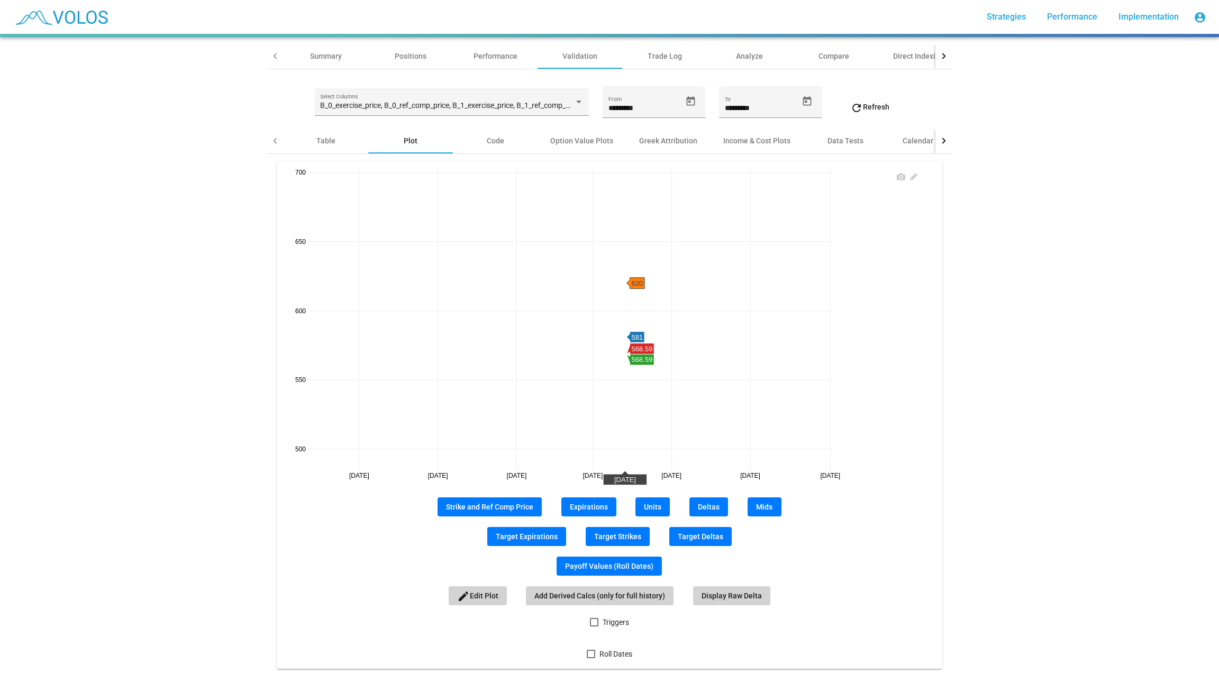
scroll to position [69, 0]
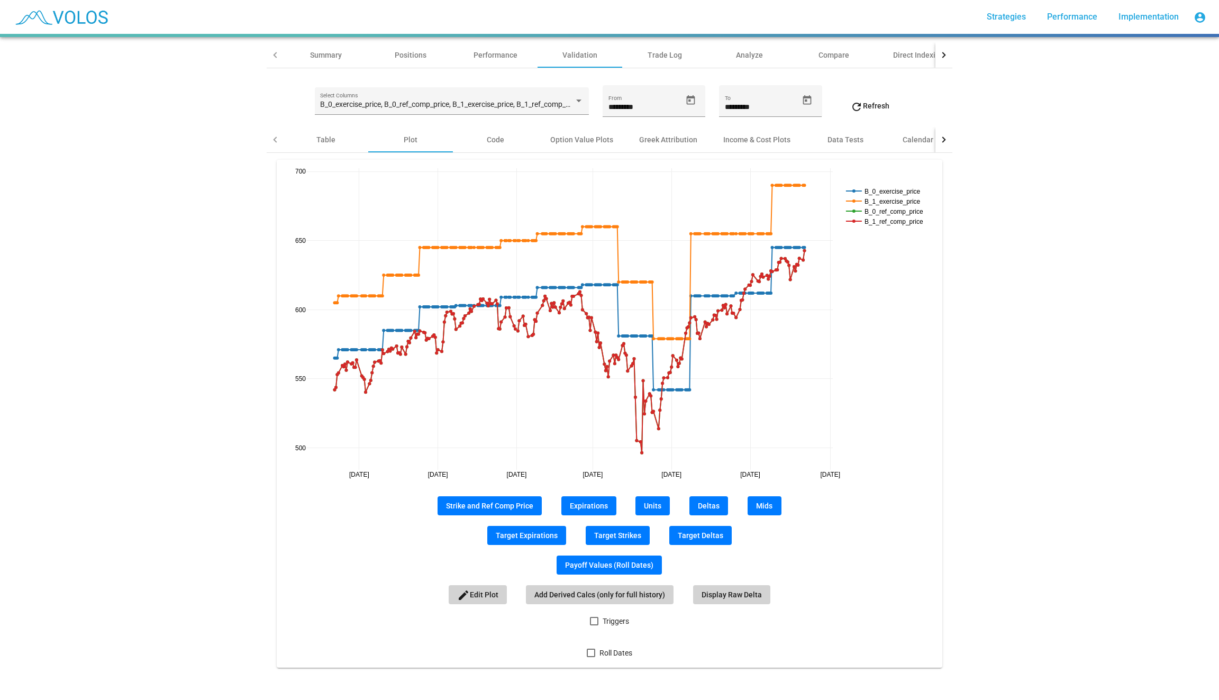
click at [605, 494] on mat-card "Sep 2024 Nov 2024 Jan 2025 Mar 2025 May 2025 Jul 2025 Sep 2025 500 550 600 650 …" at bounding box center [609, 414] width 665 height 509
click at [587, 512] on button "Expirations" at bounding box center [589, 505] width 55 height 19
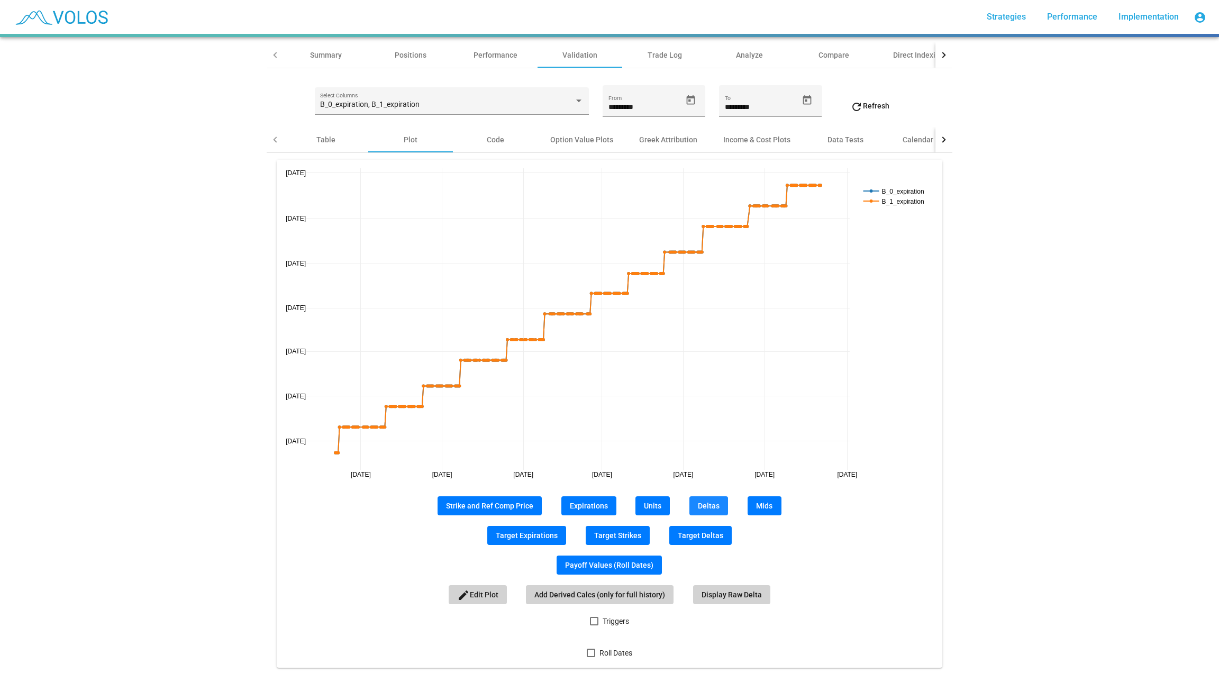
click at [706, 504] on span "Deltas" at bounding box center [709, 506] width 22 height 8
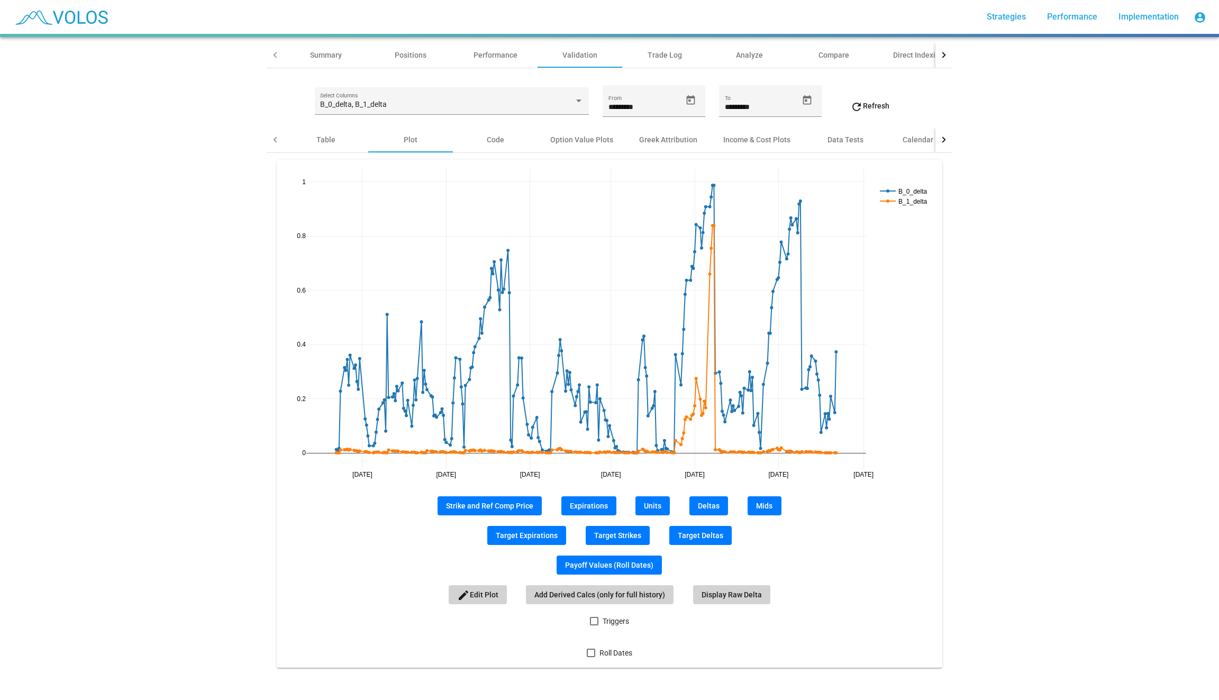
click at [590, 658] on label "Roll Dates" at bounding box center [610, 653] width 46 height 13
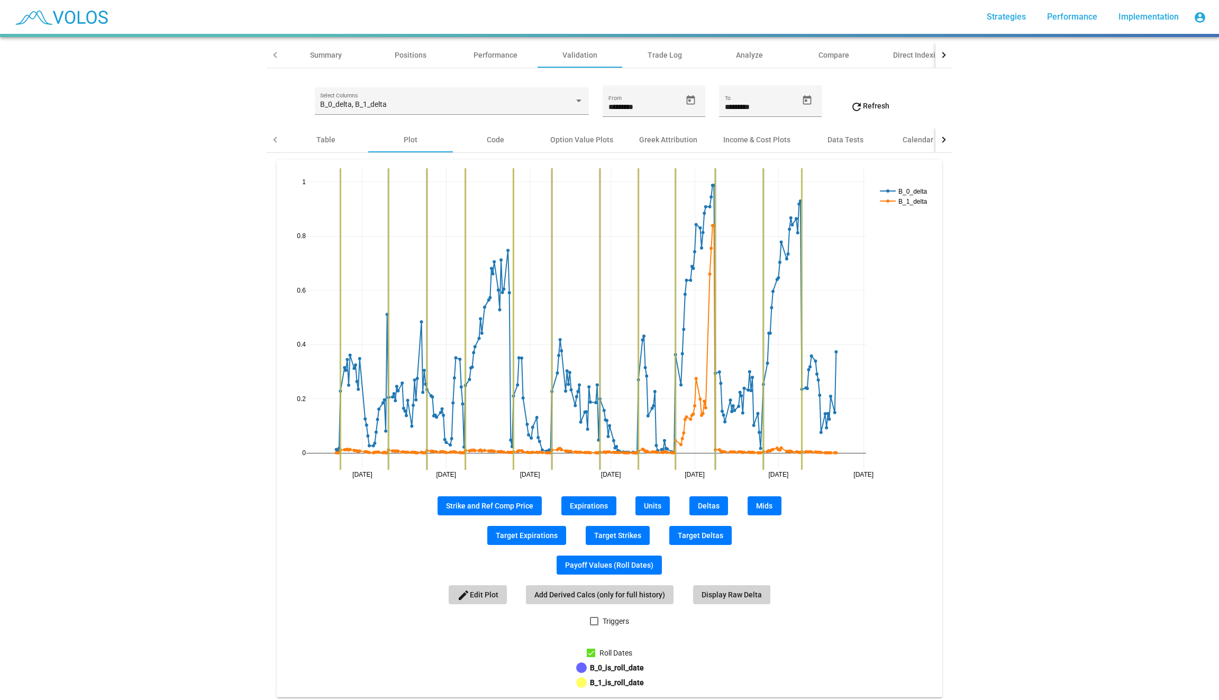
click at [595, 621] on div at bounding box center [594, 621] width 8 height 8
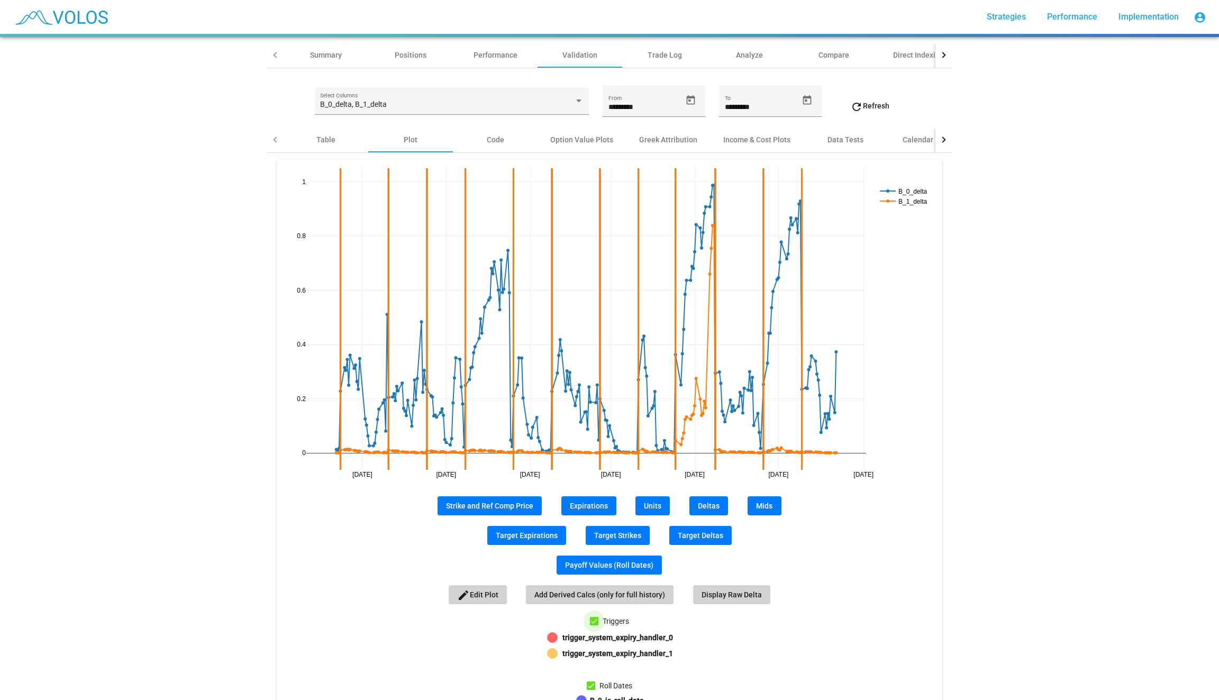
click at [595, 621] on div at bounding box center [594, 621] width 8 height 8
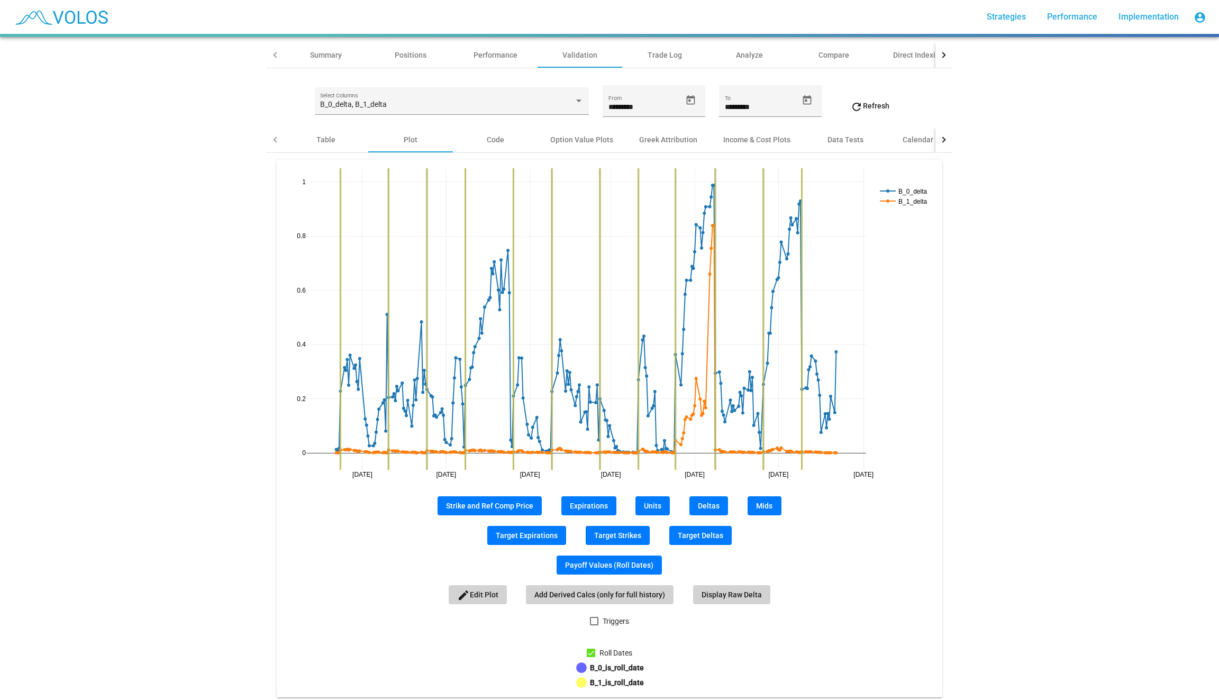
click at [595, 621] on div at bounding box center [594, 621] width 8 height 8
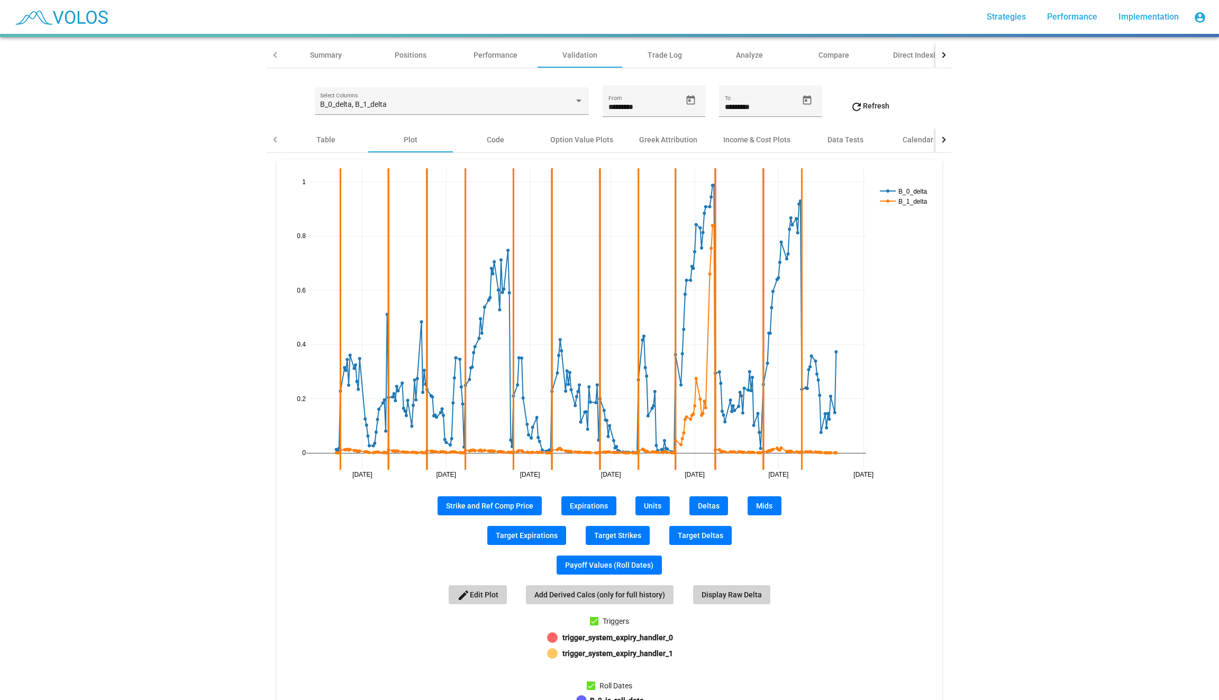
click at [595, 621] on div at bounding box center [594, 621] width 8 height 8
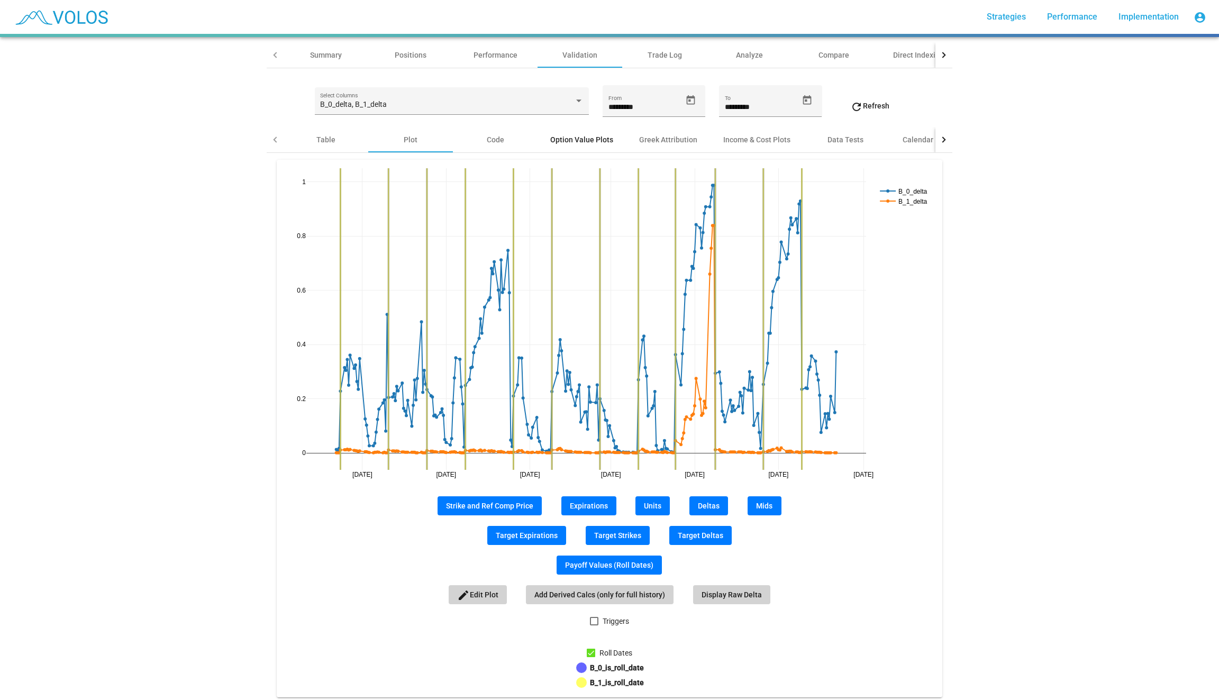
click at [606, 145] on div "Option Value Plots" at bounding box center [582, 139] width 88 height 25
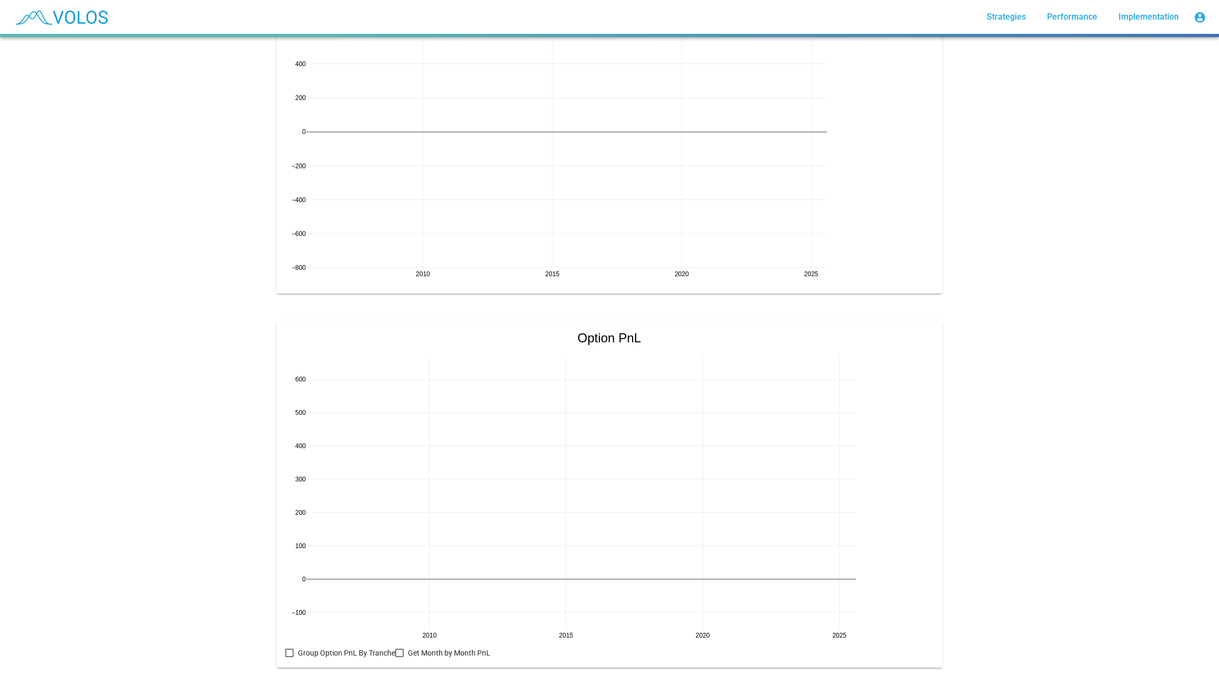
scroll to position [801, 0]
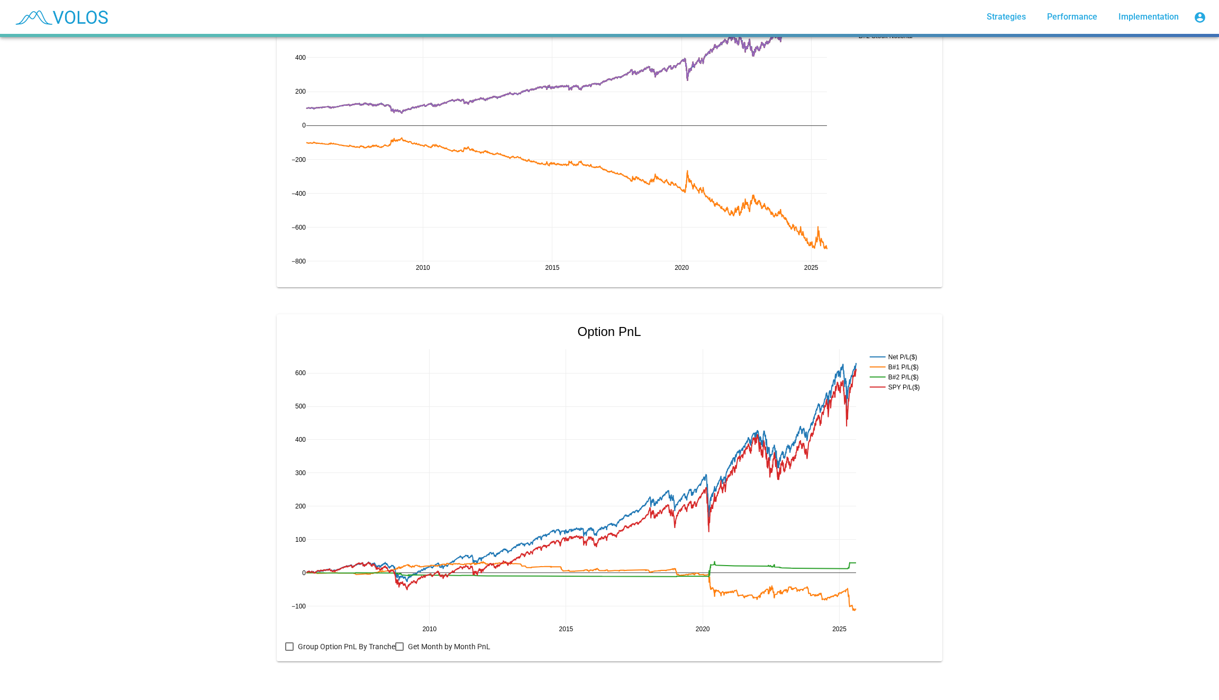
click at [287, 647] on div at bounding box center [289, 646] width 8 height 8
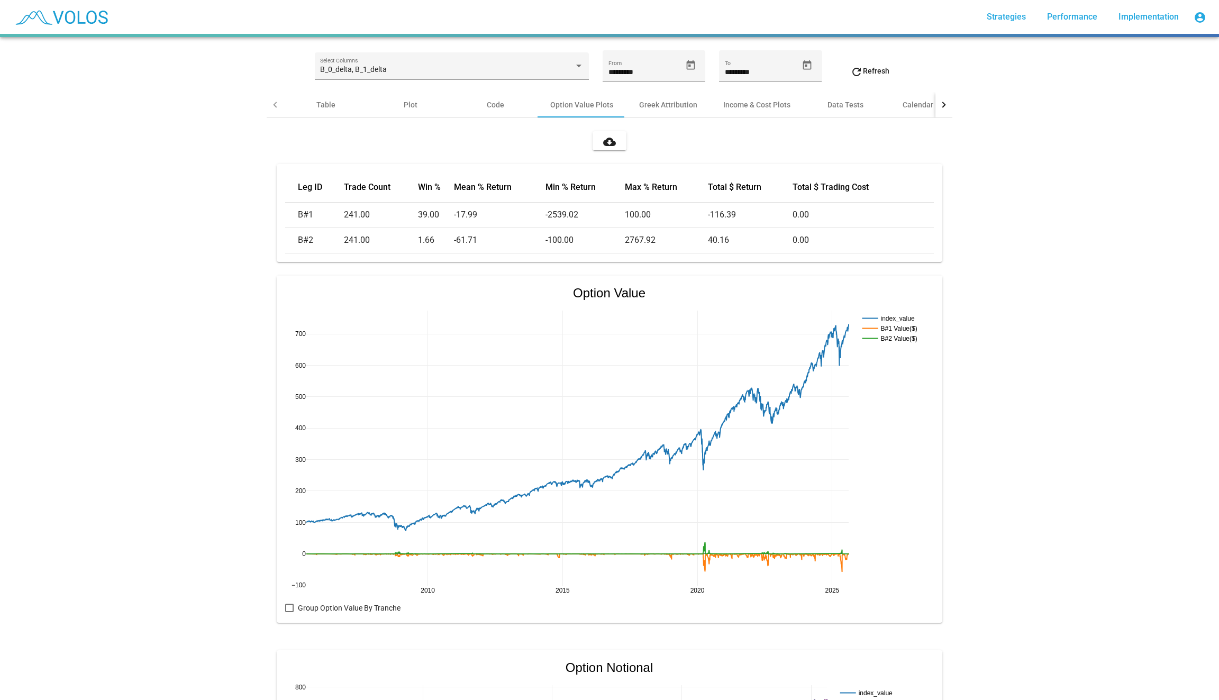
scroll to position [0, 0]
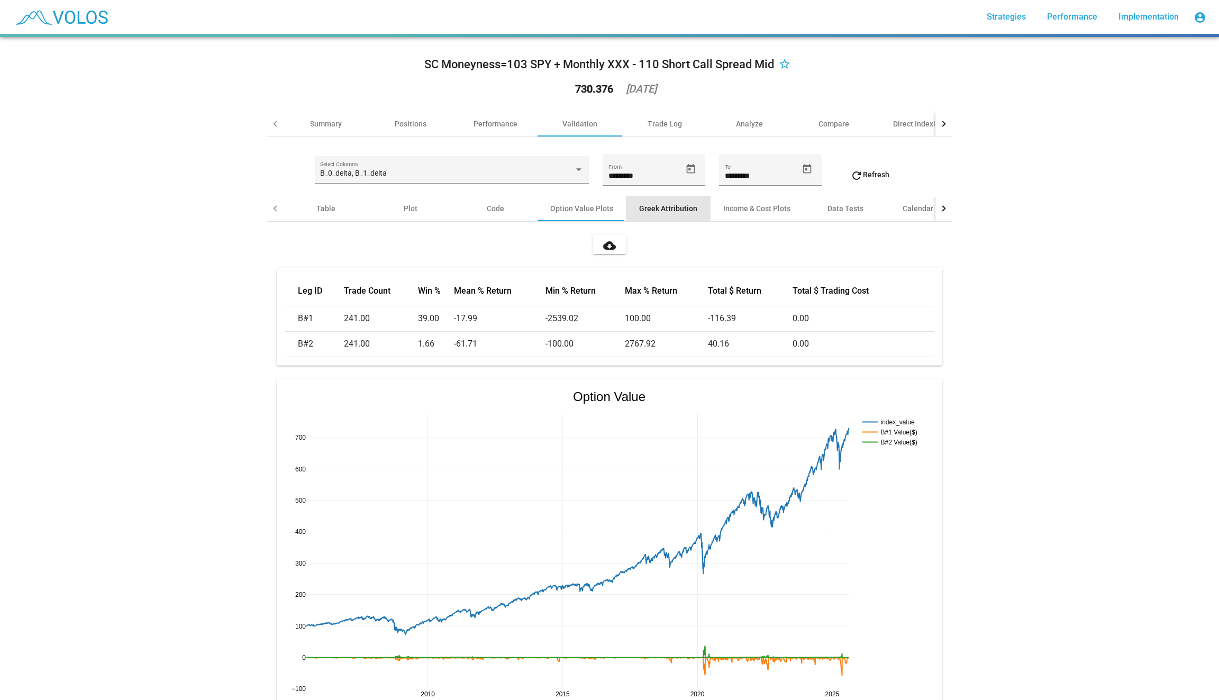
click at [678, 214] on div "Greek Attribution" at bounding box center [668, 208] width 85 height 25
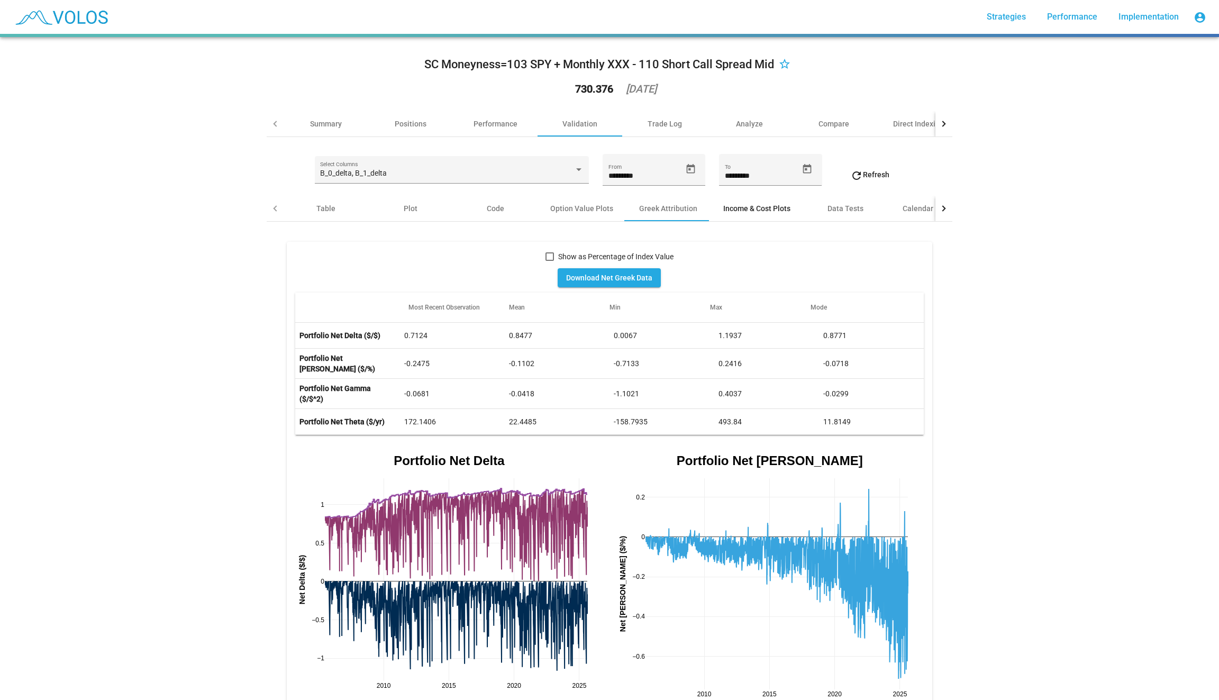
click at [771, 208] on div "Income & Cost Plots" at bounding box center [756, 208] width 67 height 11
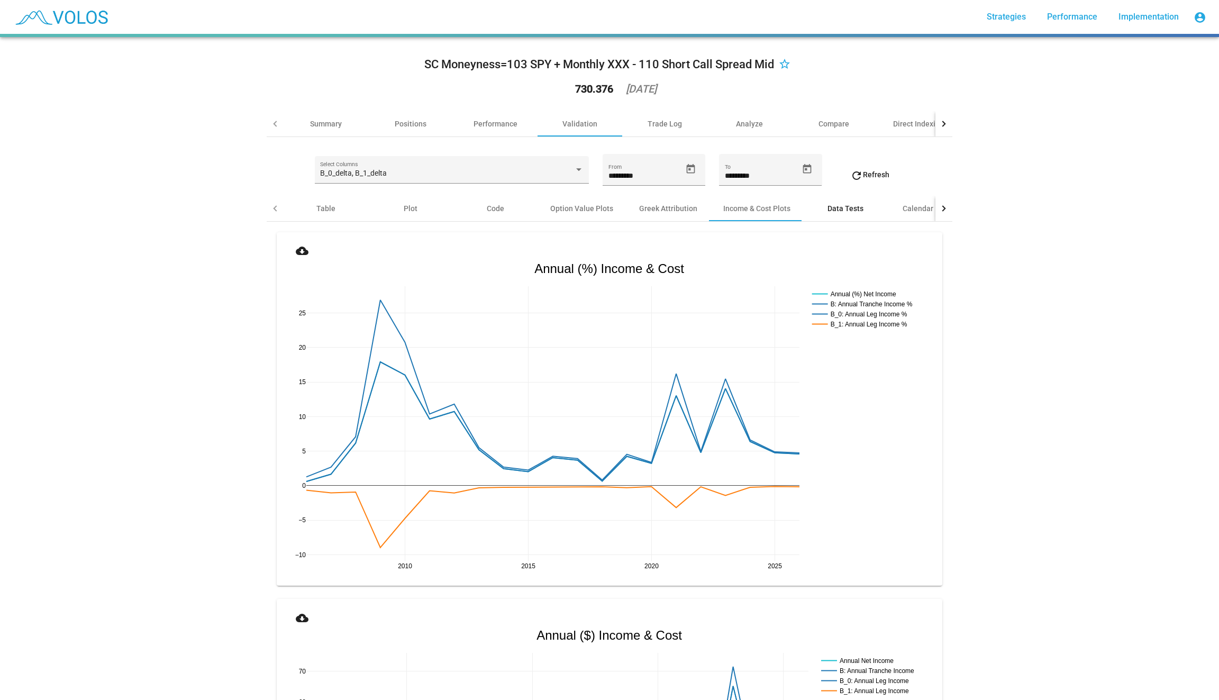
click at [847, 200] on div "Data Tests" at bounding box center [845, 208] width 85 height 25
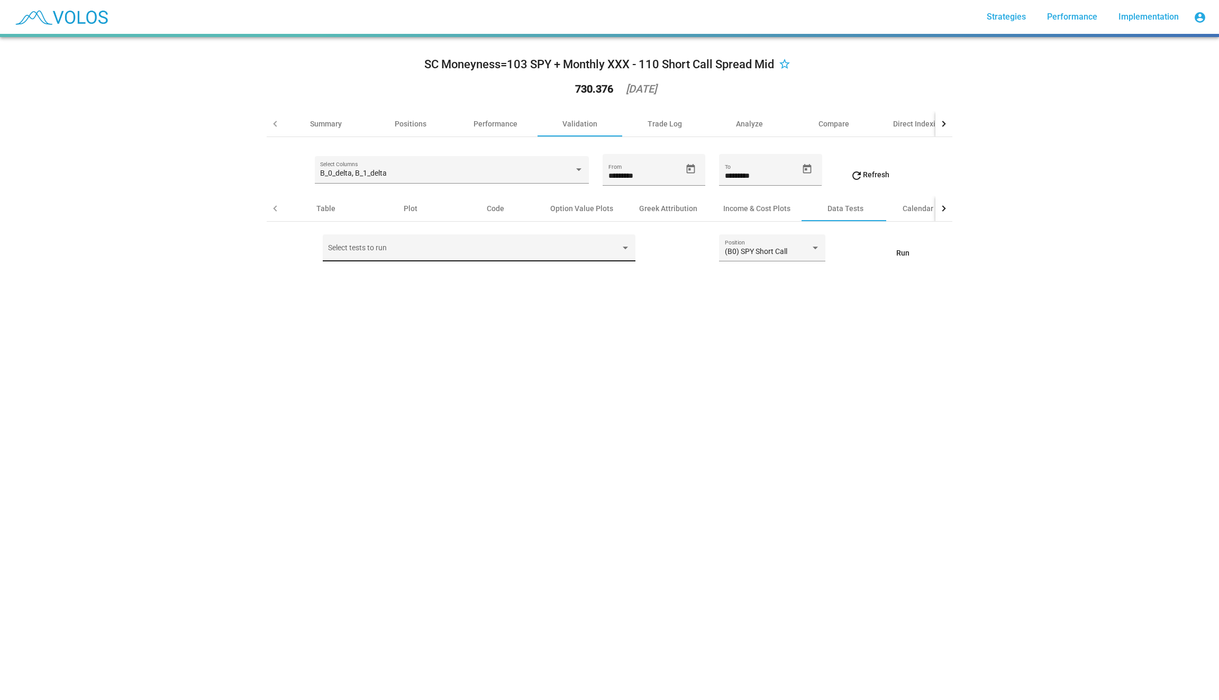
click at [462, 250] on span at bounding box center [474, 252] width 292 height 8
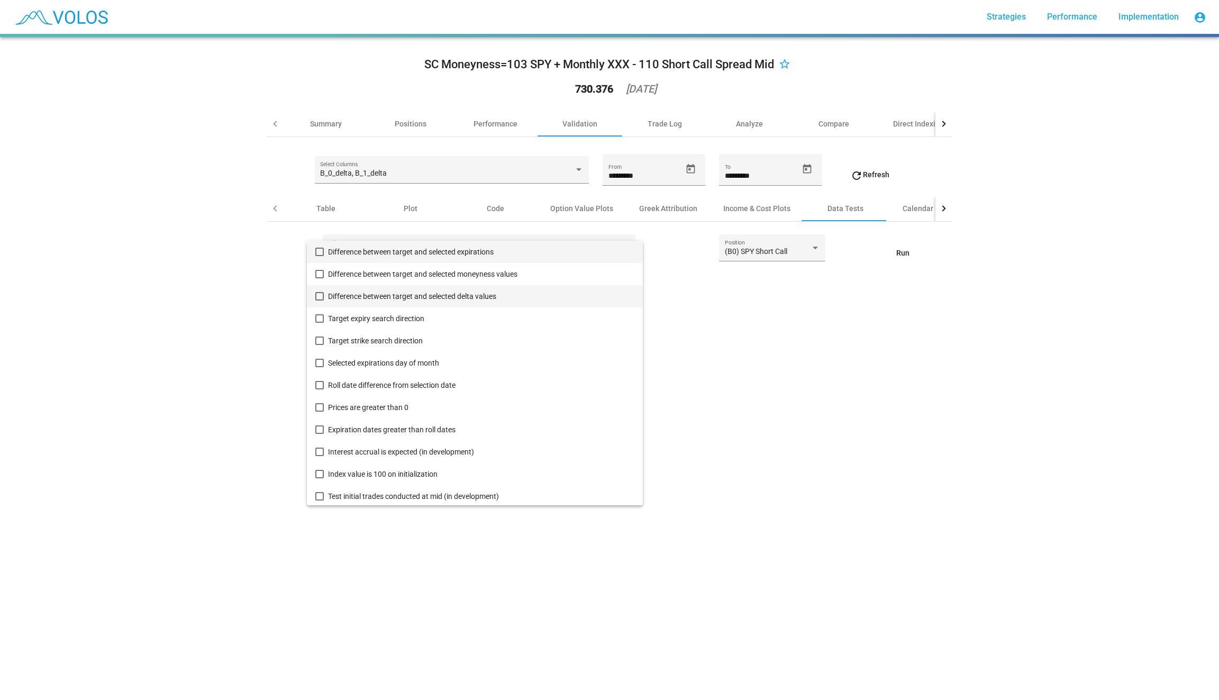
click at [457, 294] on span "Difference between target and selected delta values" at bounding box center [481, 296] width 306 height 22
click at [867, 249] on div at bounding box center [609, 350] width 1219 height 700
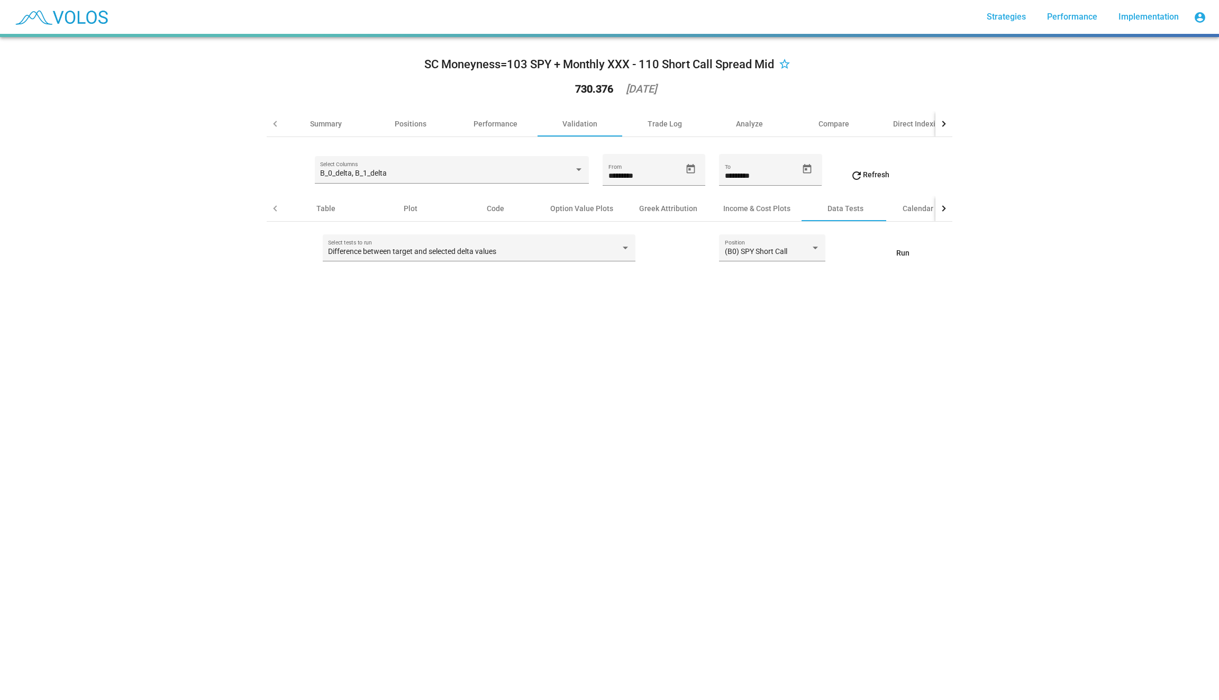
click at [941, 211] on div at bounding box center [944, 208] width 17 height 25
click at [791, 210] on div "Contract Availability" at bounding box center [802, 208] width 69 height 11
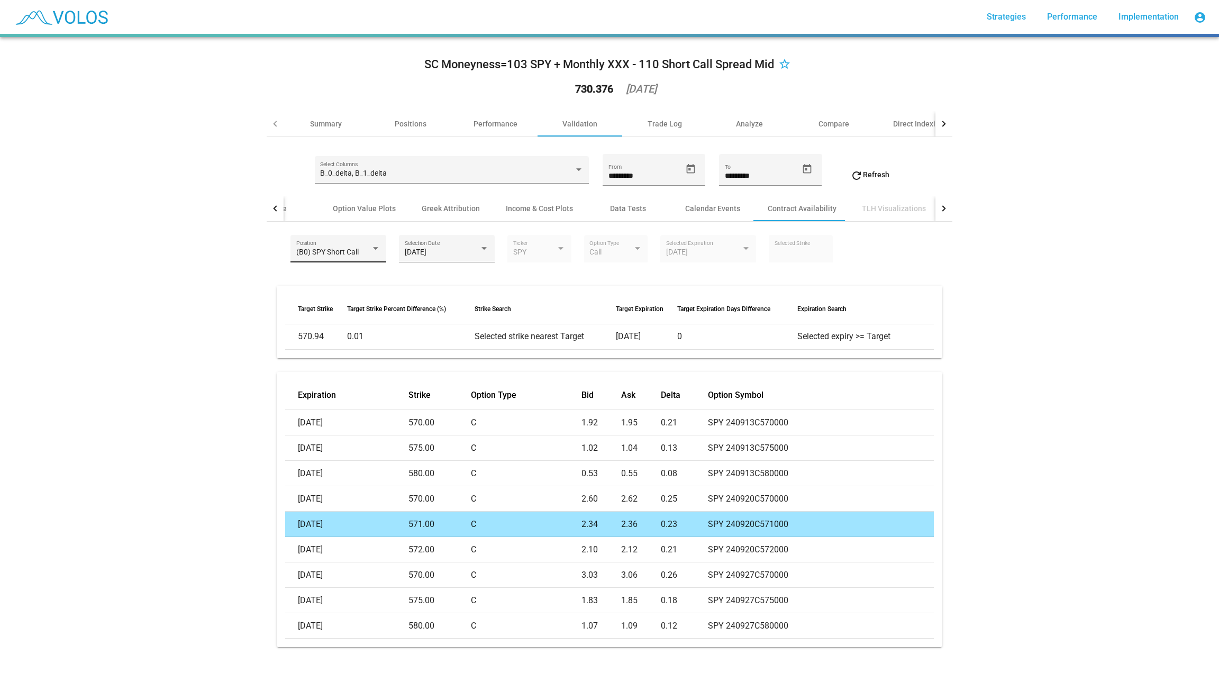
click at [321, 246] on div "(B0) SPY Short Call Position" at bounding box center [338, 252] width 85 height 22
click at [411, 240] on div at bounding box center [609, 350] width 1219 height 700
click at [427, 255] on span "2024-08-16" at bounding box center [416, 252] width 22 height 8
click at [584, 382] on div at bounding box center [609, 350] width 1219 height 700
click at [941, 120] on div at bounding box center [944, 123] width 17 height 25
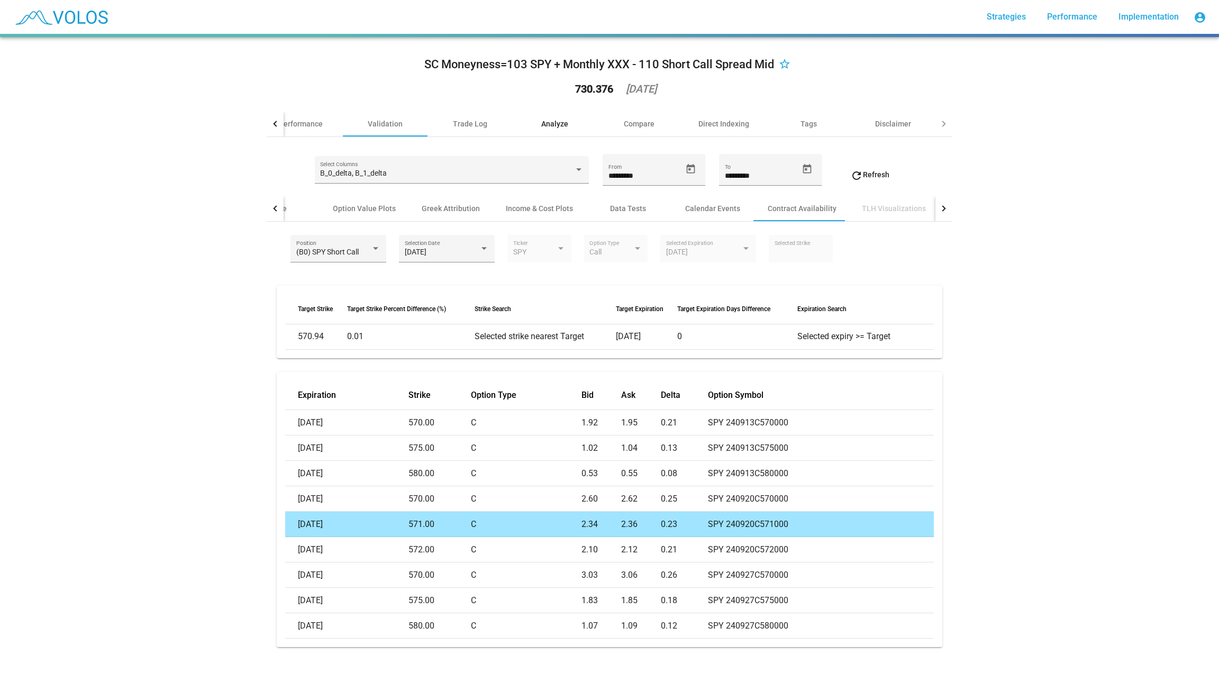
click at [554, 124] on div "Analyze" at bounding box center [554, 124] width 27 height 11
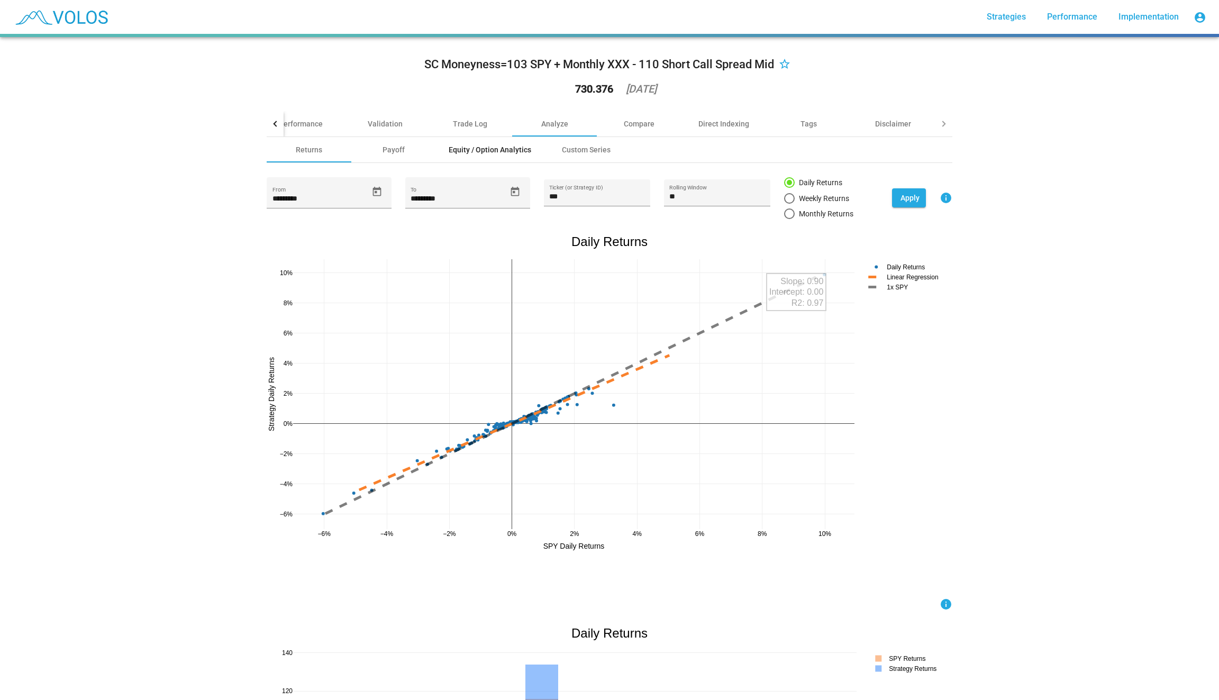
click at [501, 144] on div "Equity / Option Analytics" at bounding box center [490, 149] width 83 height 11
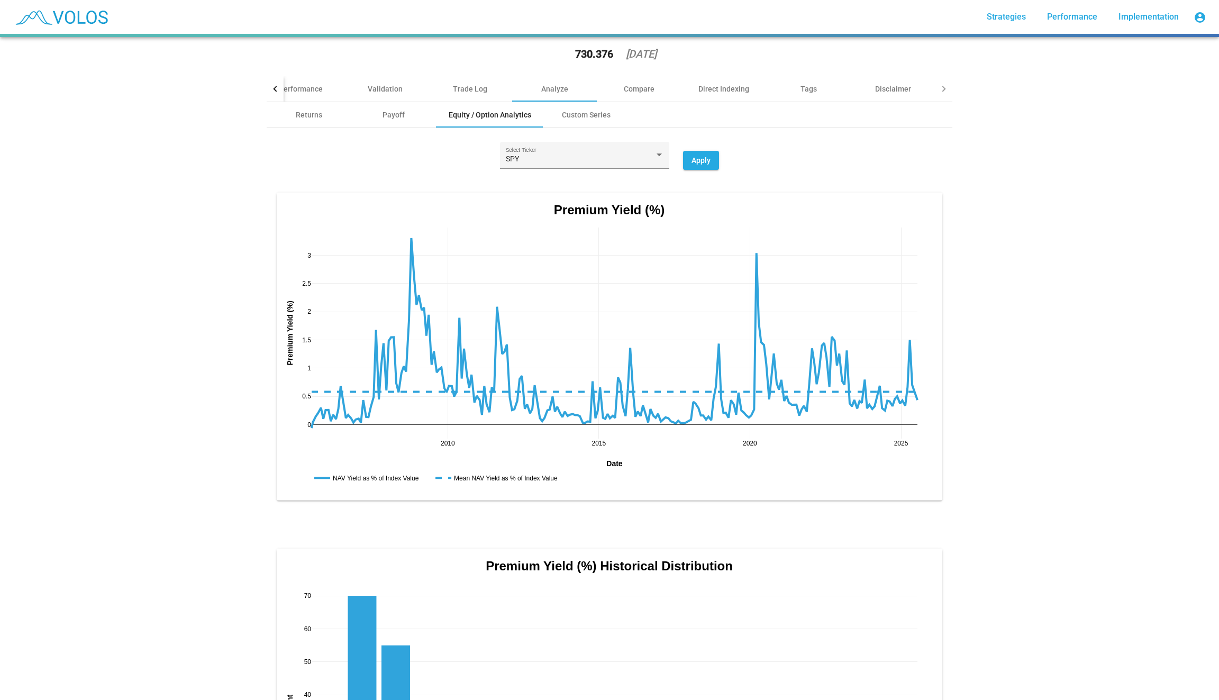
scroll to position [39, 0]
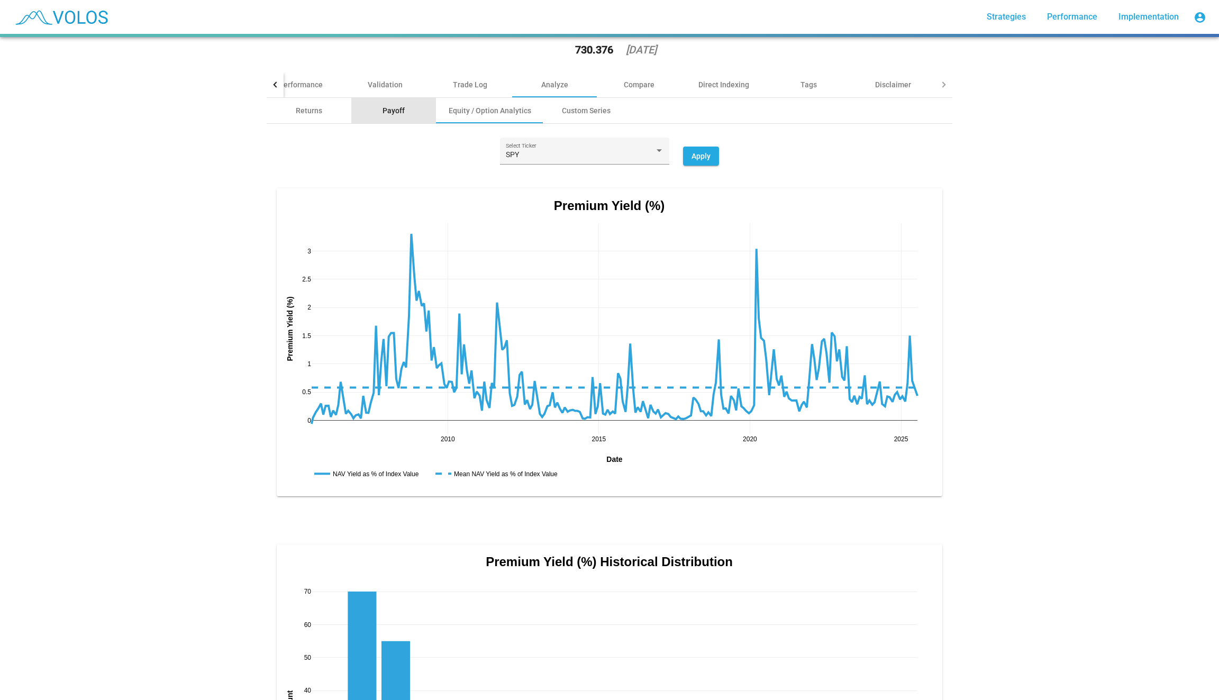
click at [409, 98] on div "Payoff" at bounding box center [393, 110] width 85 height 25
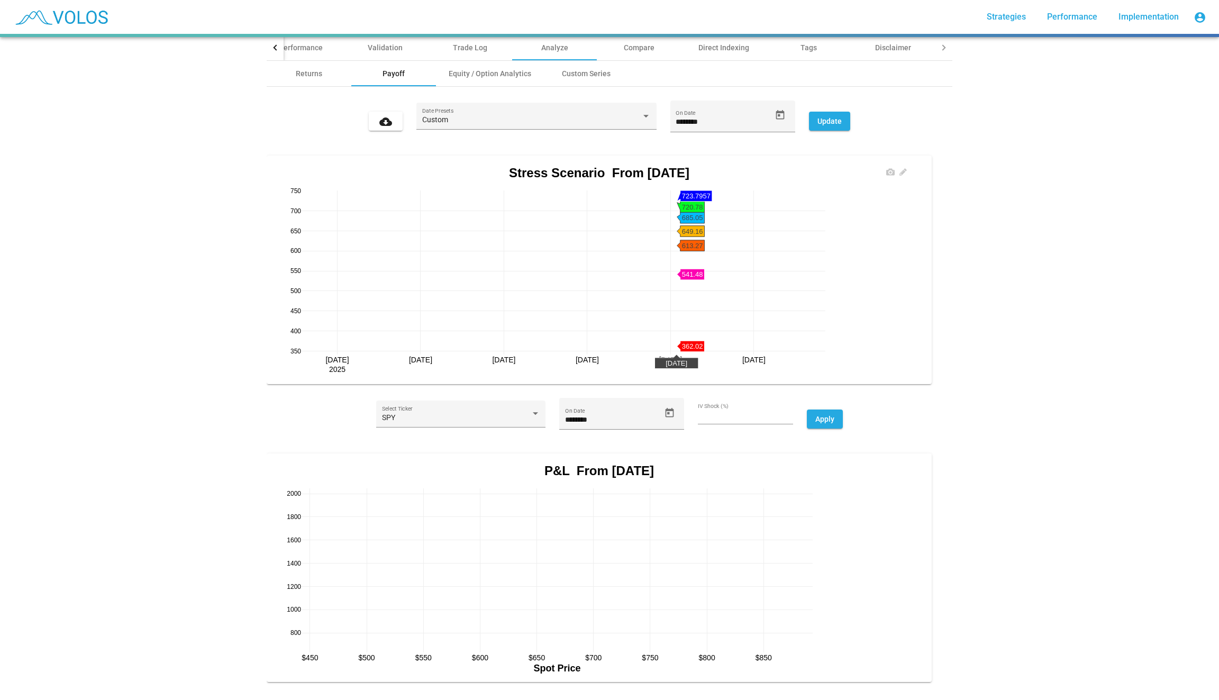
scroll to position [77, 0]
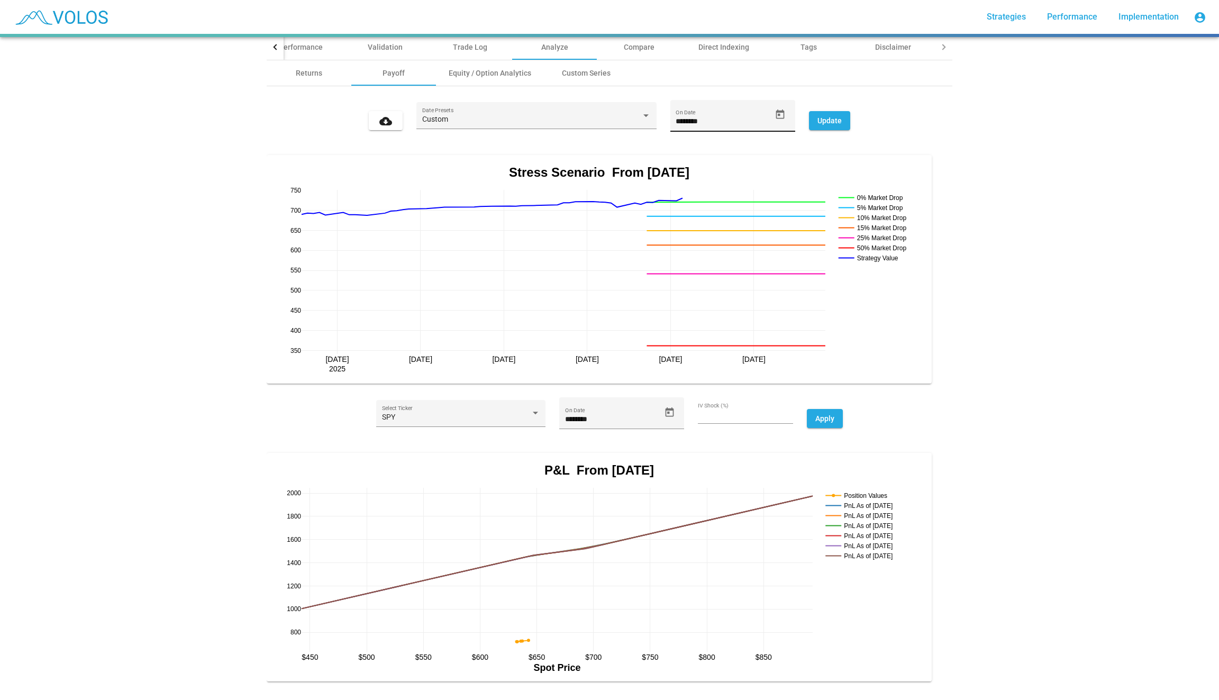
click at [777, 116] on icon "Open calendar" at bounding box center [780, 115] width 8 height 10
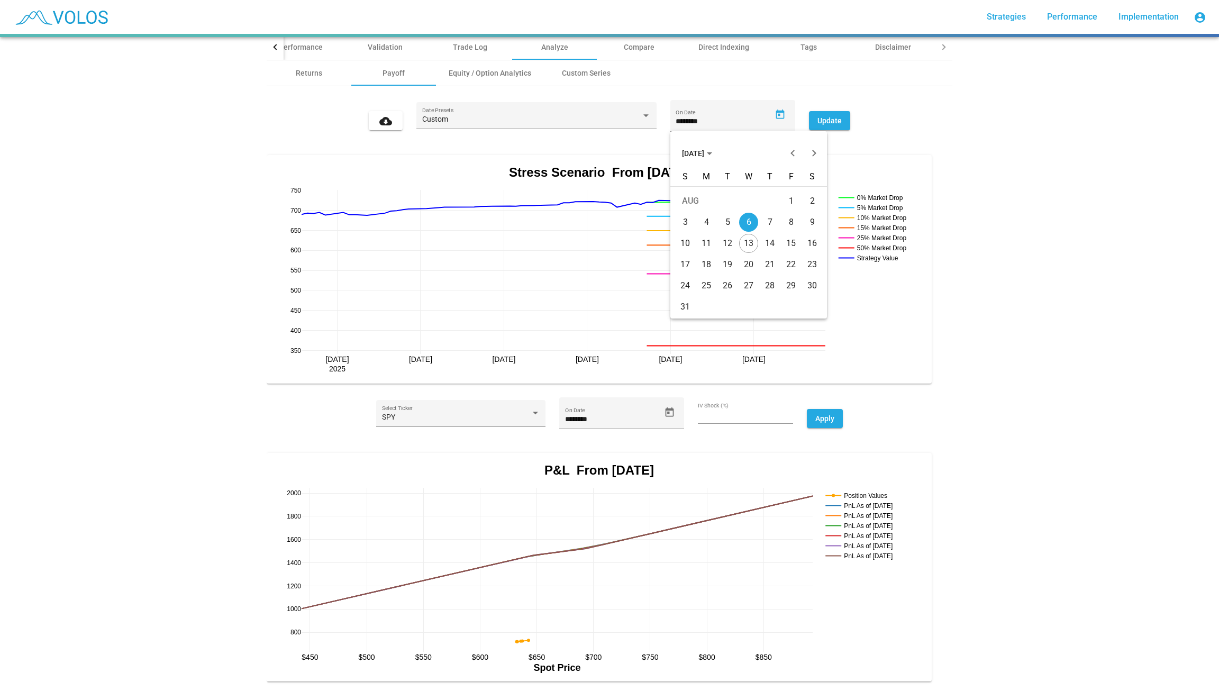
click at [689, 159] on button "AUG 2025" at bounding box center [697, 153] width 47 height 21
click at [729, 205] on div "2021" at bounding box center [730, 207] width 33 height 19
click at [702, 149] on span "2021" at bounding box center [694, 153] width 25 height 8
click at [698, 153] on span "AUG 2021" at bounding box center [697, 153] width 30 height 8
click at [691, 213] on div "2020" at bounding box center [693, 207] width 33 height 19
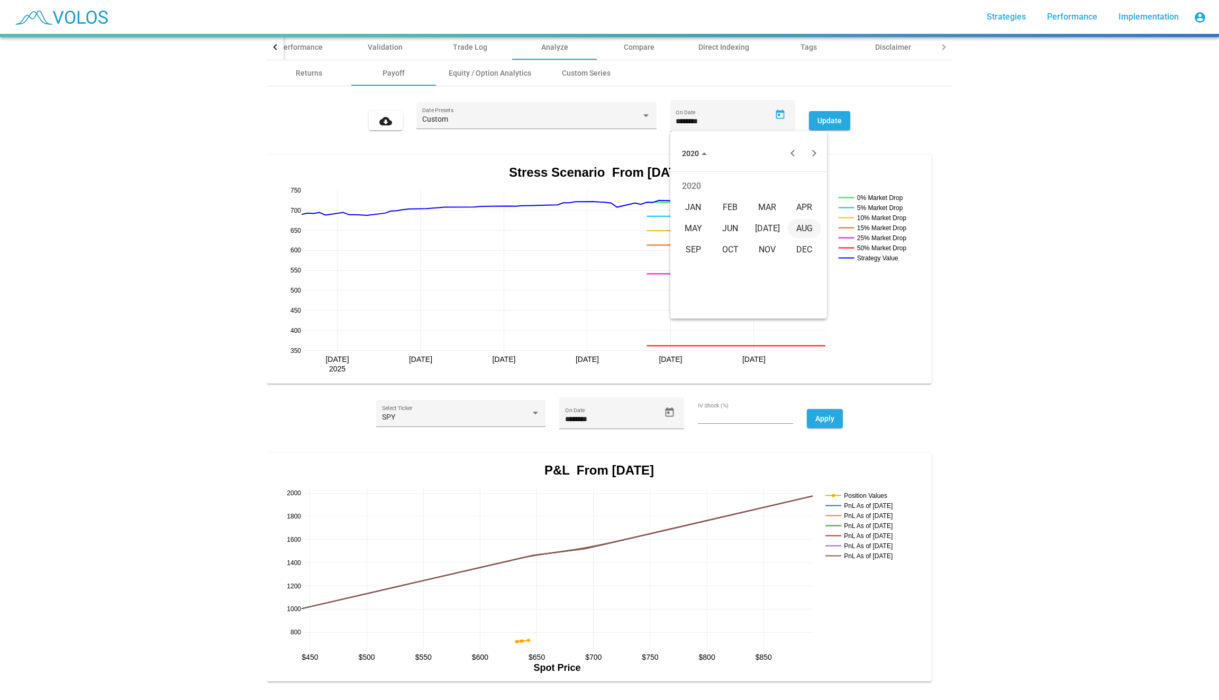
click at [734, 211] on div "FEB" at bounding box center [730, 207] width 33 height 19
click at [811, 261] on div "22" at bounding box center [812, 264] width 19 height 19
type input "*********"
click at [828, 117] on span "Update" at bounding box center [830, 120] width 24 height 8
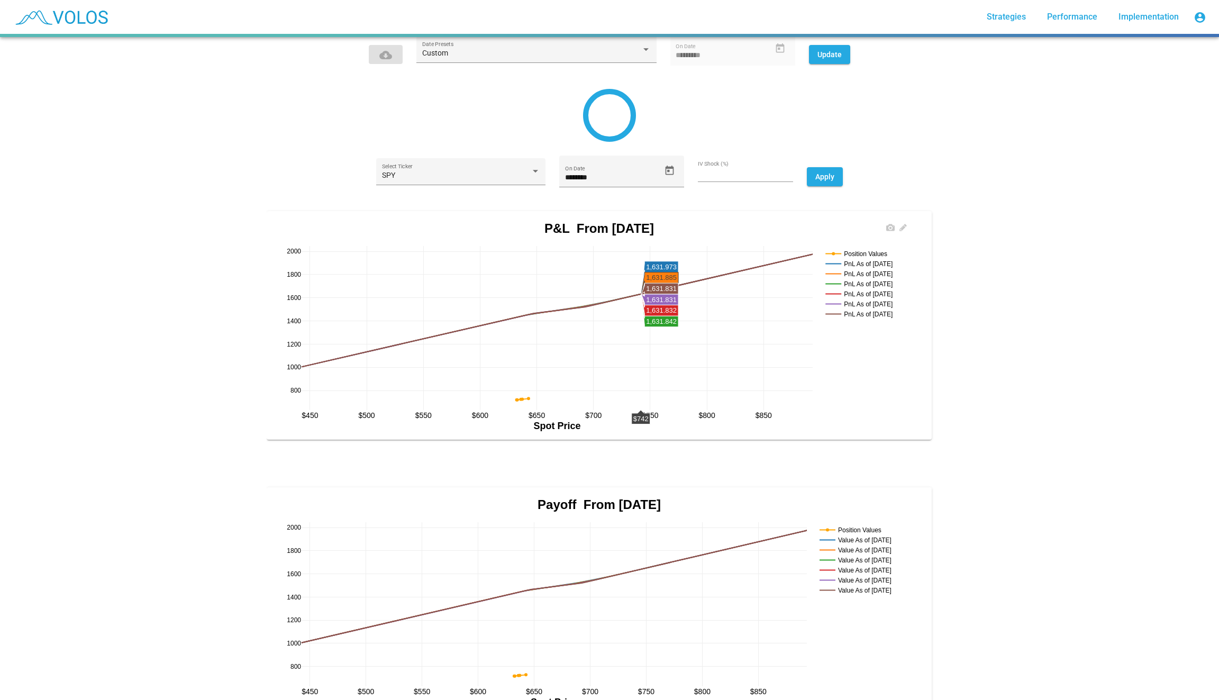
scroll to position [161, 0]
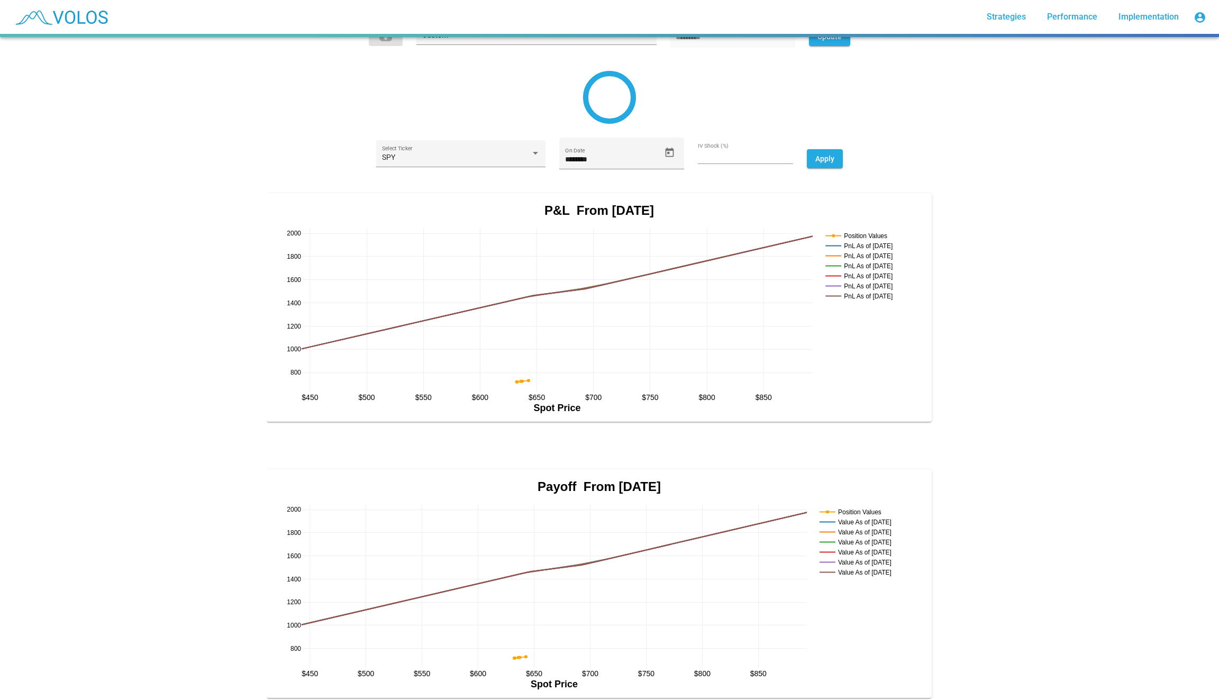
click at [718, 159] on input "*" at bounding box center [745, 156] width 95 height 8
type input "**"
click at [834, 158] on span "Apply" at bounding box center [825, 159] width 19 height 8
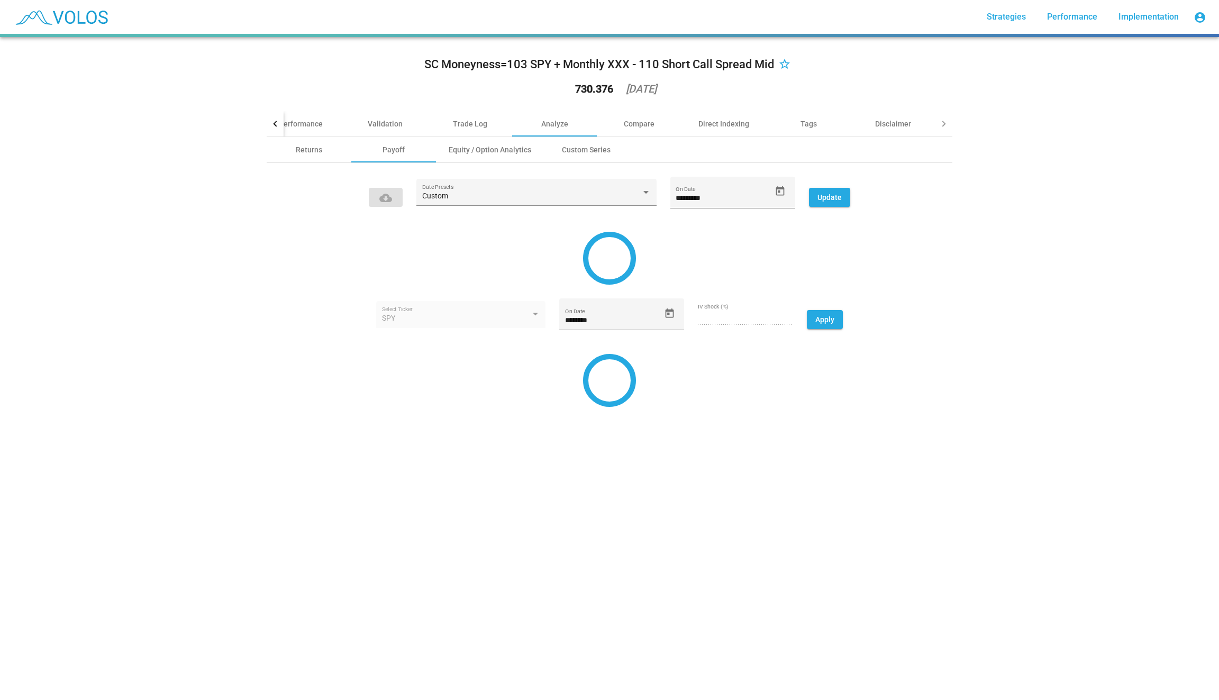
click at [829, 202] on button "Update" at bounding box center [829, 197] width 41 height 19
